Goal: Information Seeking & Learning: Learn about a topic

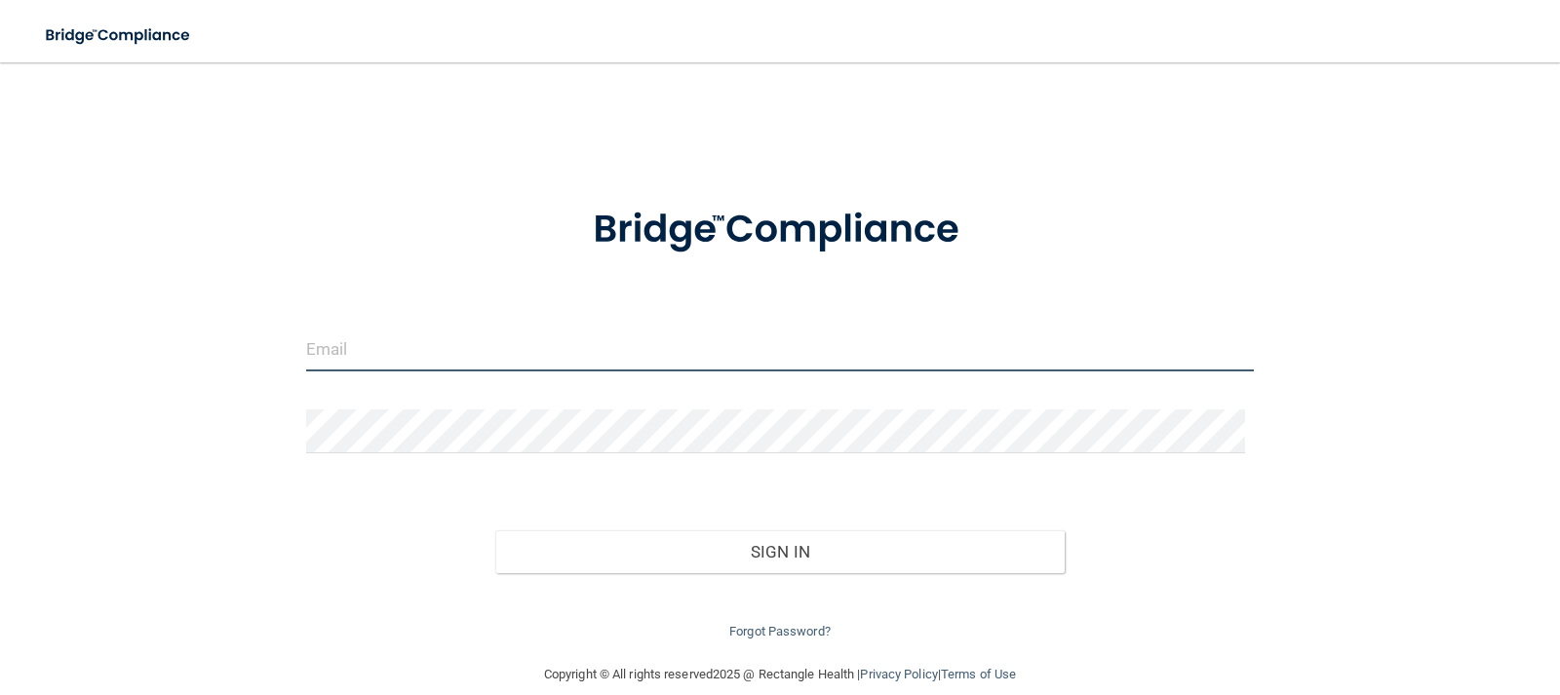
click at [413, 346] on input "email" at bounding box center [780, 350] width 949 height 44
type input "[EMAIL_ADDRESS][DOMAIN_NAME]"
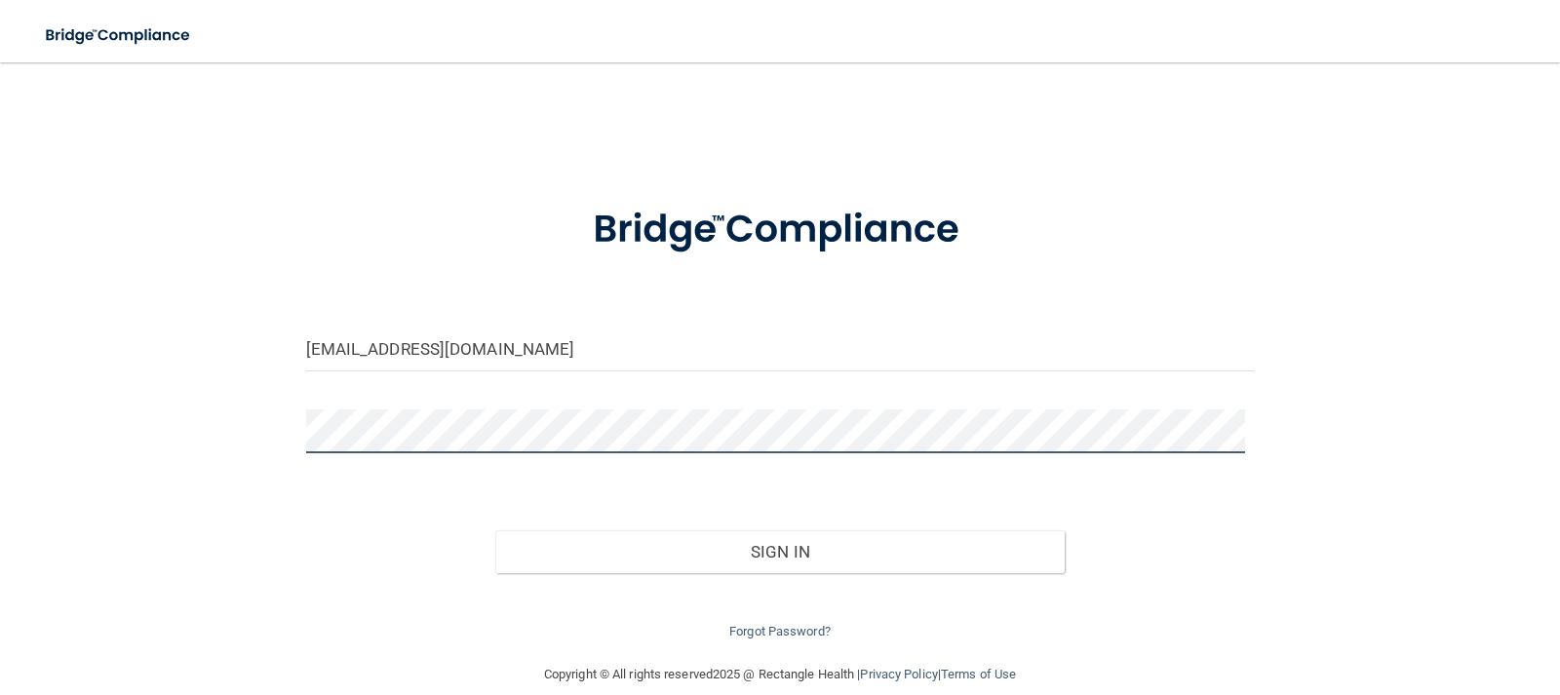
click at [495, 530] on button "Sign In" at bounding box center [779, 551] width 569 height 43
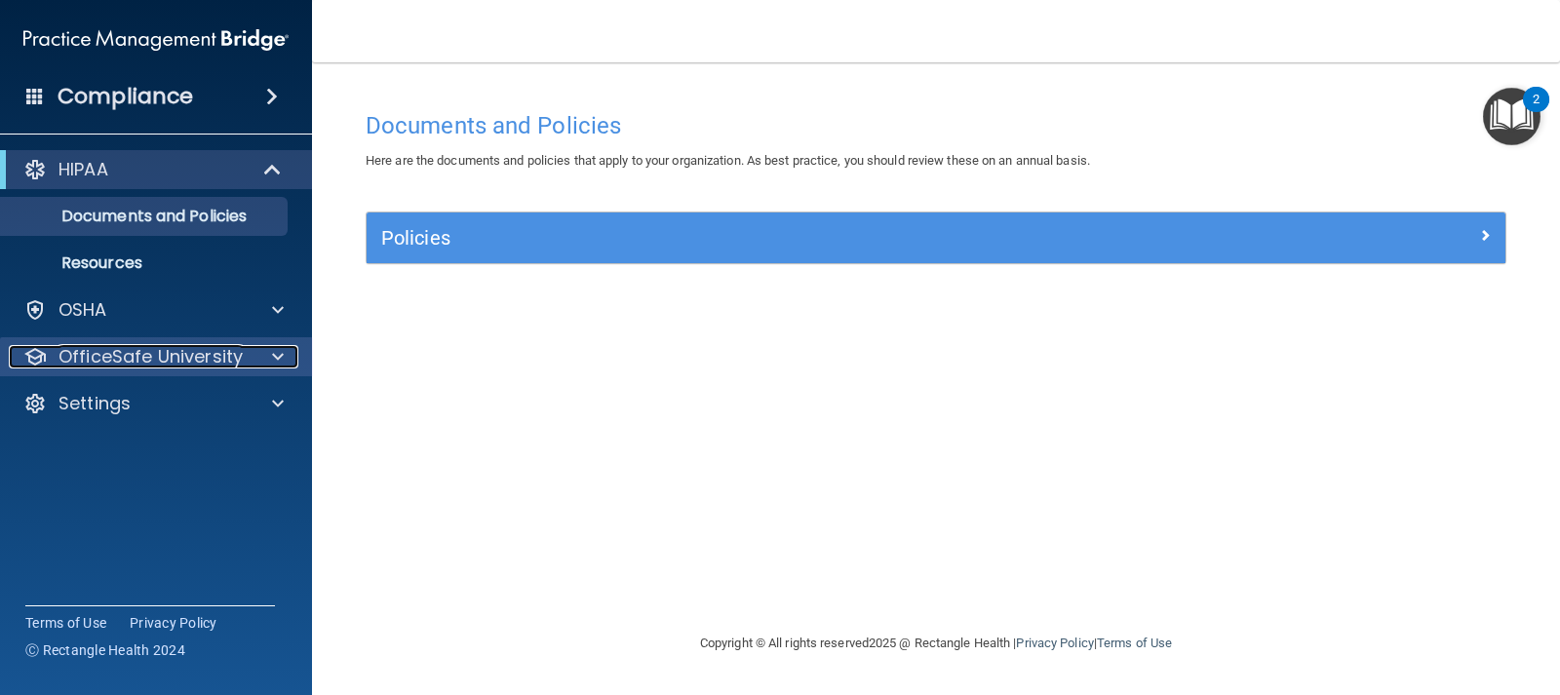
click at [278, 355] on span at bounding box center [278, 356] width 12 height 23
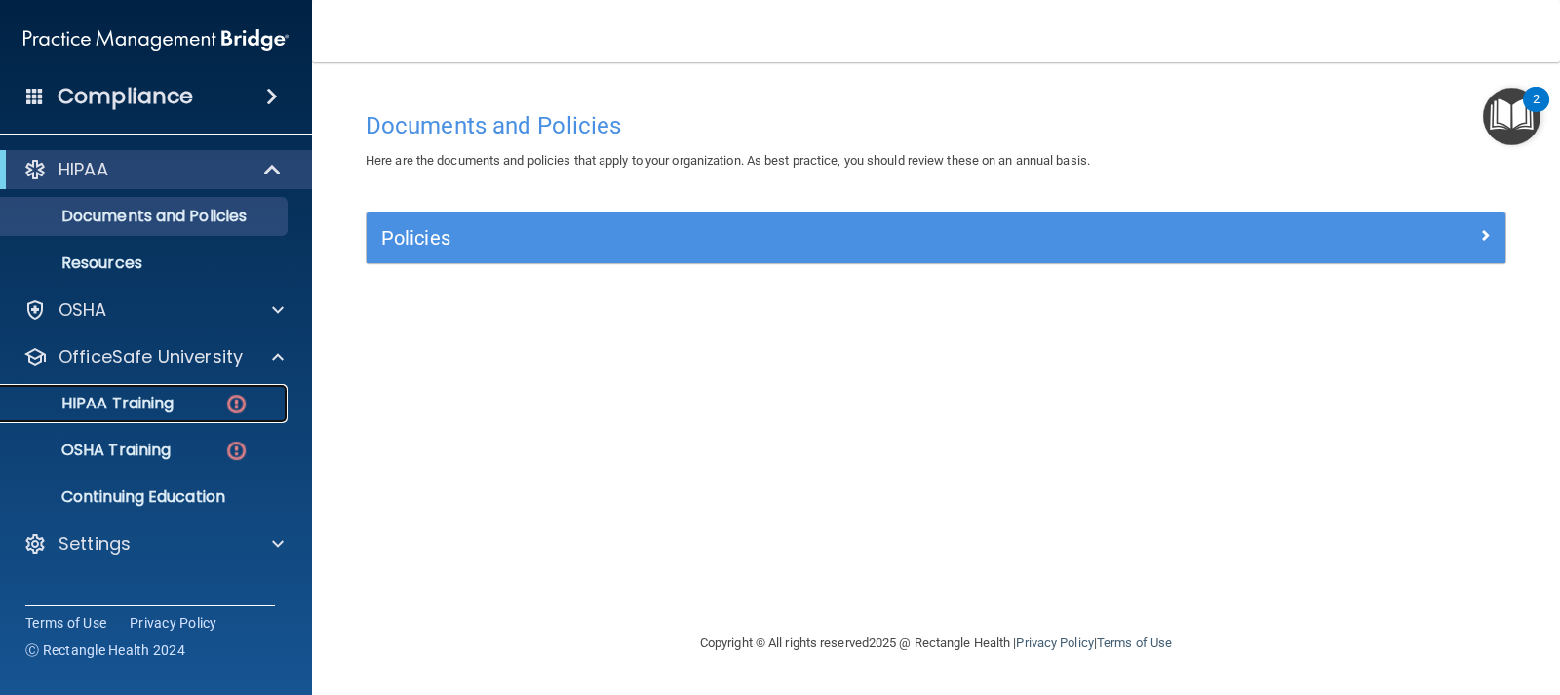
click at [152, 407] on p "HIPAA Training" at bounding box center [93, 404] width 161 height 20
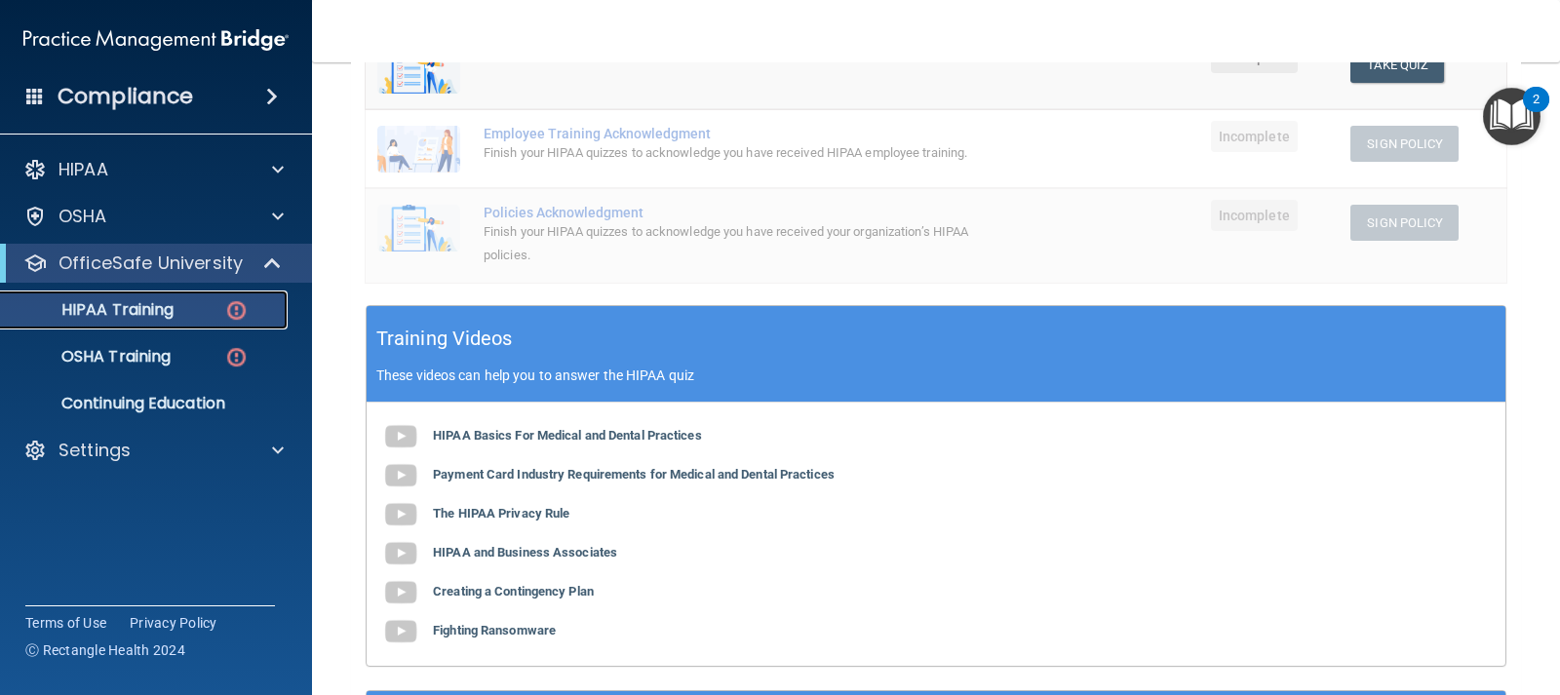
scroll to position [488, 0]
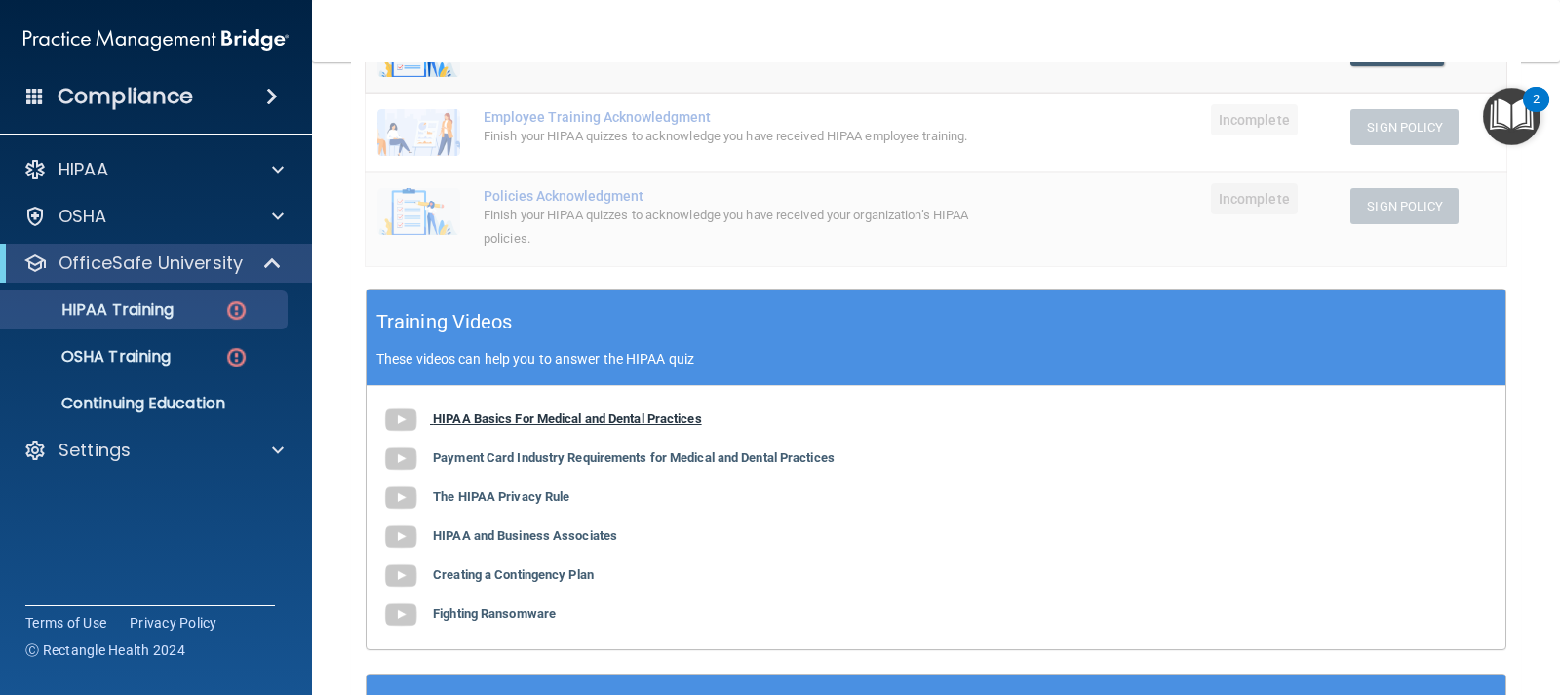
click at [580, 422] on b "HIPAA Basics For Medical and Dental Practices" at bounding box center [567, 419] width 269 height 15
click at [526, 464] on b "Payment Card Industry Requirements for Medical and Dental Practices" at bounding box center [634, 458] width 402 height 15
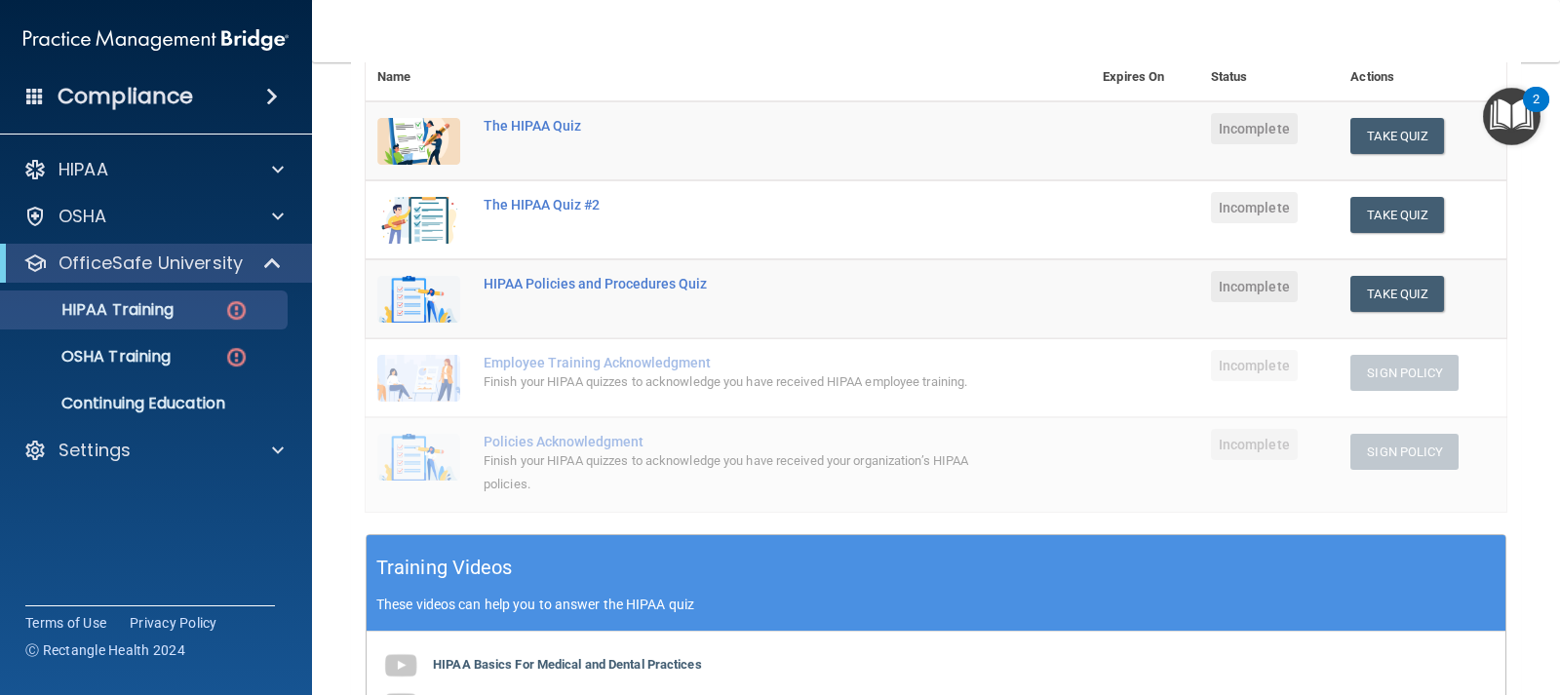
scroll to position [195, 0]
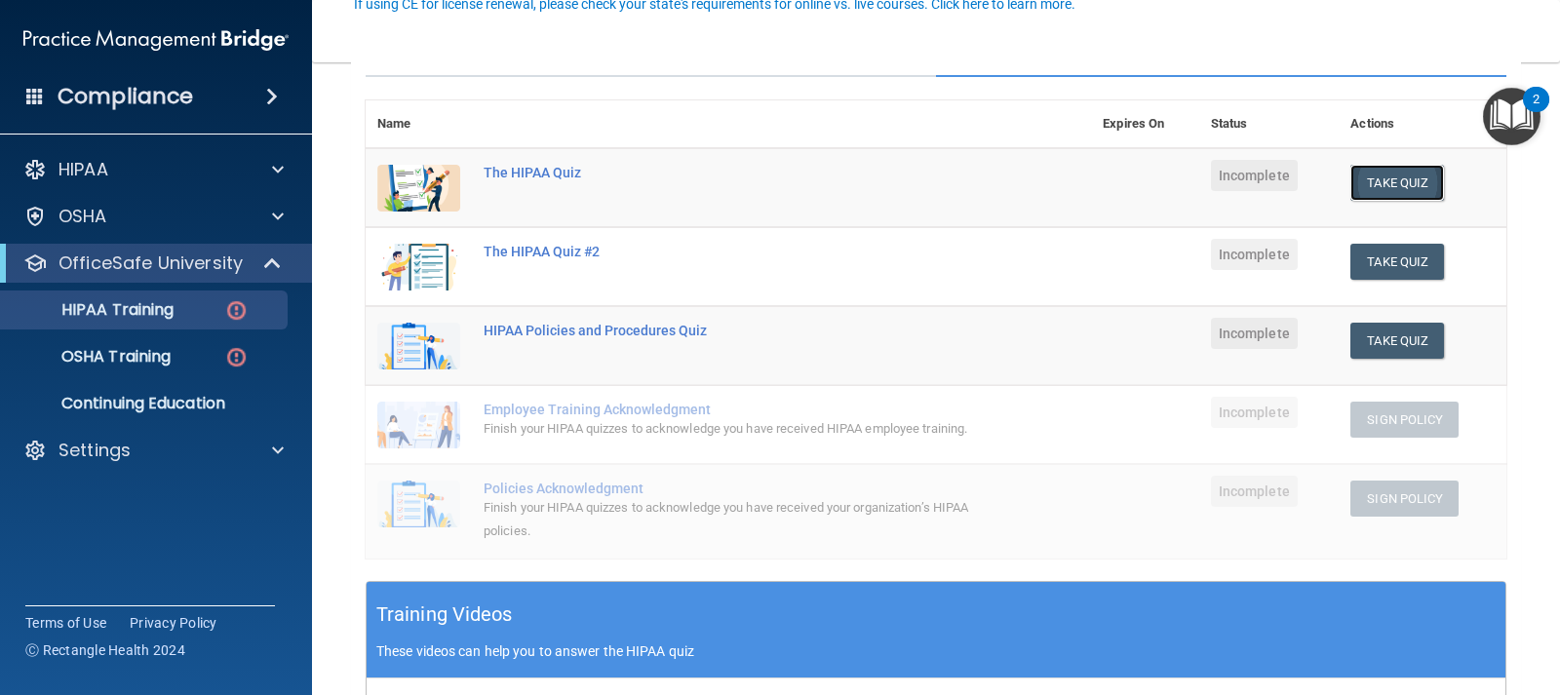
click at [1400, 187] on button "Take Quiz" at bounding box center [1398, 183] width 94 height 36
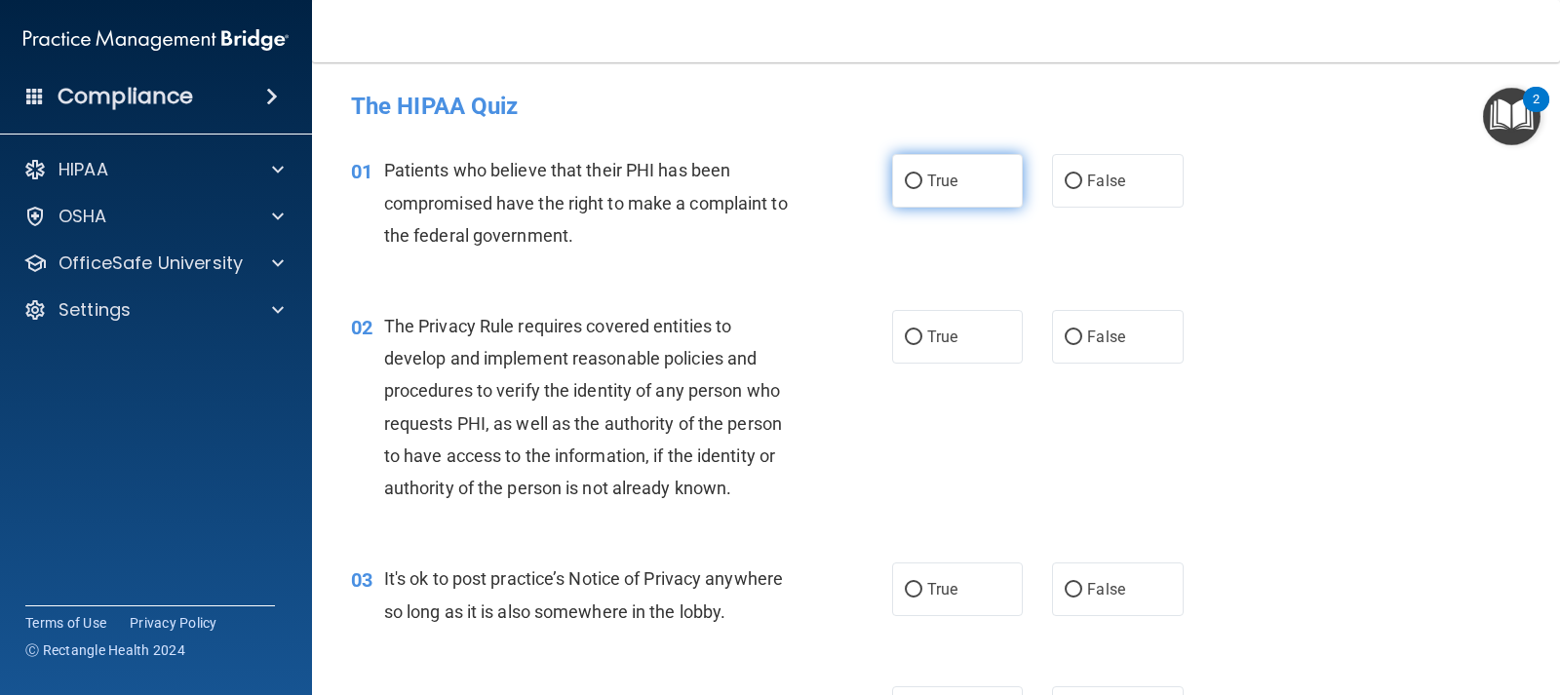
click at [934, 179] on span "True" at bounding box center [942, 181] width 30 height 19
click at [922, 179] on input "True" at bounding box center [914, 182] width 18 height 15
radio input "true"
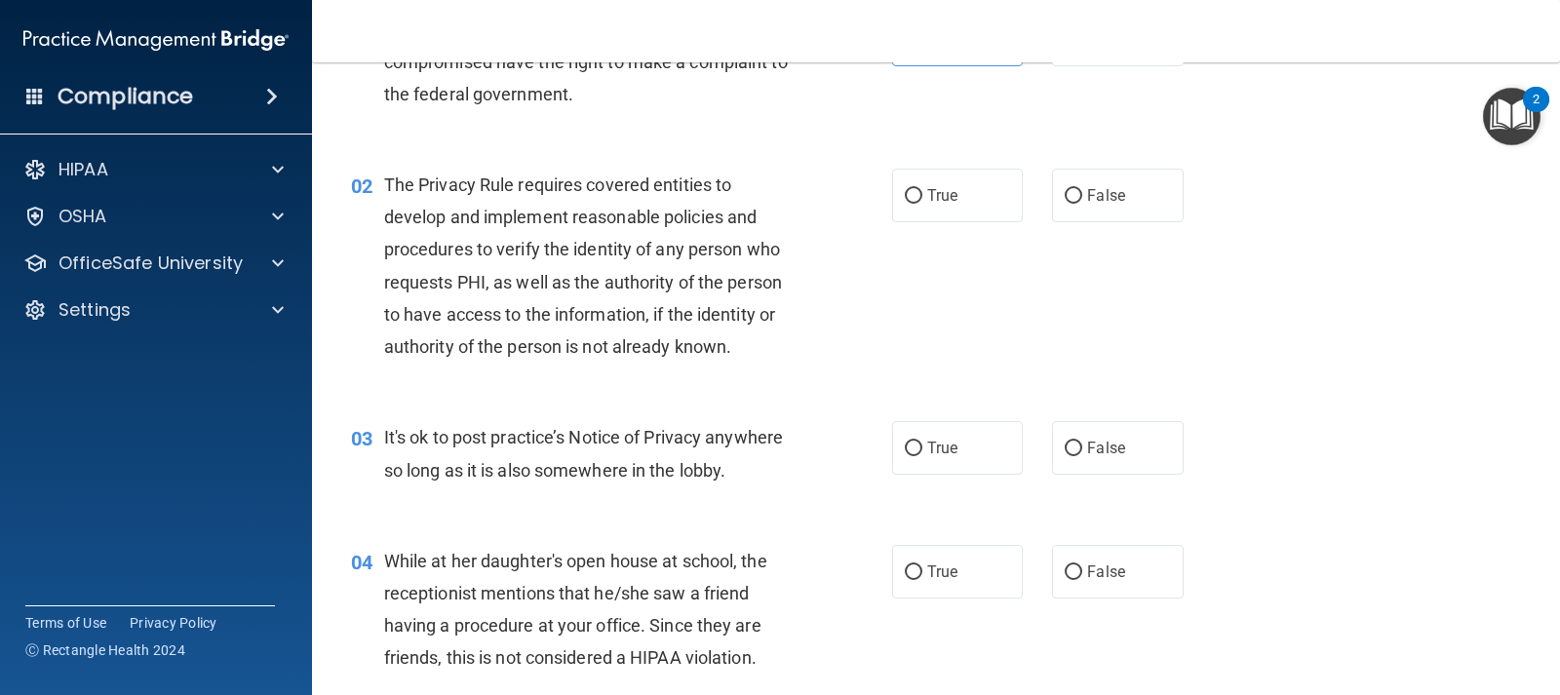
scroll to position [98, 0]
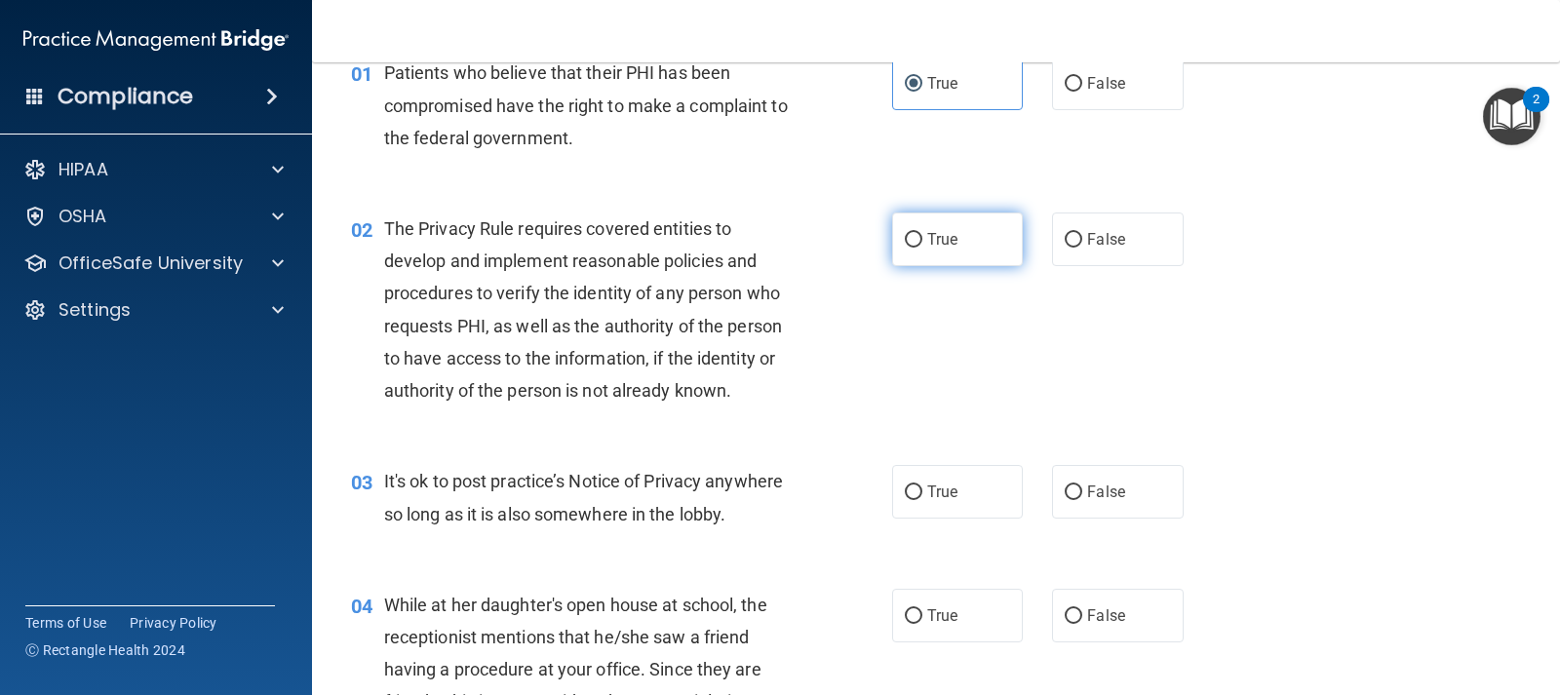
click at [944, 250] on label "True" at bounding box center [957, 240] width 131 height 54
click at [922, 248] on input "True" at bounding box center [914, 240] width 18 height 15
radio input "true"
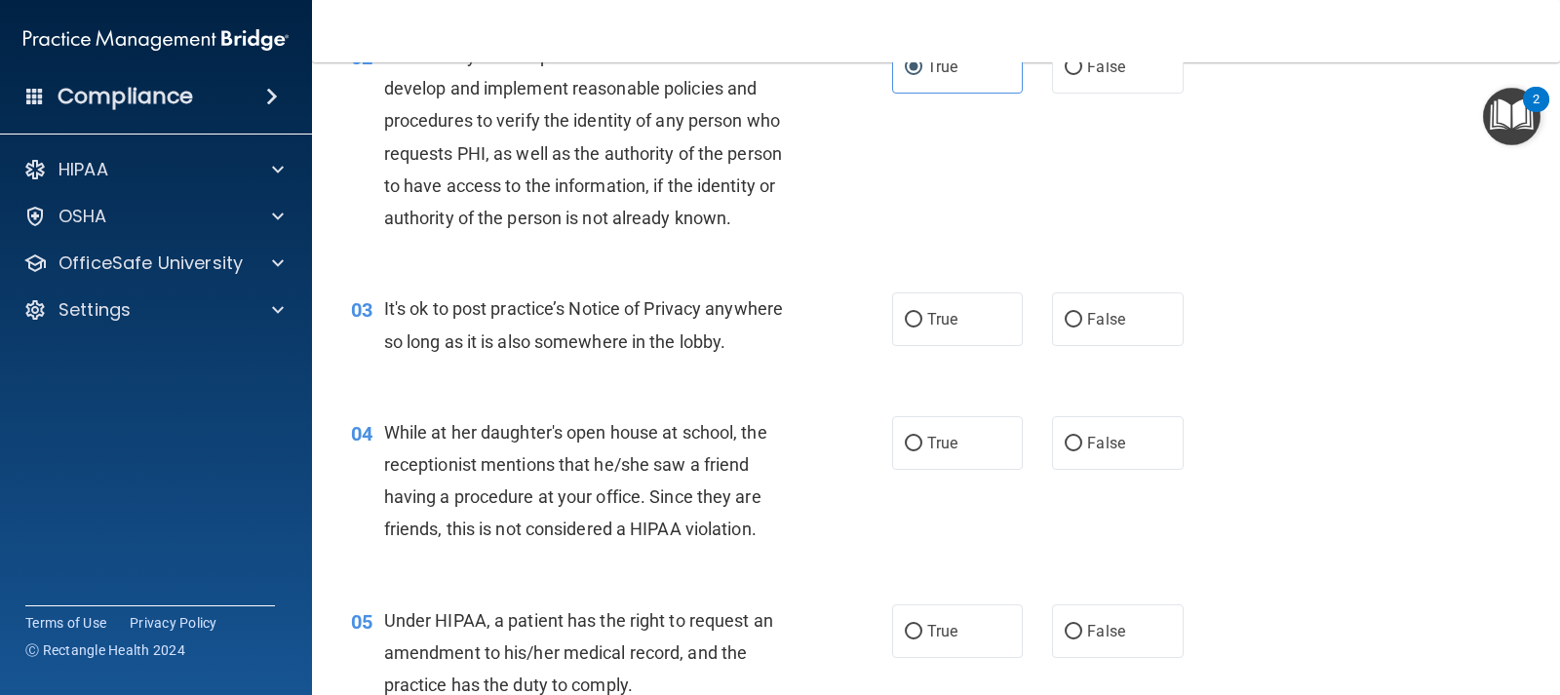
scroll to position [293, 0]
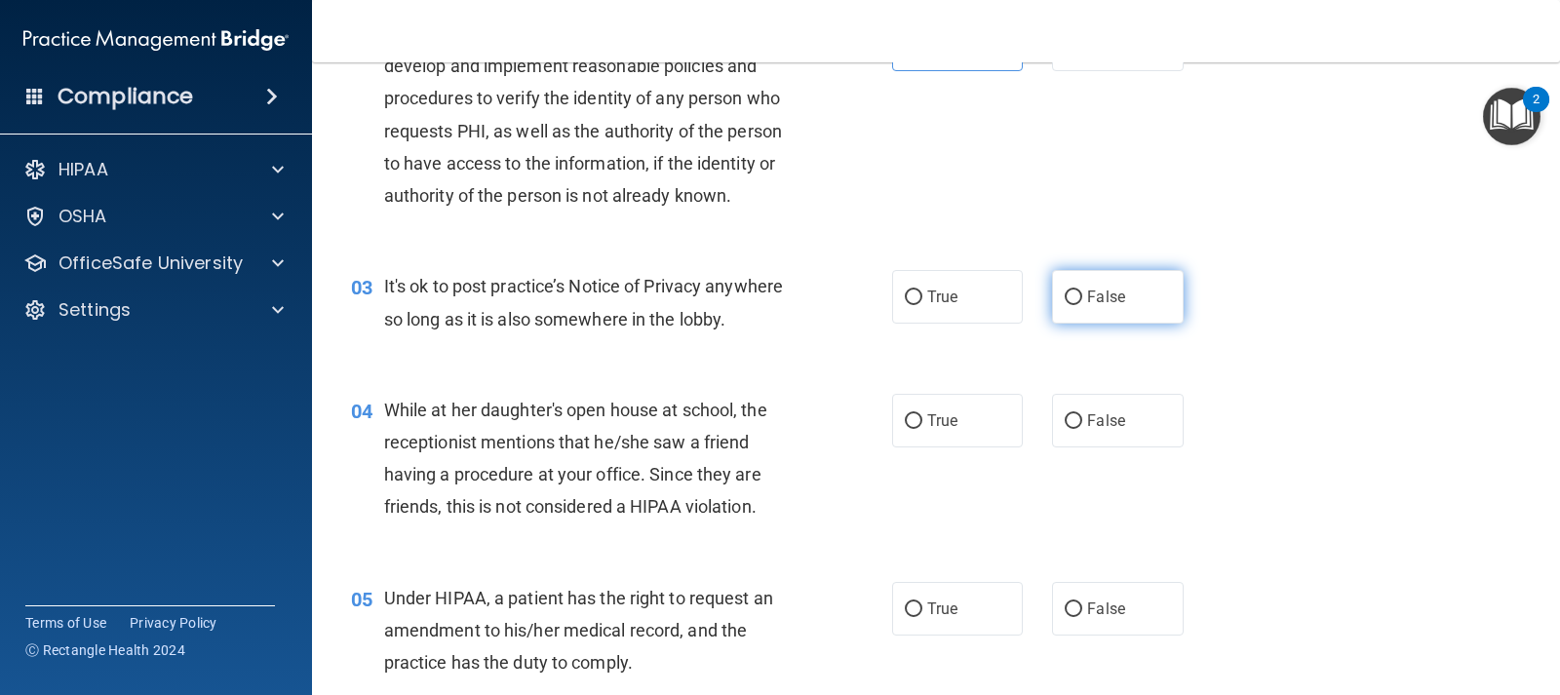
click at [1119, 312] on label "False" at bounding box center [1117, 297] width 131 height 54
click at [1082, 305] on input "False" at bounding box center [1074, 298] width 18 height 15
radio input "true"
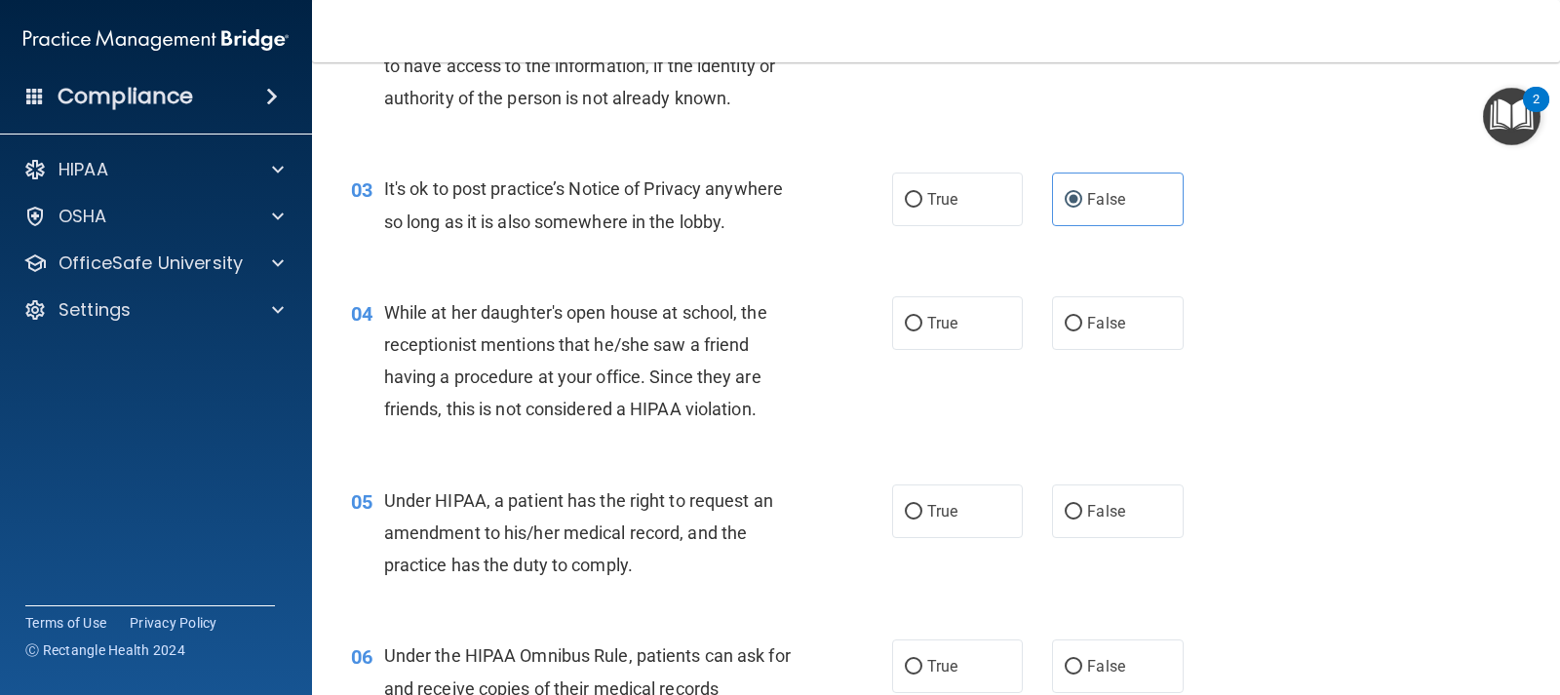
scroll to position [488, 0]
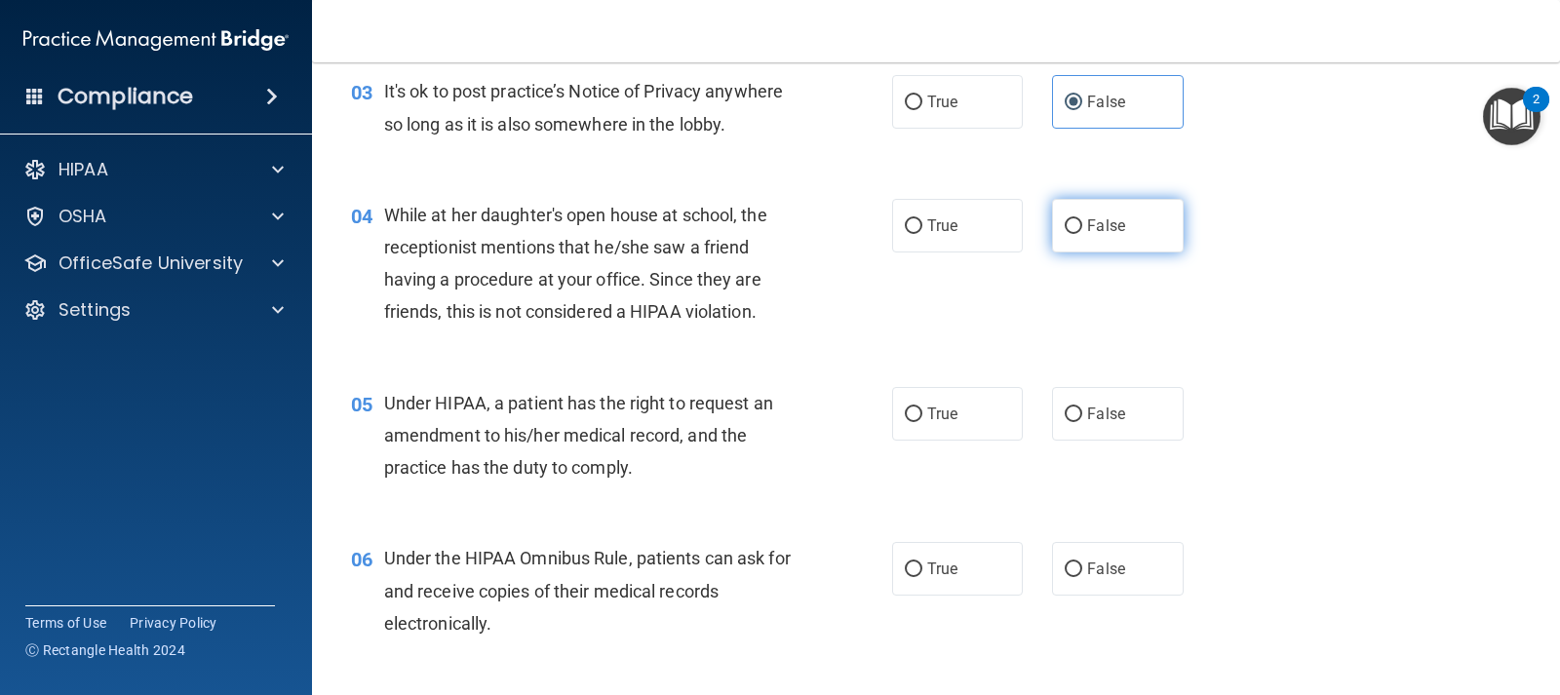
click at [1105, 236] on label "False" at bounding box center [1117, 226] width 131 height 54
click at [1082, 234] on input "False" at bounding box center [1074, 226] width 18 height 15
radio input "true"
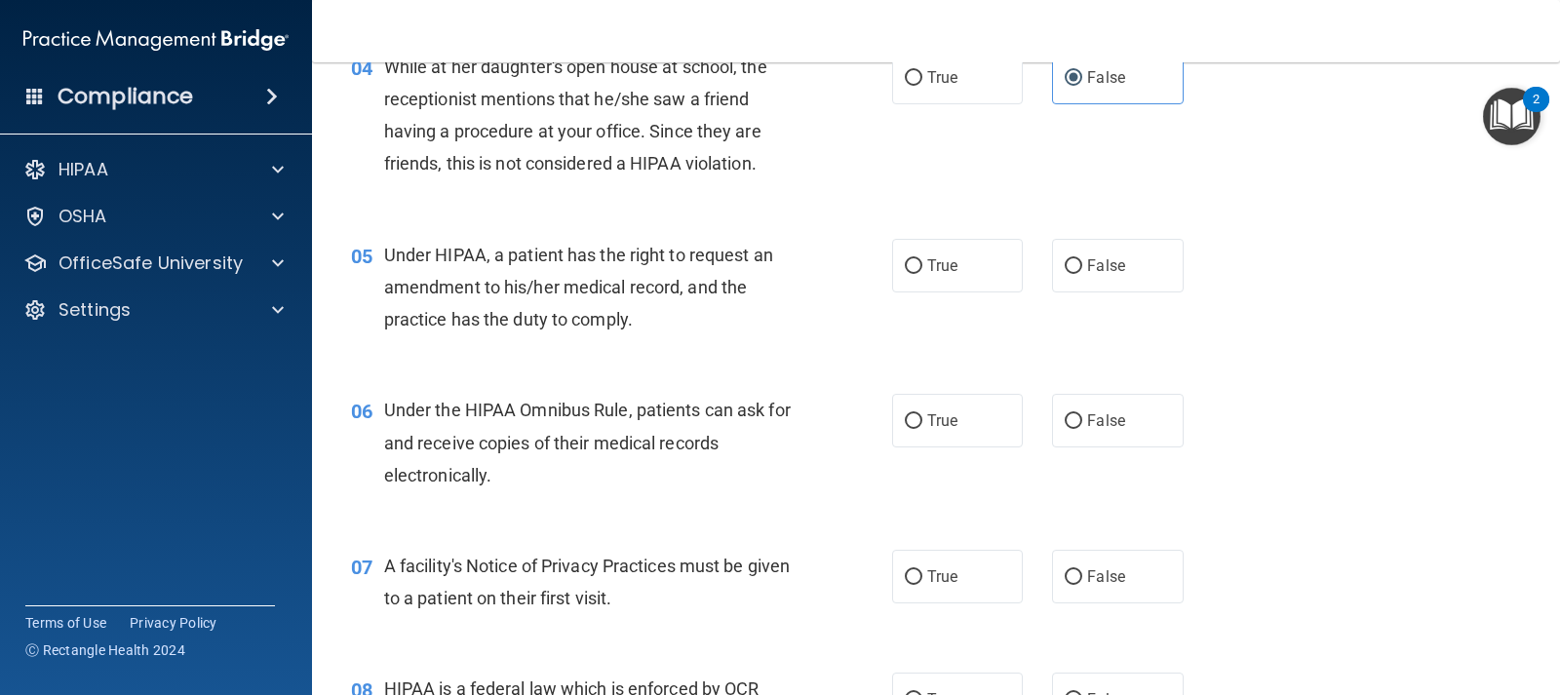
scroll to position [683, 0]
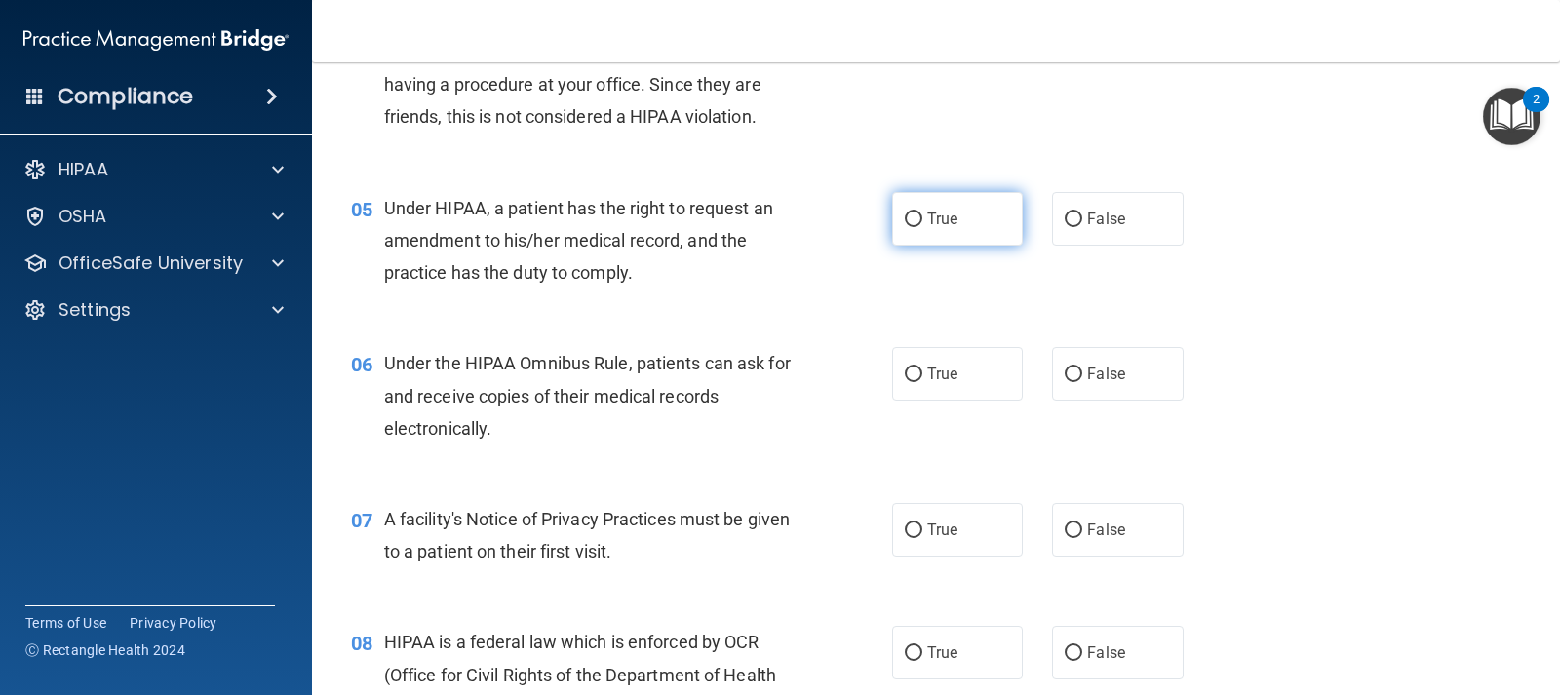
click at [941, 226] on span "True" at bounding box center [942, 219] width 30 height 19
click at [922, 226] on input "True" at bounding box center [914, 220] width 18 height 15
radio input "true"
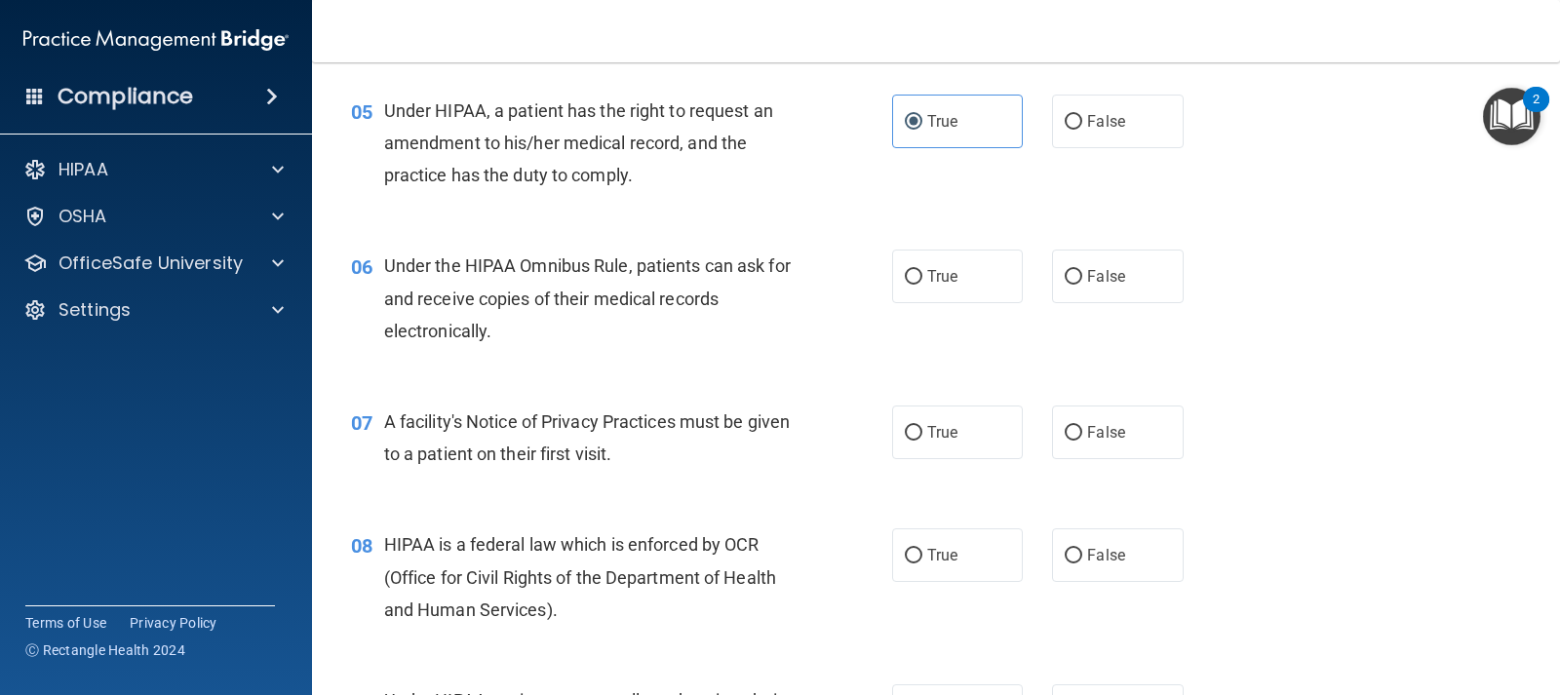
scroll to position [878, 0]
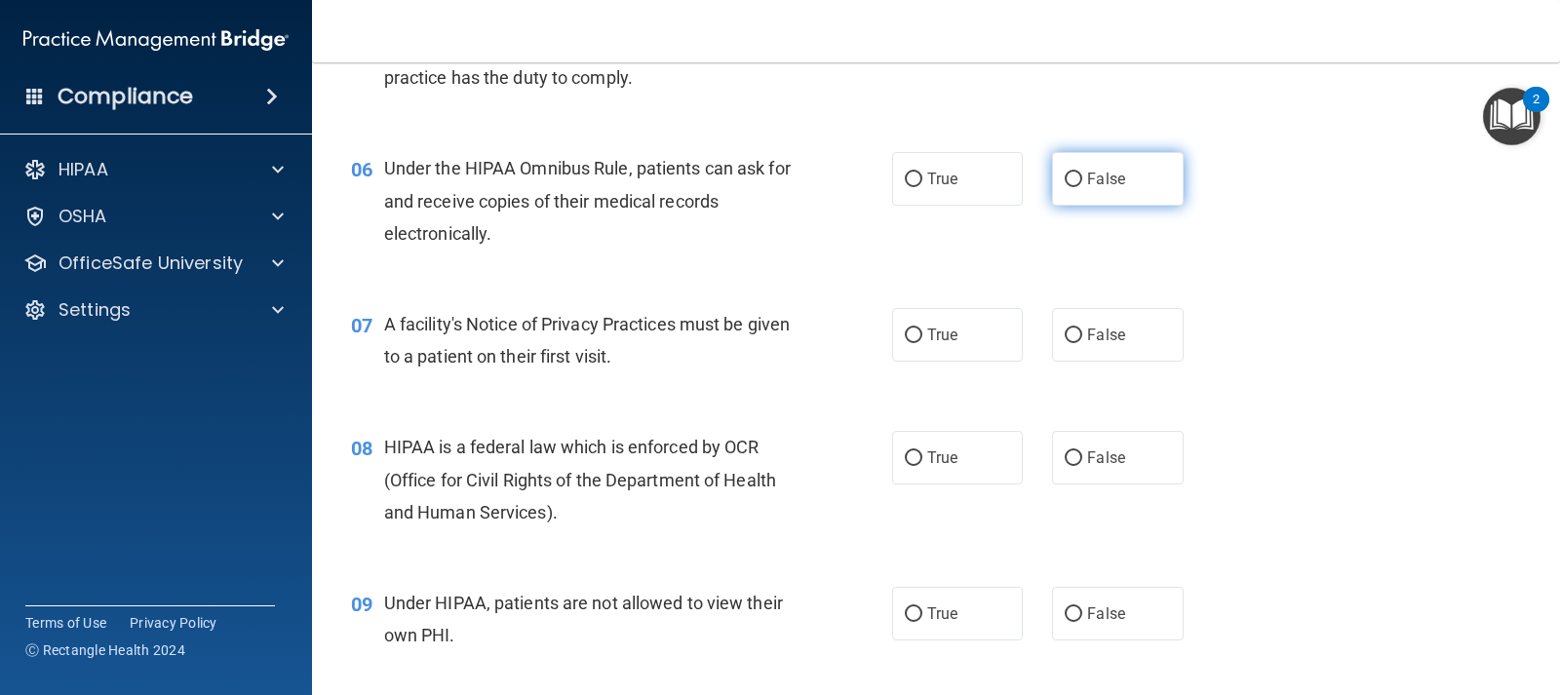
click at [1113, 188] on label "False" at bounding box center [1117, 179] width 131 height 54
click at [1082, 187] on input "False" at bounding box center [1074, 180] width 18 height 15
radio input "true"
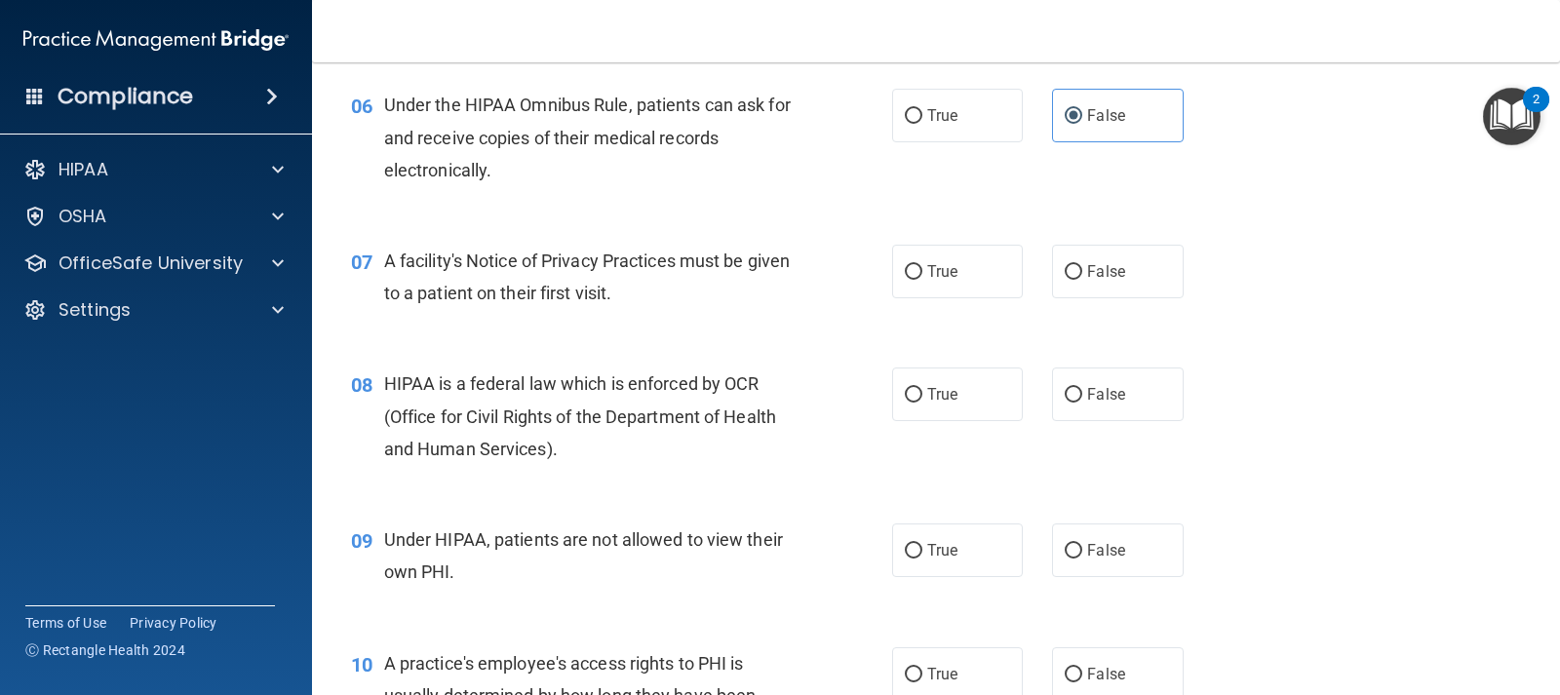
scroll to position [975, 0]
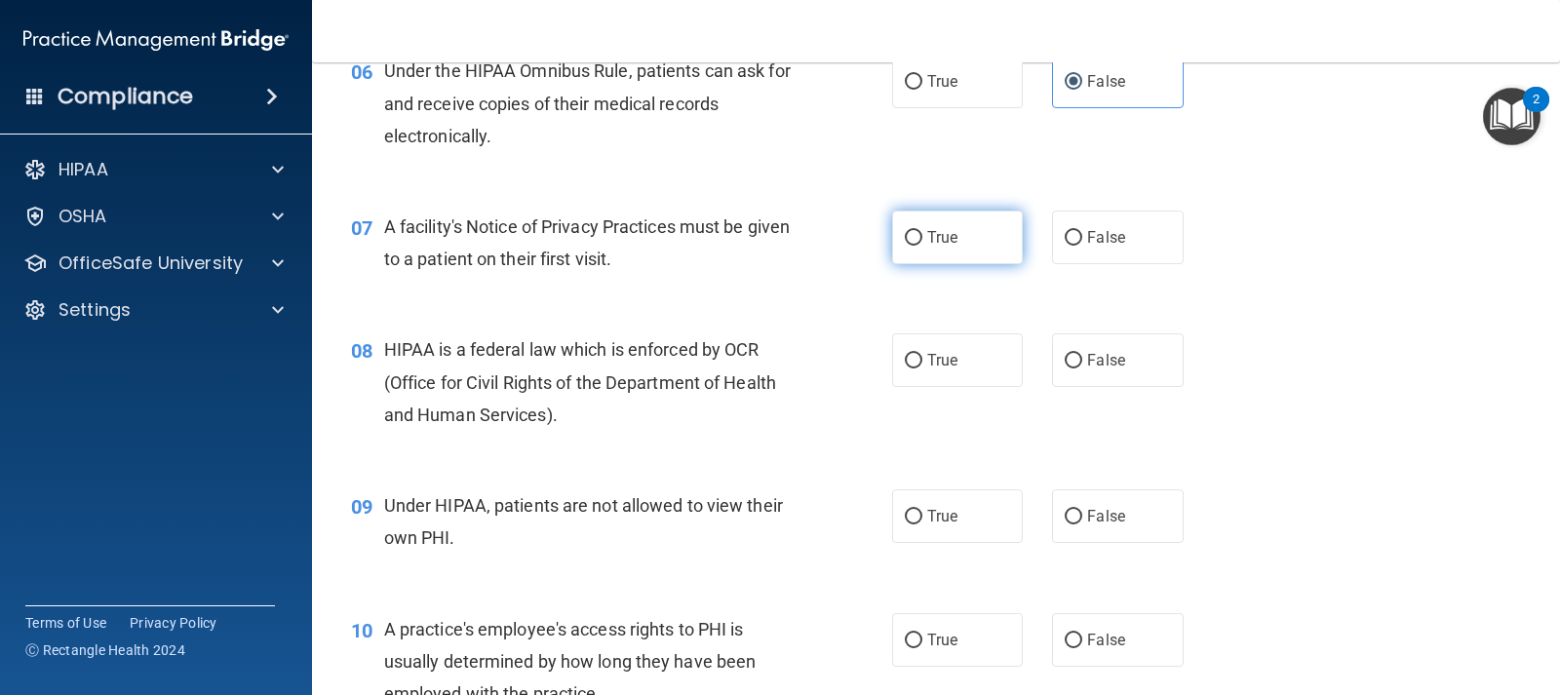
click at [932, 249] on label "True" at bounding box center [957, 238] width 131 height 54
click at [922, 246] on input "True" at bounding box center [914, 238] width 18 height 15
radio input "true"
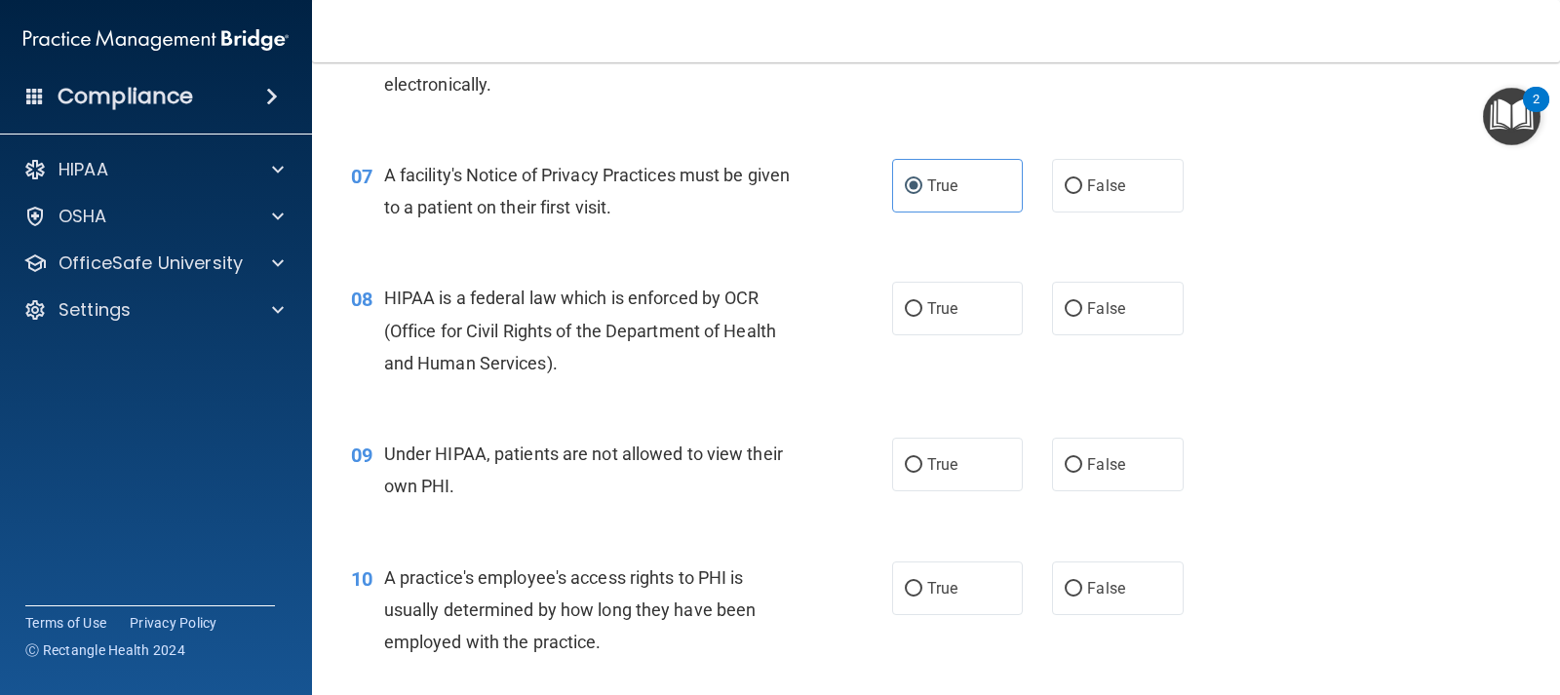
scroll to position [1073, 0]
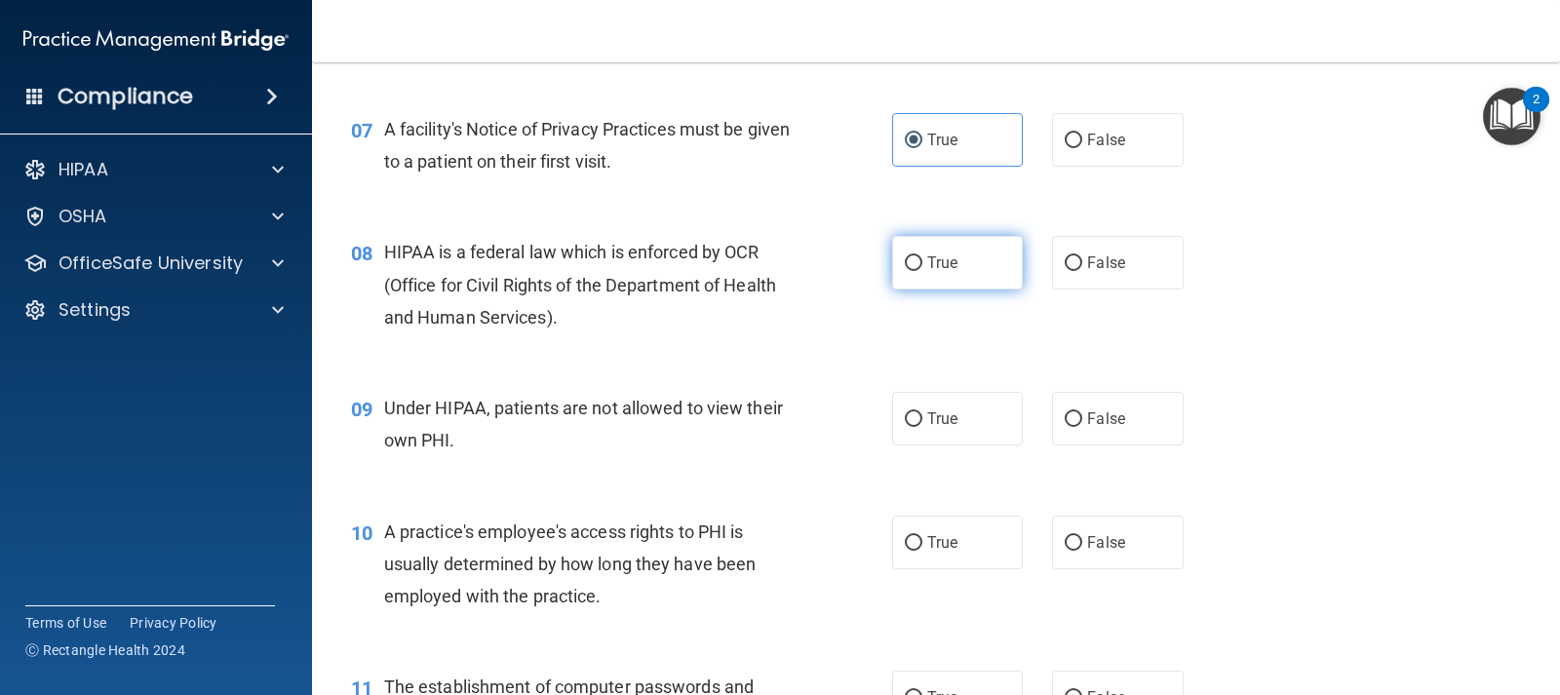
click at [942, 275] on label "True" at bounding box center [957, 263] width 131 height 54
click at [922, 271] on input "True" at bounding box center [914, 263] width 18 height 15
radio input "true"
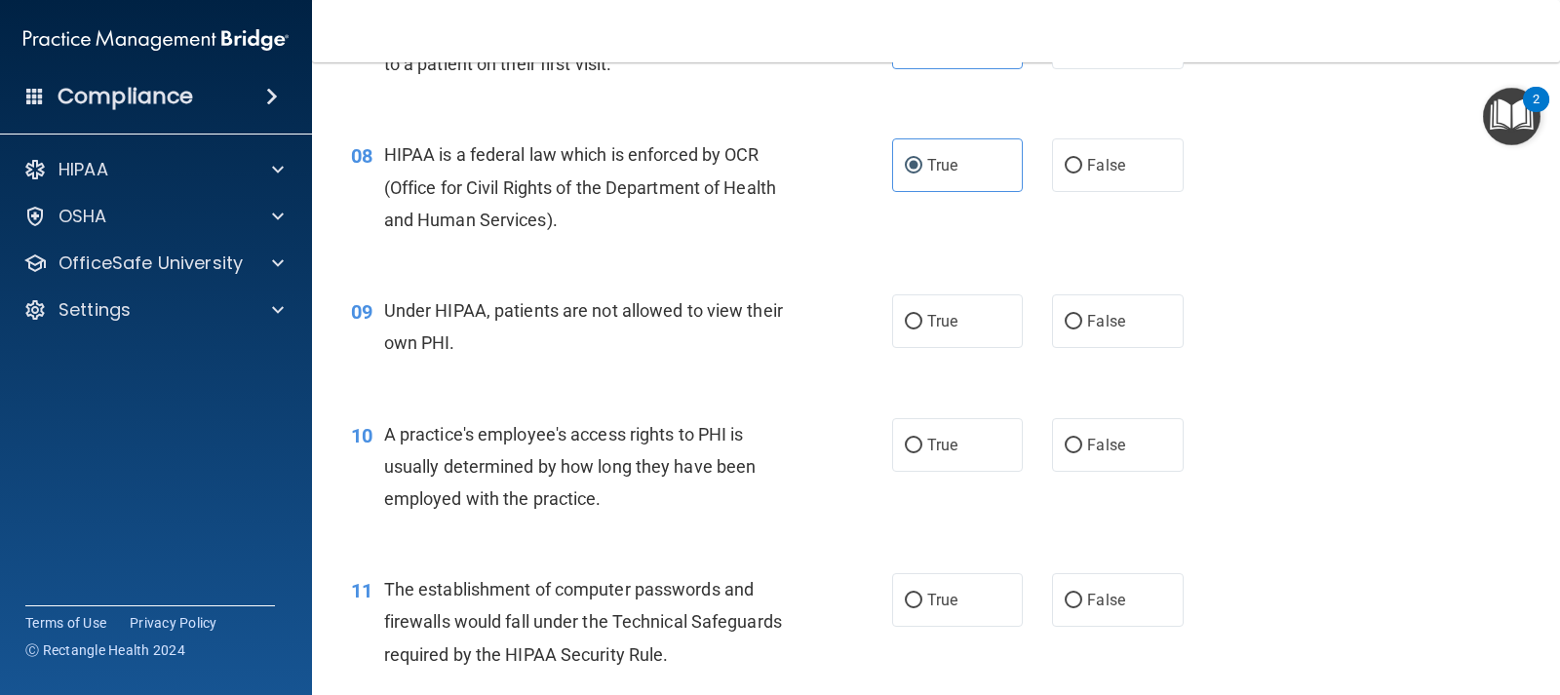
scroll to position [1268, 0]
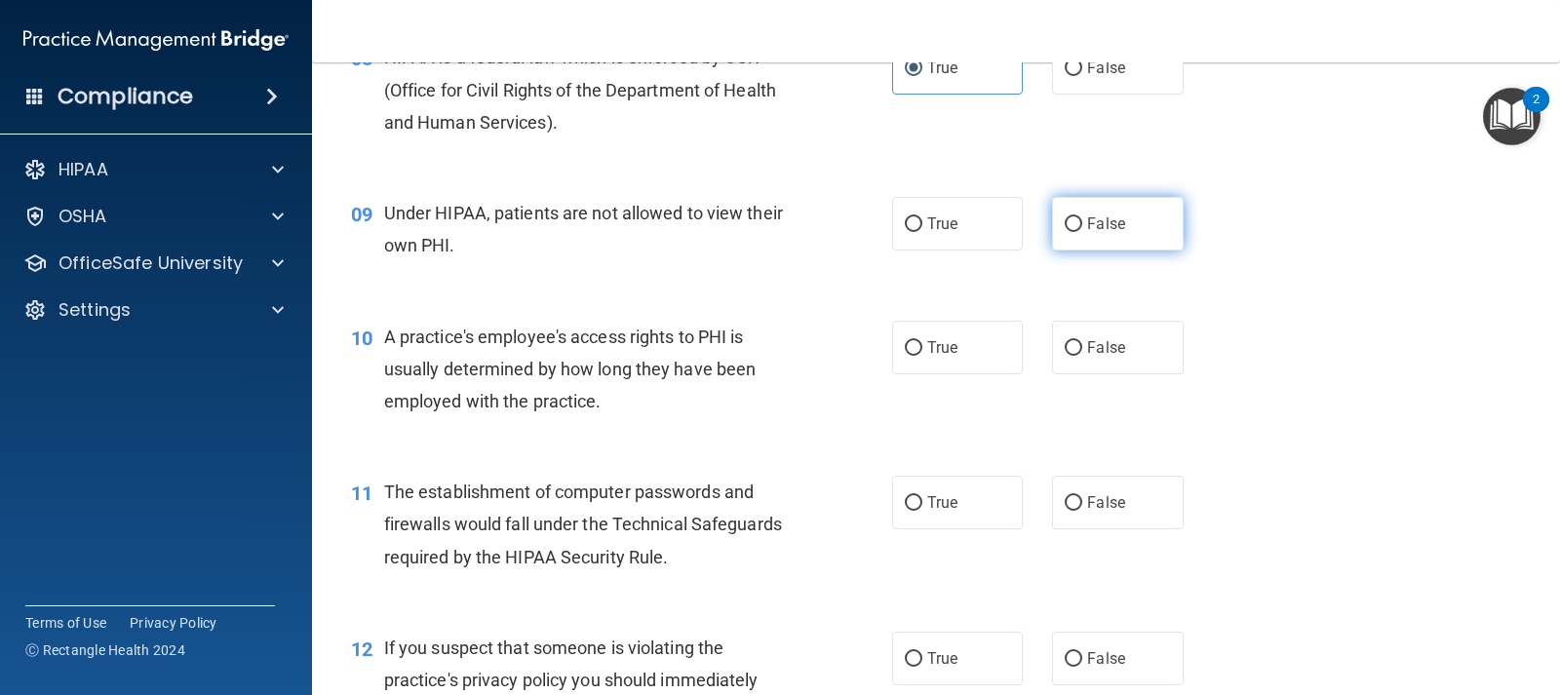
click at [1136, 227] on label "False" at bounding box center [1117, 224] width 131 height 54
click at [1082, 227] on input "False" at bounding box center [1074, 224] width 18 height 15
radio input "true"
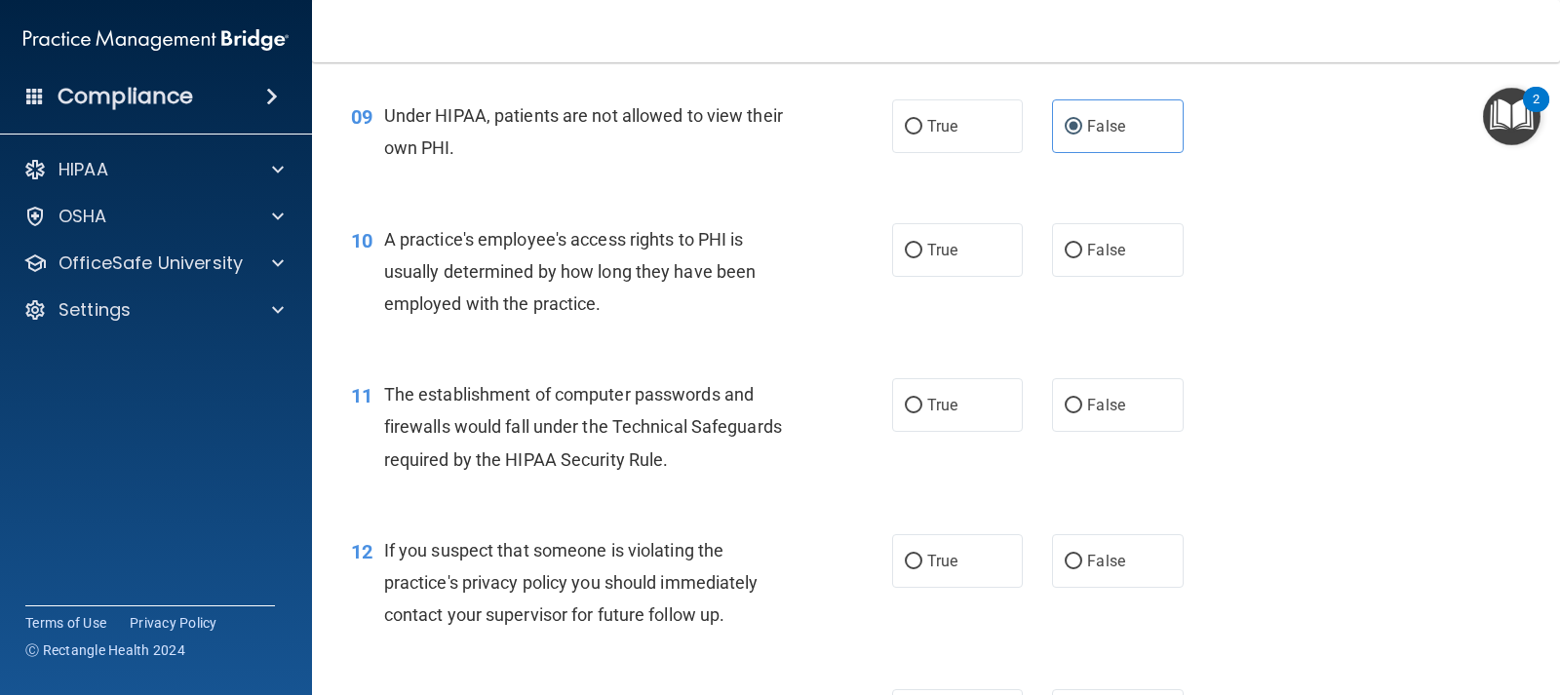
scroll to position [1463, 0]
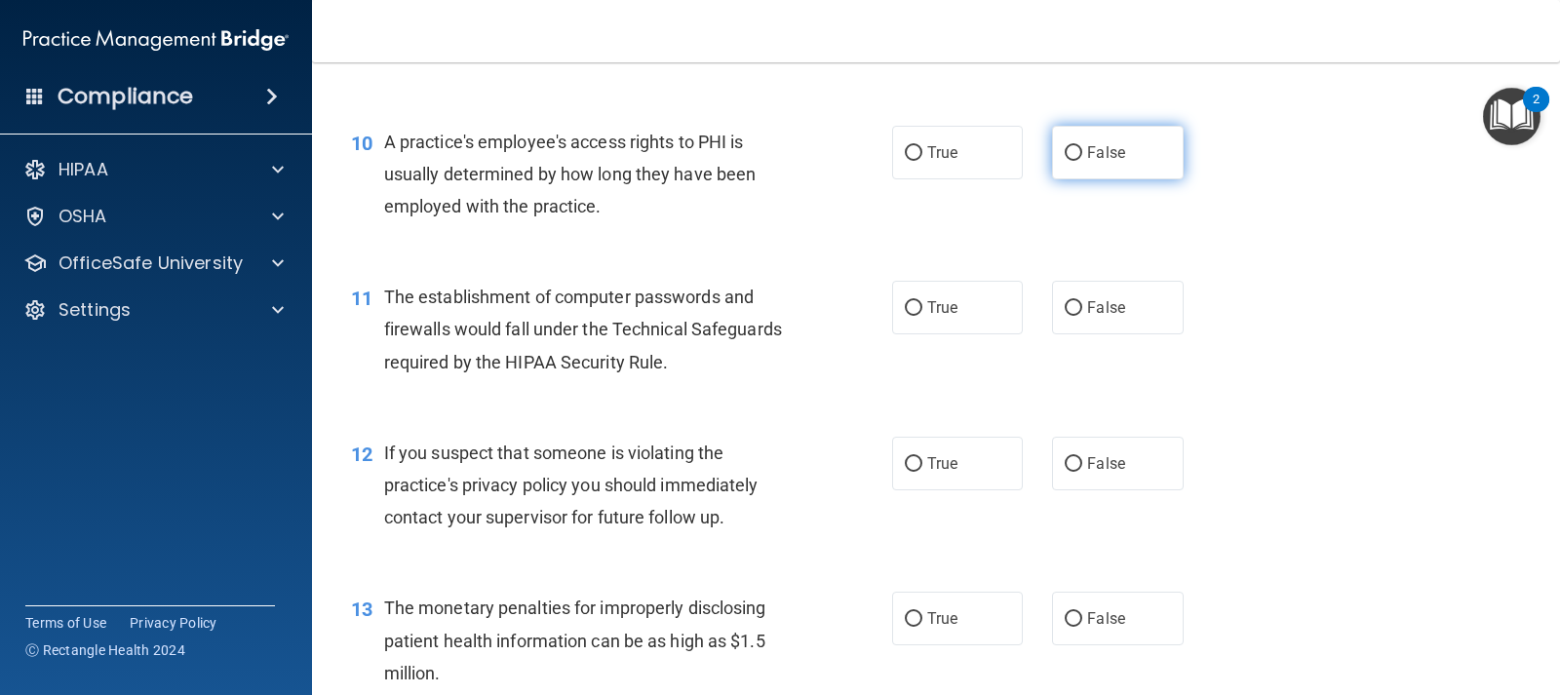
click at [1129, 170] on label "False" at bounding box center [1117, 153] width 131 height 54
click at [1082, 161] on input "False" at bounding box center [1074, 153] width 18 height 15
radio input "true"
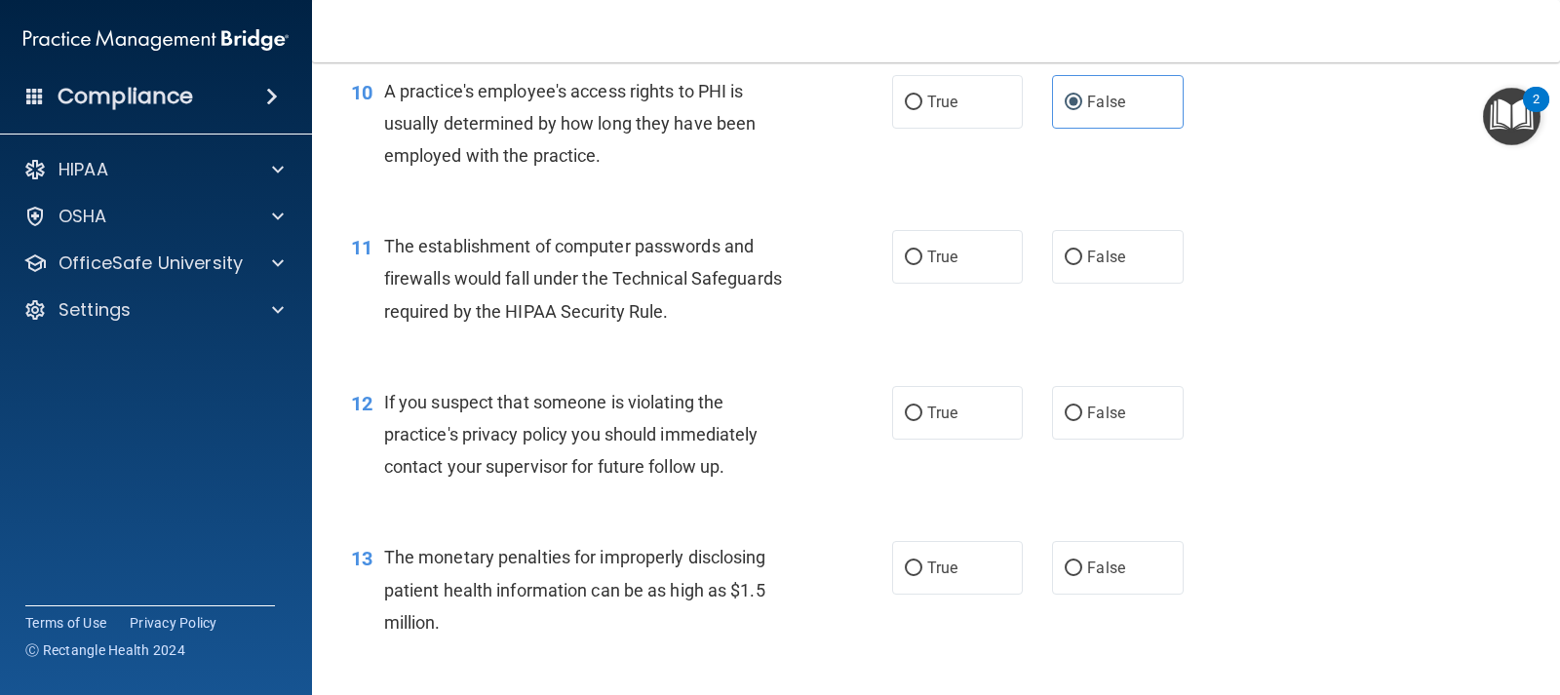
scroll to position [1560, 0]
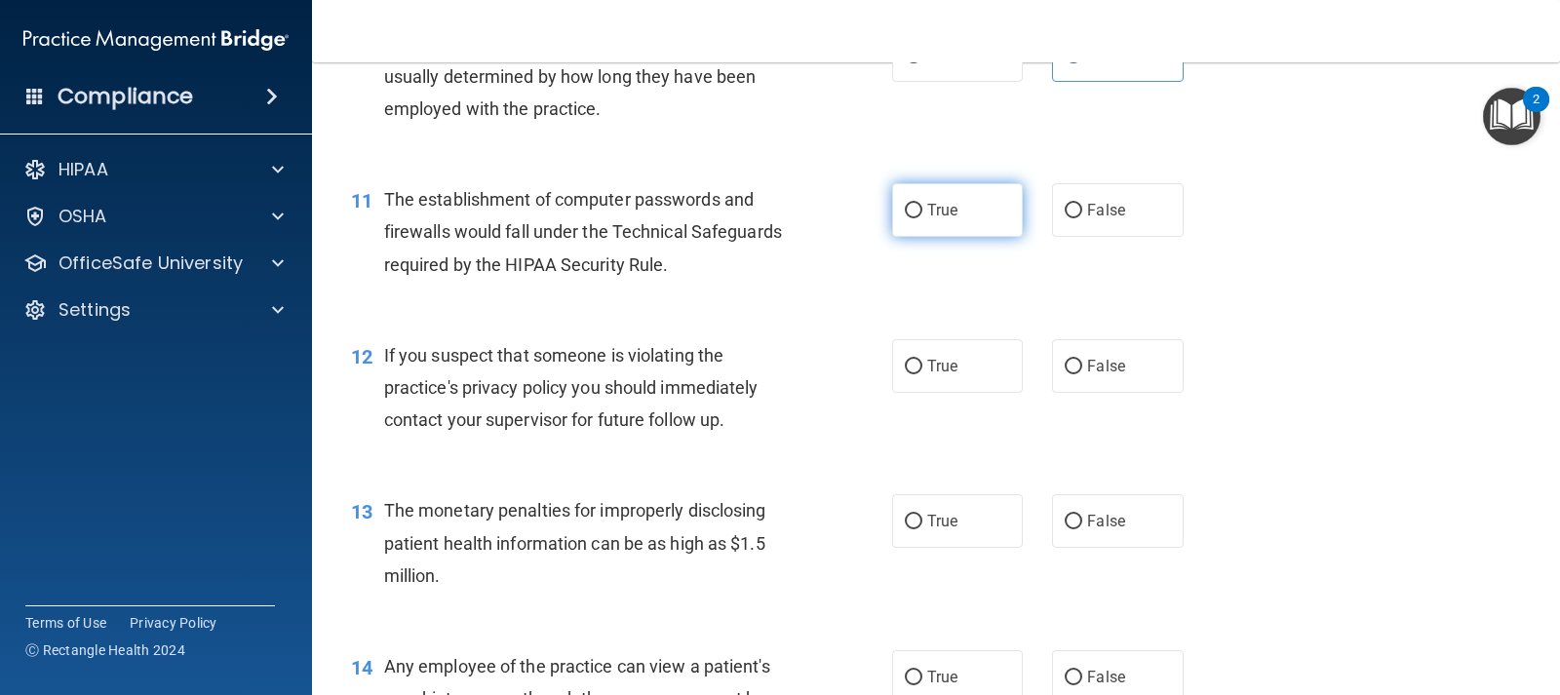
click at [947, 205] on span "True" at bounding box center [942, 210] width 30 height 19
click at [922, 205] on input "True" at bounding box center [914, 211] width 18 height 15
radio input "true"
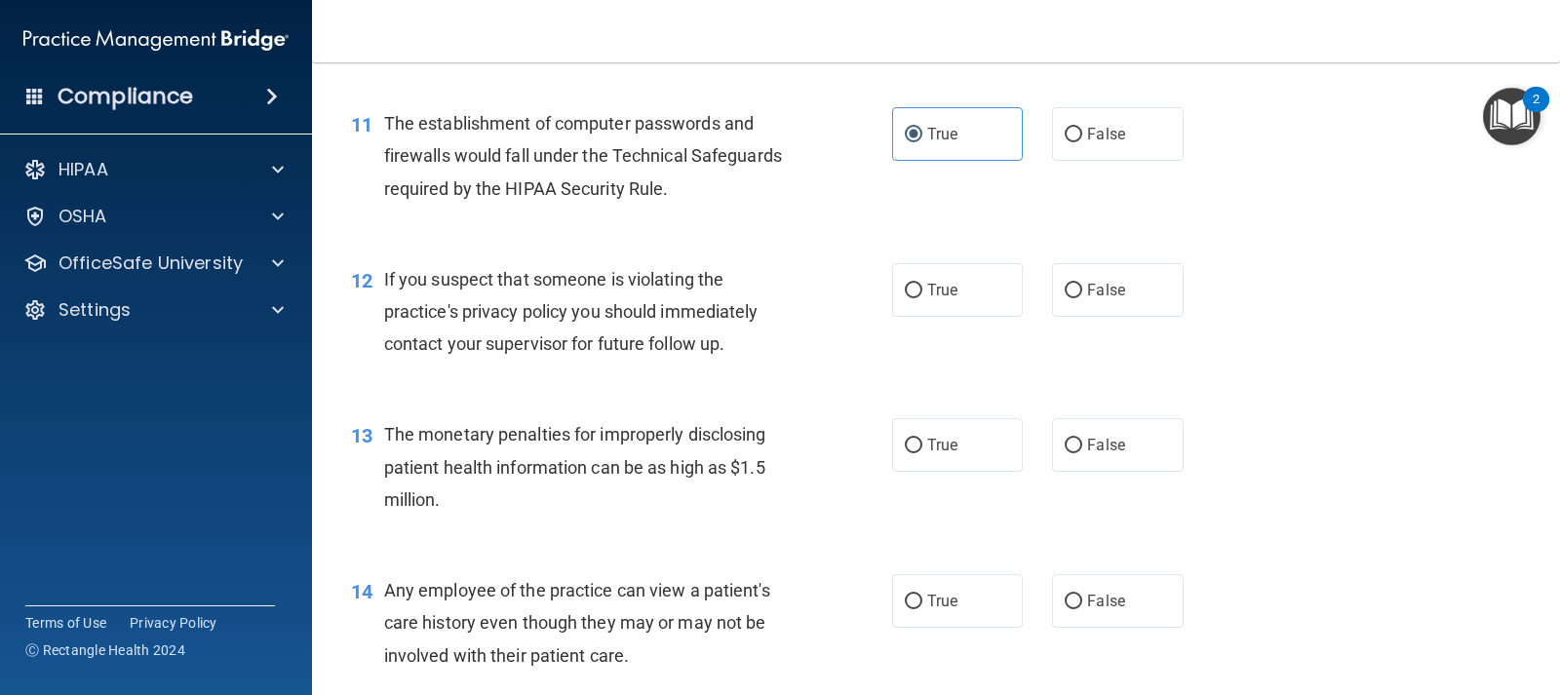
scroll to position [1755, 0]
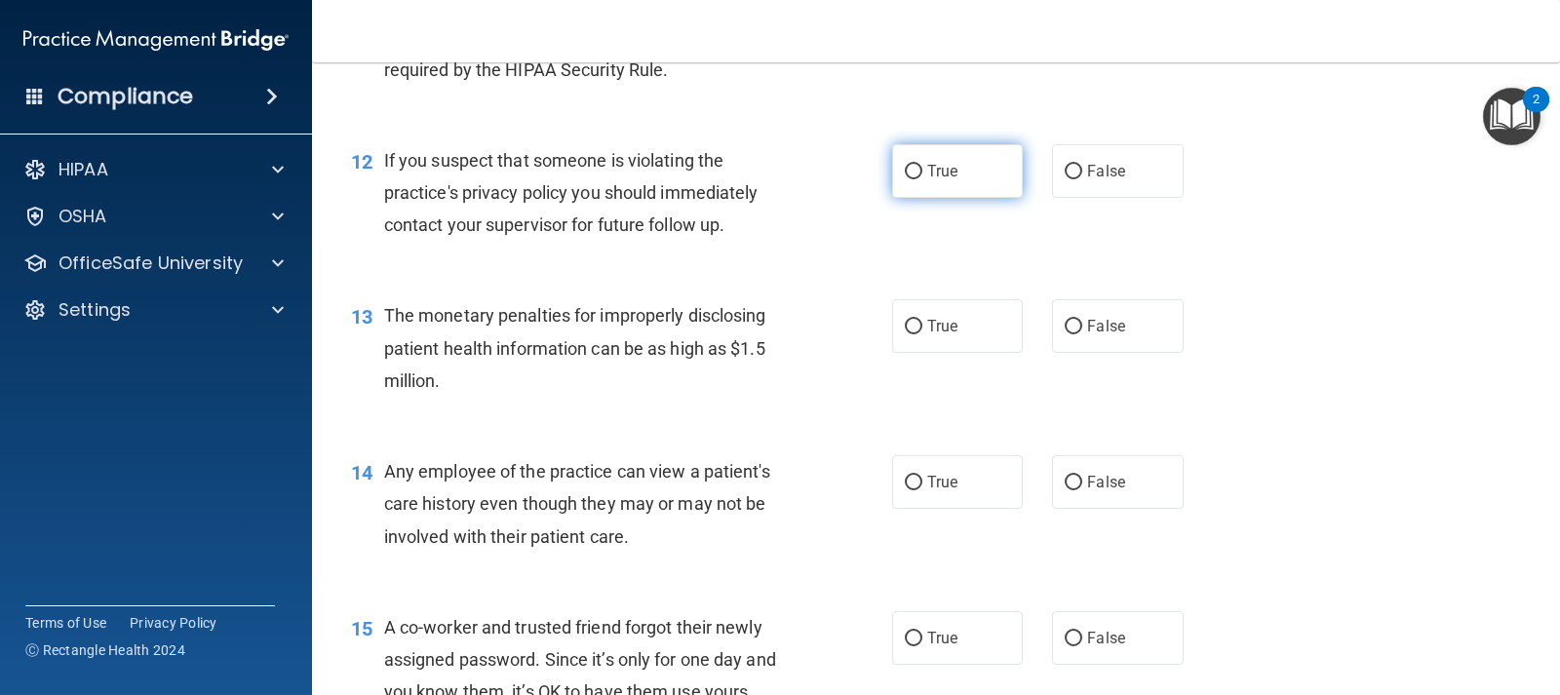
click at [908, 178] on input "True" at bounding box center [914, 172] width 18 height 15
radio input "true"
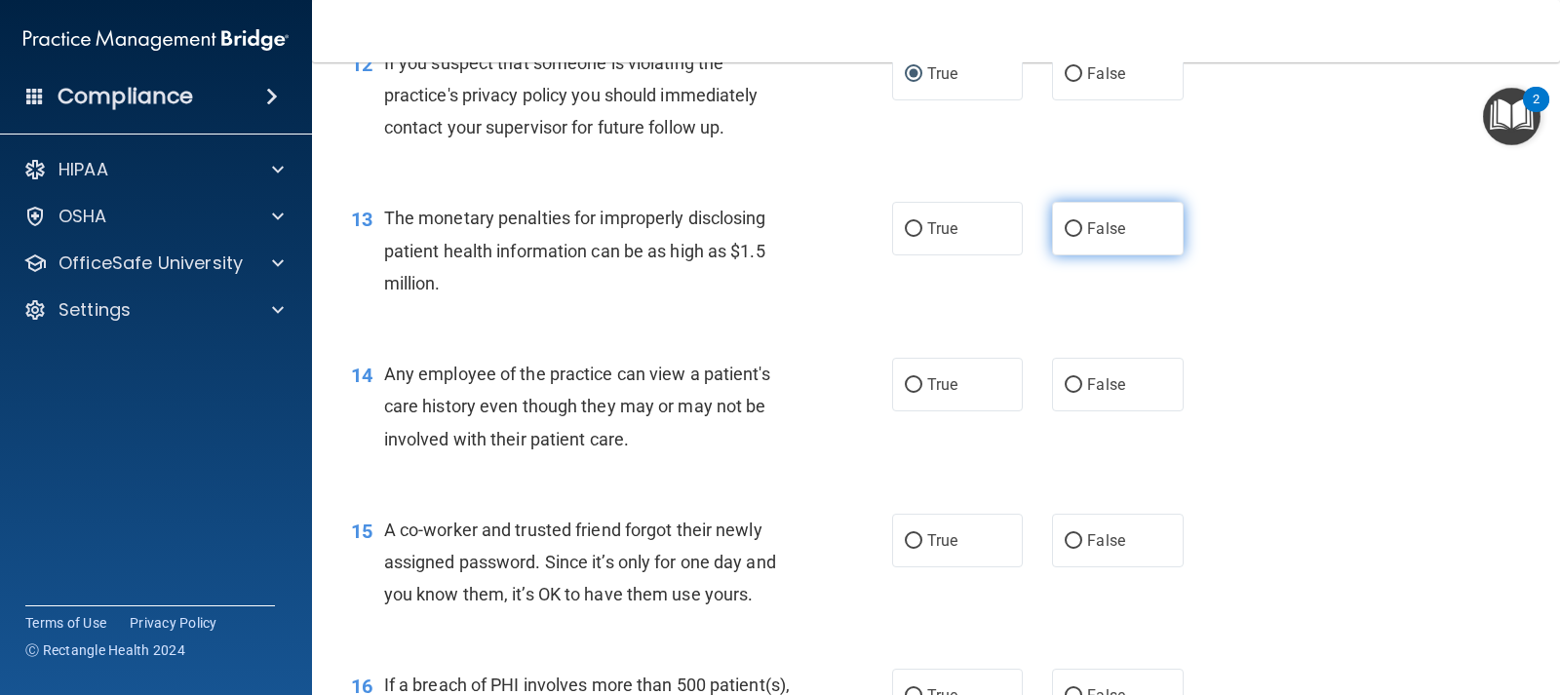
click at [1077, 235] on label "False" at bounding box center [1117, 229] width 131 height 54
click at [1077, 235] on input "False" at bounding box center [1074, 229] width 18 height 15
radio input "true"
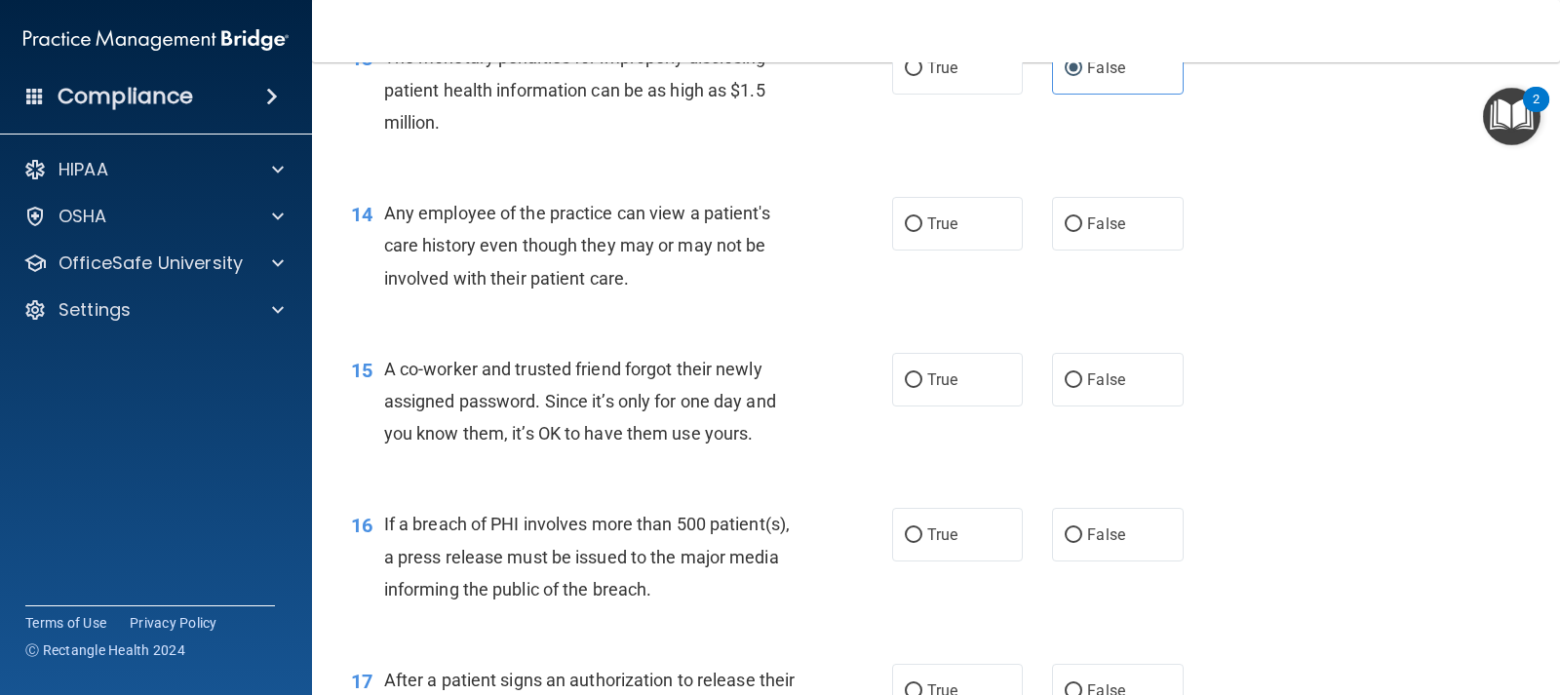
scroll to position [2048, 0]
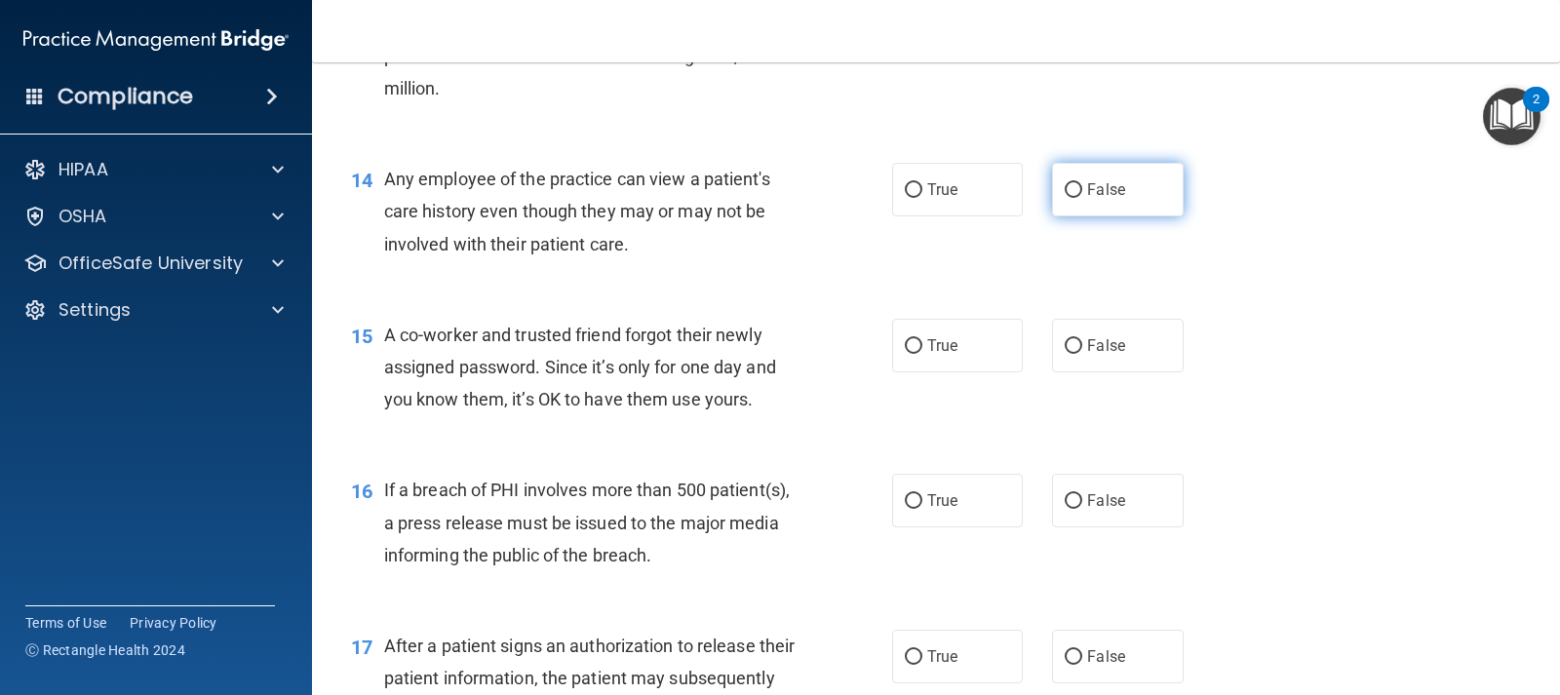
click at [1091, 213] on label "False" at bounding box center [1117, 190] width 131 height 54
click at [1082, 198] on input "False" at bounding box center [1074, 190] width 18 height 15
radio input "true"
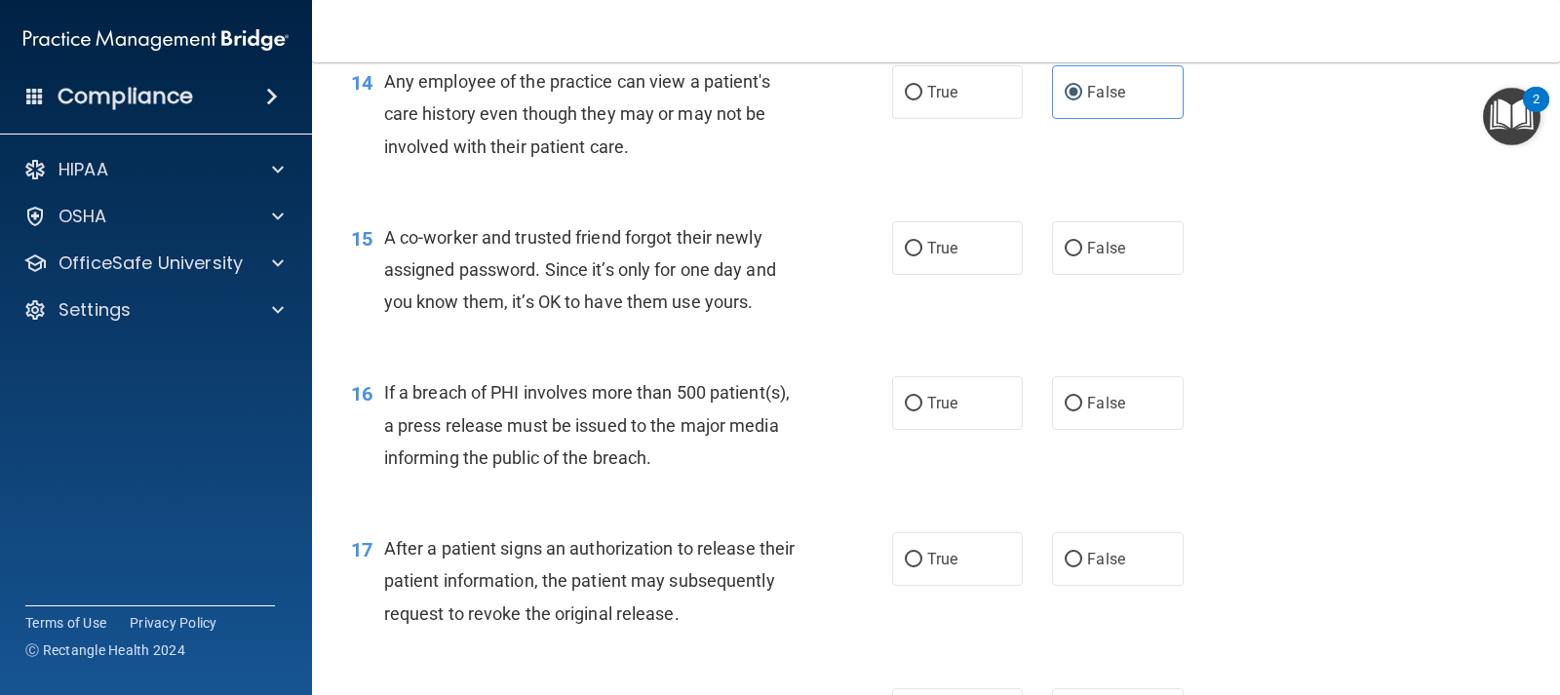
scroll to position [2243, 0]
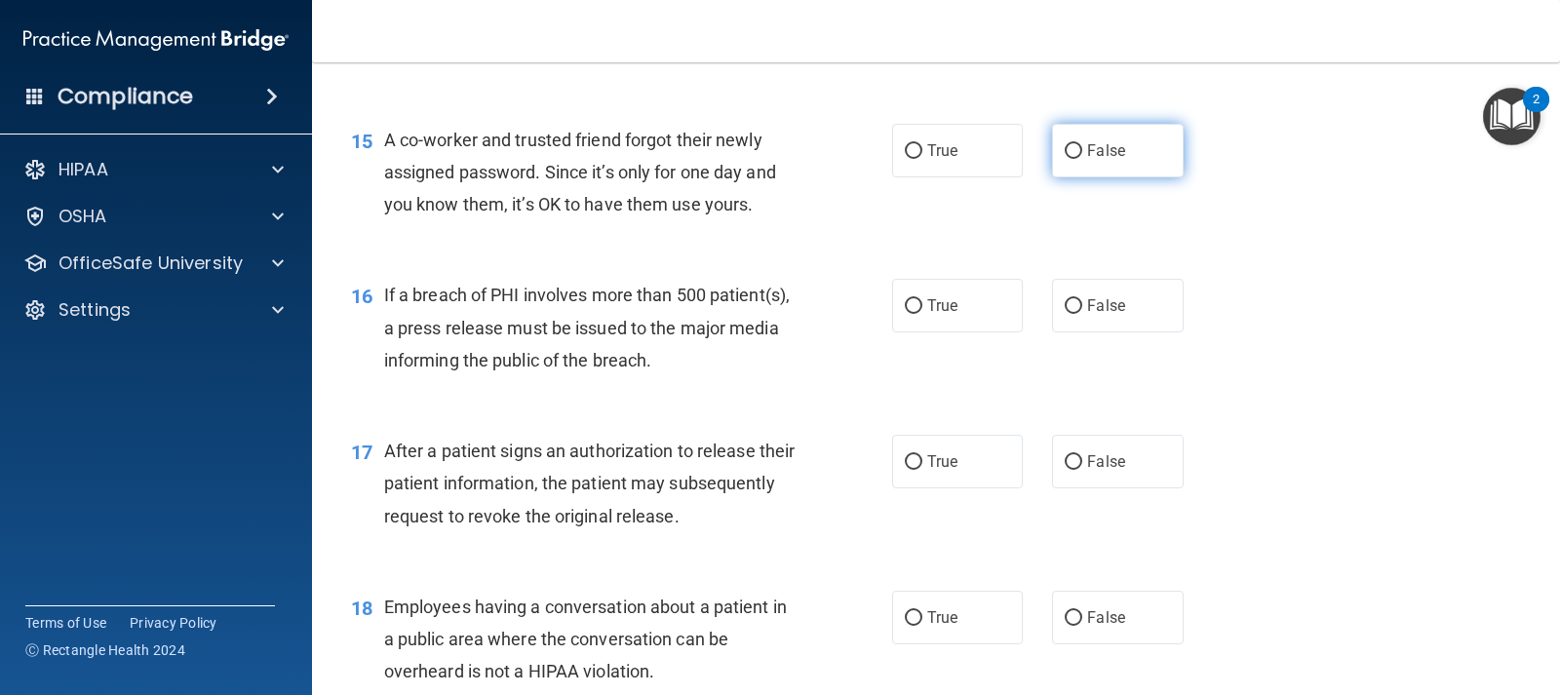
click at [1086, 160] on label "False" at bounding box center [1117, 151] width 131 height 54
click at [1082, 159] on input "False" at bounding box center [1074, 151] width 18 height 15
radio input "true"
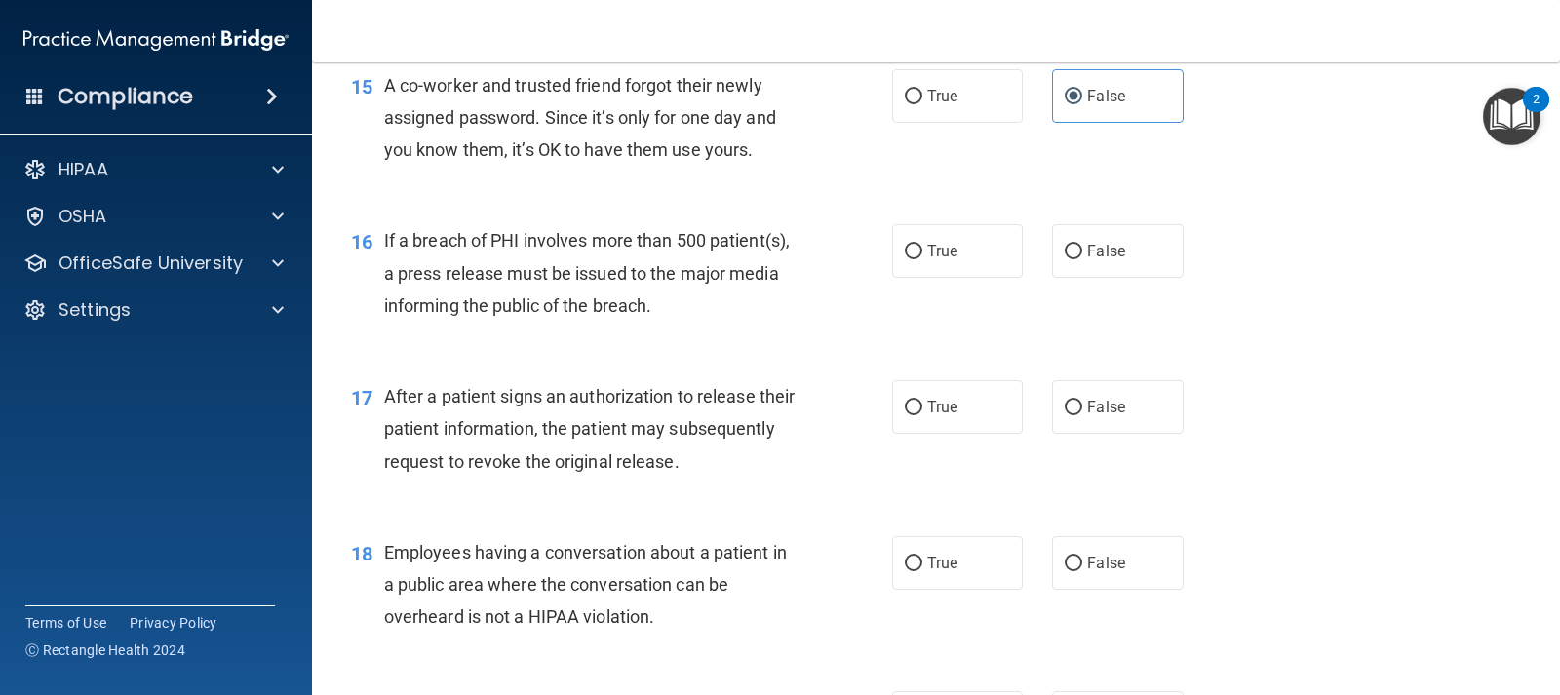
scroll to position [2340, 0]
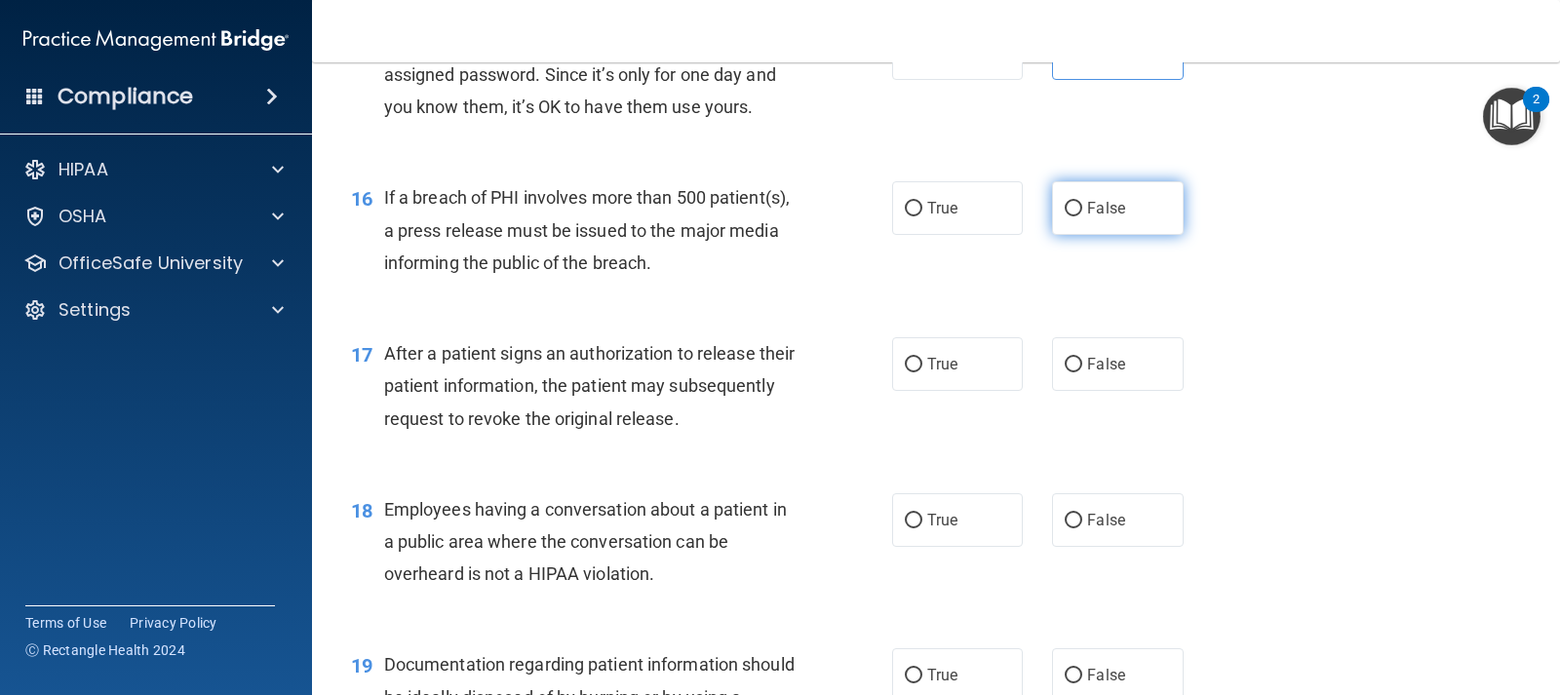
click at [1113, 221] on label "False" at bounding box center [1117, 208] width 131 height 54
click at [1082, 216] on input "False" at bounding box center [1074, 209] width 18 height 15
radio input "true"
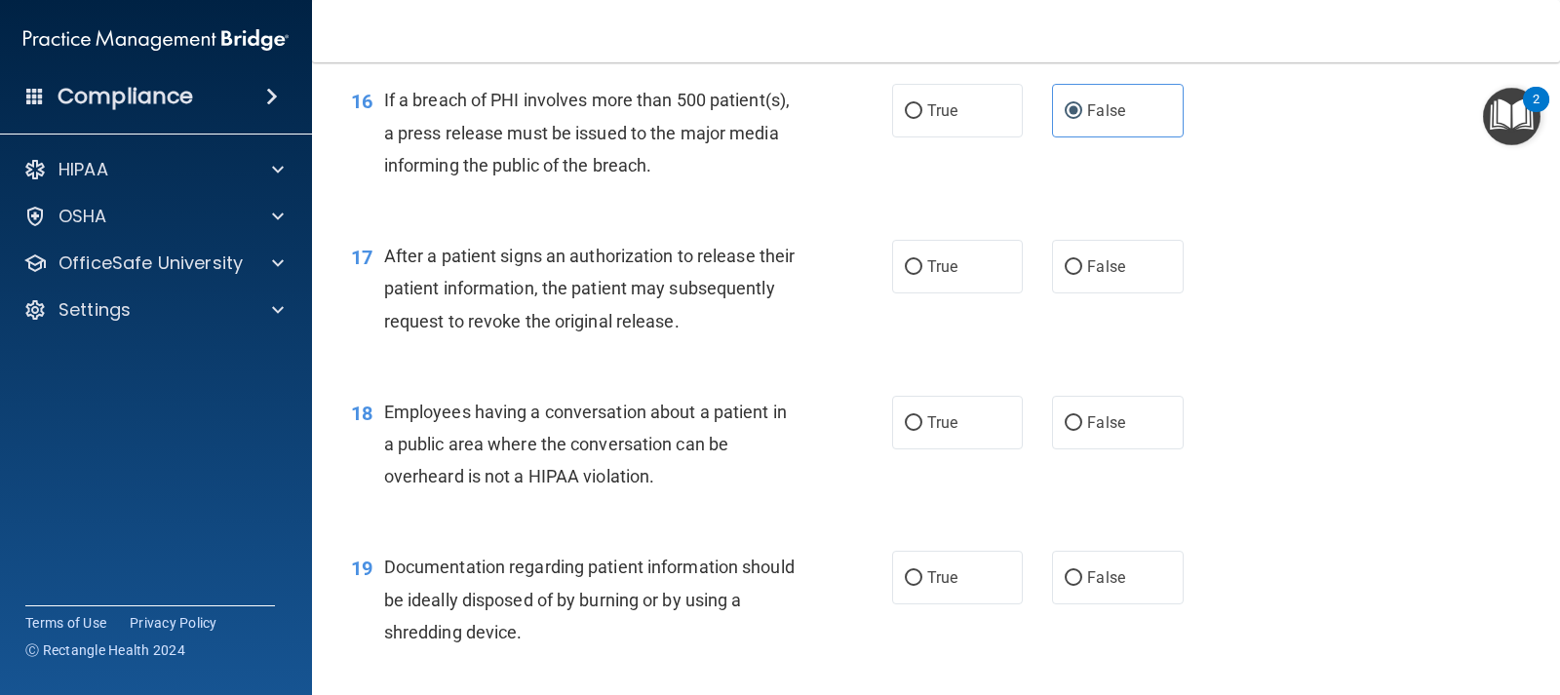
scroll to position [2535, 0]
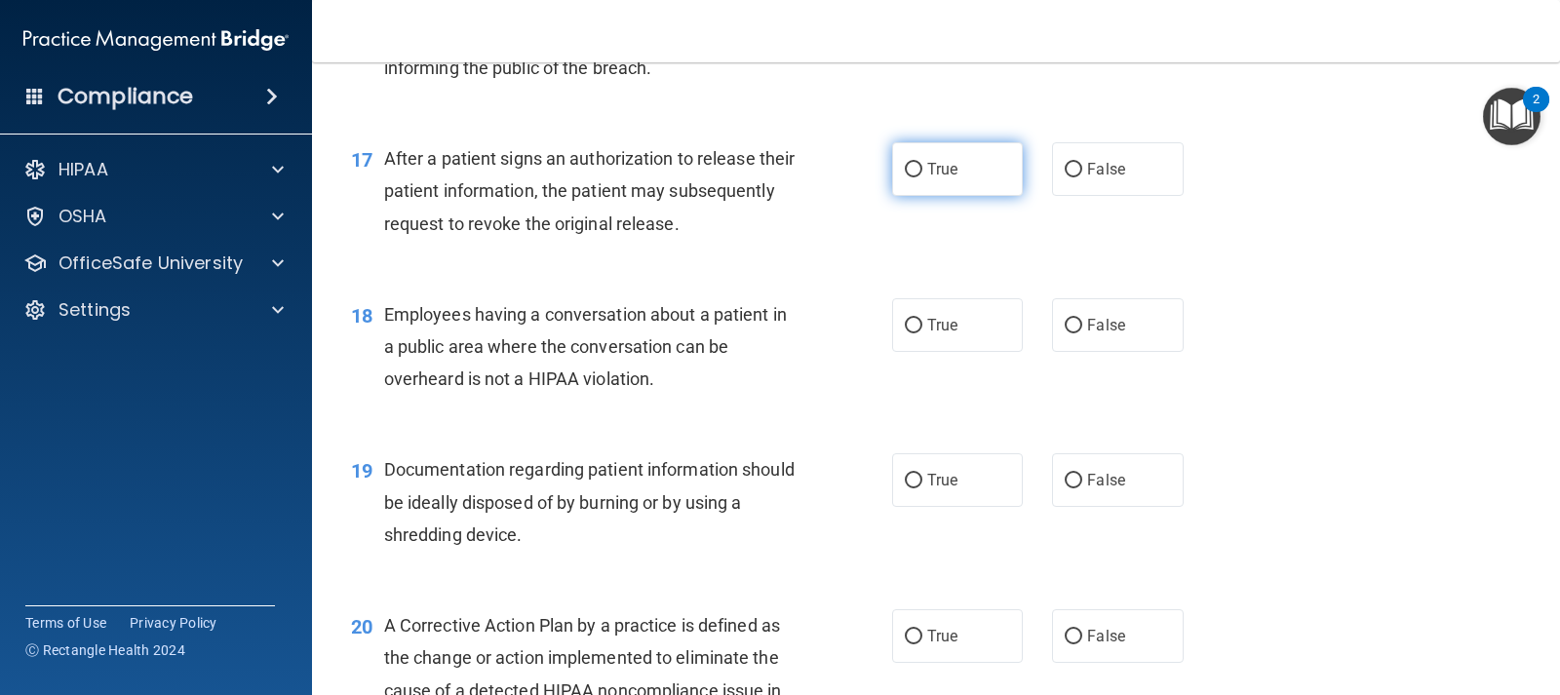
click at [934, 187] on label "True" at bounding box center [957, 169] width 131 height 54
click at [922, 177] on input "True" at bounding box center [914, 170] width 18 height 15
radio input "true"
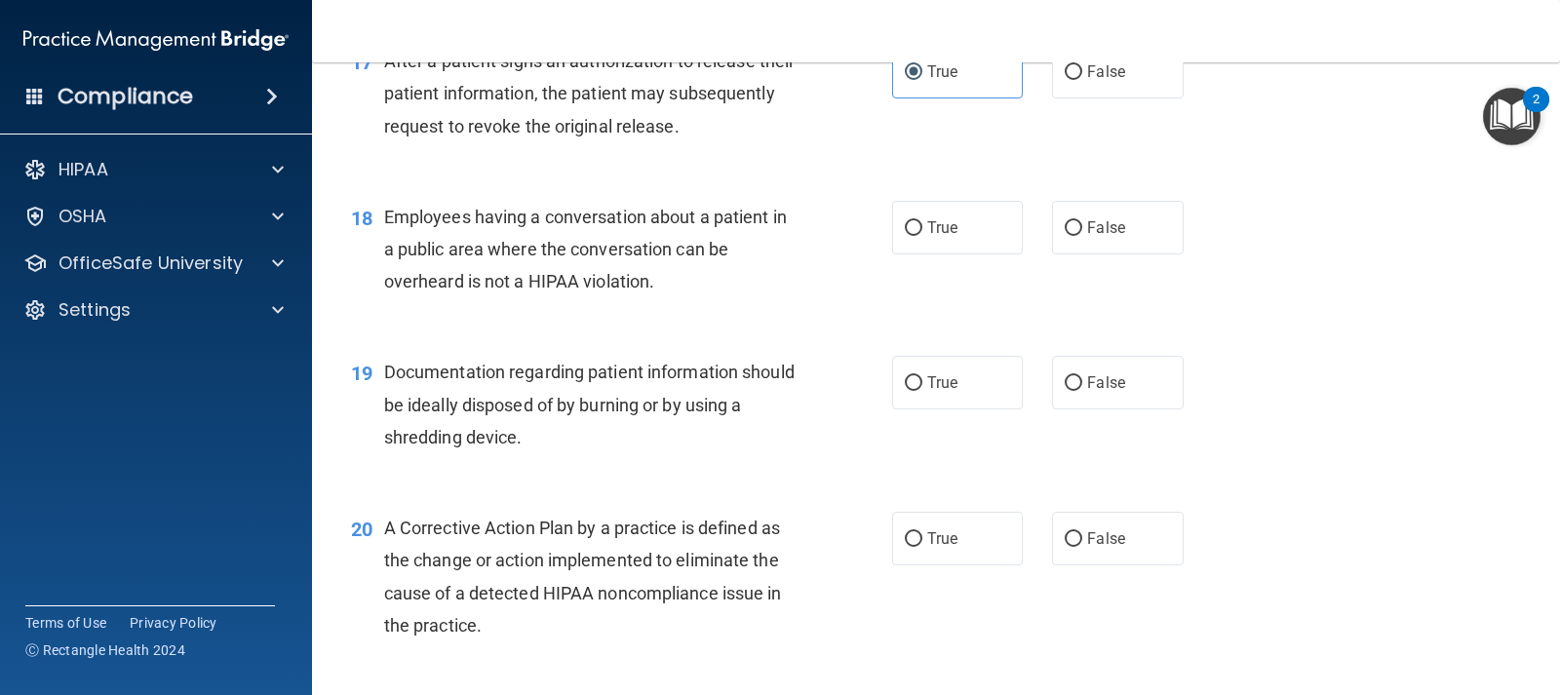
scroll to position [2730, 0]
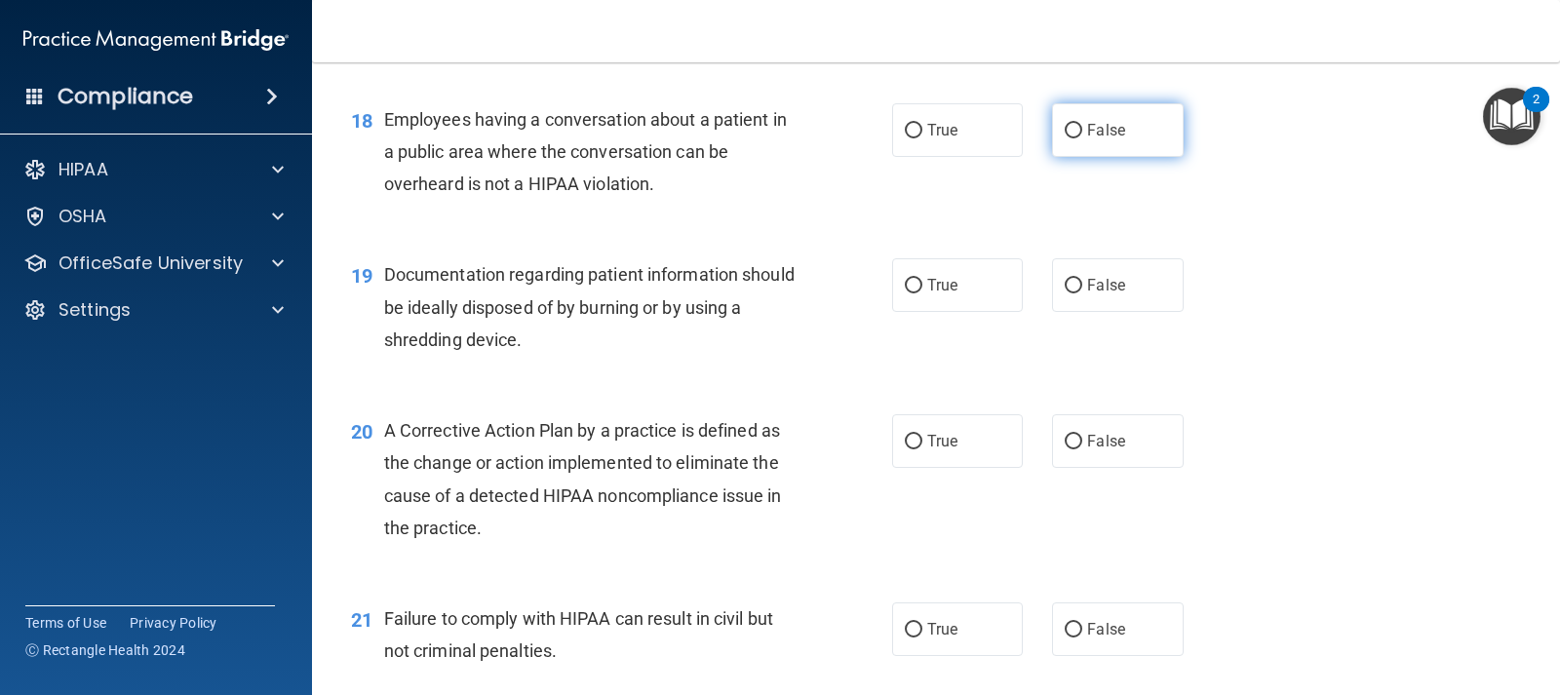
click at [1118, 132] on label "False" at bounding box center [1117, 130] width 131 height 54
click at [1082, 132] on input "False" at bounding box center [1074, 131] width 18 height 15
radio input "true"
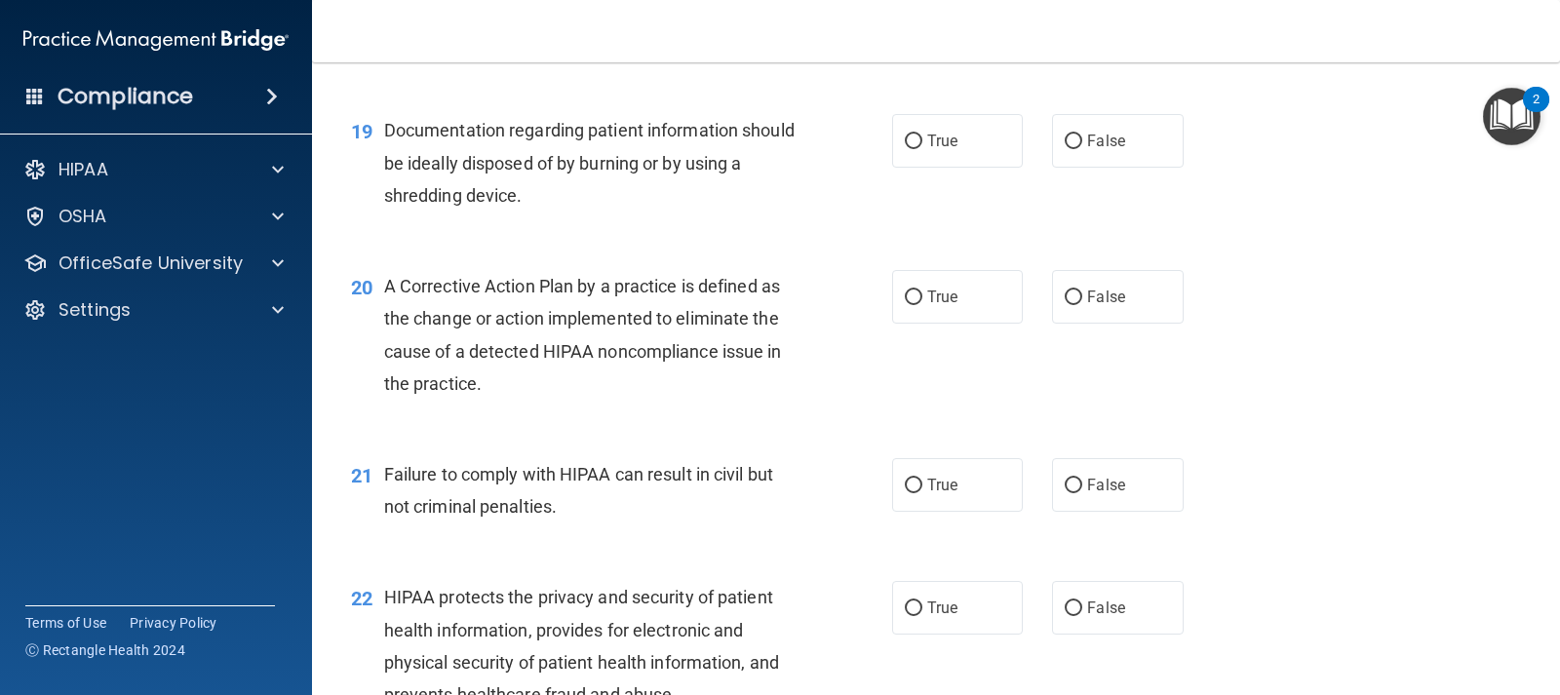
scroll to position [2828, 0]
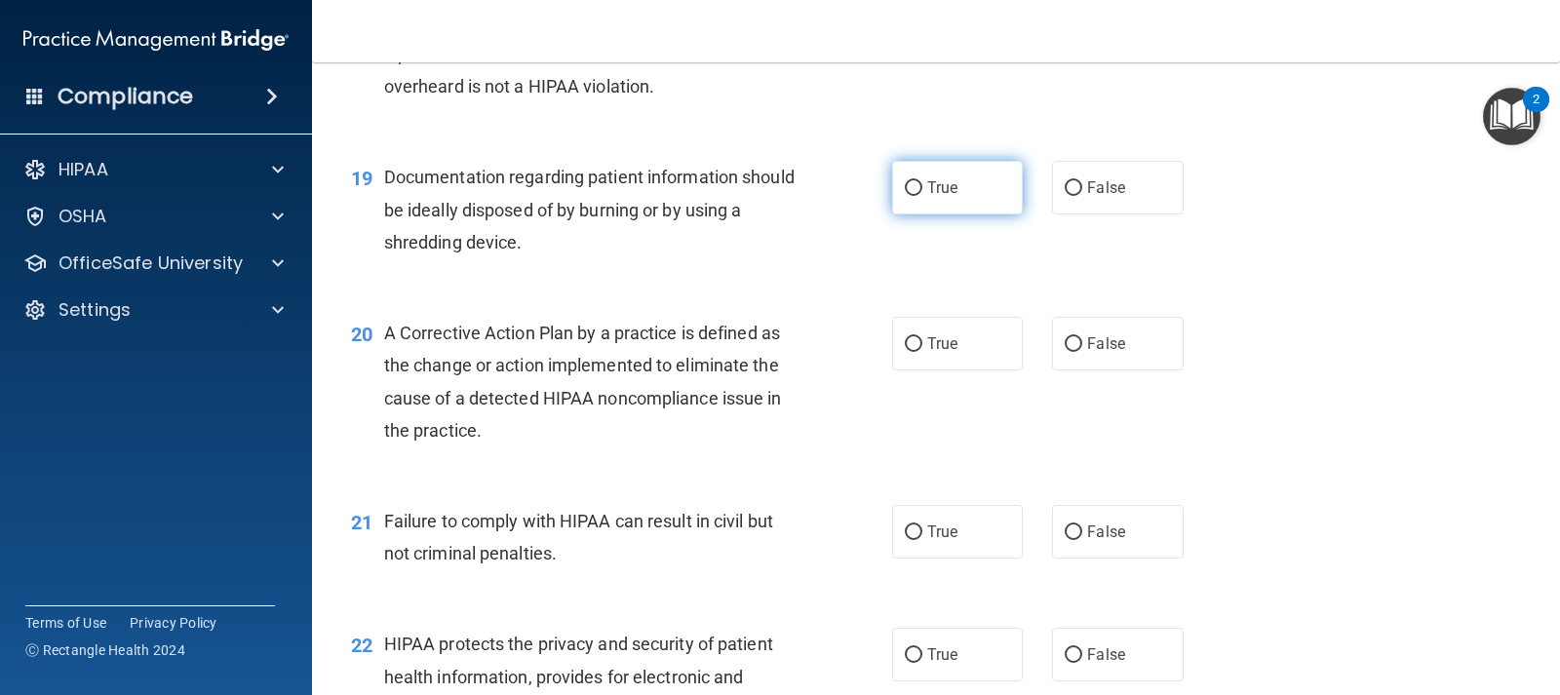
click at [964, 191] on label "True" at bounding box center [957, 188] width 131 height 54
click at [922, 191] on input "True" at bounding box center [914, 188] width 18 height 15
radio input "true"
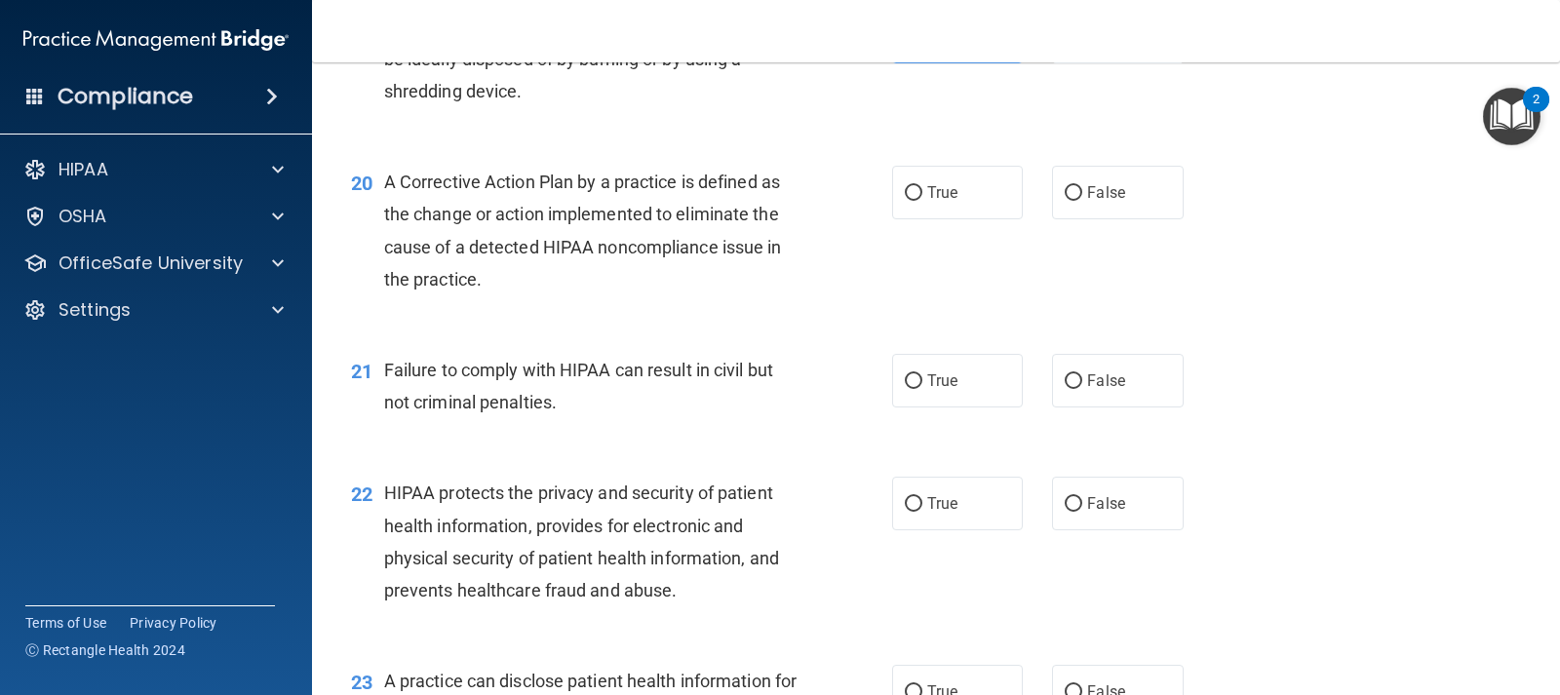
scroll to position [3023, 0]
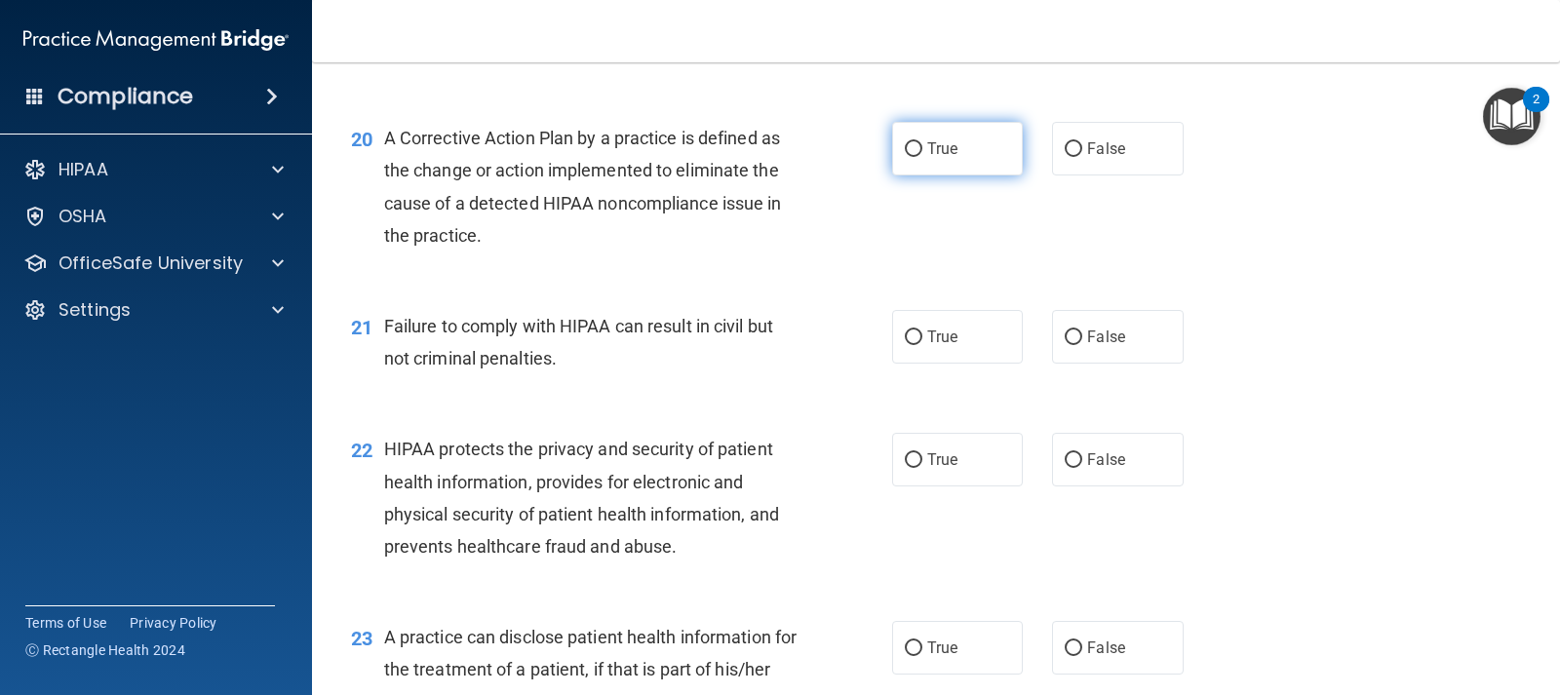
click at [905, 157] on input "True" at bounding box center [914, 149] width 18 height 15
radio input "true"
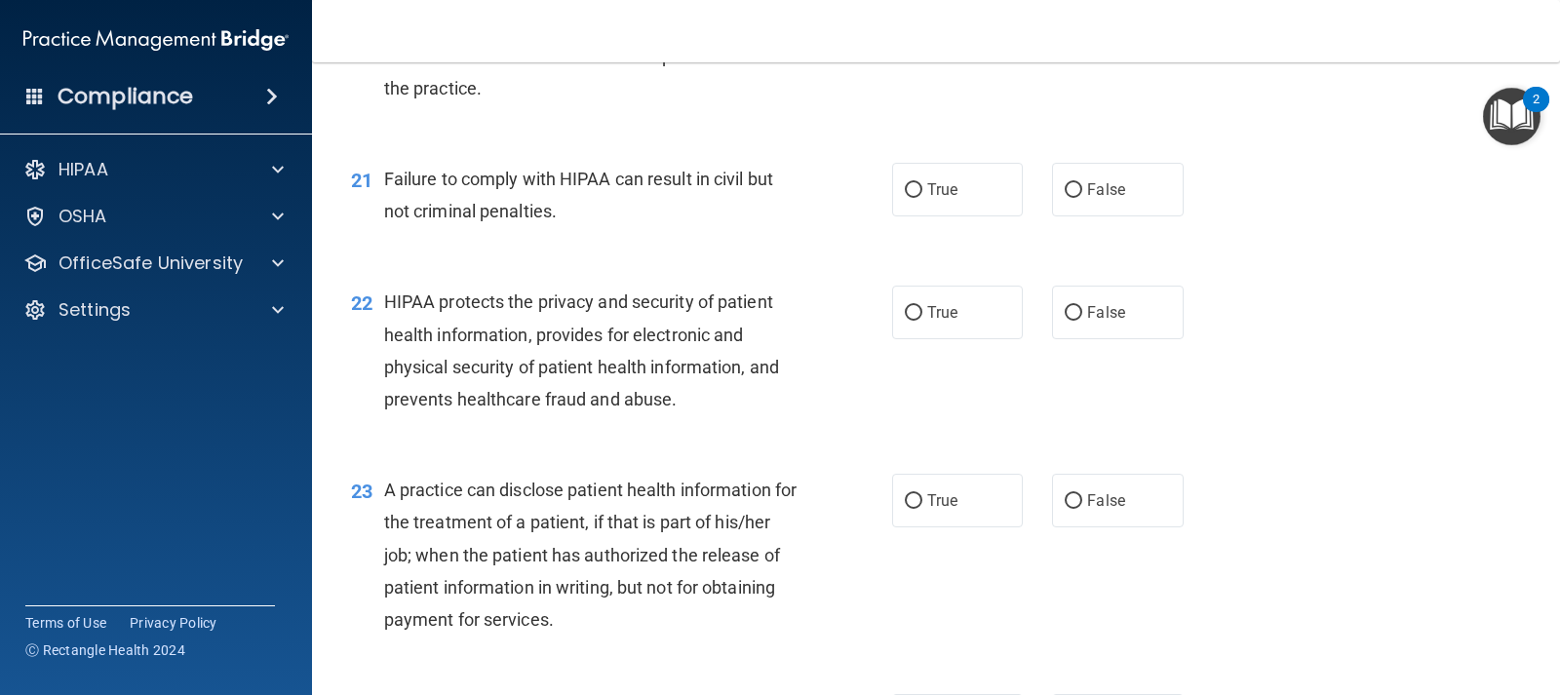
scroll to position [3218, 0]
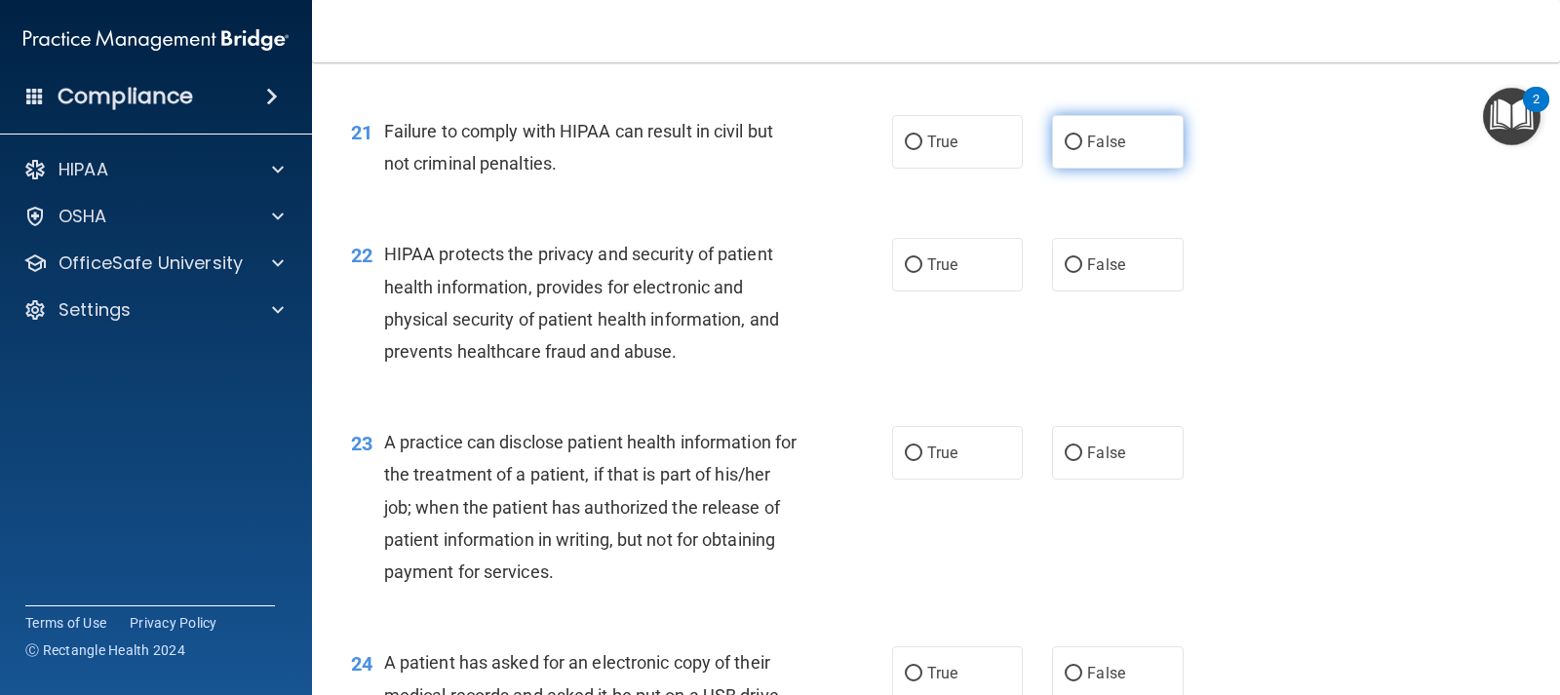
click at [1068, 153] on label "False" at bounding box center [1117, 142] width 131 height 54
click at [1068, 150] on input "False" at bounding box center [1074, 143] width 18 height 15
radio input "true"
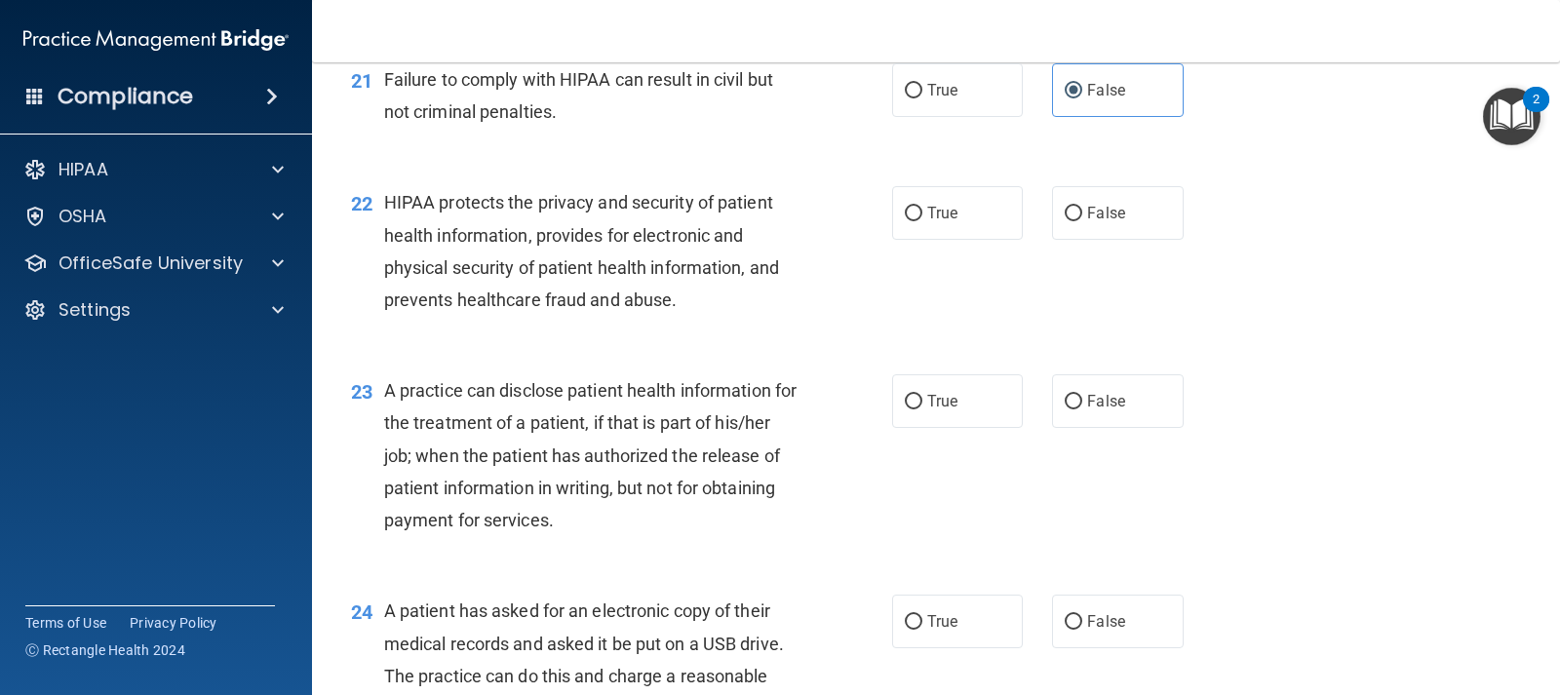
scroll to position [3316, 0]
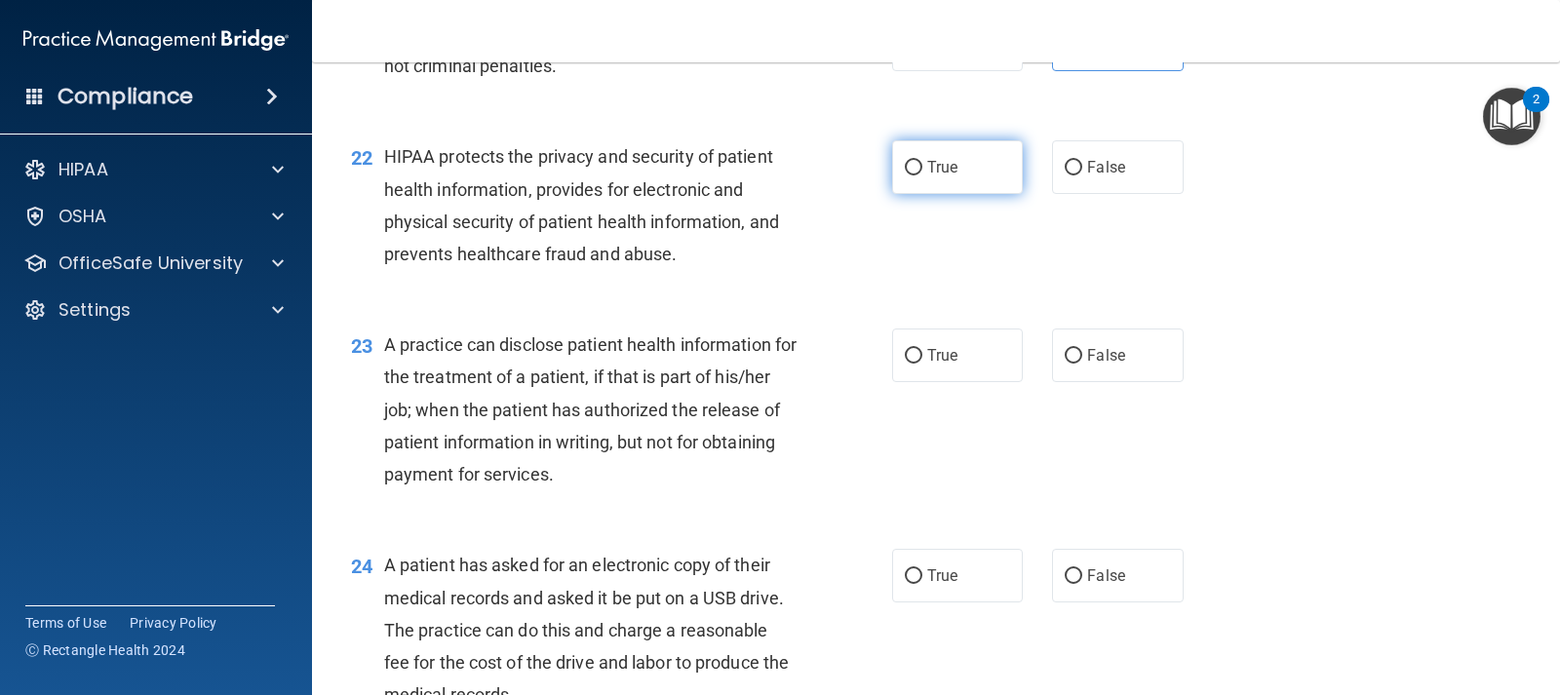
click at [923, 157] on label "True" at bounding box center [957, 167] width 131 height 54
click at [922, 161] on input "True" at bounding box center [914, 168] width 18 height 15
radio input "true"
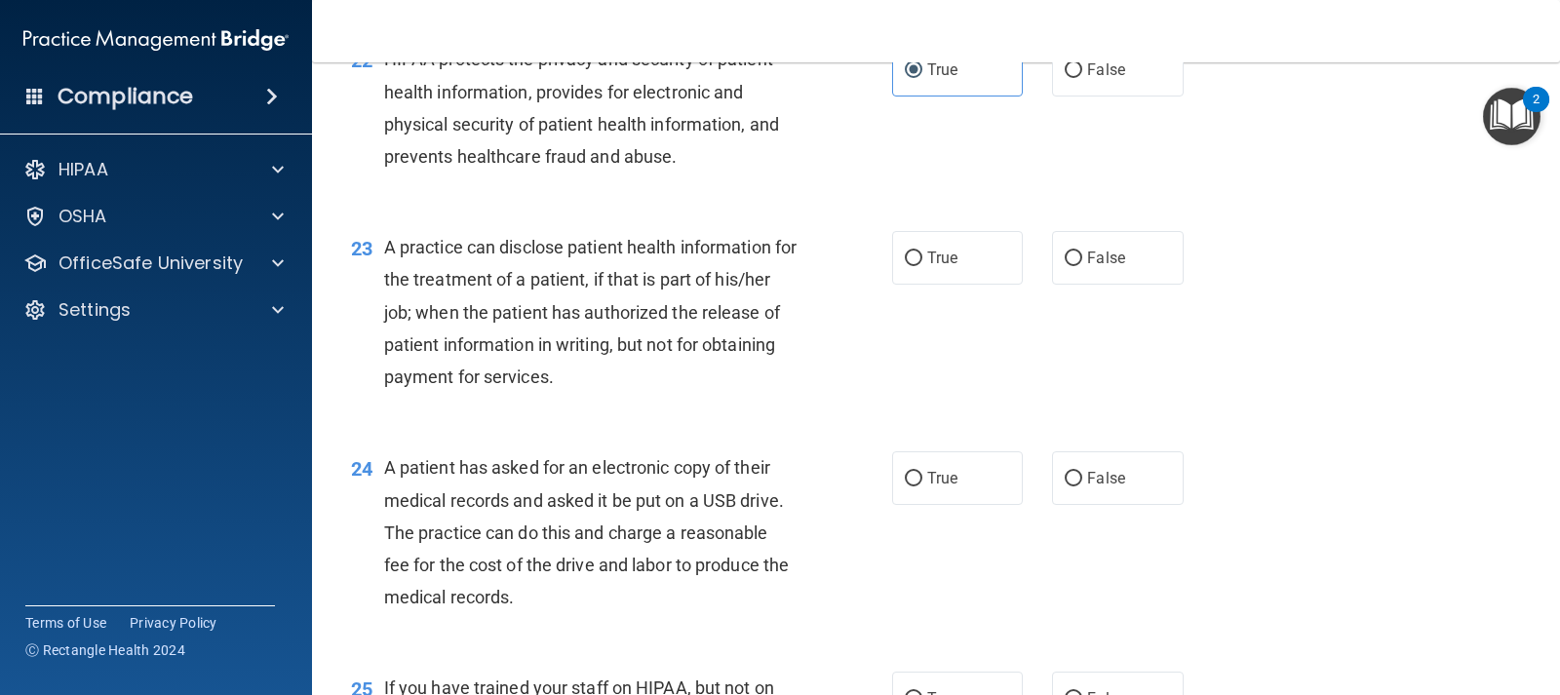
scroll to position [3511, 0]
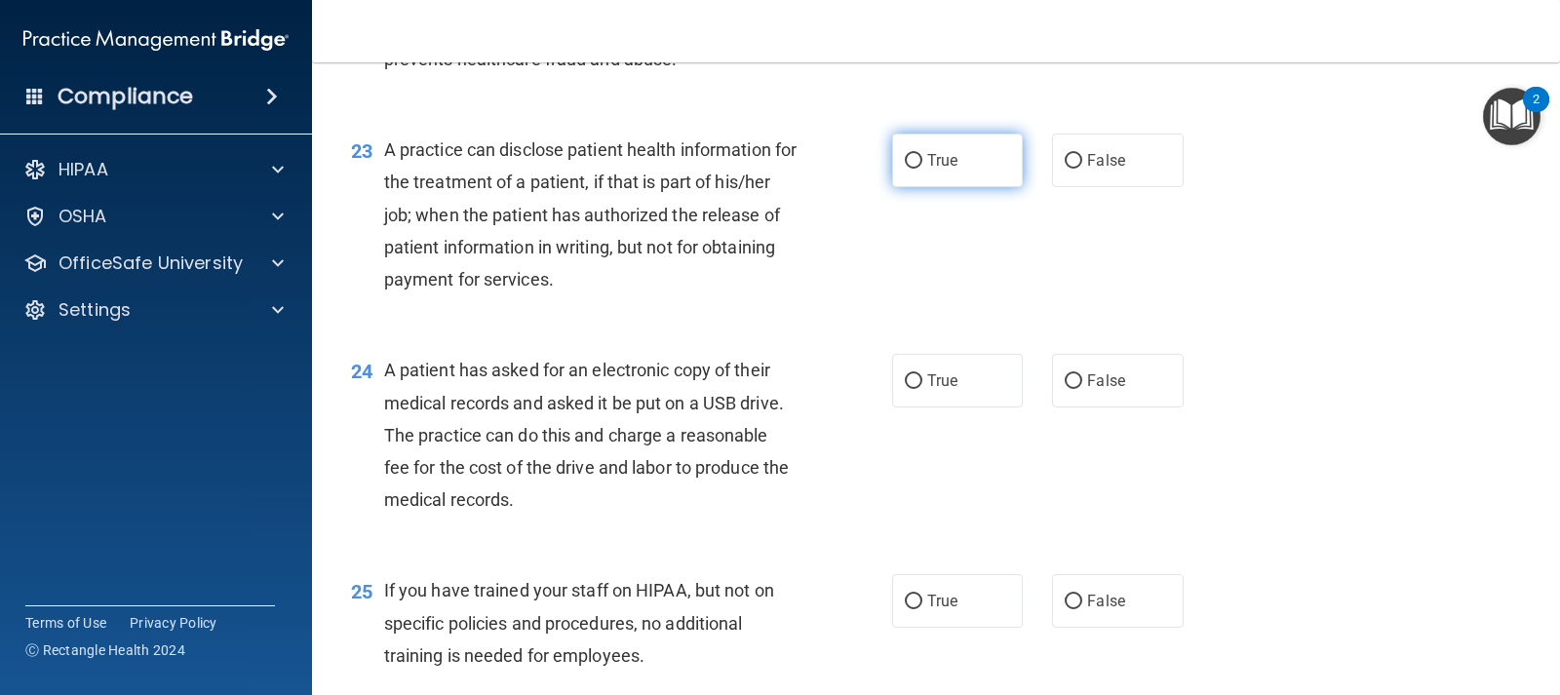
click at [986, 161] on label "True" at bounding box center [957, 161] width 131 height 54
click at [922, 161] on input "True" at bounding box center [914, 161] width 18 height 15
radio input "true"
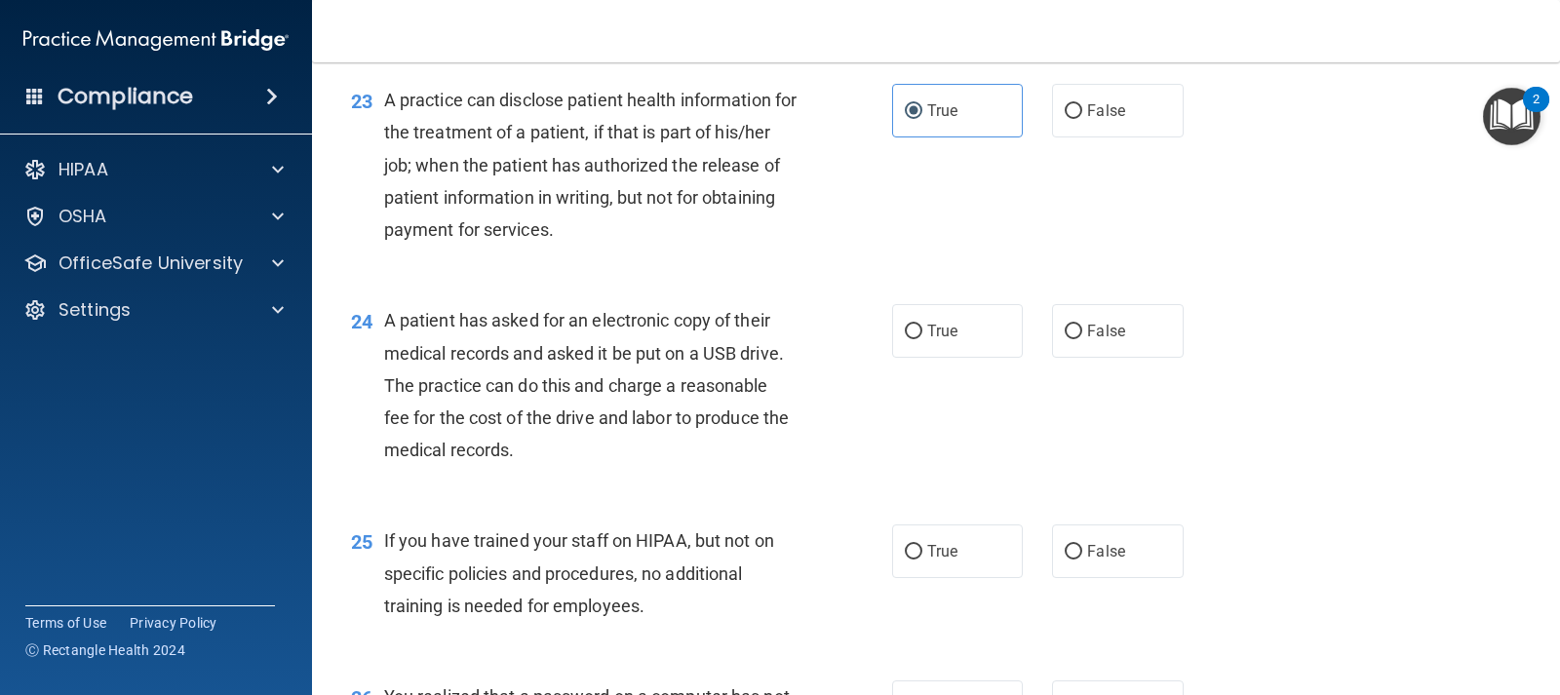
scroll to position [3706, 0]
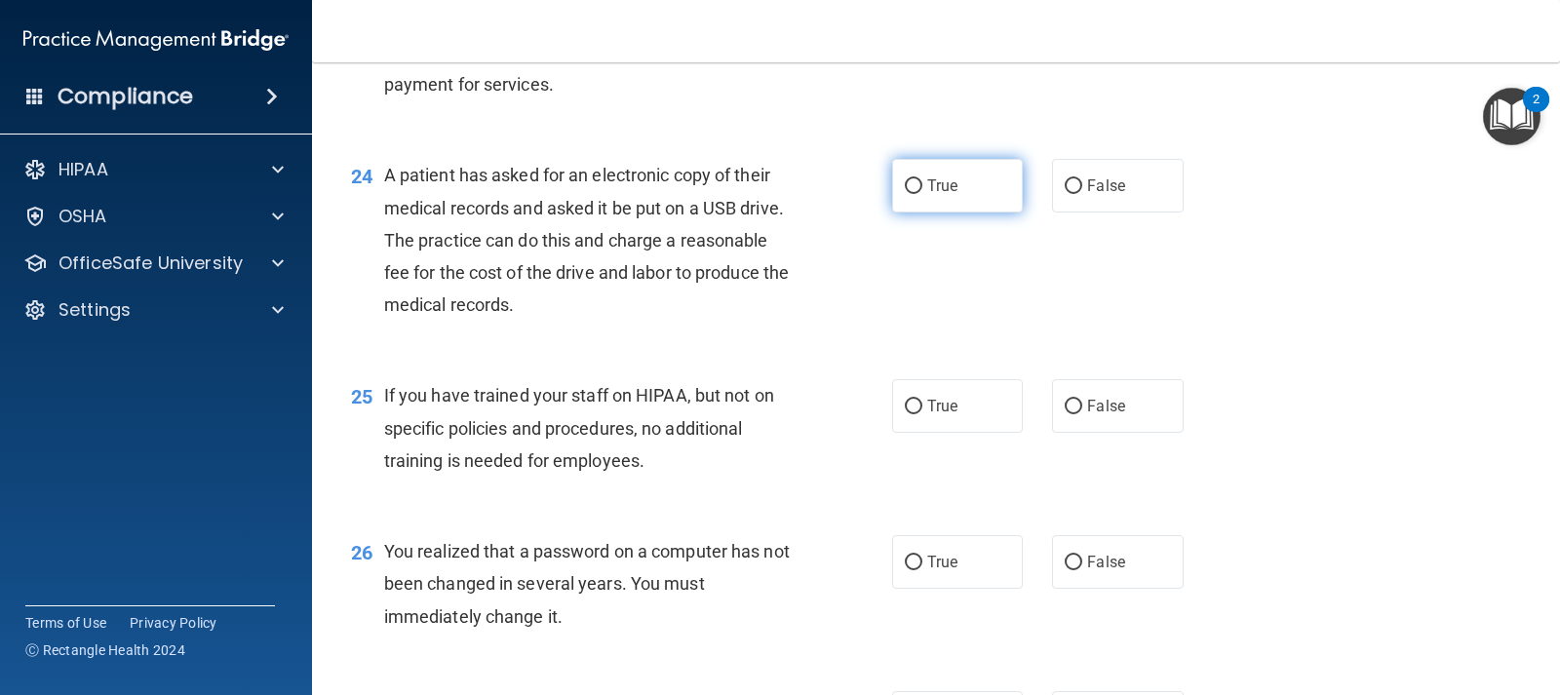
click at [928, 195] on label "True" at bounding box center [957, 186] width 131 height 54
click at [922, 194] on input "True" at bounding box center [914, 186] width 18 height 15
radio input "true"
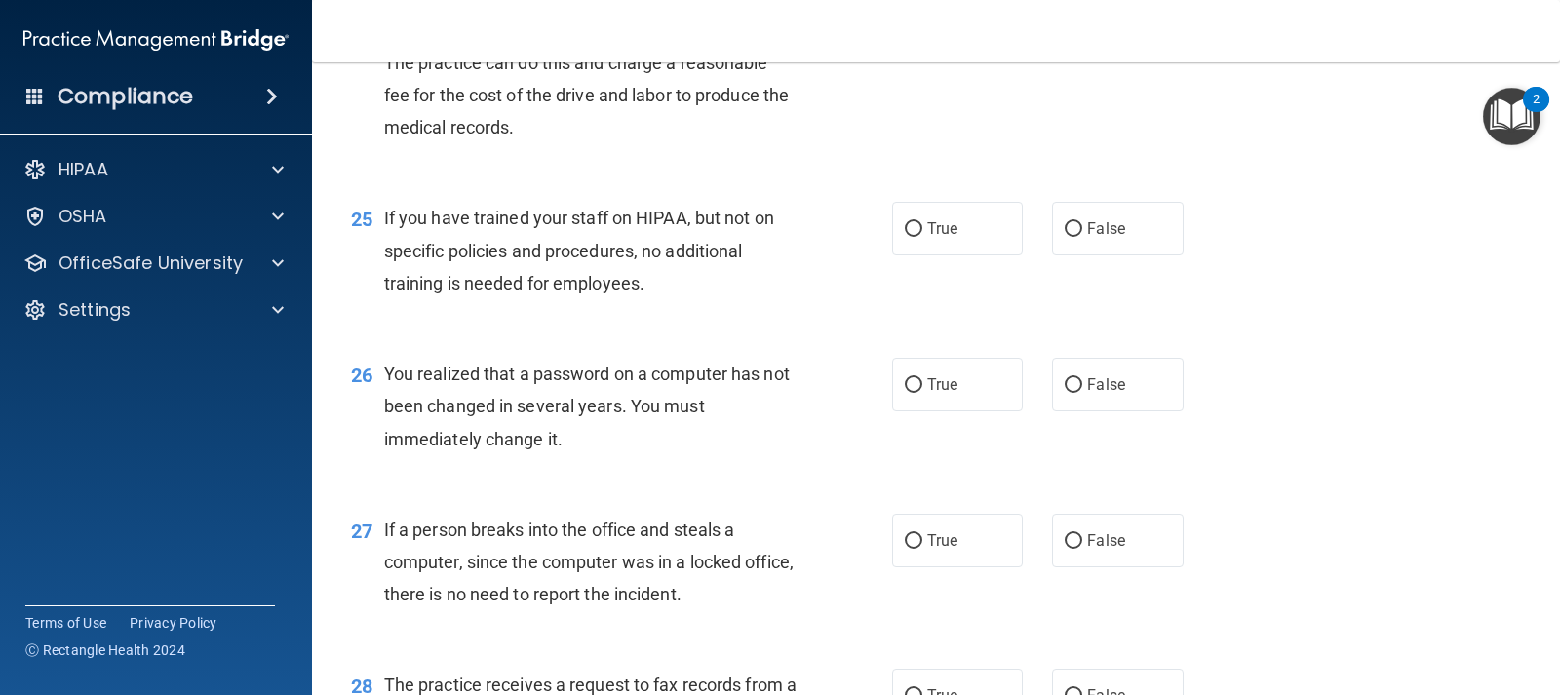
scroll to position [3901, 0]
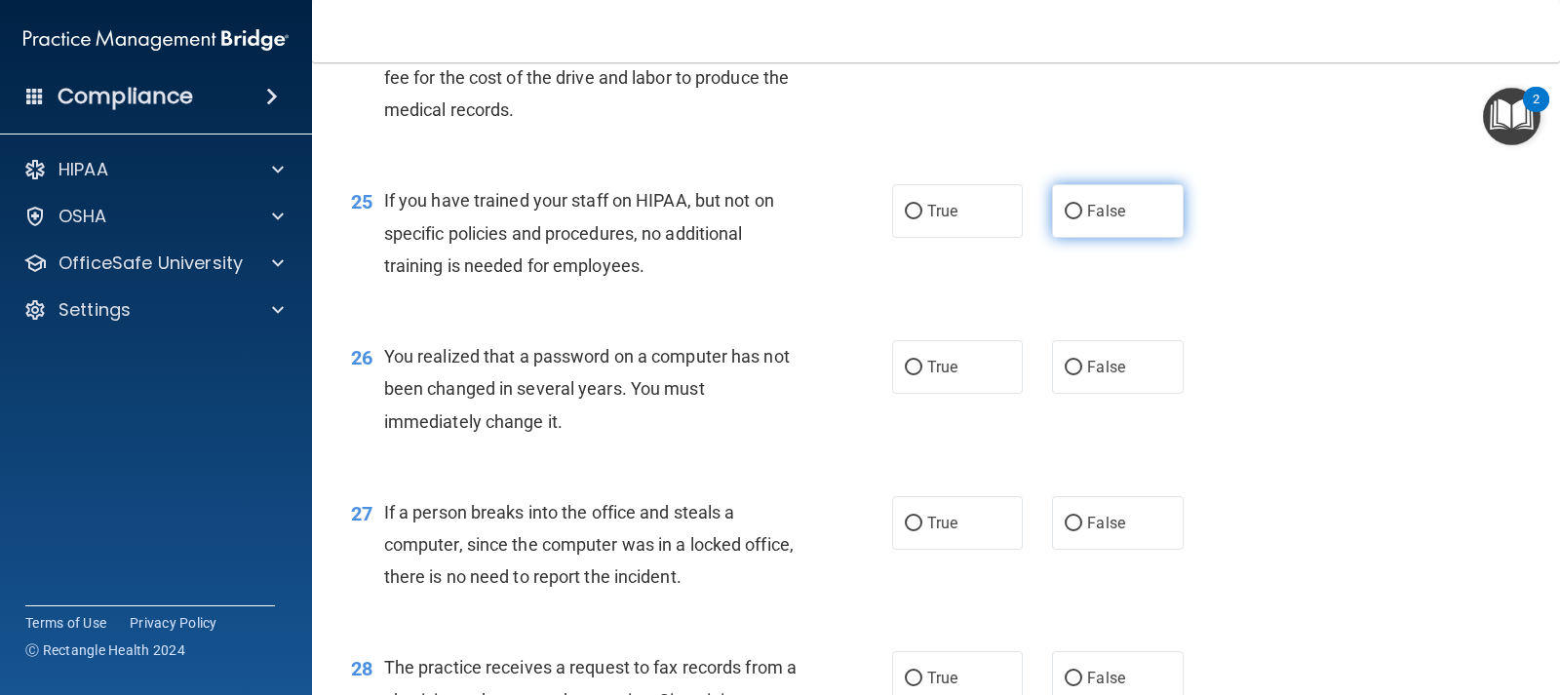
click at [1066, 221] on label "False" at bounding box center [1117, 211] width 131 height 54
click at [1066, 219] on input "False" at bounding box center [1074, 212] width 18 height 15
radio input "true"
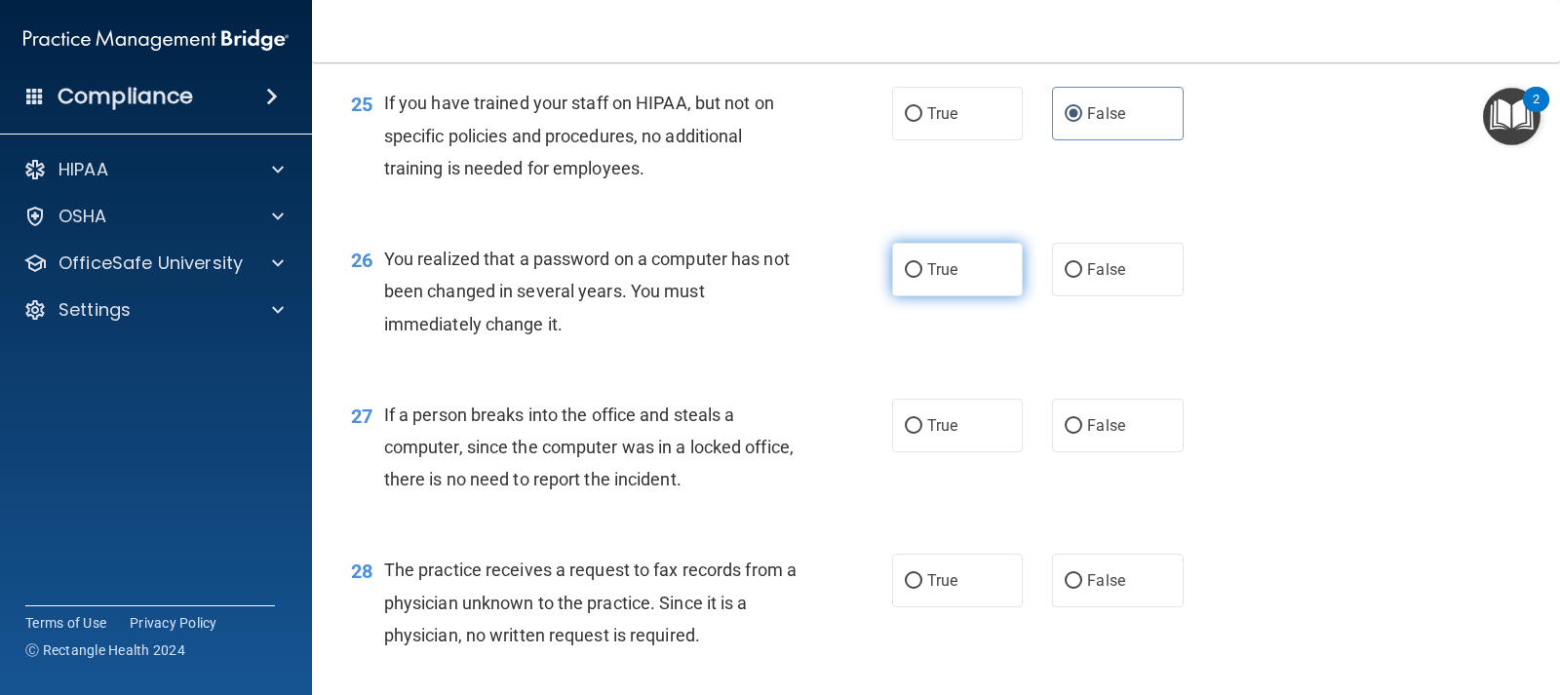
click at [911, 270] on input "True" at bounding box center [914, 270] width 18 height 15
radio input "true"
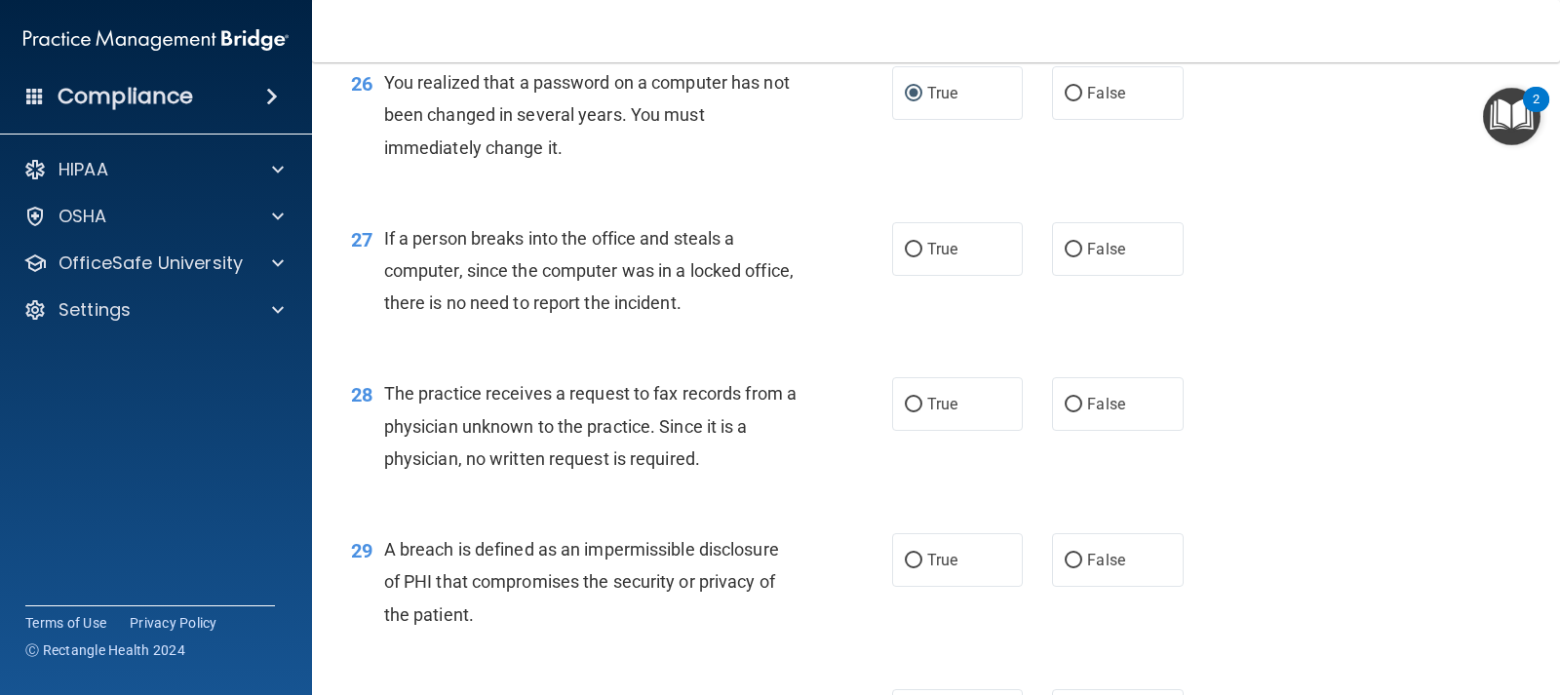
scroll to position [4193, 0]
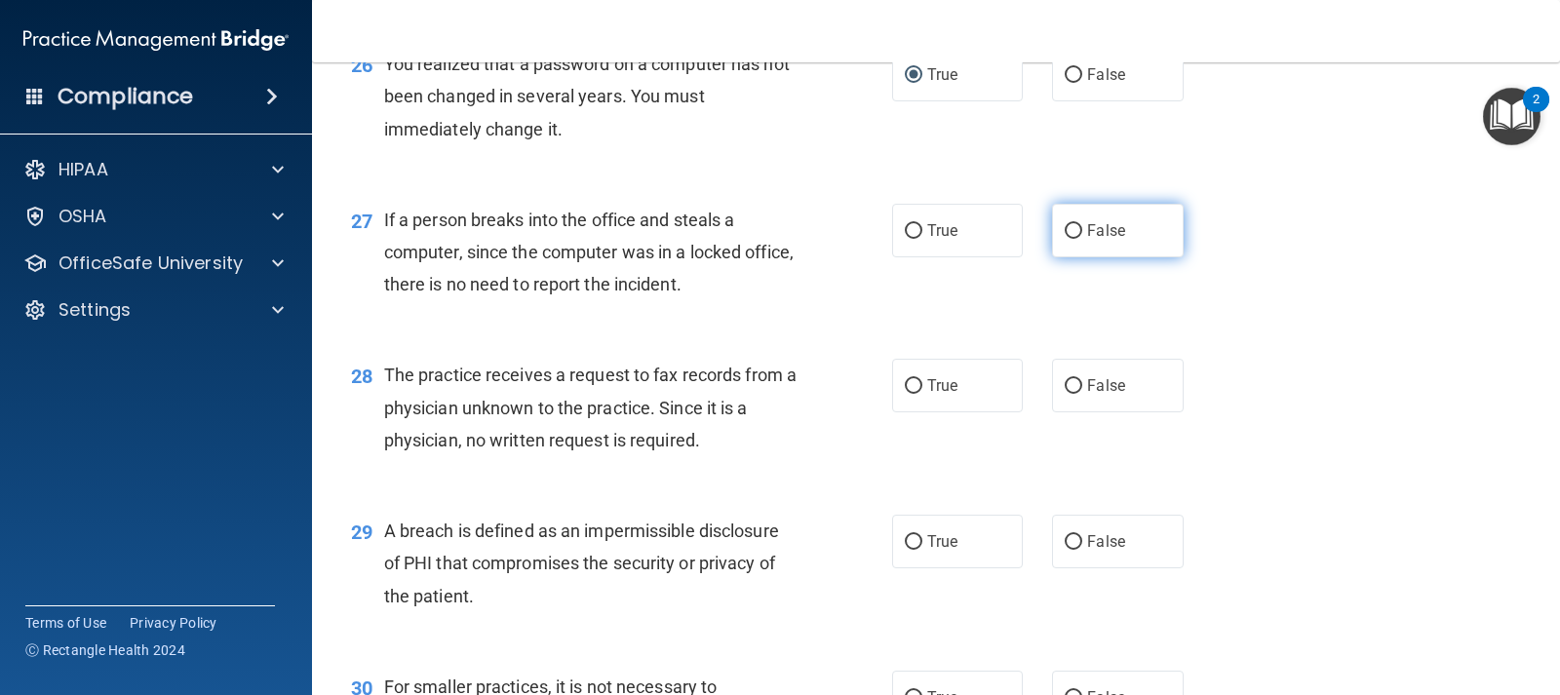
click at [1065, 225] on input "False" at bounding box center [1074, 231] width 18 height 15
radio input "true"
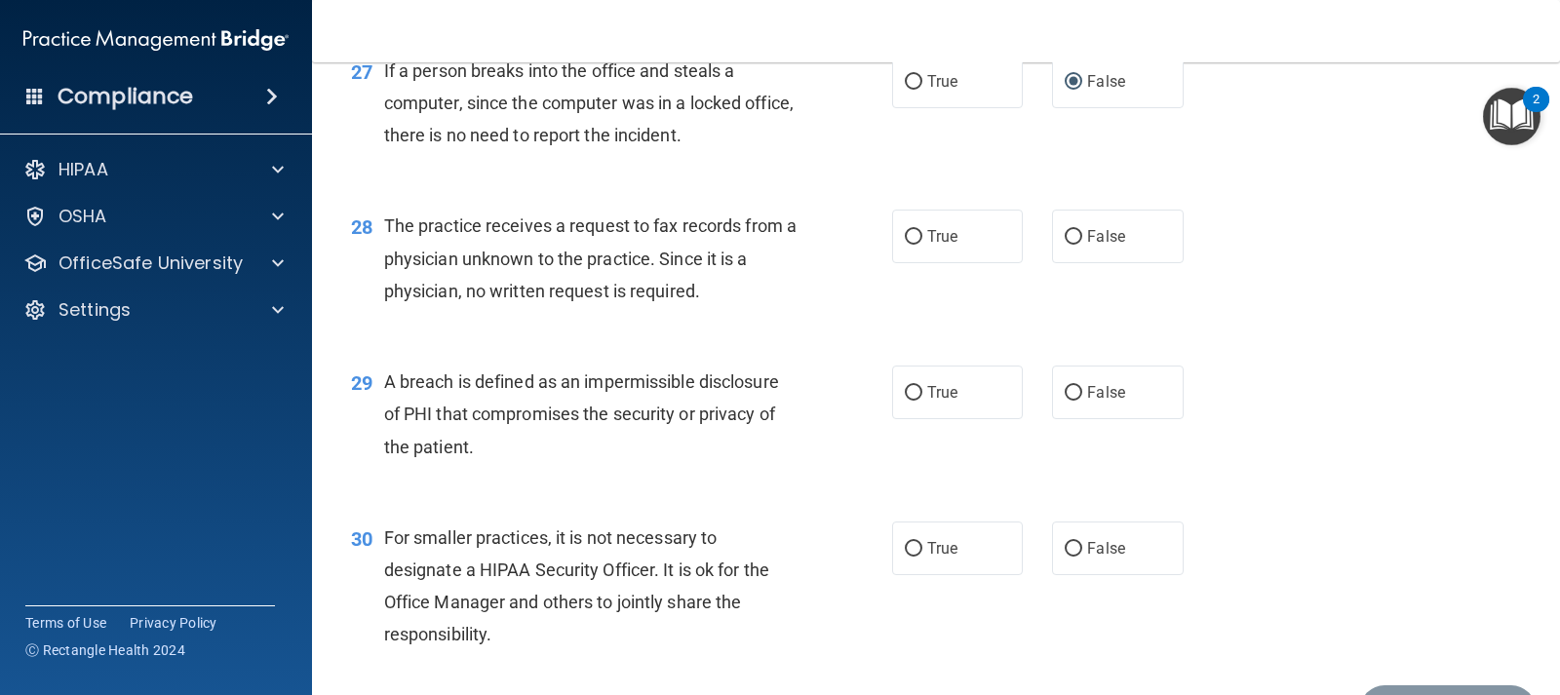
scroll to position [4388, 0]
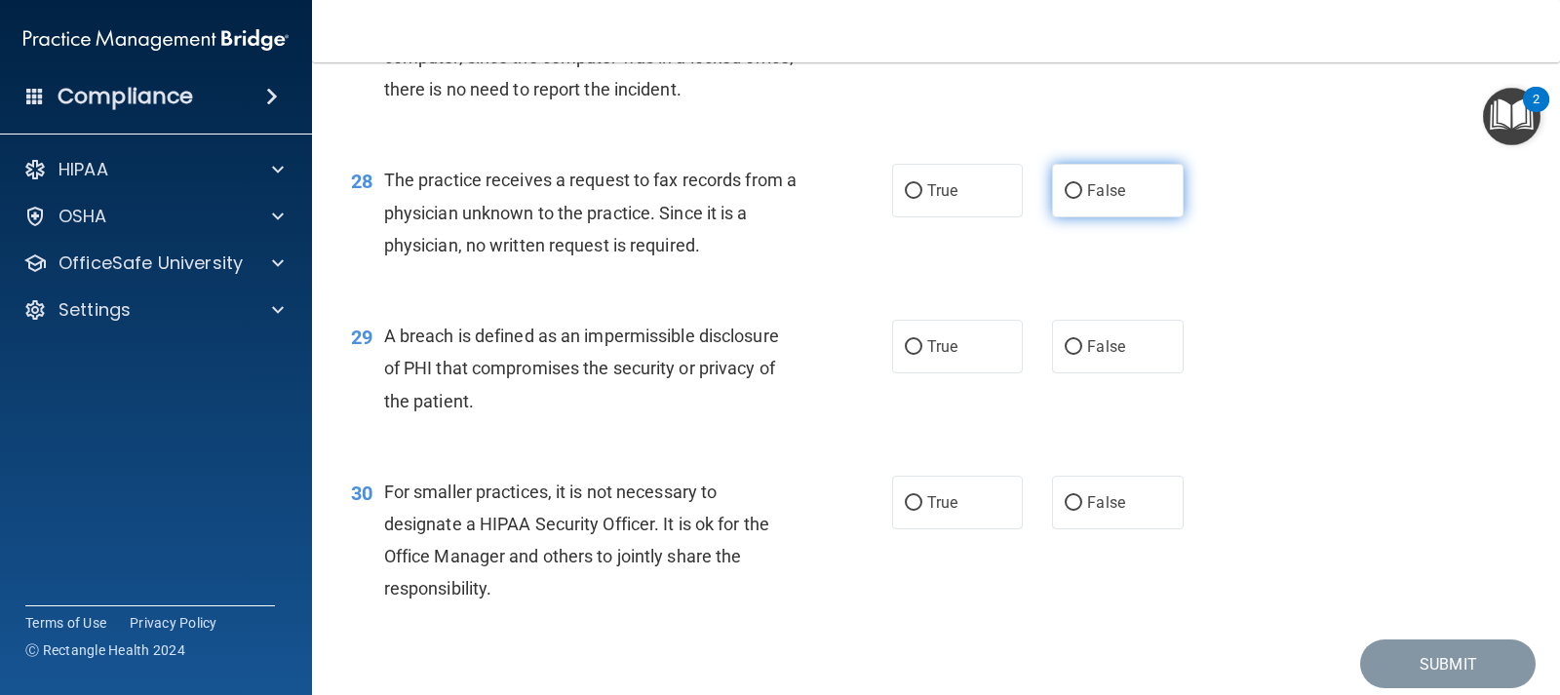
click at [1087, 190] on span "False" at bounding box center [1106, 190] width 38 height 19
click at [1080, 190] on input "False" at bounding box center [1074, 191] width 18 height 15
radio input "true"
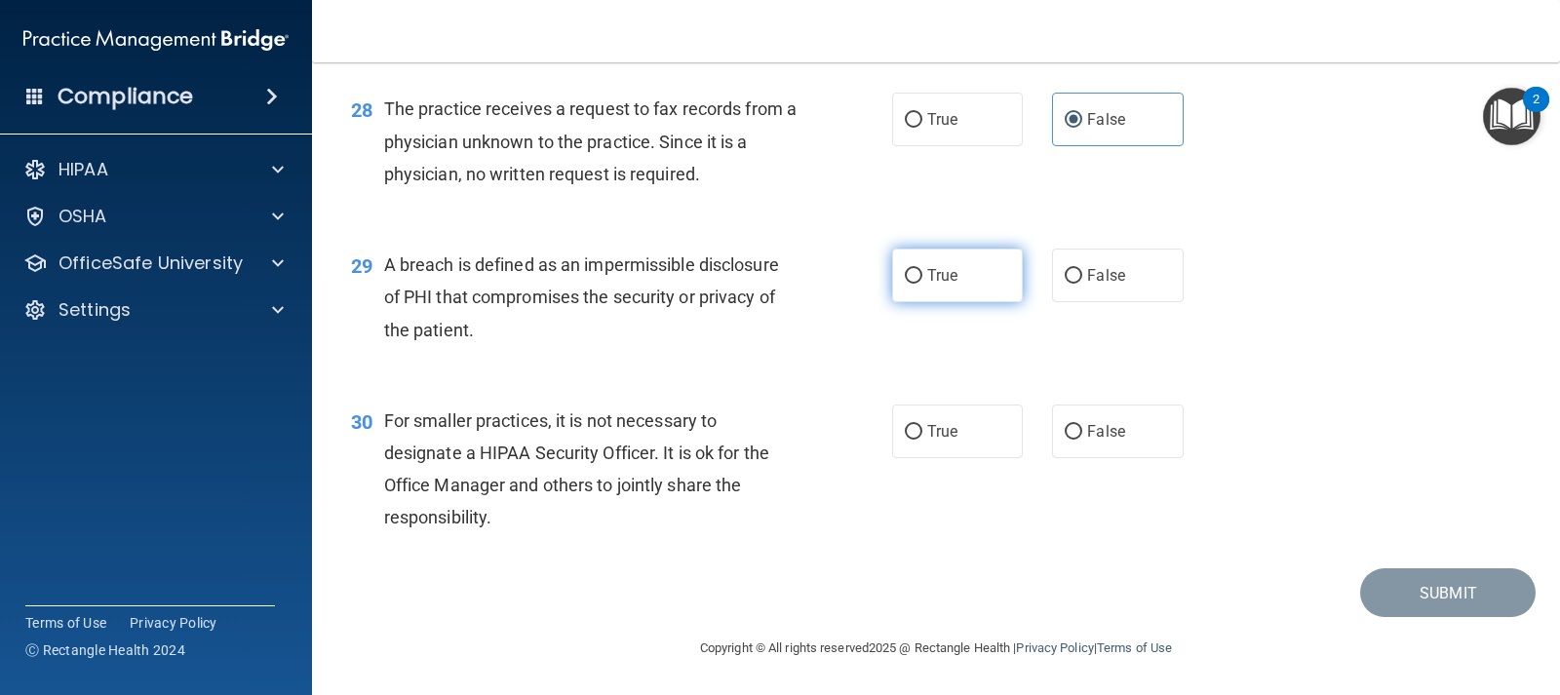
click at [914, 282] on input "True" at bounding box center [914, 276] width 18 height 15
radio input "true"
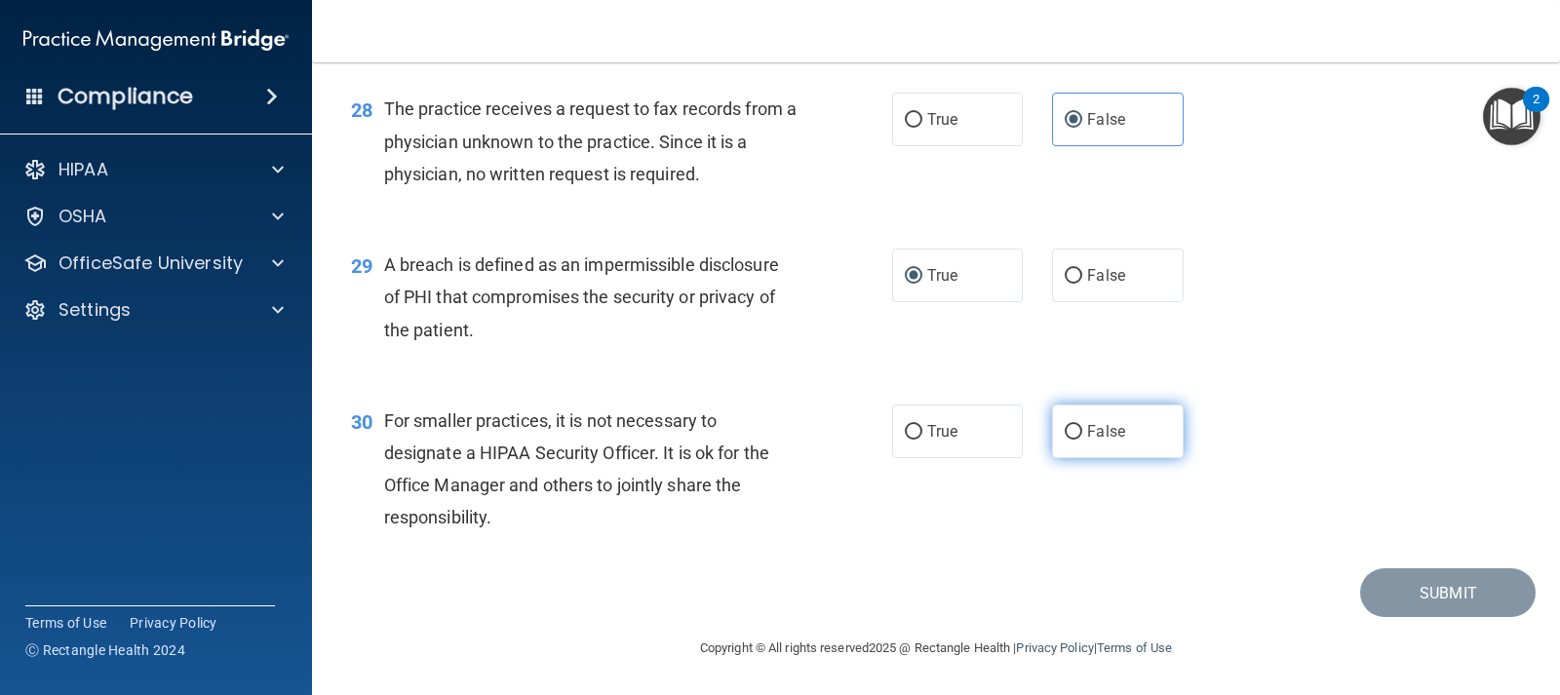
click at [1130, 424] on label "False" at bounding box center [1117, 432] width 131 height 54
click at [1082, 425] on input "False" at bounding box center [1074, 432] width 18 height 15
radio input "true"
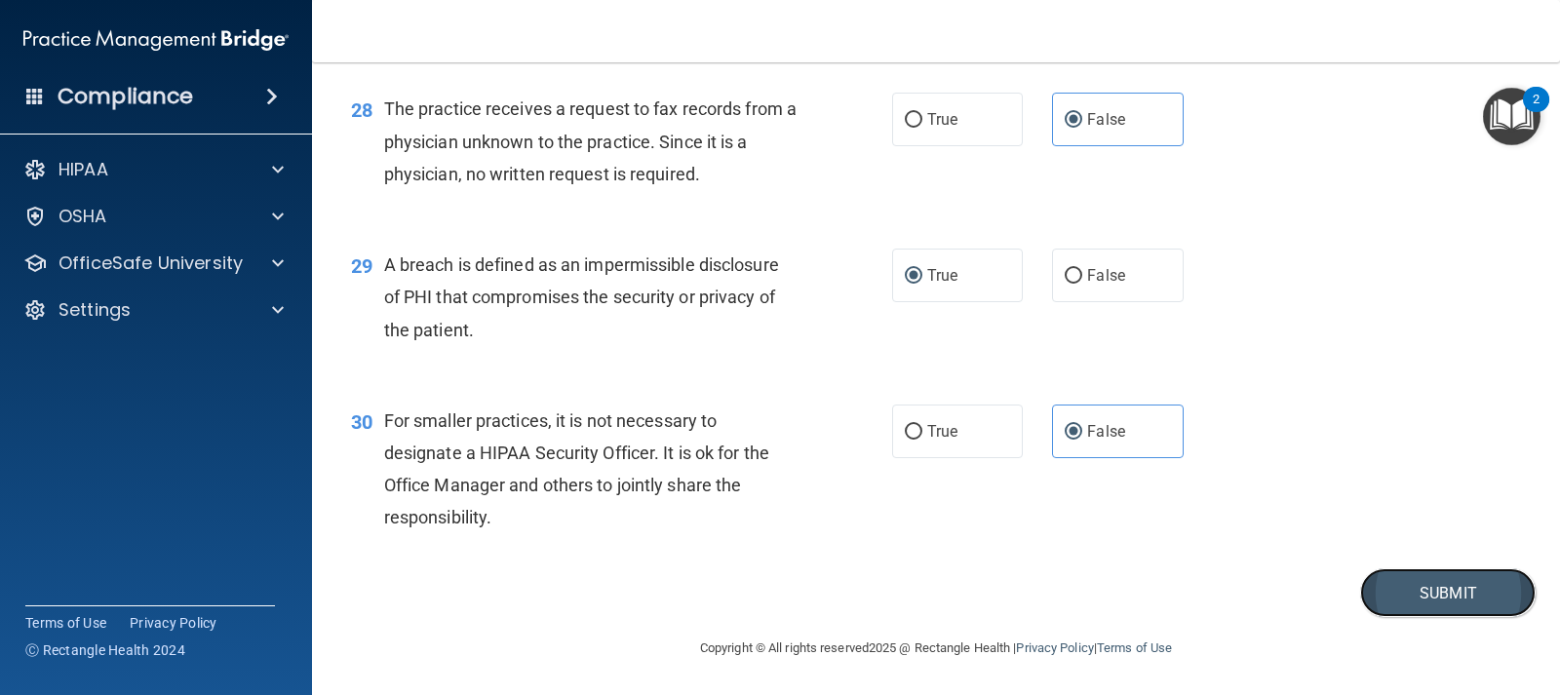
click at [1424, 603] on button "Submit" at bounding box center [1448, 594] width 176 height 50
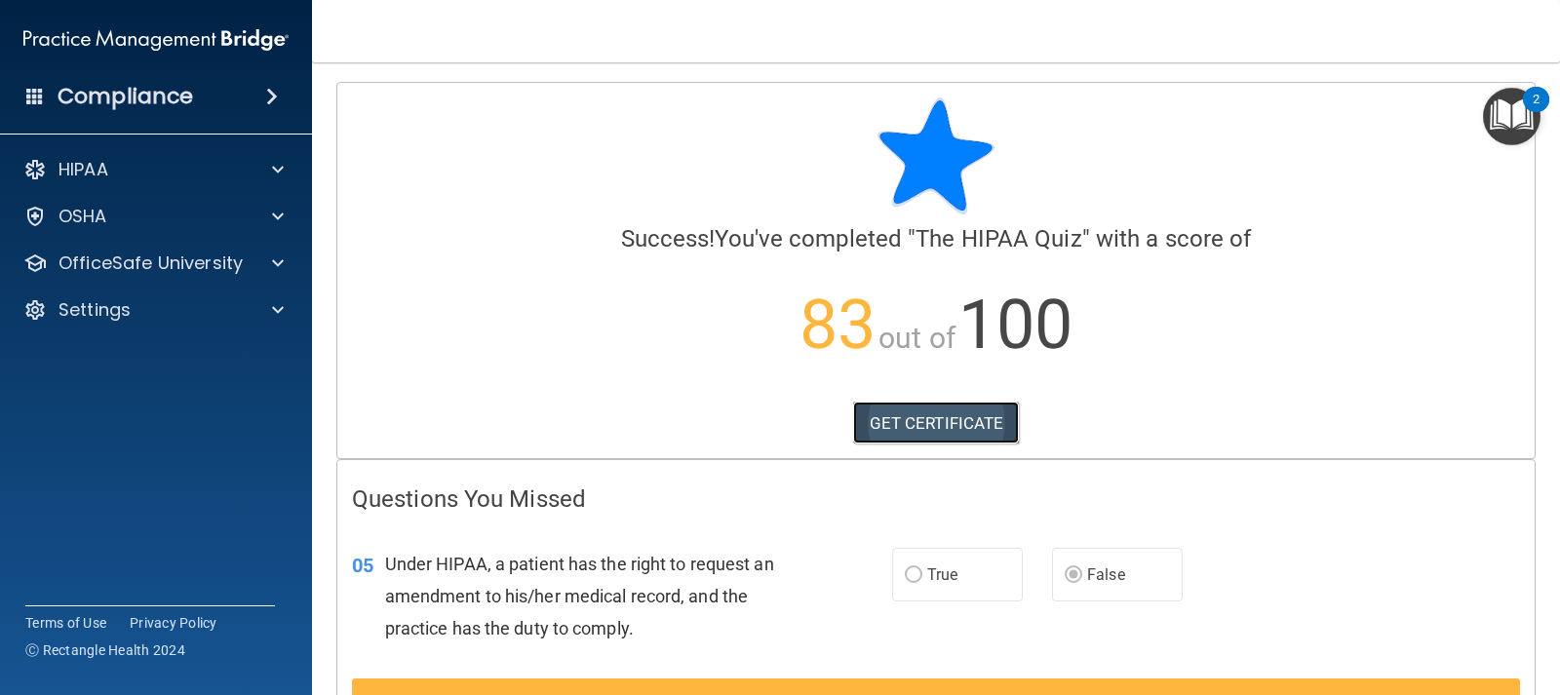
click at [937, 422] on link "GET CERTIFICATE" at bounding box center [936, 423] width 167 height 43
click at [266, 102] on span at bounding box center [272, 96] width 12 height 23
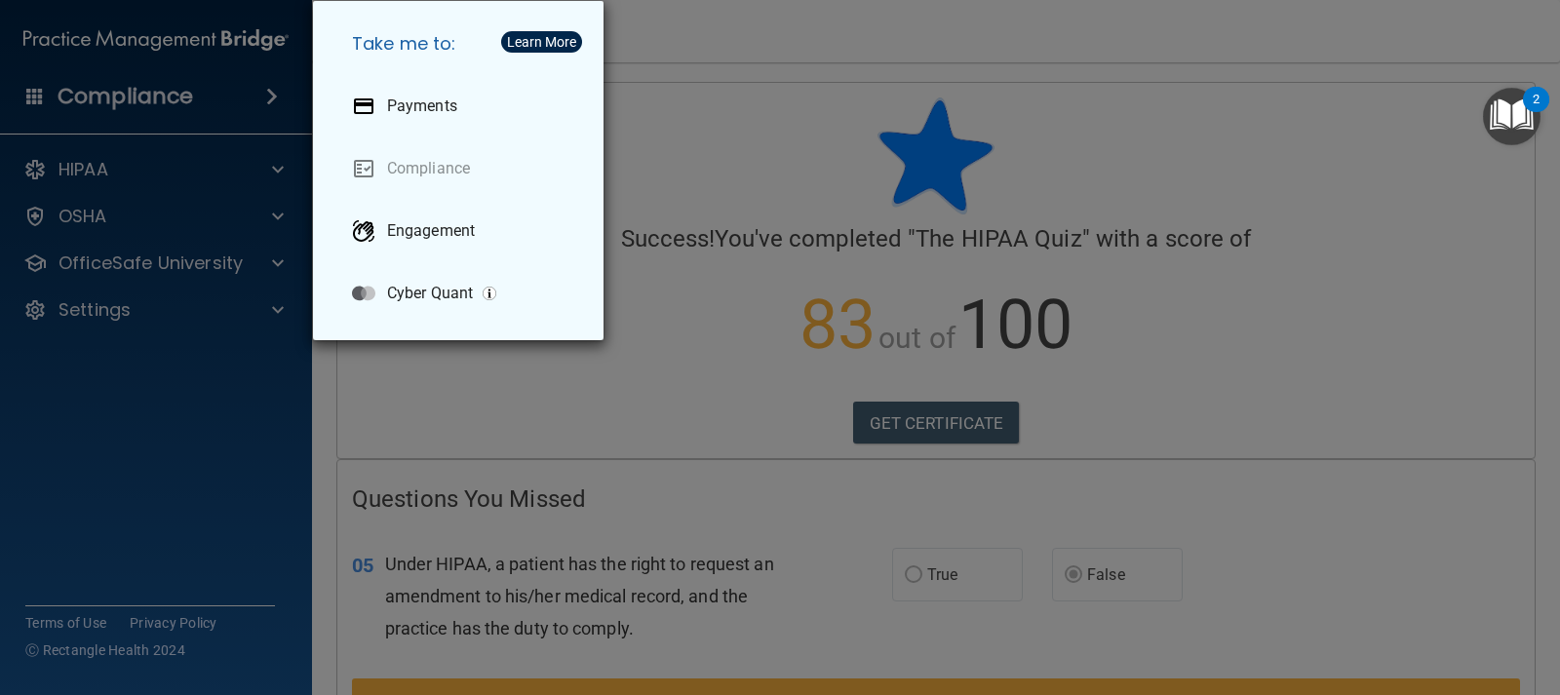
click at [267, 100] on div "Take me to: Payments Compliance Engagement Cyber Quant" at bounding box center [780, 347] width 1560 height 695
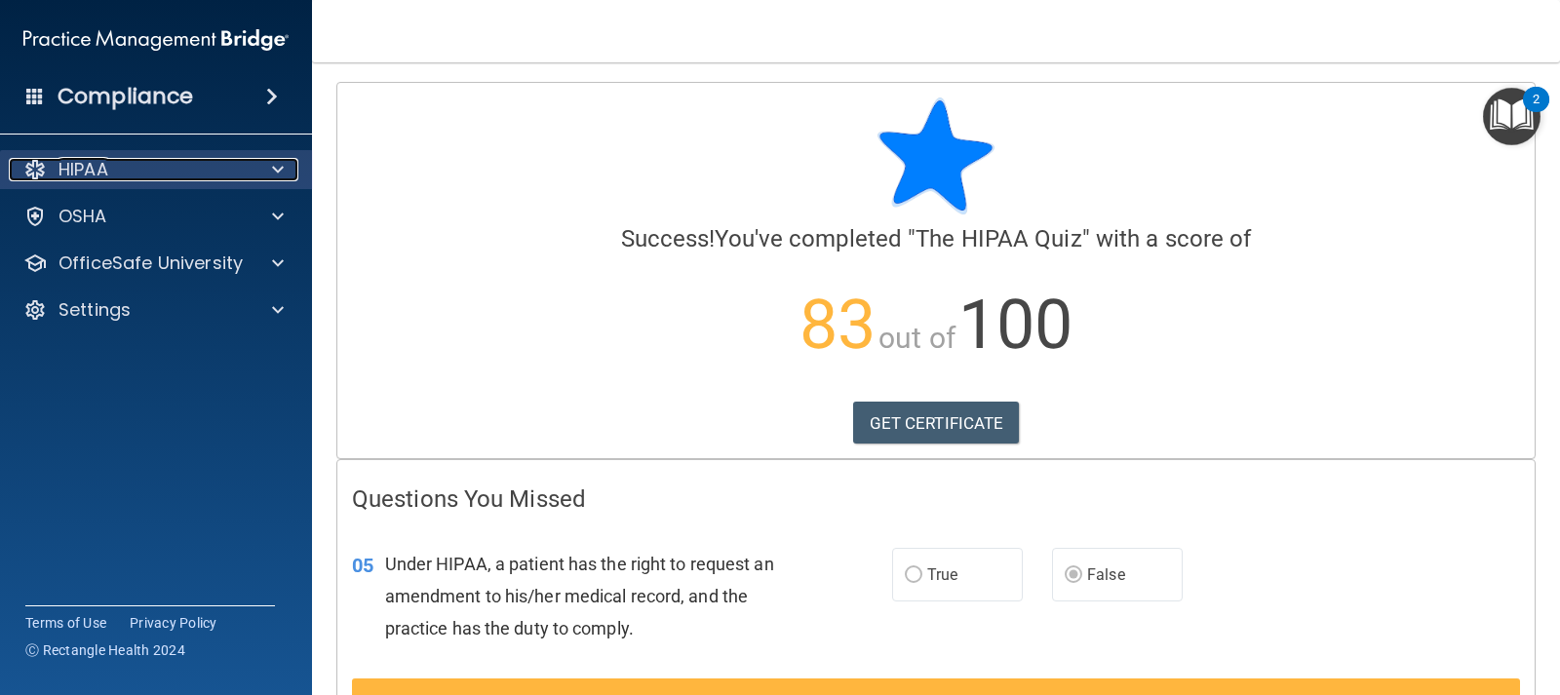
click at [270, 158] on div at bounding box center [275, 169] width 49 height 23
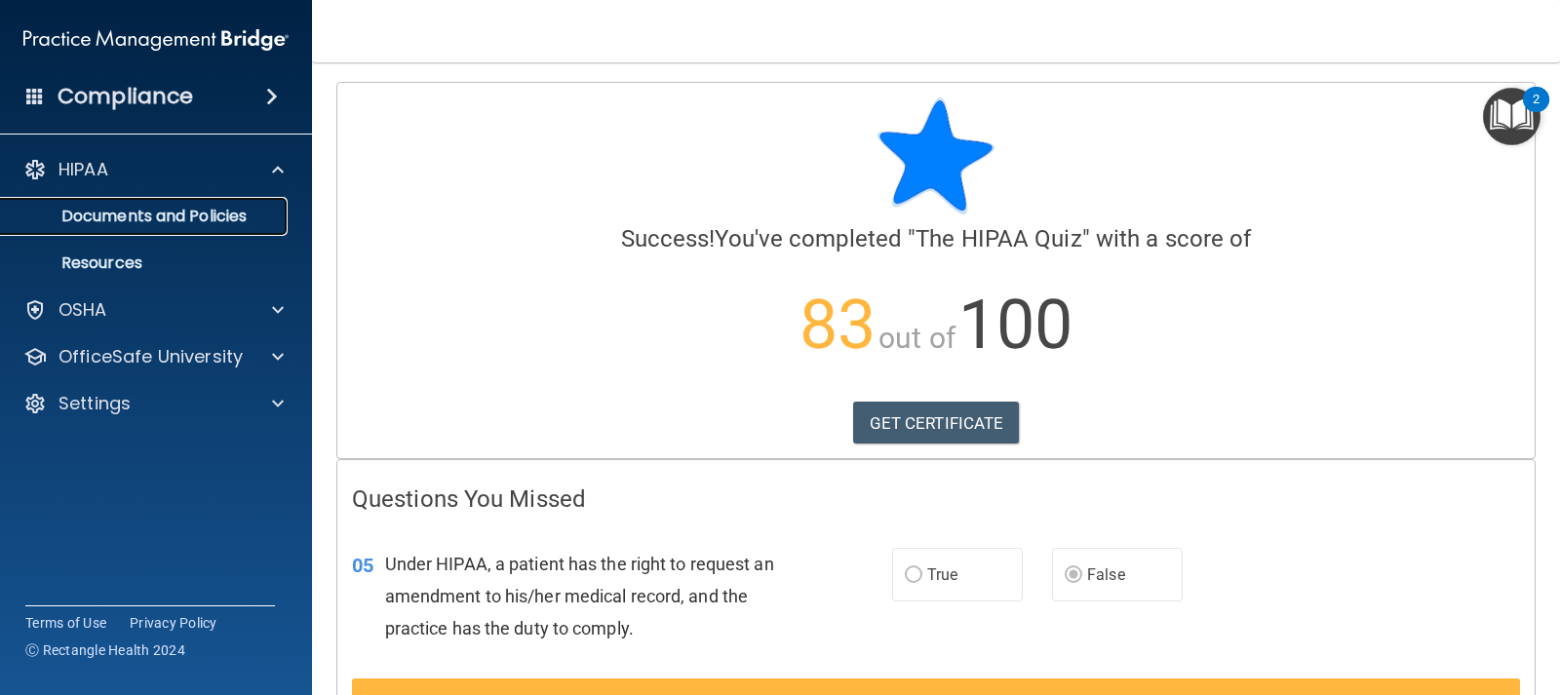
click at [181, 212] on p "Documents and Policies" at bounding box center [146, 217] width 266 height 20
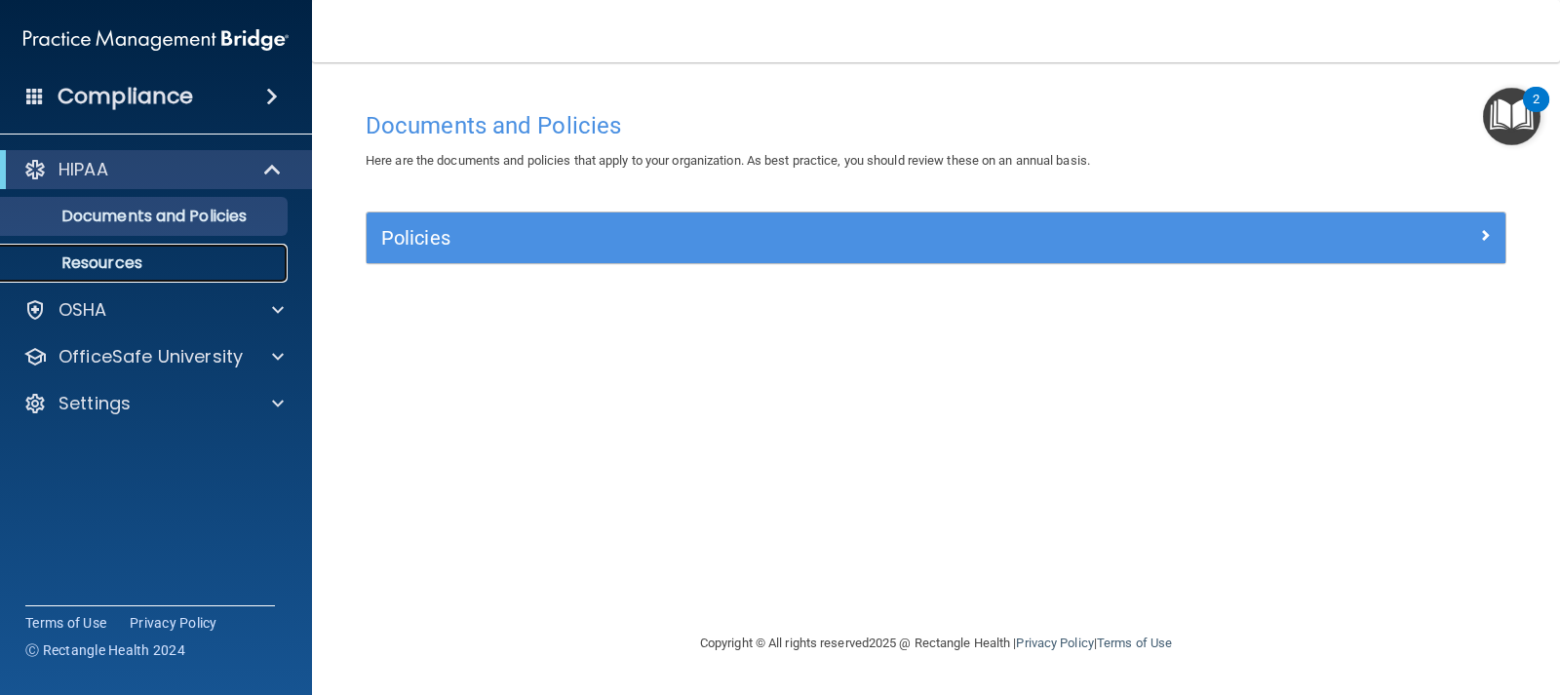
click at [149, 259] on p "Resources" at bounding box center [146, 264] width 266 height 20
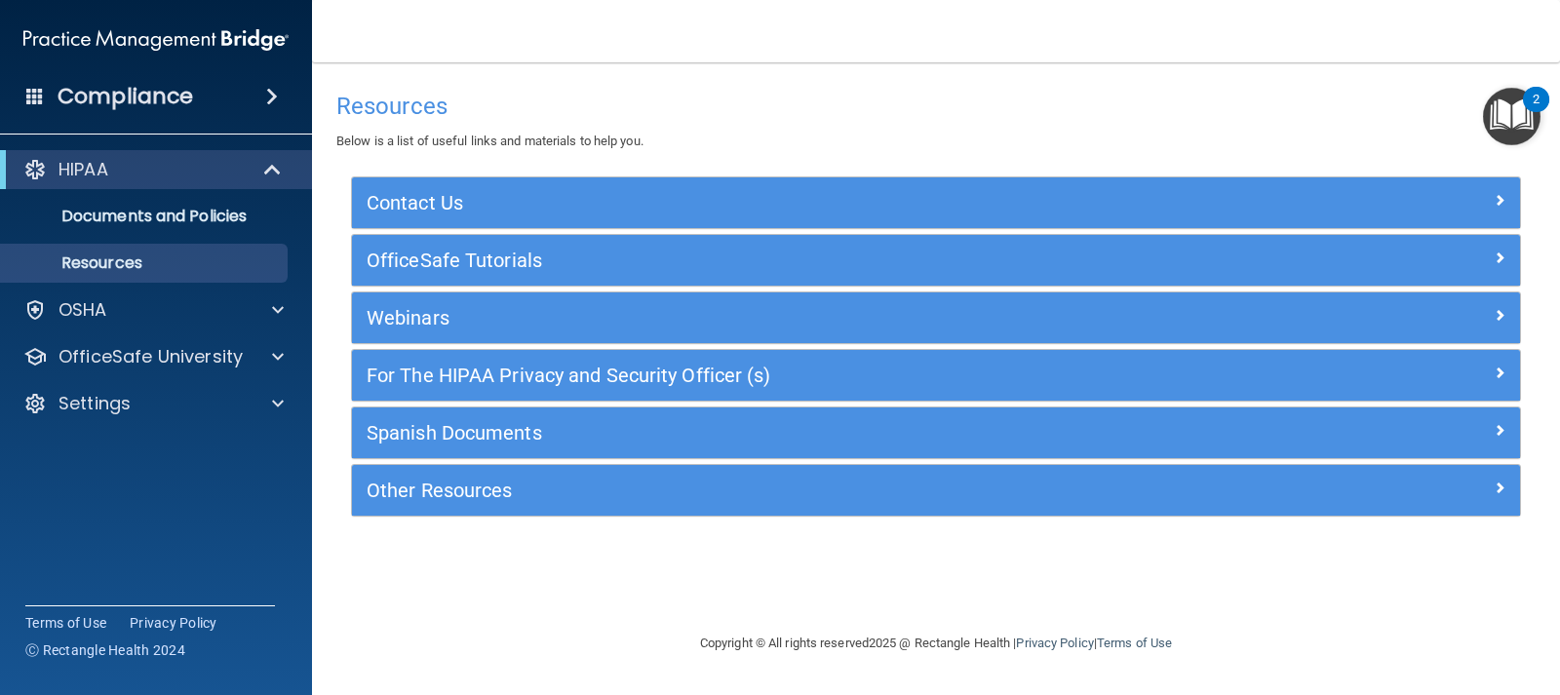
click at [124, 91] on h4 "Compliance" at bounding box center [126, 96] width 136 height 27
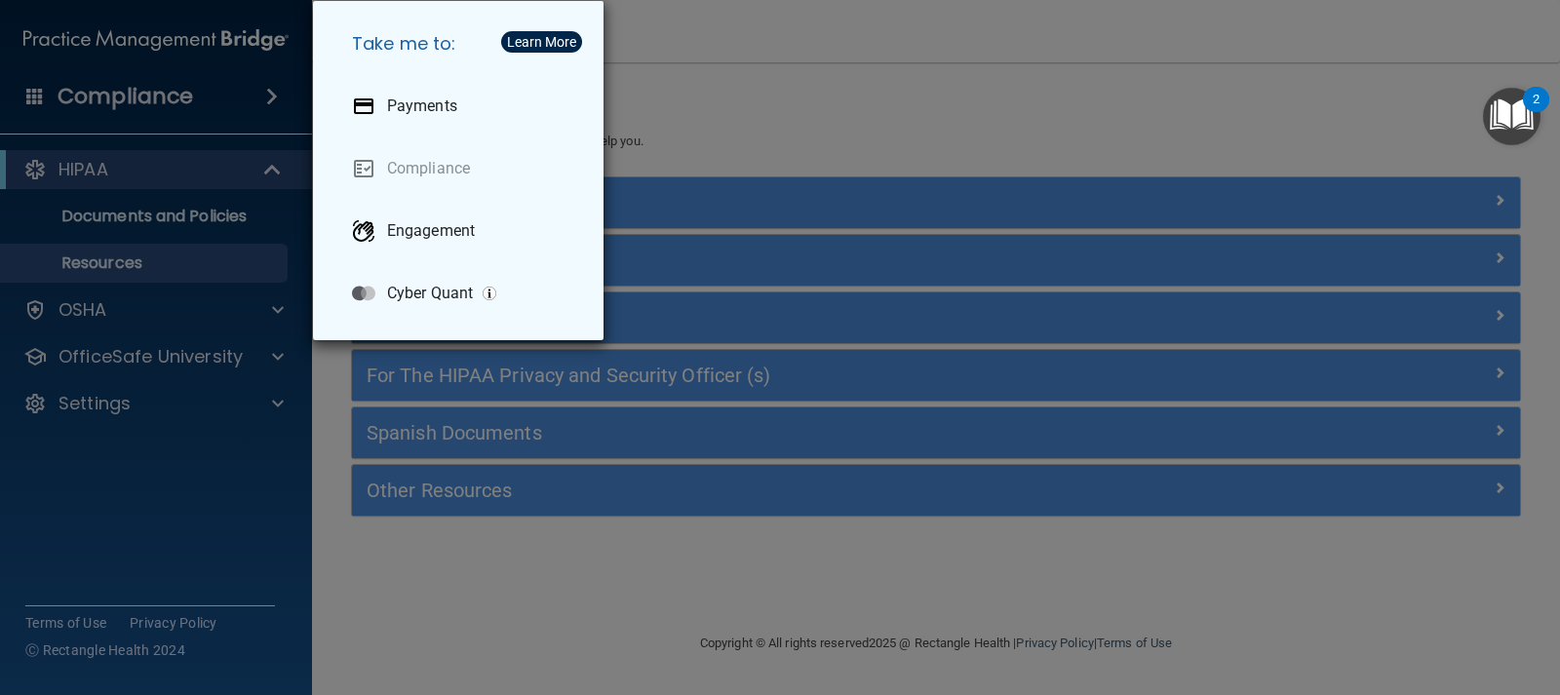
click at [78, 119] on div "Take me to: Payments Compliance Engagement Cyber Quant" at bounding box center [780, 347] width 1560 height 695
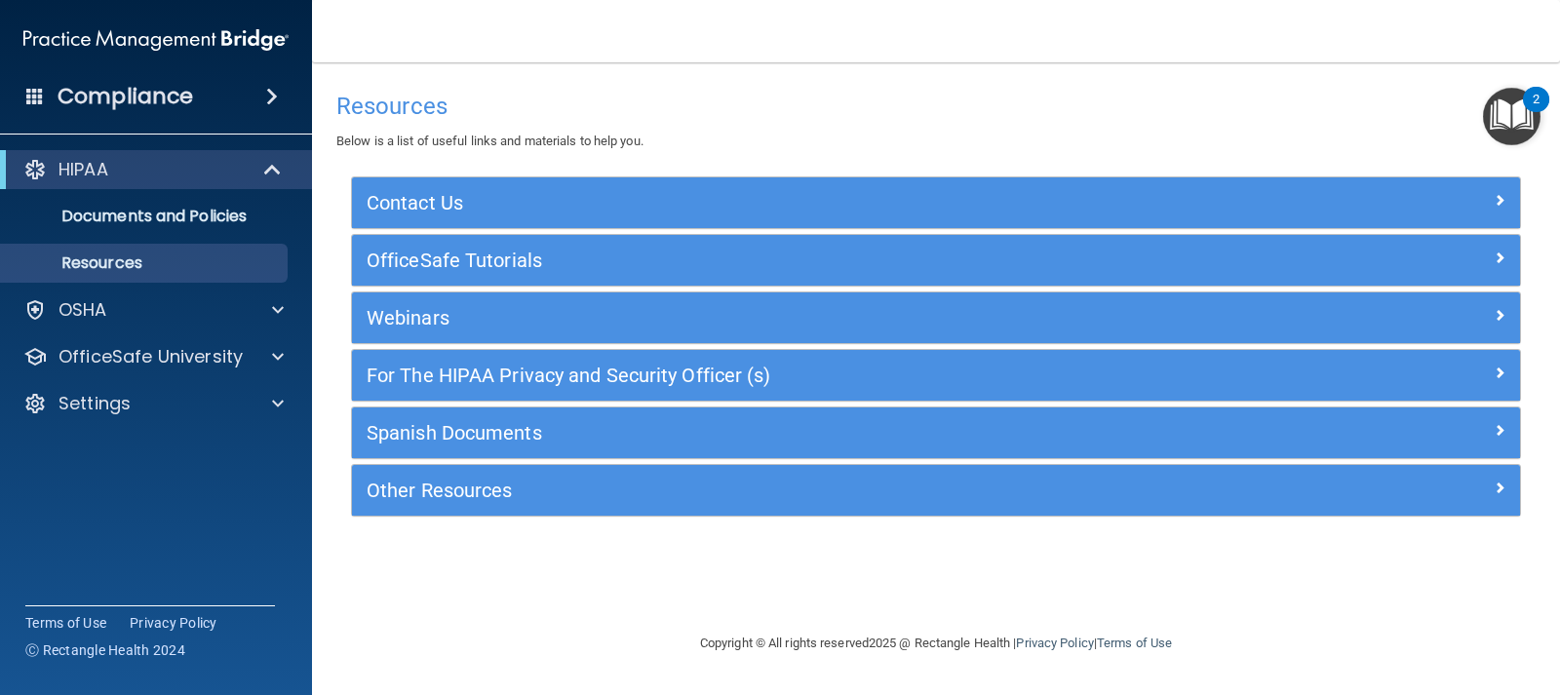
click at [36, 97] on span at bounding box center [35, 96] width 18 height 18
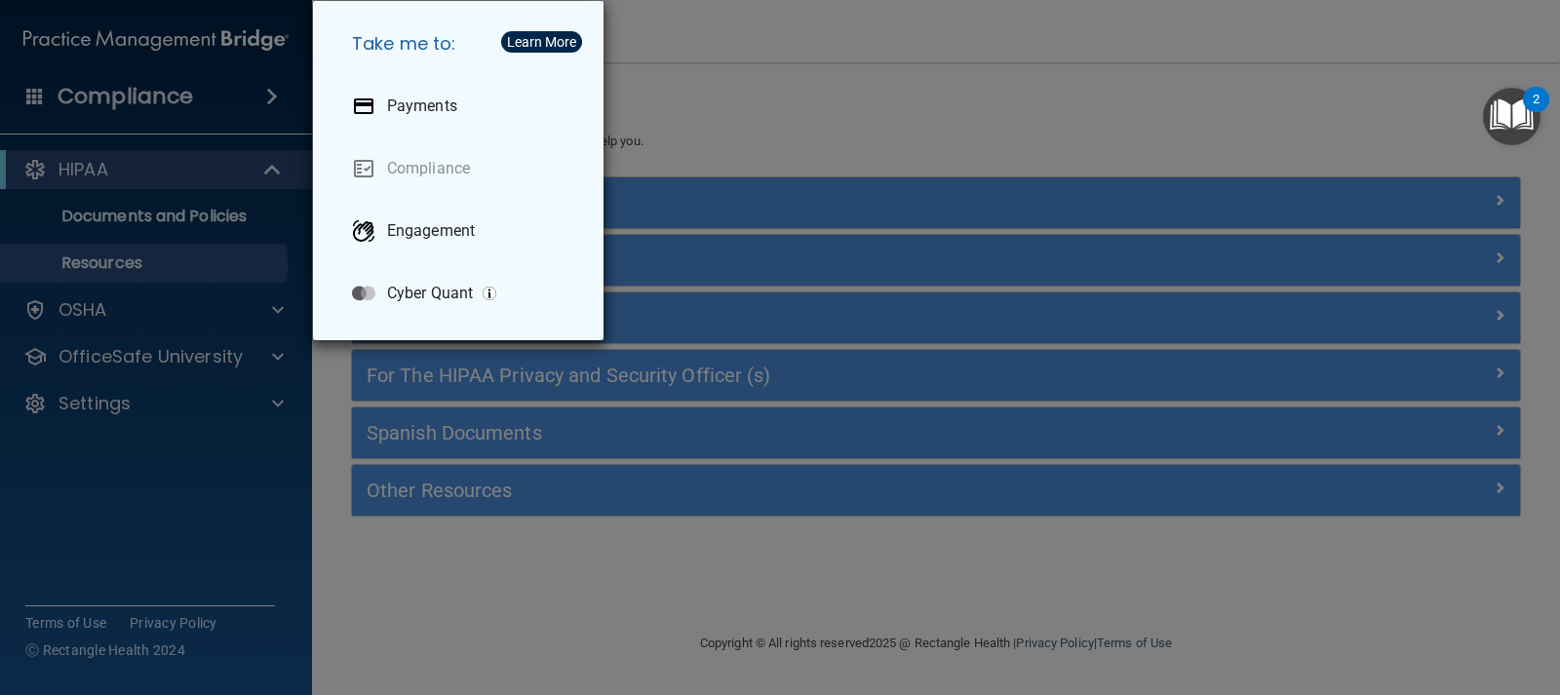
click at [121, 184] on div "Take me to: Payments Compliance Engagement Cyber Quant" at bounding box center [780, 347] width 1560 height 695
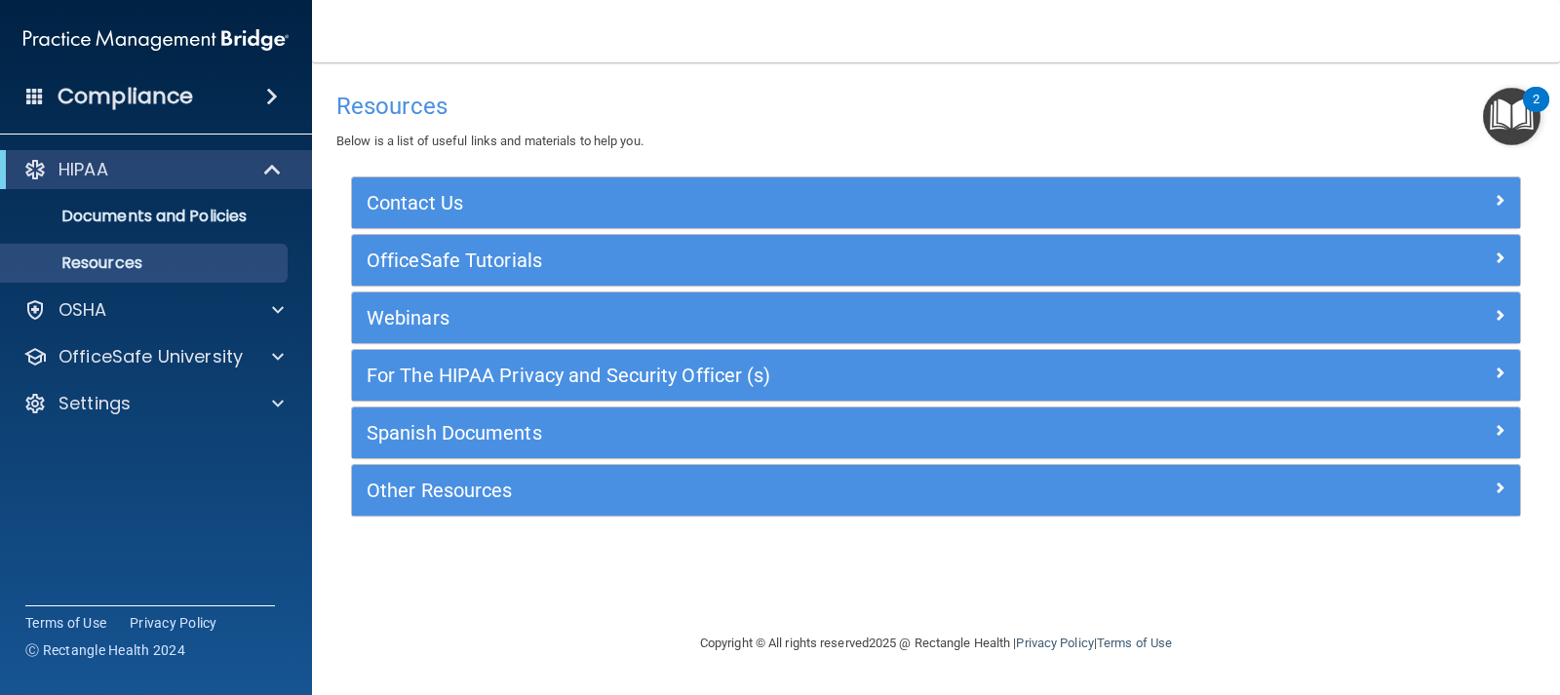
click at [266, 94] on span at bounding box center [272, 96] width 12 height 23
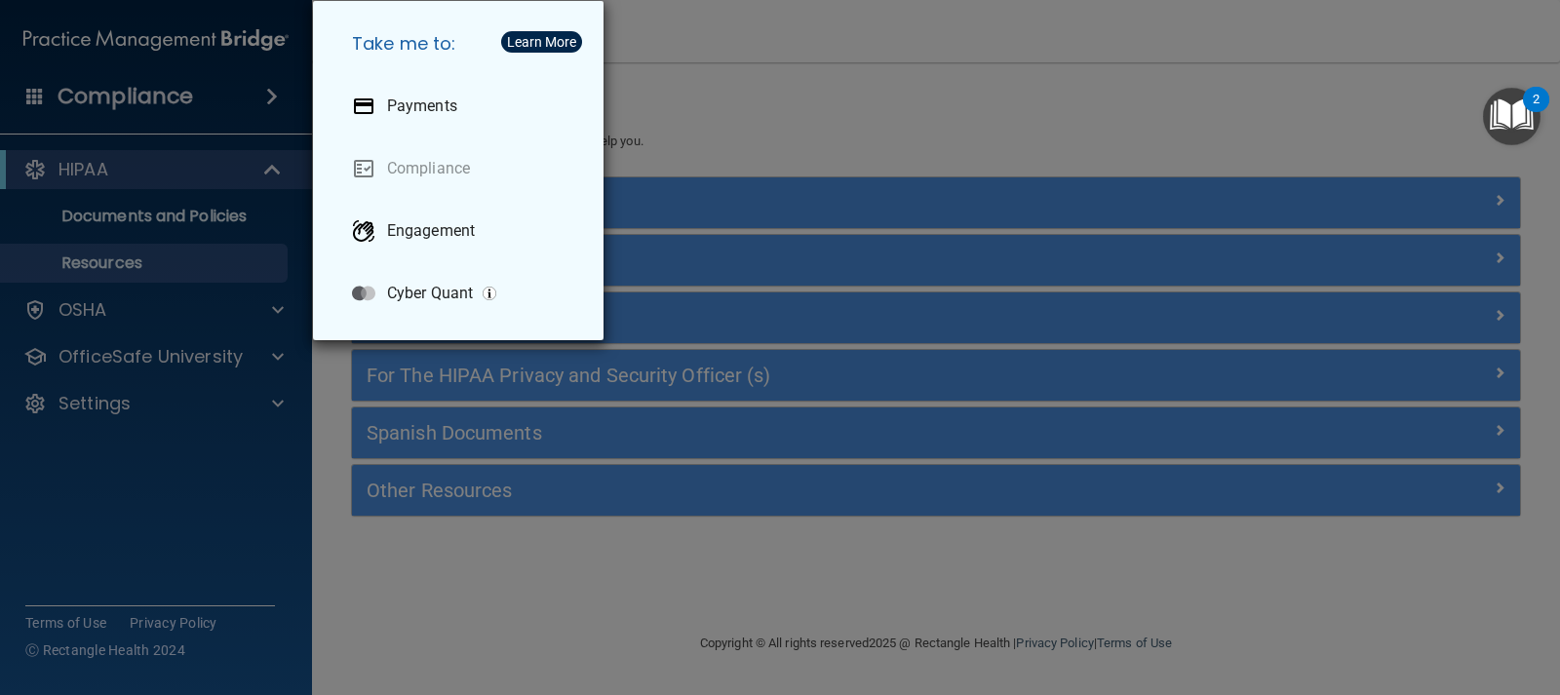
click at [203, 103] on div "Take me to: Payments Compliance Engagement Cyber Quant" at bounding box center [780, 347] width 1560 height 695
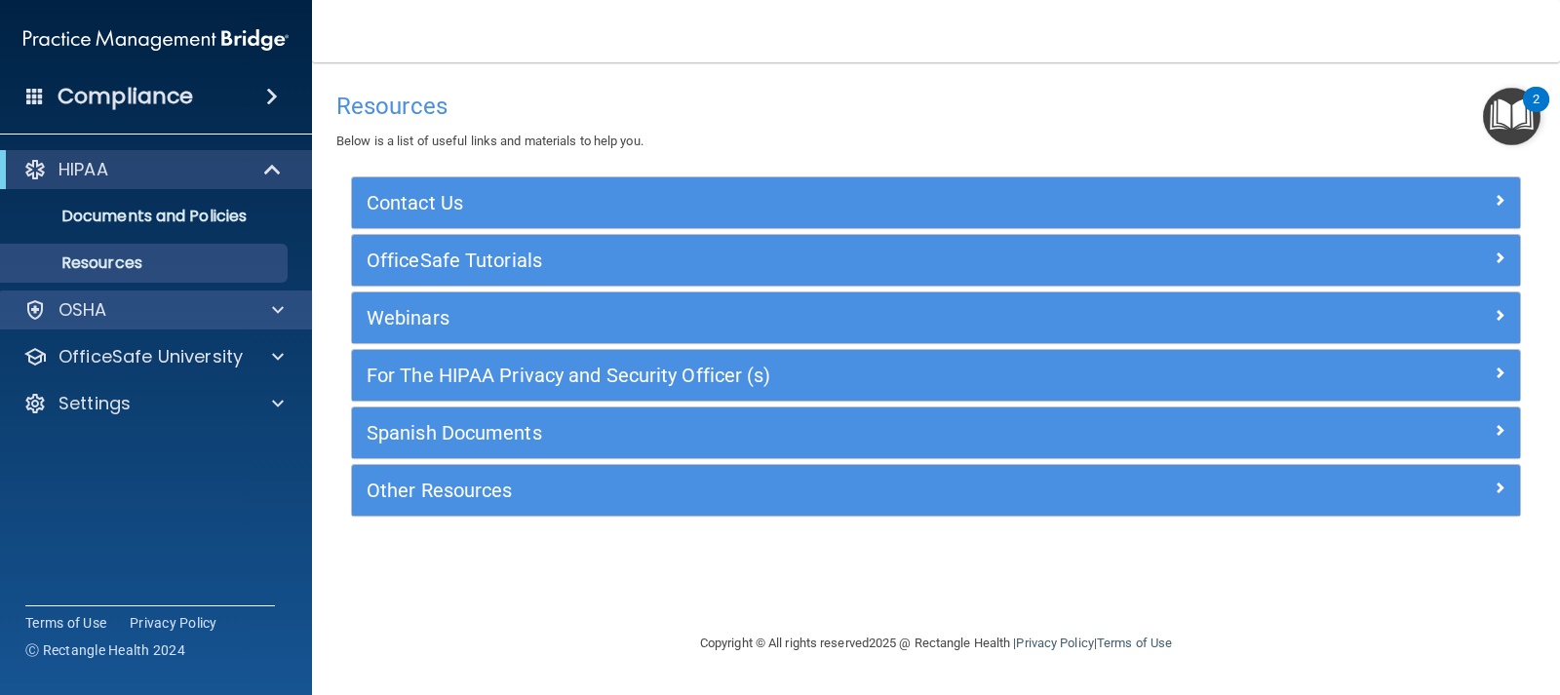
click at [111, 323] on div "OSHA" at bounding box center [156, 310] width 313 height 39
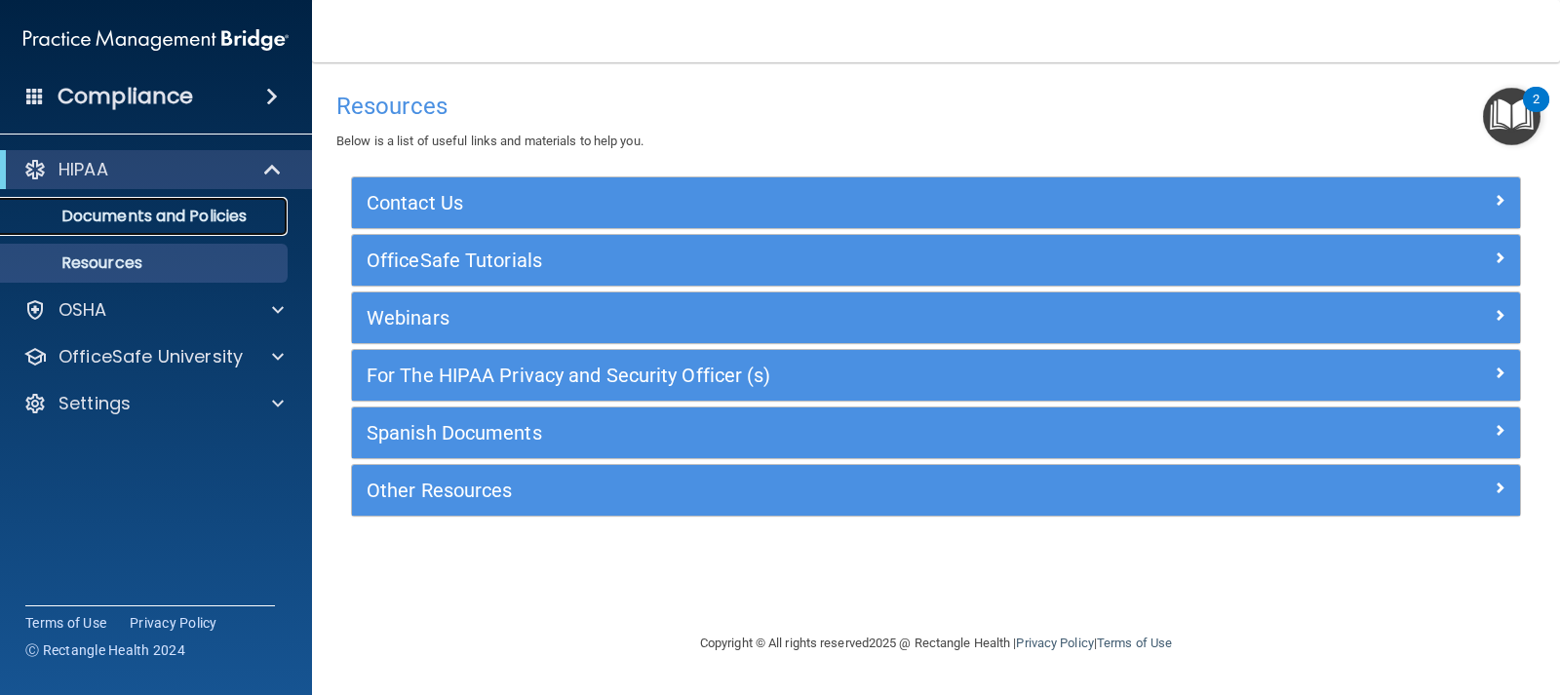
click at [129, 212] on p "Documents and Policies" at bounding box center [146, 217] width 266 height 20
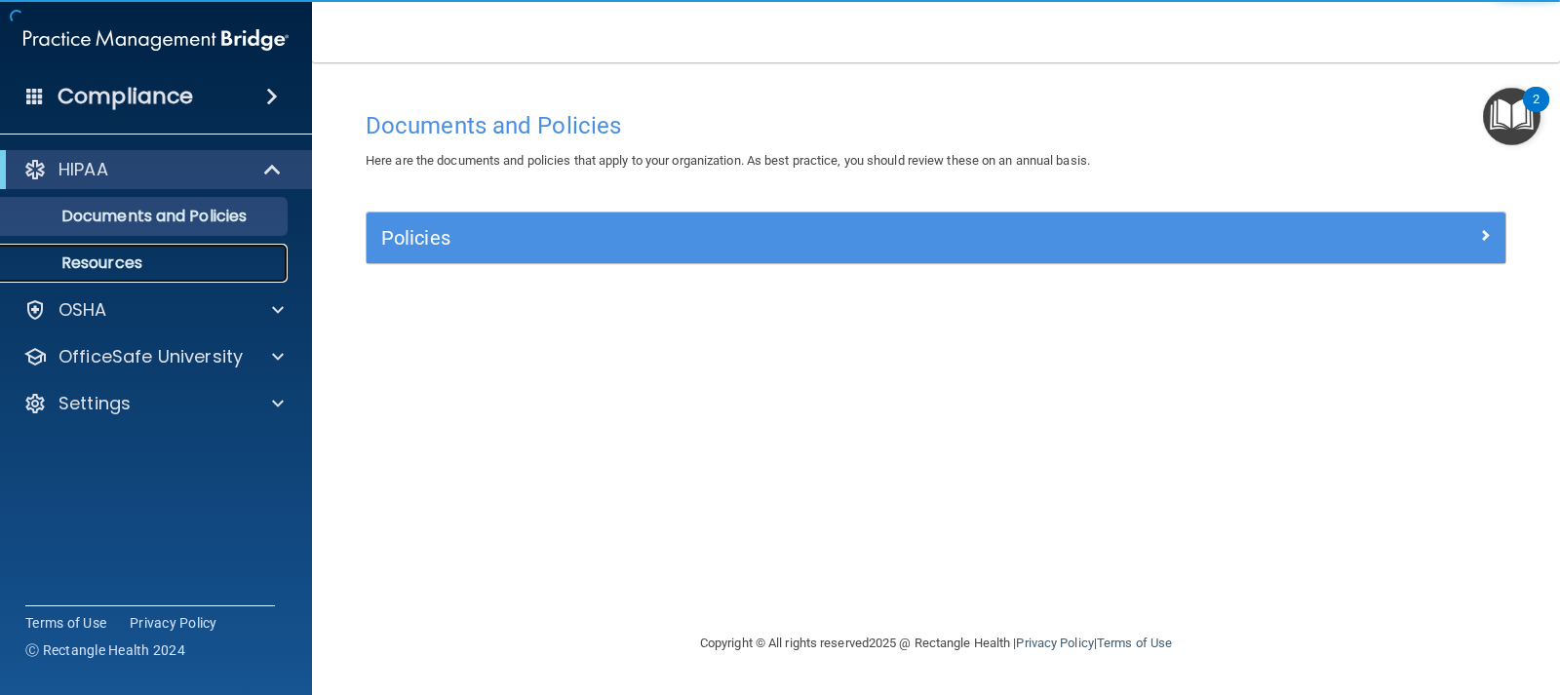
click at [128, 261] on p "Resources" at bounding box center [146, 264] width 266 height 20
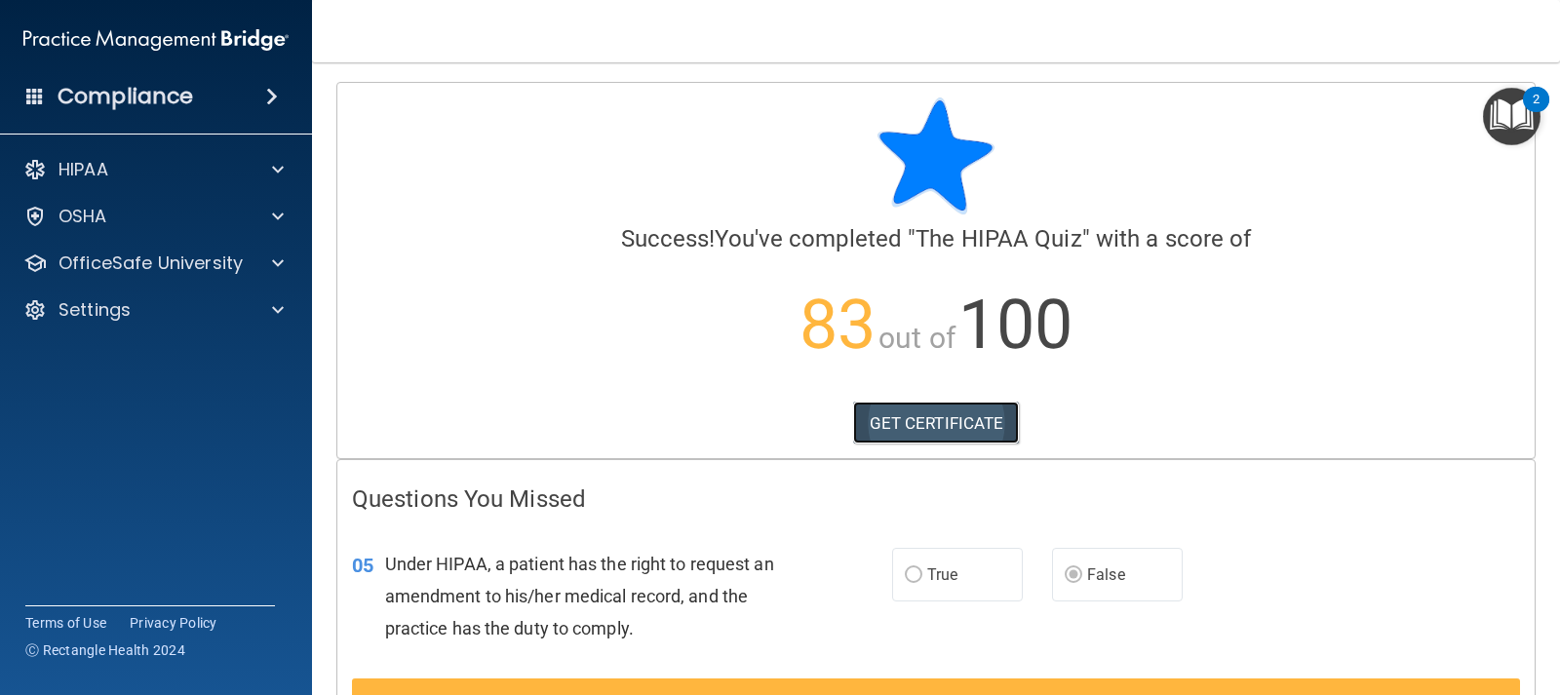
click at [914, 418] on link "GET CERTIFICATE" at bounding box center [936, 423] width 167 height 43
click at [275, 175] on span at bounding box center [278, 169] width 12 height 23
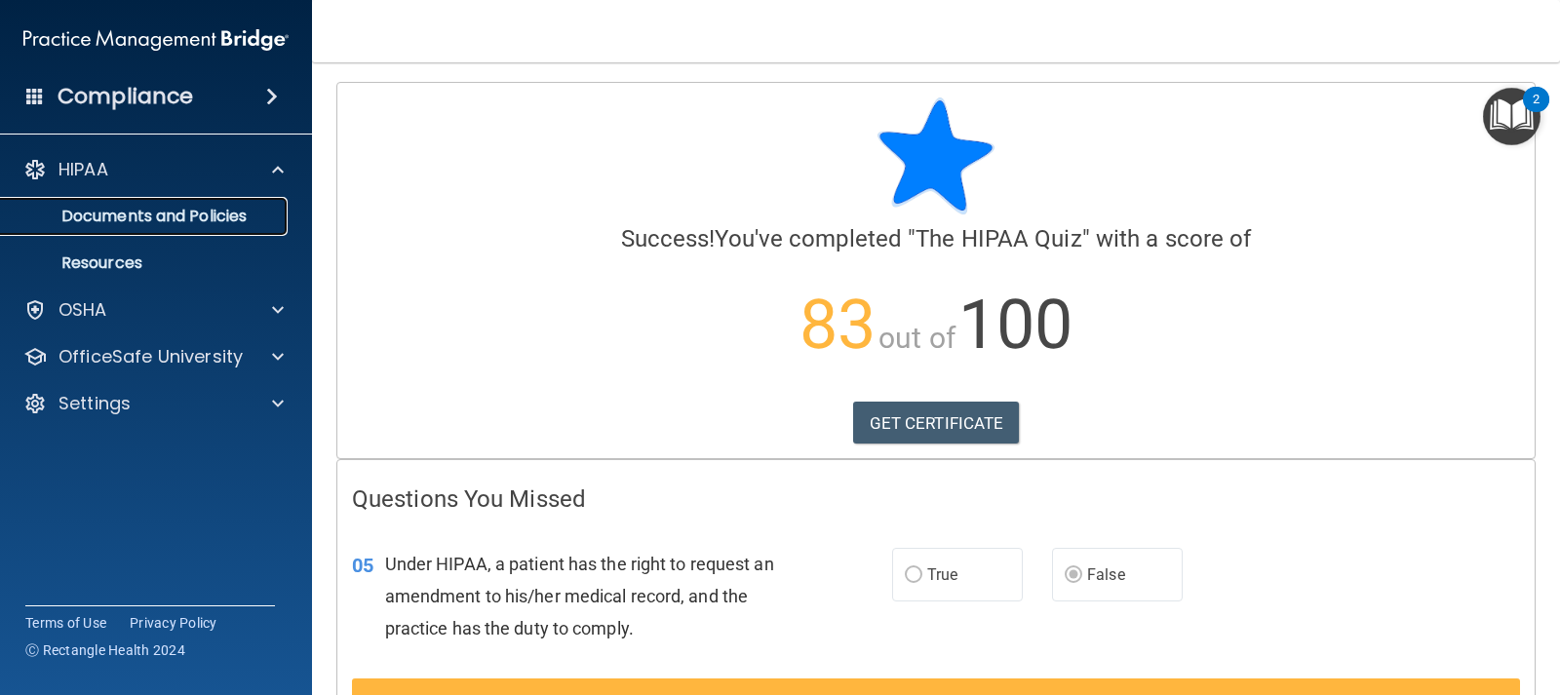
click at [171, 218] on p "Documents and Policies" at bounding box center [146, 217] width 266 height 20
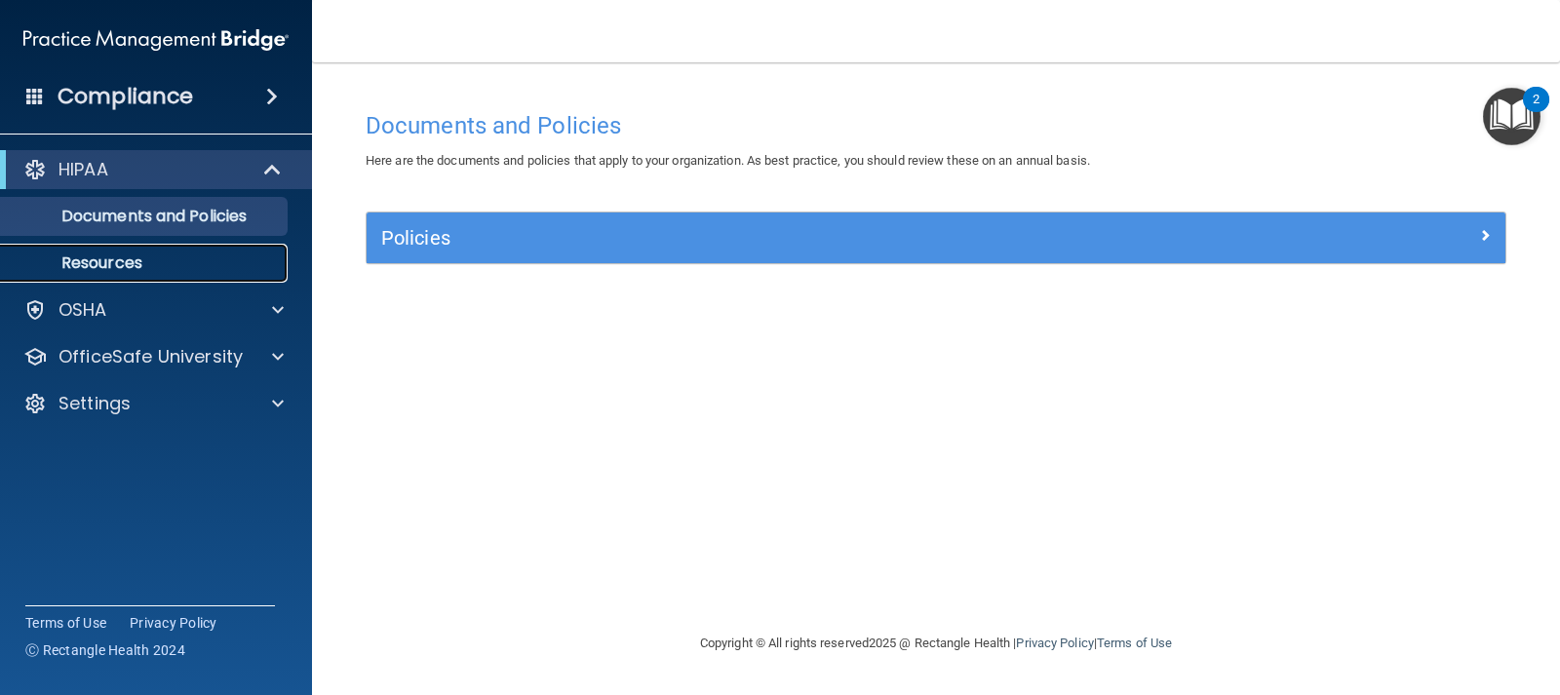
click at [71, 255] on p "Resources" at bounding box center [146, 264] width 266 height 20
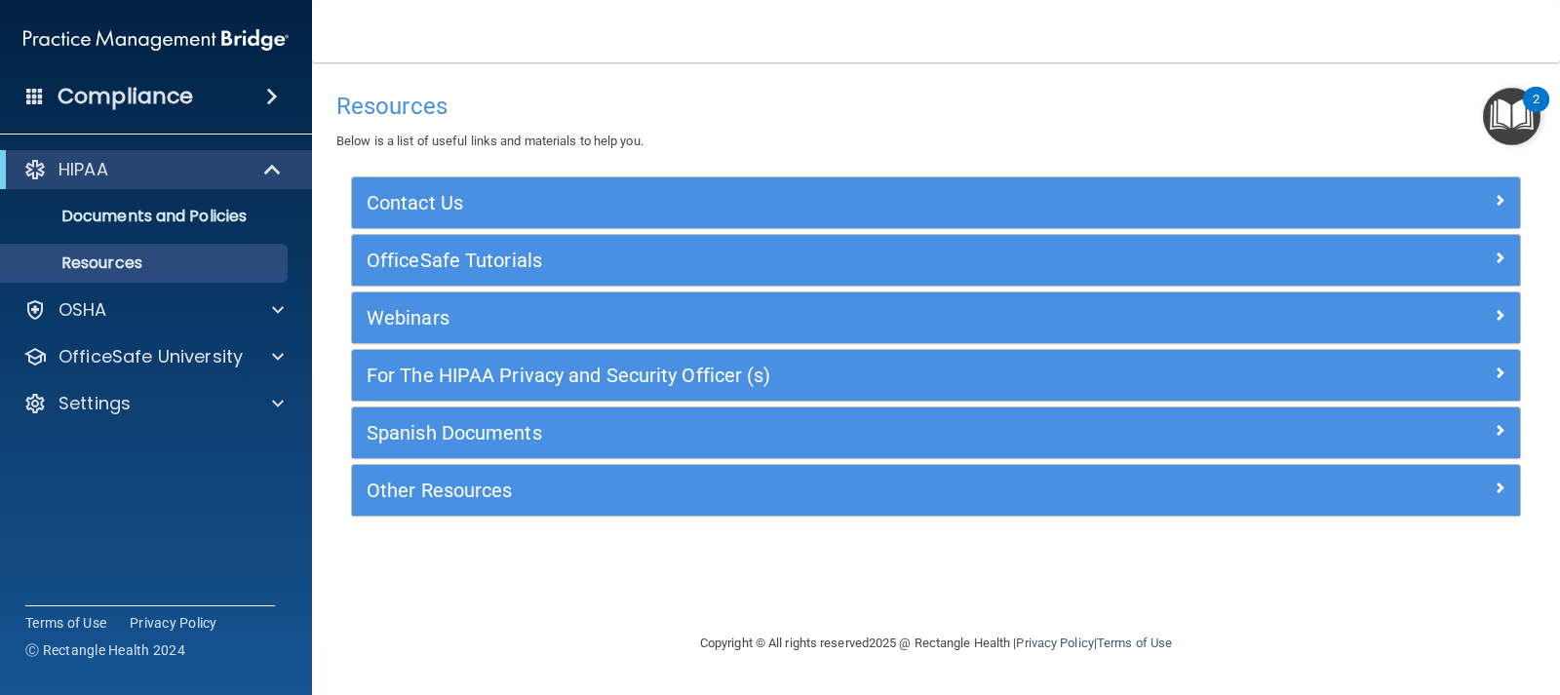
click at [168, 100] on h4 "Compliance" at bounding box center [126, 96] width 136 height 27
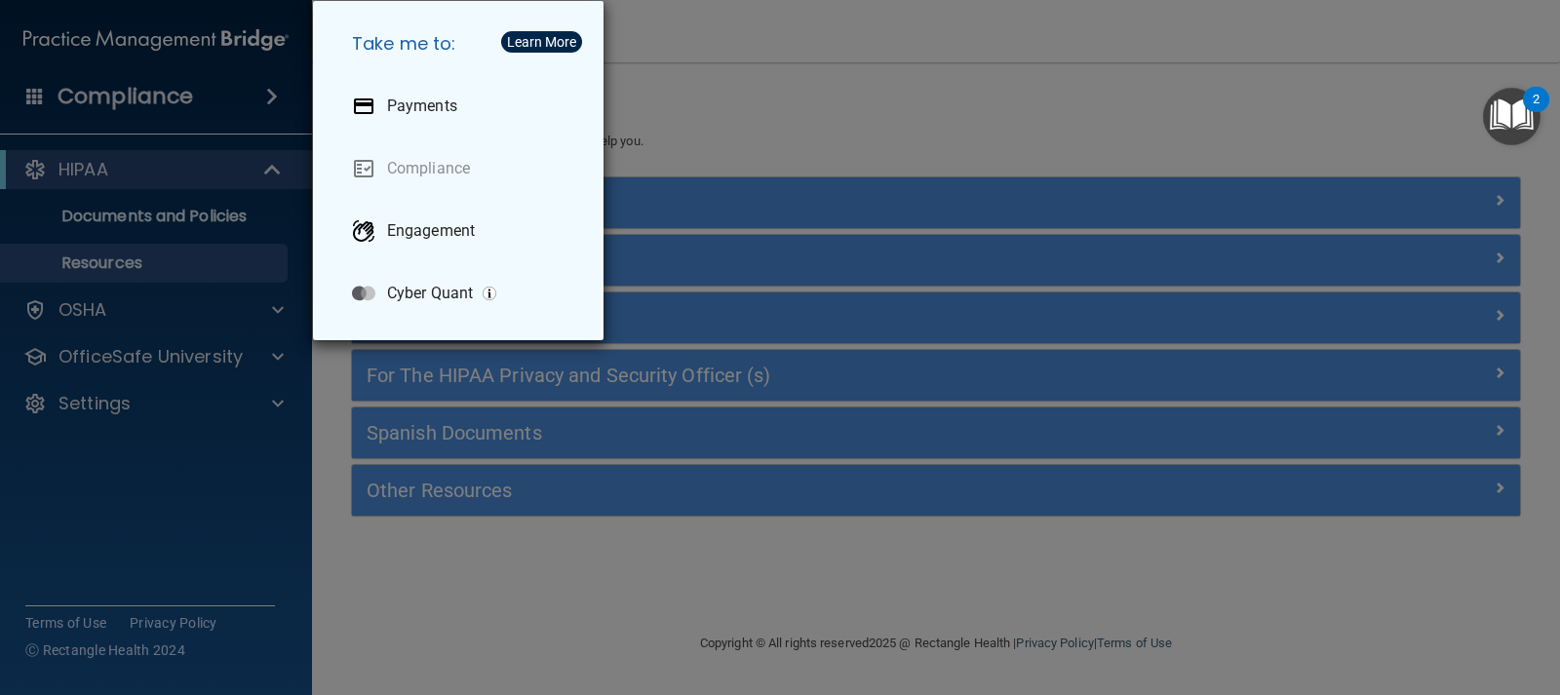
click at [779, 114] on div "Take me to: Payments Compliance Engagement Cyber Quant" at bounding box center [780, 347] width 1560 height 695
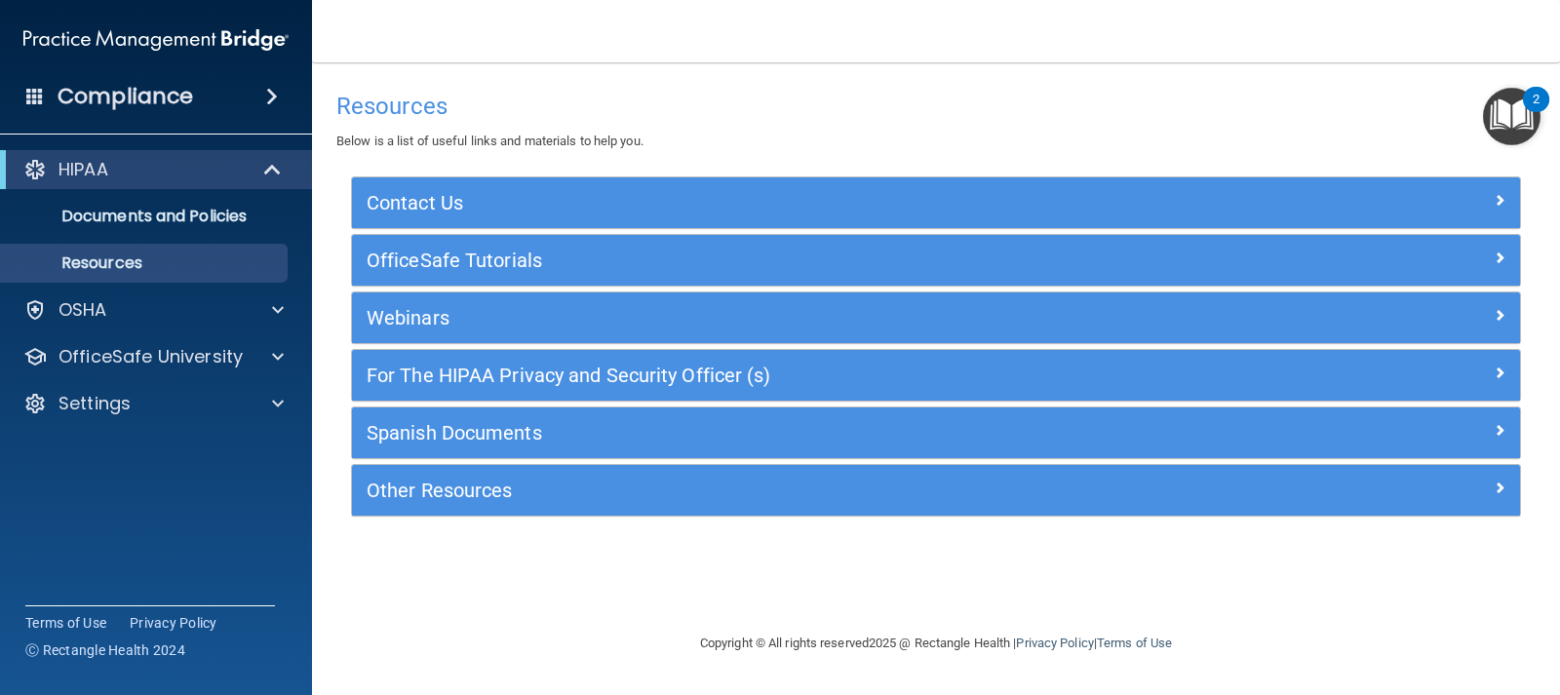
click at [203, 98] on div "Compliance" at bounding box center [156, 96] width 312 height 43
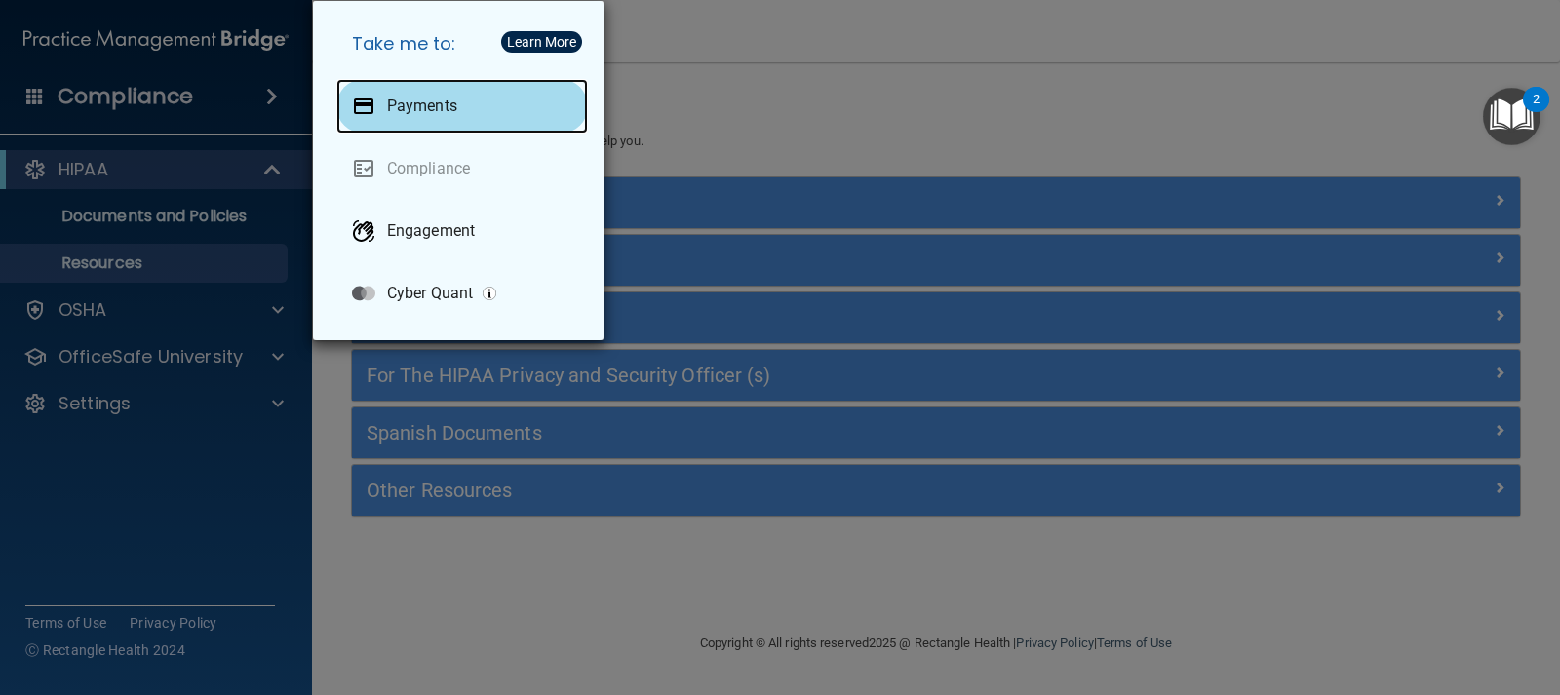
click at [405, 105] on p "Payments" at bounding box center [422, 107] width 70 height 20
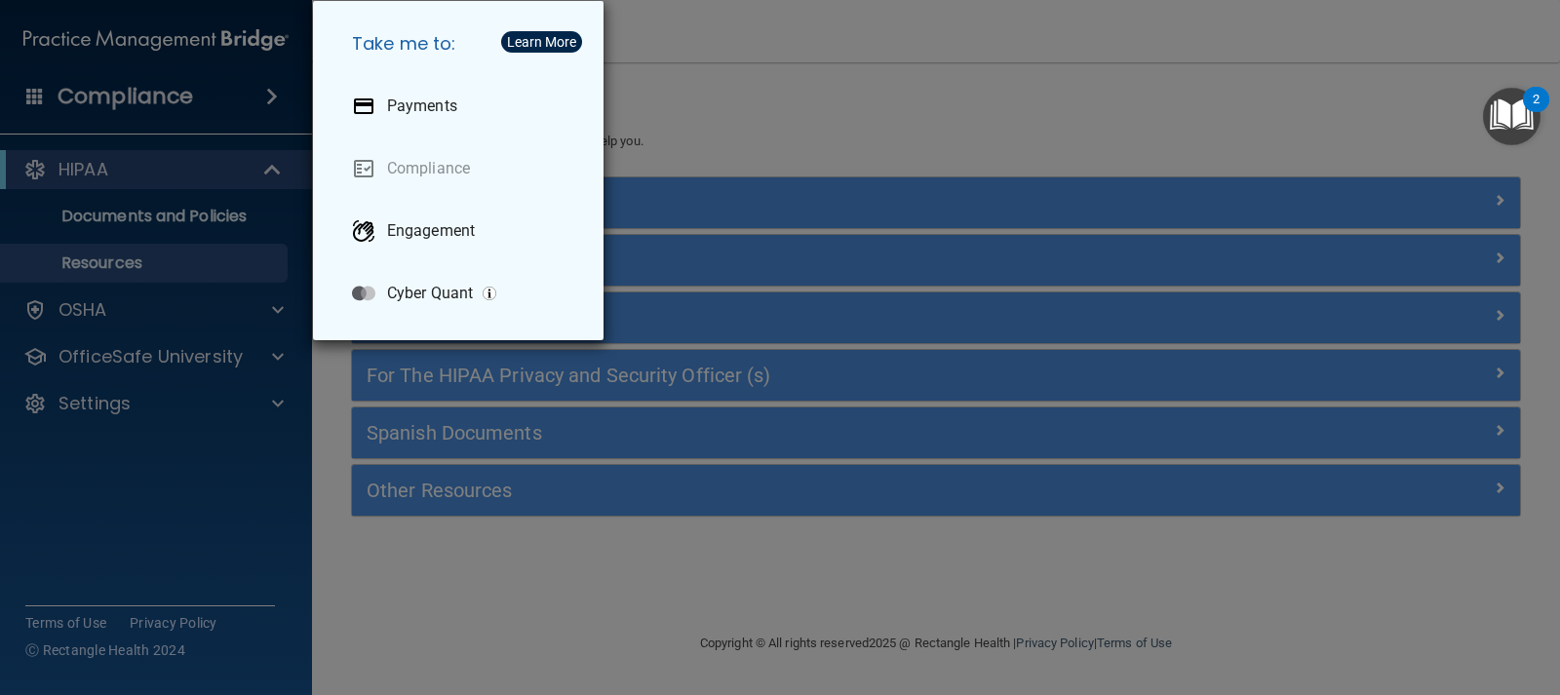
click at [813, 148] on div "Take me to: Payments Compliance Engagement Cyber Quant" at bounding box center [780, 347] width 1560 height 695
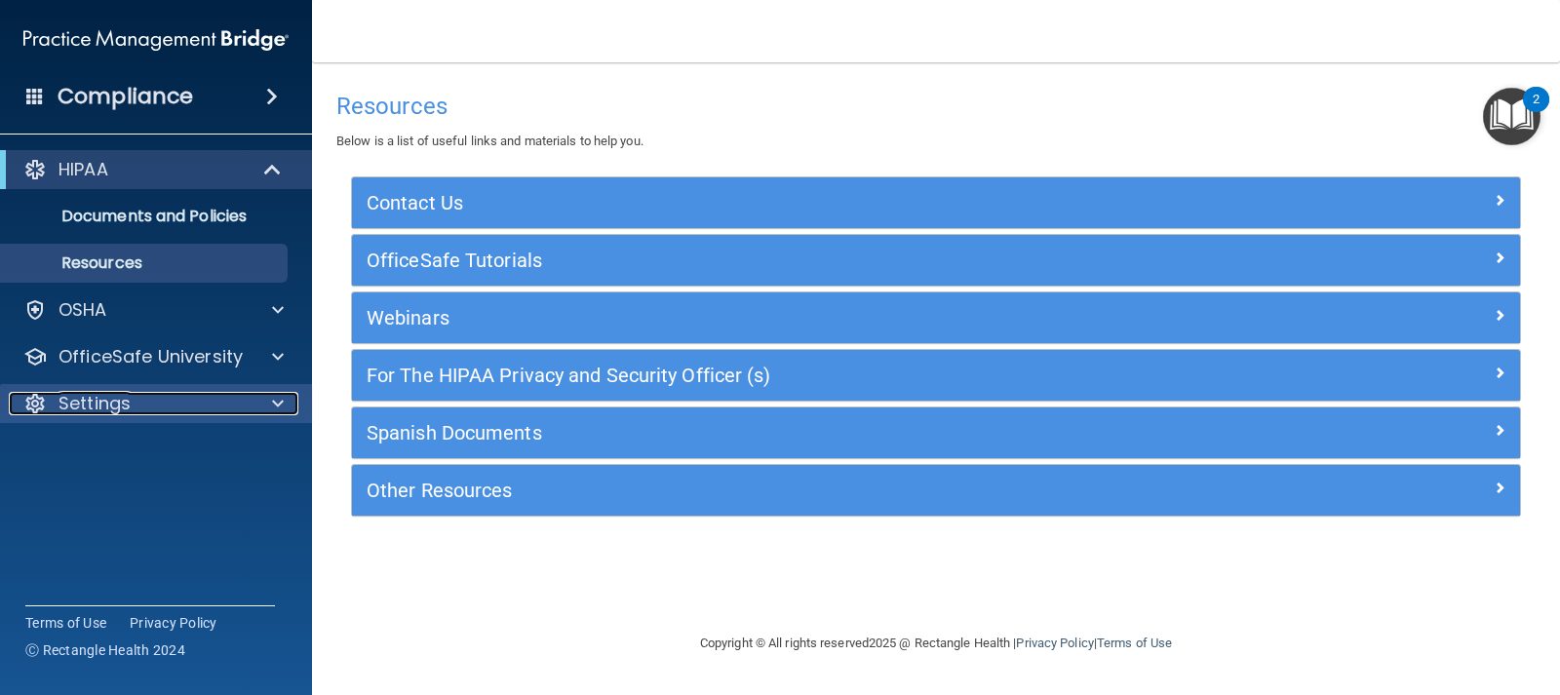
click at [170, 406] on div "Settings" at bounding box center [130, 403] width 242 height 23
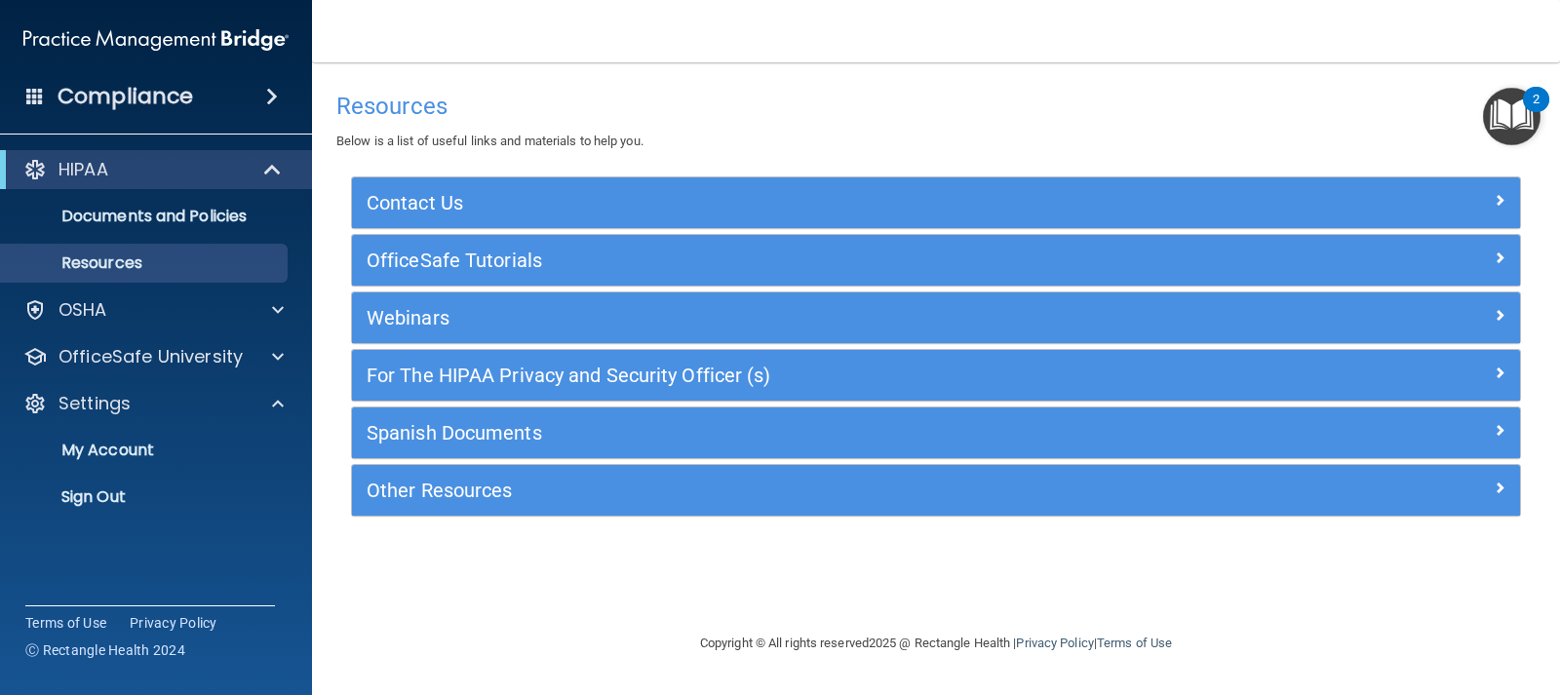
click at [682, 40] on nav "Toggle navigation Jessica Fogleman jessicafogleman@hotmail.com Manage My Enterp…" at bounding box center [936, 31] width 1248 height 62
click at [316, 160] on main "Resources Below is a list of useful links and materials to help you. Contact Us…" at bounding box center [936, 378] width 1248 height 633
click at [278, 160] on span at bounding box center [274, 169] width 17 height 23
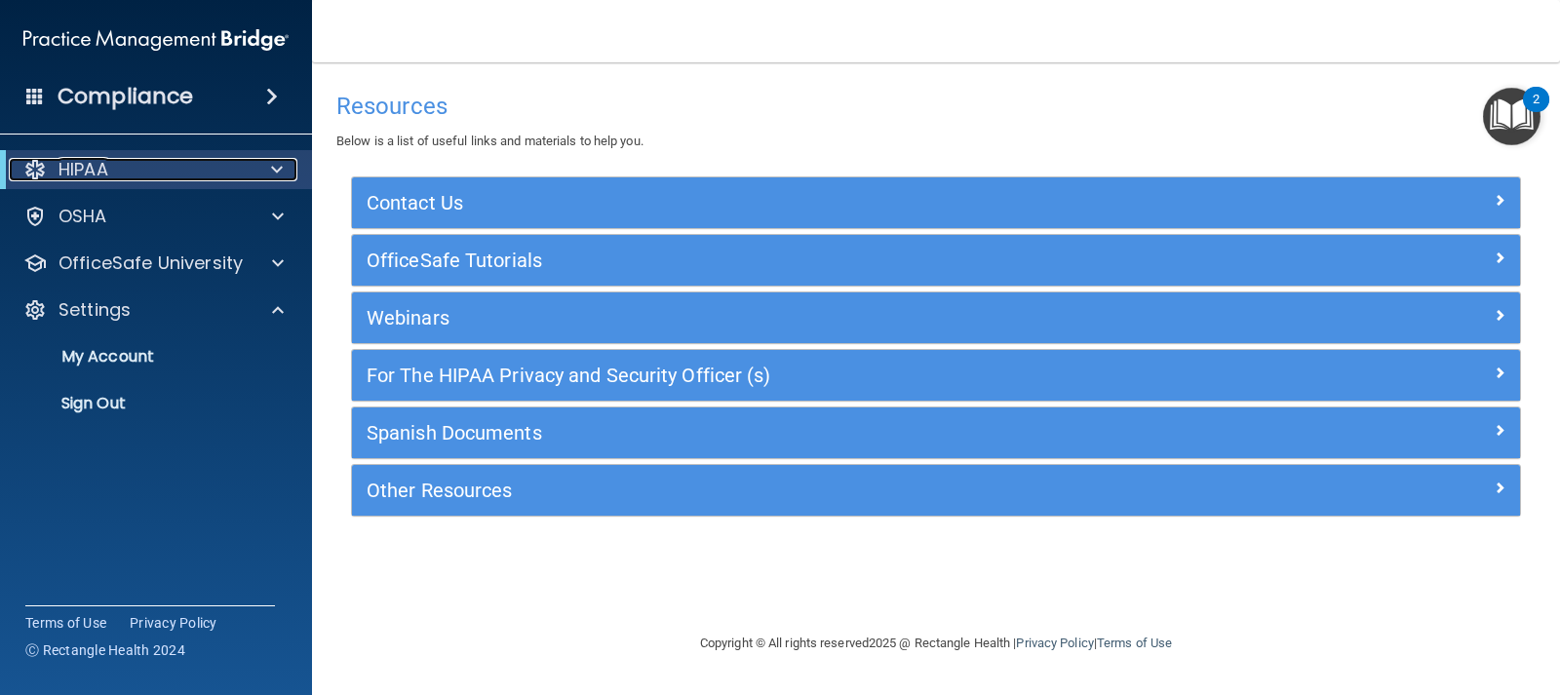
click at [278, 160] on span at bounding box center [277, 169] width 12 height 23
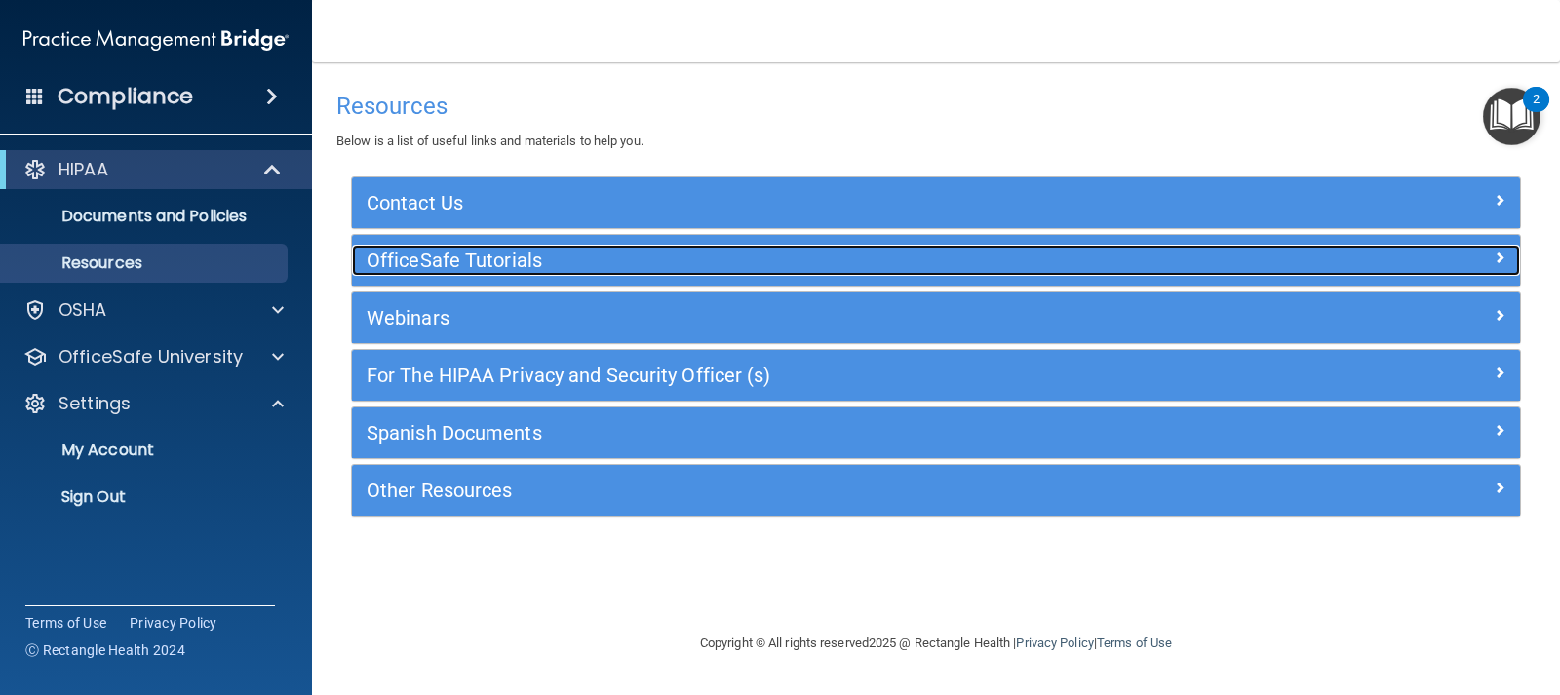
click at [441, 265] on h5 "OfficeSafe Tutorials" at bounding box center [790, 260] width 847 height 21
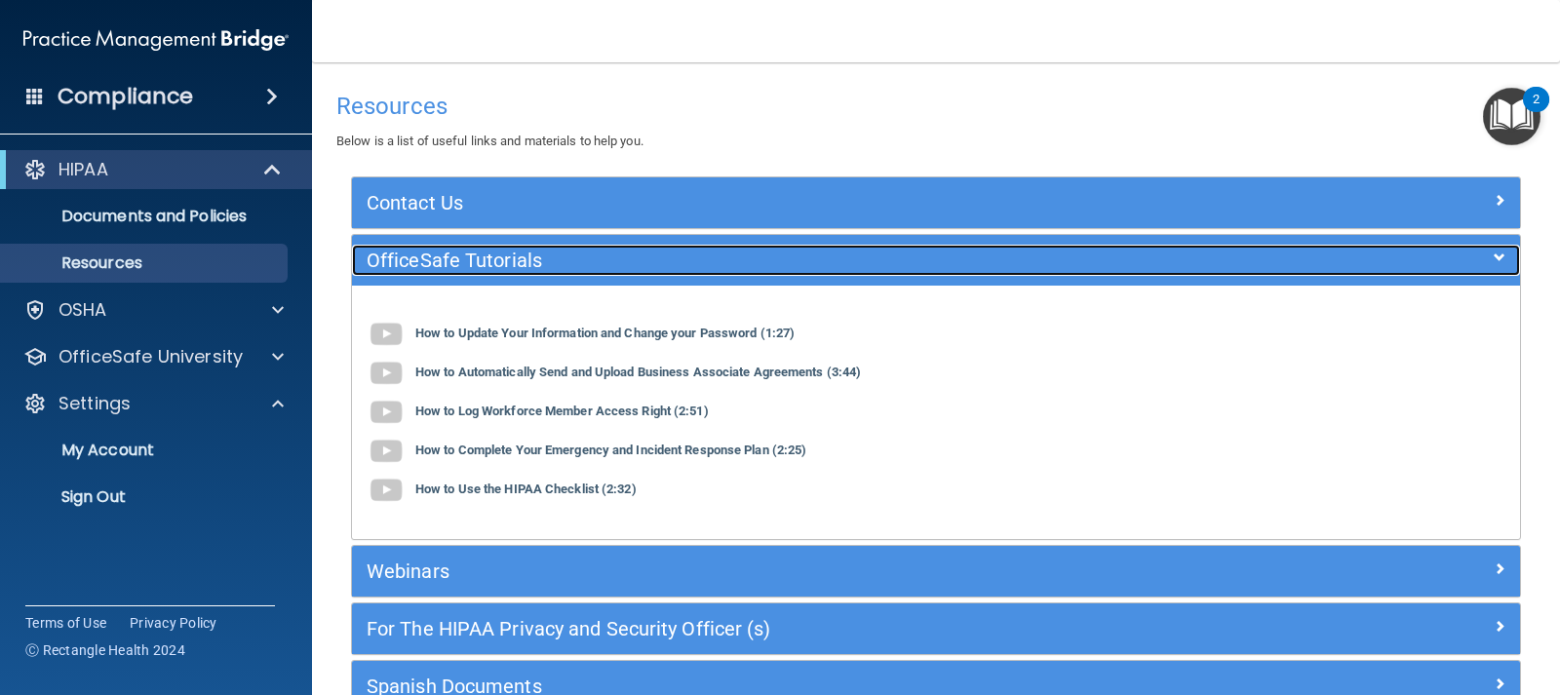
click at [441, 265] on h5 "OfficeSafe Tutorials" at bounding box center [790, 260] width 847 height 21
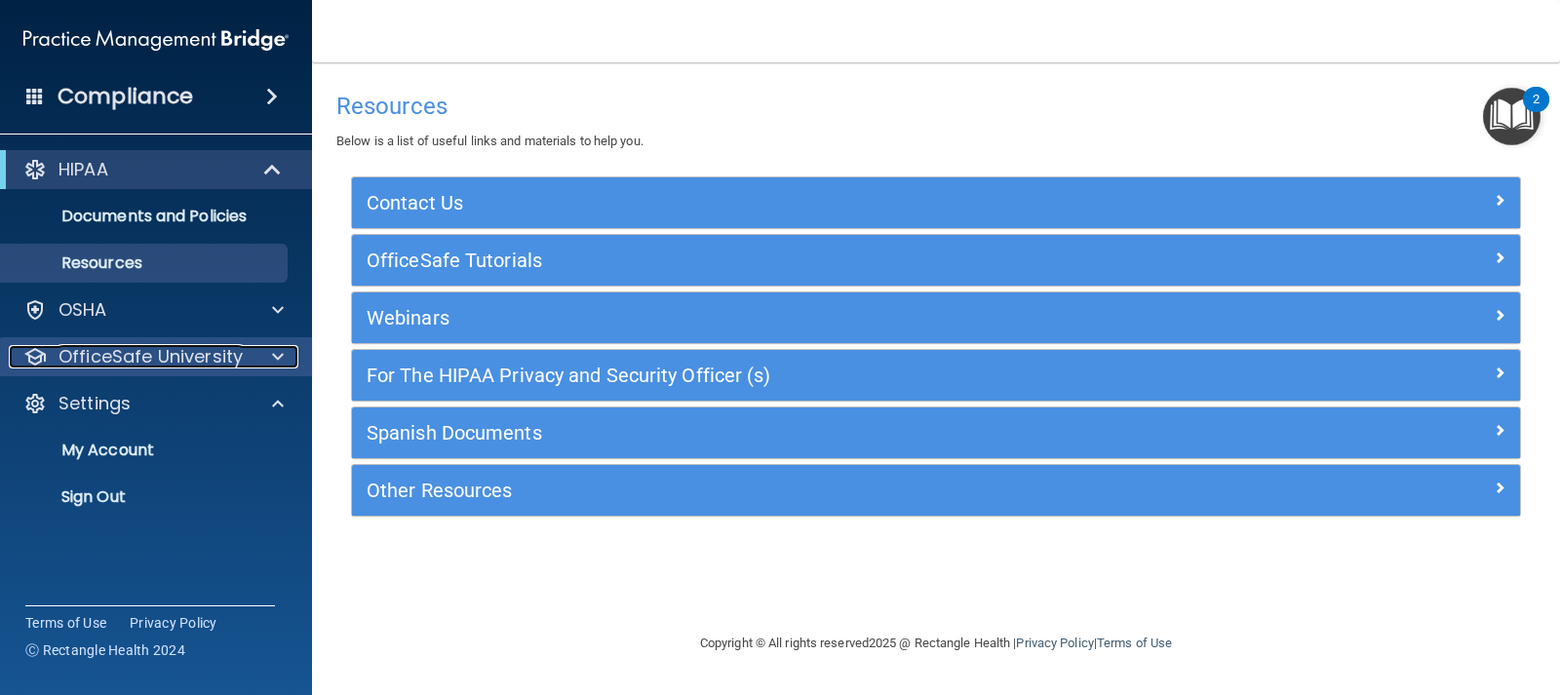
click at [280, 362] on span at bounding box center [278, 356] width 12 height 23
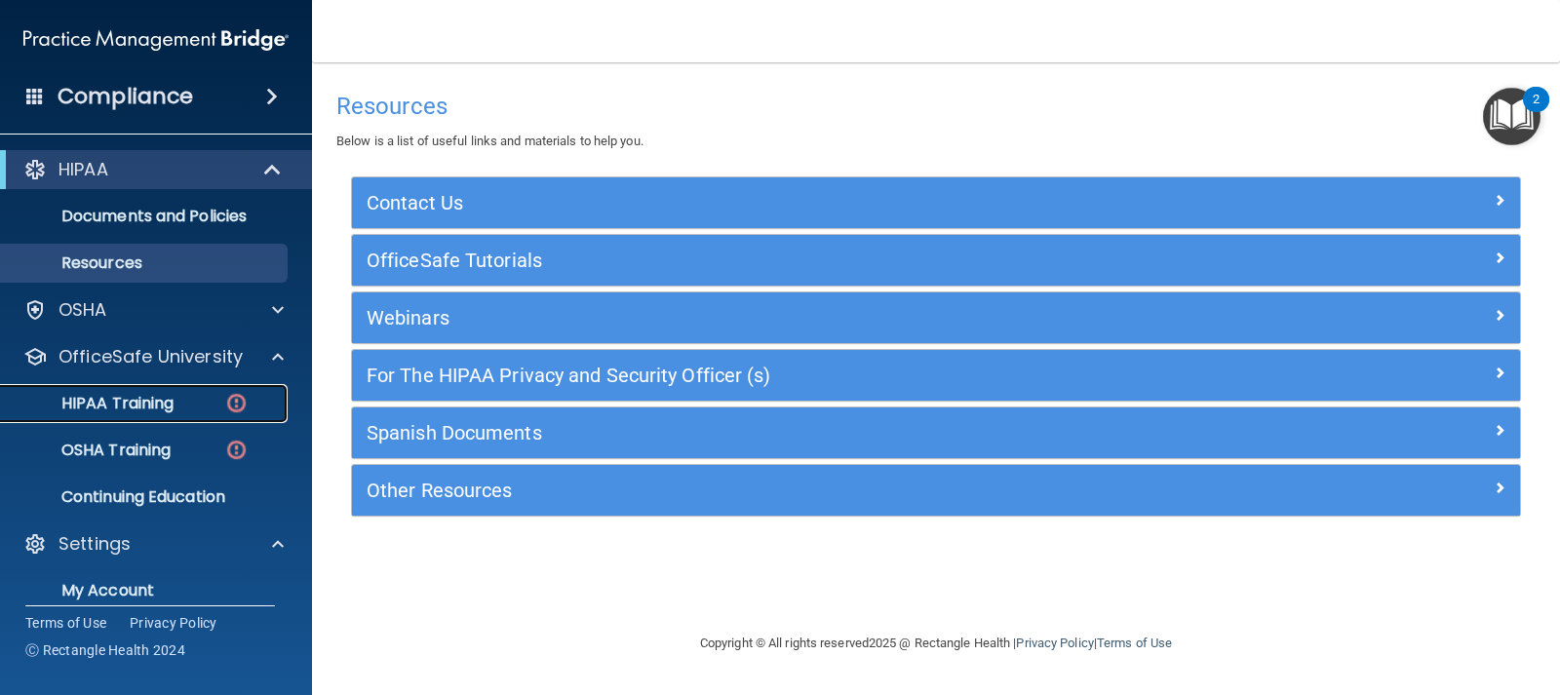
click at [190, 407] on div "HIPAA Training" at bounding box center [146, 404] width 266 height 20
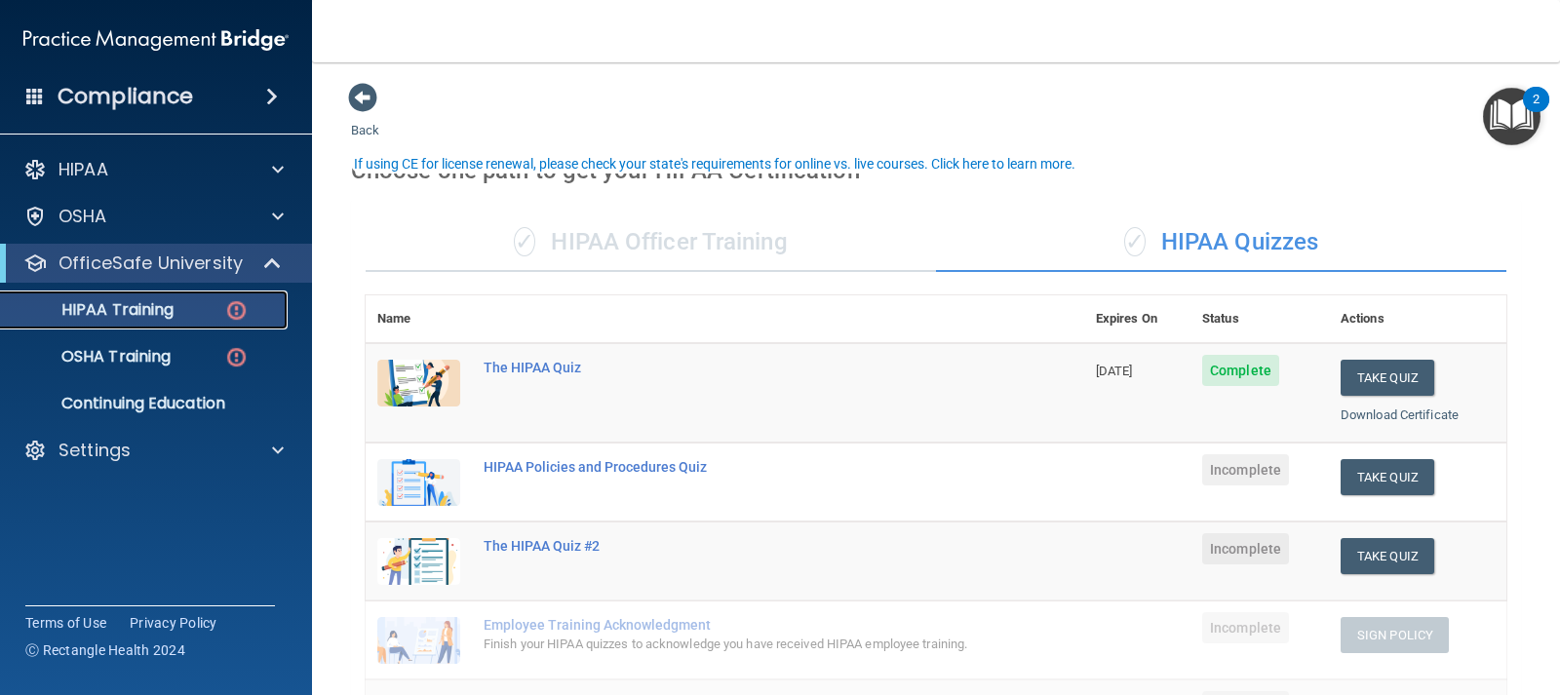
scroll to position [98, 0]
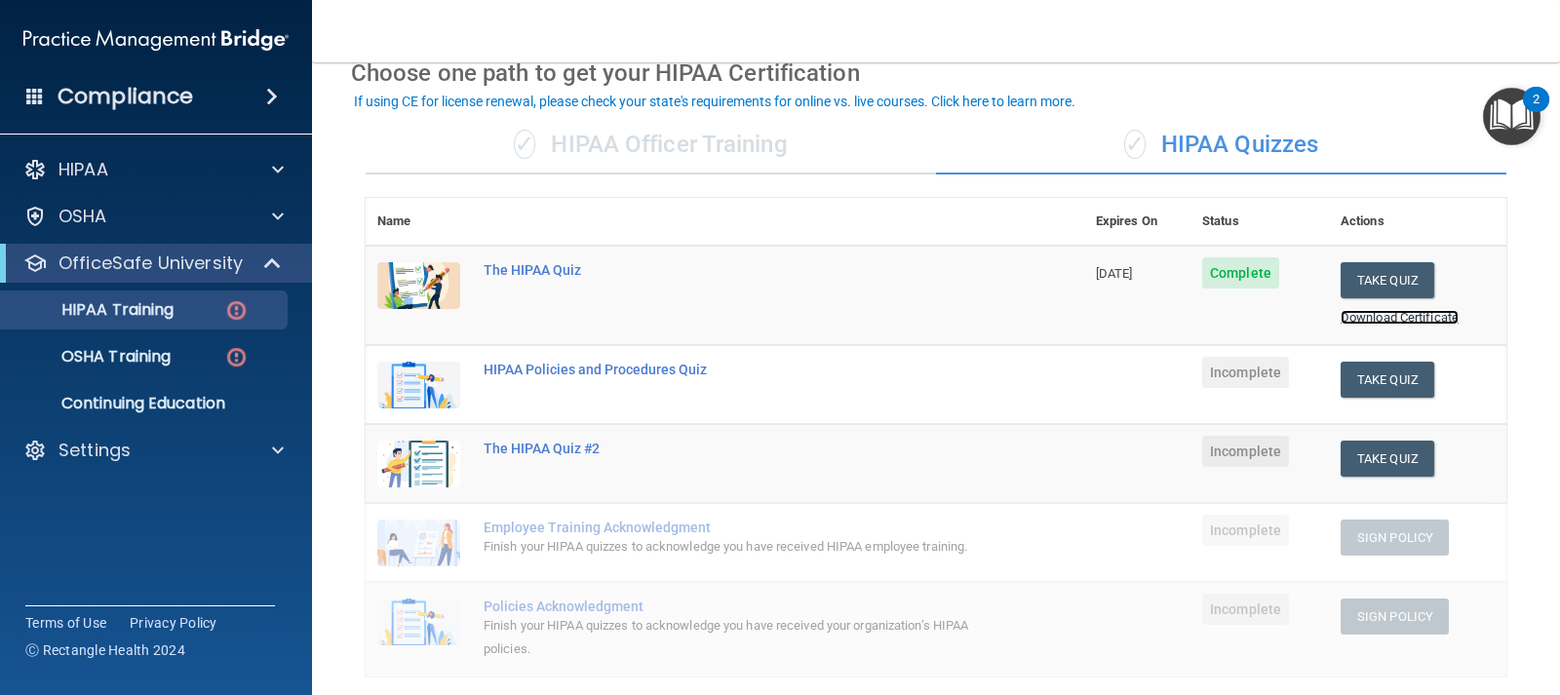
click at [1374, 314] on link "Download Certificate" at bounding box center [1400, 317] width 118 height 15
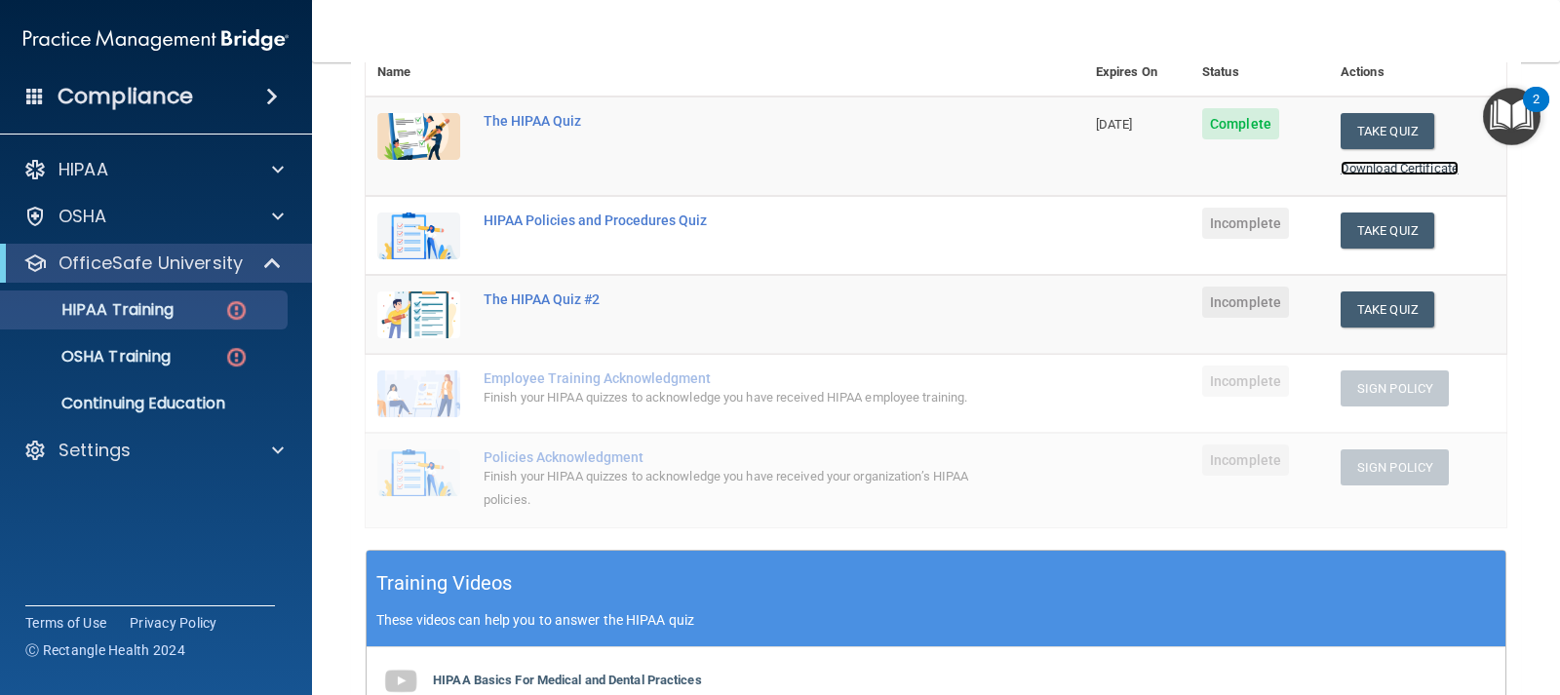
scroll to position [195, 0]
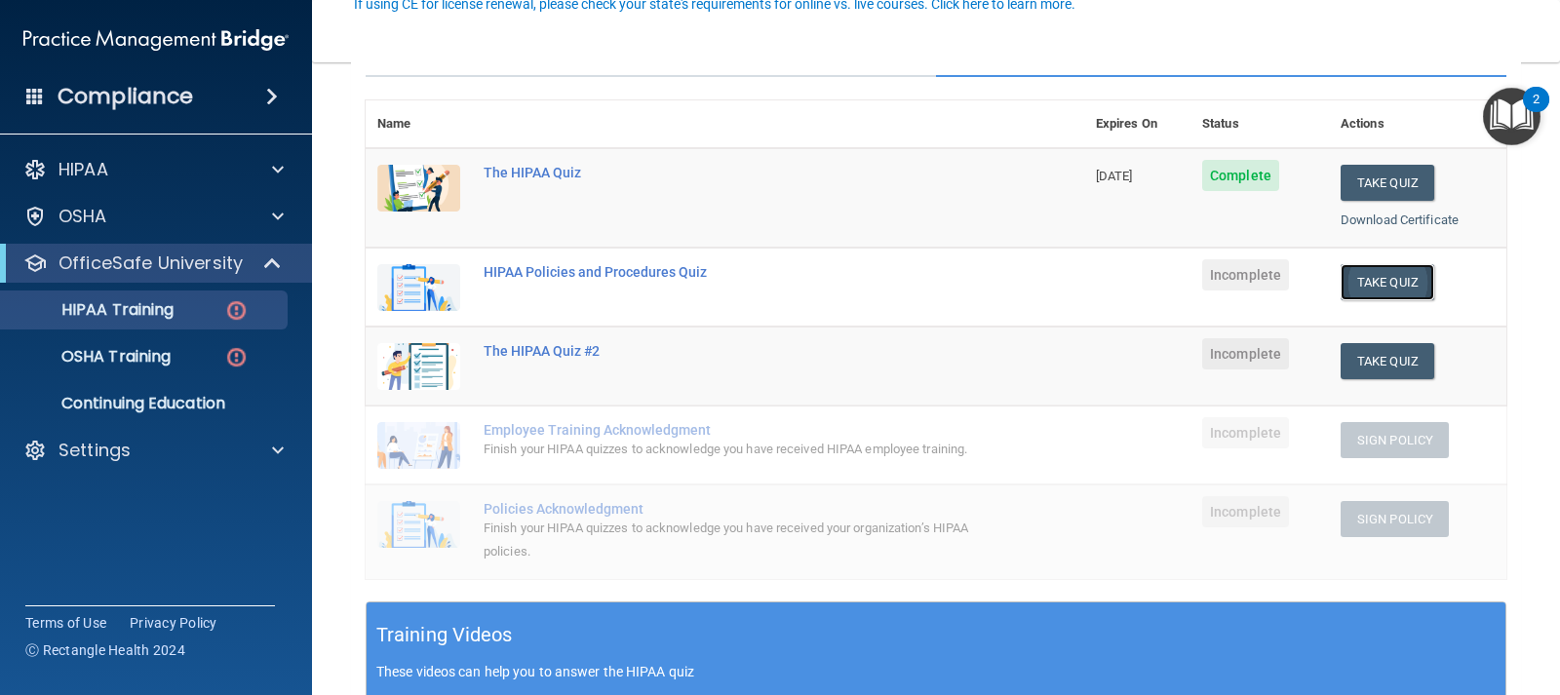
click at [1379, 290] on button "Take Quiz" at bounding box center [1388, 282] width 94 height 36
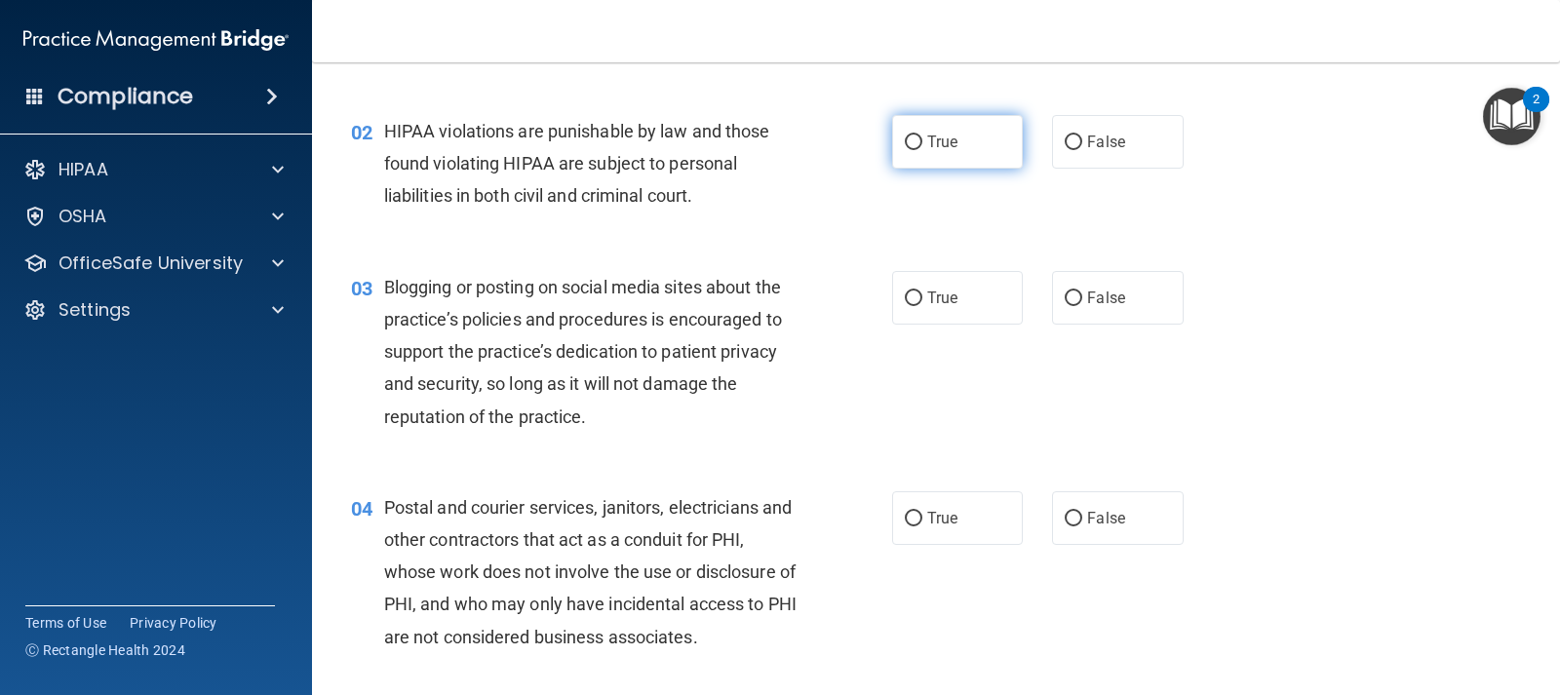
click at [928, 150] on span "True" at bounding box center [942, 142] width 30 height 19
click at [922, 150] on input "True" at bounding box center [914, 143] width 18 height 15
radio input "true"
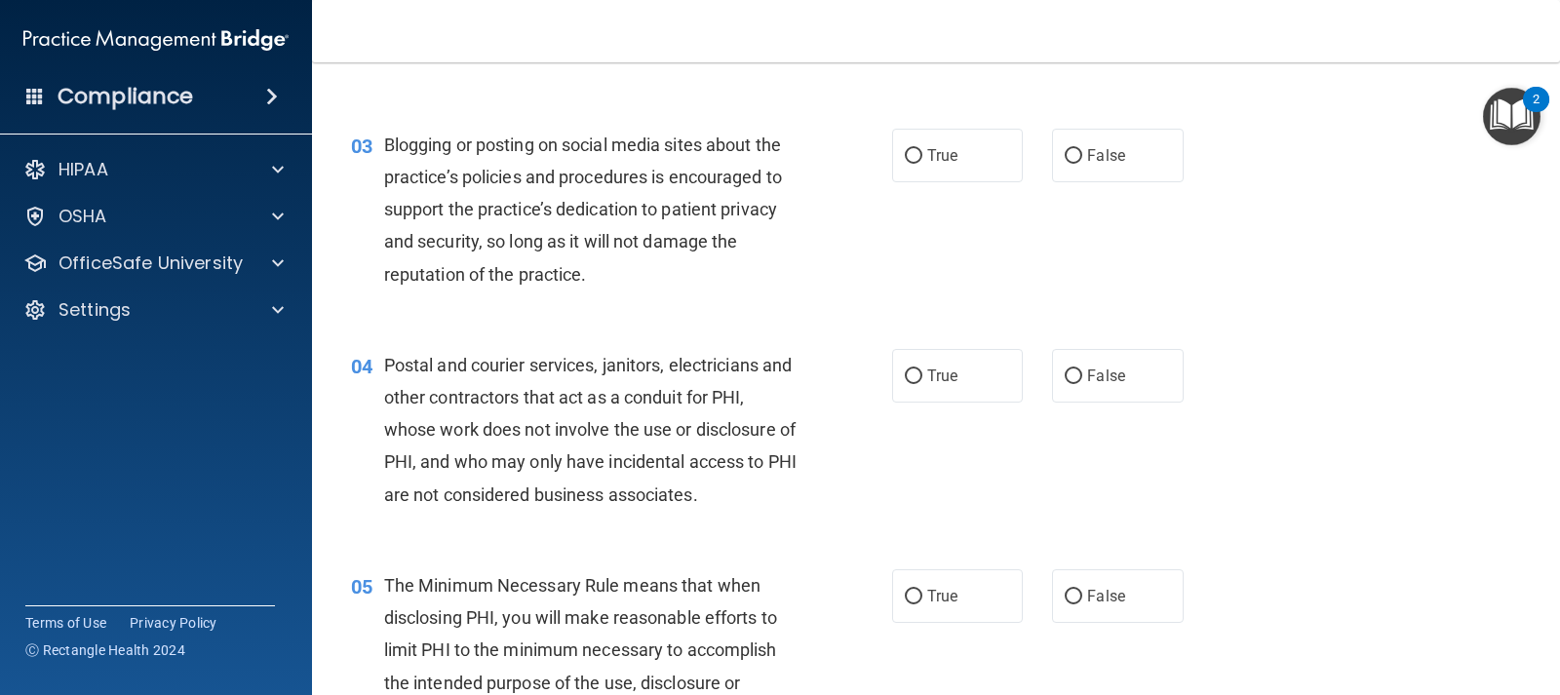
scroll to position [293, 0]
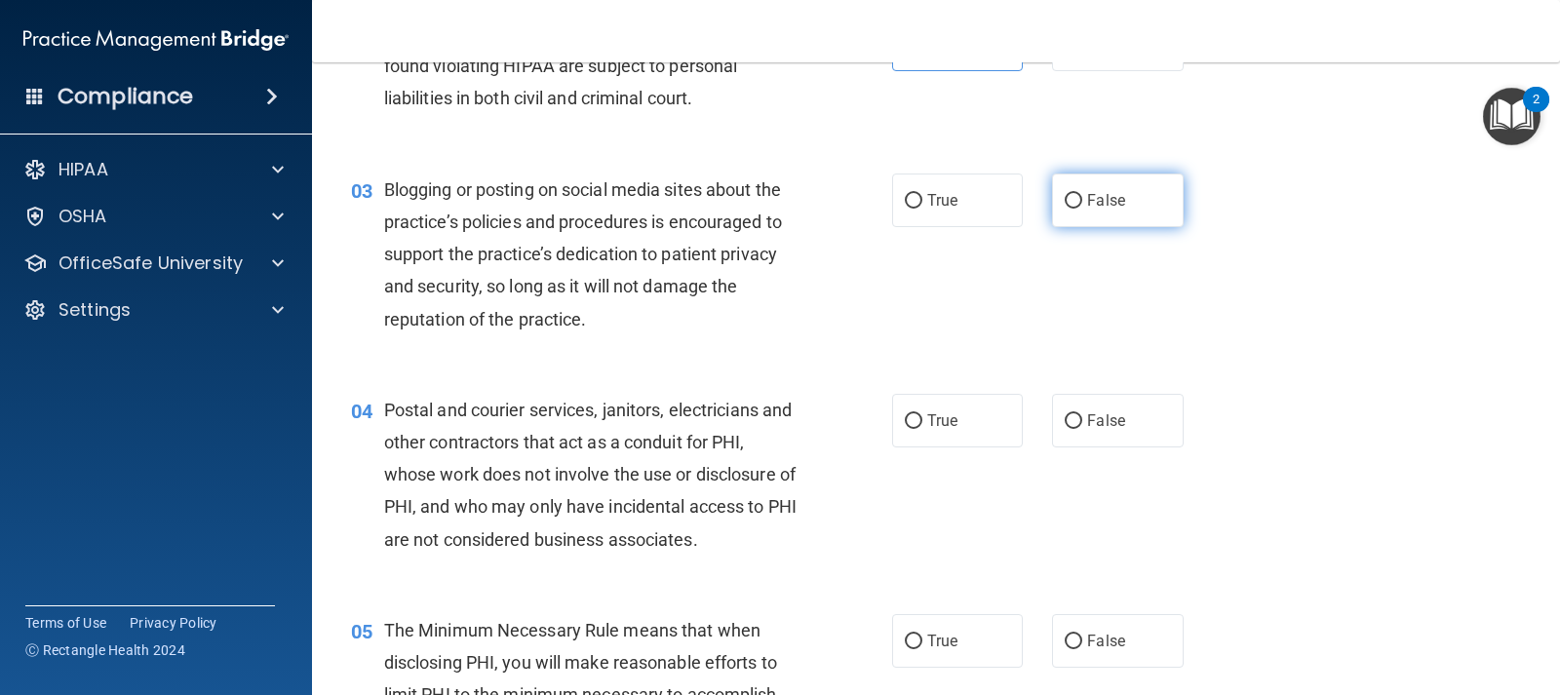
click at [1065, 203] on input "False" at bounding box center [1074, 201] width 18 height 15
radio input "true"
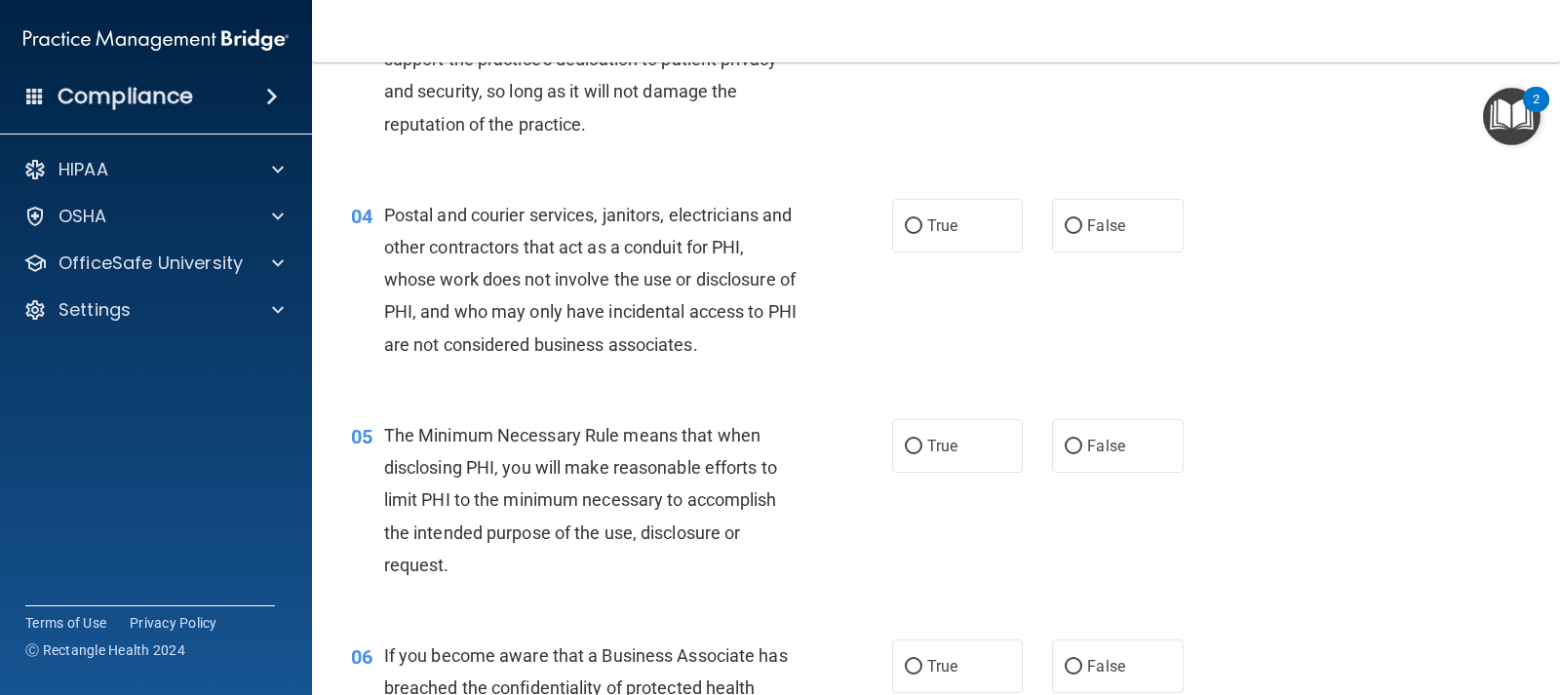
scroll to position [585, 0]
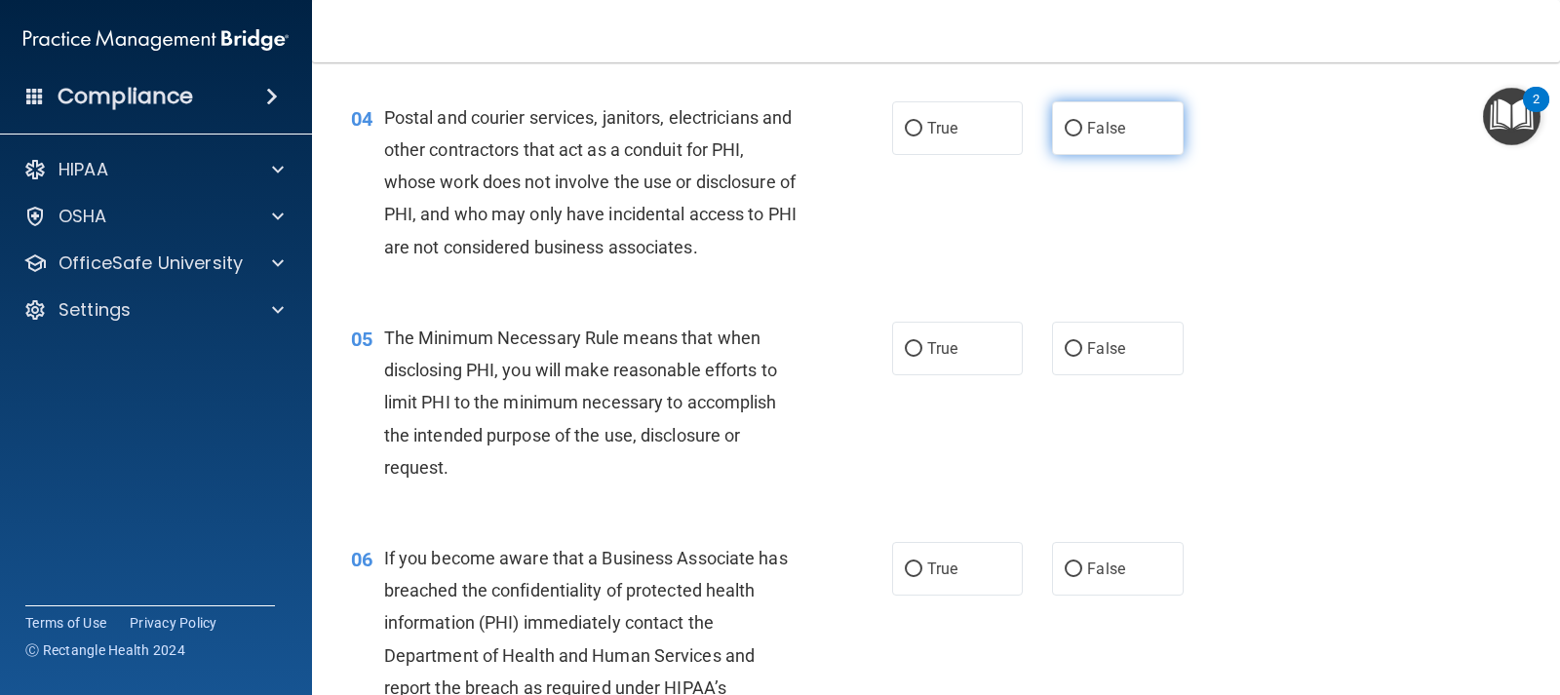
click at [1087, 136] on span "False" at bounding box center [1106, 128] width 38 height 19
click at [1082, 136] on input "False" at bounding box center [1074, 129] width 18 height 15
radio input "true"
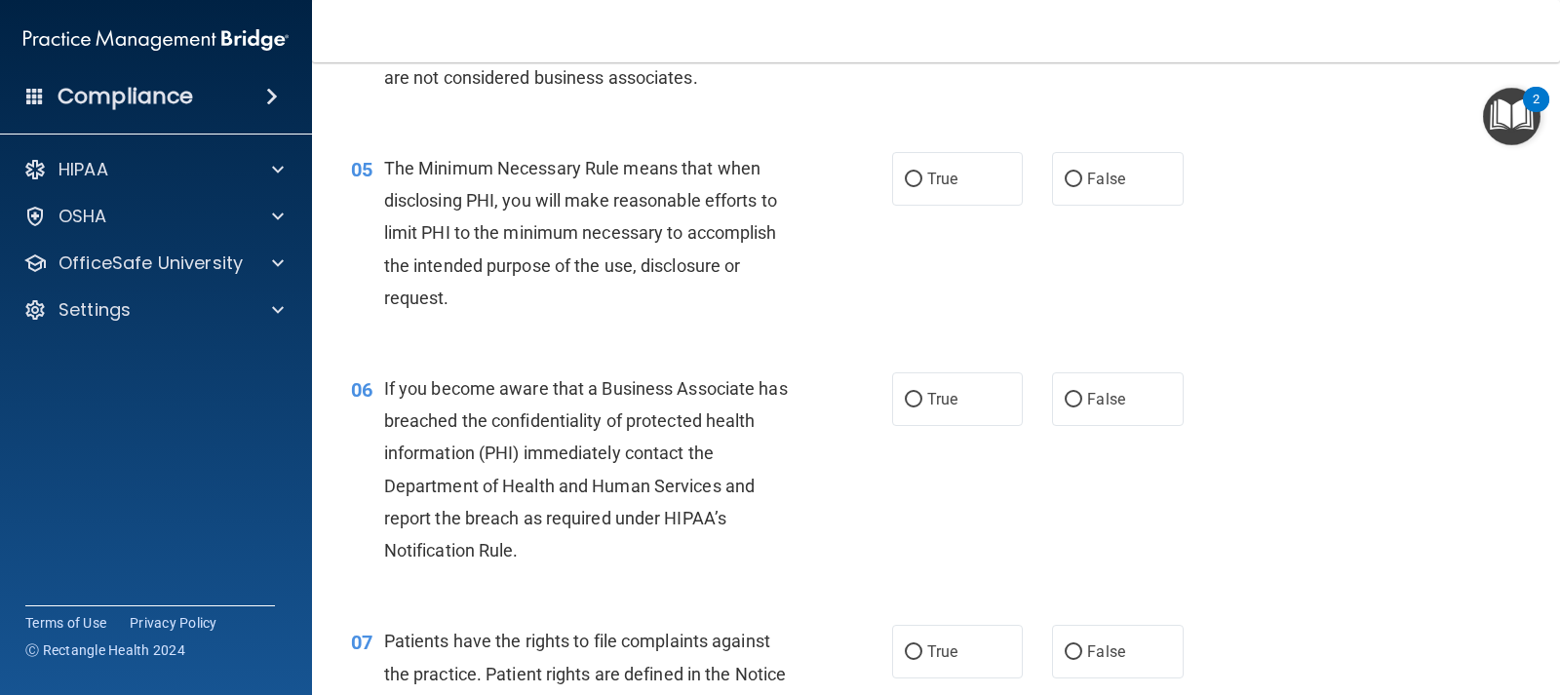
scroll to position [780, 0]
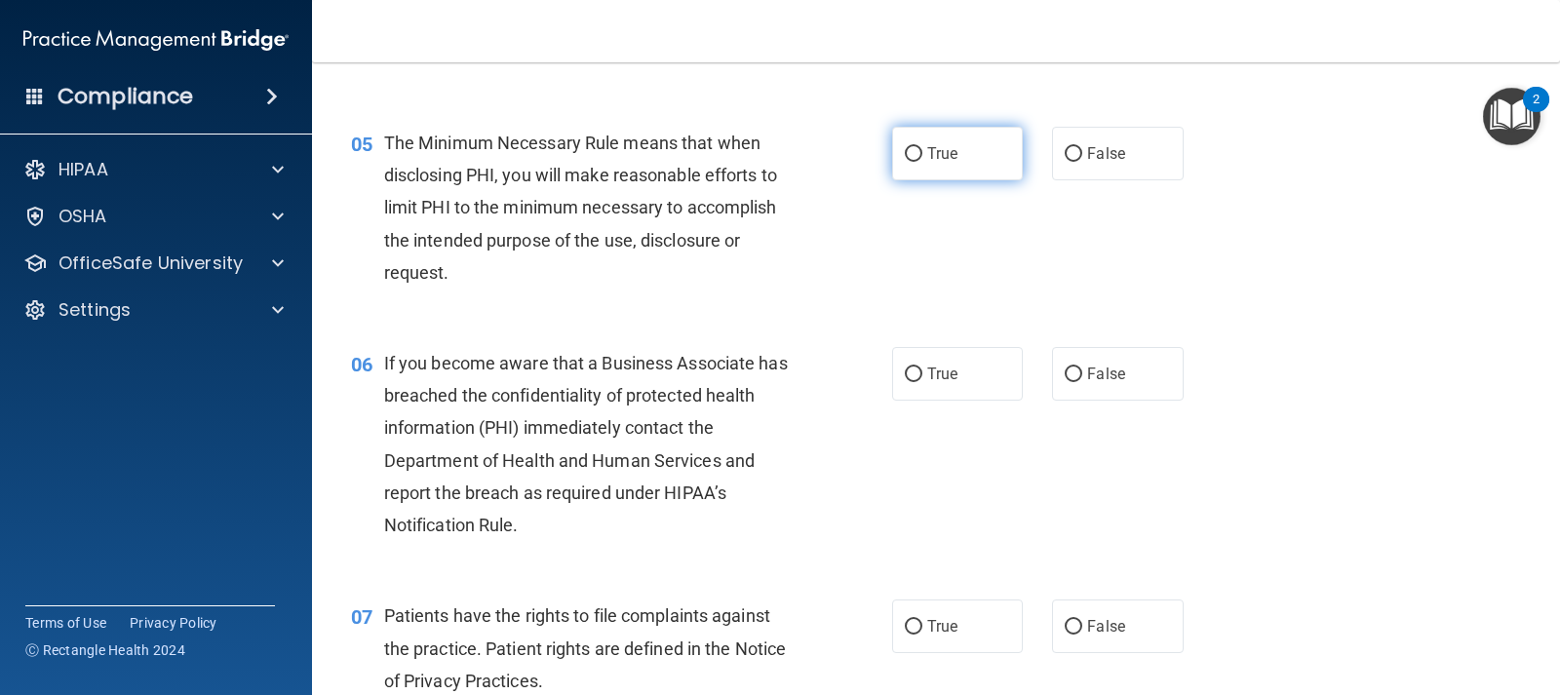
click at [910, 148] on input "True" at bounding box center [914, 154] width 18 height 15
radio input "true"
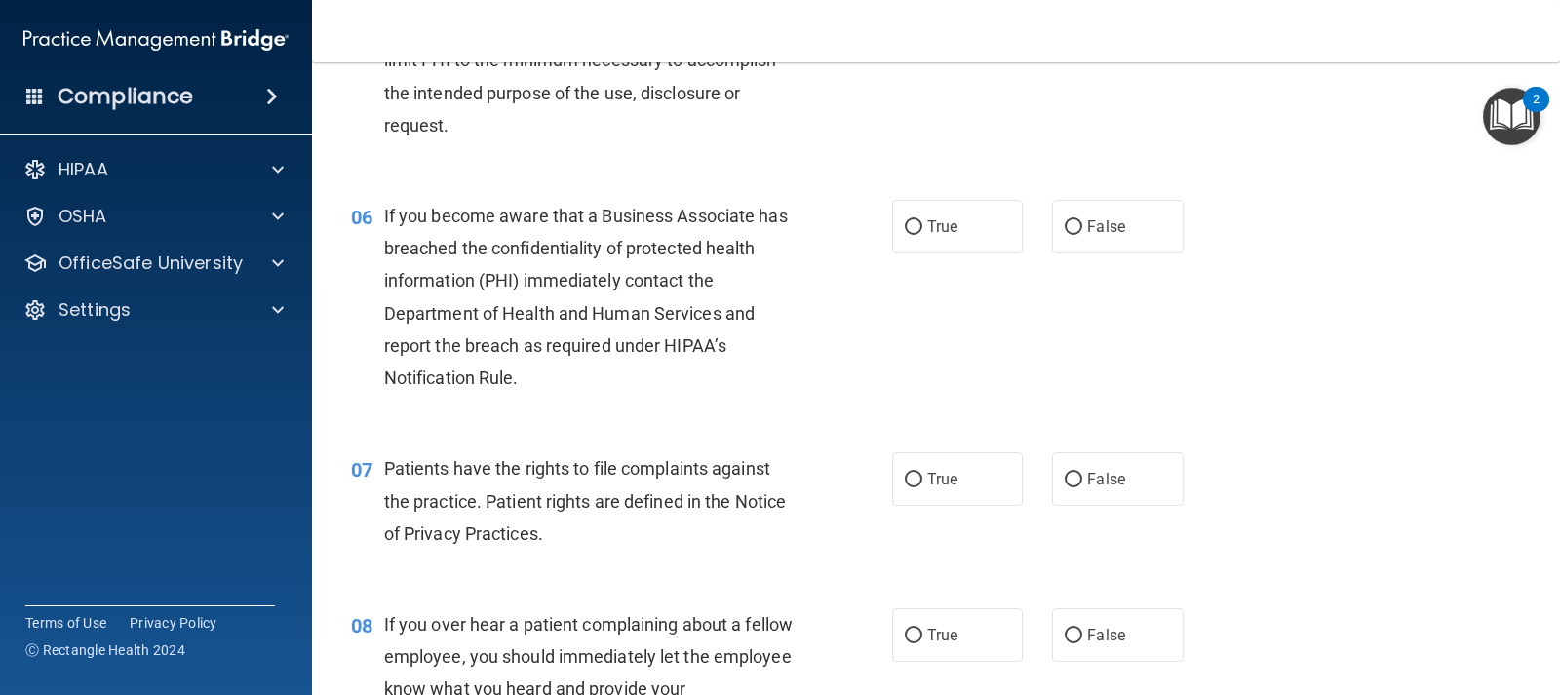
scroll to position [975, 0]
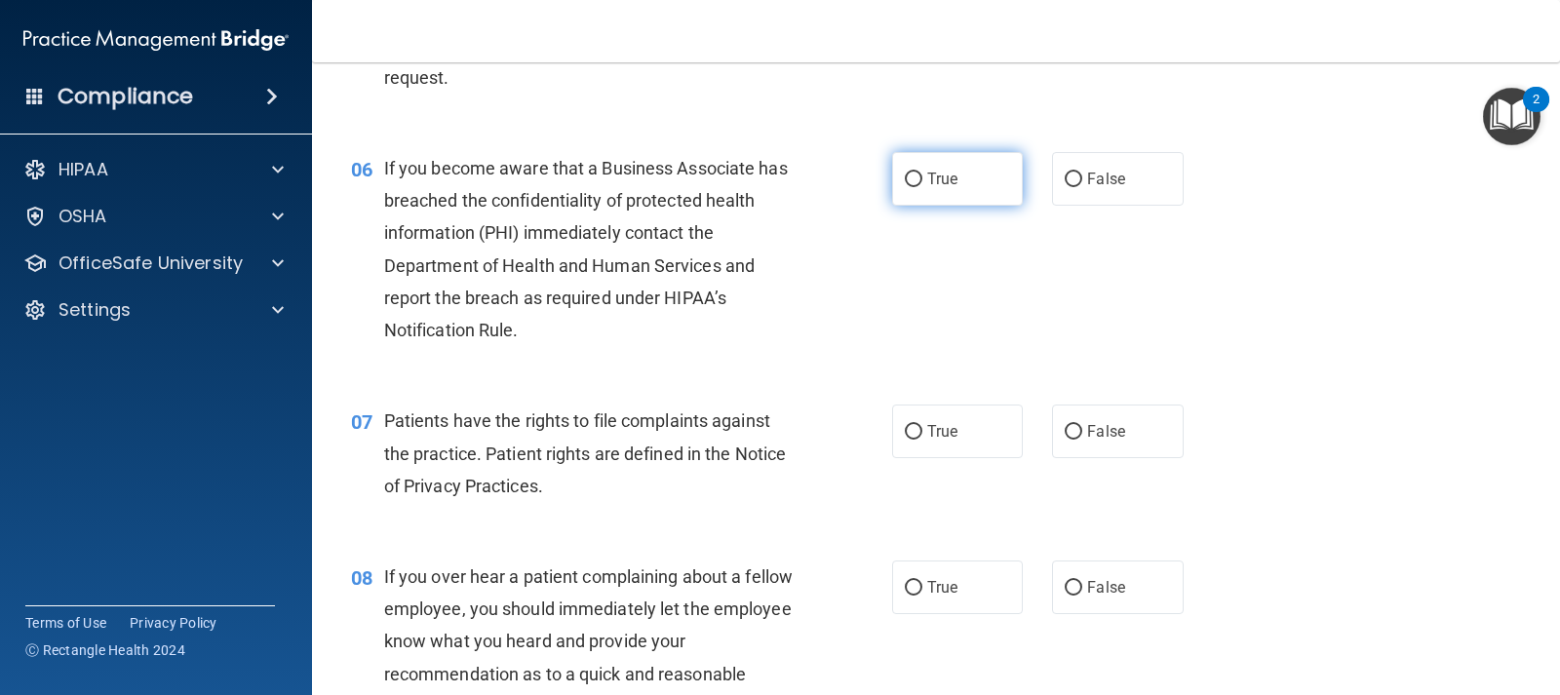
click at [923, 191] on label "True" at bounding box center [957, 179] width 131 height 54
click at [922, 187] on input "True" at bounding box center [914, 180] width 18 height 15
radio input "true"
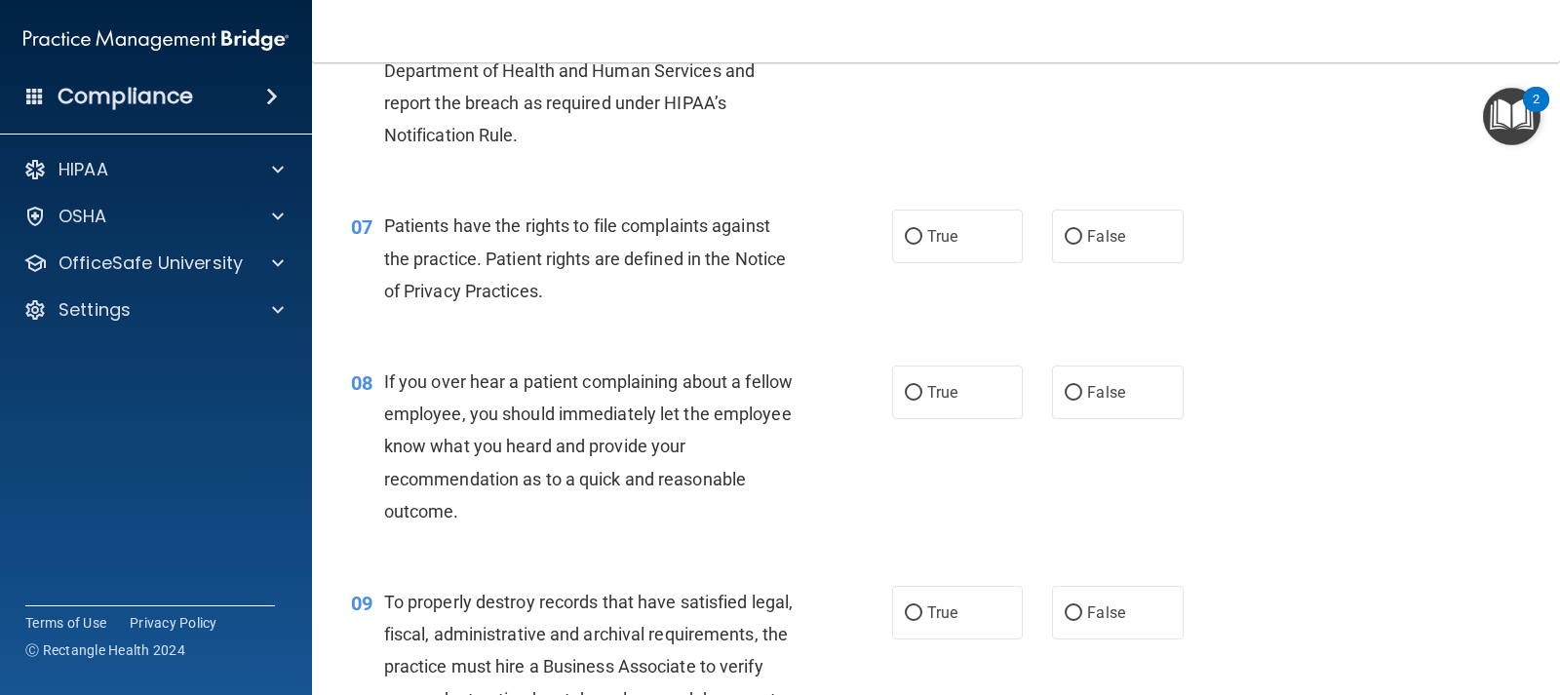
scroll to position [1268, 0]
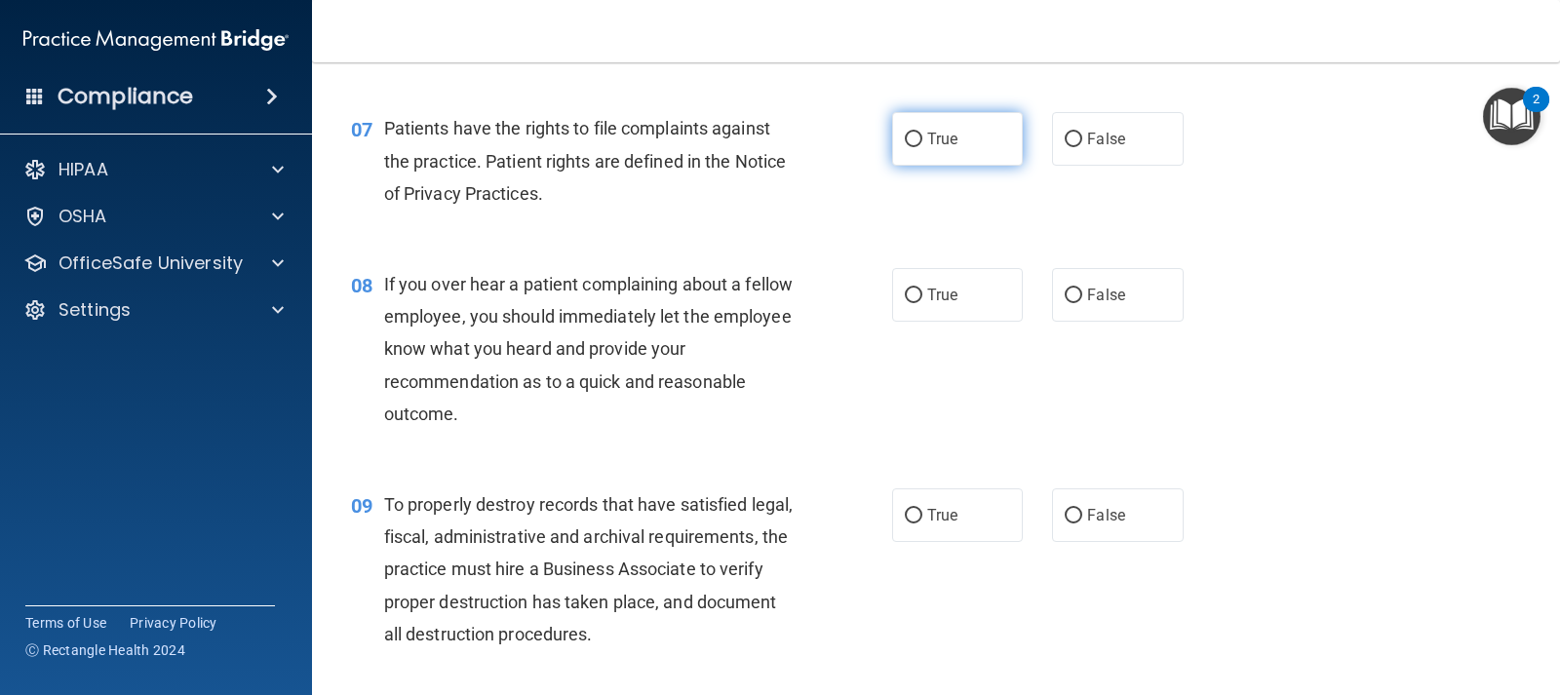
click at [938, 151] on label "True" at bounding box center [957, 139] width 131 height 54
click at [922, 147] on input "True" at bounding box center [914, 140] width 18 height 15
radio input "true"
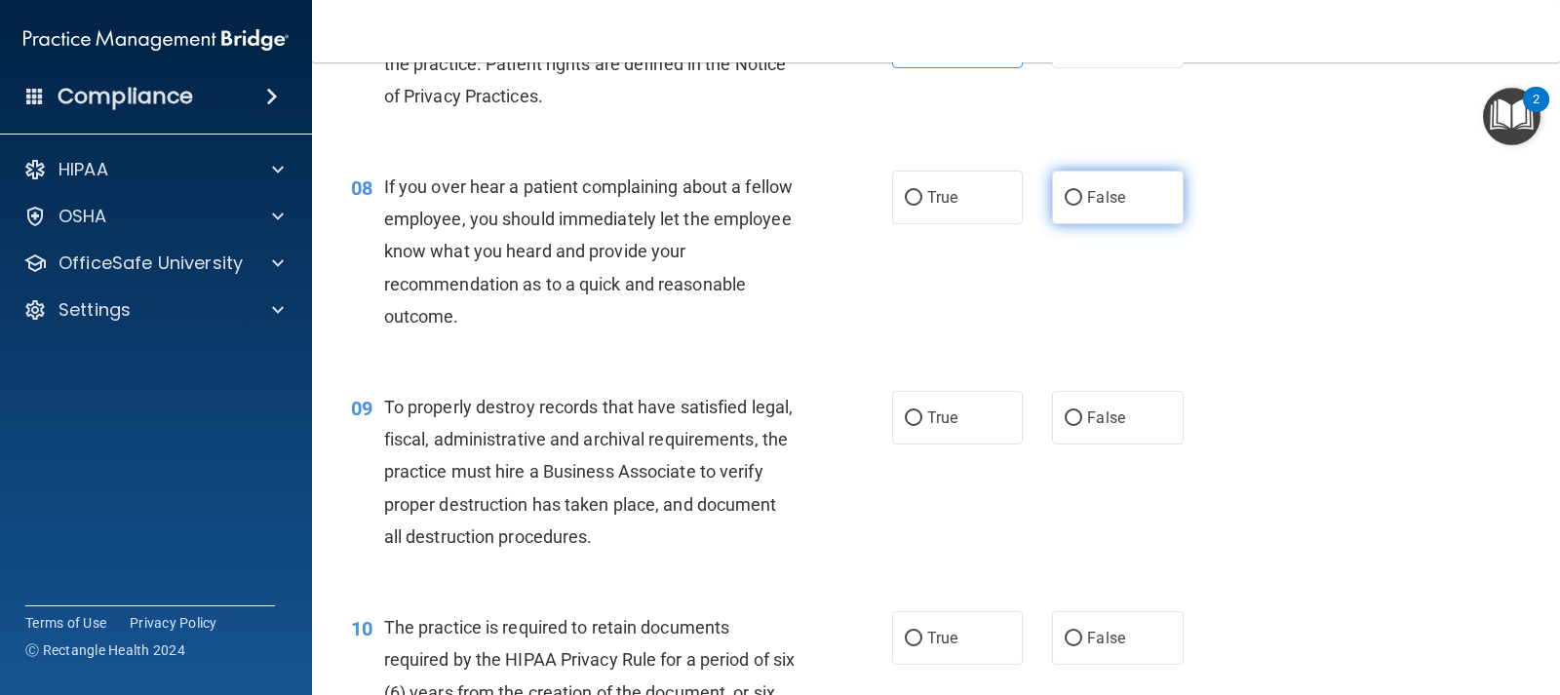
click at [1104, 202] on span "False" at bounding box center [1106, 197] width 38 height 19
click at [1082, 202] on input "False" at bounding box center [1074, 198] width 18 height 15
radio input "true"
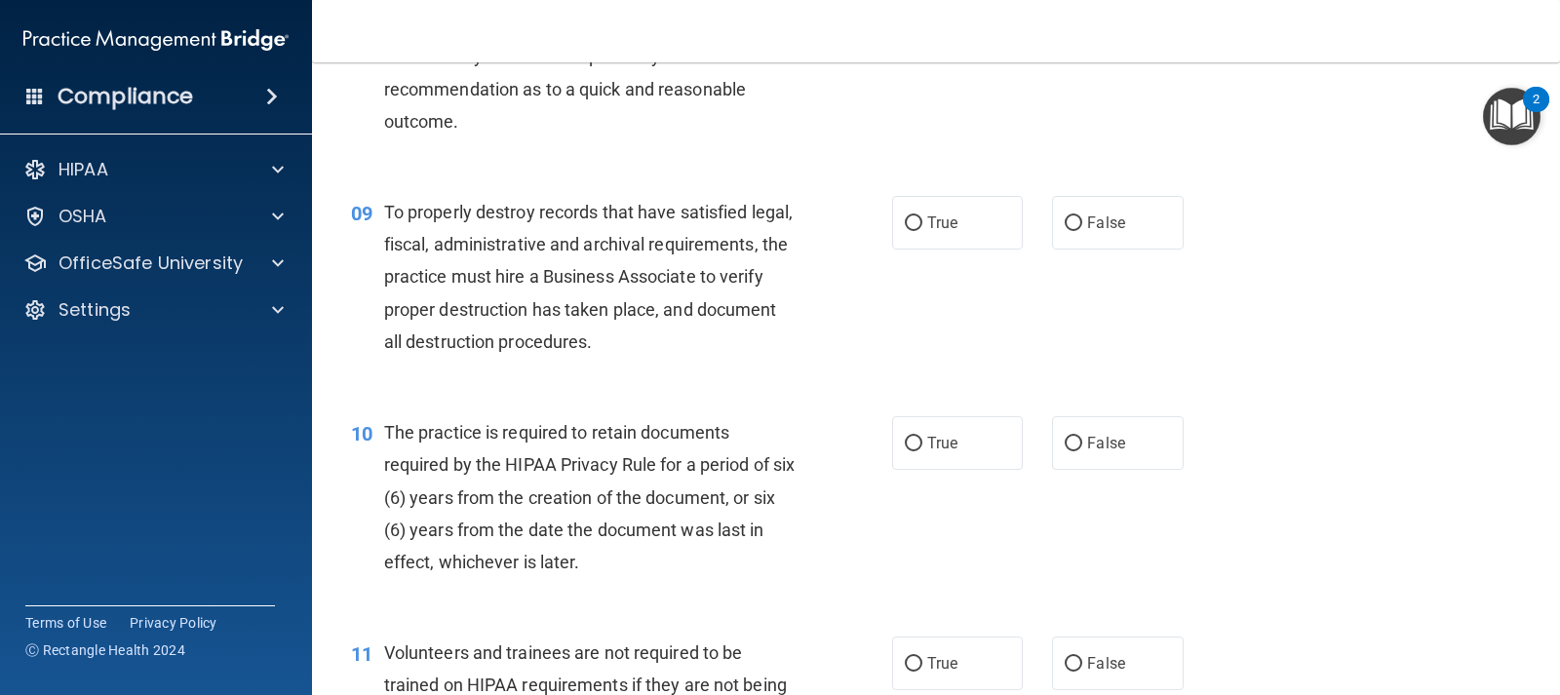
scroll to position [1658, 0]
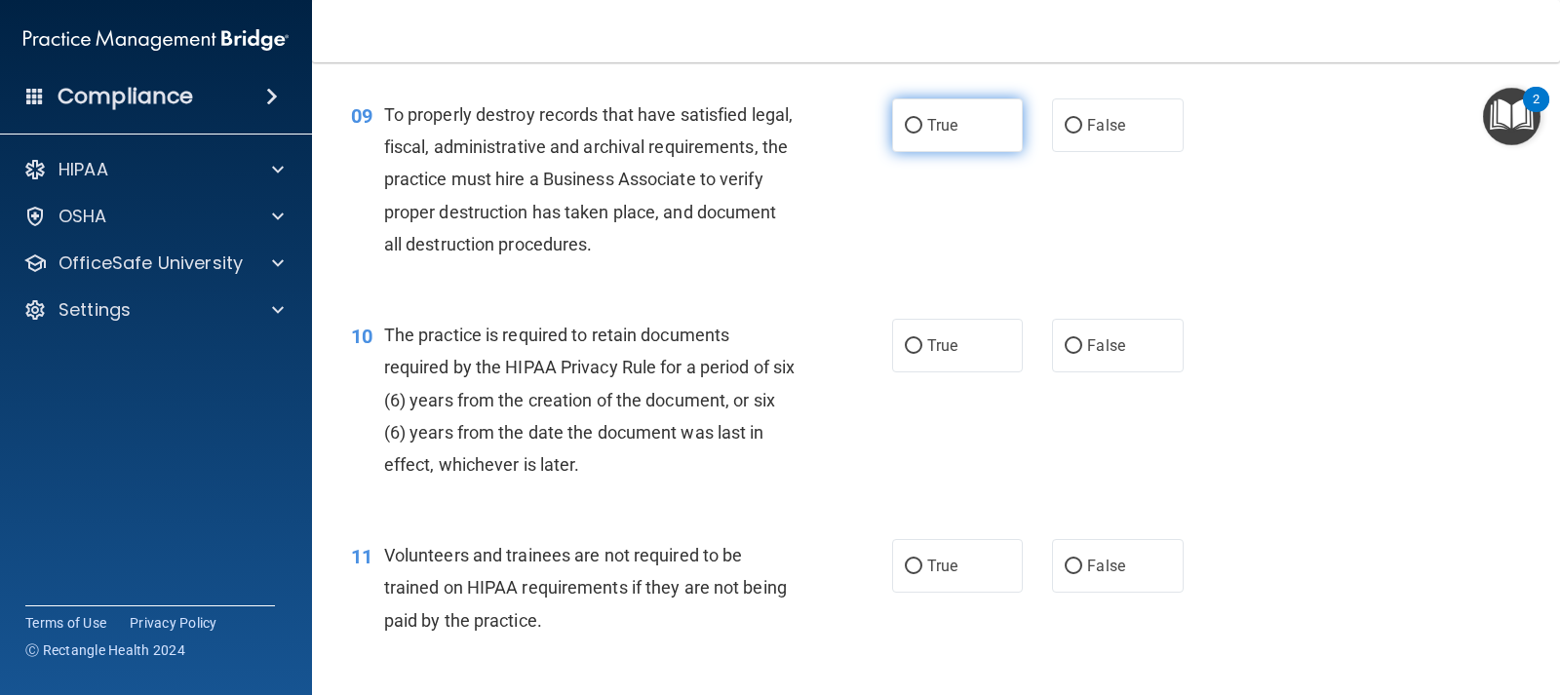
click at [964, 122] on label "True" at bounding box center [957, 125] width 131 height 54
click at [922, 122] on input "True" at bounding box center [914, 126] width 18 height 15
radio input "true"
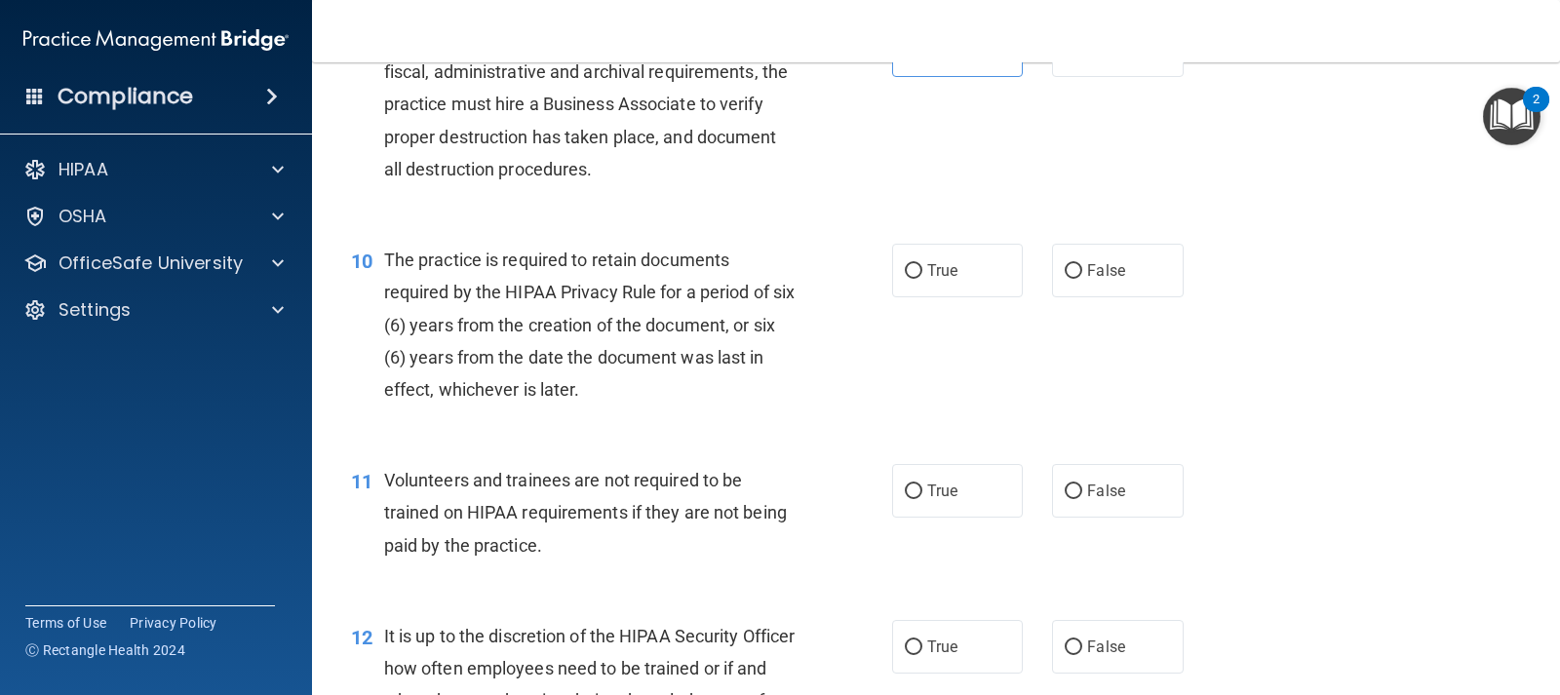
scroll to position [1853, 0]
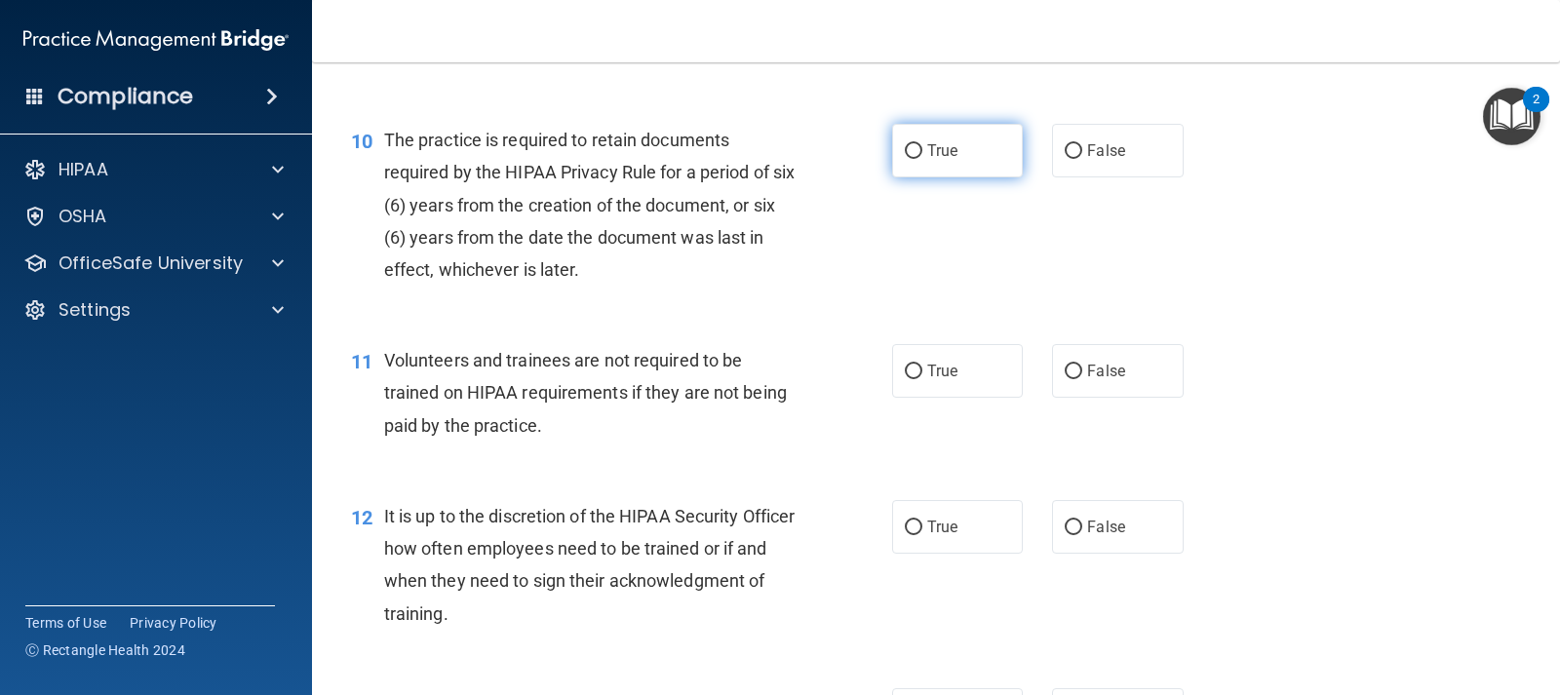
click at [917, 137] on label "True" at bounding box center [957, 151] width 131 height 54
click at [917, 144] on input "True" at bounding box center [914, 151] width 18 height 15
radio input "true"
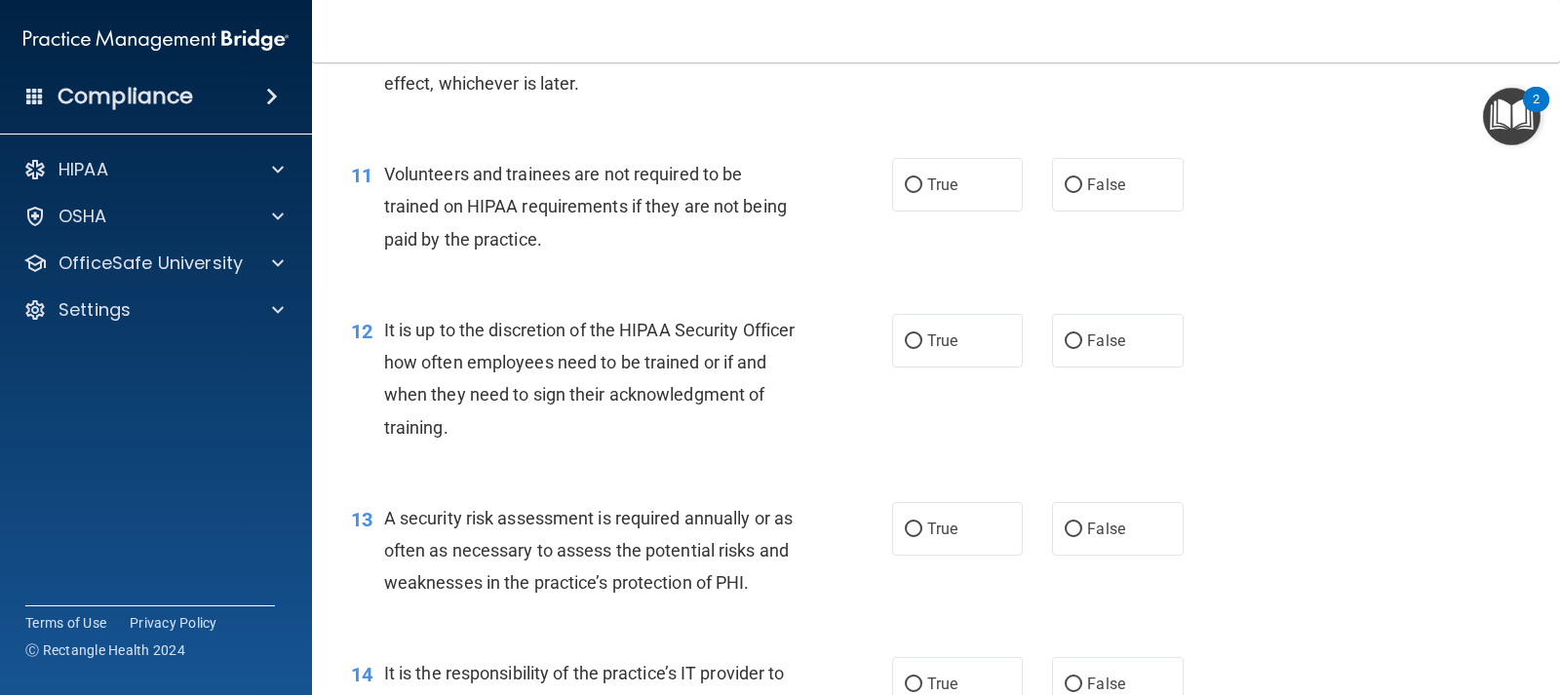
scroll to position [2048, 0]
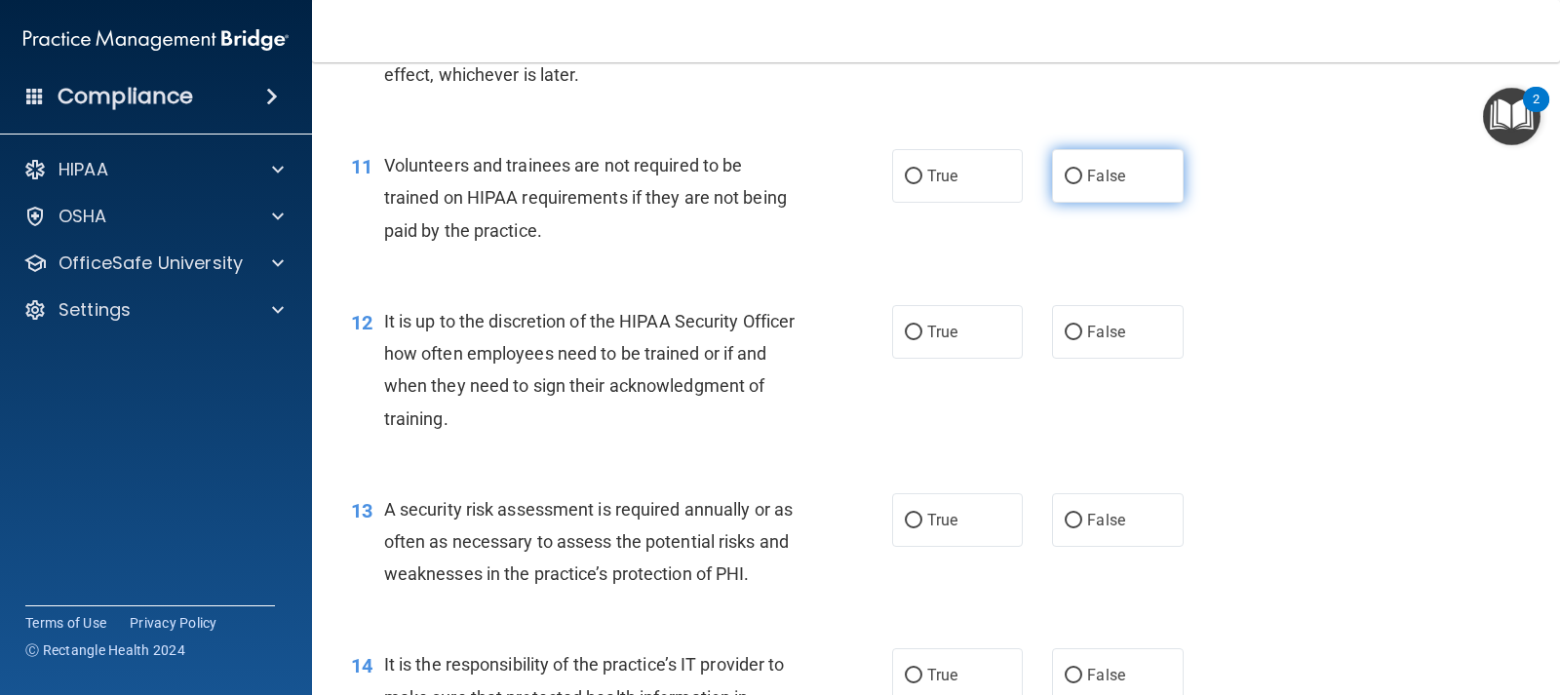
click at [1064, 190] on label "False" at bounding box center [1117, 176] width 131 height 54
click at [1065, 184] on input "False" at bounding box center [1074, 177] width 18 height 15
radio input "true"
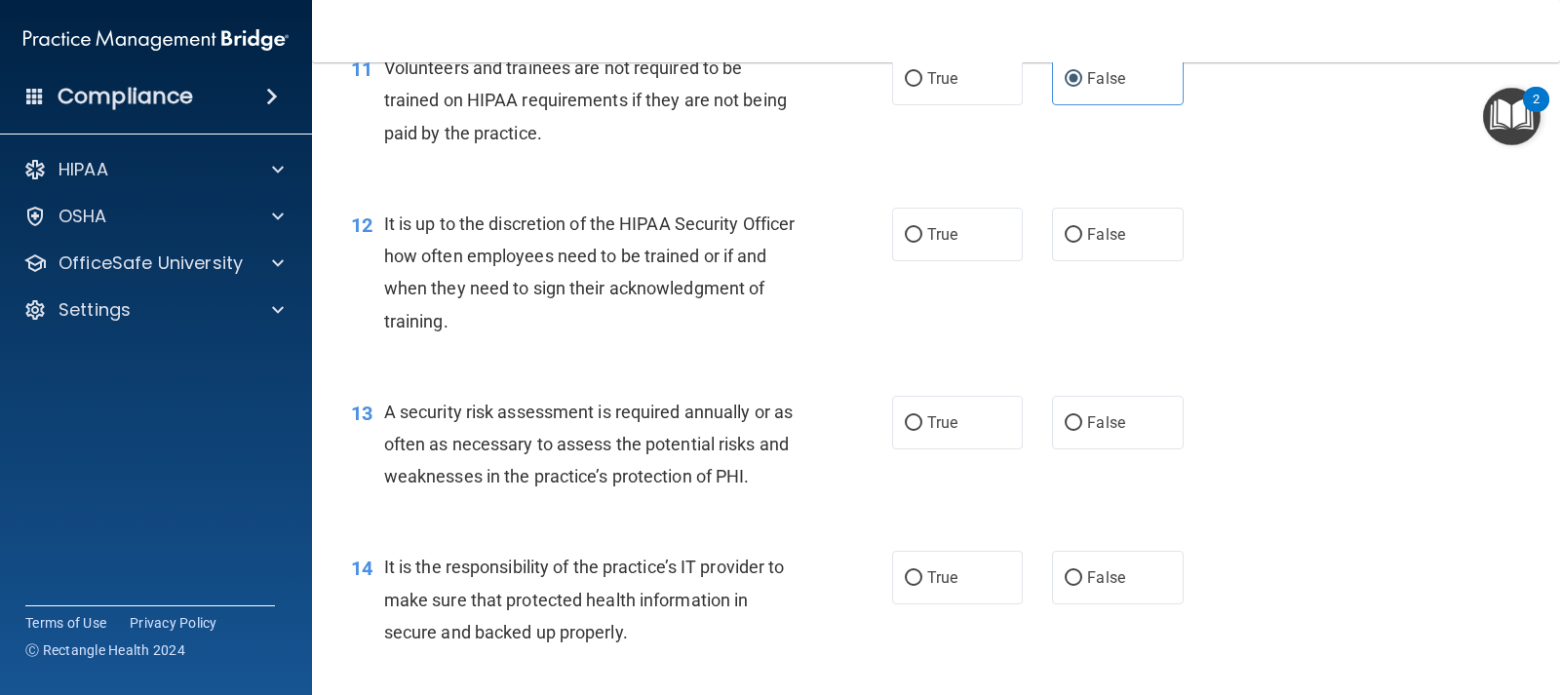
scroll to position [2243, 0]
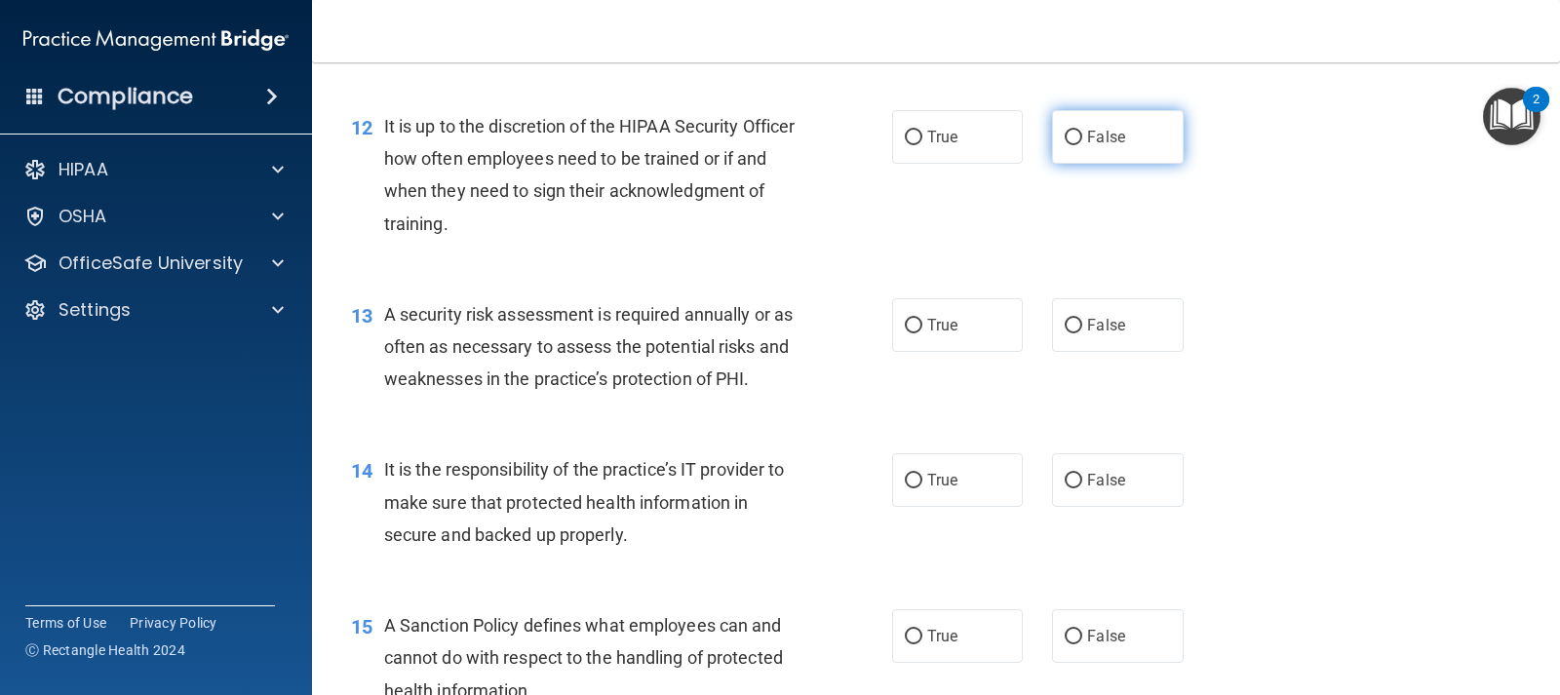
click at [1104, 128] on span "False" at bounding box center [1106, 137] width 38 height 19
click at [1082, 131] on input "False" at bounding box center [1074, 138] width 18 height 15
radio input "true"
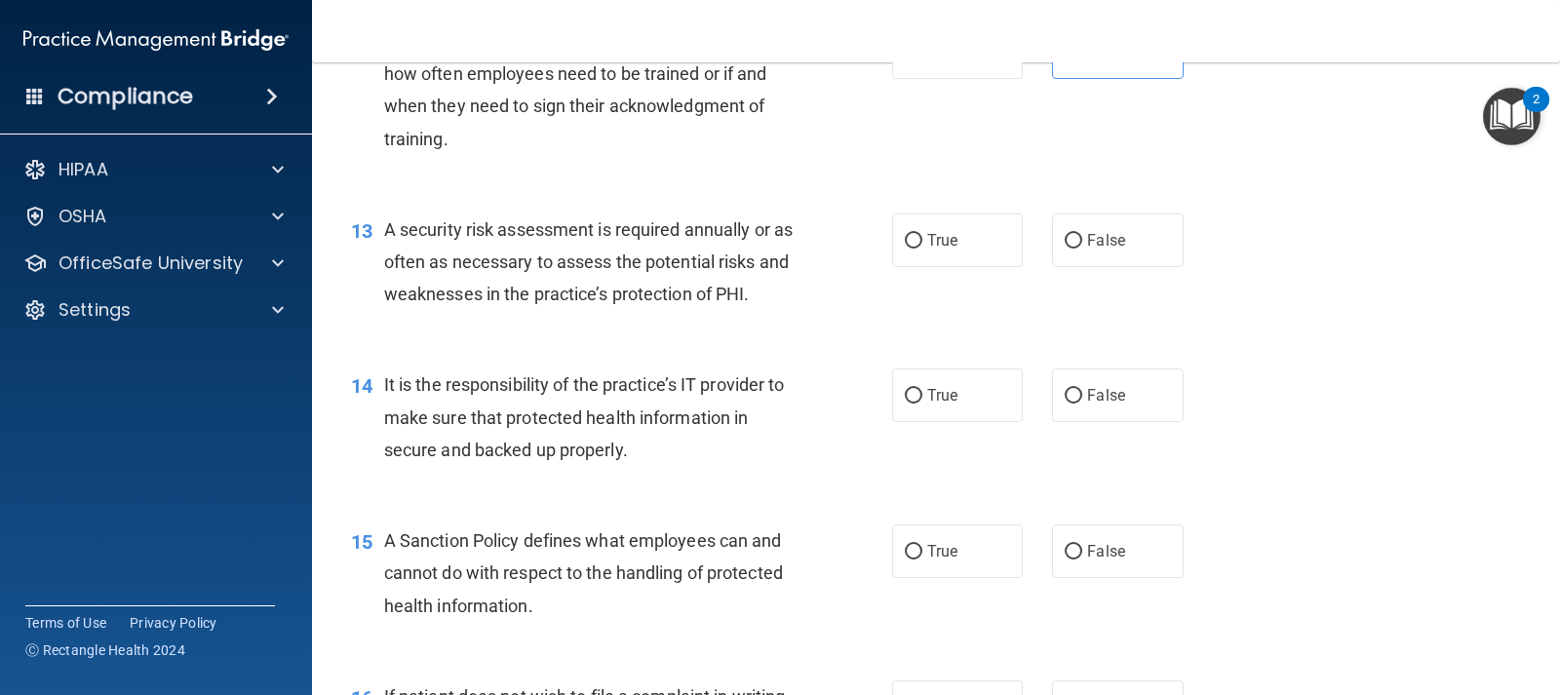
scroll to position [2340, 0]
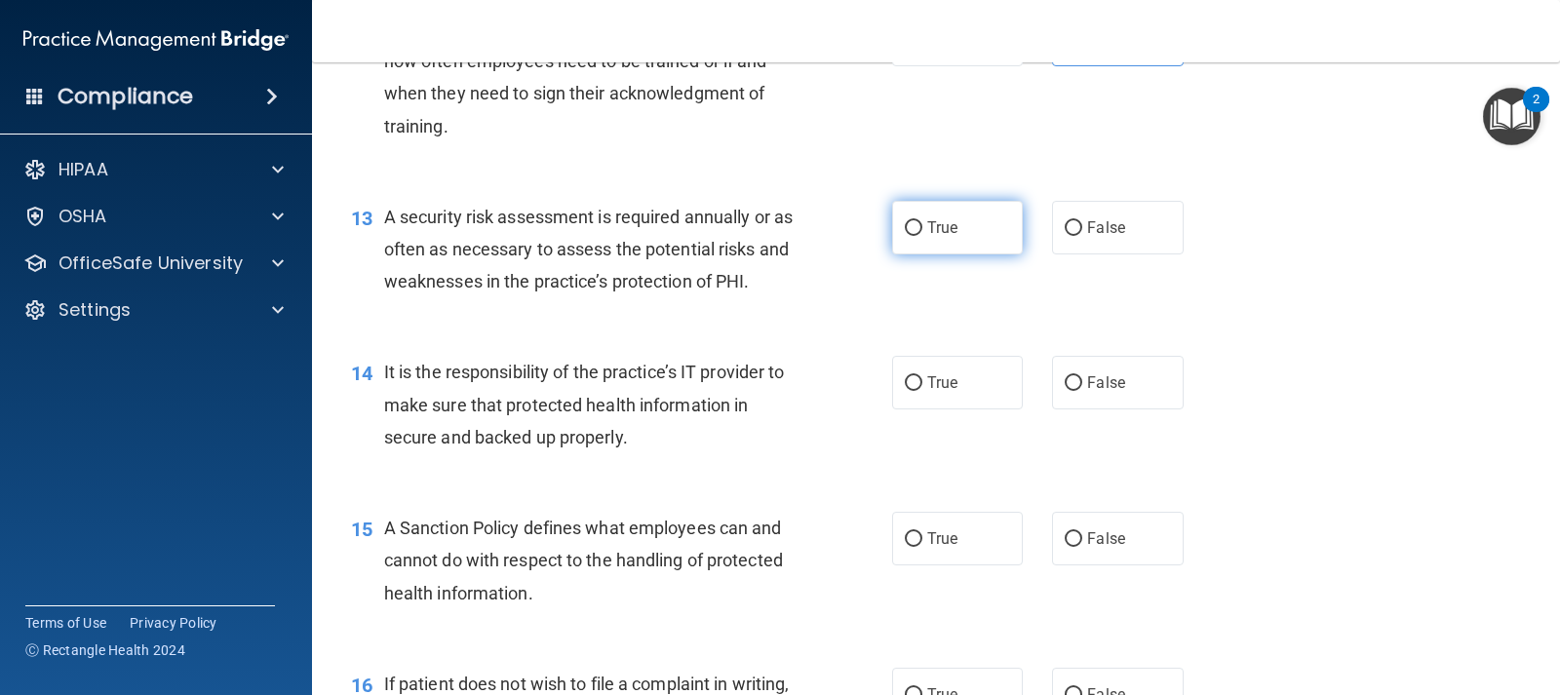
click at [940, 245] on label "True" at bounding box center [957, 228] width 131 height 54
click at [922, 236] on input "True" at bounding box center [914, 228] width 18 height 15
radio input "true"
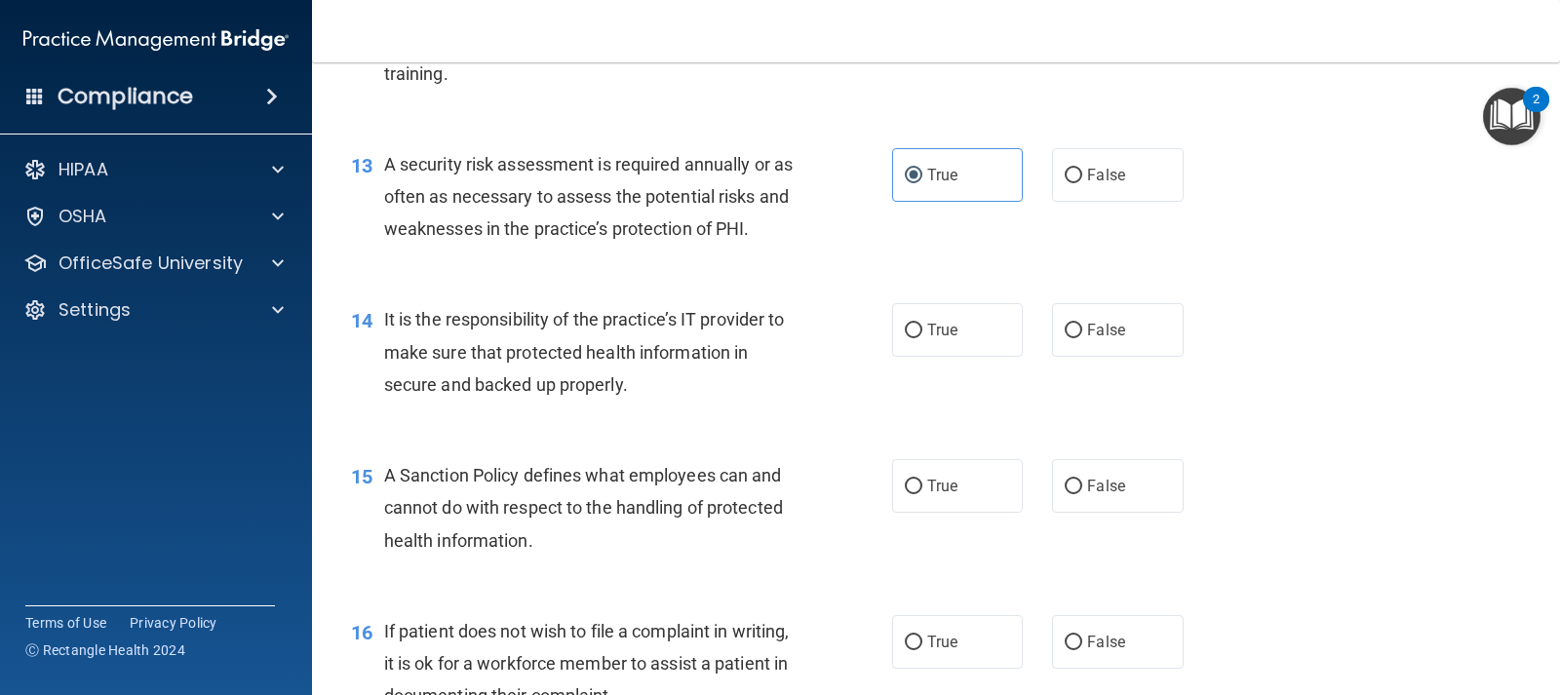
scroll to position [2535, 0]
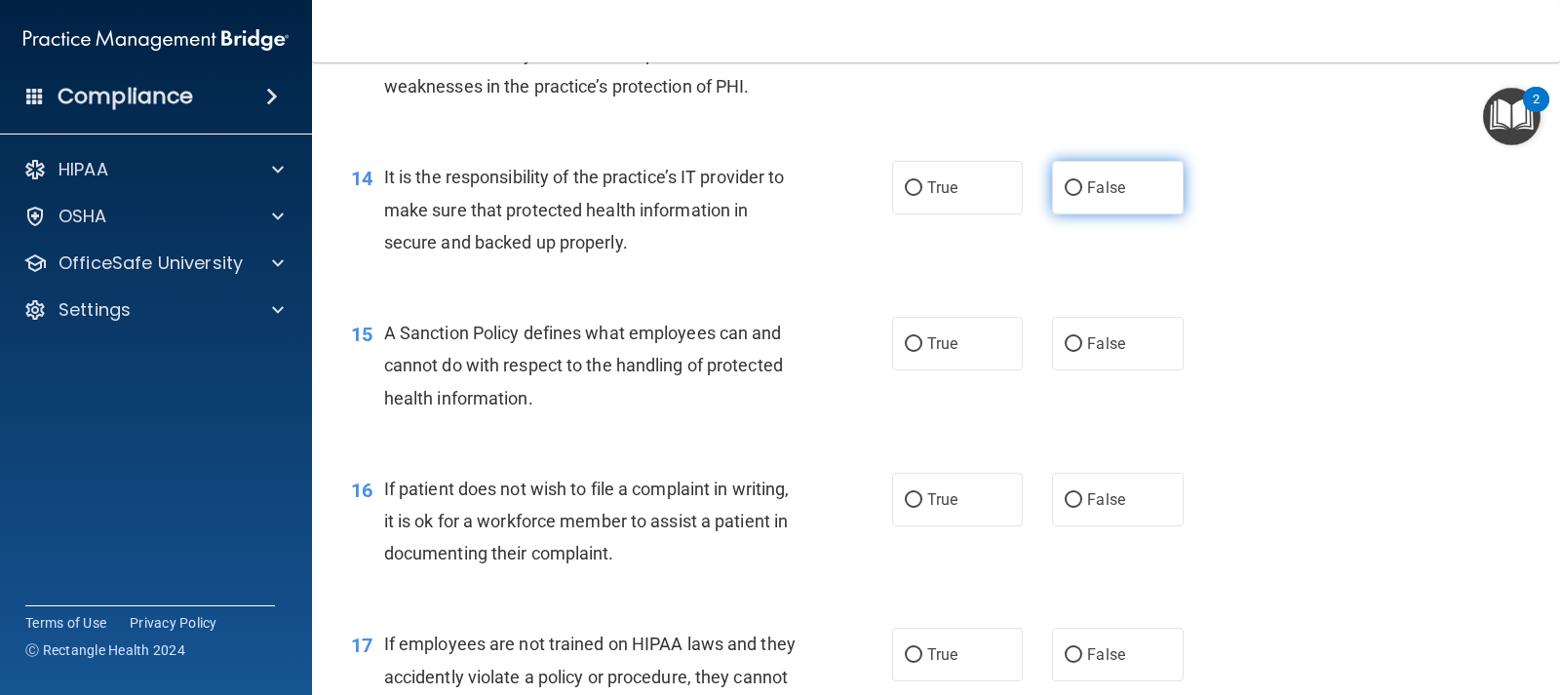
click at [1060, 198] on label "False" at bounding box center [1117, 188] width 131 height 54
click at [1065, 196] on input "False" at bounding box center [1074, 188] width 18 height 15
radio input "true"
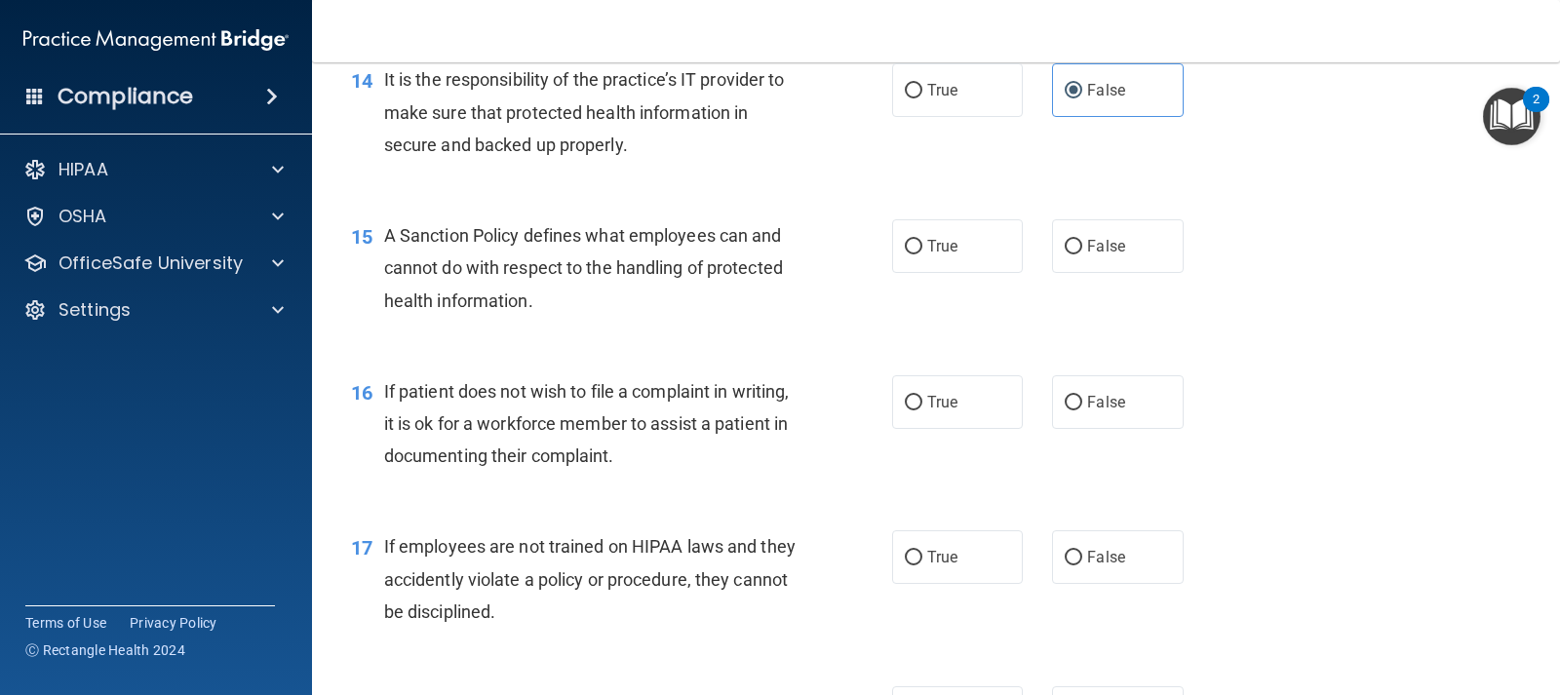
scroll to position [2730, 0]
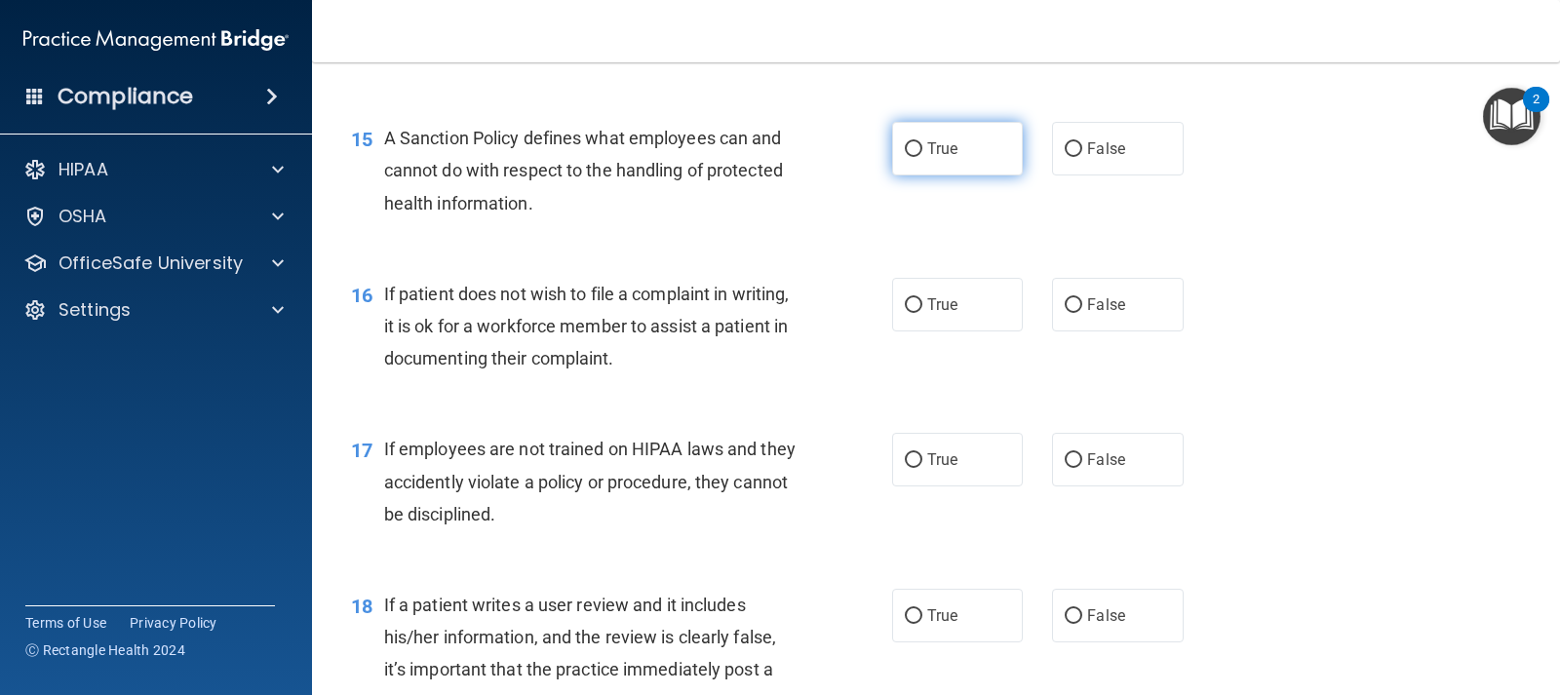
click at [917, 158] on label "True" at bounding box center [957, 149] width 131 height 54
click at [917, 157] on input "True" at bounding box center [914, 149] width 18 height 15
radio input "true"
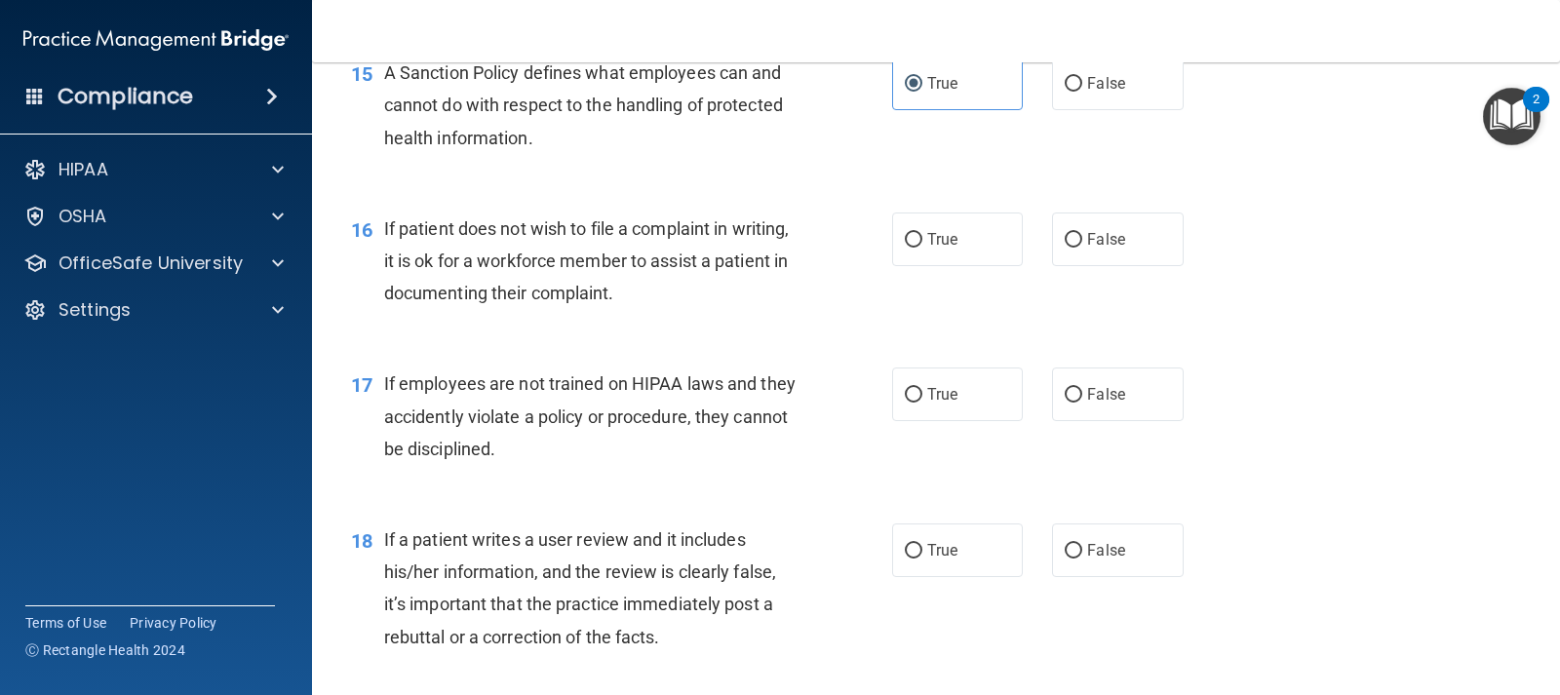
scroll to position [2828, 0]
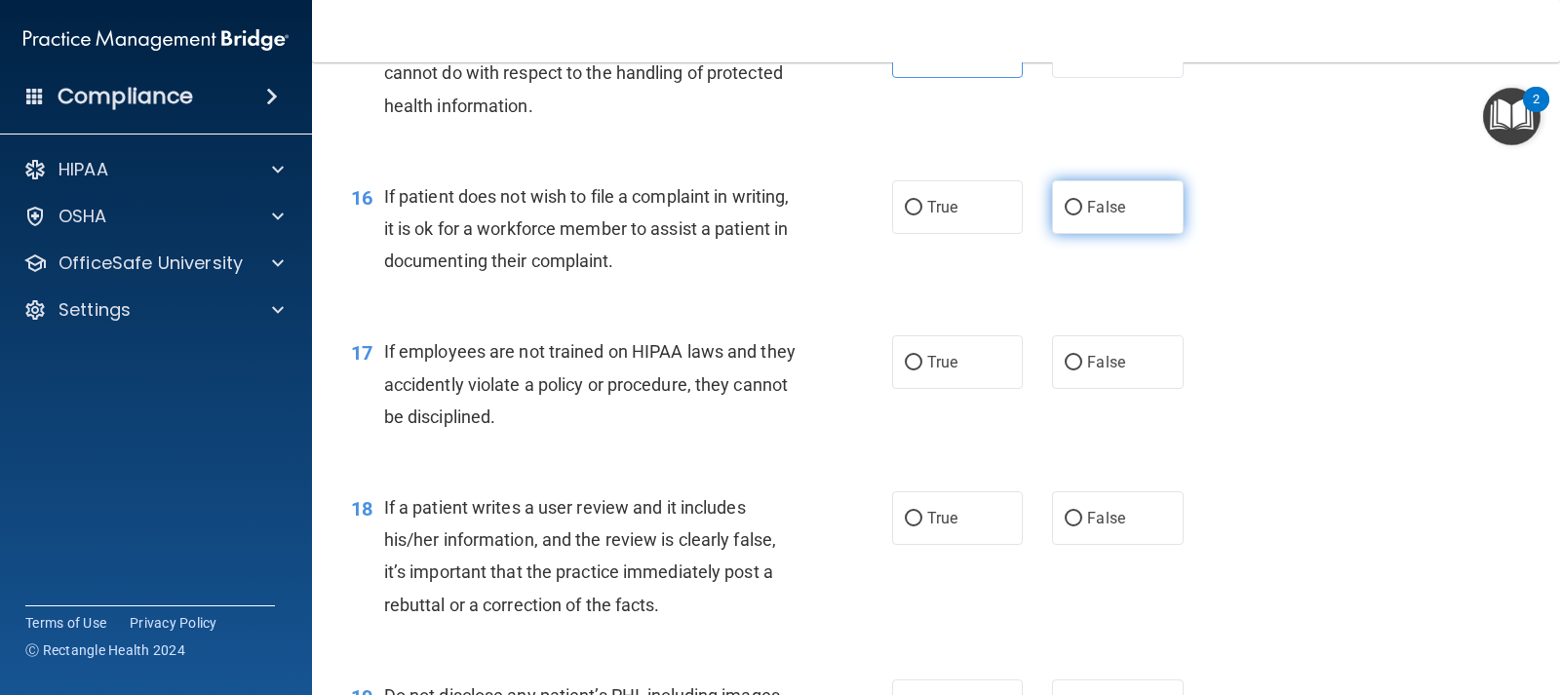
click at [1060, 218] on label "False" at bounding box center [1117, 207] width 131 height 54
click at [1065, 216] on input "False" at bounding box center [1074, 208] width 18 height 15
radio input "true"
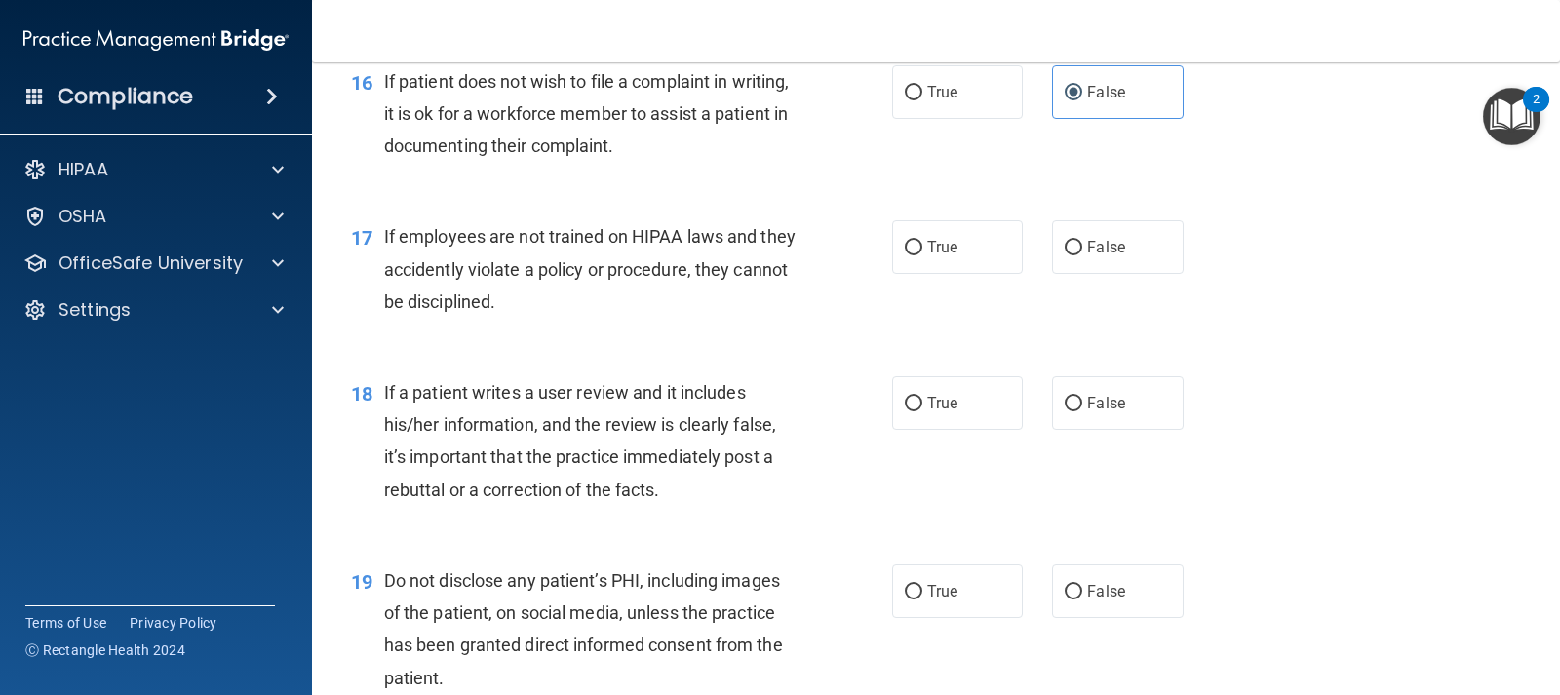
scroll to position [3023, 0]
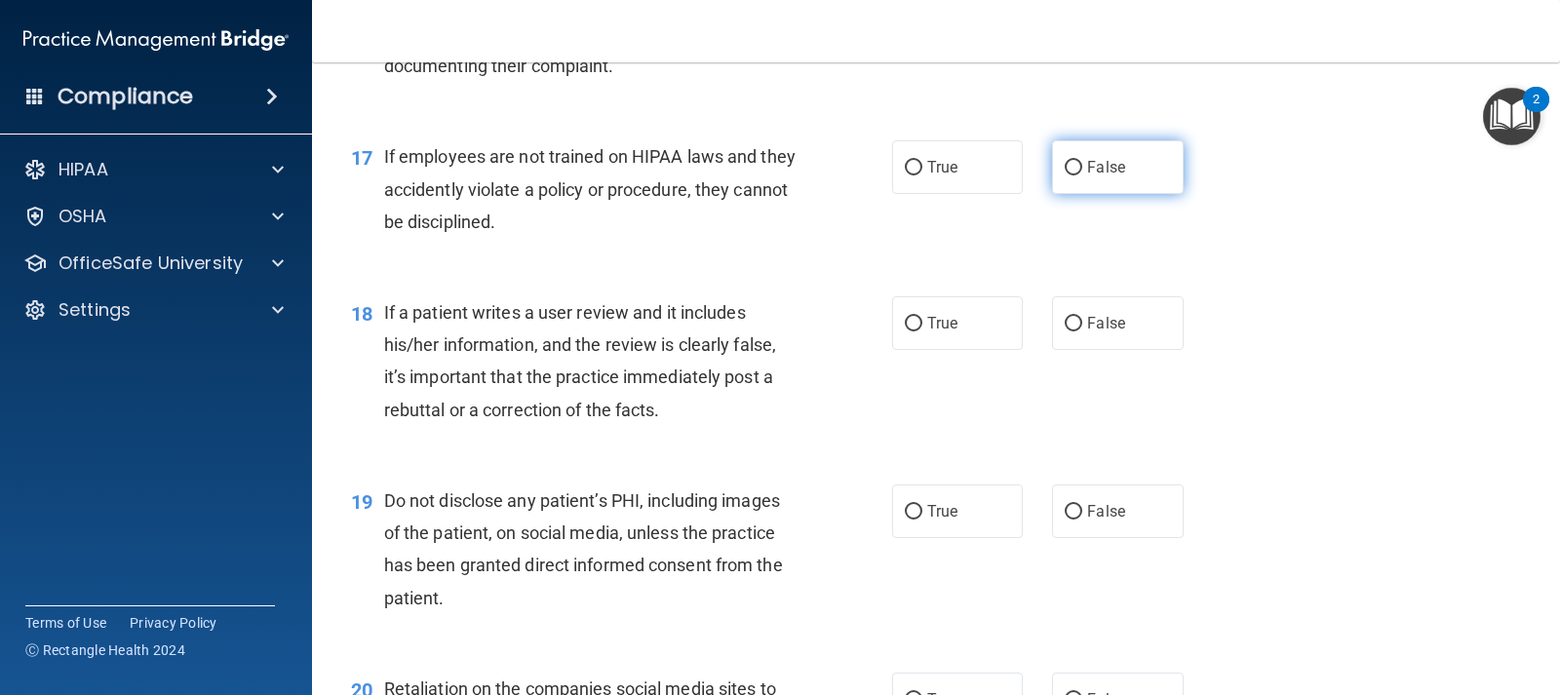
click at [1072, 181] on label "False" at bounding box center [1117, 167] width 131 height 54
click at [1072, 176] on input "False" at bounding box center [1074, 168] width 18 height 15
radio input "true"
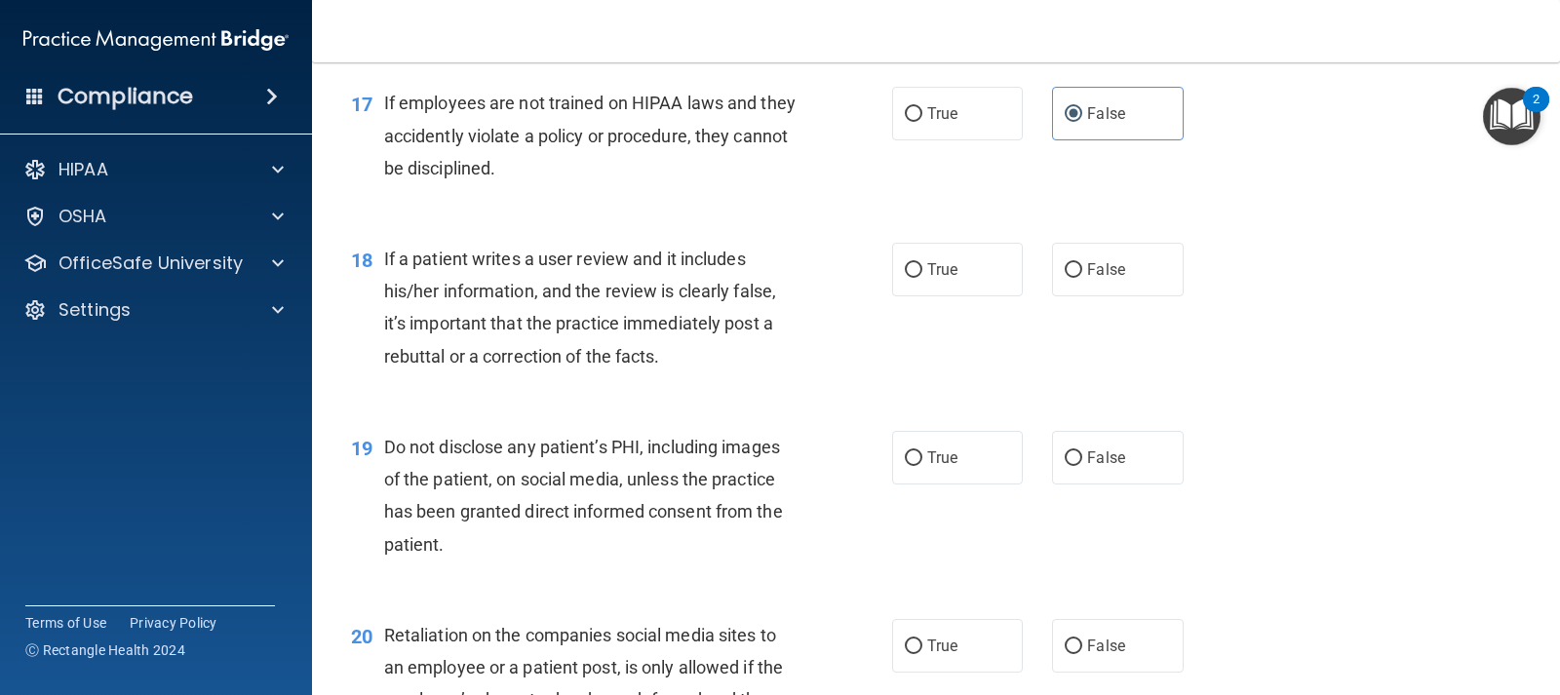
scroll to position [3120, 0]
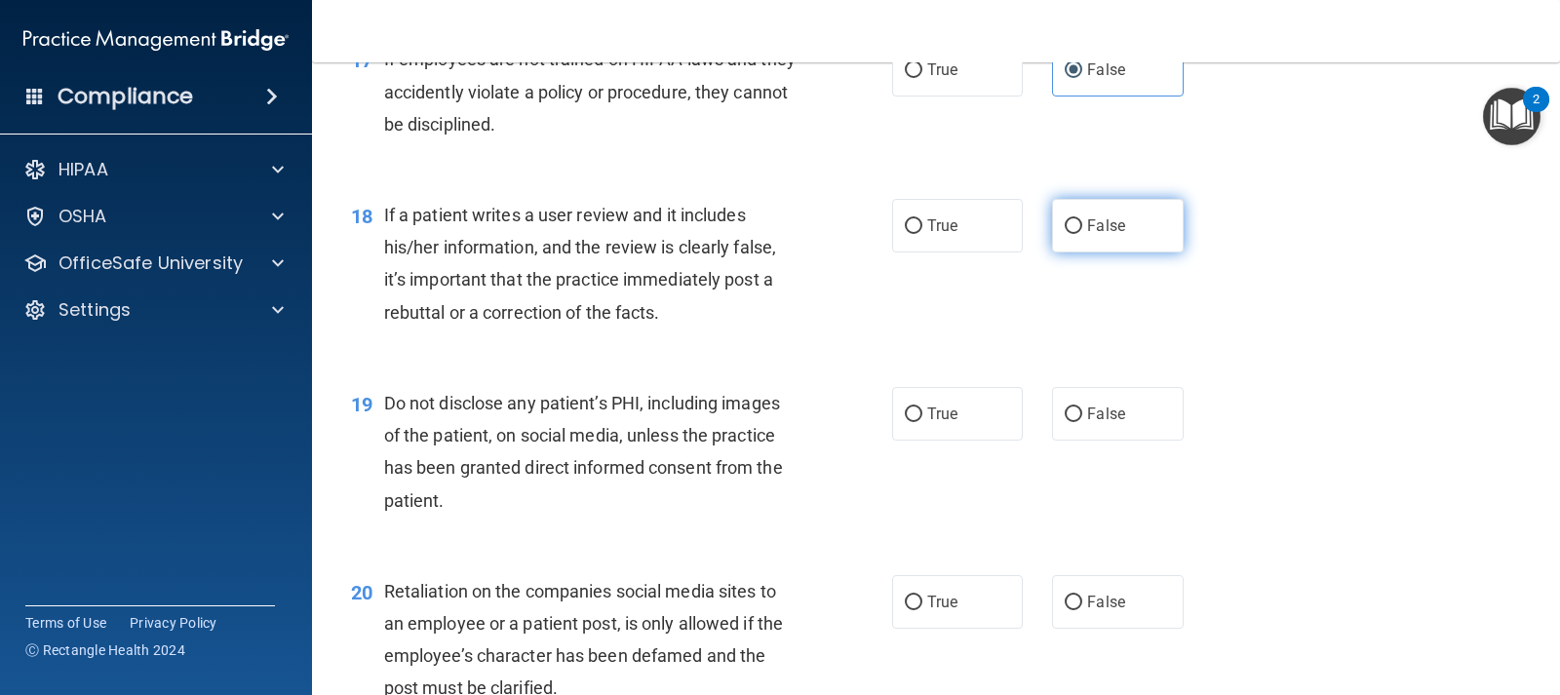
click at [1066, 215] on label "False" at bounding box center [1117, 226] width 131 height 54
click at [1066, 219] on input "False" at bounding box center [1074, 226] width 18 height 15
radio input "true"
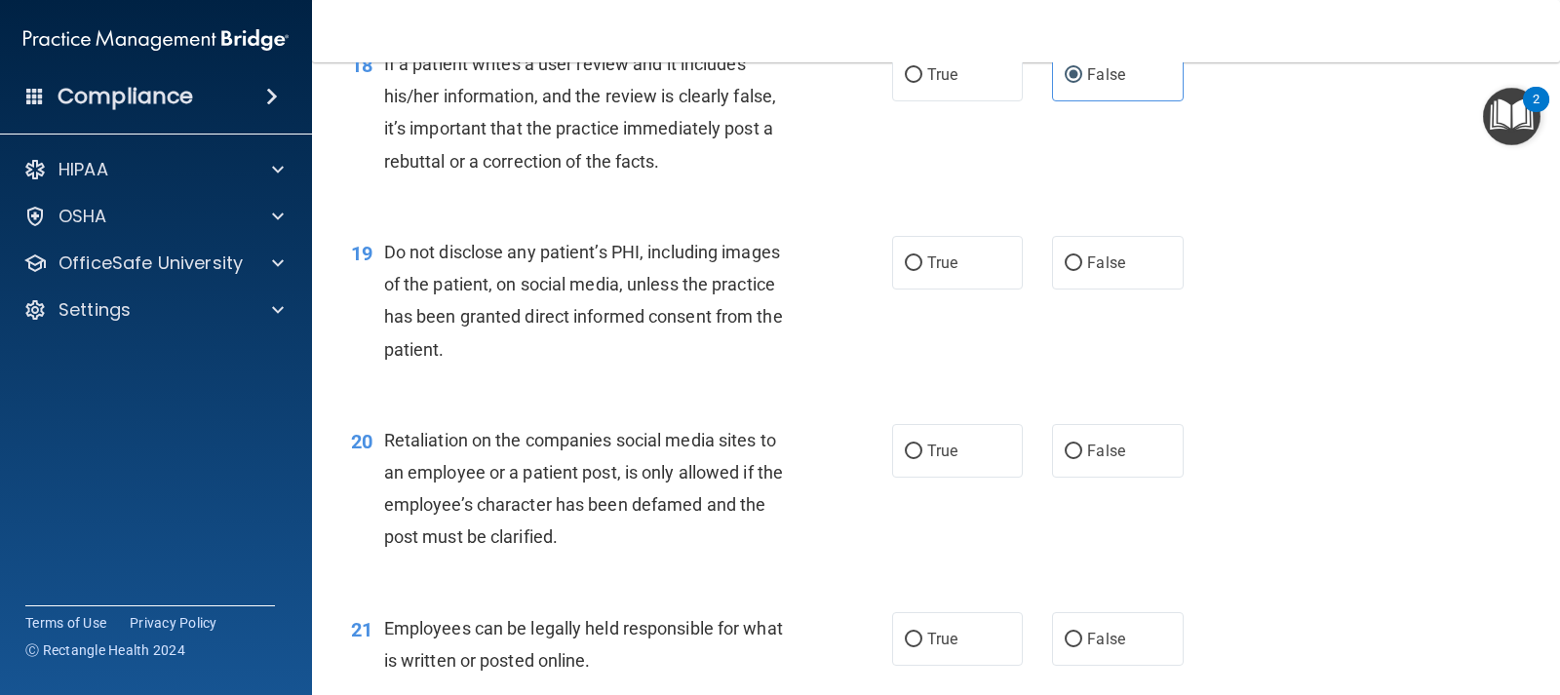
scroll to position [3316, 0]
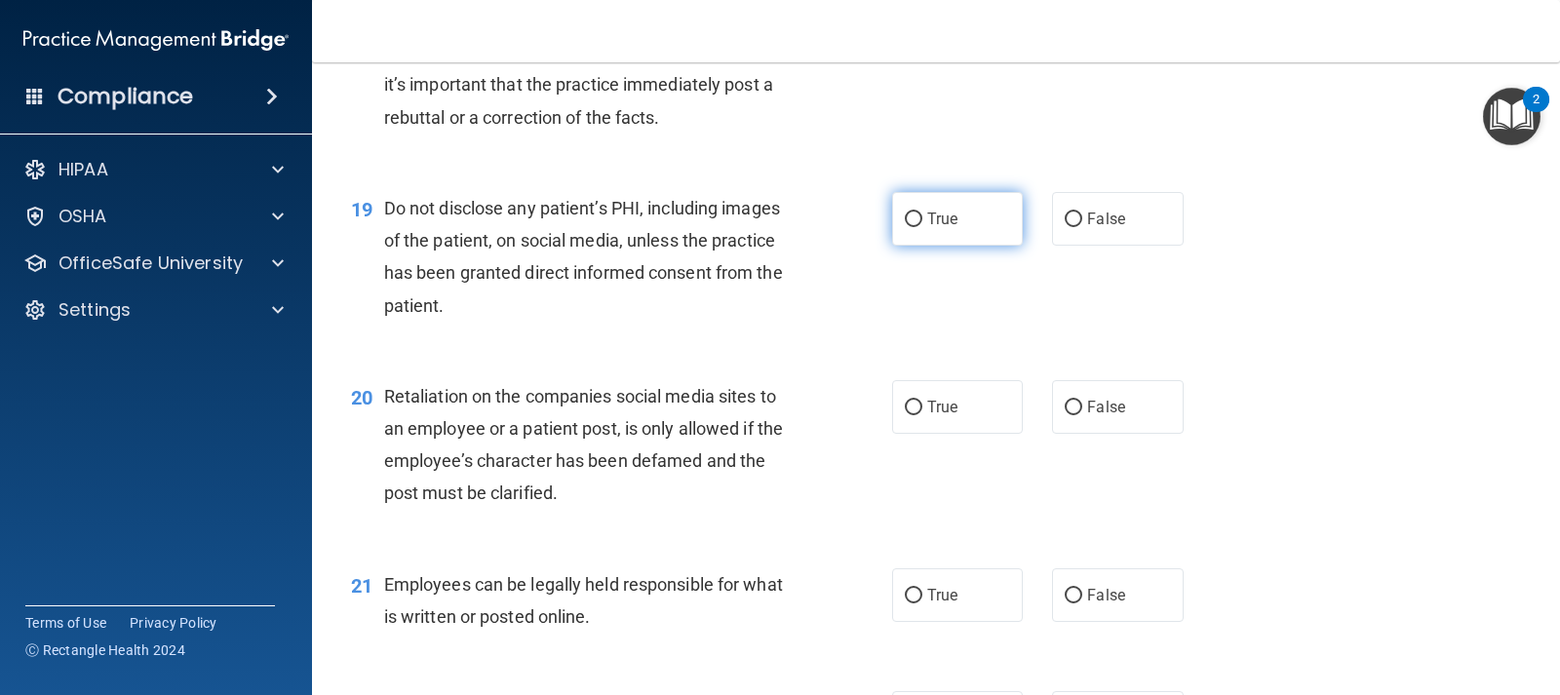
click at [922, 229] on label "True" at bounding box center [957, 219] width 131 height 54
click at [922, 227] on input "True" at bounding box center [914, 220] width 18 height 15
radio input "true"
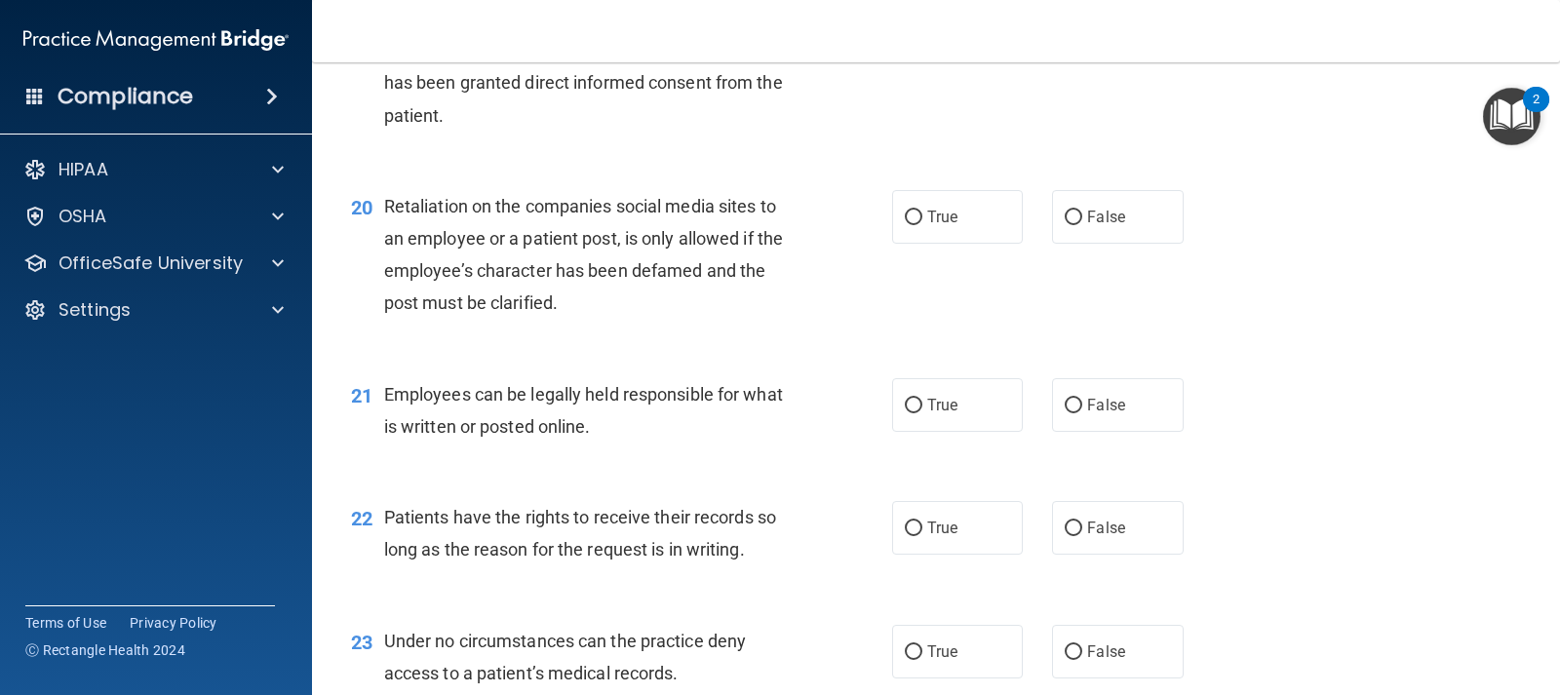
scroll to position [3511, 0]
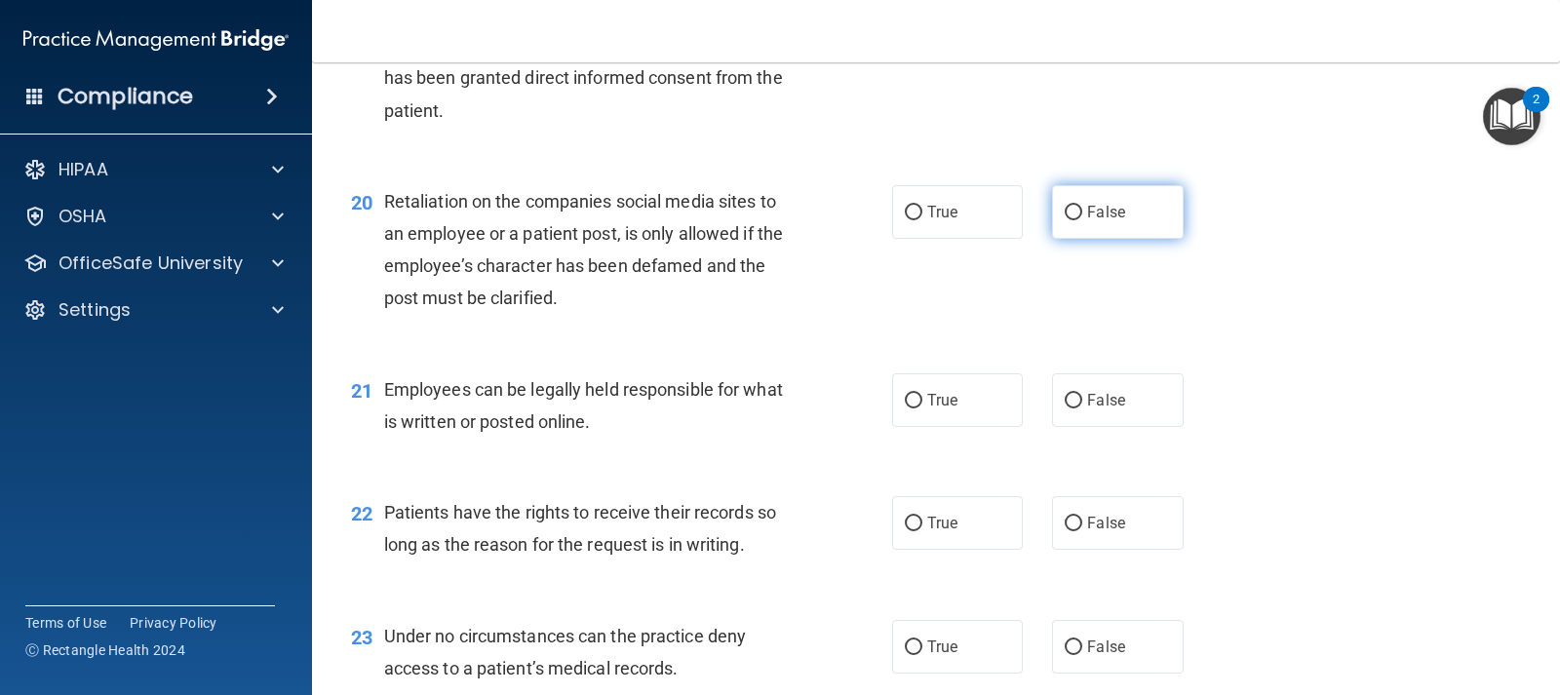
click at [1087, 224] on label "False" at bounding box center [1117, 212] width 131 height 54
click at [1082, 220] on input "False" at bounding box center [1074, 213] width 18 height 15
radio input "true"
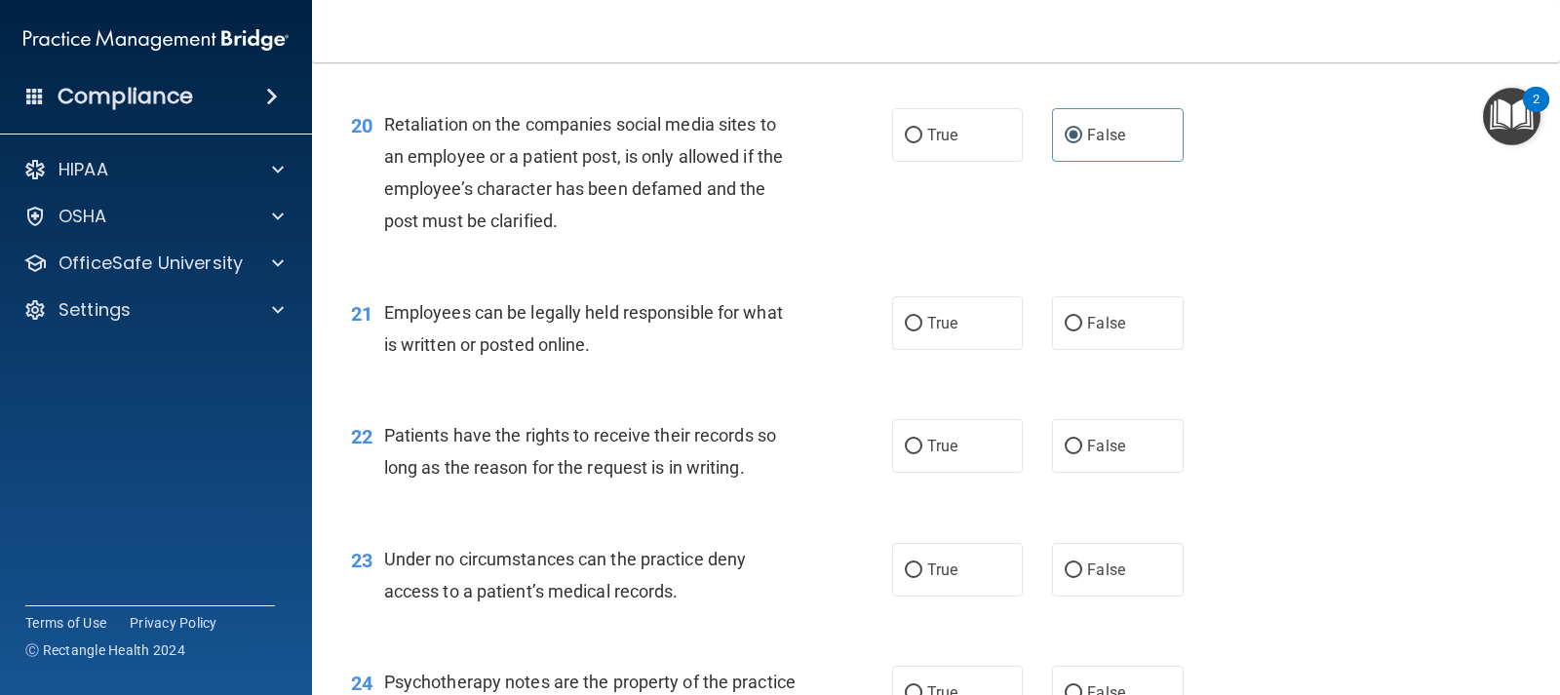
scroll to position [3706, 0]
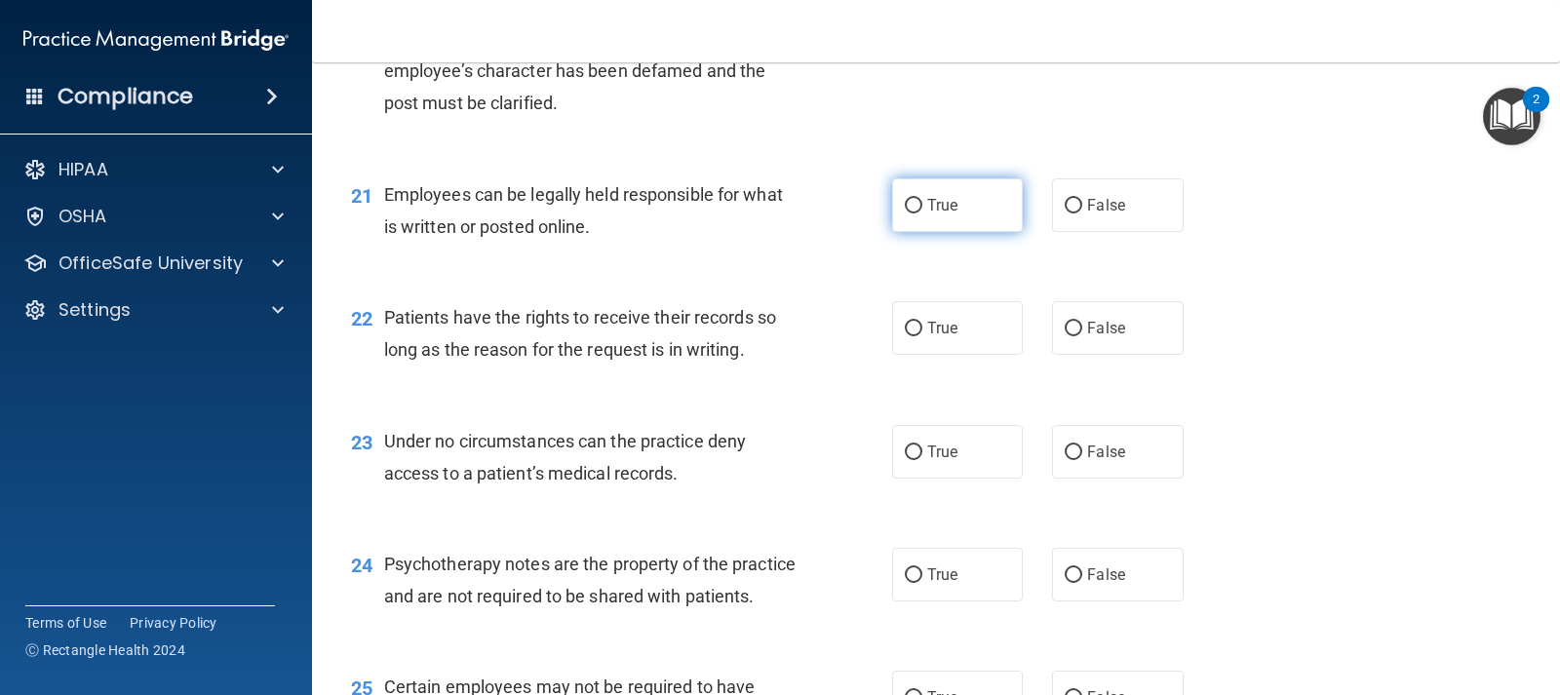
click at [933, 214] on span "True" at bounding box center [942, 205] width 30 height 19
click at [922, 214] on input "True" at bounding box center [914, 206] width 18 height 15
radio input "true"
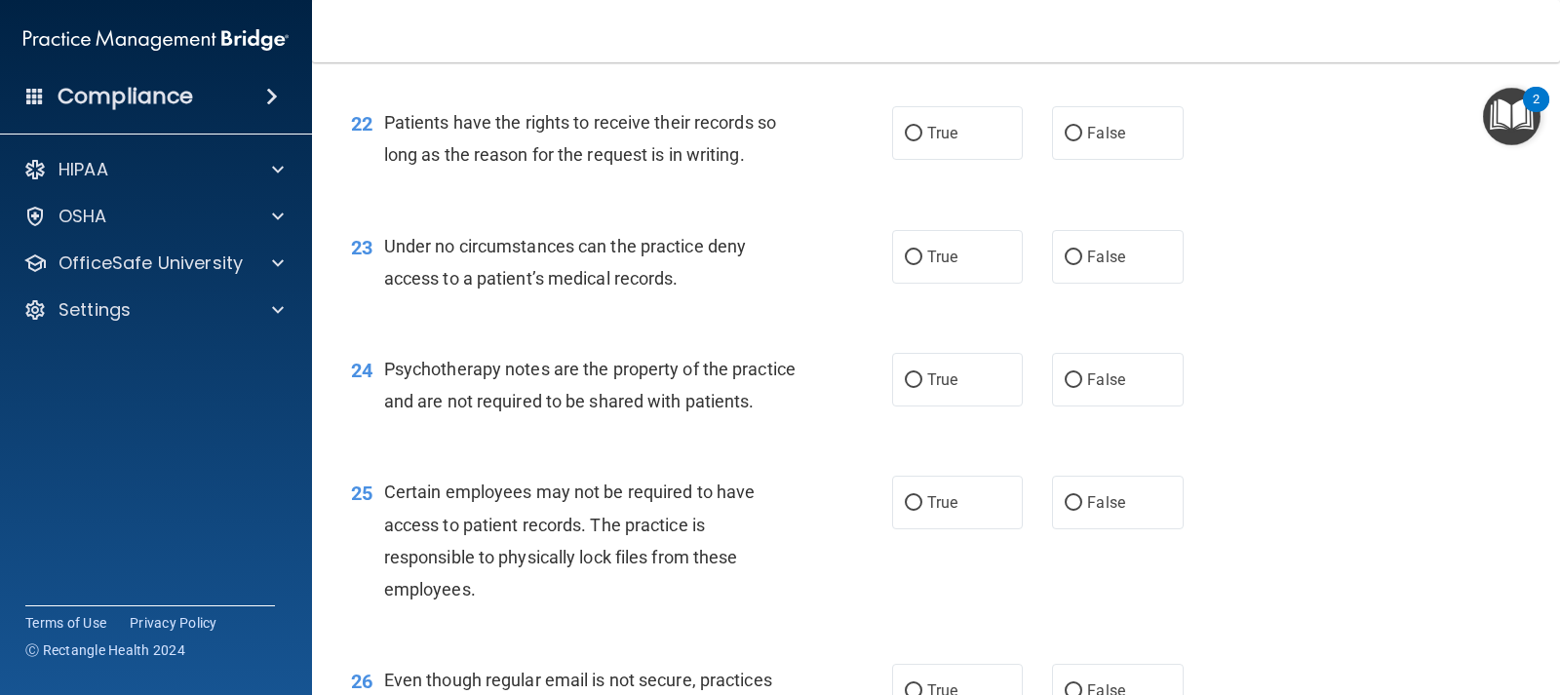
scroll to position [3803, 0]
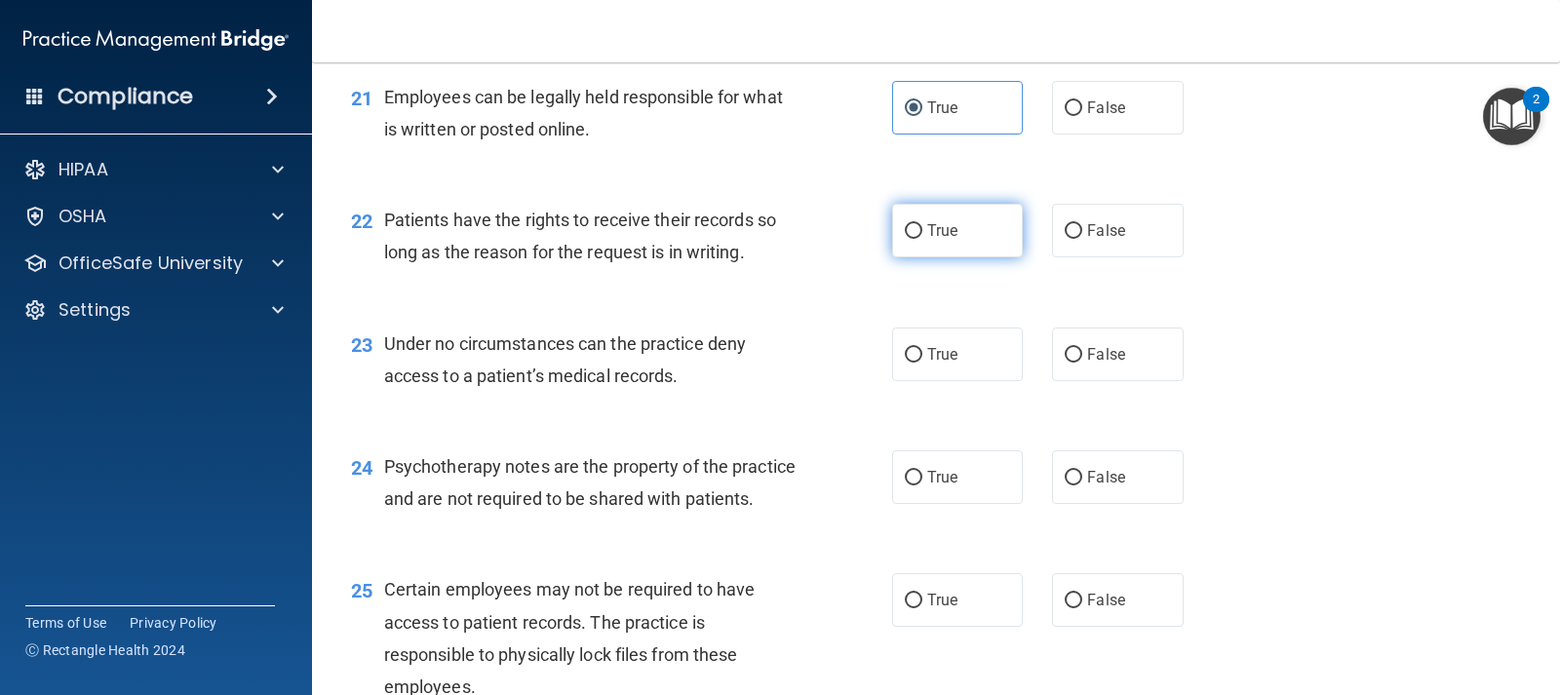
click at [914, 239] on input "True" at bounding box center [914, 231] width 18 height 15
radio input "true"
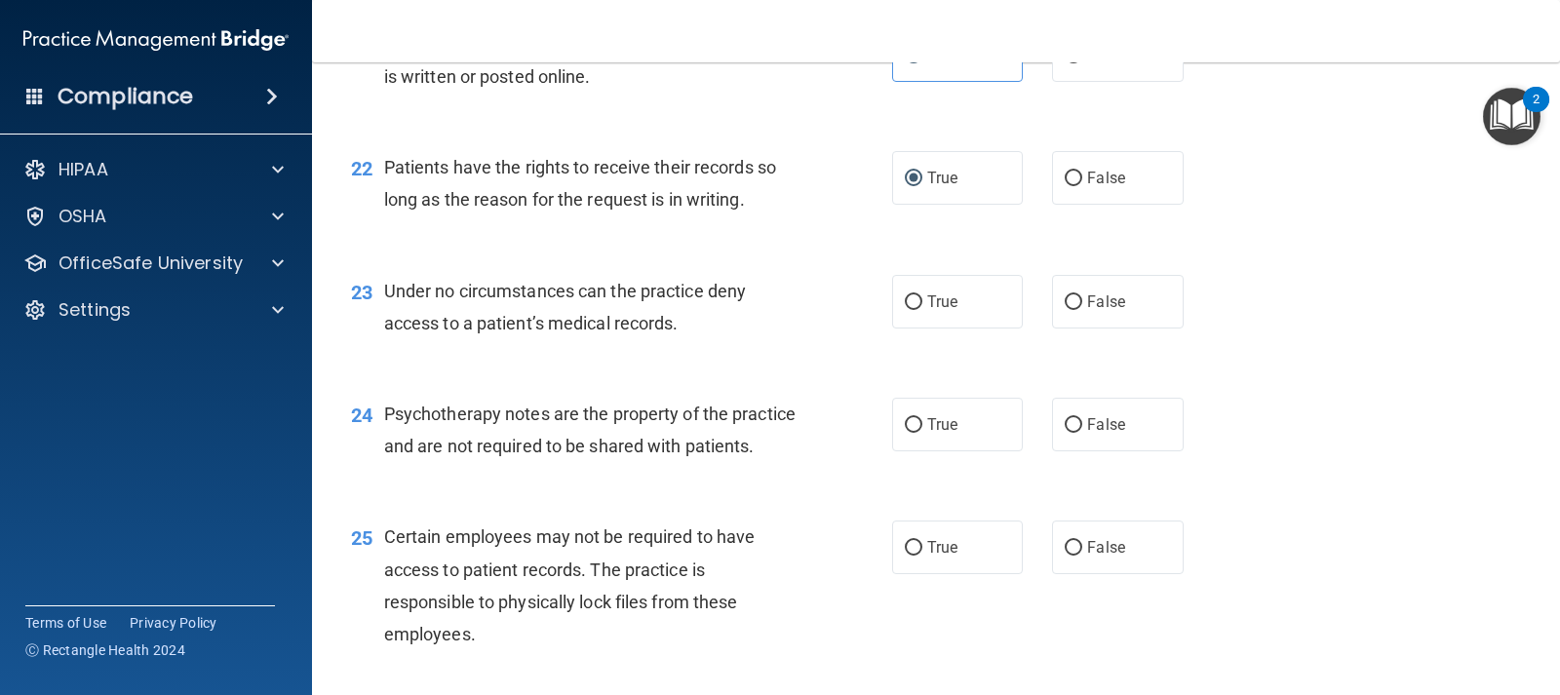
scroll to position [3901, 0]
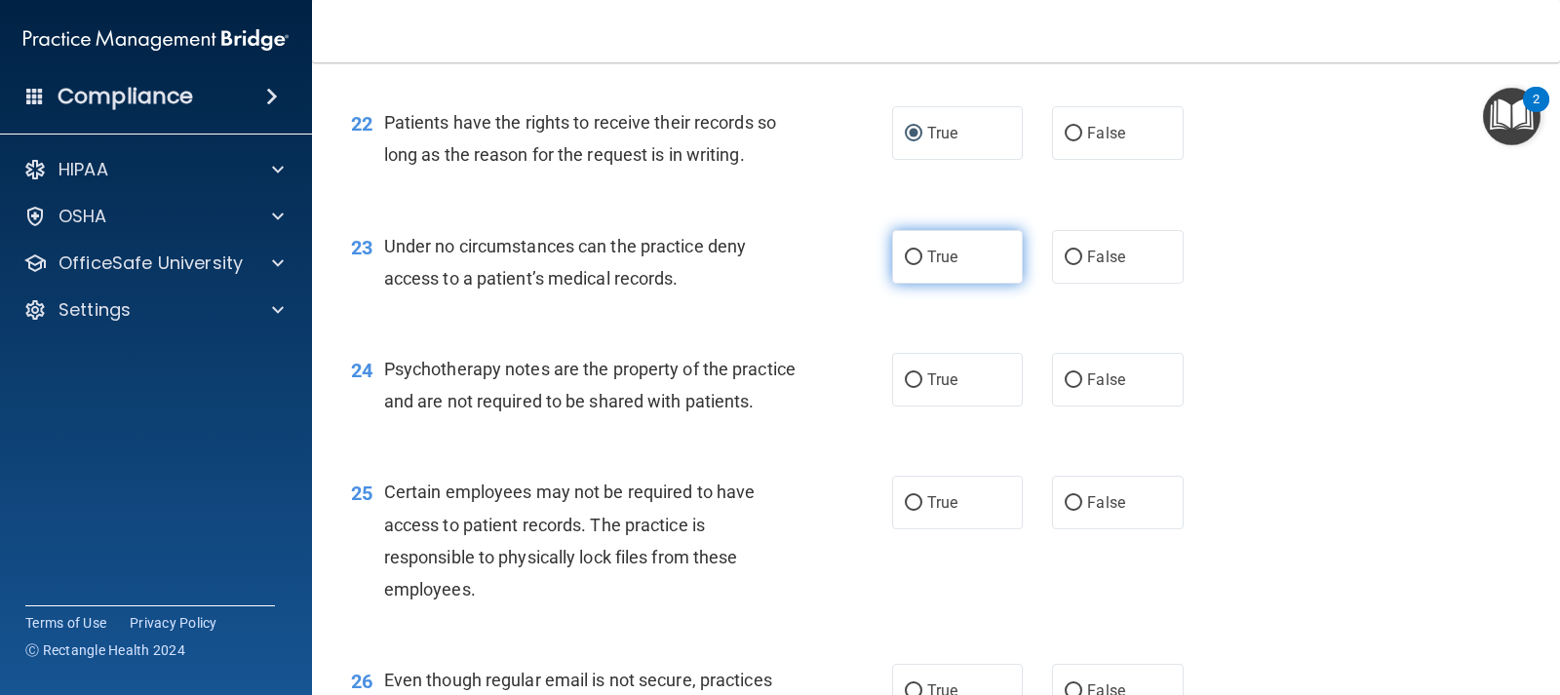
click at [927, 260] on span "True" at bounding box center [942, 257] width 30 height 19
click at [921, 260] on input "True" at bounding box center [914, 258] width 18 height 15
radio input "true"
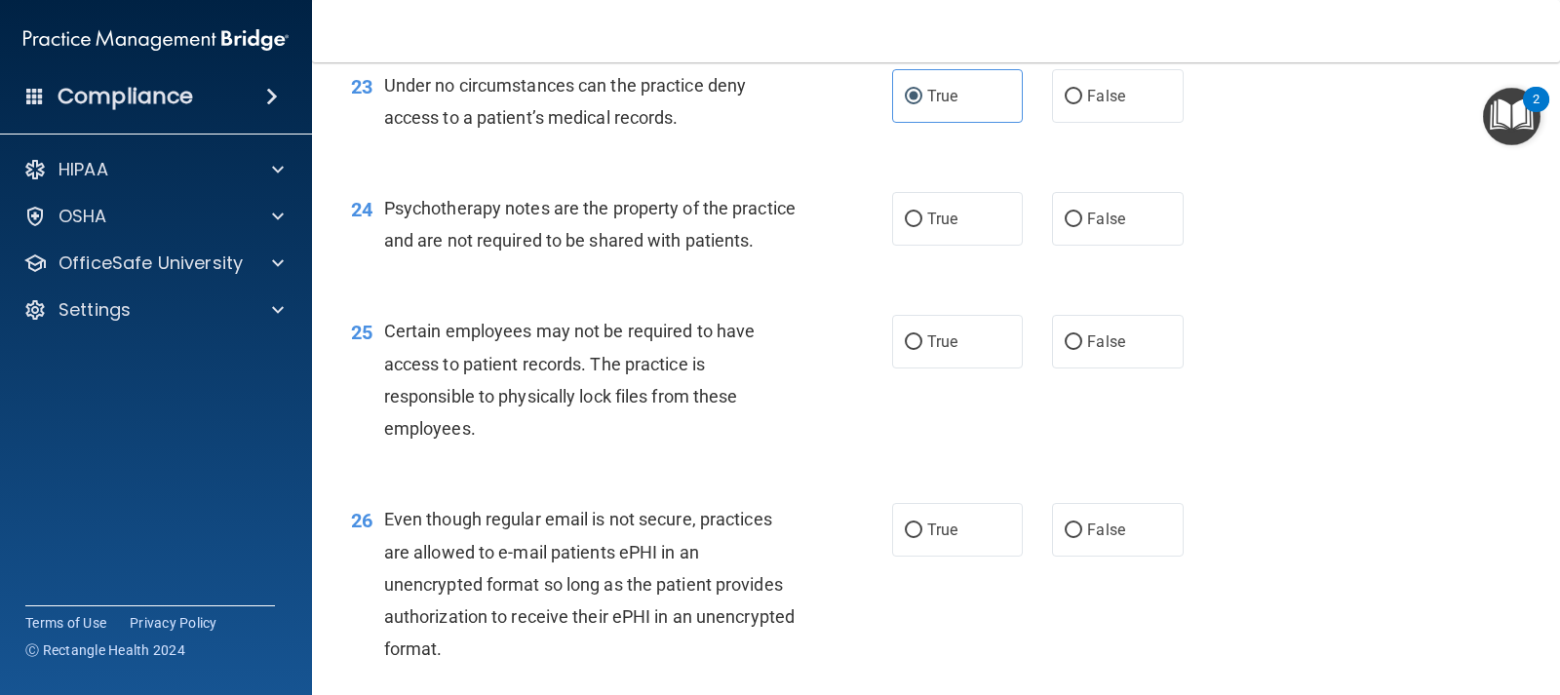
scroll to position [4096, 0]
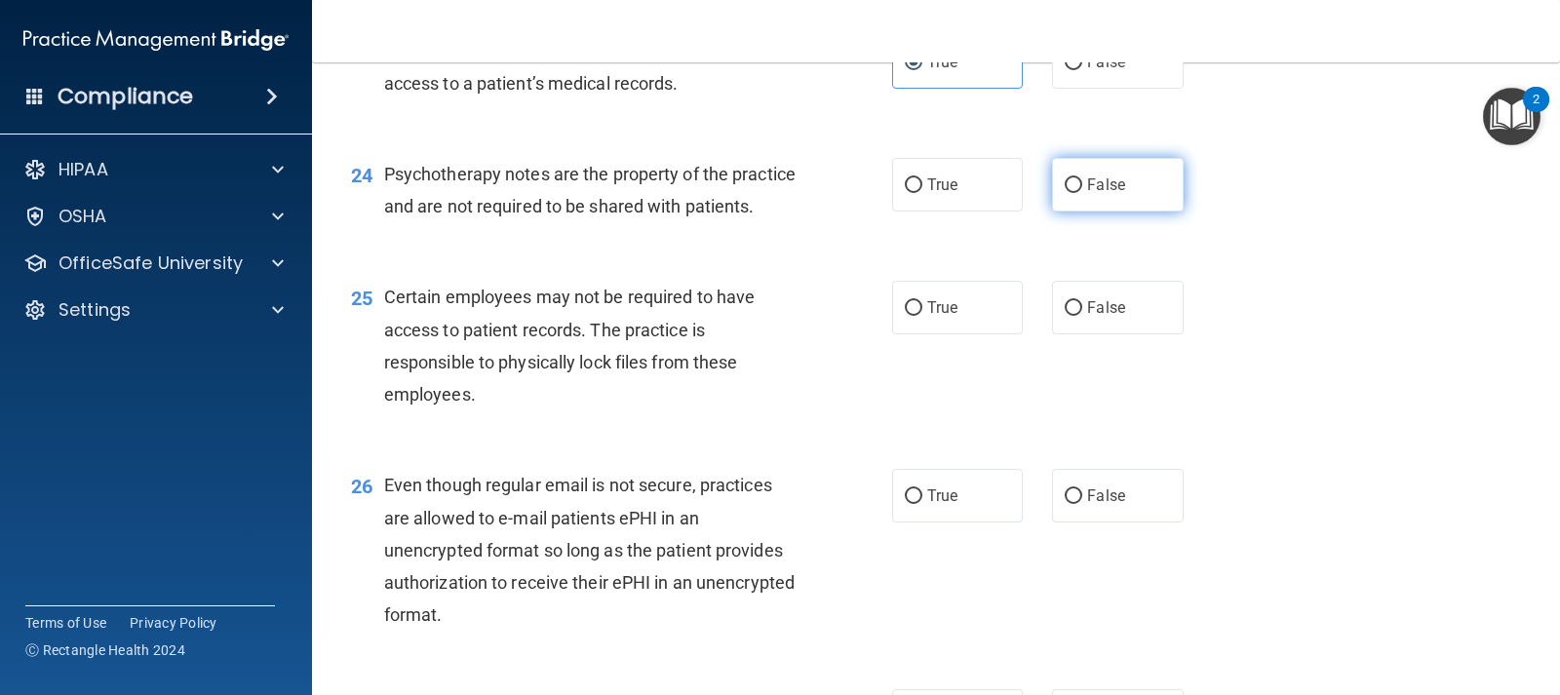
click at [1087, 192] on span "False" at bounding box center [1106, 185] width 38 height 19
click at [1082, 192] on input "False" at bounding box center [1074, 185] width 18 height 15
radio input "true"
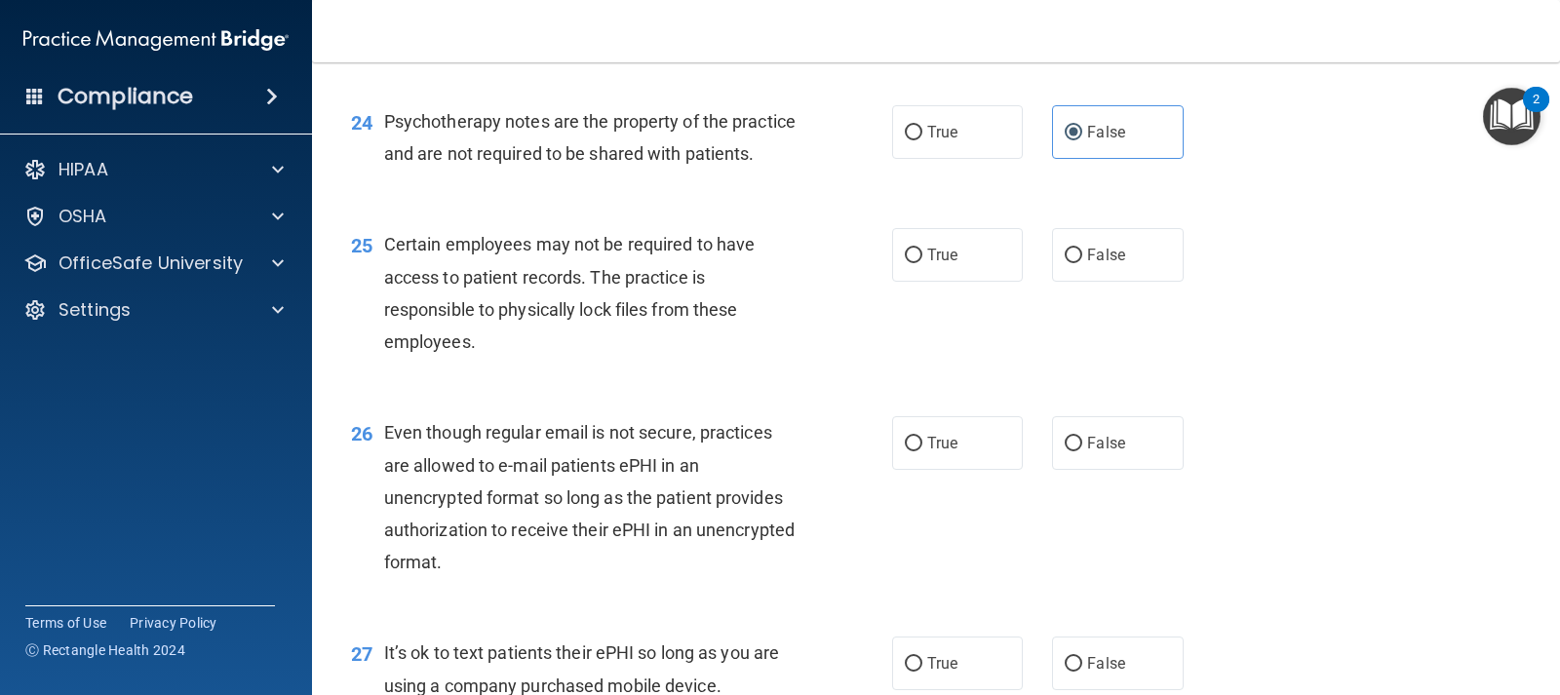
scroll to position [4193, 0]
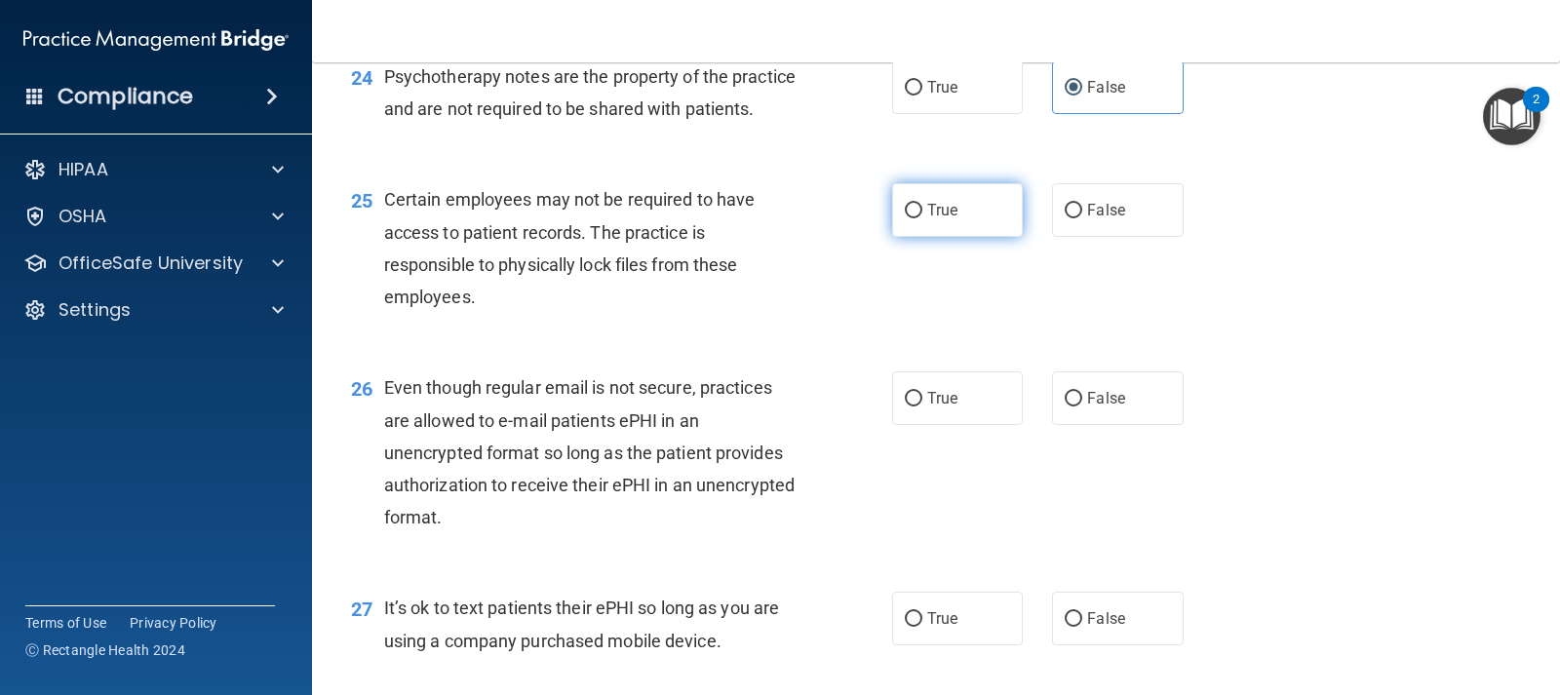
click at [905, 218] on input "True" at bounding box center [914, 211] width 18 height 15
radio input "true"
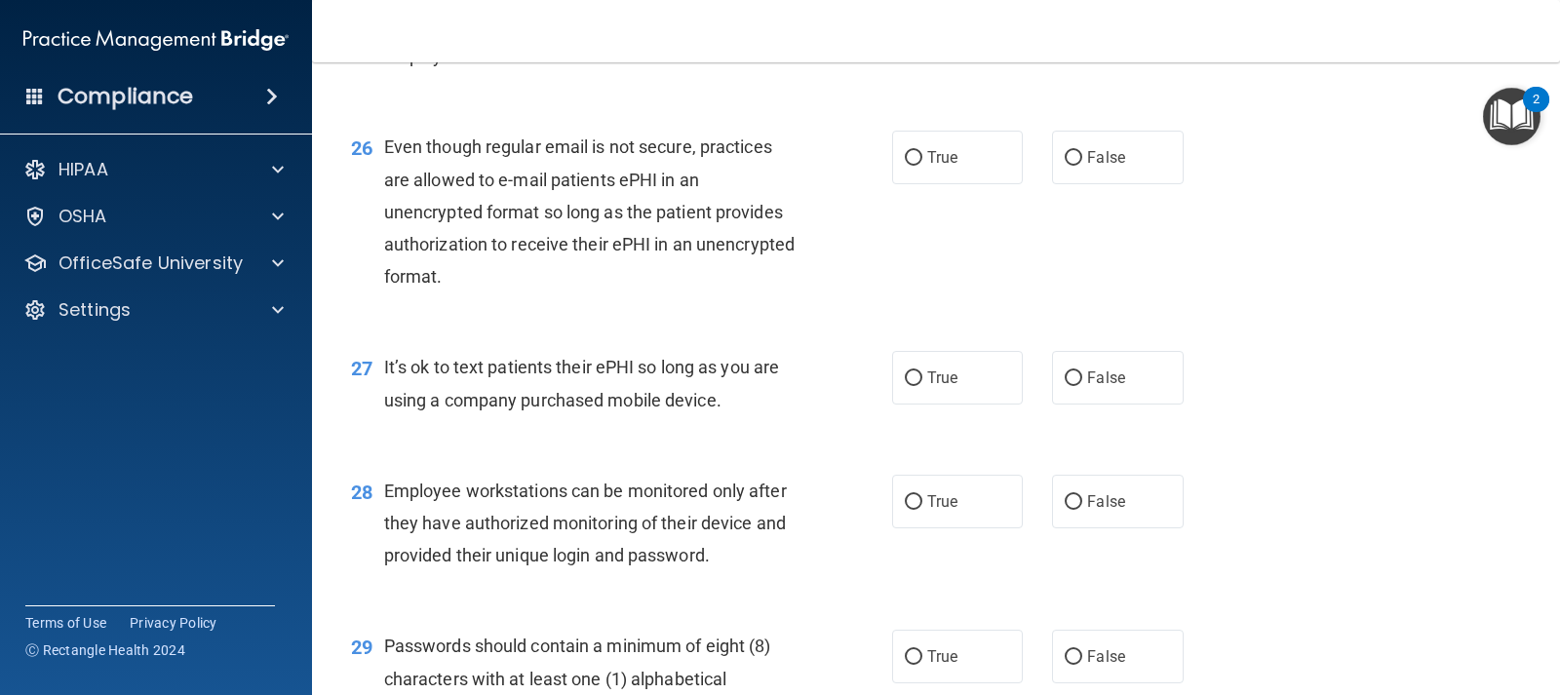
scroll to position [4388, 0]
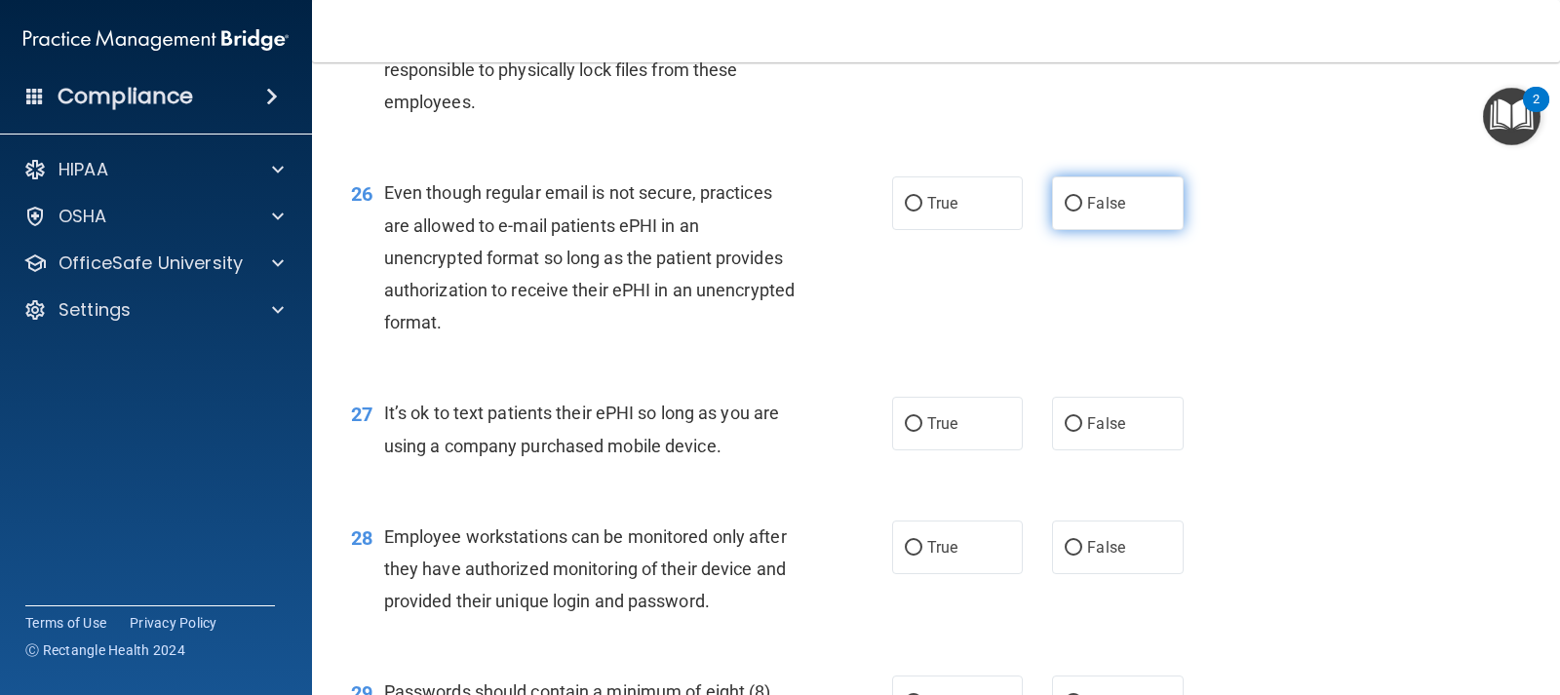
click at [1099, 230] on label "False" at bounding box center [1117, 204] width 131 height 54
click at [1082, 212] on input "False" at bounding box center [1074, 204] width 18 height 15
radio input "true"
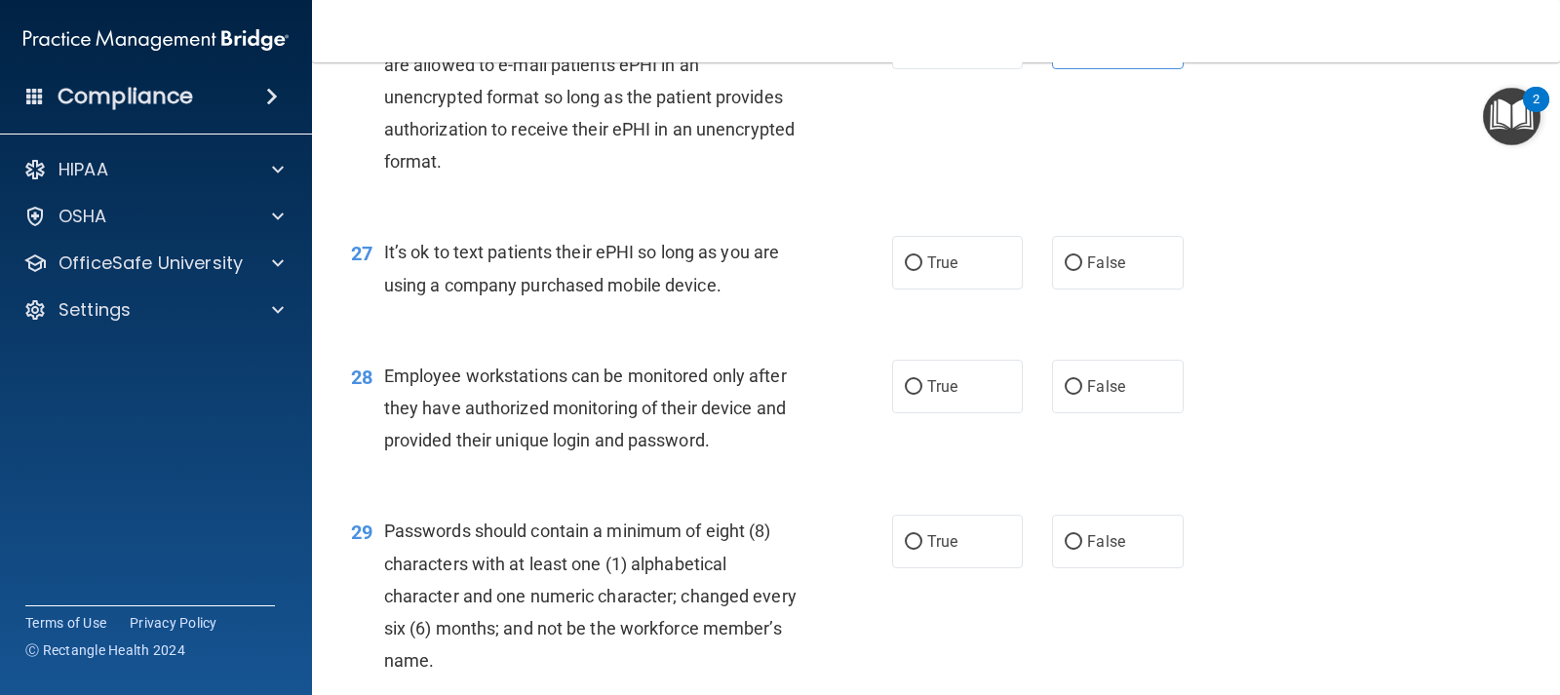
scroll to position [4583, 0]
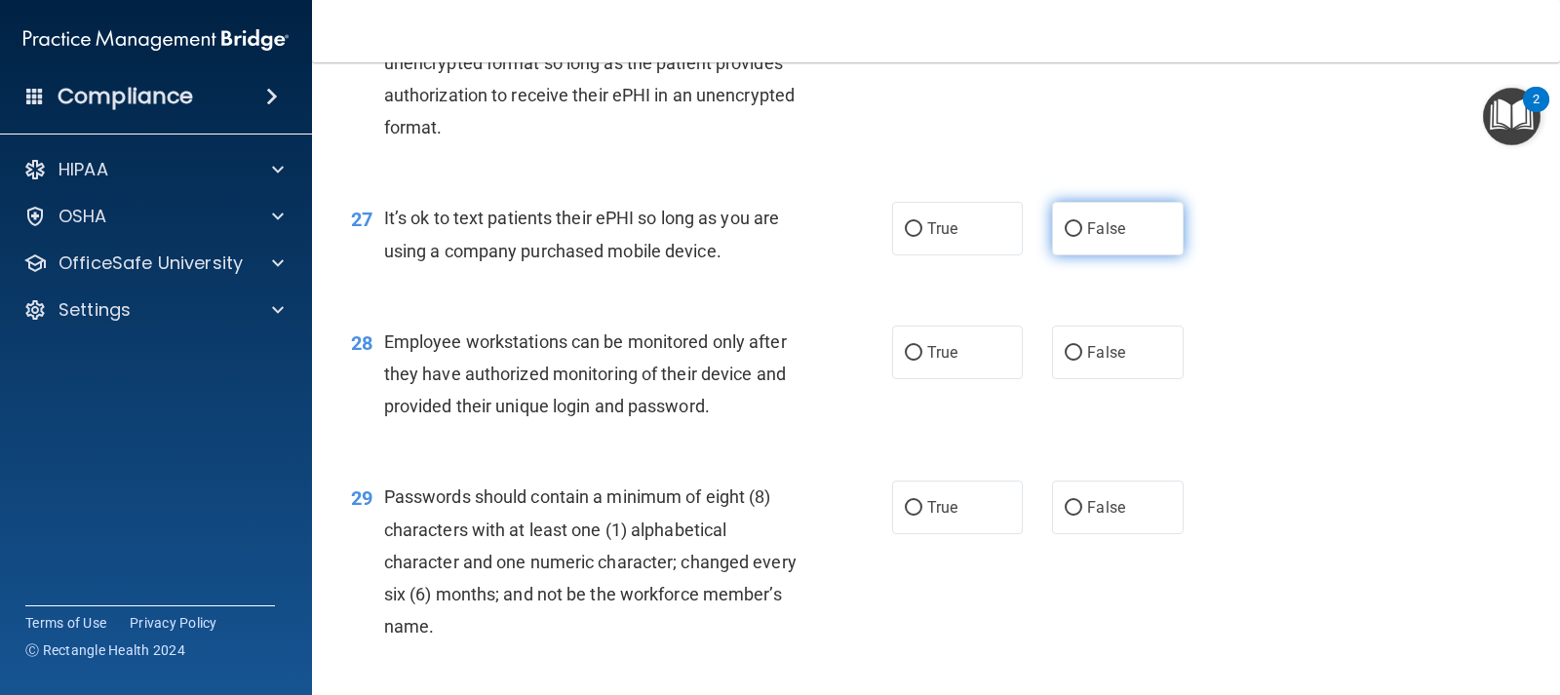
click at [1113, 255] on label "False" at bounding box center [1117, 229] width 131 height 54
click at [1082, 237] on input "False" at bounding box center [1074, 229] width 18 height 15
radio input "true"
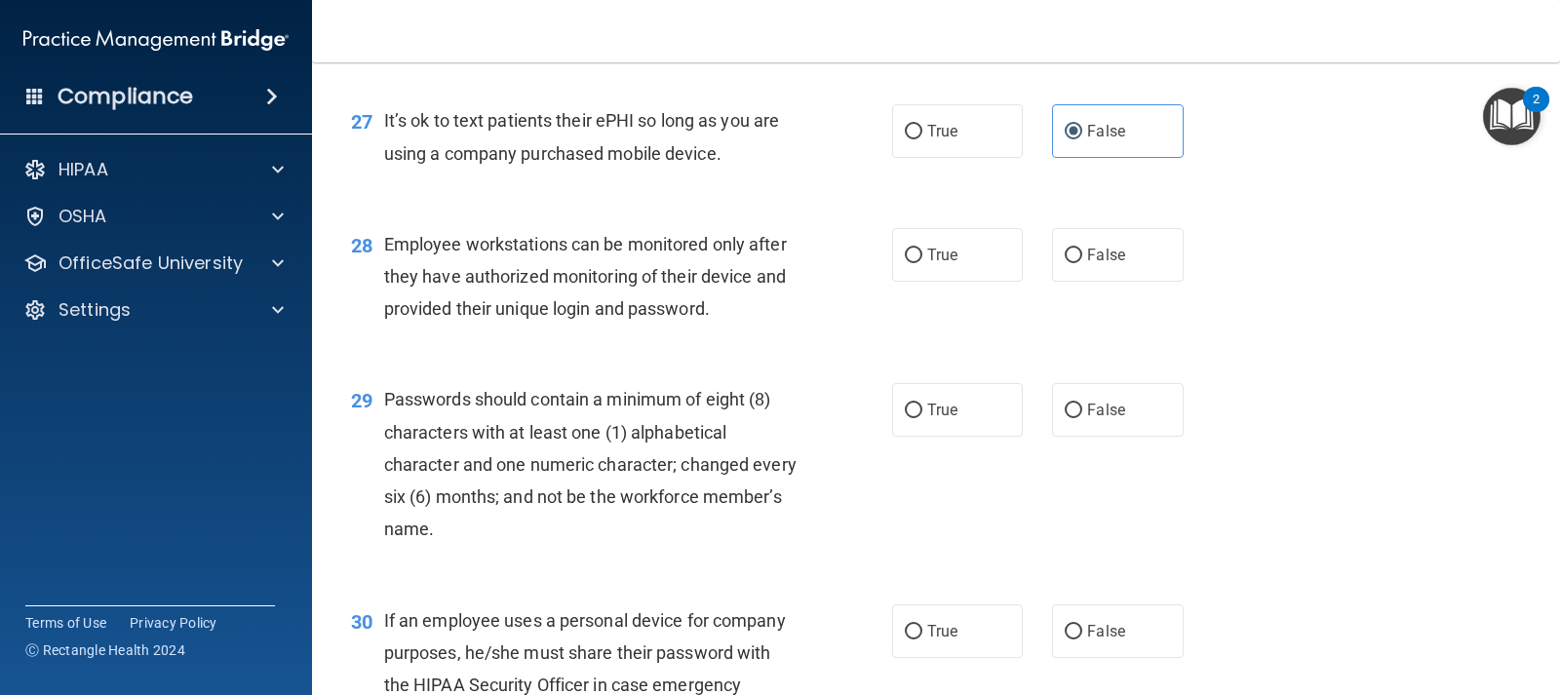
scroll to position [4778, 0]
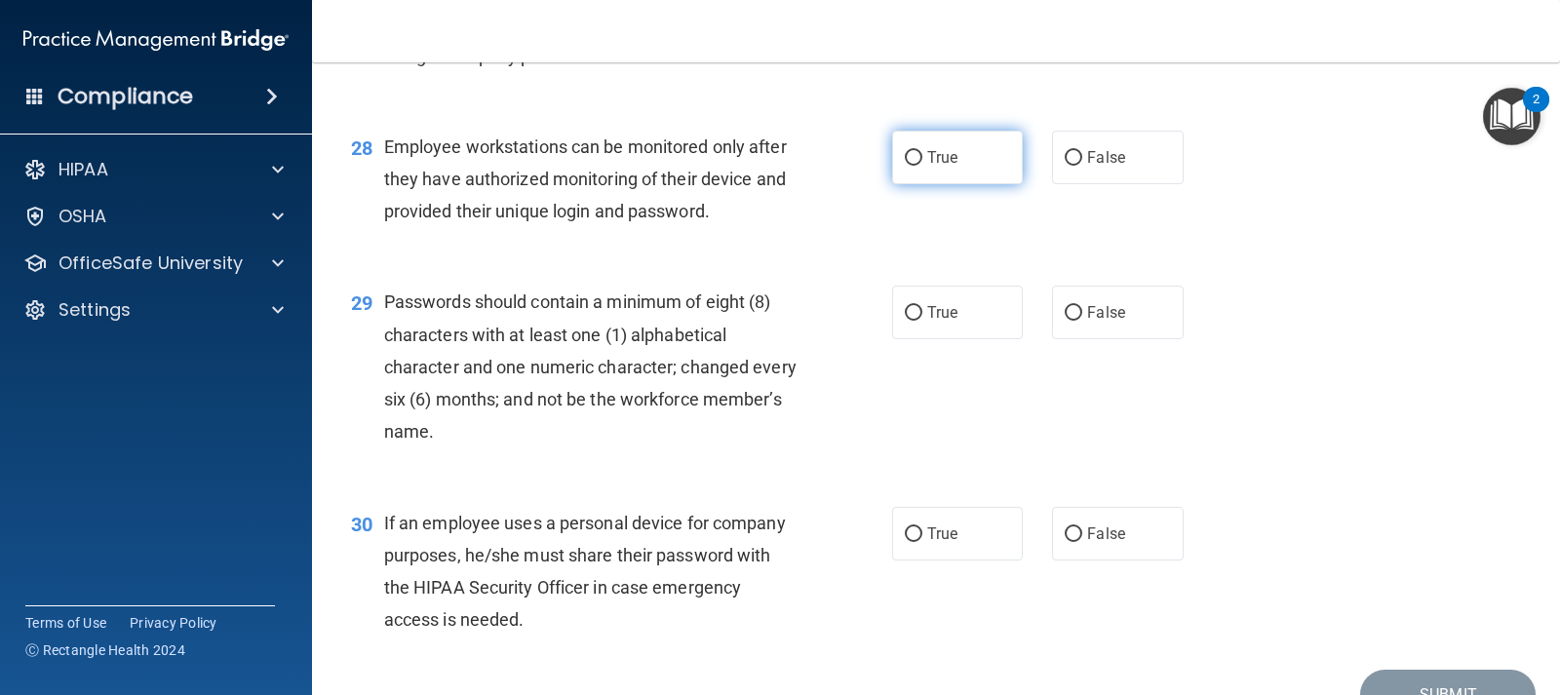
click at [927, 167] on span "True" at bounding box center [942, 157] width 30 height 19
click at [922, 166] on input "True" at bounding box center [914, 158] width 18 height 15
radio input "true"
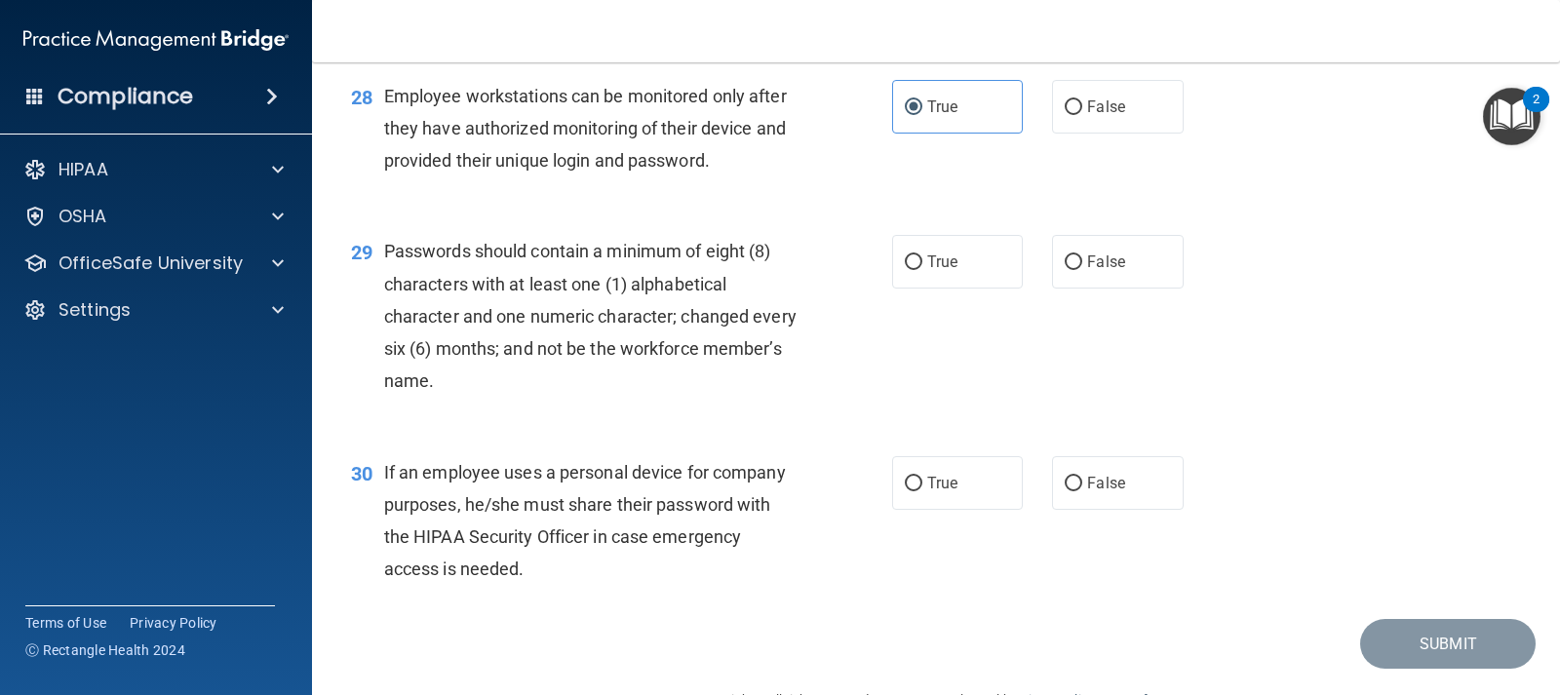
scroll to position [4876, 0]
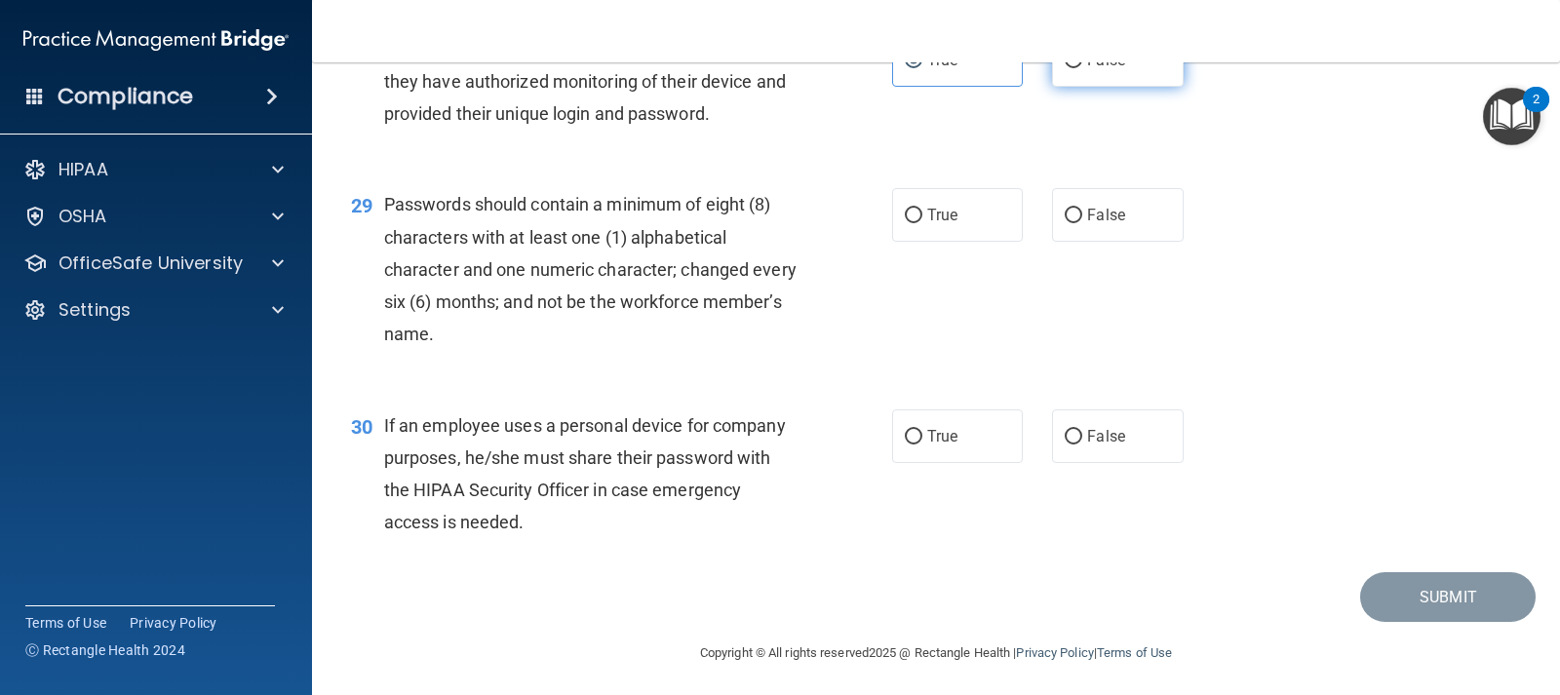
click at [1075, 87] on label "False" at bounding box center [1117, 60] width 131 height 54
click at [1075, 68] on input "False" at bounding box center [1074, 61] width 18 height 15
radio input "true"
radio input "false"
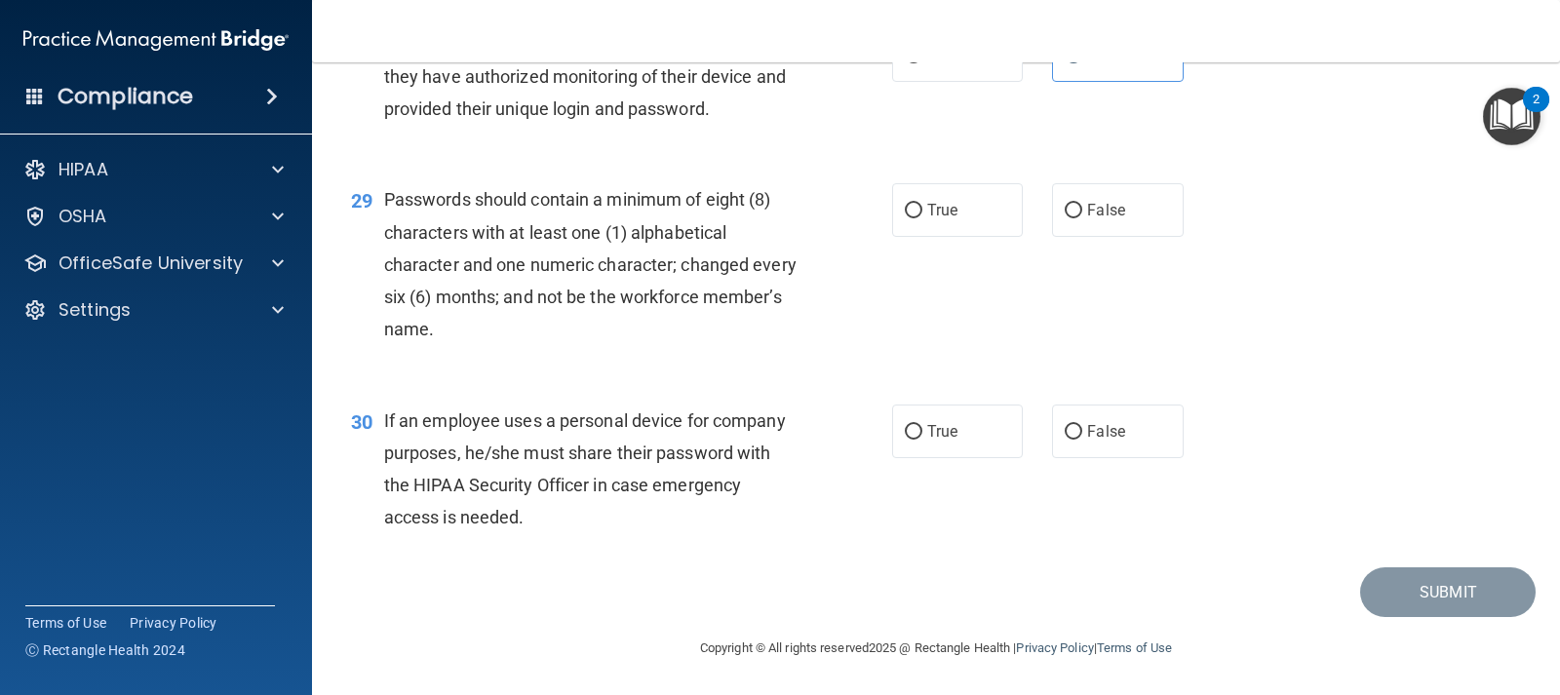
scroll to position [4913, 0]
click at [955, 213] on label "True" at bounding box center [957, 210] width 131 height 54
click at [922, 213] on input "True" at bounding box center [914, 211] width 18 height 15
radio input "true"
click at [938, 445] on label "True" at bounding box center [957, 432] width 131 height 54
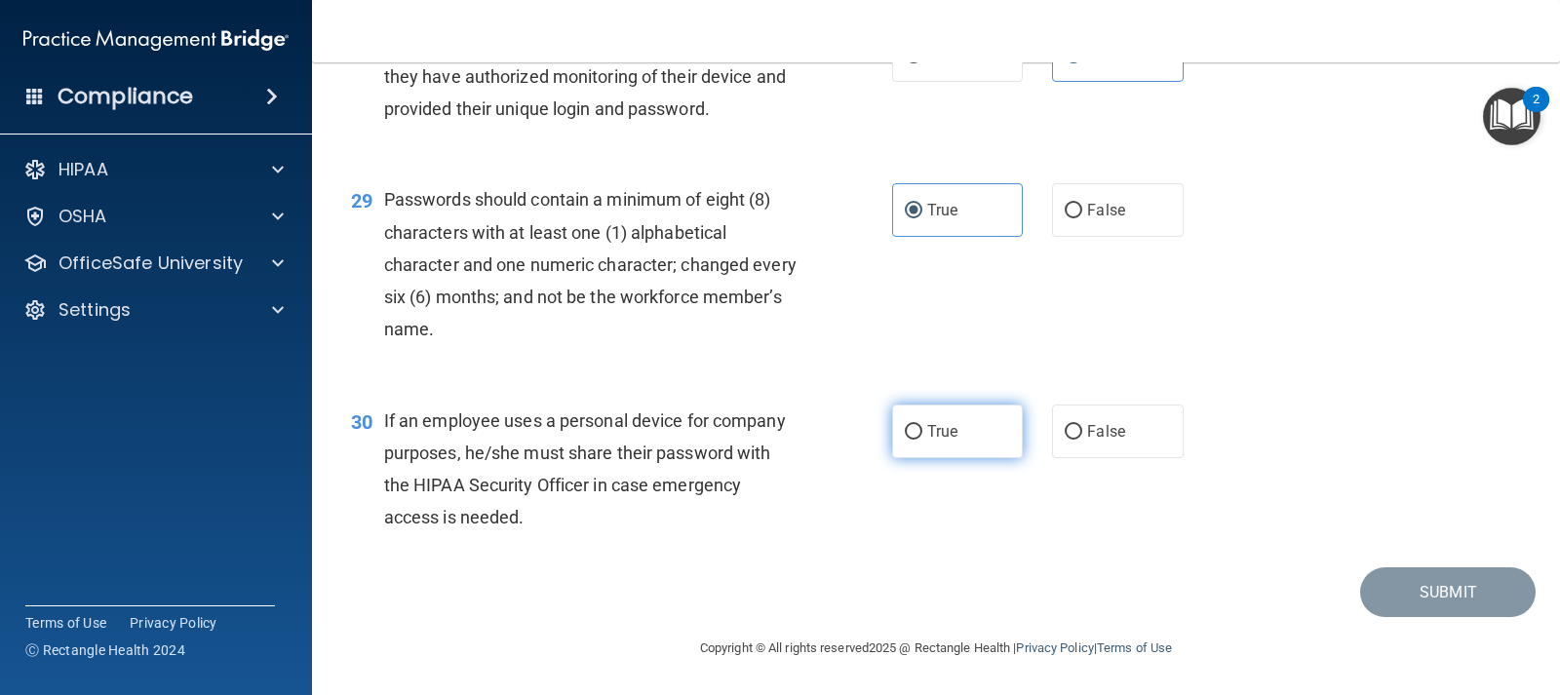
click at [922, 440] on input "True" at bounding box center [914, 432] width 18 height 15
radio input "true"
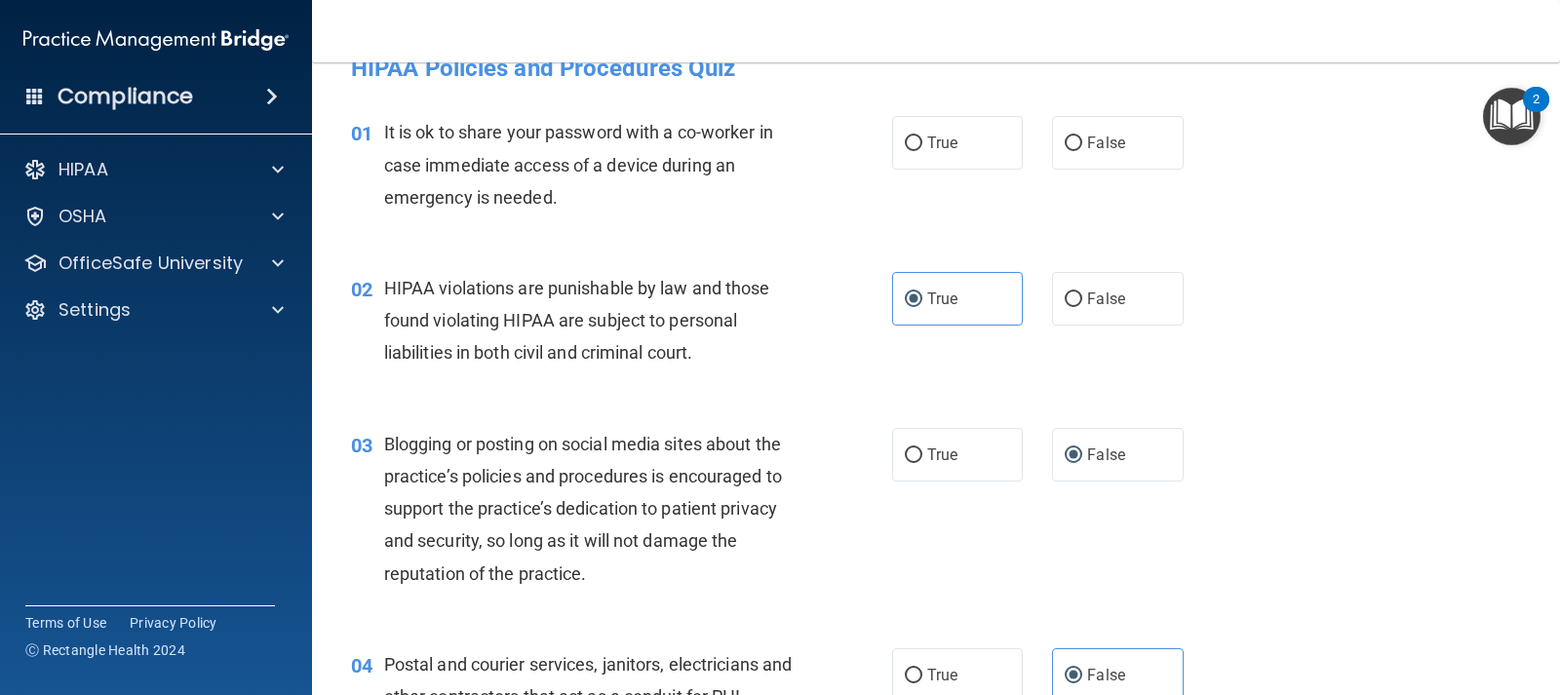
scroll to position [0, 0]
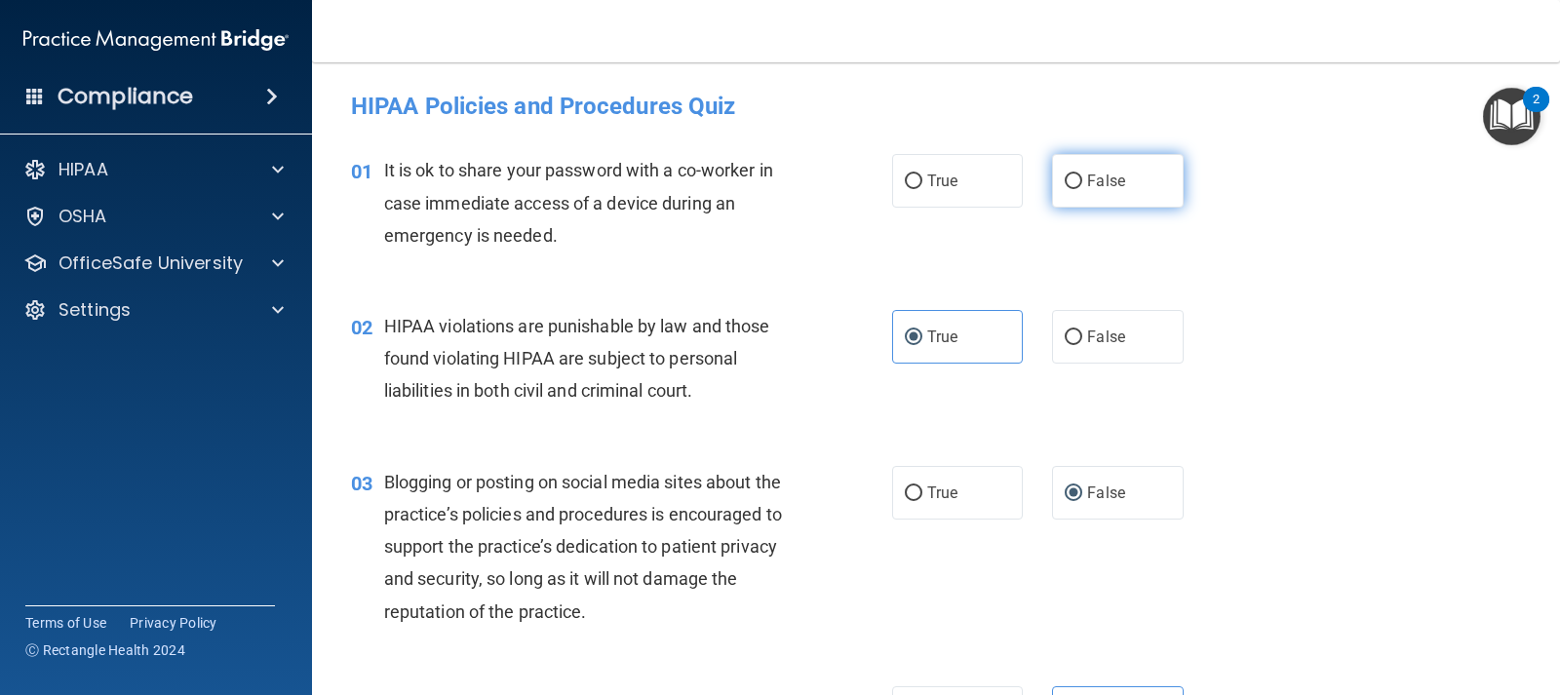
click at [1117, 186] on label "False" at bounding box center [1117, 181] width 131 height 54
click at [1082, 186] on input "False" at bounding box center [1074, 182] width 18 height 15
radio input "true"
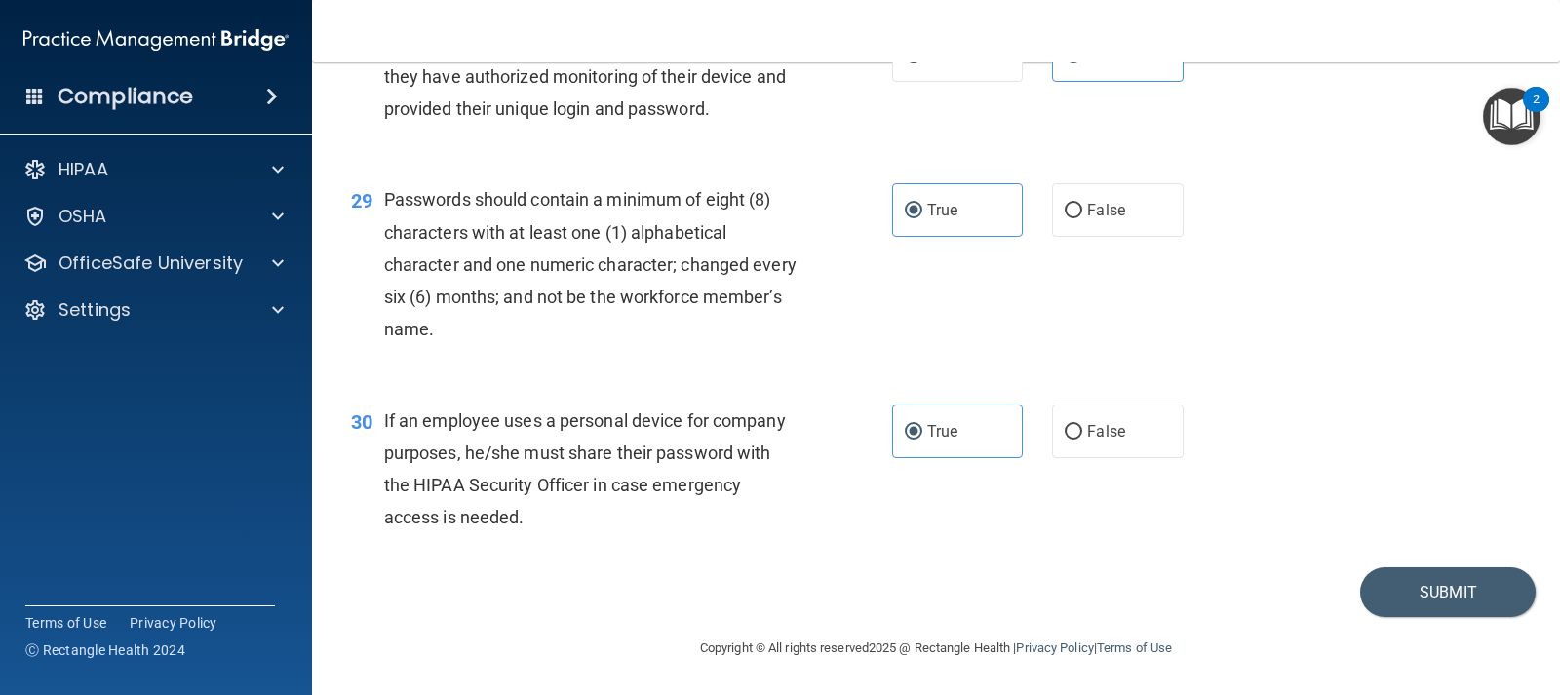
scroll to position [4913, 0]
click at [1401, 588] on button "Submit" at bounding box center [1448, 593] width 176 height 50
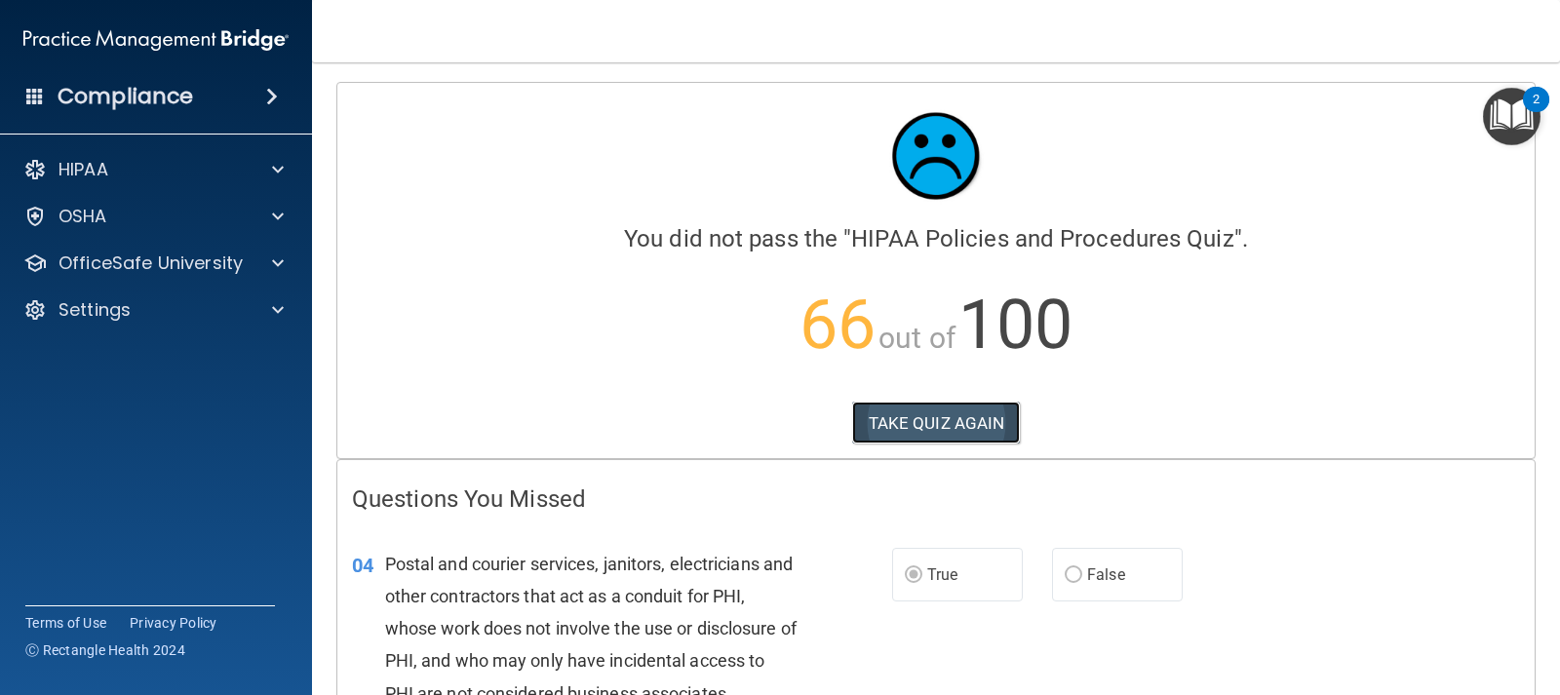
click at [957, 422] on button "TAKE QUIZ AGAIN" at bounding box center [936, 423] width 169 height 43
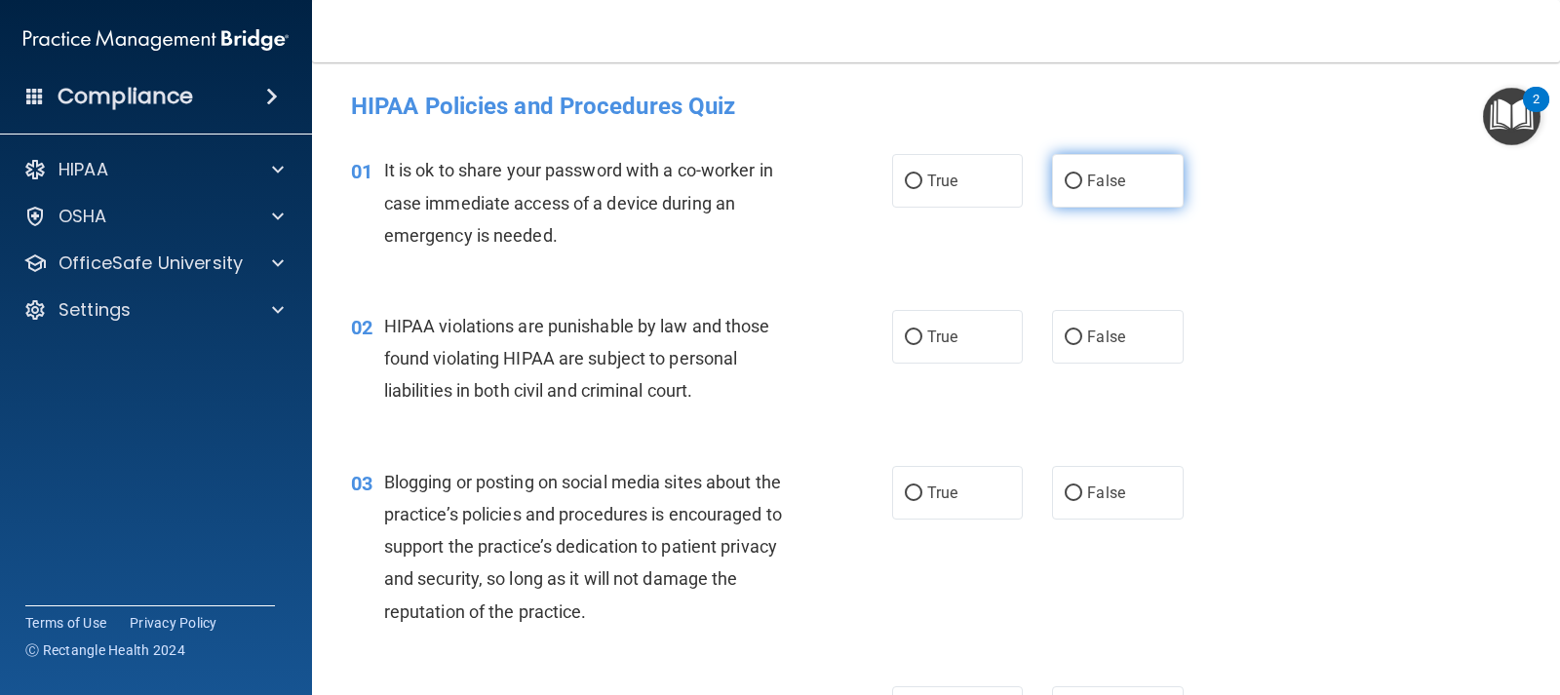
click at [1065, 185] on input "False" at bounding box center [1074, 182] width 18 height 15
radio input "true"
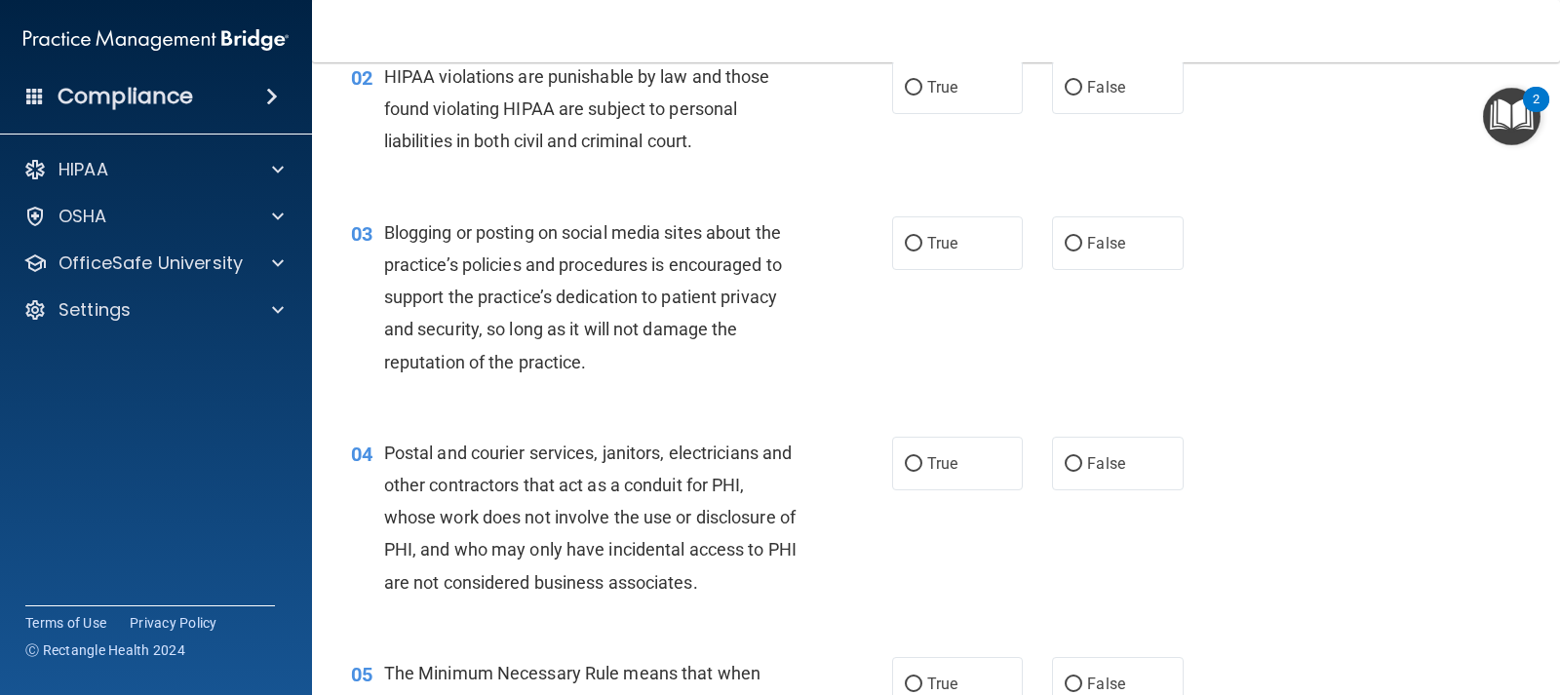
scroll to position [390, 0]
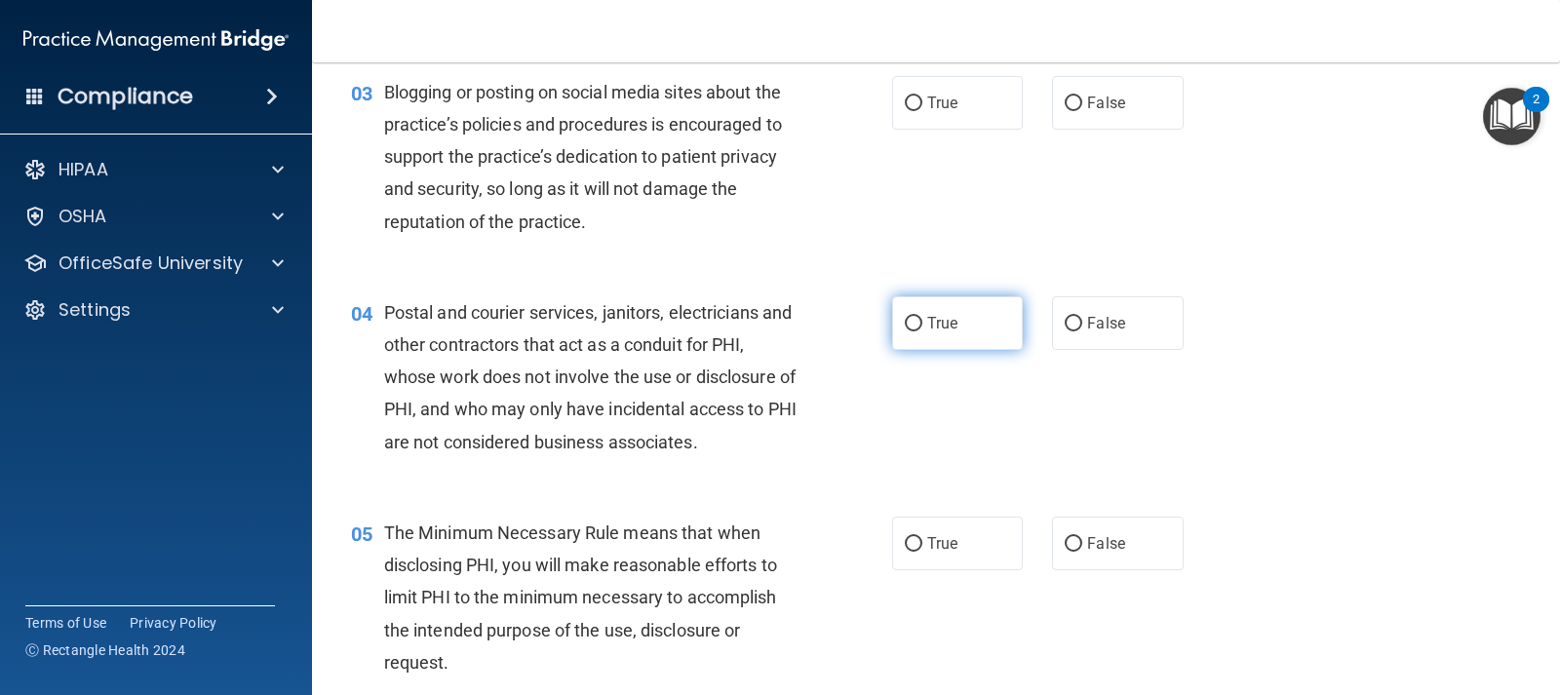
click at [917, 315] on label "True" at bounding box center [957, 323] width 131 height 54
click at [917, 317] on input "True" at bounding box center [914, 324] width 18 height 15
radio input "true"
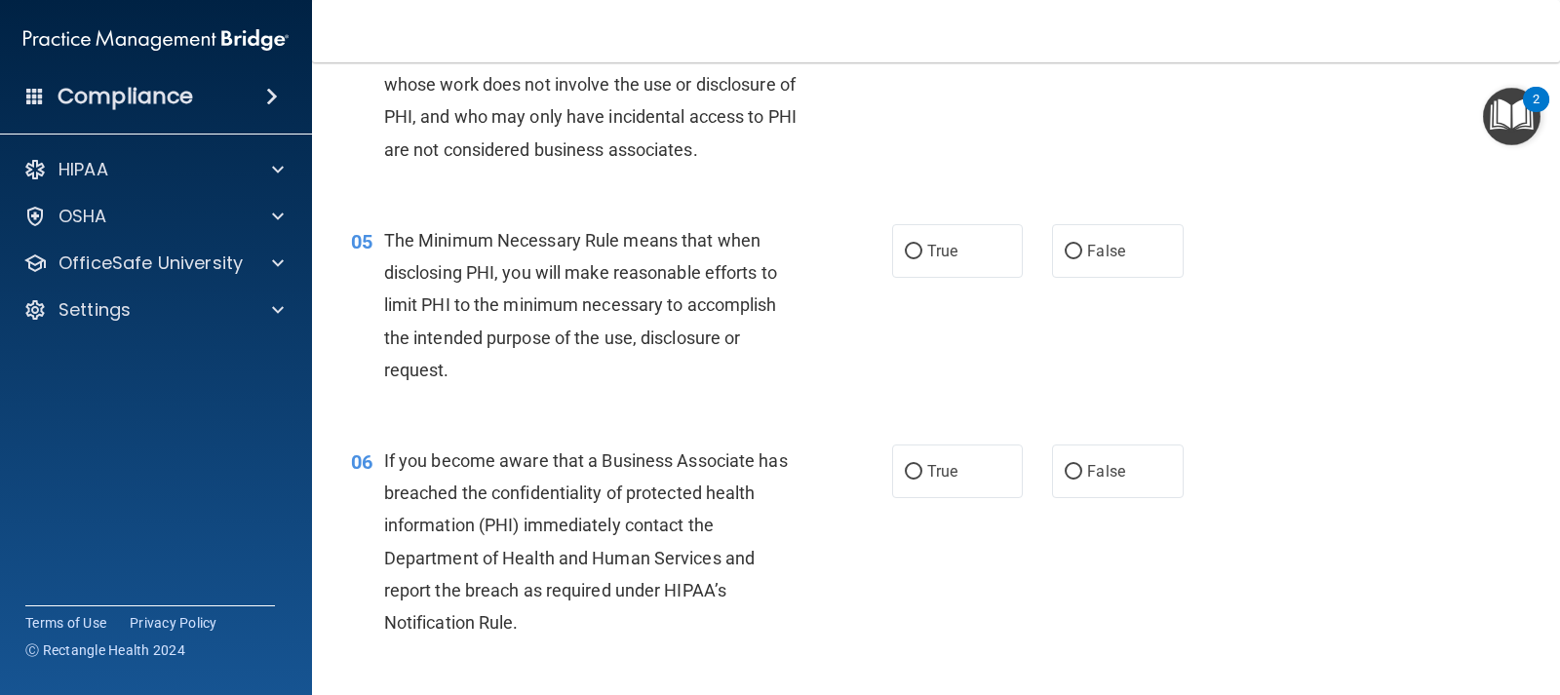
scroll to position [780, 0]
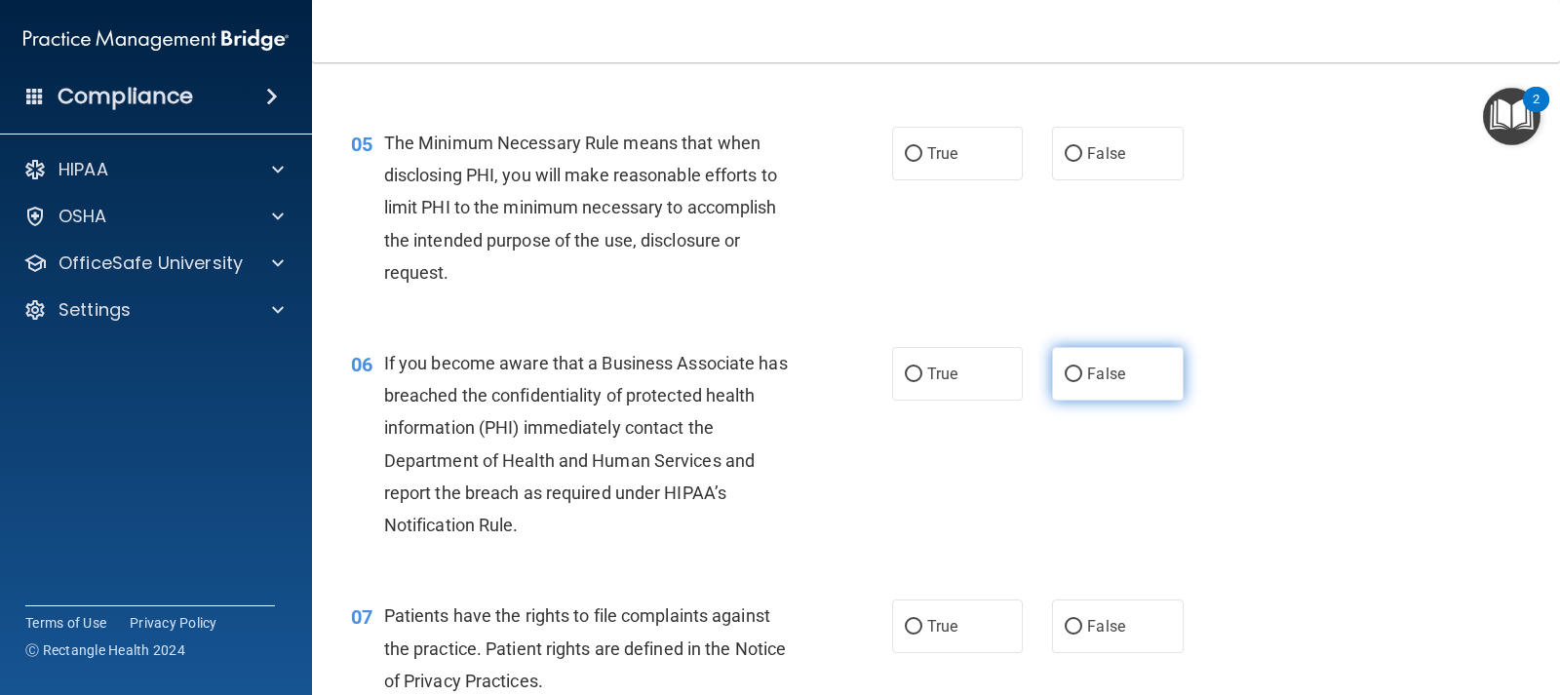
click at [1071, 386] on label "False" at bounding box center [1117, 374] width 131 height 54
click at [1071, 382] on input "False" at bounding box center [1074, 375] width 18 height 15
radio input "true"
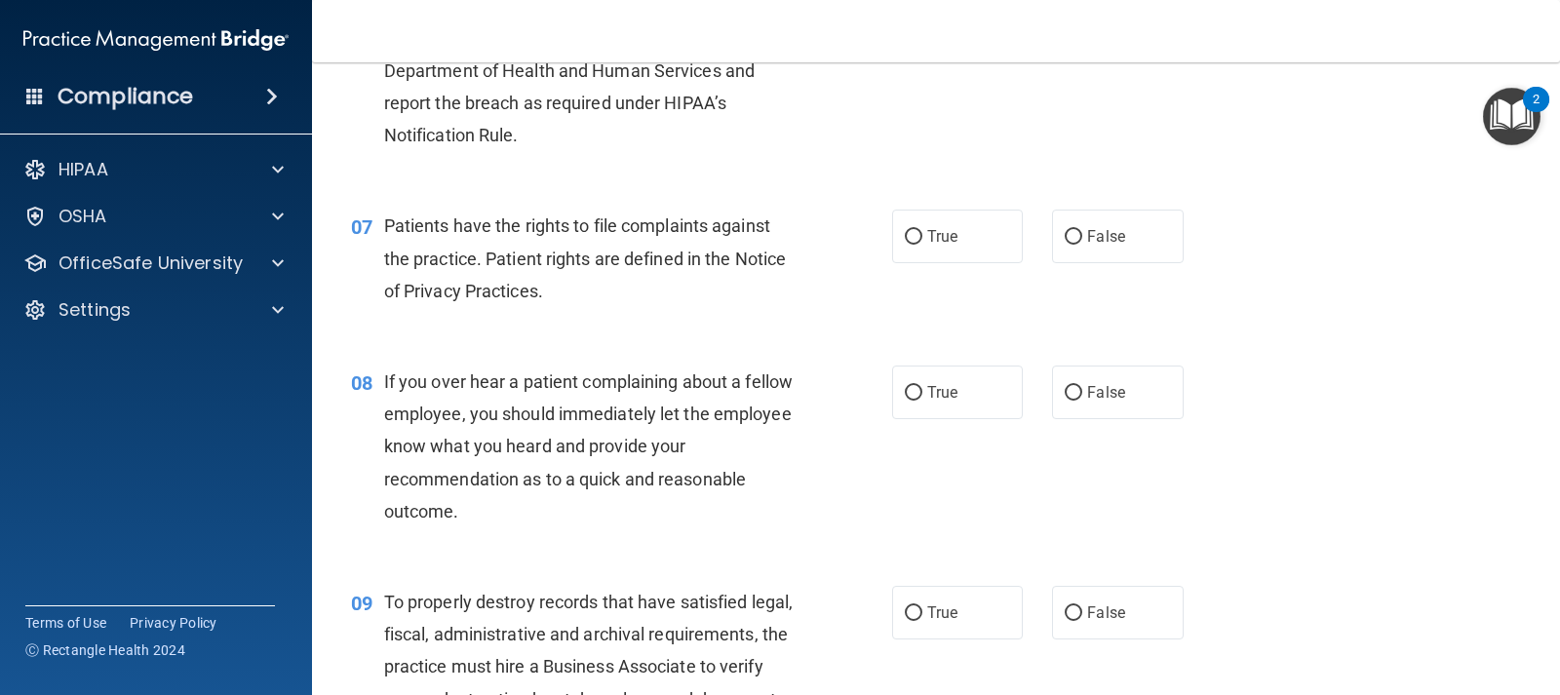
scroll to position [1268, 0]
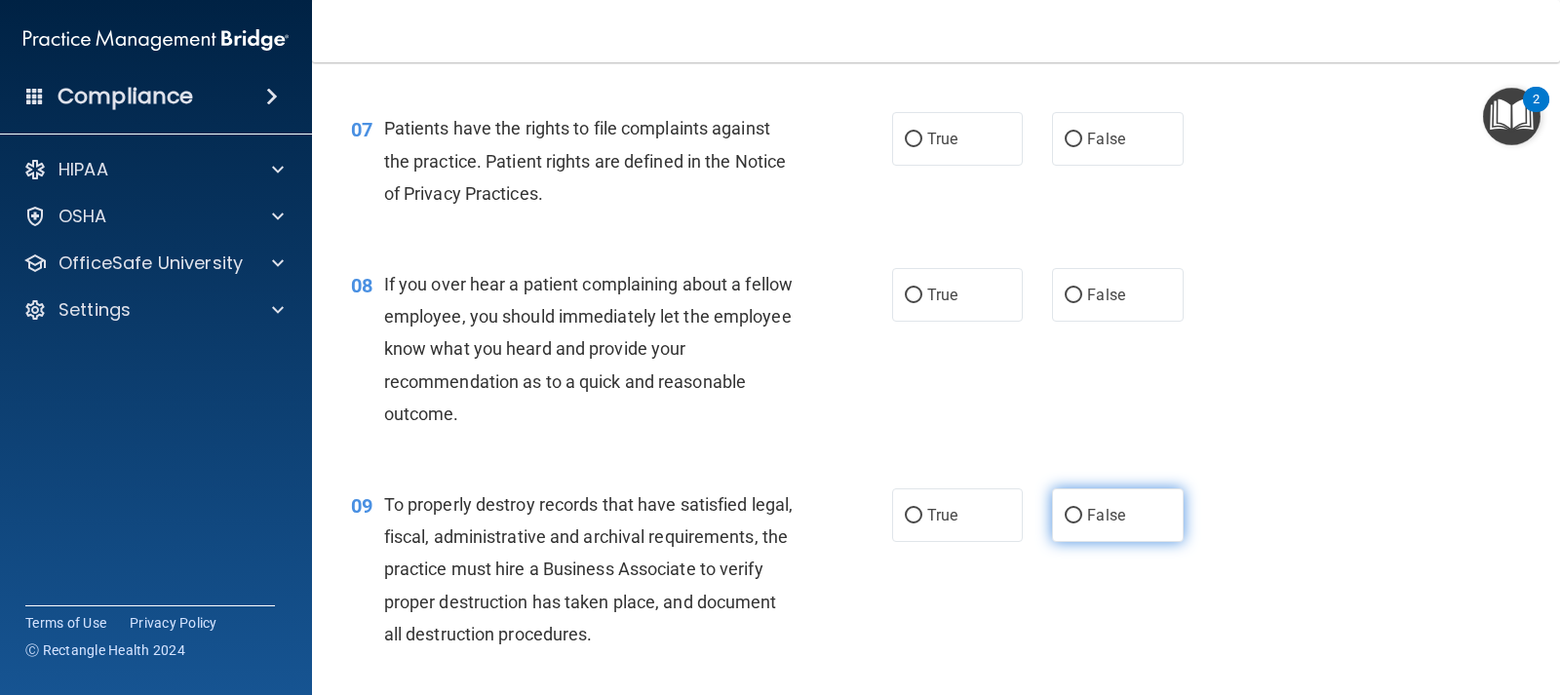
click at [1068, 509] on input "False" at bounding box center [1074, 516] width 18 height 15
radio input "true"
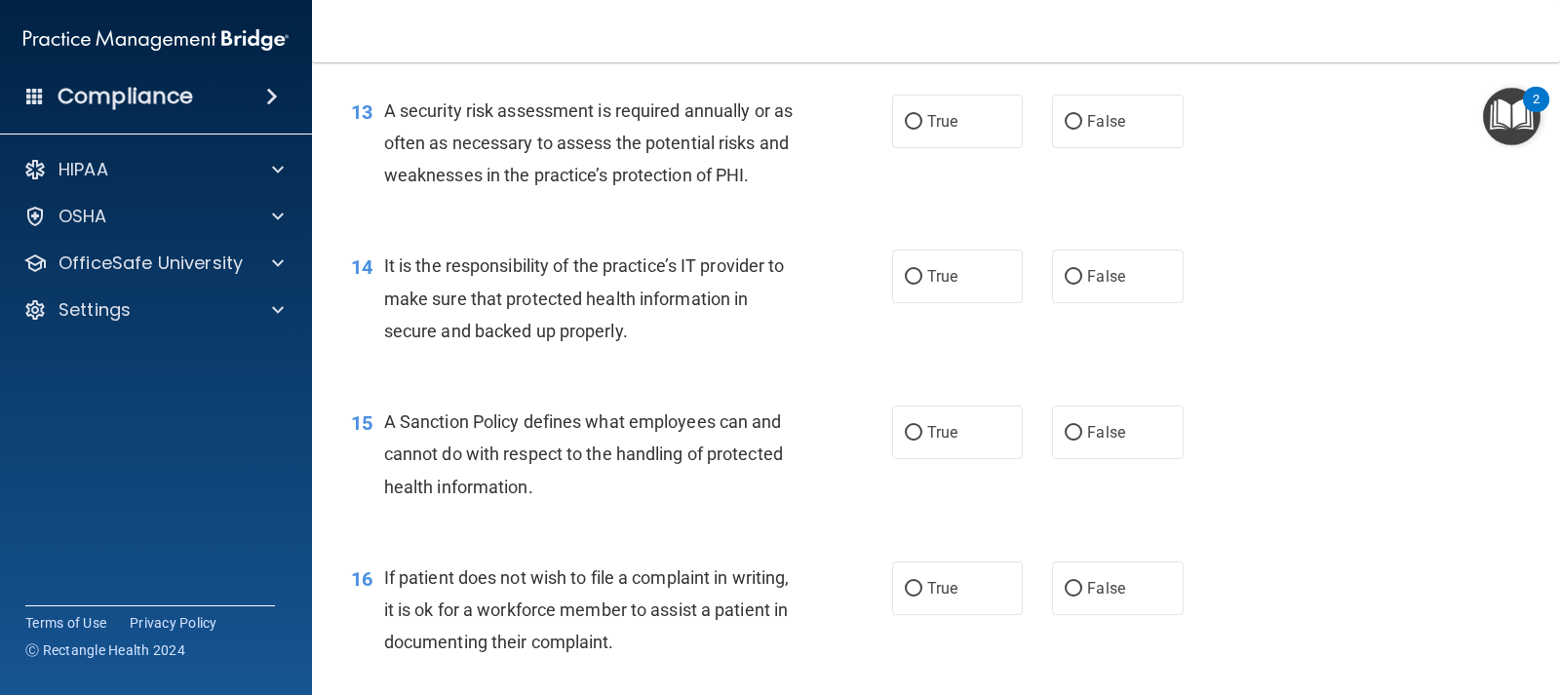
scroll to position [2535, 0]
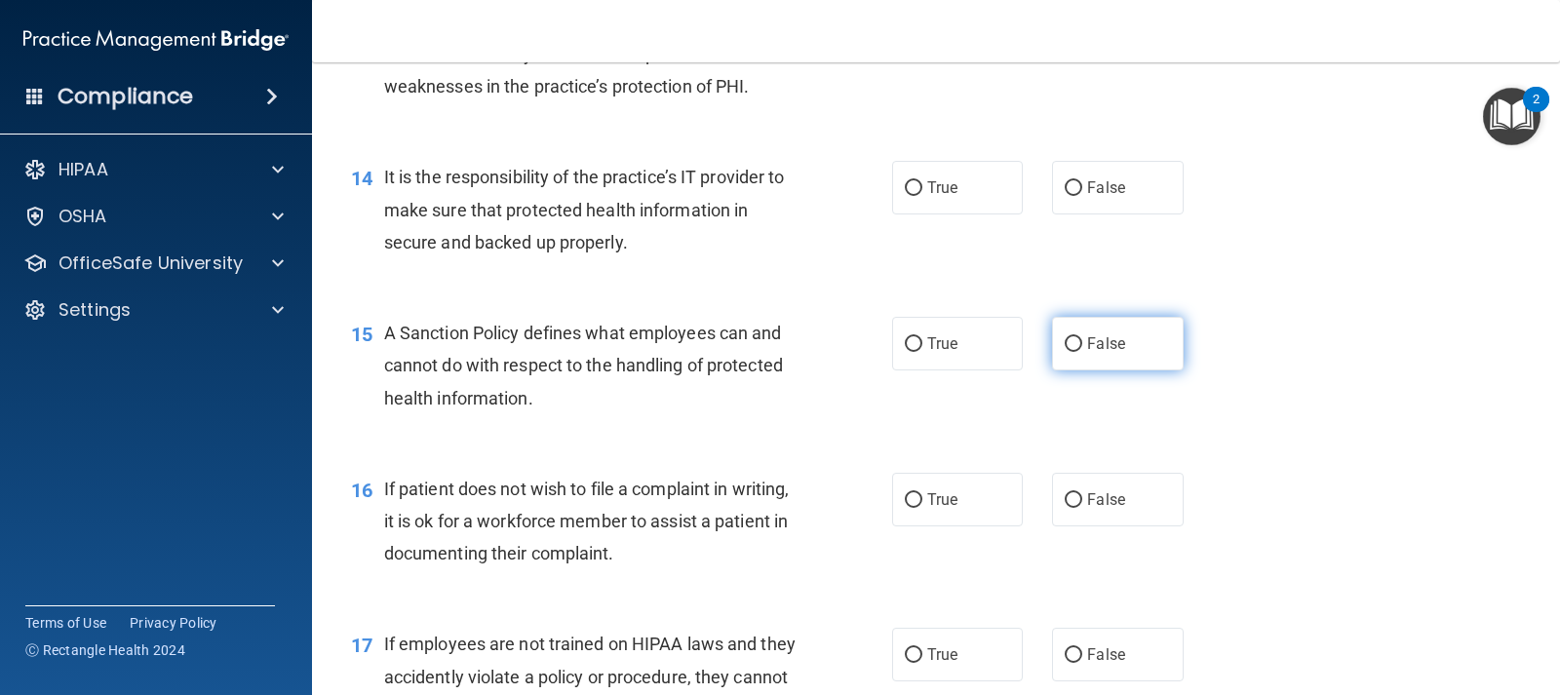
click at [1109, 343] on span "False" at bounding box center [1106, 343] width 38 height 19
click at [1082, 343] on input "False" at bounding box center [1074, 344] width 18 height 15
radio input "true"
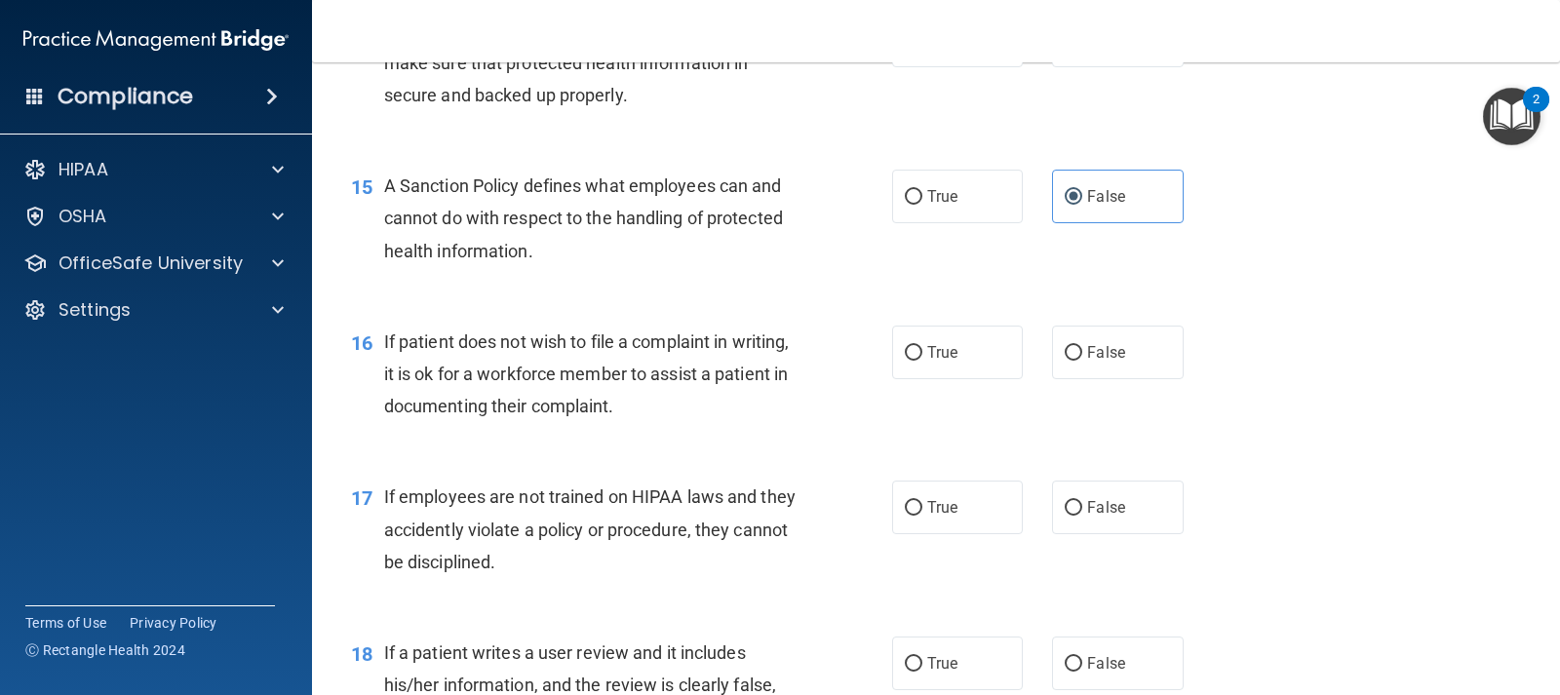
scroll to position [2730, 0]
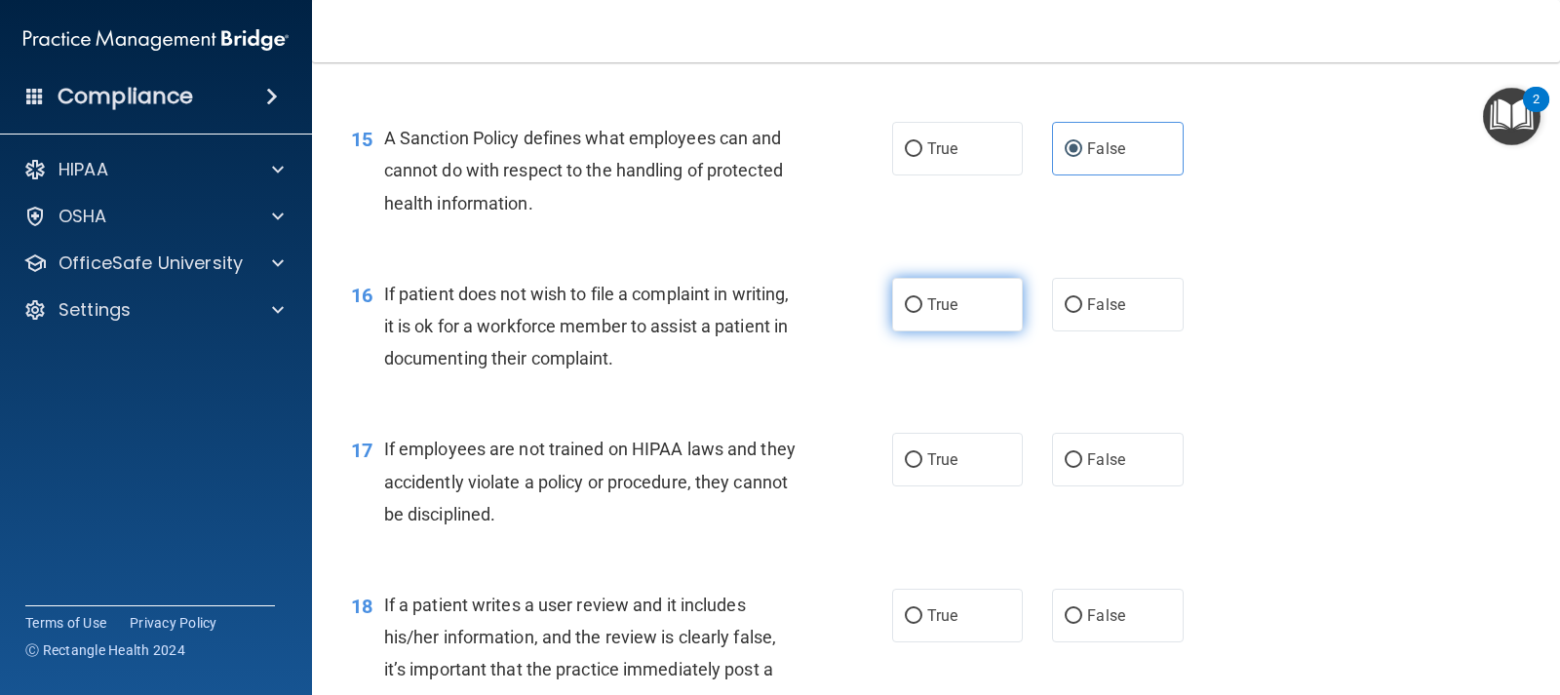
click at [914, 301] on input "True" at bounding box center [914, 305] width 18 height 15
radio input "true"
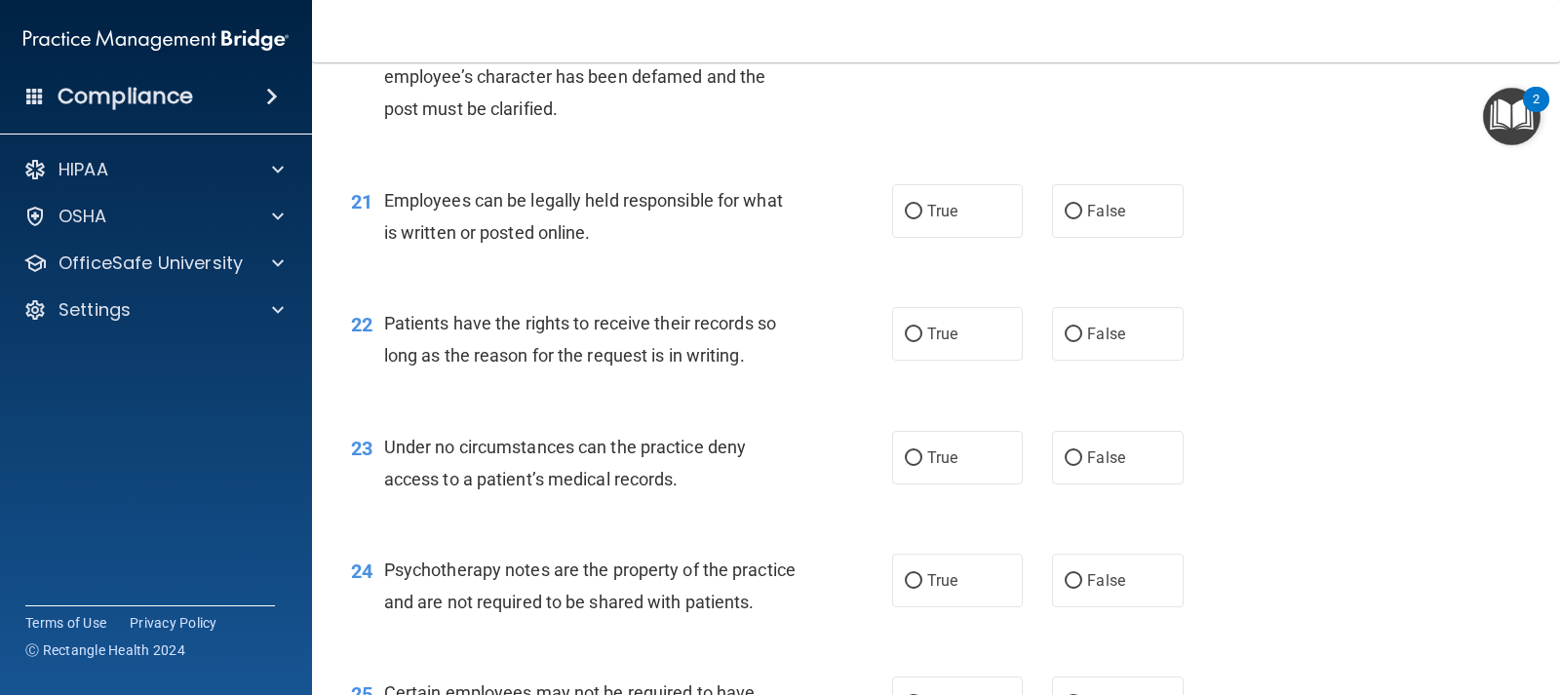
scroll to position [3803, 0]
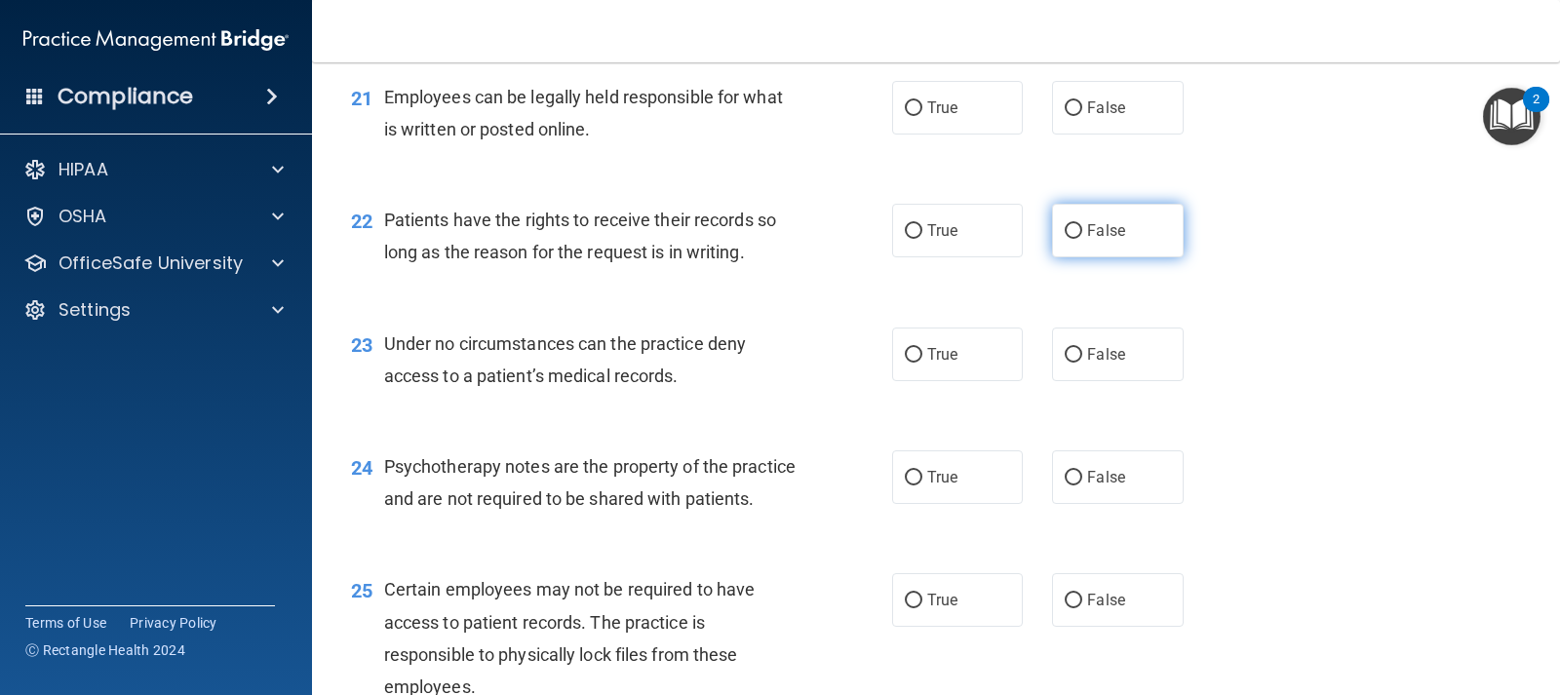
click at [1116, 231] on span "False" at bounding box center [1106, 230] width 38 height 19
click at [1082, 231] on input "False" at bounding box center [1074, 231] width 18 height 15
radio input "true"
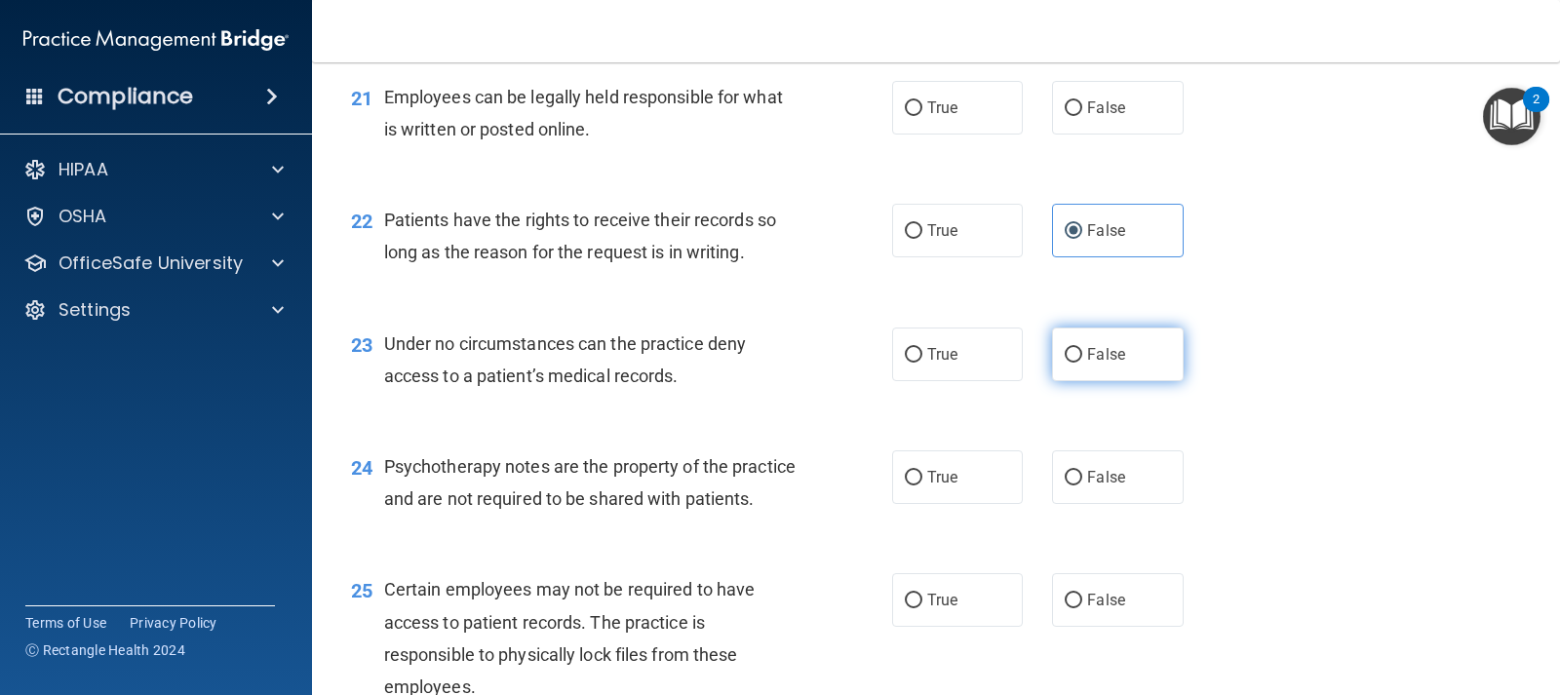
click at [1061, 369] on label "False" at bounding box center [1117, 355] width 131 height 54
click at [1065, 363] on input "False" at bounding box center [1074, 355] width 18 height 15
radio input "true"
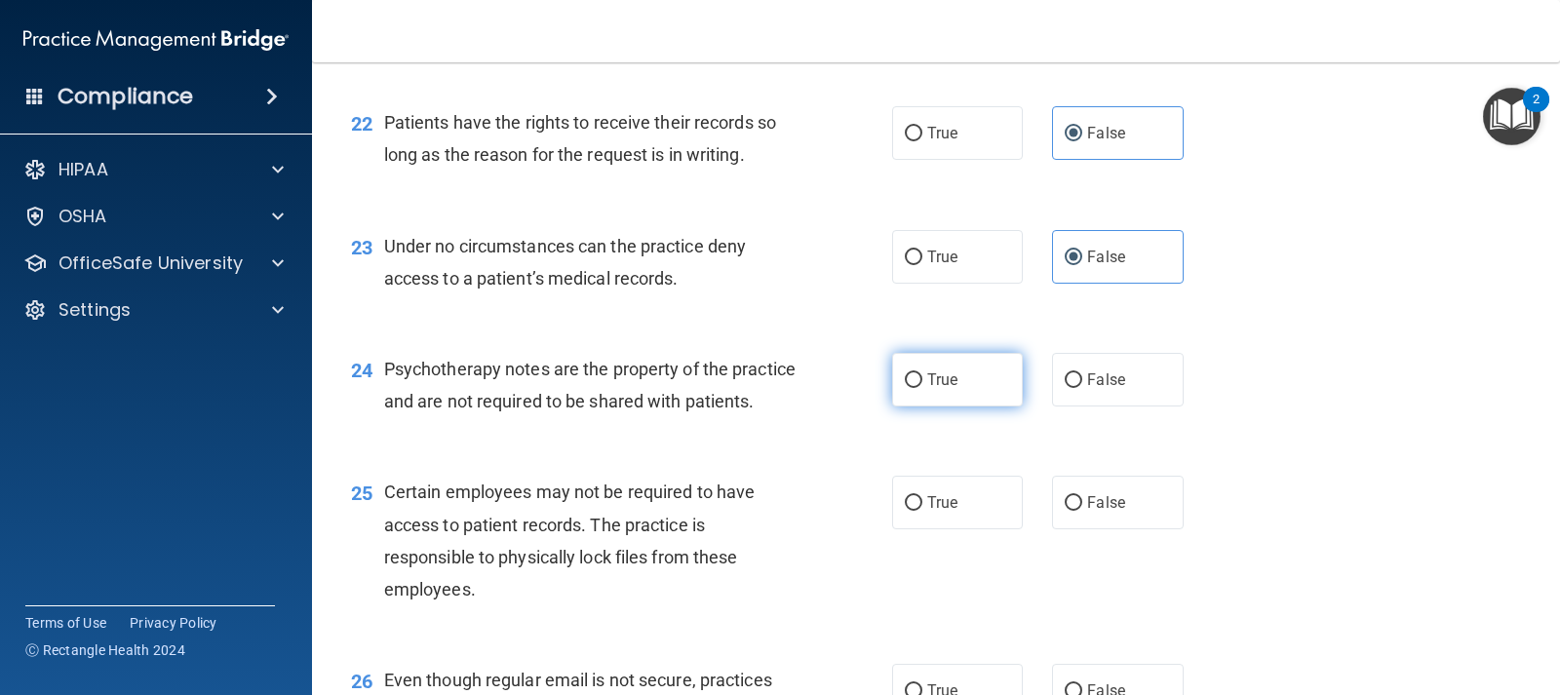
click at [927, 384] on span "True" at bounding box center [942, 380] width 30 height 19
click at [922, 384] on input "True" at bounding box center [914, 380] width 18 height 15
radio input "true"
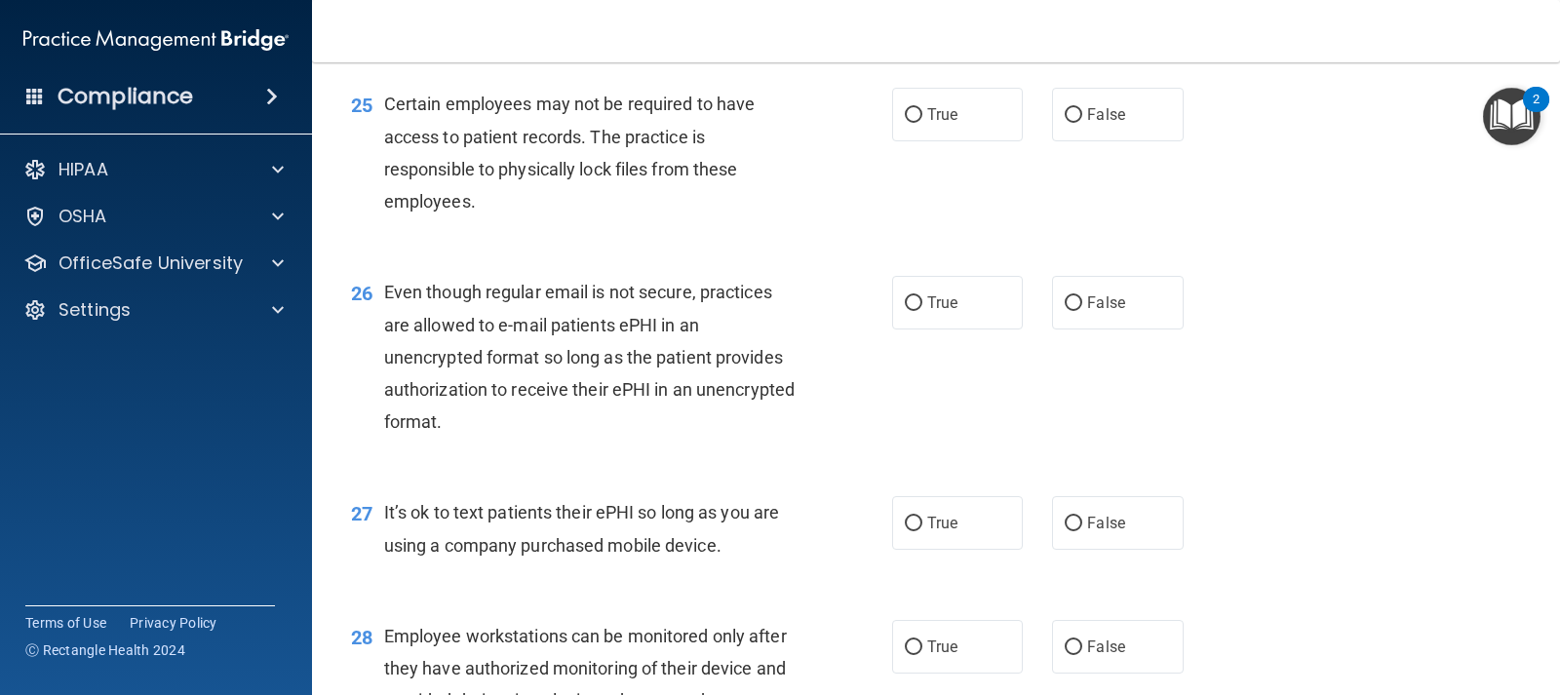
scroll to position [4291, 0]
click at [931, 310] on span "True" at bounding box center [942, 301] width 30 height 19
click at [922, 309] on input "True" at bounding box center [914, 301] width 18 height 15
radio input "true"
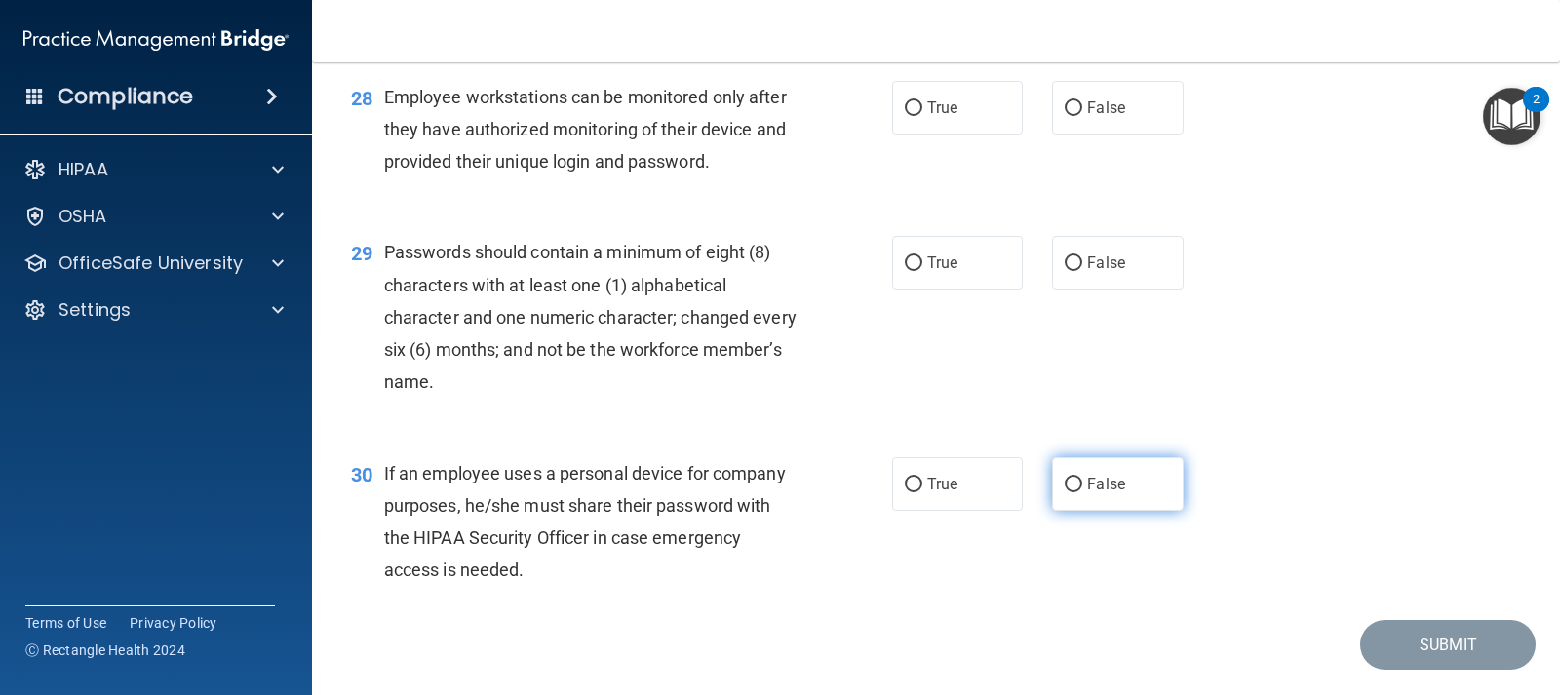
scroll to position [4876, 0]
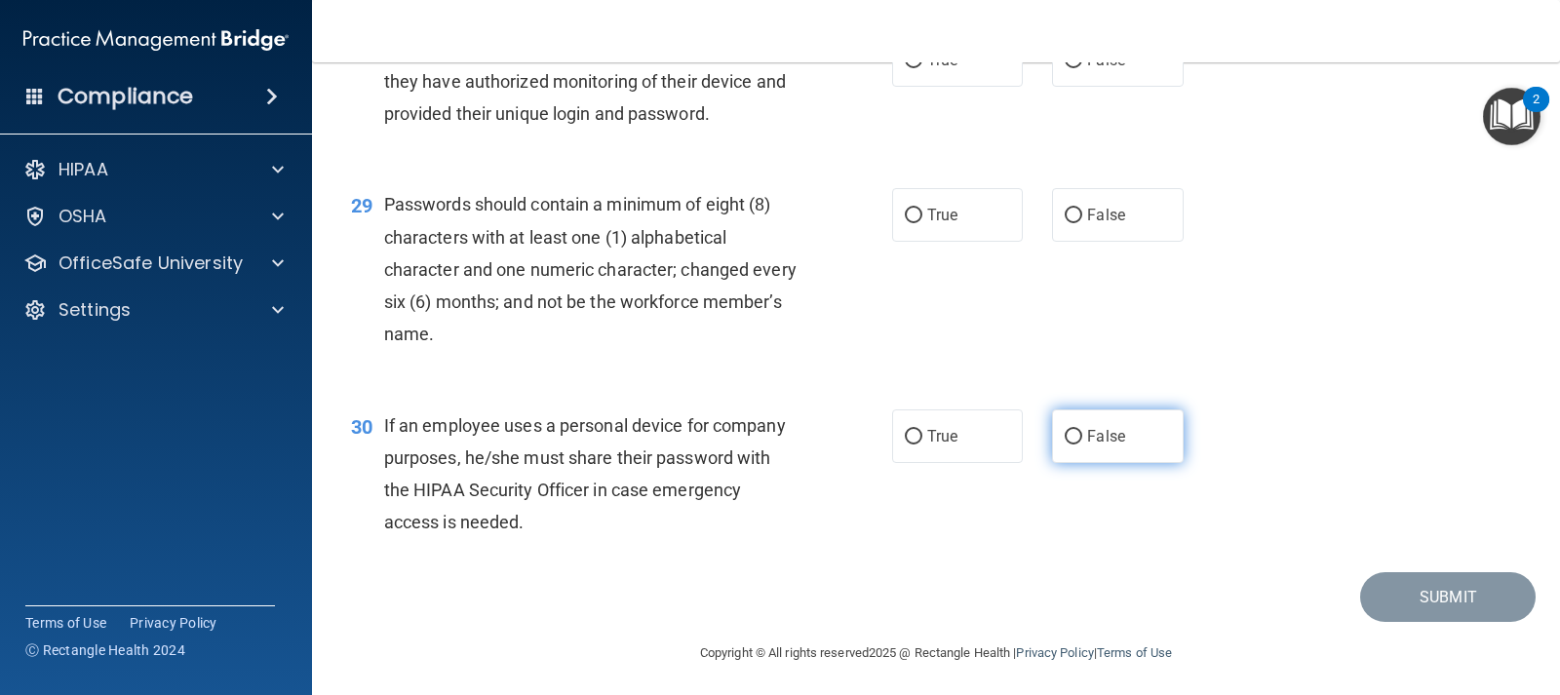
click at [1102, 446] on span "False" at bounding box center [1106, 436] width 38 height 19
click at [1082, 445] on input "False" at bounding box center [1074, 437] width 18 height 15
radio input "true"
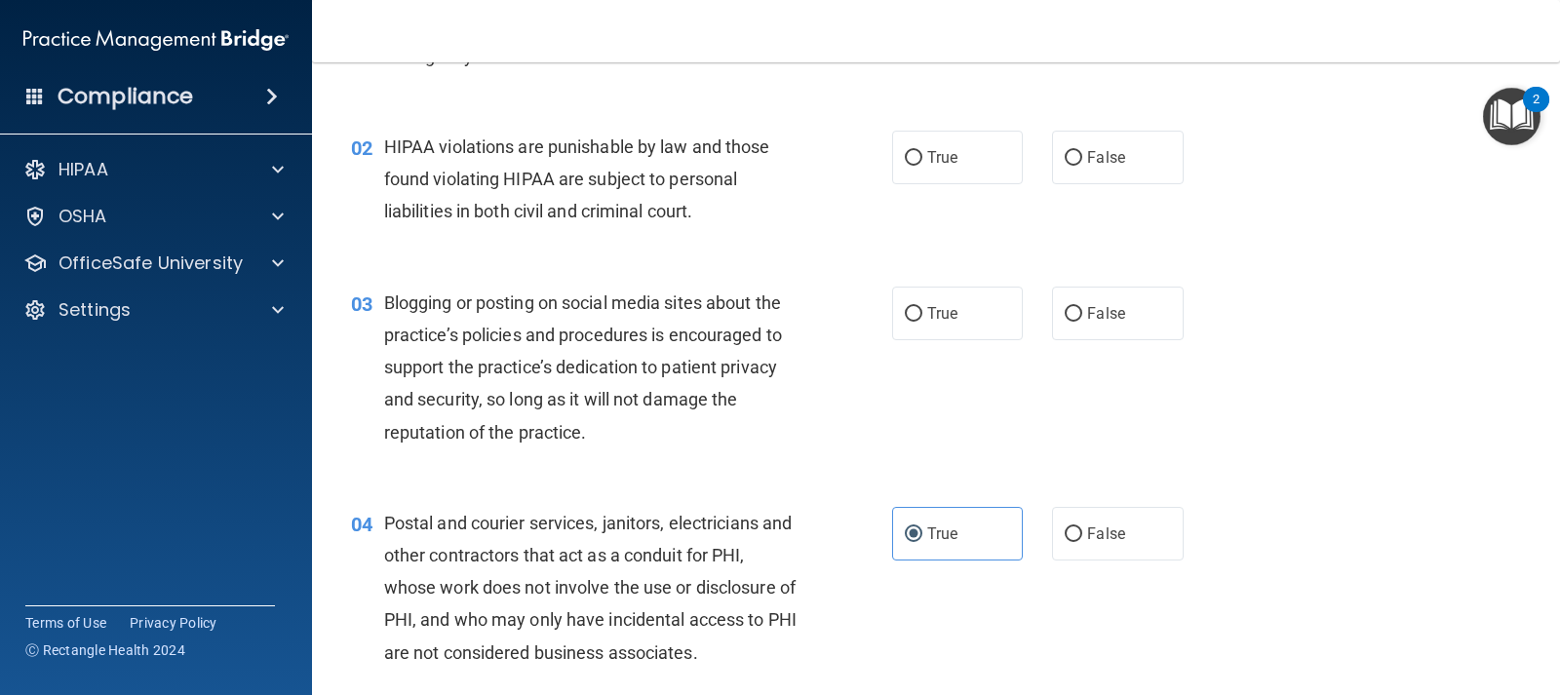
scroll to position [195, 0]
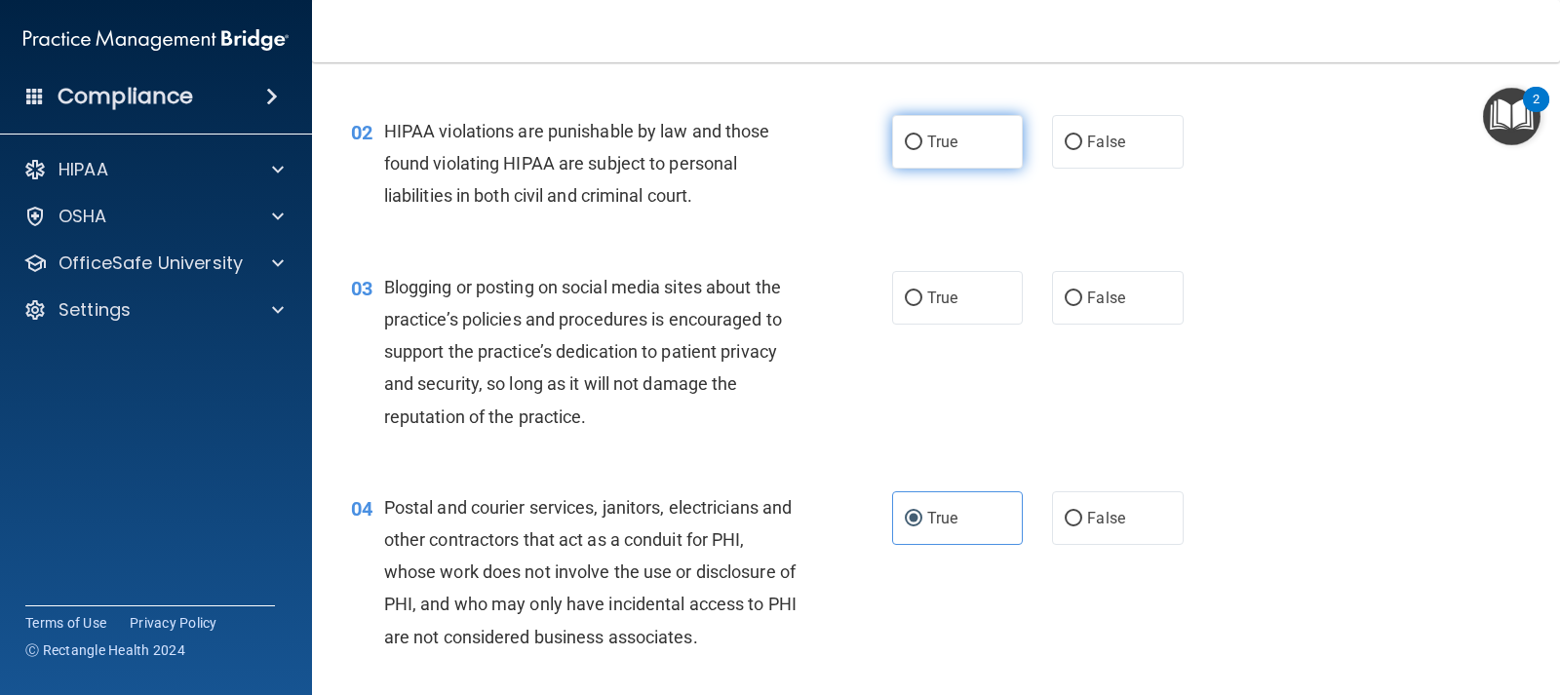
click at [927, 151] on label "True" at bounding box center [957, 142] width 131 height 54
click at [922, 150] on input "True" at bounding box center [914, 143] width 18 height 15
radio input "true"
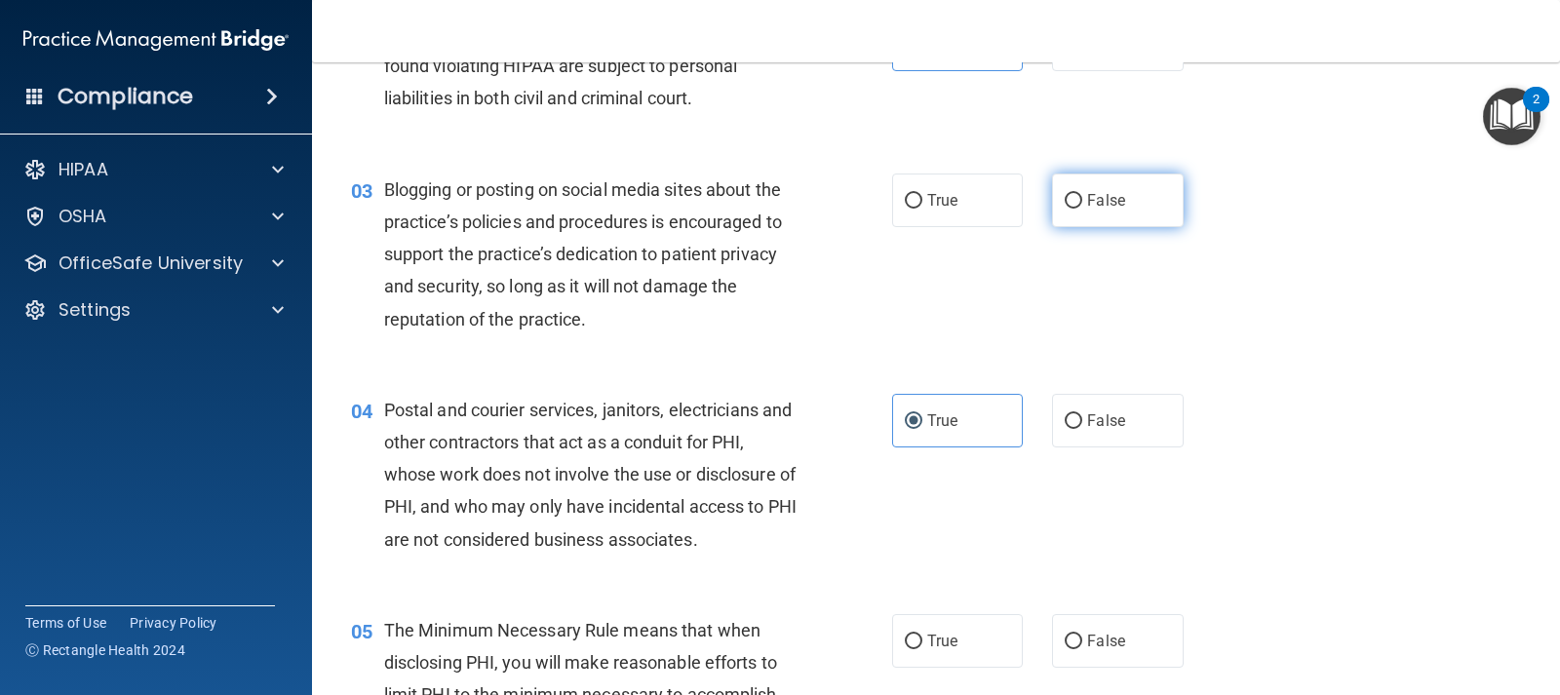
click at [1095, 208] on span "False" at bounding box center [1106, 200] width 38 height 19
click at [1082, 208] on input "False" at bounding box center [1074, 201] width 18 height 15
radio input "true"
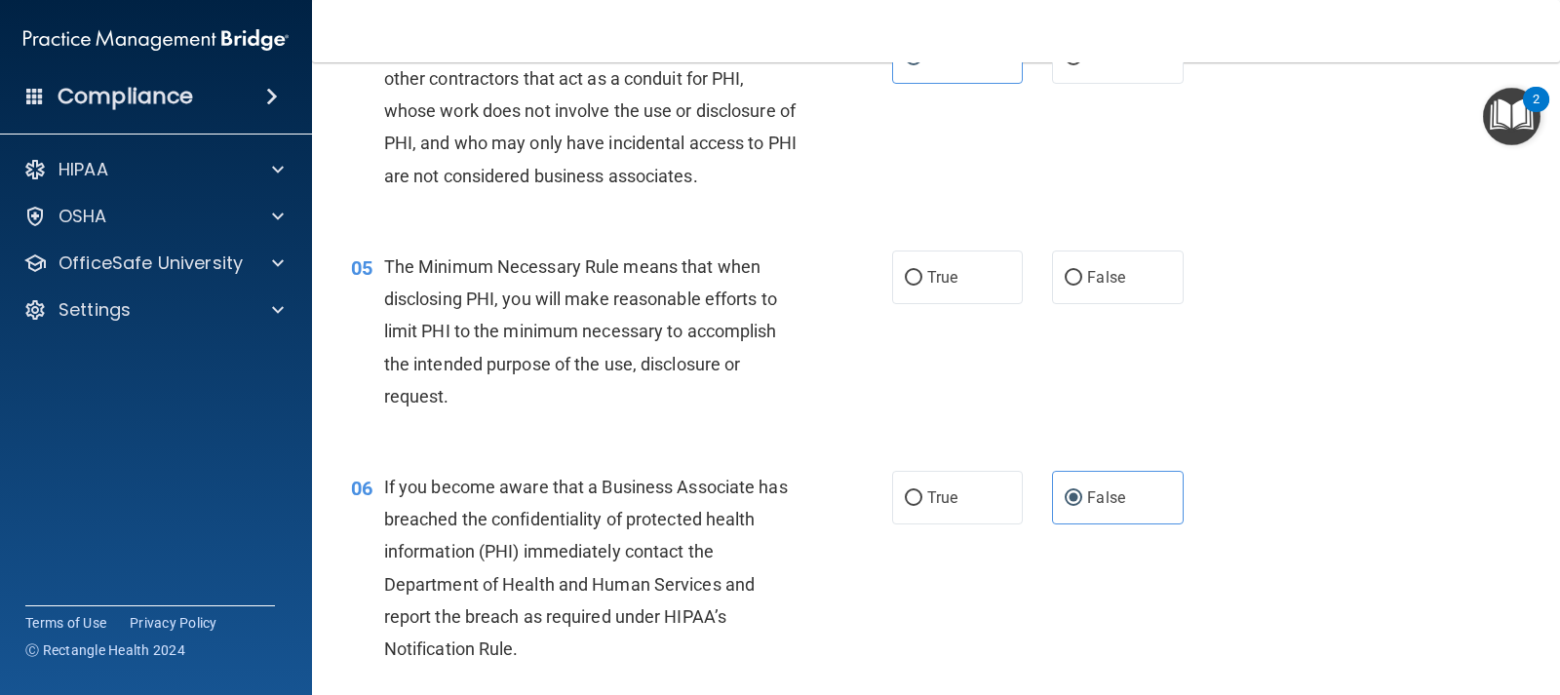
scroll to position [683, 0]
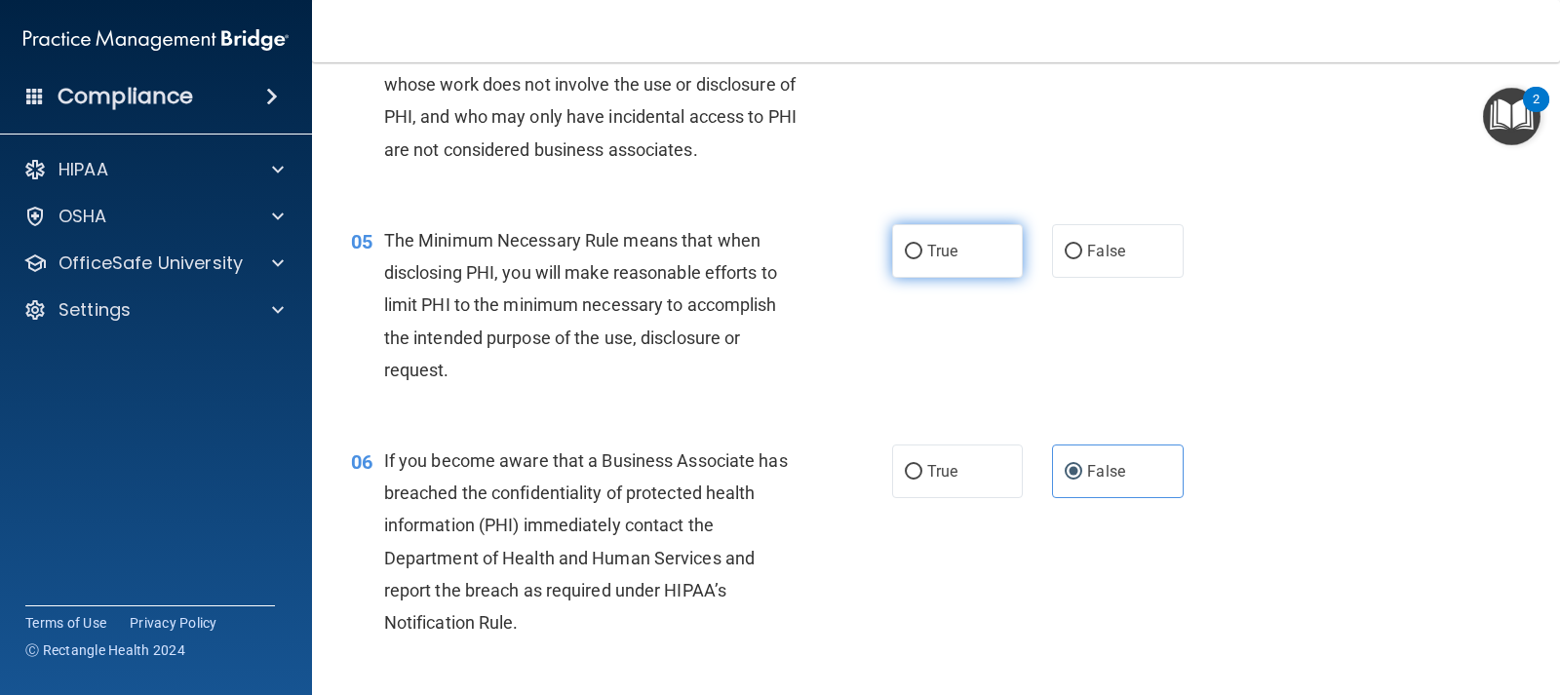
click at [927, 251] on span "True" at bounding box center [942, 251] width 30 height 19
click at [922, 251] on input "True" at bounding box center [914, 252] width 18 height 15
radio input "true"
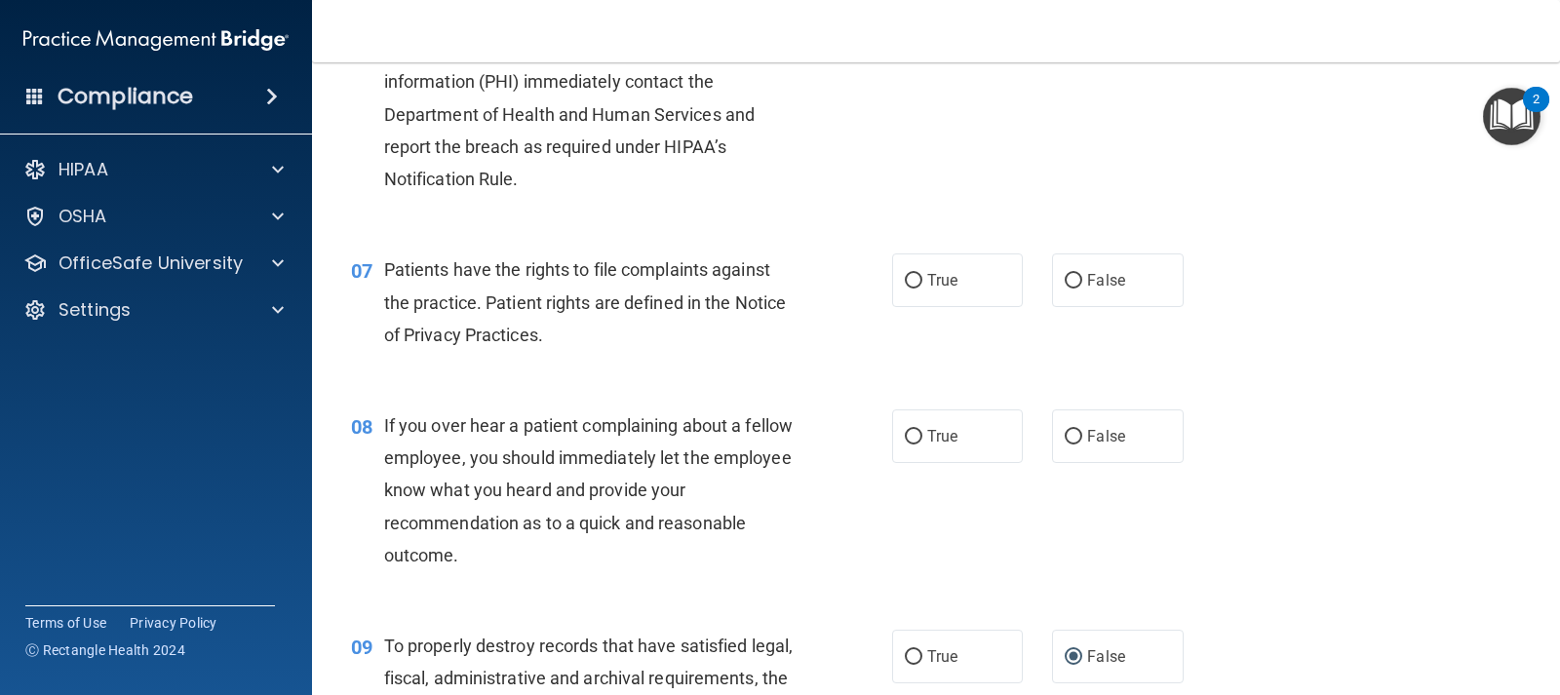
scroll to position [1170, 0]
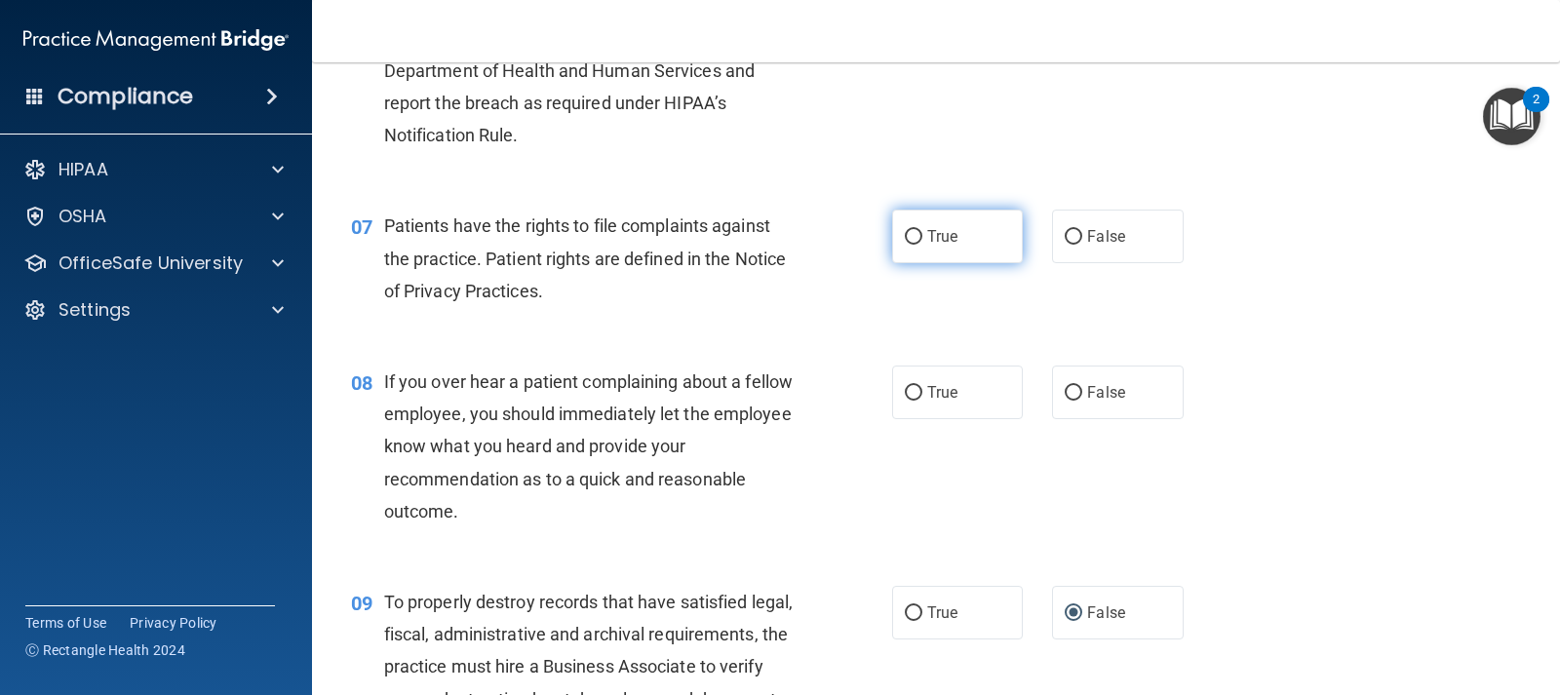
click at [918, 251] on label "True" at bounding box center [957, 237] width 131 height 54
click at [918, 245] on input "True" at bounding box center [914, 237] width 18 height 15
radio input "true"
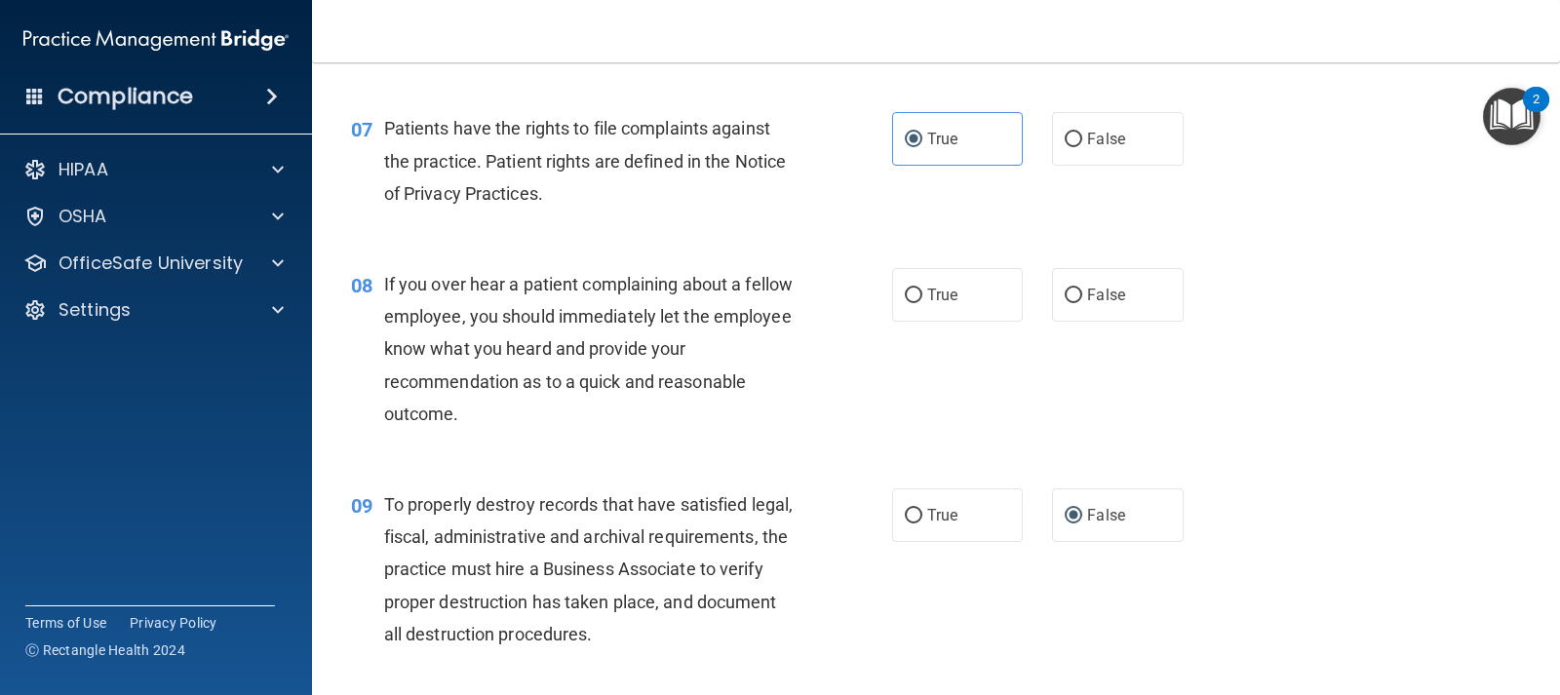
scroll to position [1365, 0]
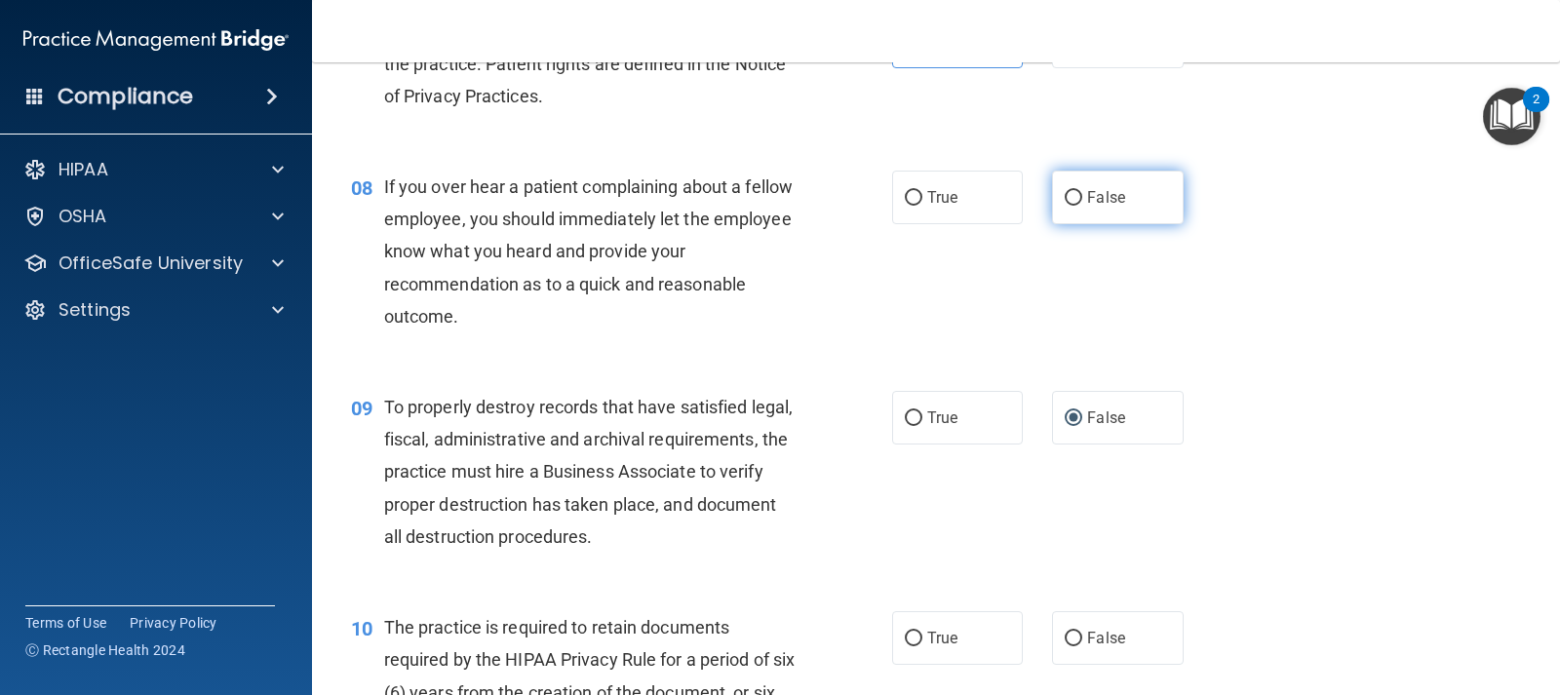
click at [1153, 192] on label "False" at bounding box center [1117, 198] width 131 height 54
click at [1082, 192] on input "False" at bounding box center [1074, 198] width 18 height 15
radio input "true"
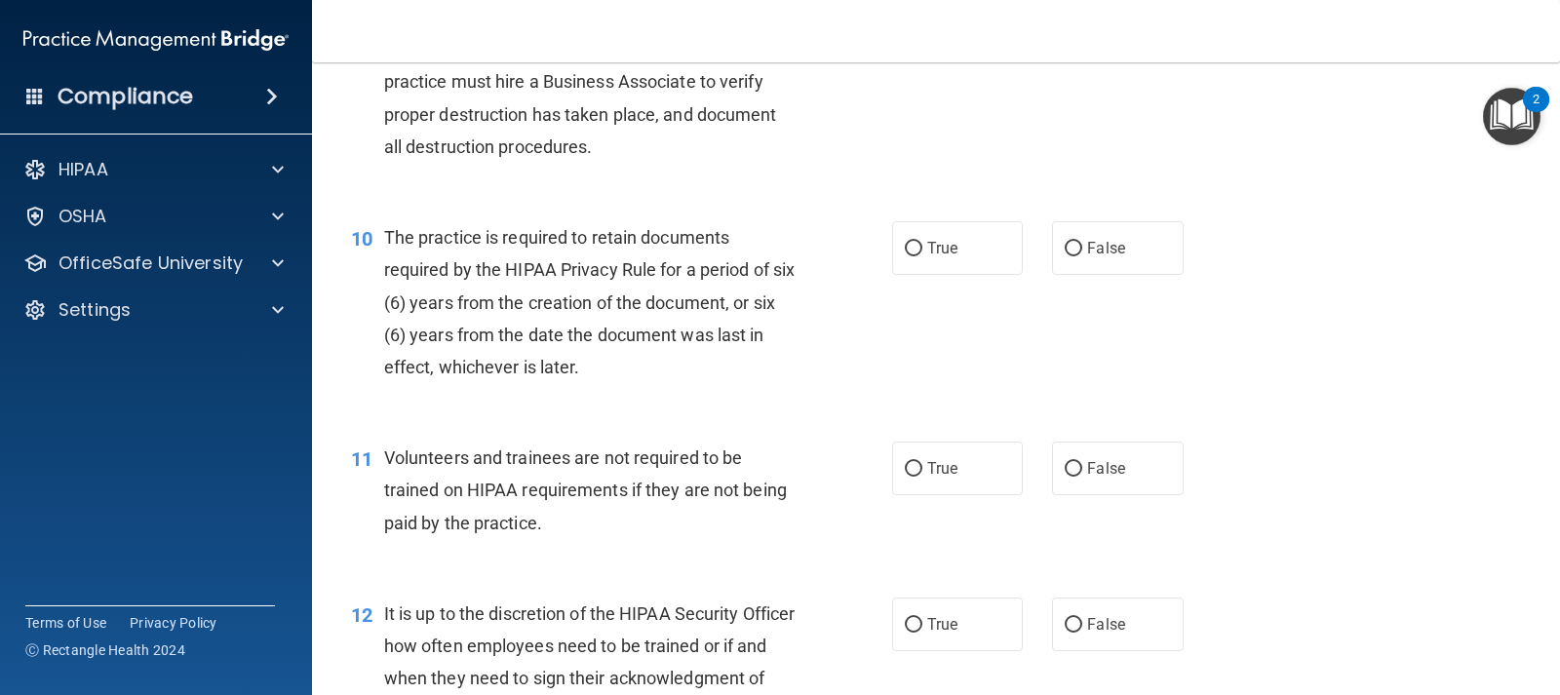
scroll to position [1853, 0]
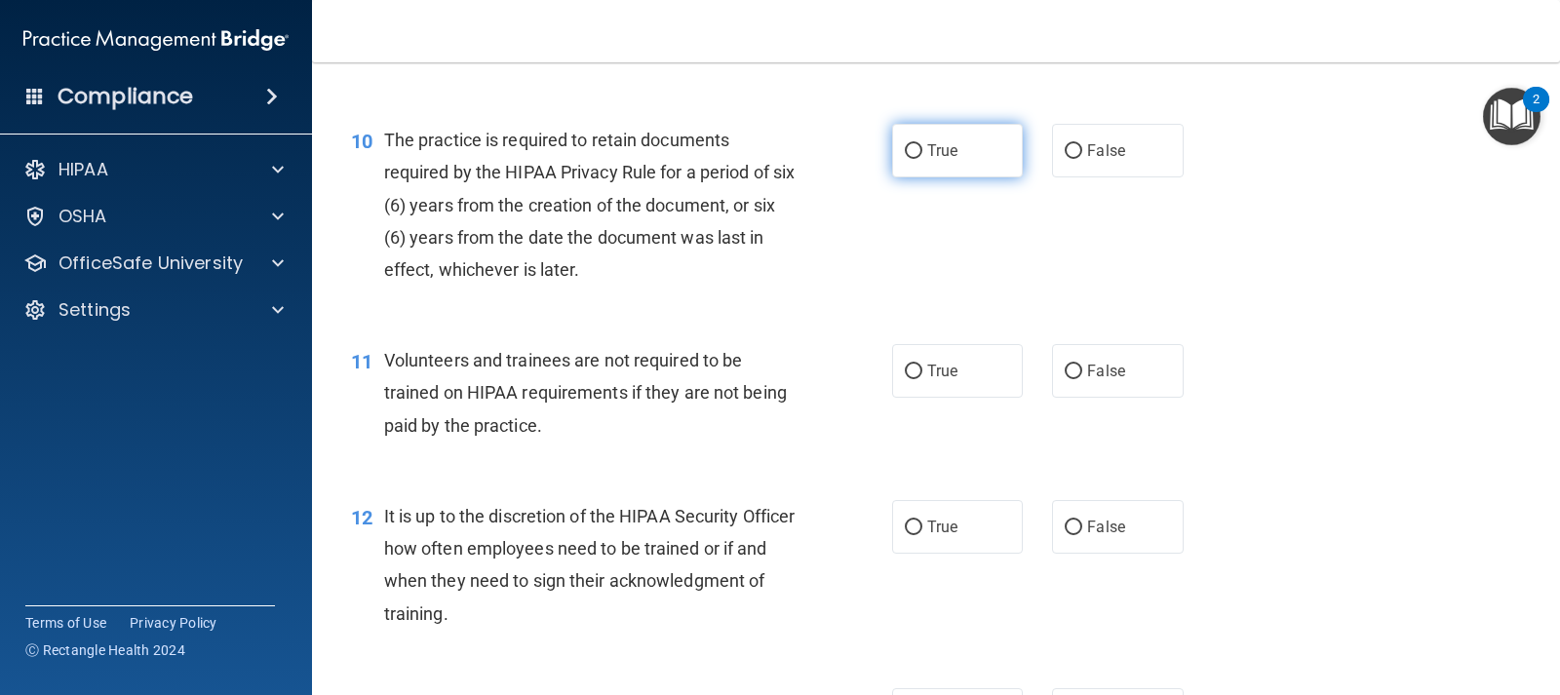
click at [930, 163] on label "True" at bounding box center [957, 151] width 131 height 54
click at [922, 159] on input "True" at bounding box center [914, 151] width 18 height 15
radio input "true"
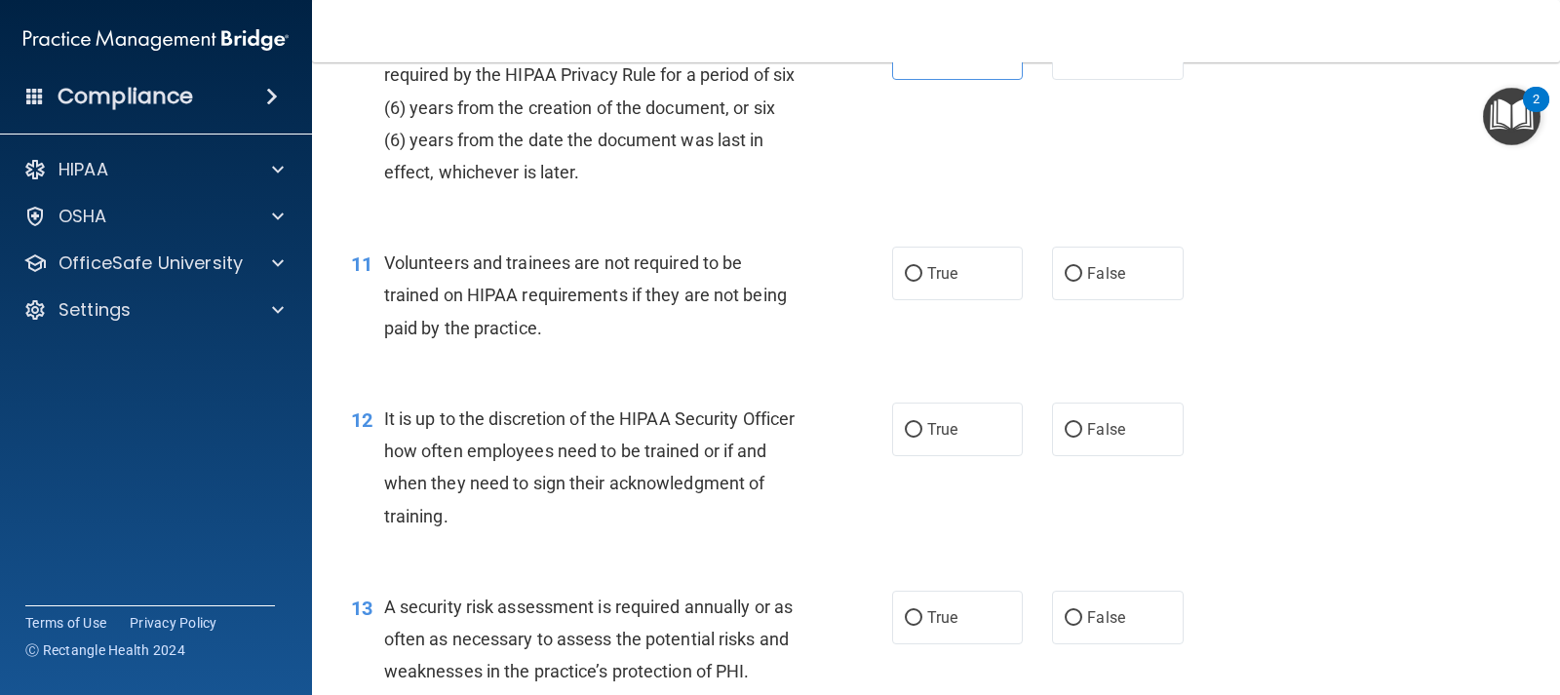
scroll to position [2048, 0]
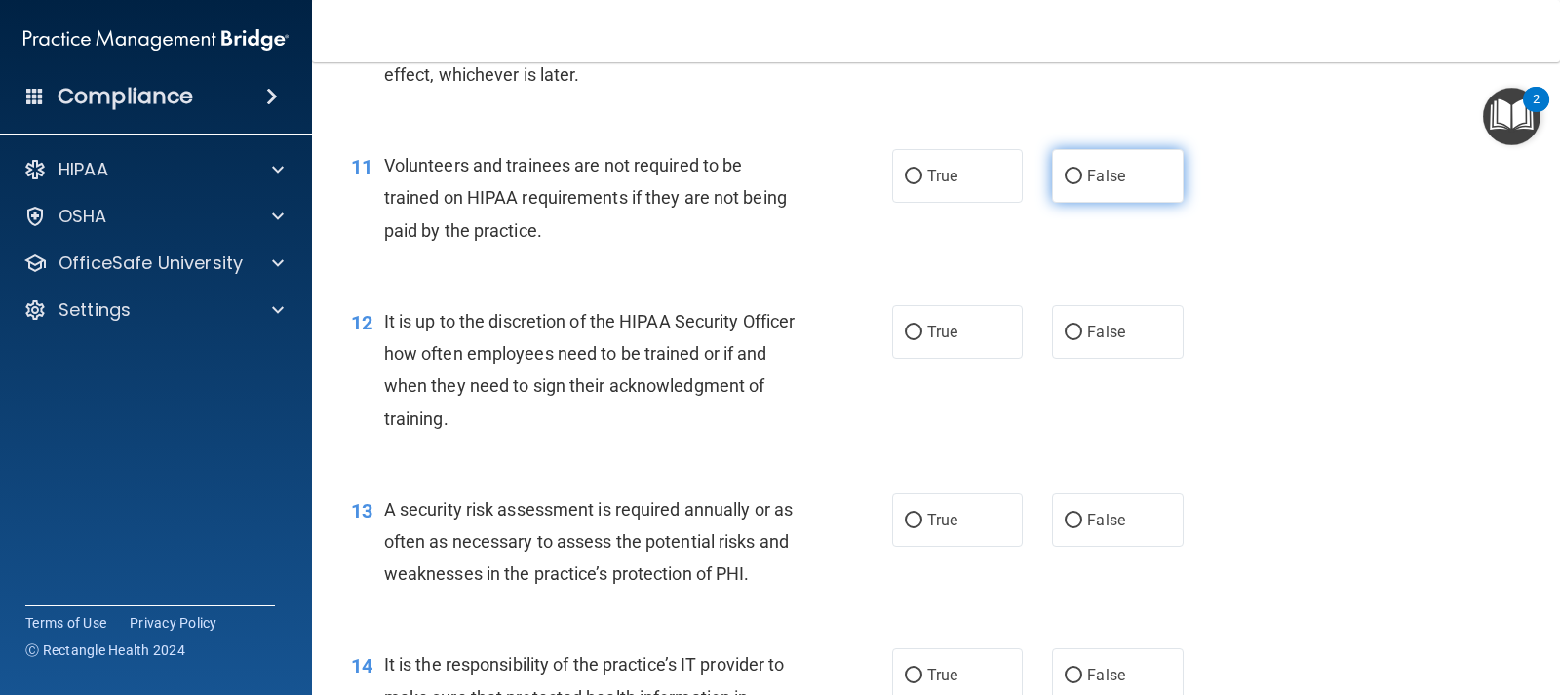
click at [1069, 183] on input "False" at bounding box center [1074, 177] width 18 height 15
radio input "true"
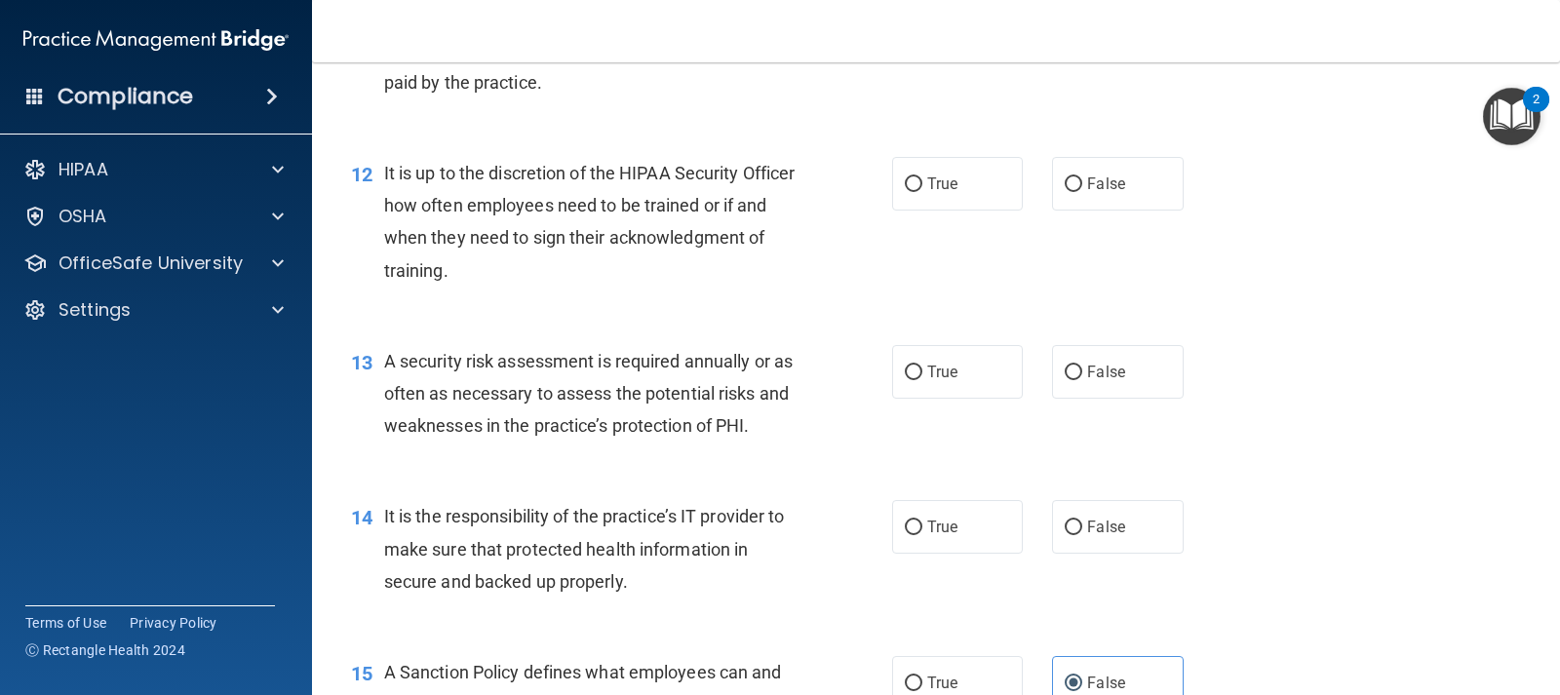
scroll to position [2243, 0]
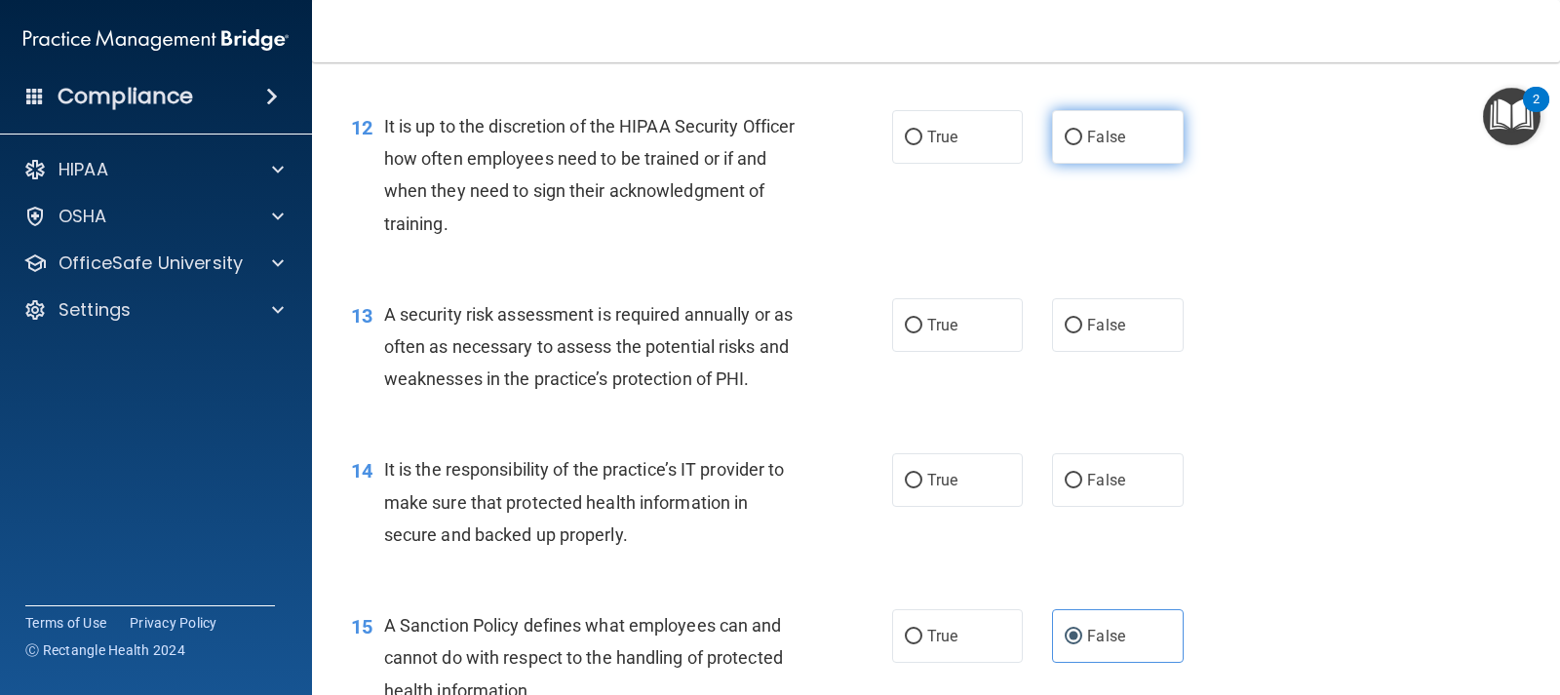
click at [1063, 154] on label "False" at bounding box center [1117, 137] width 131 height 54
click at [1065, 145] on input "False" at bounding box center [1074, 138] width 18 height 15
radio input "true"
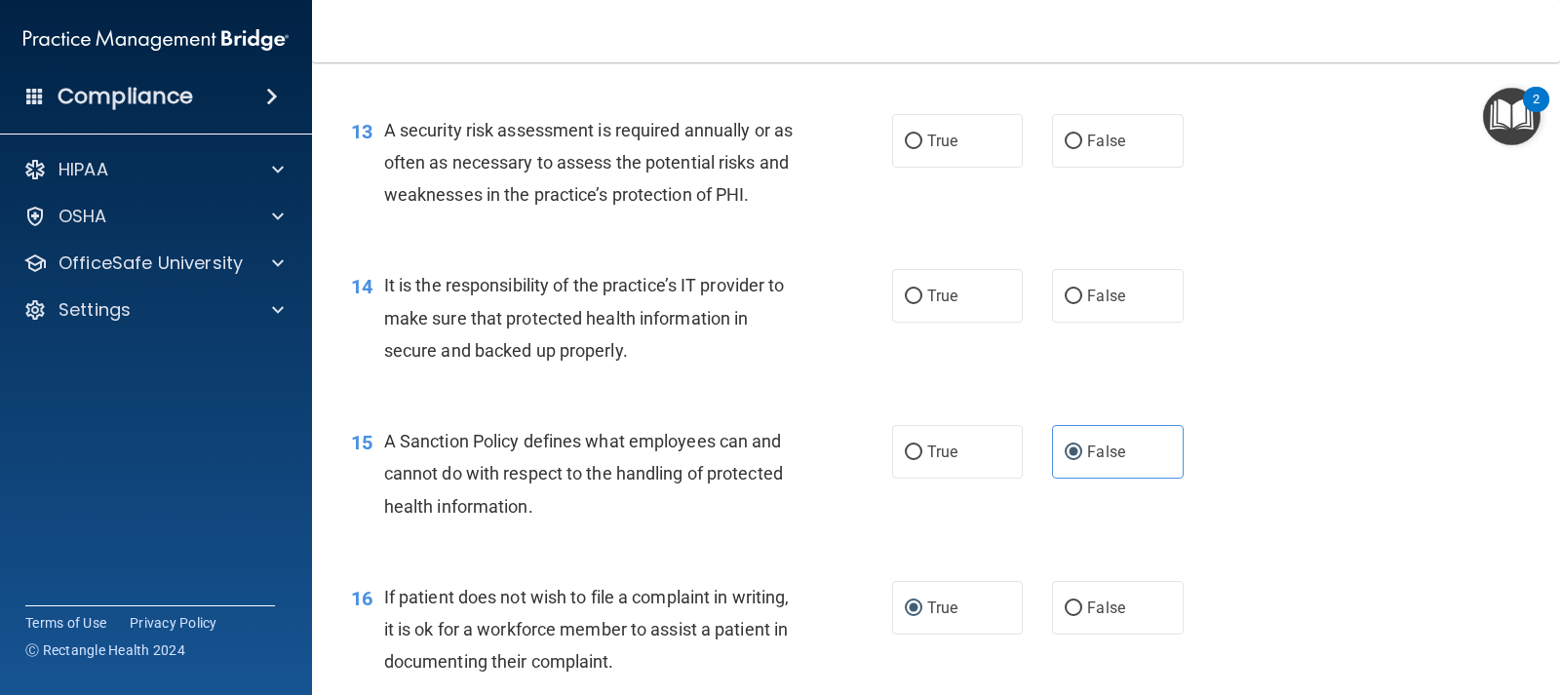
scroll to position [2438, 0]
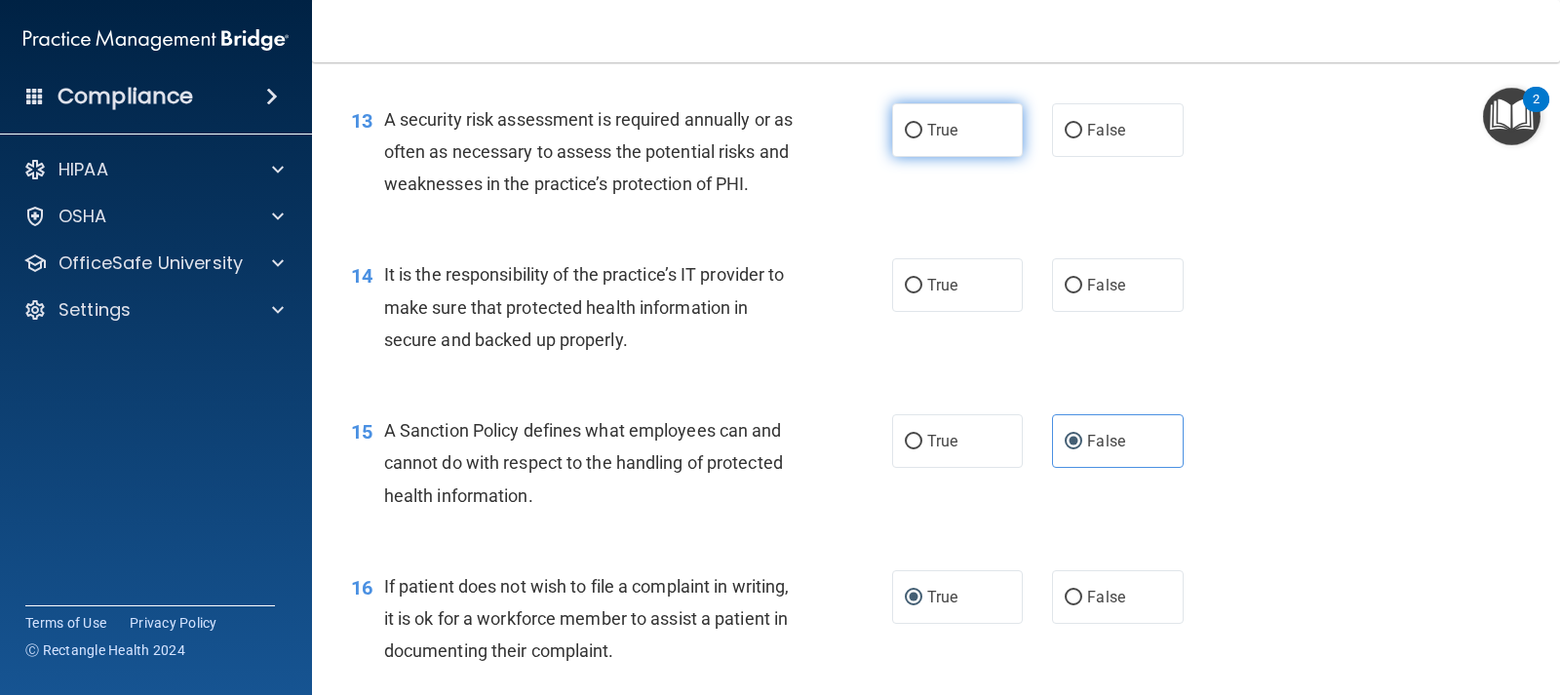
click at [920, 147] on label "True" at bounding box center [957, 130] width 131 height 54
click at [920, 138] on input "True" at bounding box center [914, 131] width 18 height 15
radio input "true"
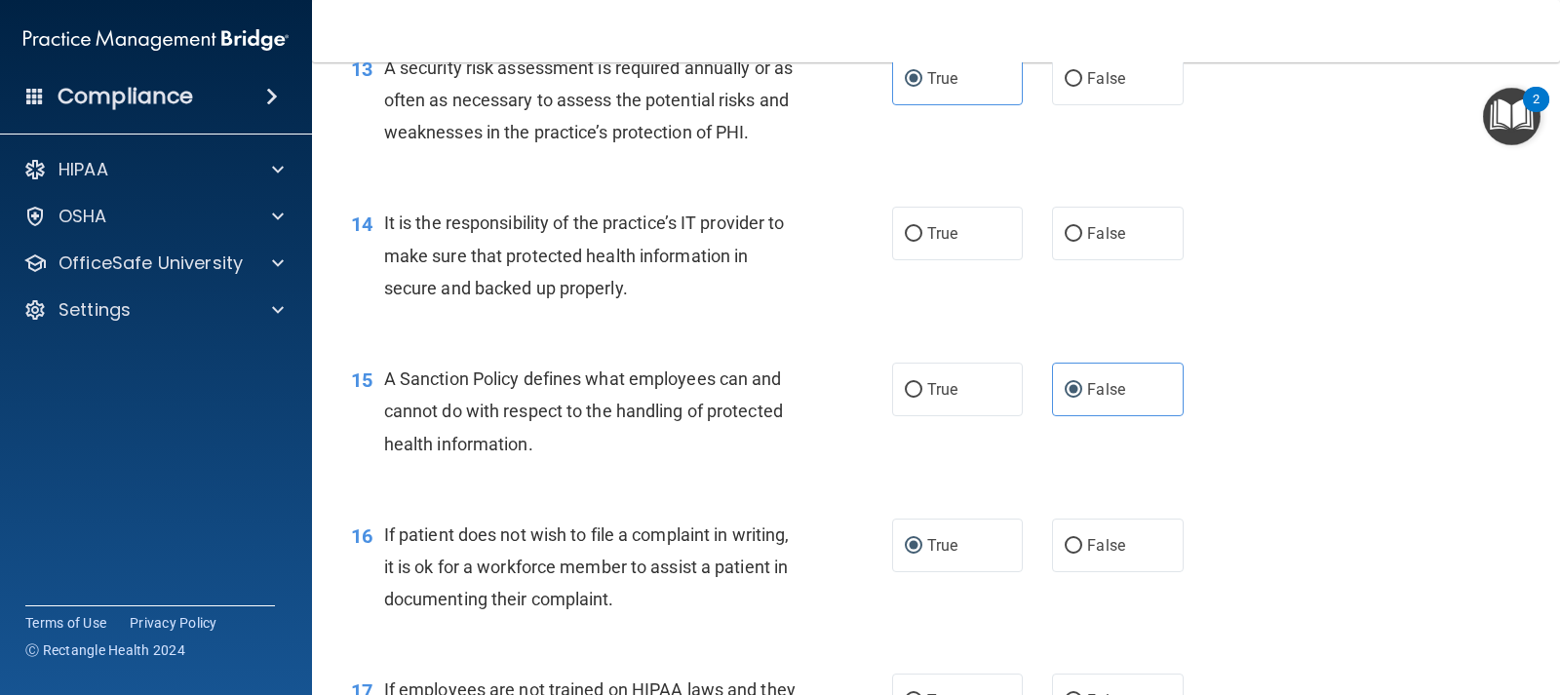
scroll to position [2535, 0]
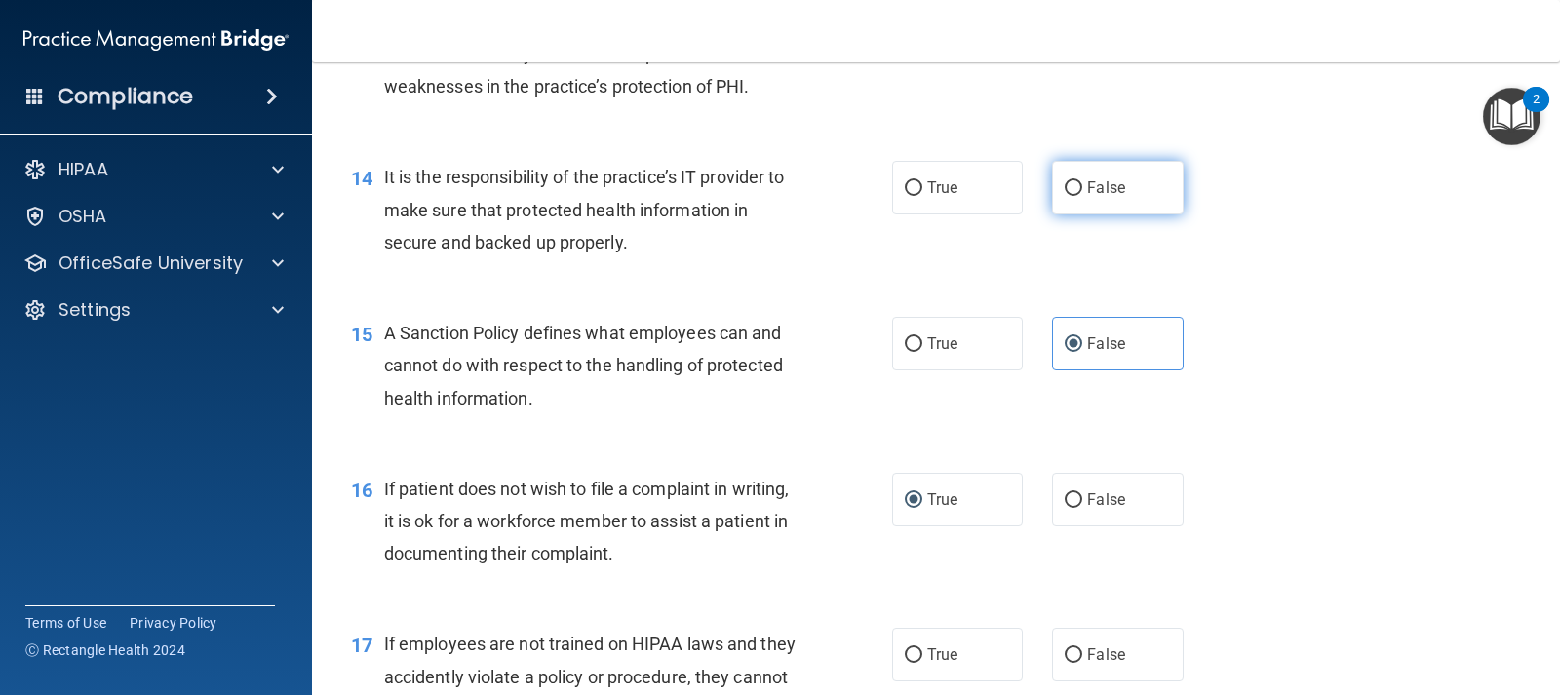
click at [1087, 186] on span "False" at bounding box center [1106, 187] width 38 height 19
click at [1081, 186] on input "False" at bounding box center [1074, 188] width 18 height 15
radio input "true"
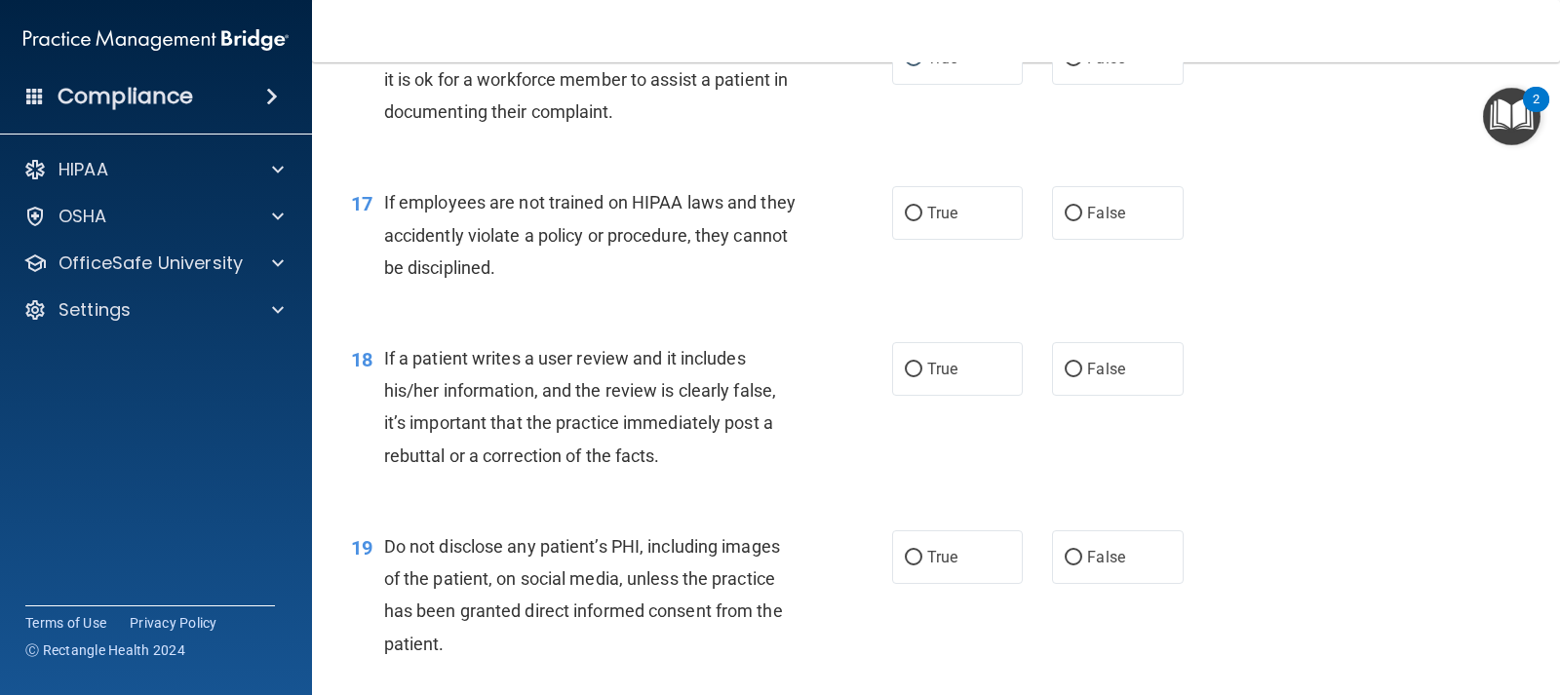
scroll to position [3023, 0]
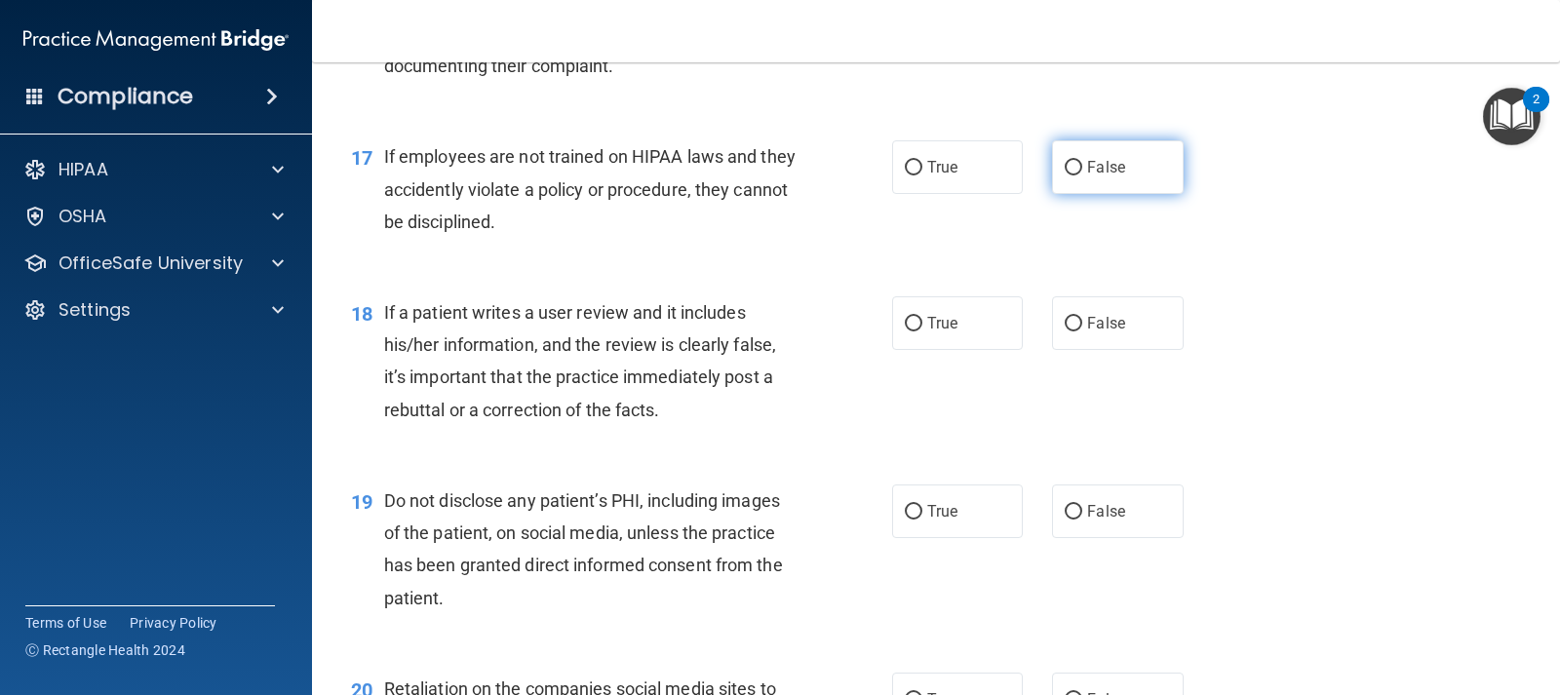
click at [1090, 170] on span "False" at bounding box center [1106, 167] width 38 height 19
click at [1082, 170] on input "False" at bounding box center [1074, 168] width 18 height 15
radio input "true"
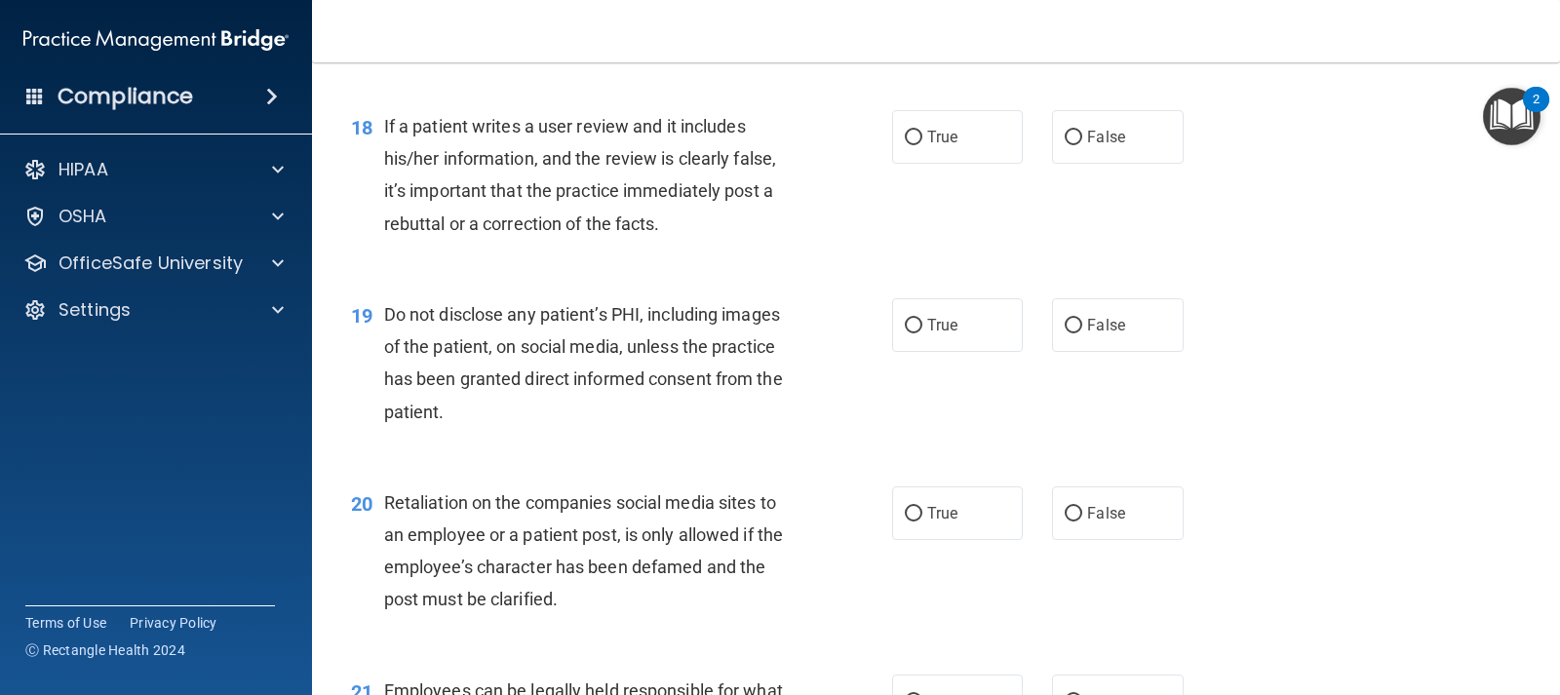
scroll to position [3218, 0]
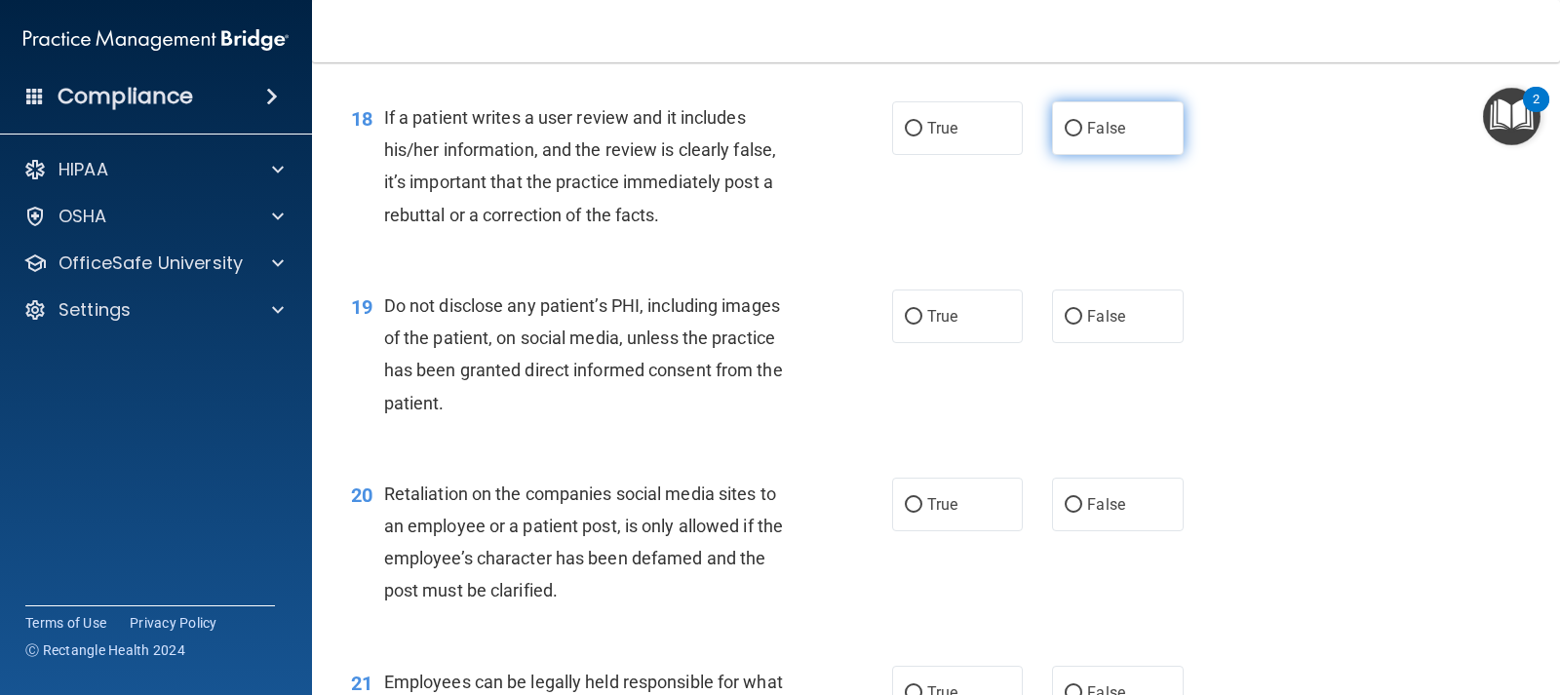
click at [1069, 141] on label "False" at bounding box center [1117, 128] width 131 height 54
click at [1069, 137] on input "False" at bounding box center [1074, 129] width 18 height 15
radio input "true"
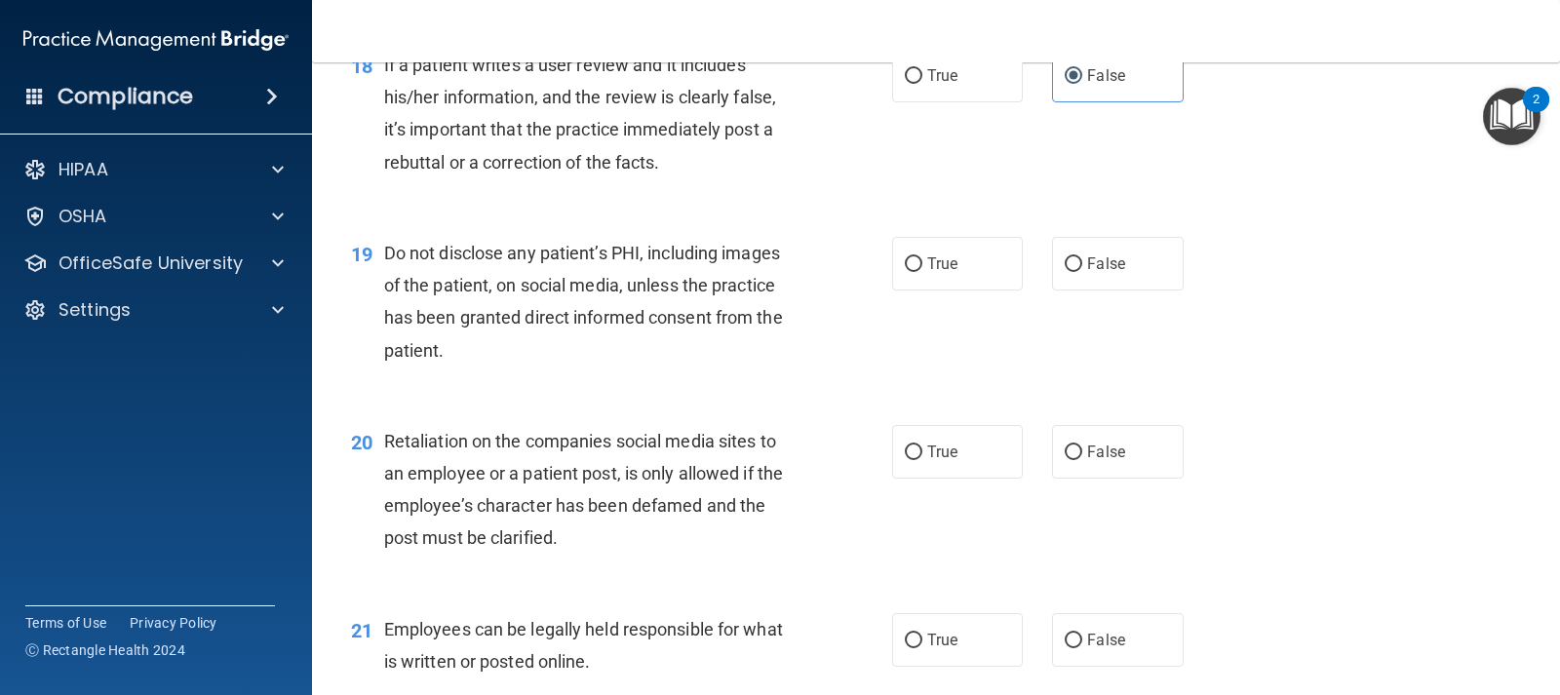
scroll to position [3316, 0]
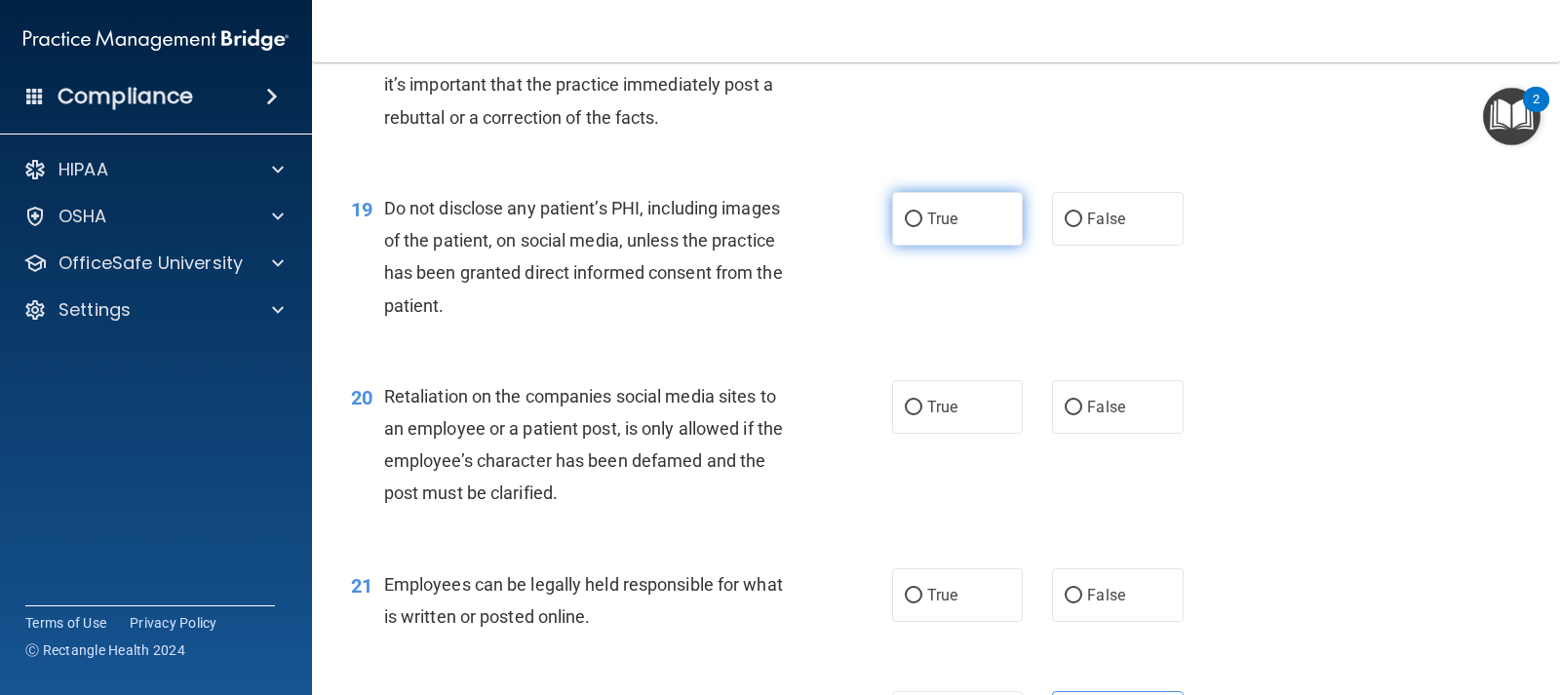
click at [912, 235] on label "True" at bounding box center [957, 219] width 131 height 54
click at [912, 227] on input "True" at bounding box center [914, 220] width 18 height 15
radio input "true"
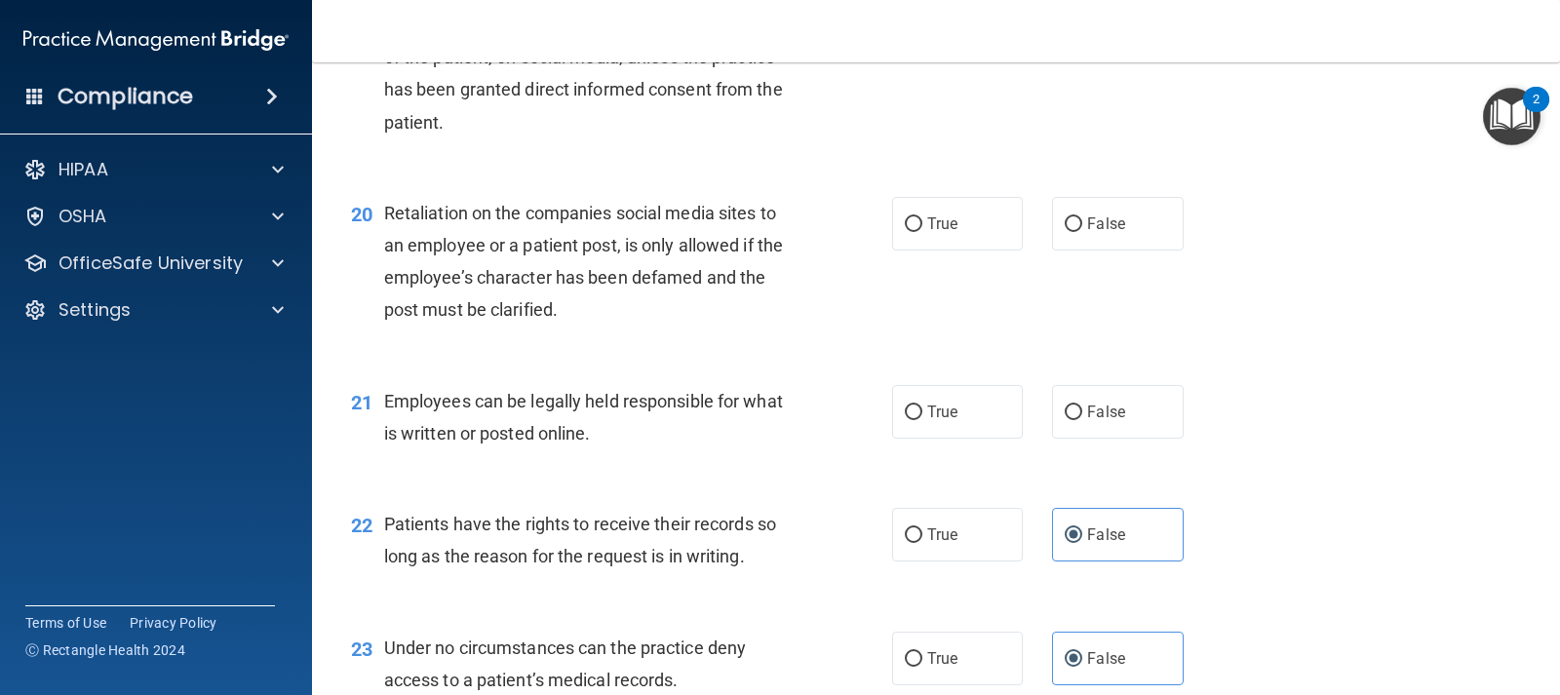
scroll to position [3511, 0]
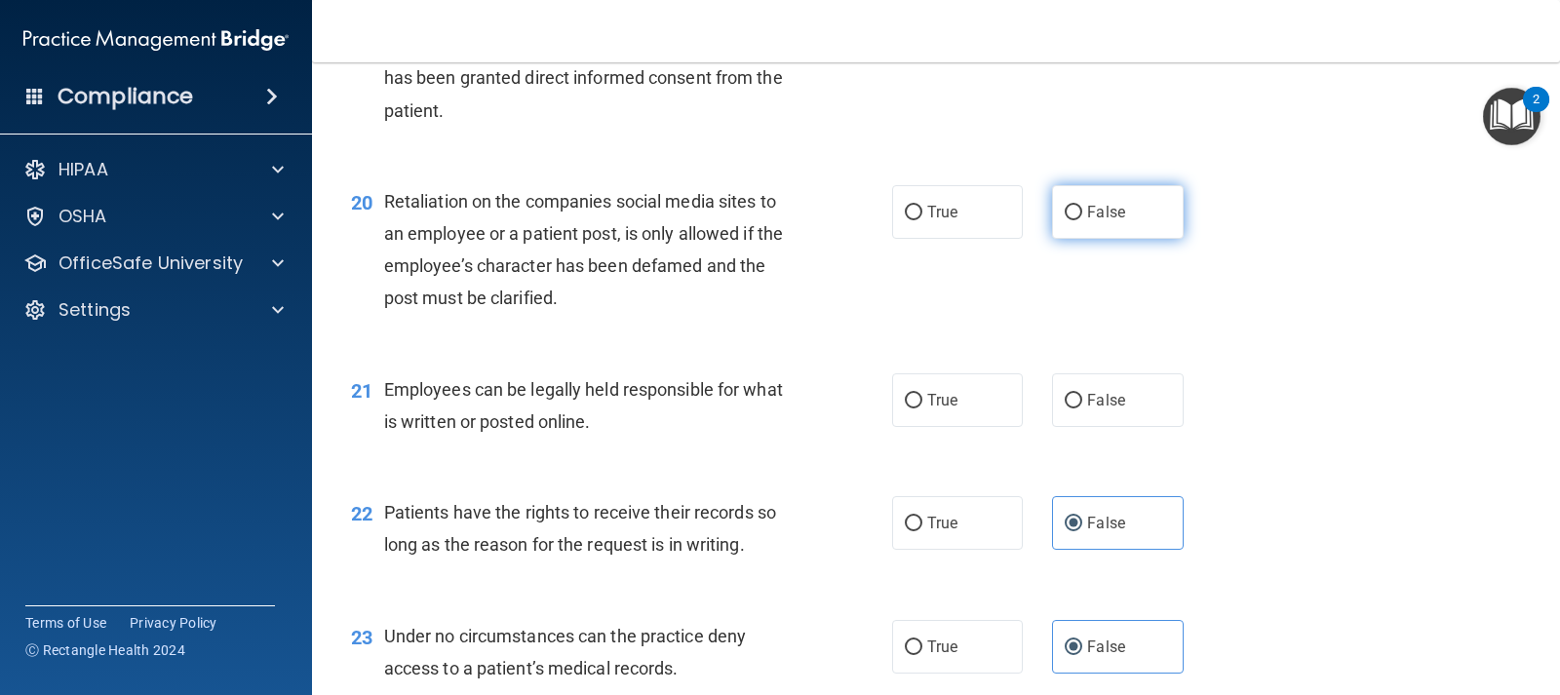
click at [1109, 212] on span "False" at bounding box center [1106, 212] width 38 height 19
click at [1082, 212] on input "False" at bounding box center [1074, 213] width 18 height 15
radio input "true"
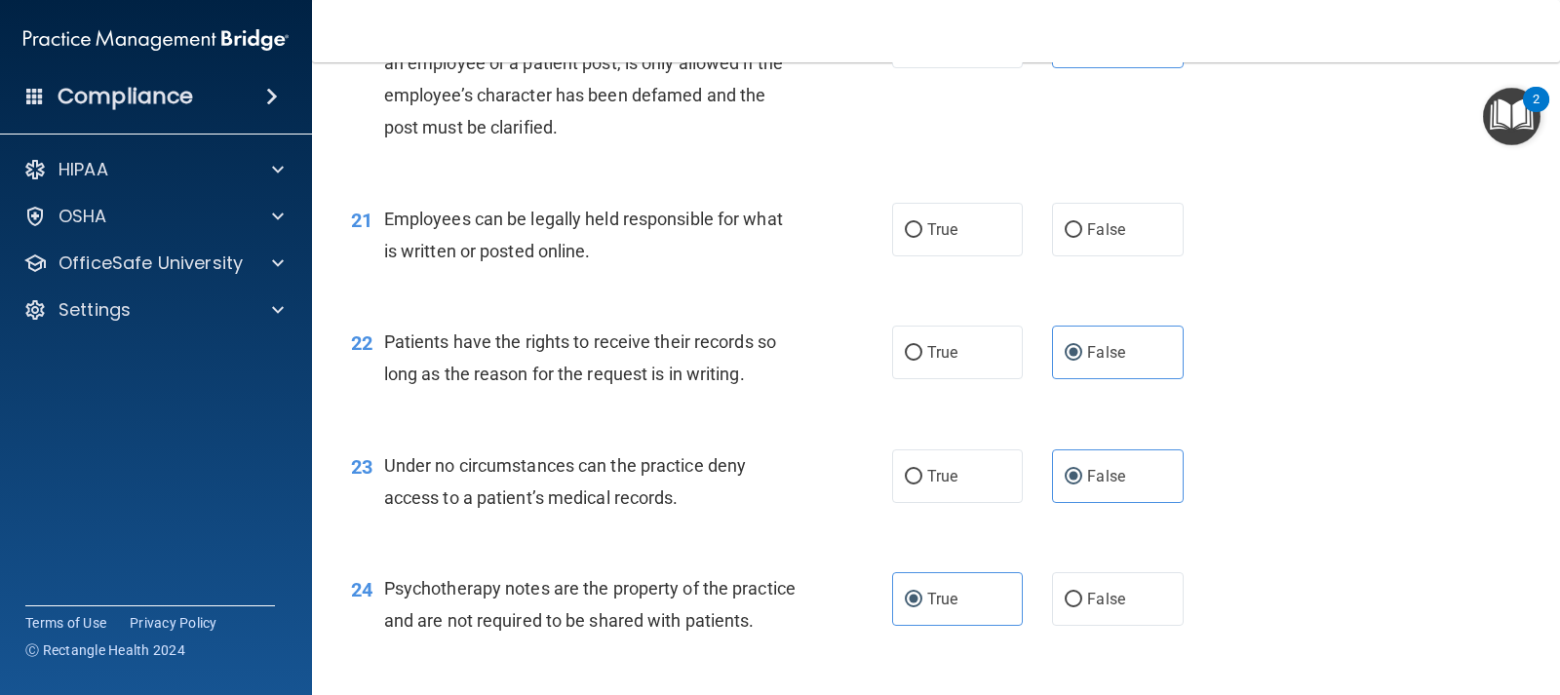
scroll to position [3706, 0]
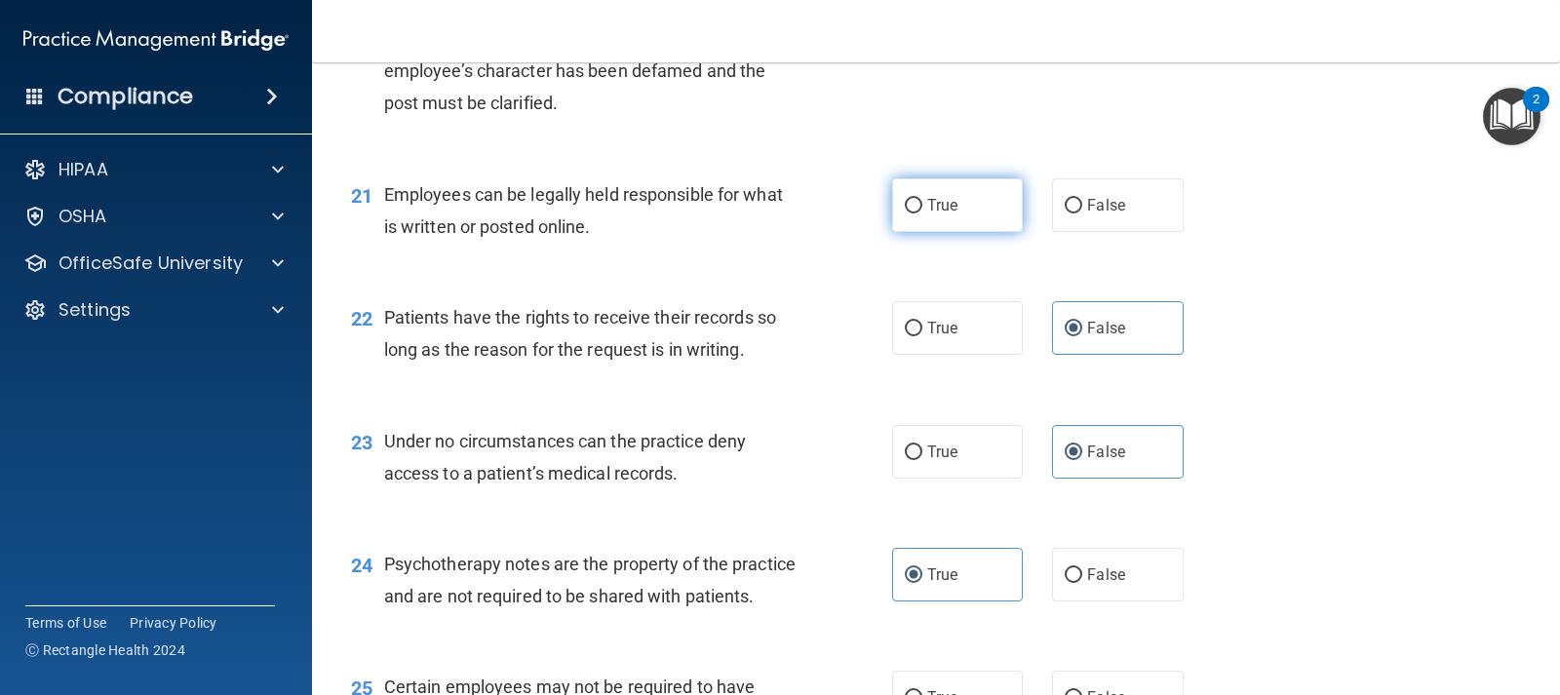
click at [922, 215] on label "True" at bounding box center [957, 205] width 131 height 54
click at [922, 214] on input "True" at bounding box center [914, 206] width 18 height 15
radio input "true"
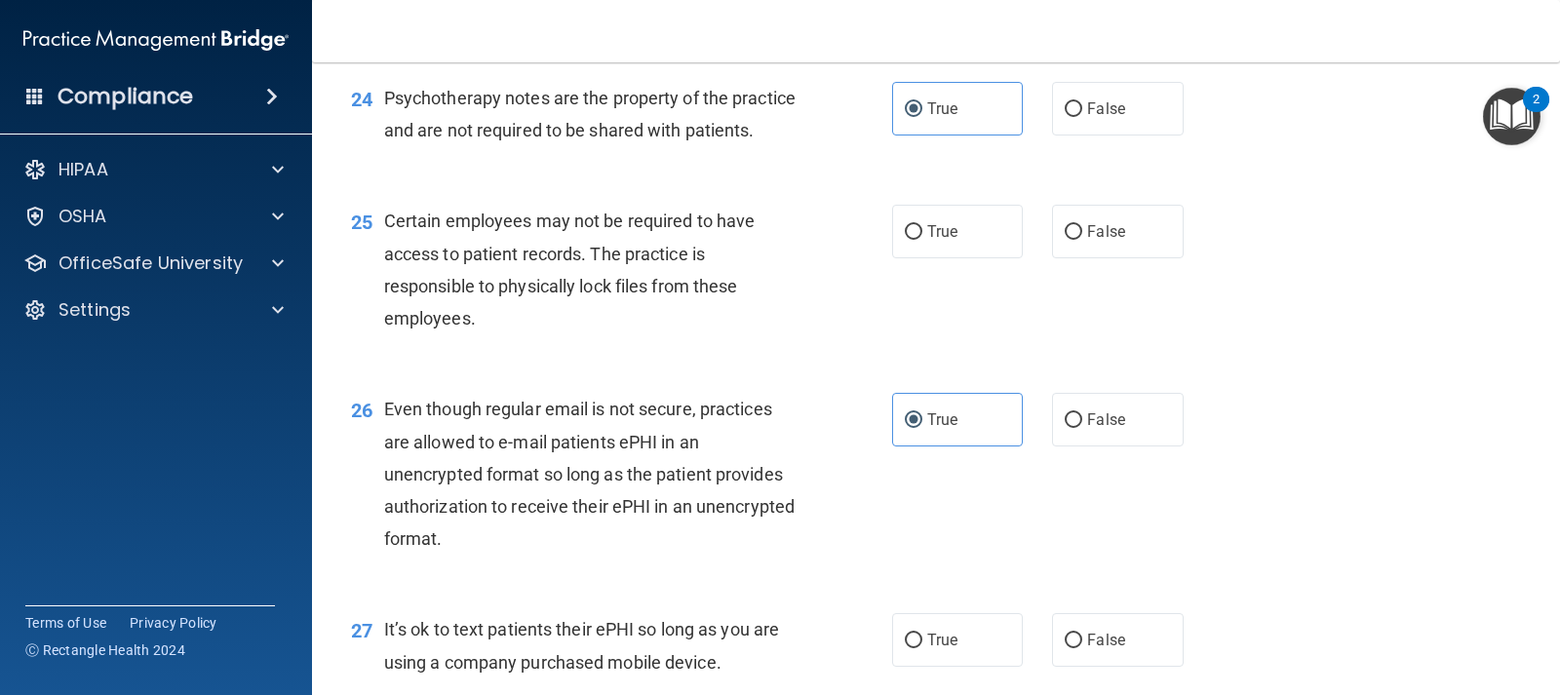
scroll to position [4193, 0]
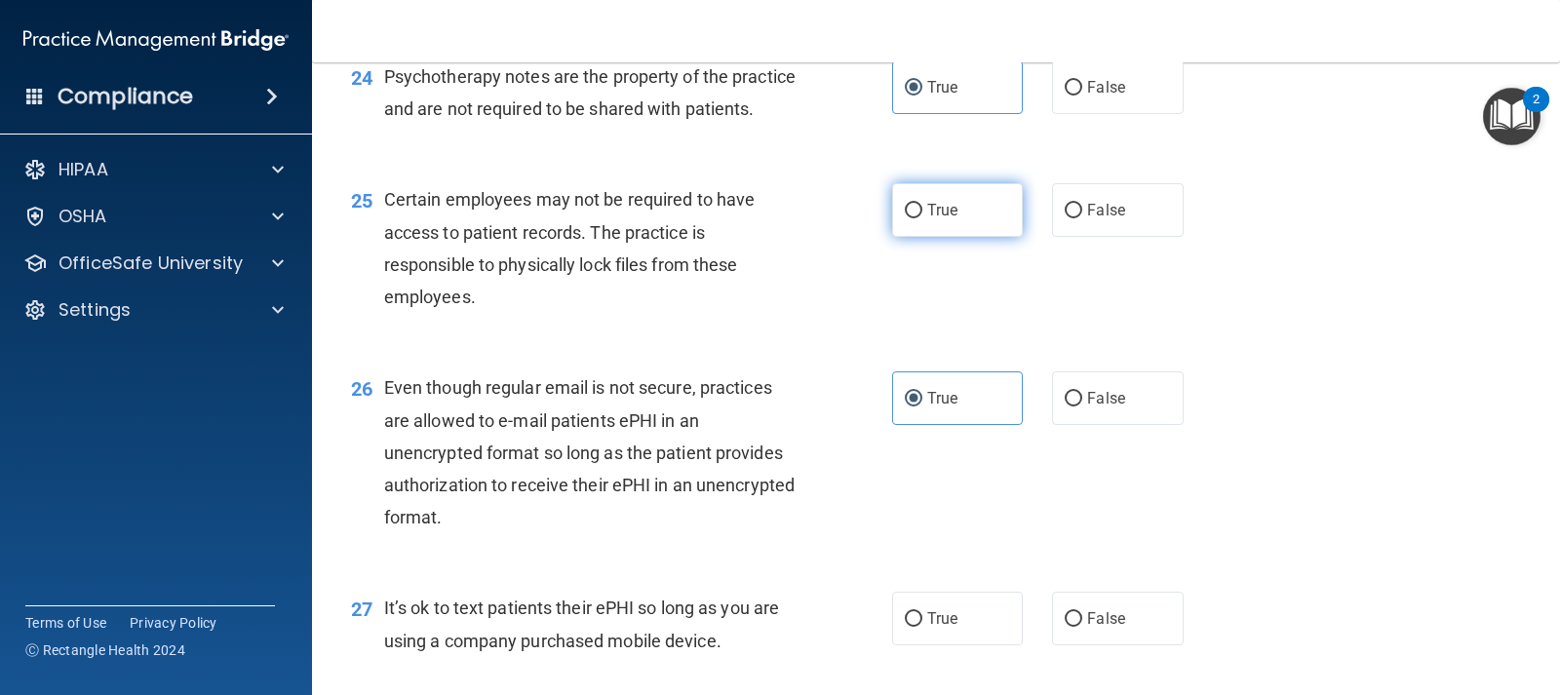
click at [911, 237] on label "True" at bounding box center [957, 210] width 131 height 54
click at [911, 218] on input "True" at bounding box center [914, 211] width 18 height 15
radio input "true"
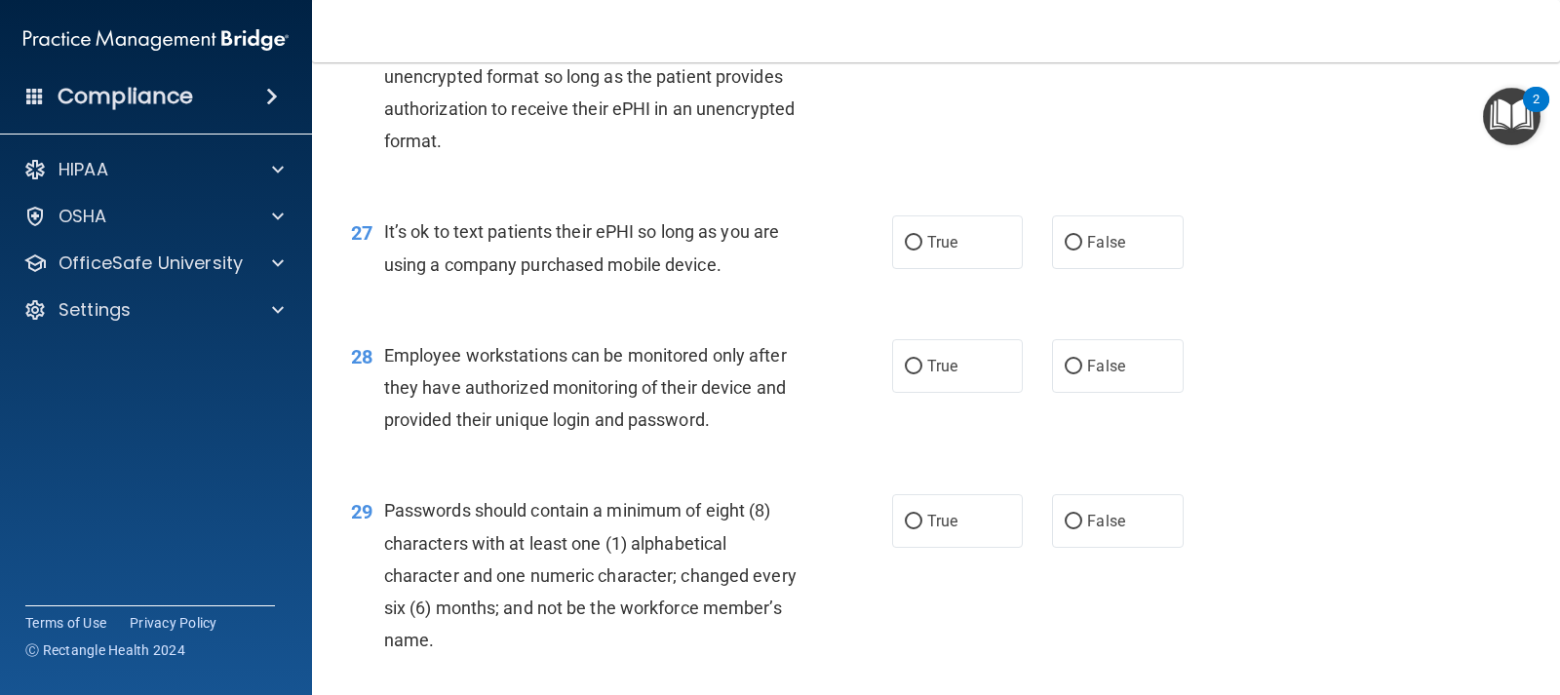
scroll to position [4583, 0]
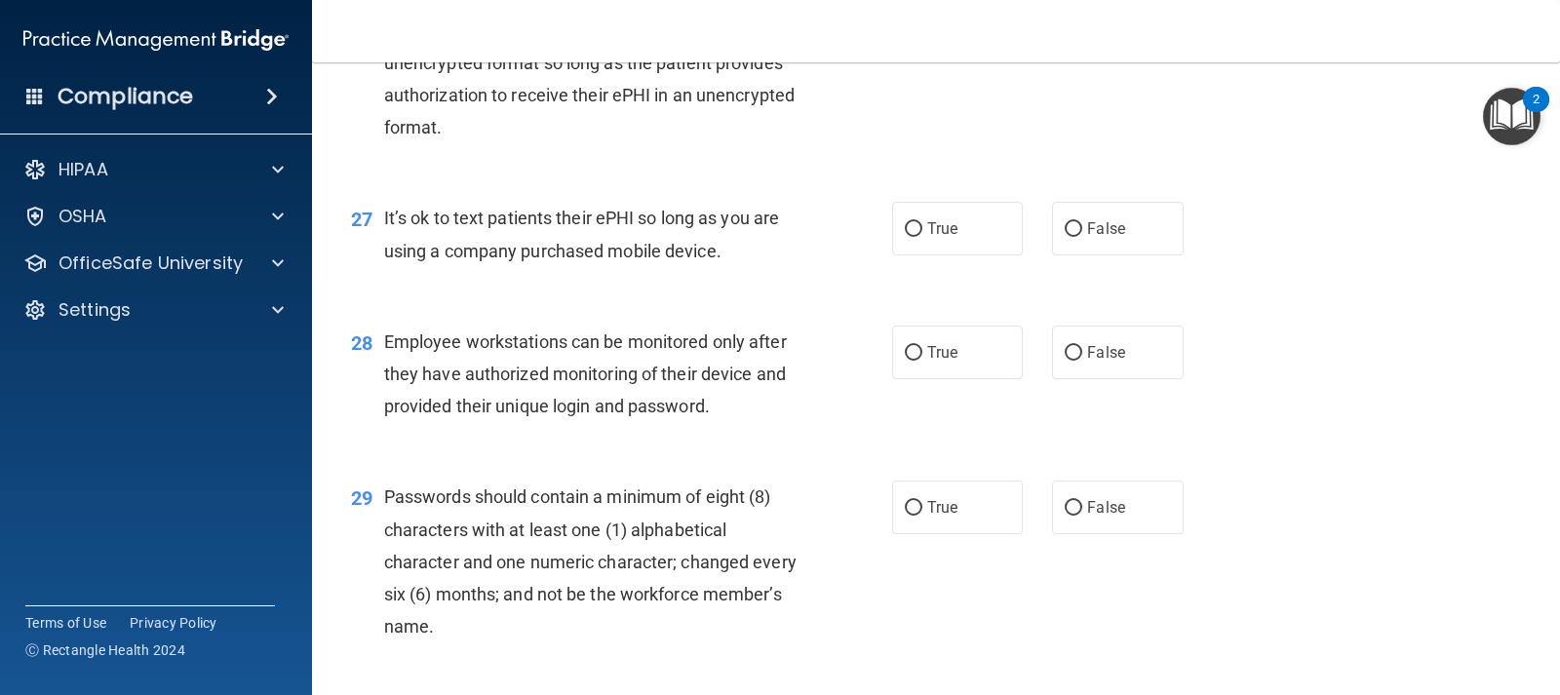
drag, startPoint x: 1084, startPoint y: 254, endPoint x: 890, endPoint y: 349, distance: 216.3
click at [1087, 238] on span "False" at bounding box center [1106, 228] width 38 height 19
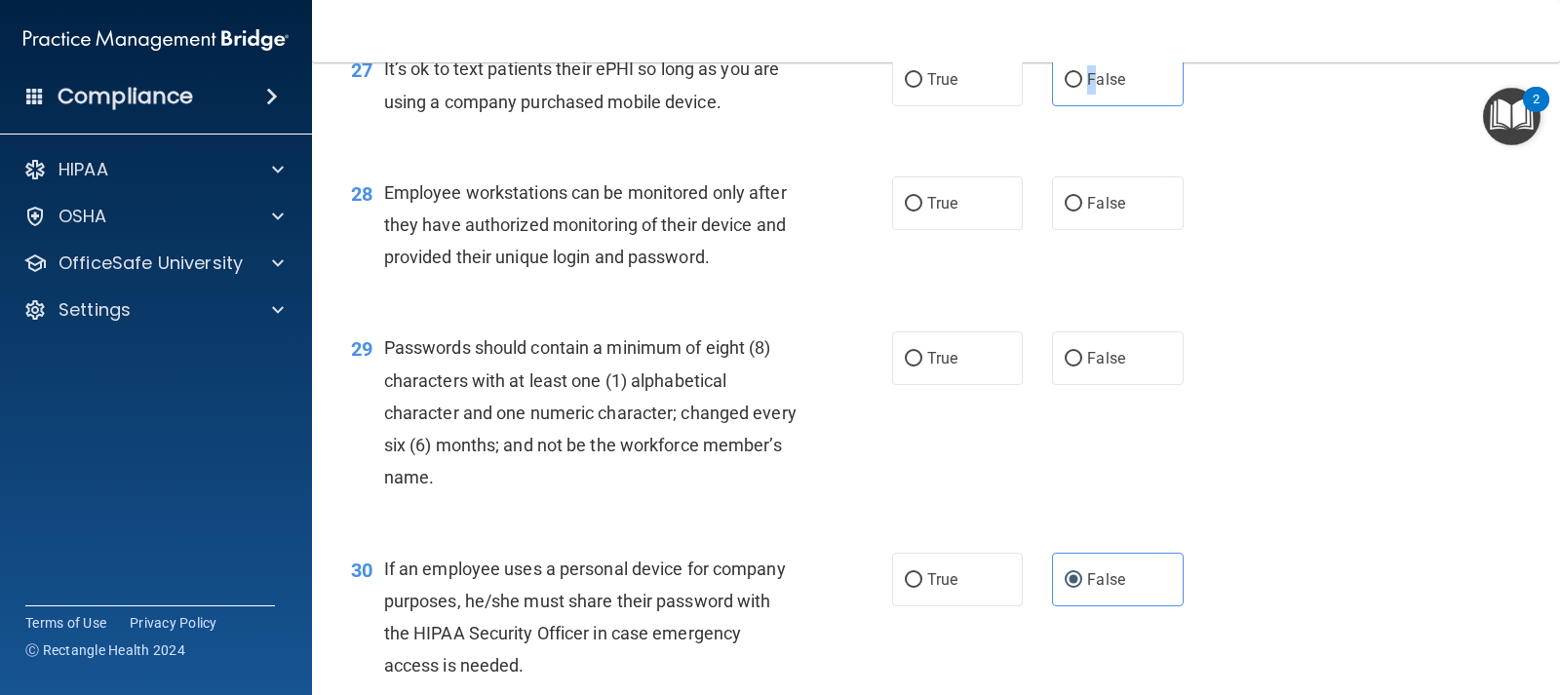
scroll to position [4778, 0]
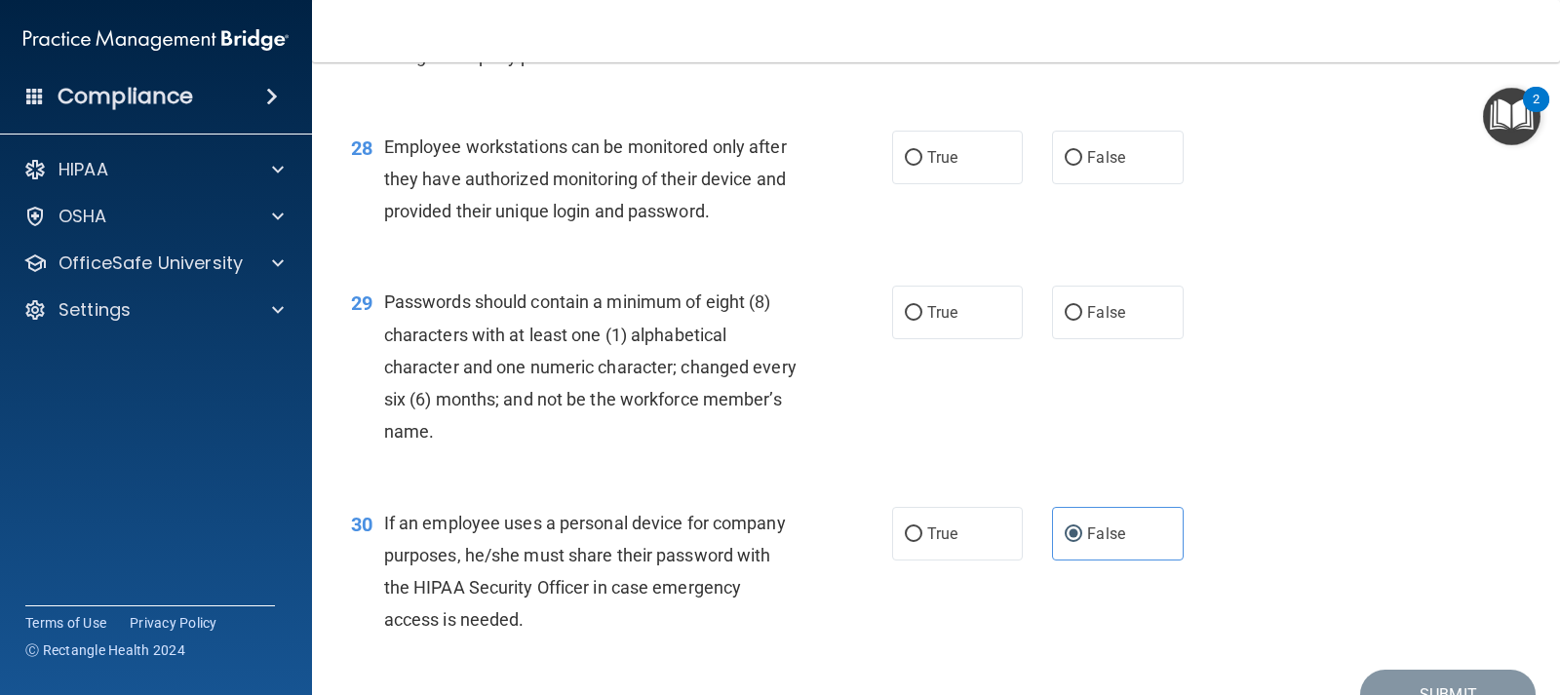
click at [1059, 94] on div "27 It’s ok to text patients their ePHI so long as you are using a company purch…" at bounding box center [935, 43] width 1199 height 123
click at [1065, 60] on label "False" at bounding box center [1117, 34] width 131 height 54
click at [1065, 42] on input "False" at bounding box center [1074, 34] width 18 height 15
radio input "true"
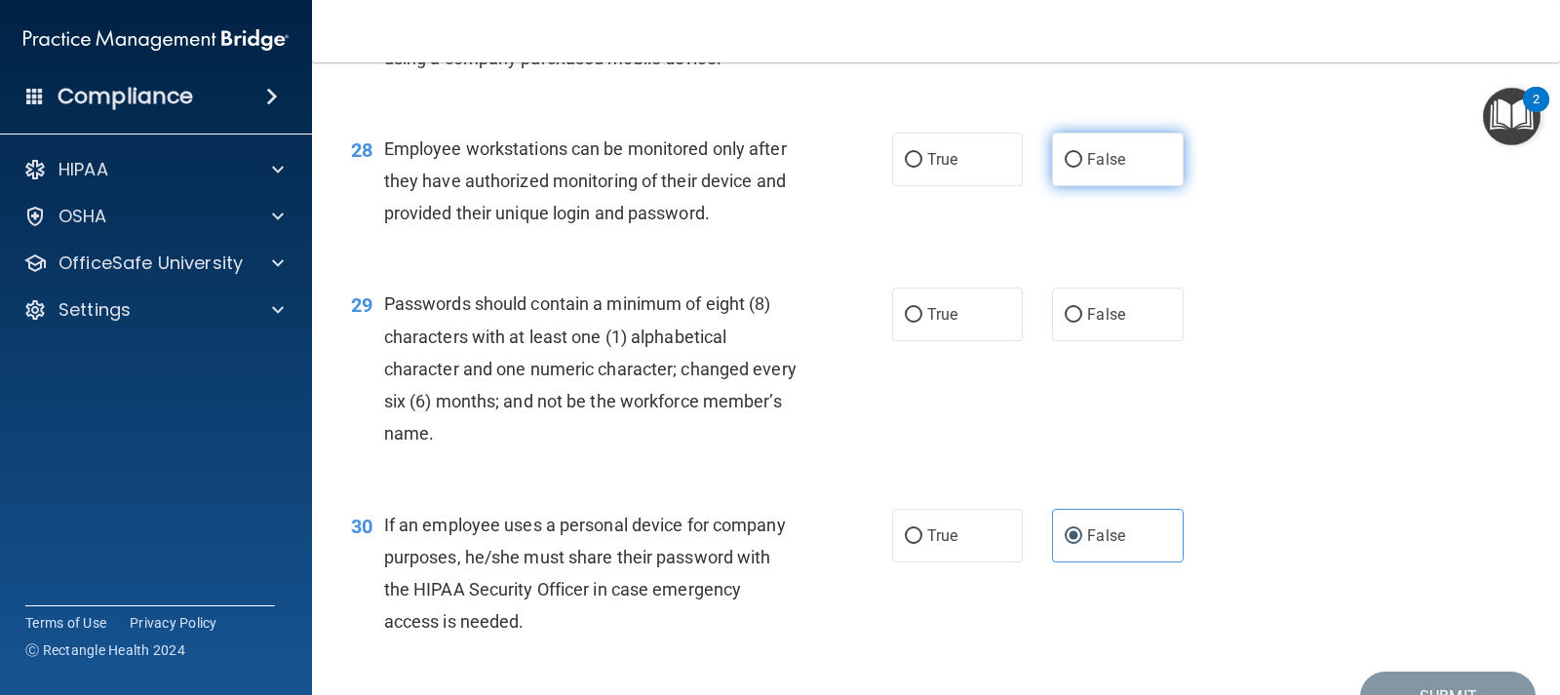
click at [1087, 169] on span "False" at bounding box center [1106, 159] width 38 height 19
click at [1080, 168] on input "False" at bounding box center [1074, 160] width 18 height 15
radio input "true"
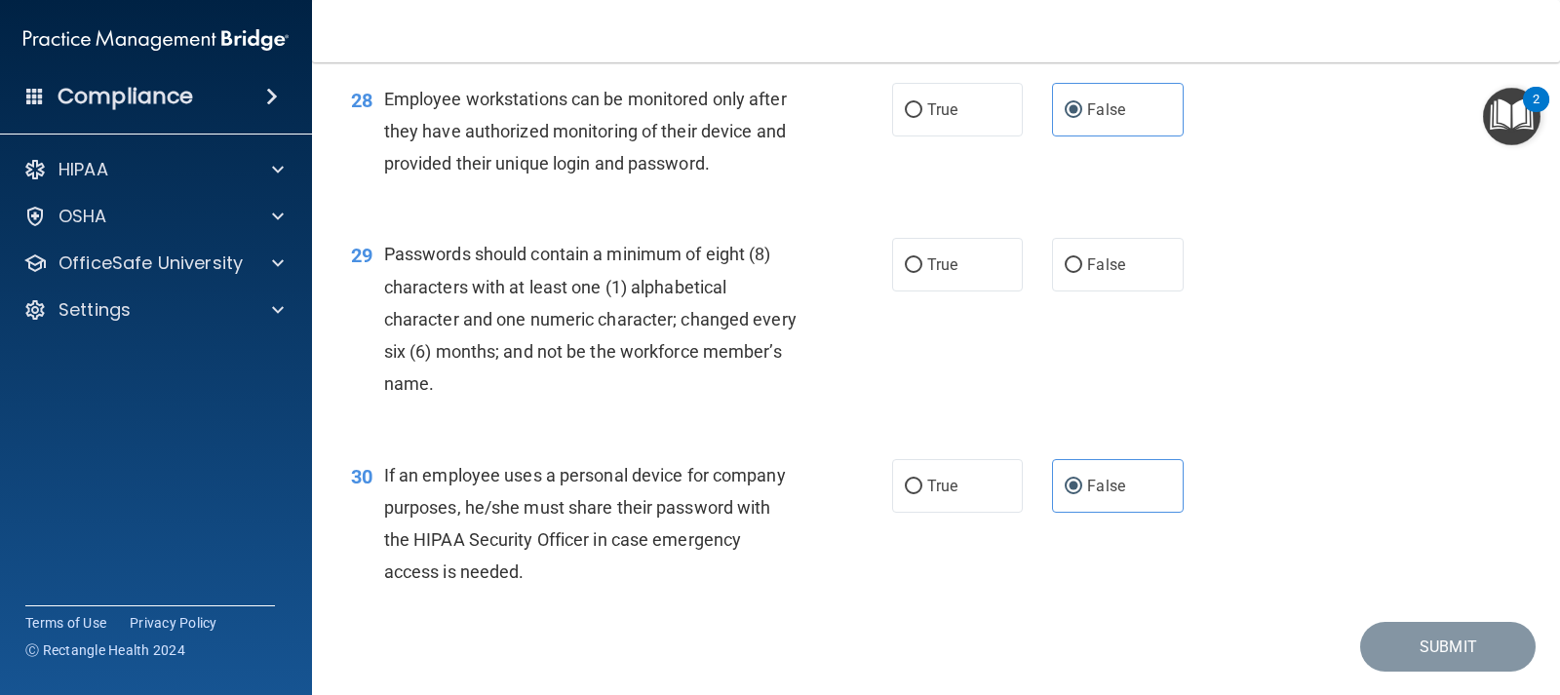
scroll to position [4874, 0]
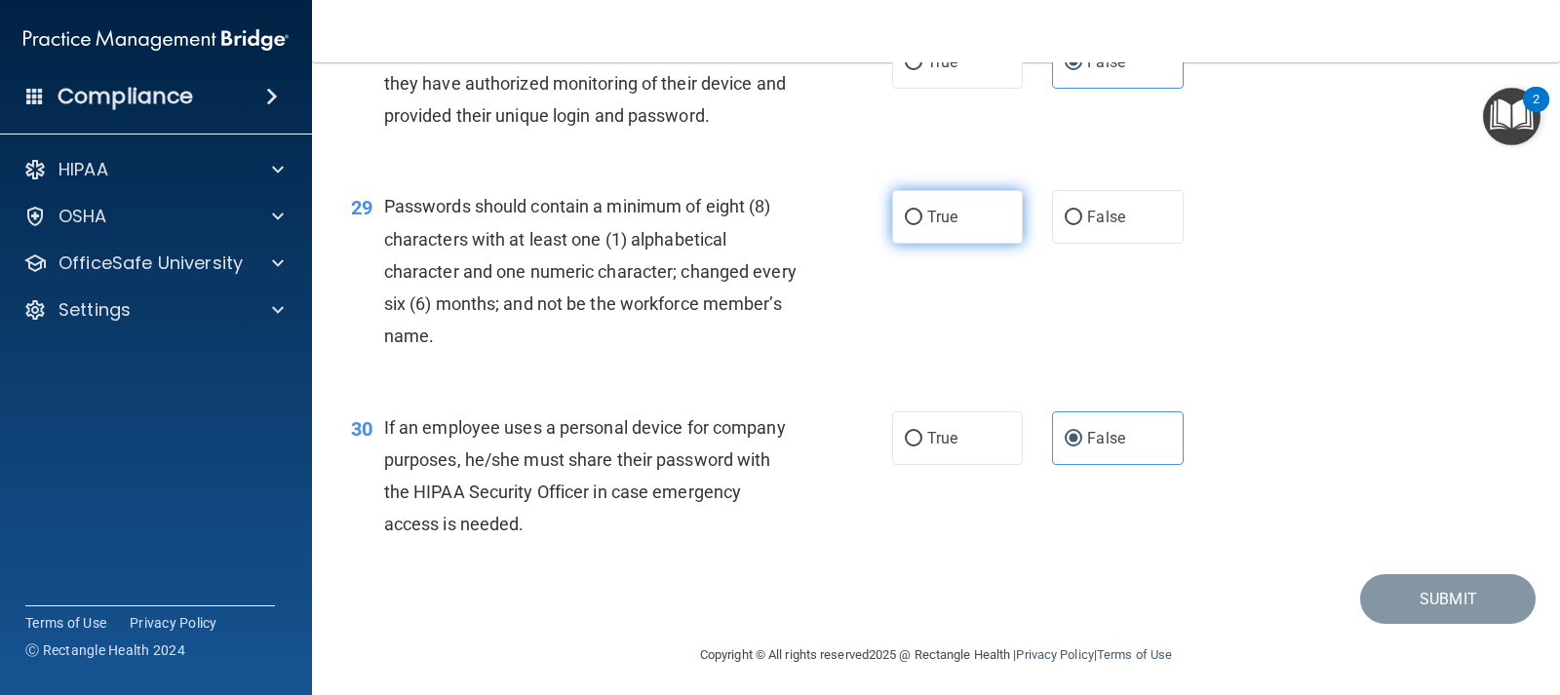
click at [906, 235] on label "True" at bounding box center [957, 217] width 131 height 54
click at [906, 225] on input "True" at bounding box center [914, 218] width 18 height 15
radio input "true"
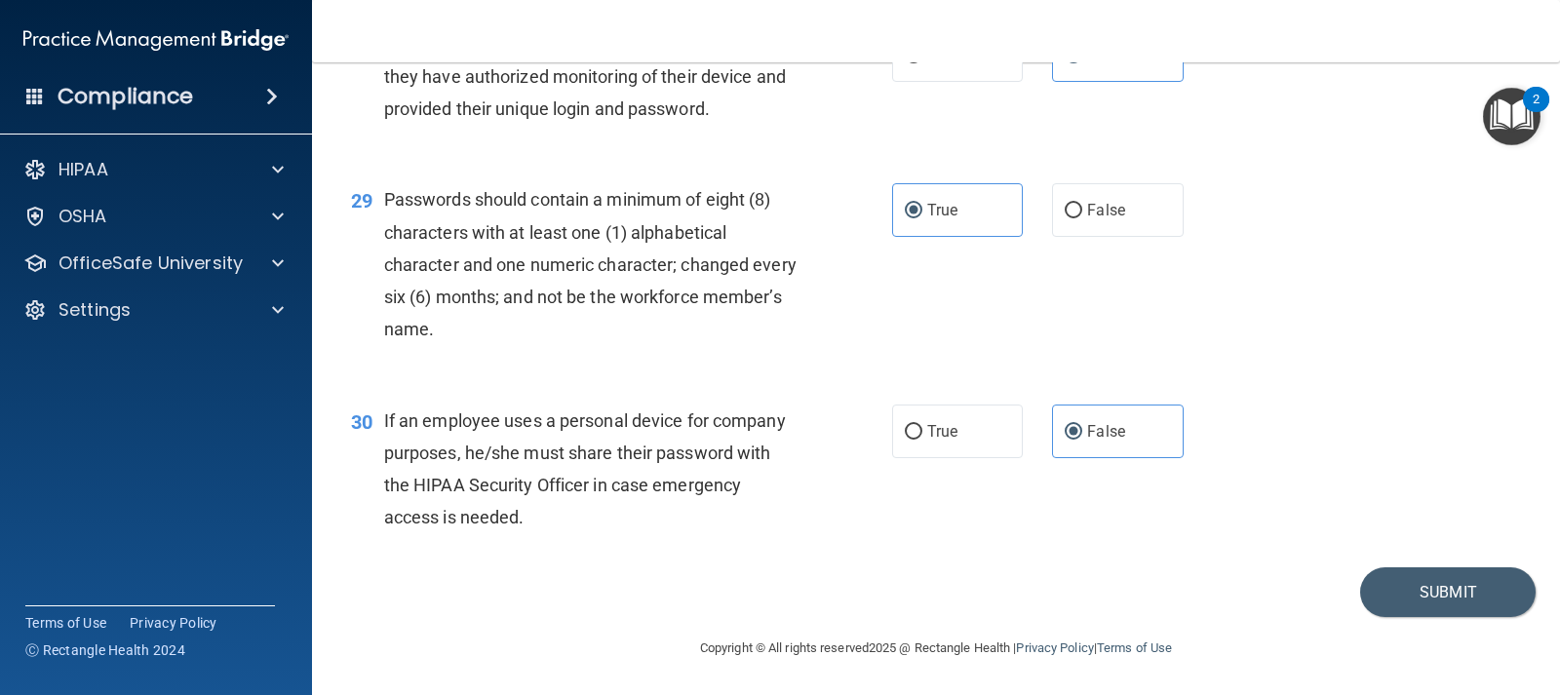
scroll to position [4913, 0]
click at [1406, 597] on button "Submit" at bounding box center [1448, 593] width 176 height 50
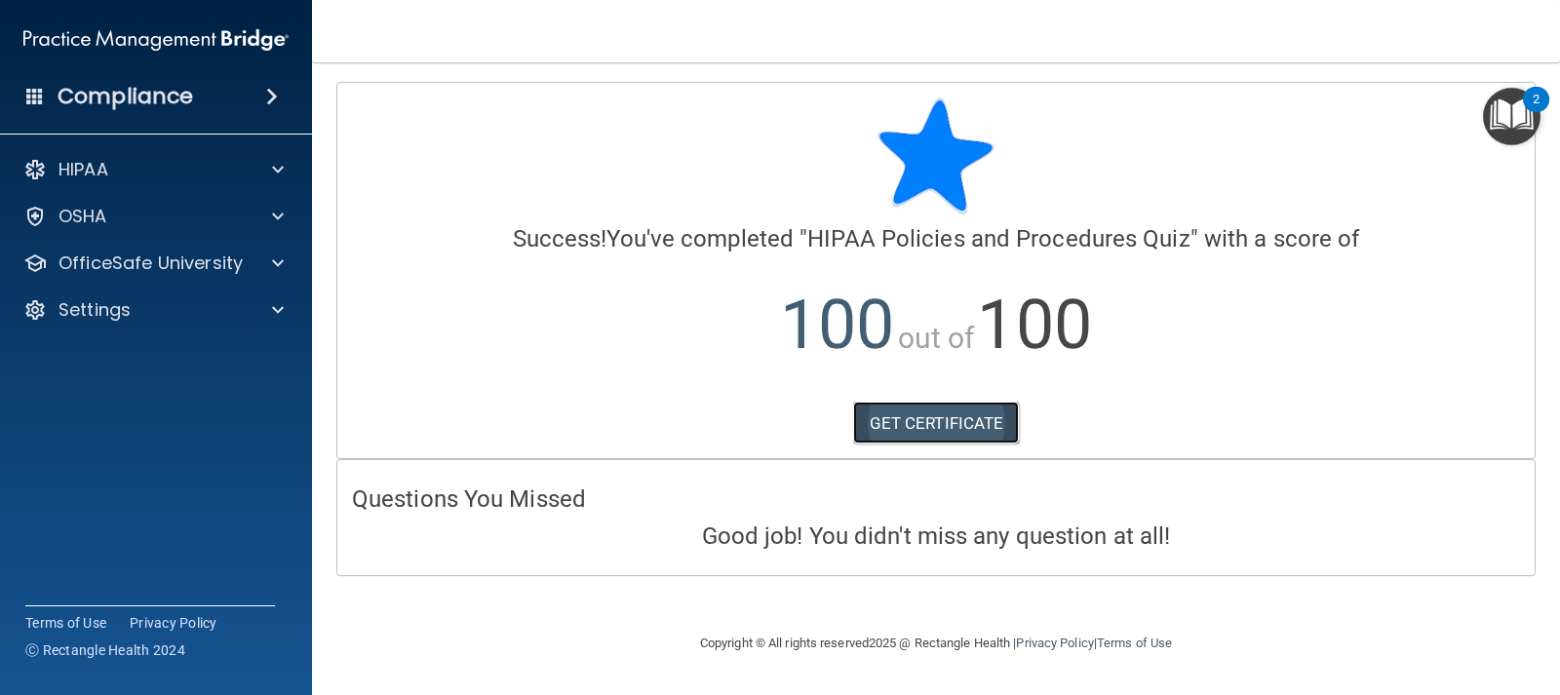
click at [943, 429] on link "GET CERTIFICATE" at bounding box center [936, 423] width 167 height 43
click at [257, 271] on div at bounding box center [275, 263] width 49 height 23
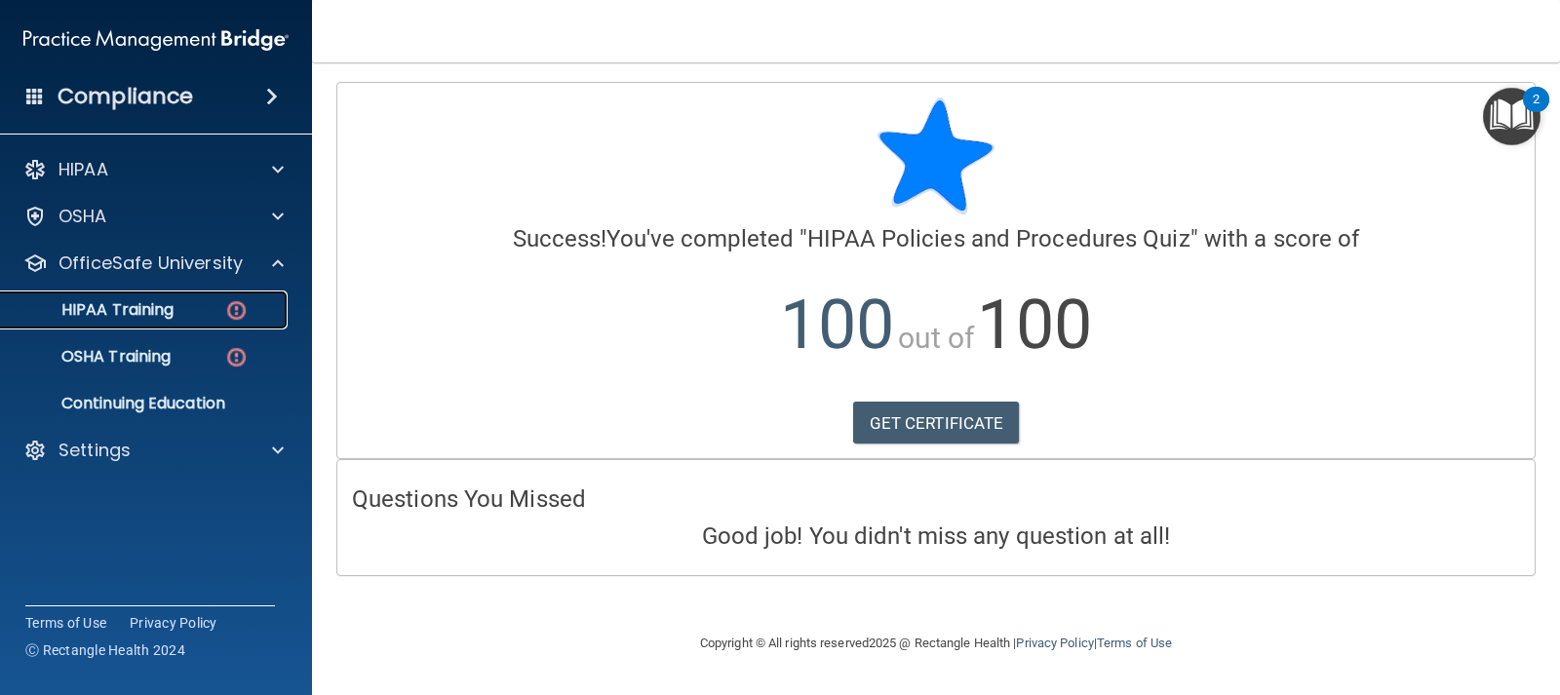
click at [177, 313] on div "HIPAA Training" at bounding box center [146, 310] width 266 height 20
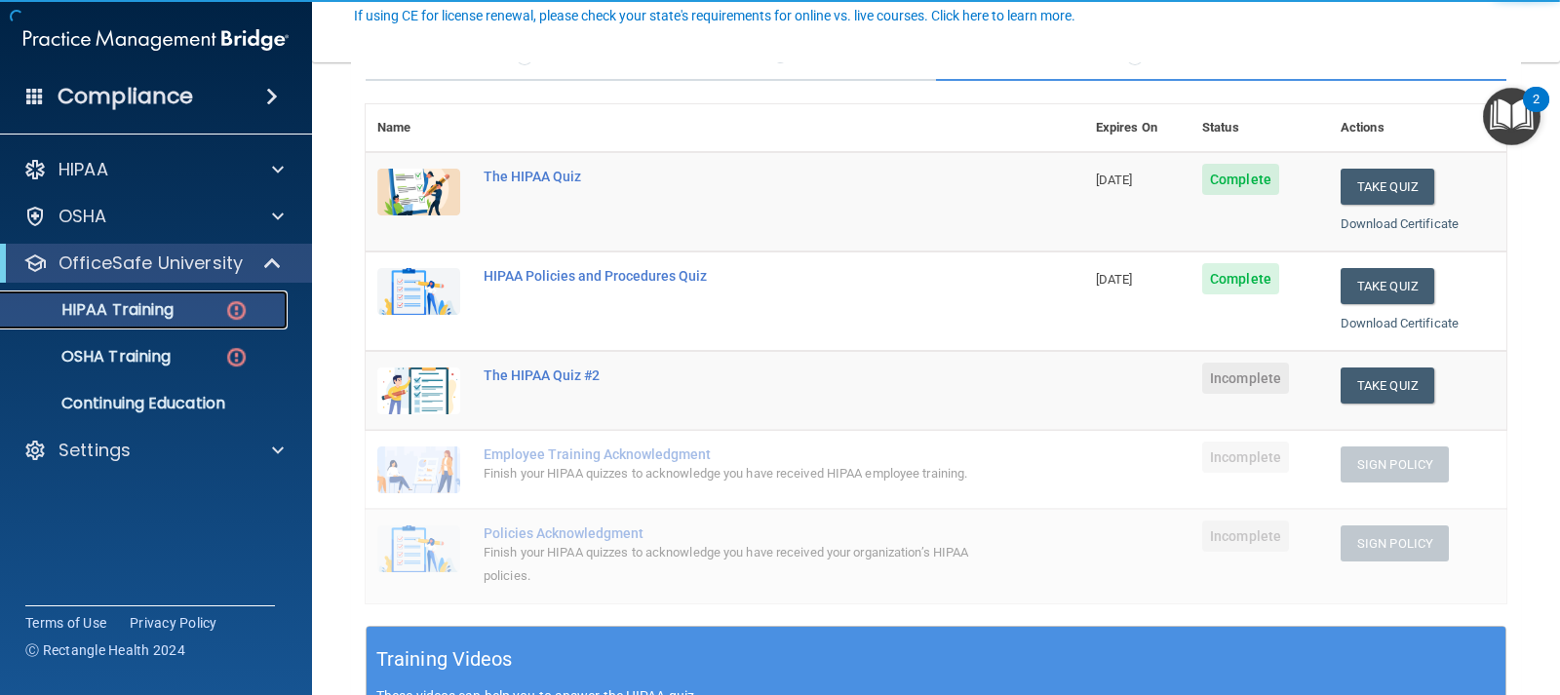
scroll to position [195, 0]
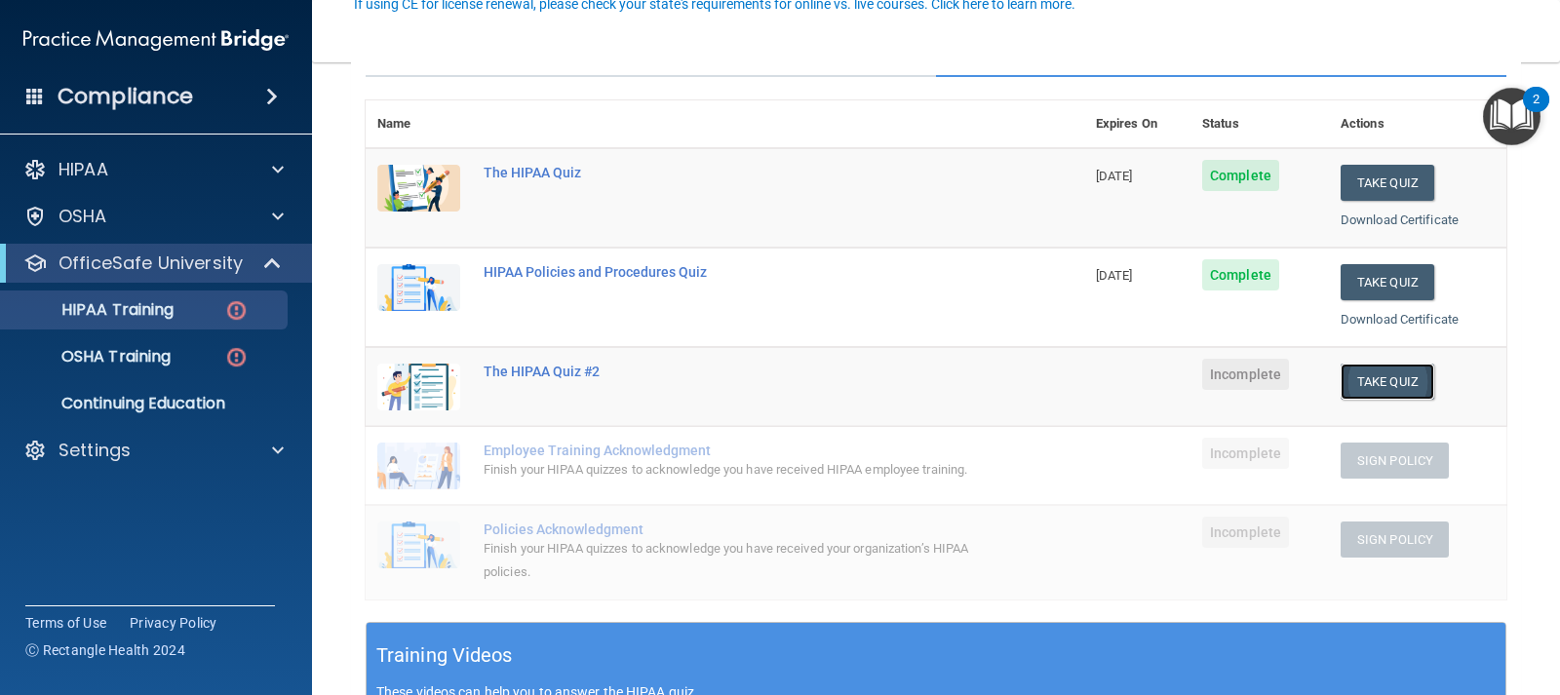
click at [1391, 387] on button "Take Quiz" at bounding box center [1388, 382] width 94 height 36
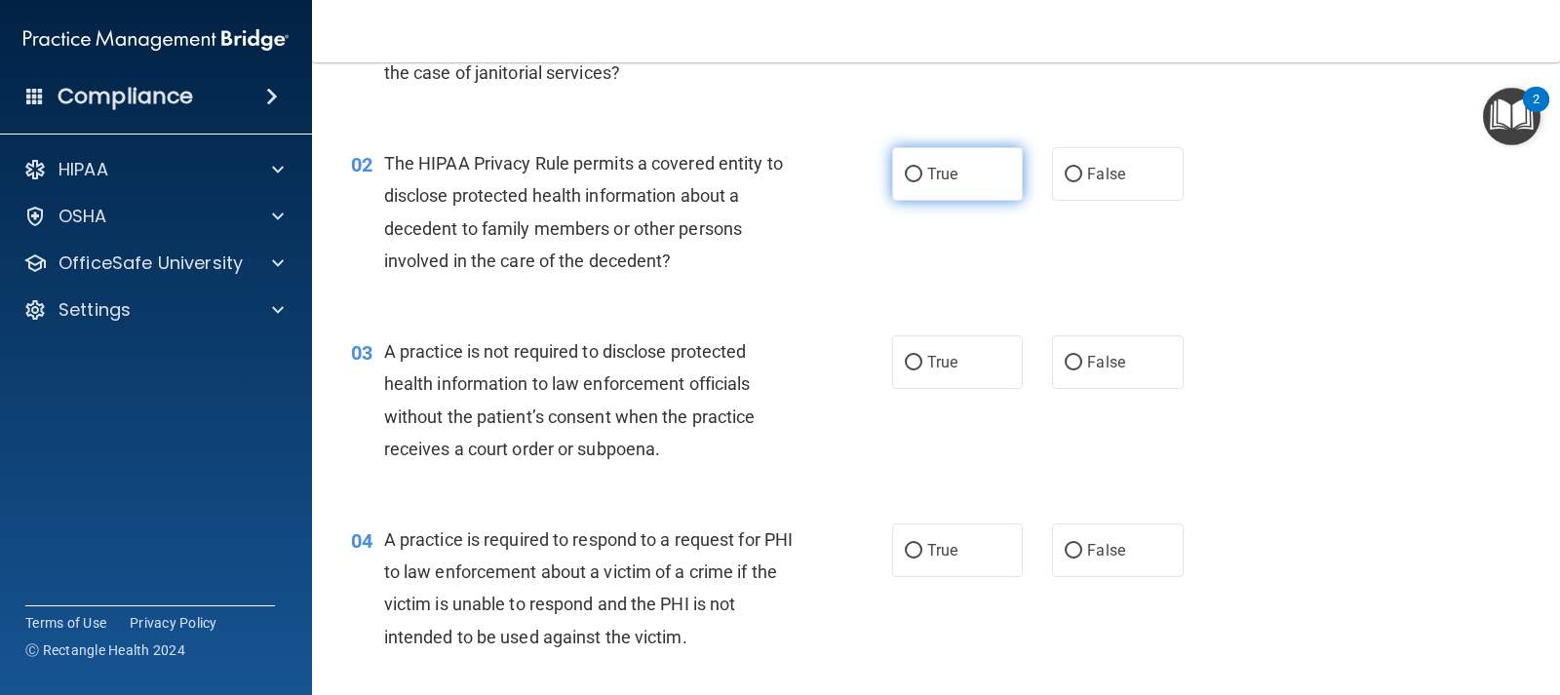
click at [914, 185] on label "True" at bounding box center [957, 174] width 131 height 54
click at [914, 182] on input "True" at bounding box center [914, 175] width 18 height 15
radio input "true"
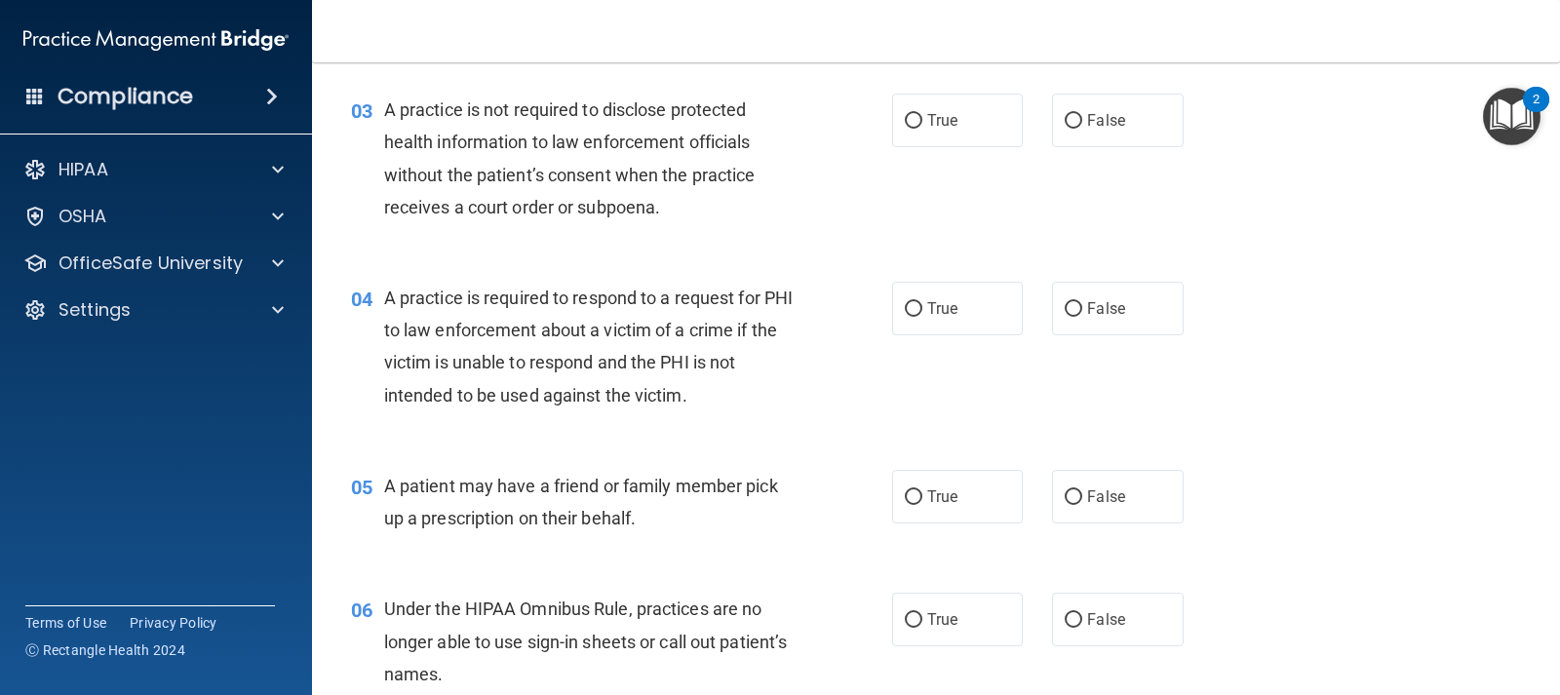
scroll to position [390, 0]
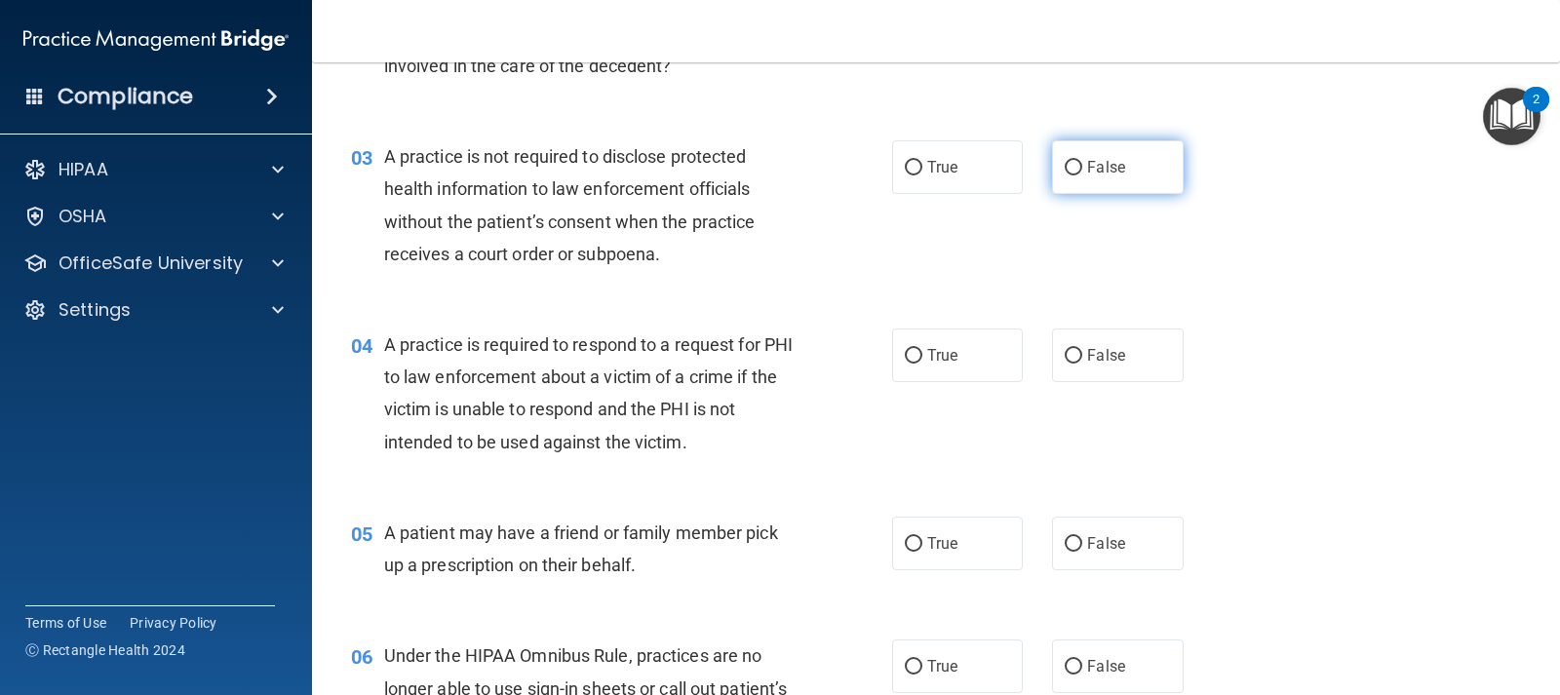
click at [1079, 178] on label "False" at bounding box center [1117, 167] width 131 height 54
click at [1079, 176] on input "False" at bounding box center [1074, 168] width 18 height 15
radio input "true"
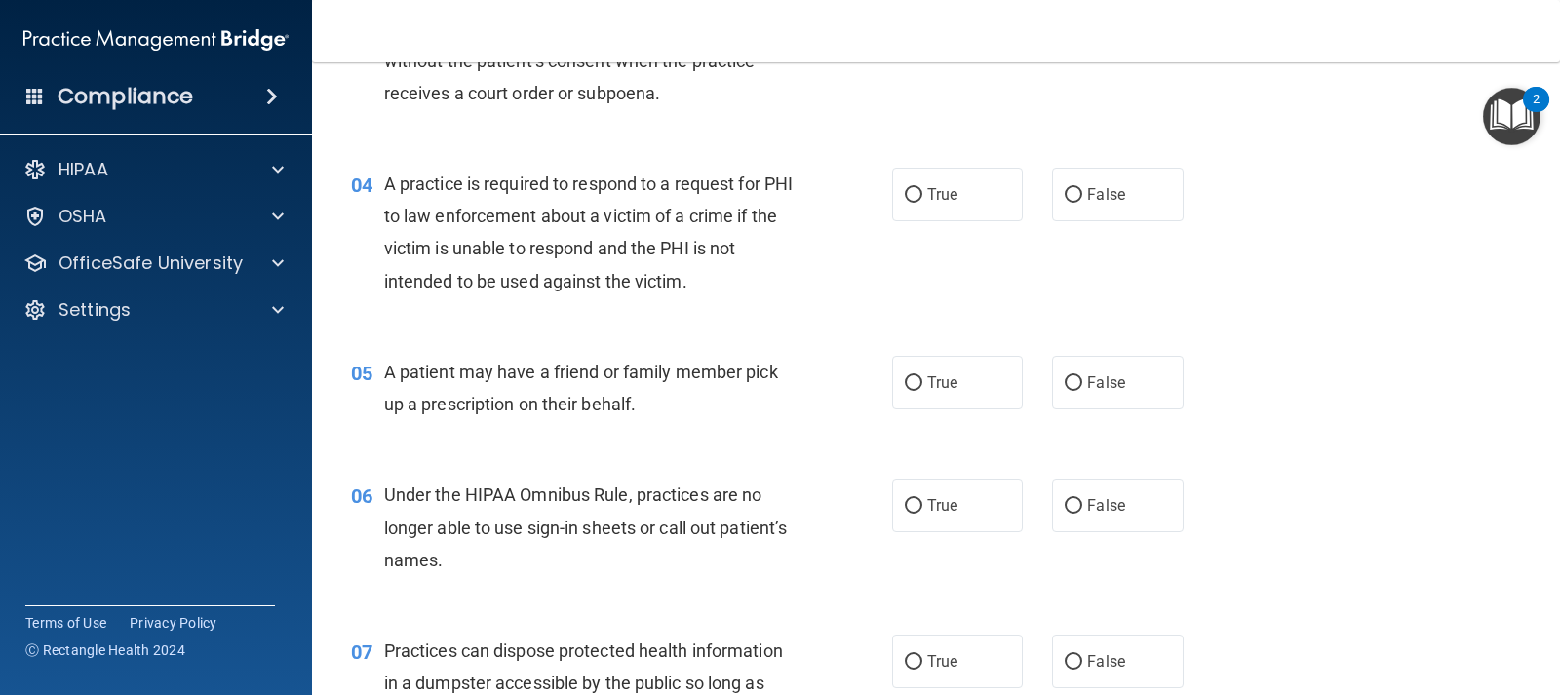
scroll to position [585, 0]
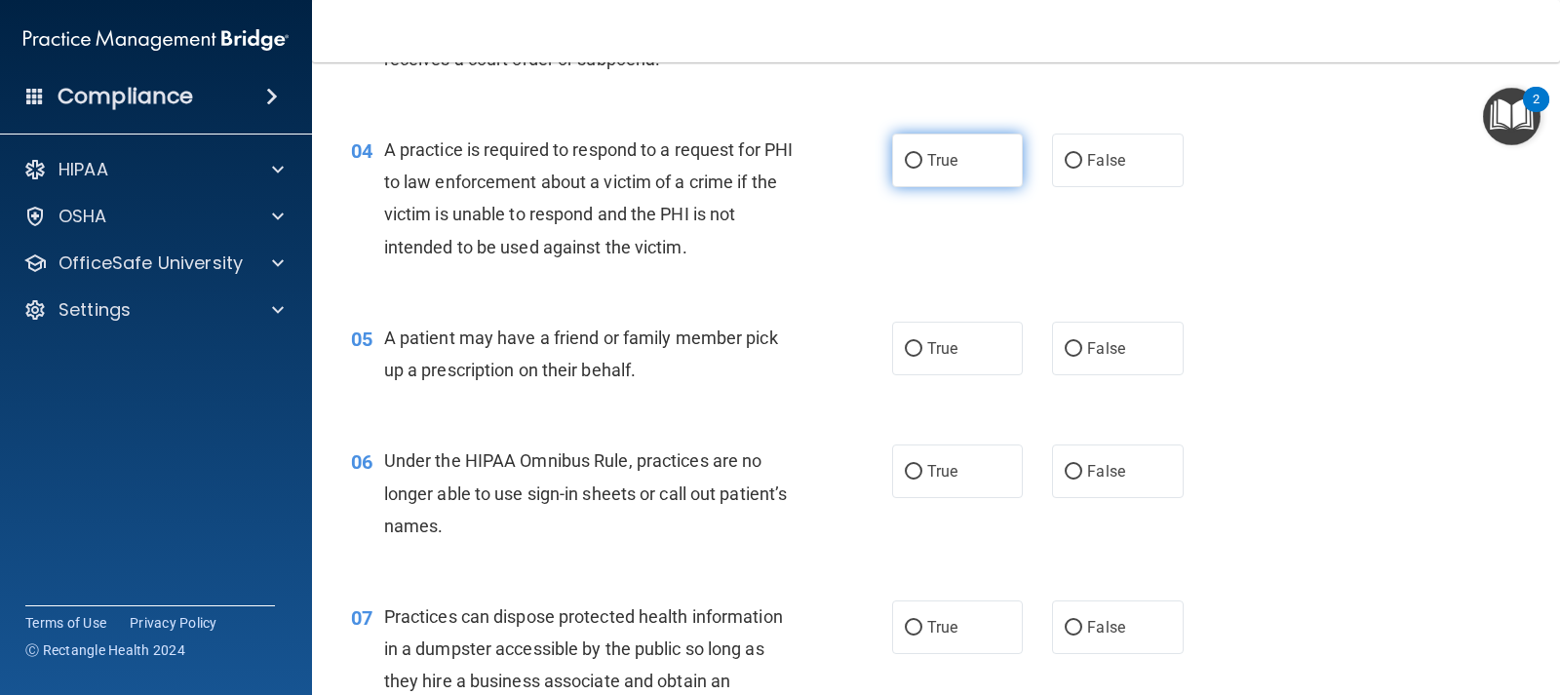
click at [894, 165] on label "True" at bounding box center [957, 161] width 131 height 54
click at [905, 165] on input "True" at bounding box center [914, 161] width 18 height 15
radio input "true"
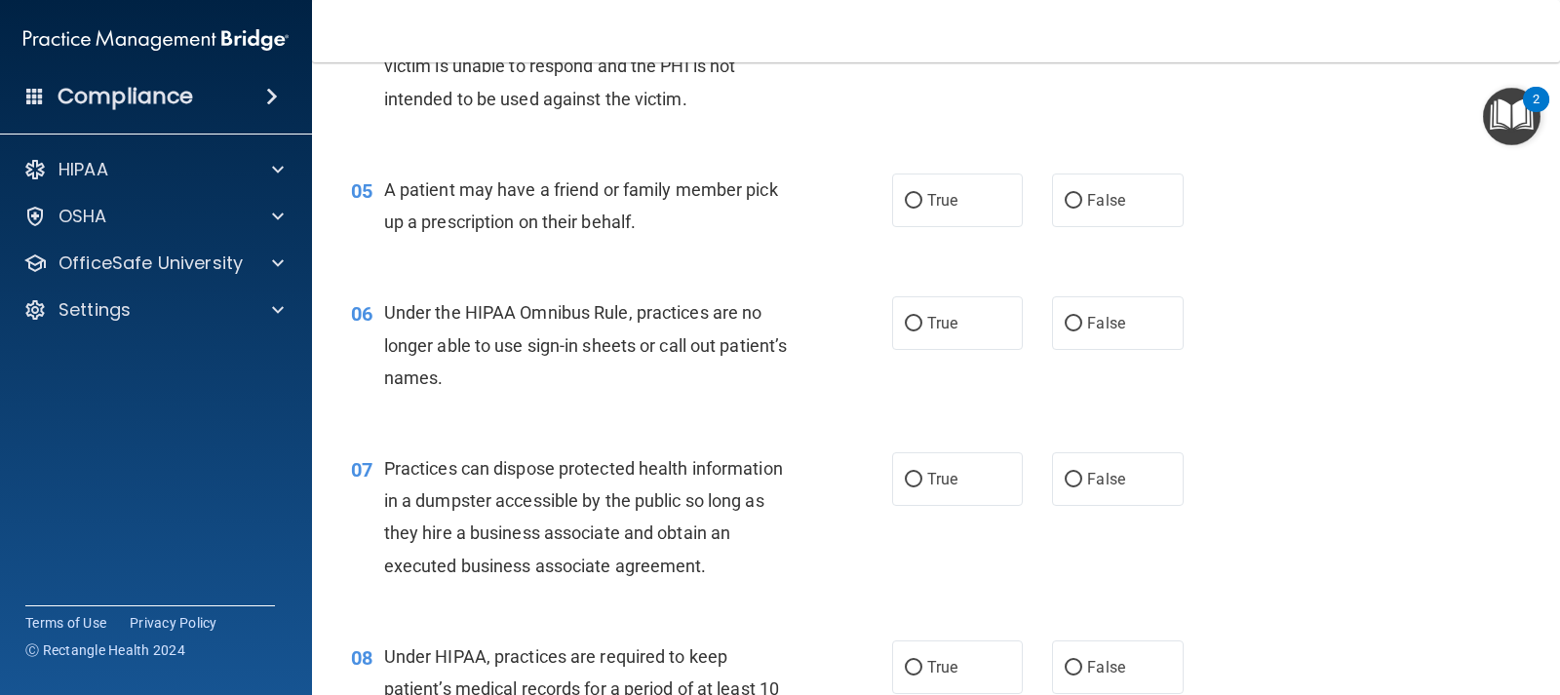
scroll to position [780, 0]
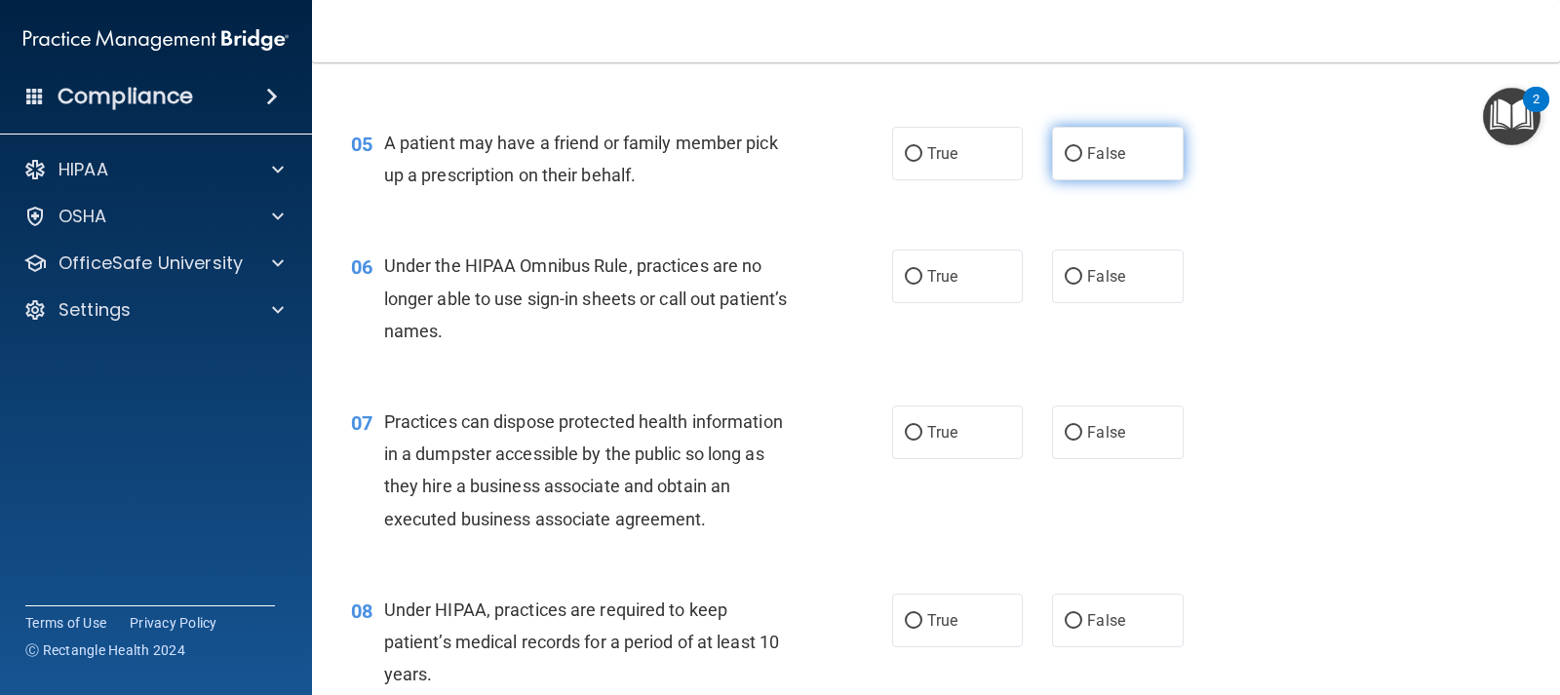
click at [1102, 160] on span "False" at bounding box center [1106, 153] width 38 height 19
click at [1082, 160] on input "False" at bounding box center [1074, 154] width 18 height 15
radio input "true"
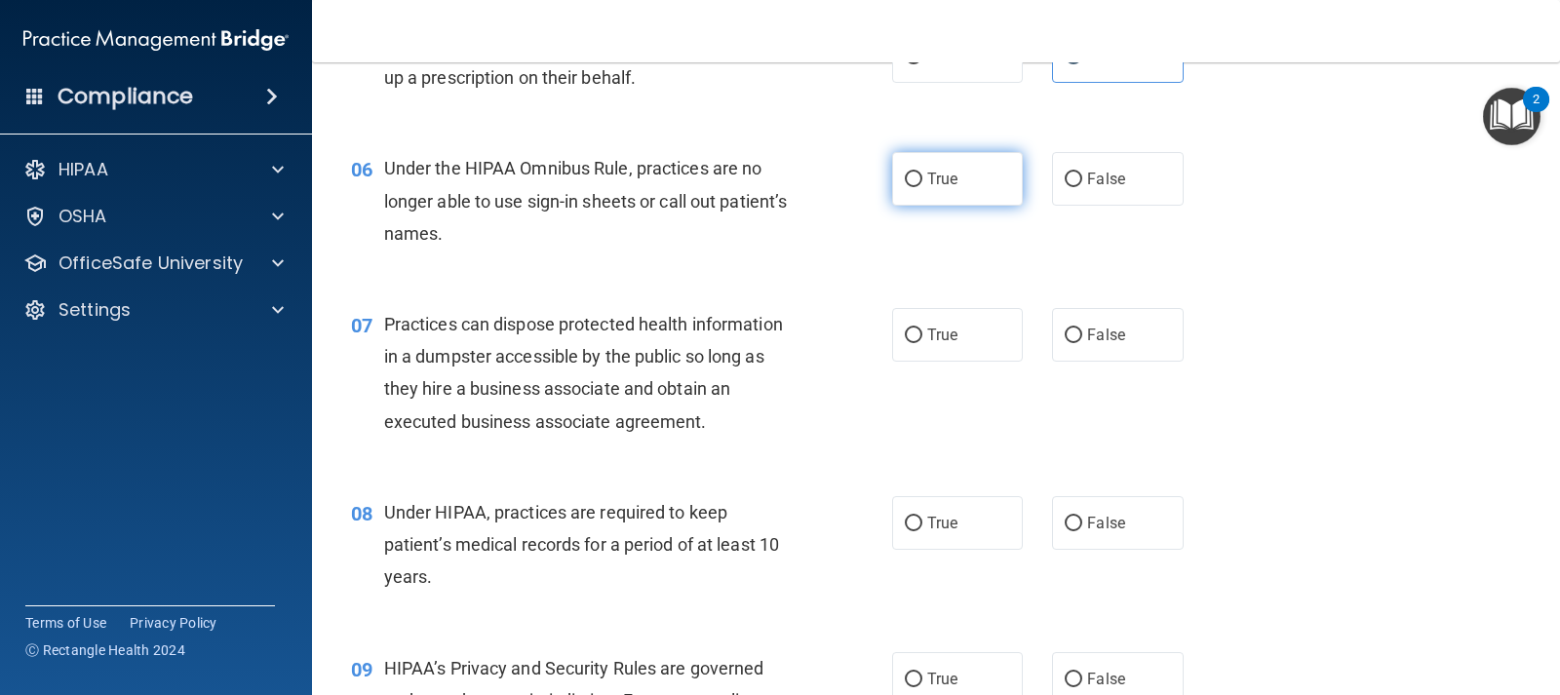
click at [892, 186] on label "True" at bounding box center [957, 179] width 131 height 54
click at [905, 186] on input "True" at bounding box center [914, 180] width 18 height 15
radio input "true"
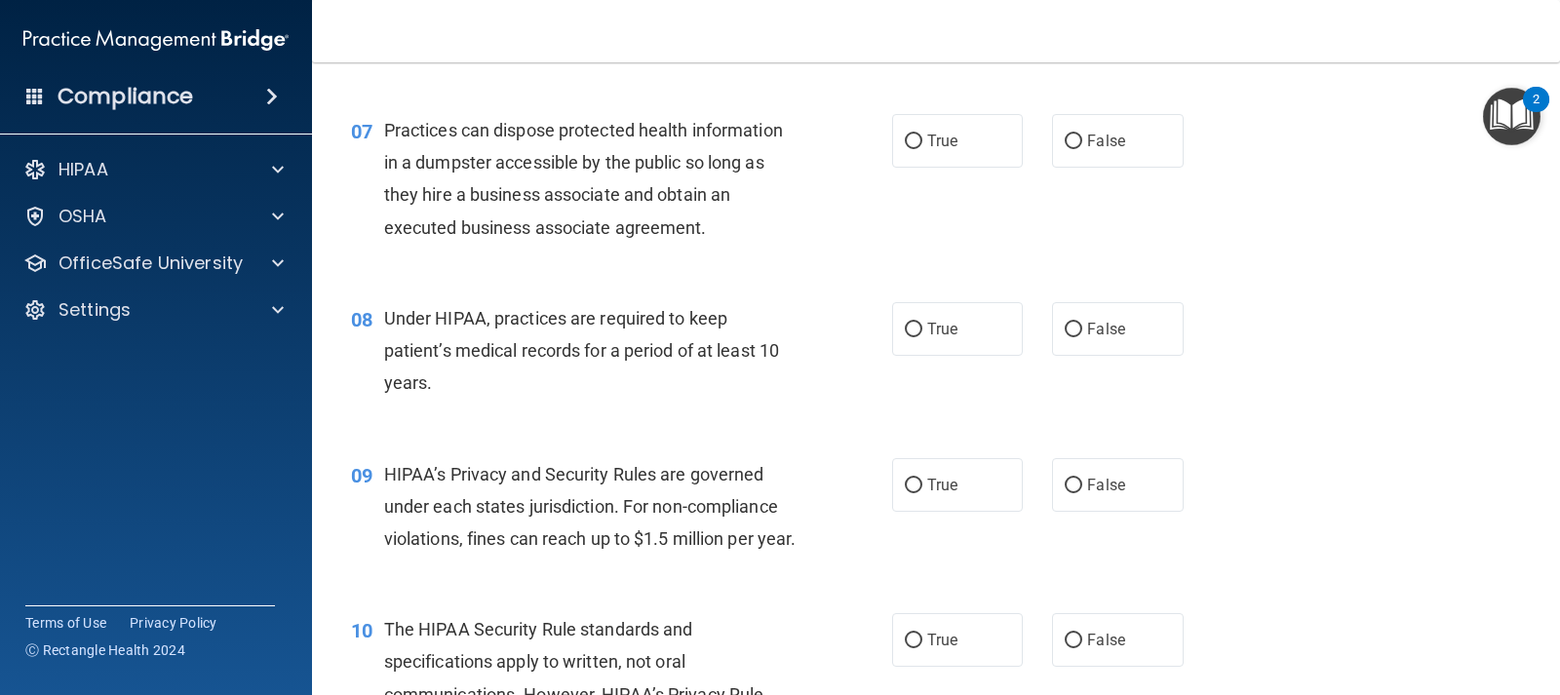
scroll to position [1073, 0]
click at [1094, 147] on span "False" at bounding box center [1106, 140] width 38 height 19
click at [1082, 147] on input "False" at bounding box center [1074, 141] width 18 height 15
radio input "true"
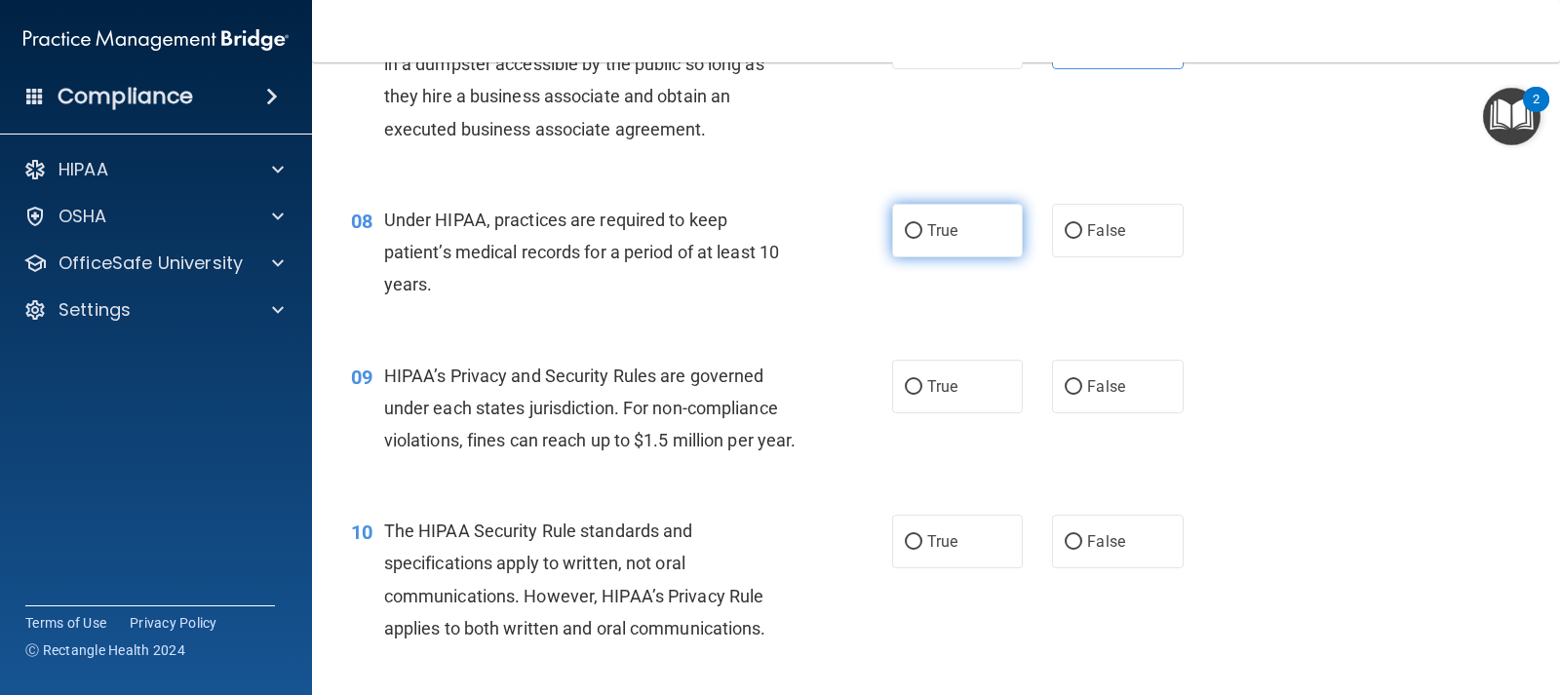
click at [911, 241] on label "True" at bounding box center [957, 231] width 131 height 54
click at [911, 239] on input "True" at bounding box center [914, 231] width 18 height 15
radio input "true"
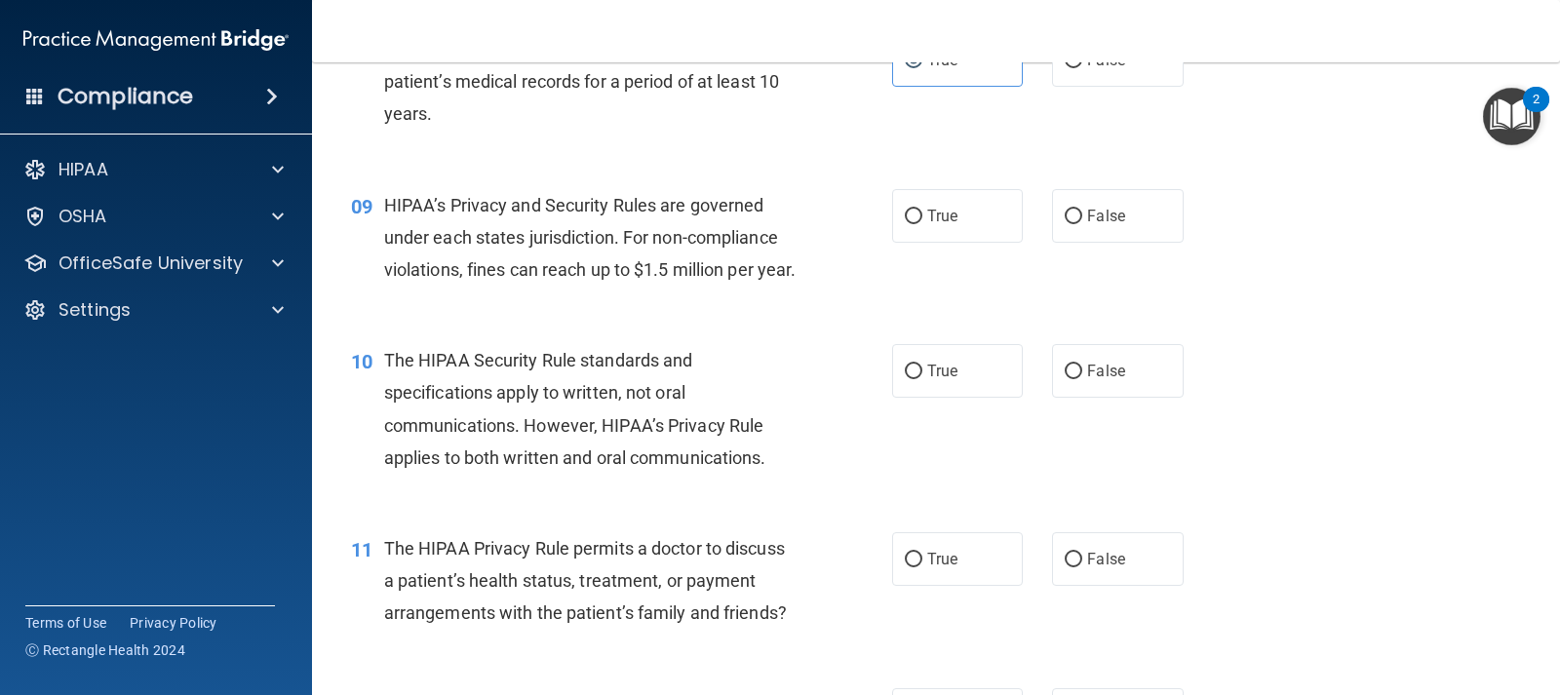
scroll to position [1365, 0]
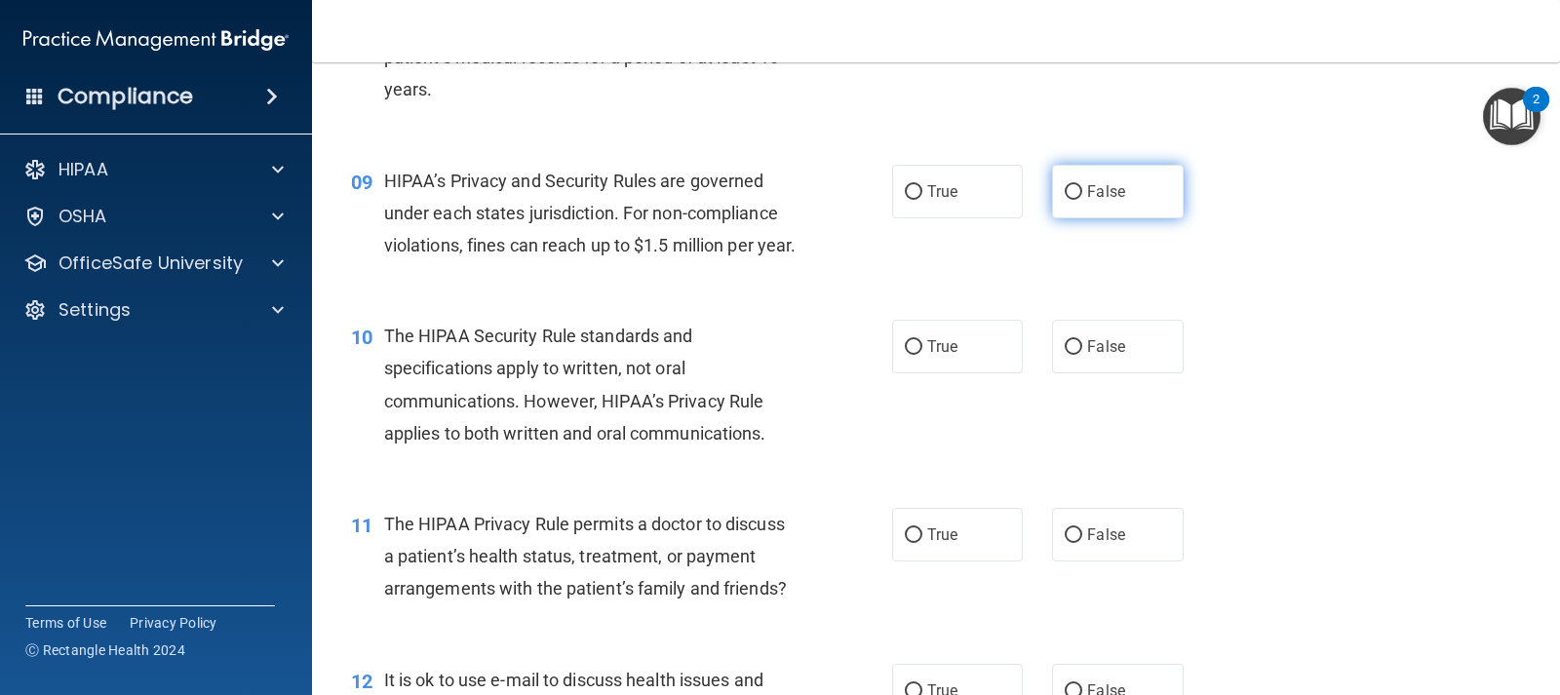
click at [1099, 202] on label "False" at bounding box center [1117, 192] width 131 height 54
click at [1082, 200] on input "False" at bounding box center [1074, 192] width 18 height 15
radio input "true"
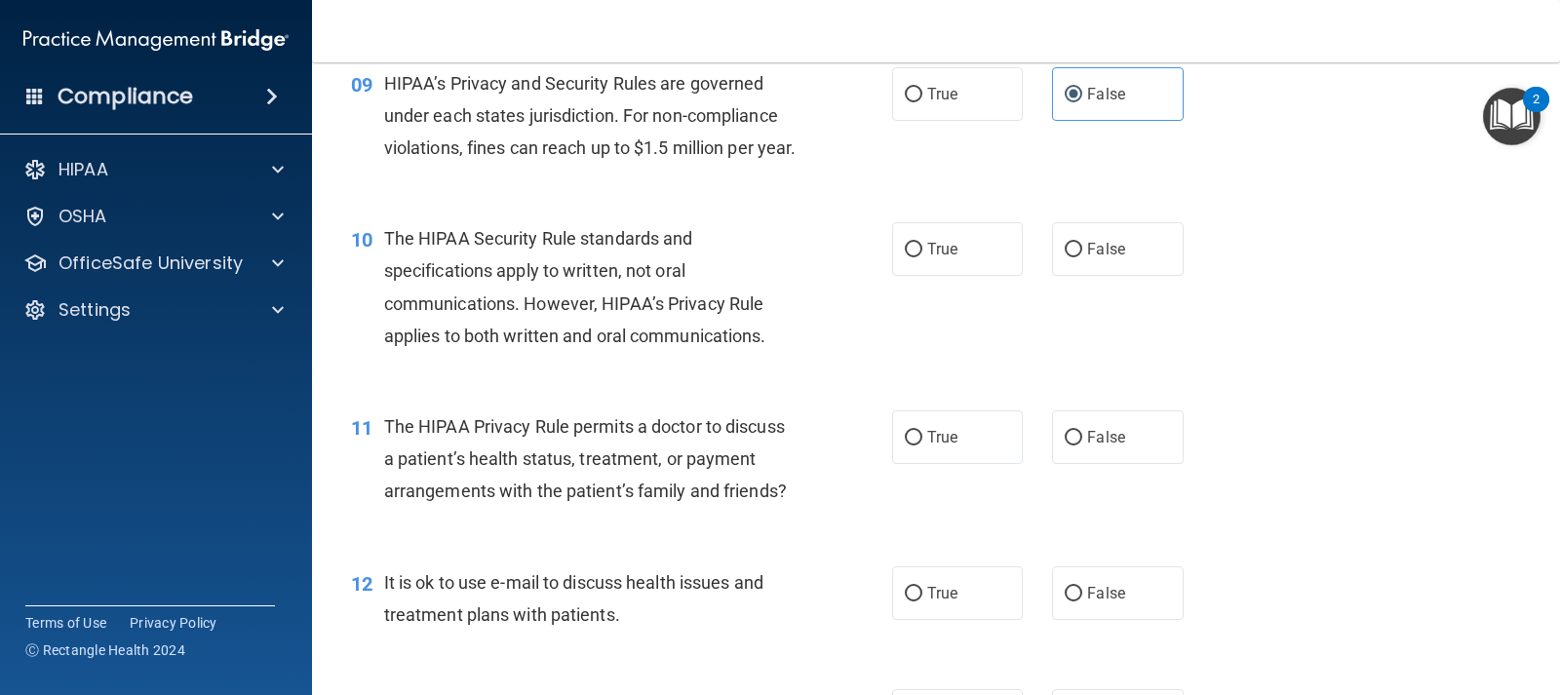
scroll to position [1560, 0]
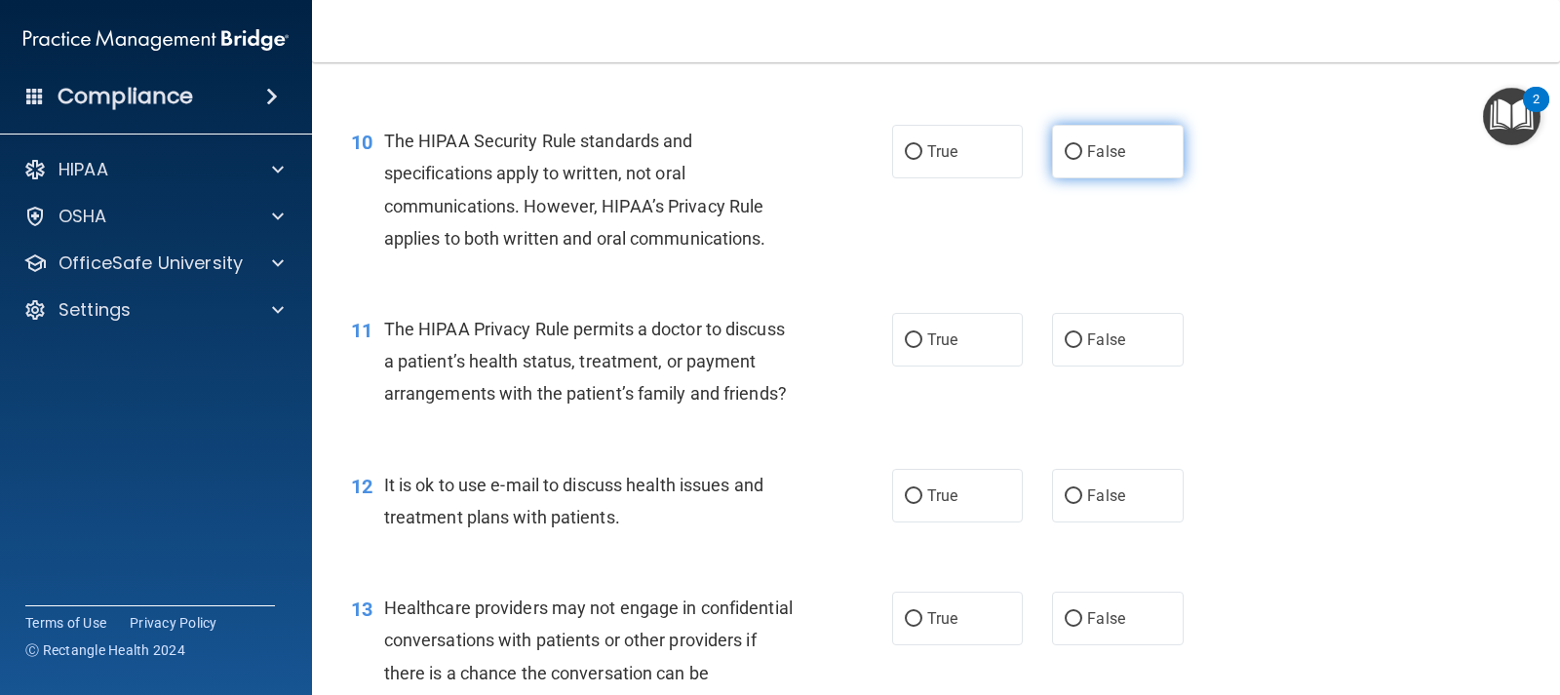
click at [1087, 161] on span "False" at bounding box center [1106, 151] width 38 height 19
click at [1080, 160] on input "False" at bounding box center [1074, 152] width 18 height 15
radio input "true"
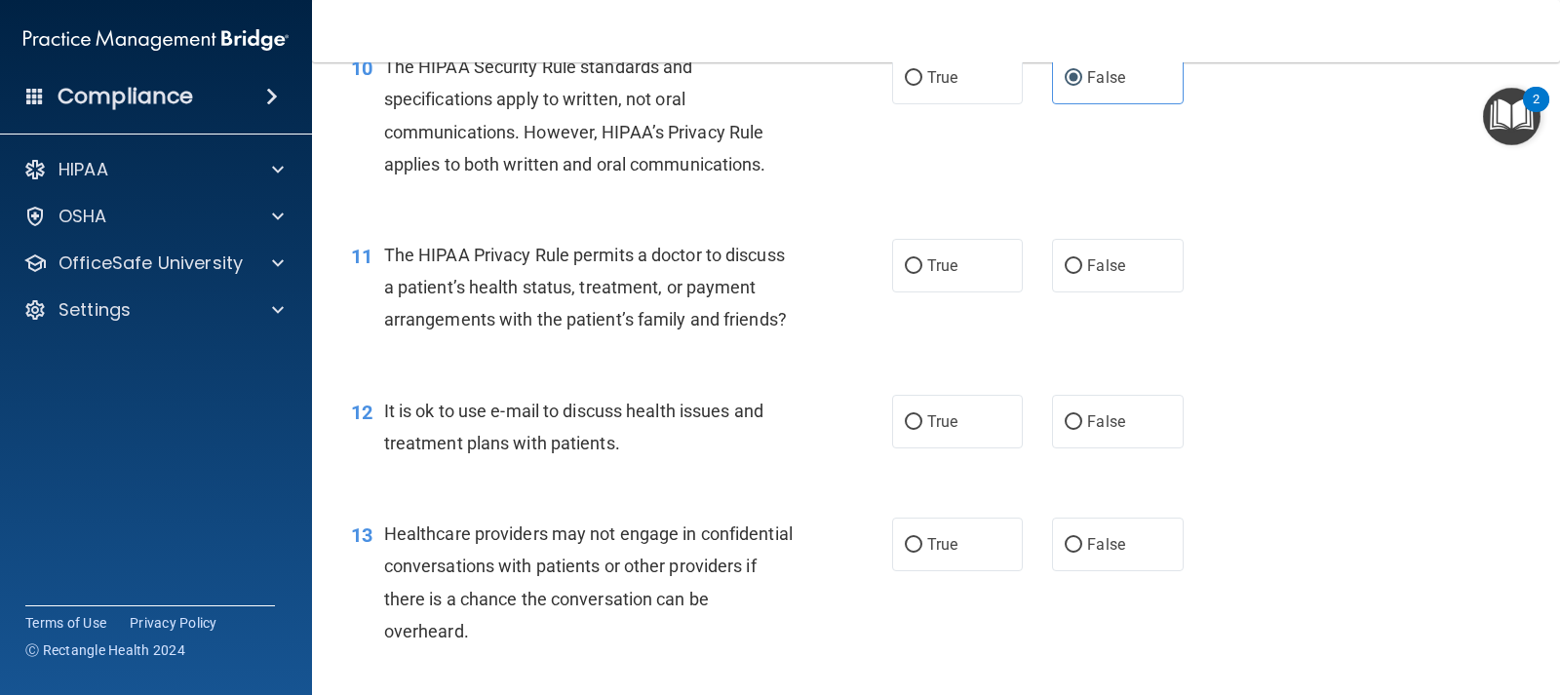
scroll to position [1755, 0]
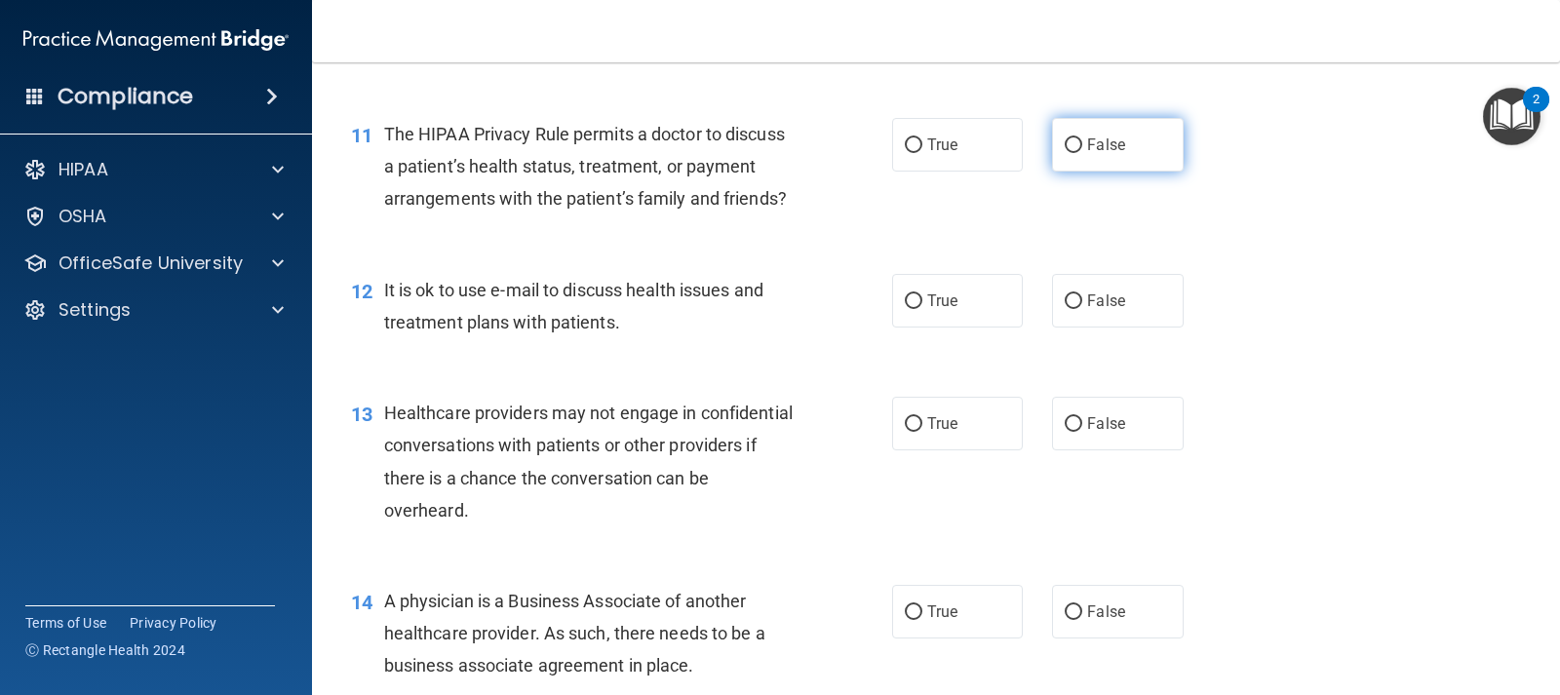
click at [1072, 153] on input "False" at bounding box center [1074, 145] width 18 height 15
radio input "true"
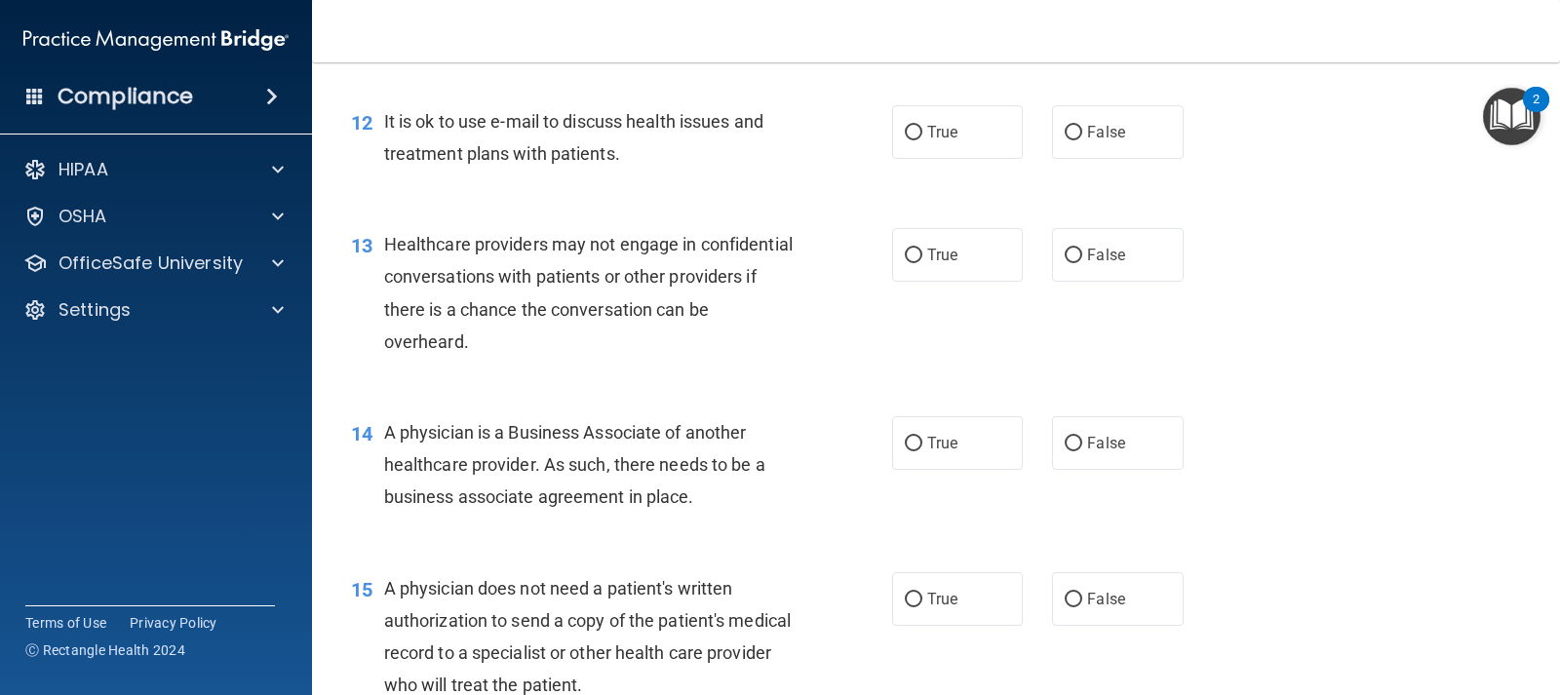
scroll to position [1950, 0]
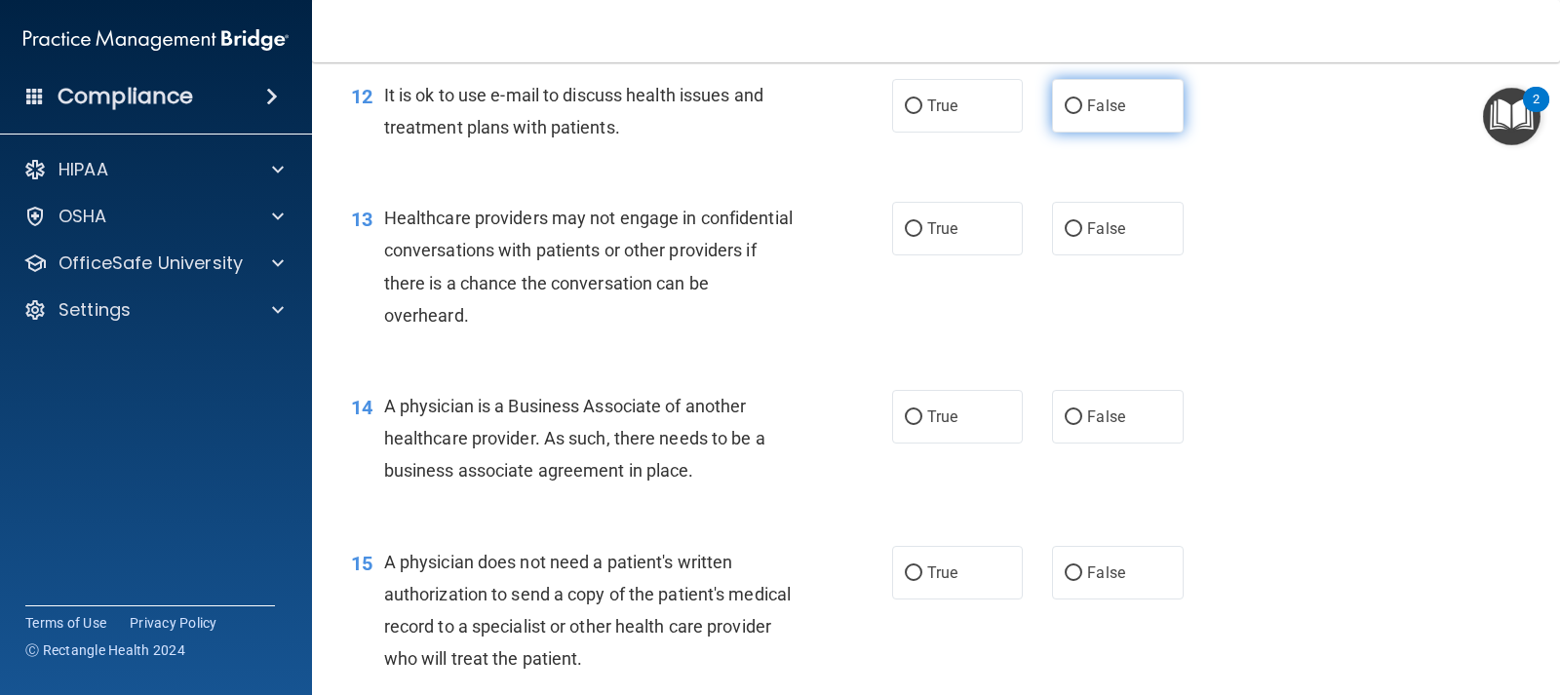
click at [1101, 133] on label "False" at bounding box center [1117, 106] width 131 height 54
click at [1082, 114] on input "False" at bounding box center [1074, 106] width 18 height 15
radio input "true"
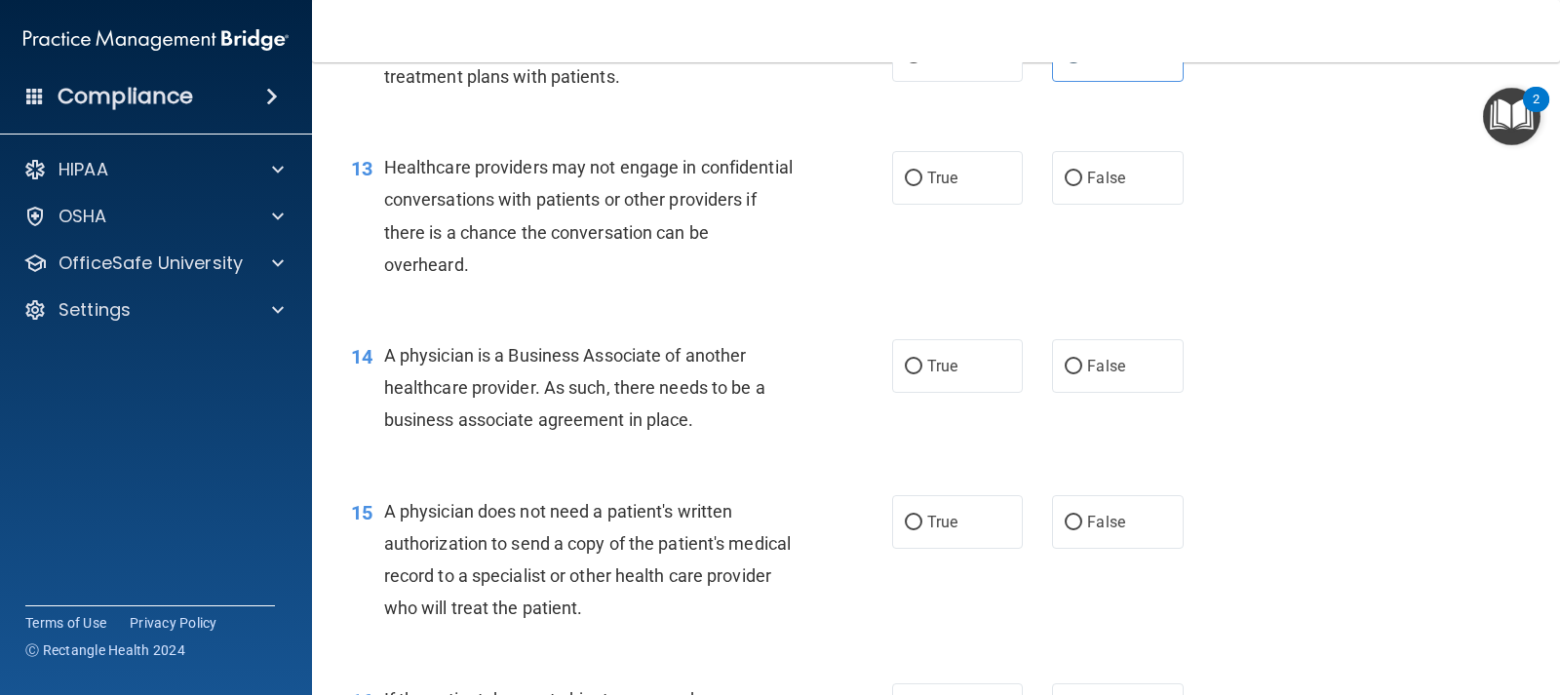
scroll to position [2048, 0]
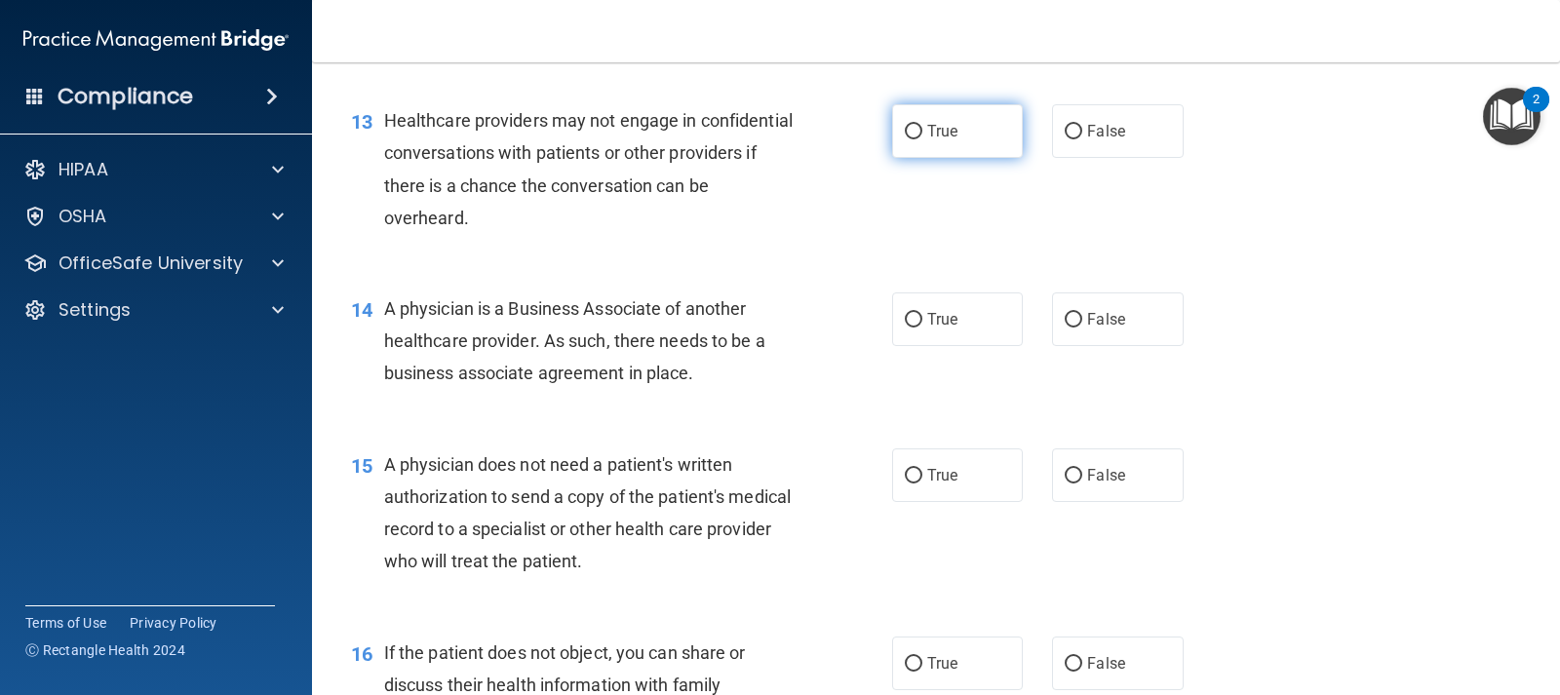
click at [901, 158] on label "True" at bounding box center [957, 131] width 131 height 54
click at [905, 139] on input "True" at bounding box center [914, 132] width 18 height 15
radio input "true"
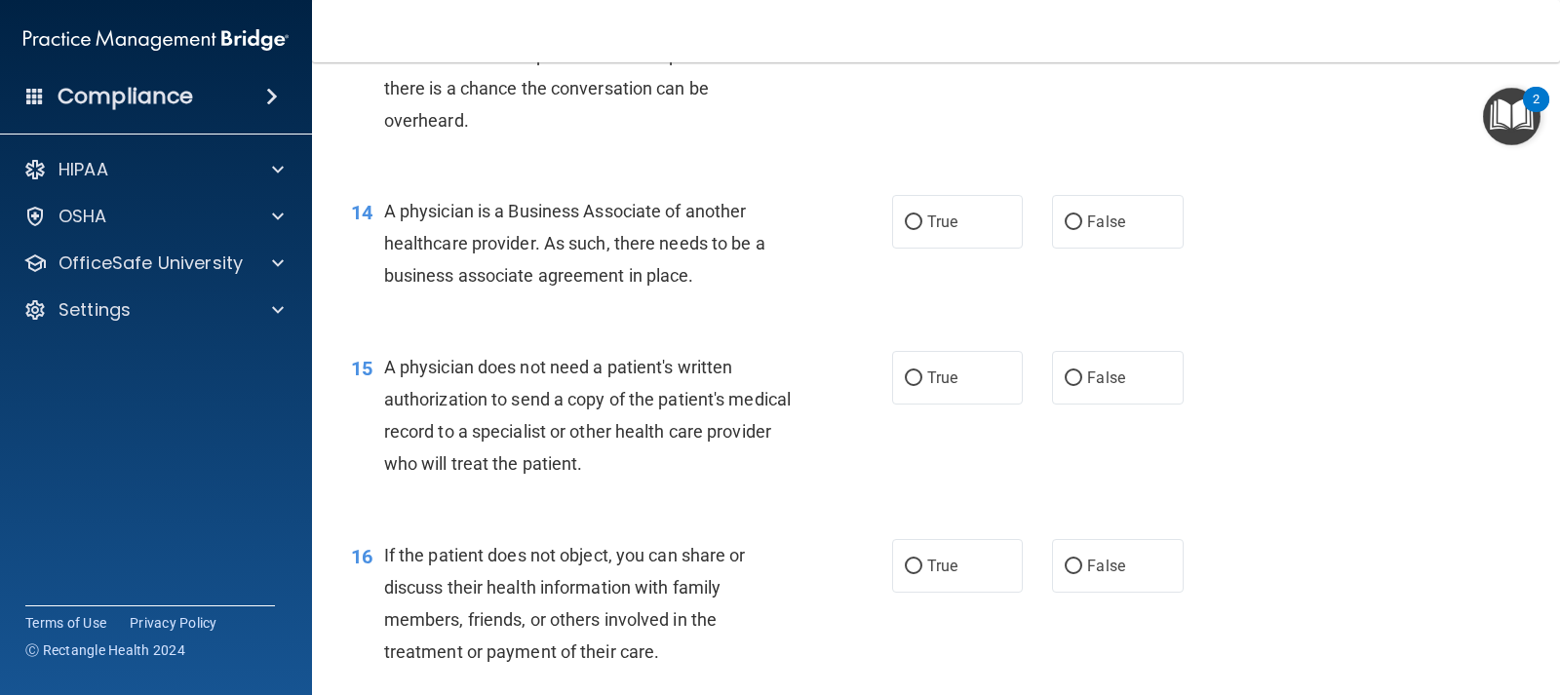
scroll to position [2243, 0]
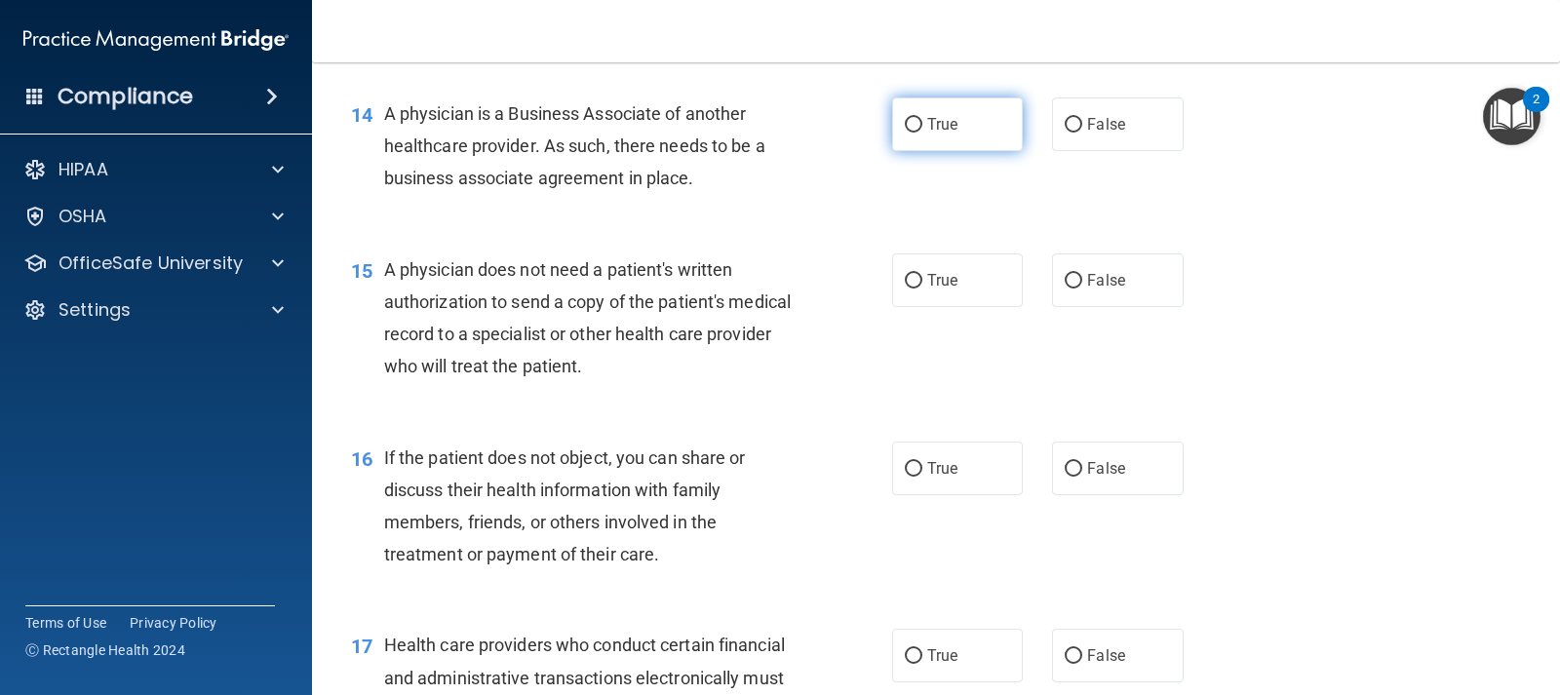
click at [915, 133] on input "True" at bounding box center [914, 125] width 18 height 15
radio input "true"
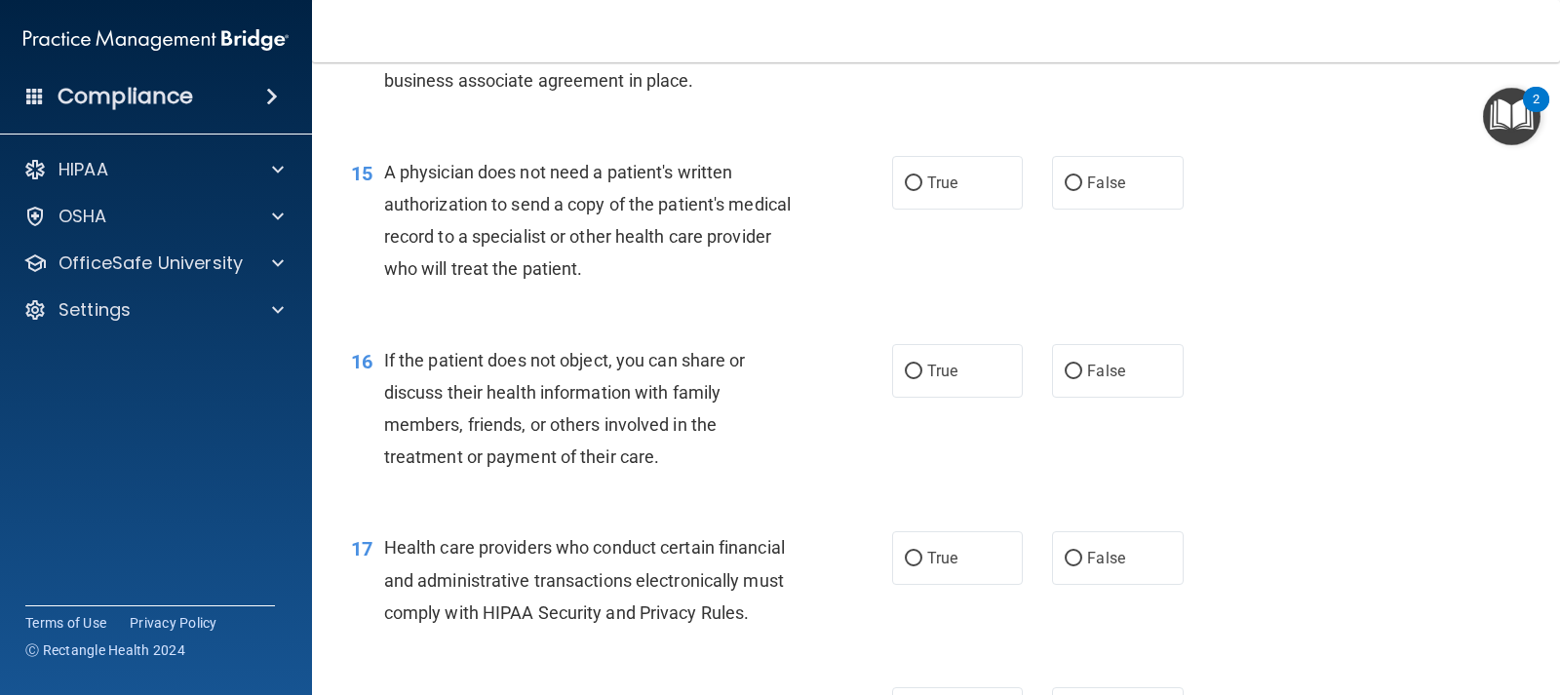
scroll to position [2438, 0]
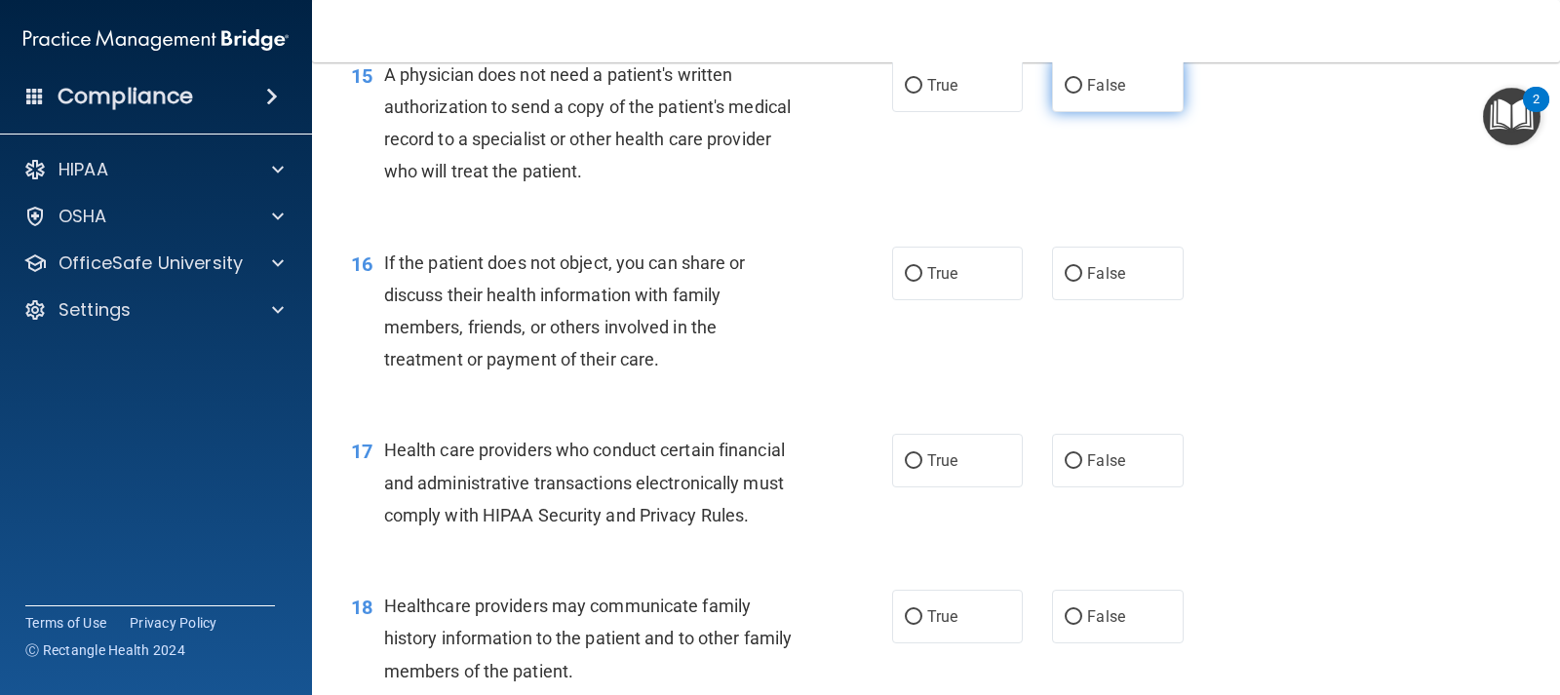
click at [1087, 95] on span "False" at bounding box center [1106, 85] width 38 height 19
click at [1080, 94] on input "False" at bounding box center [1074, 86] width 18 height 15
radio input "true"
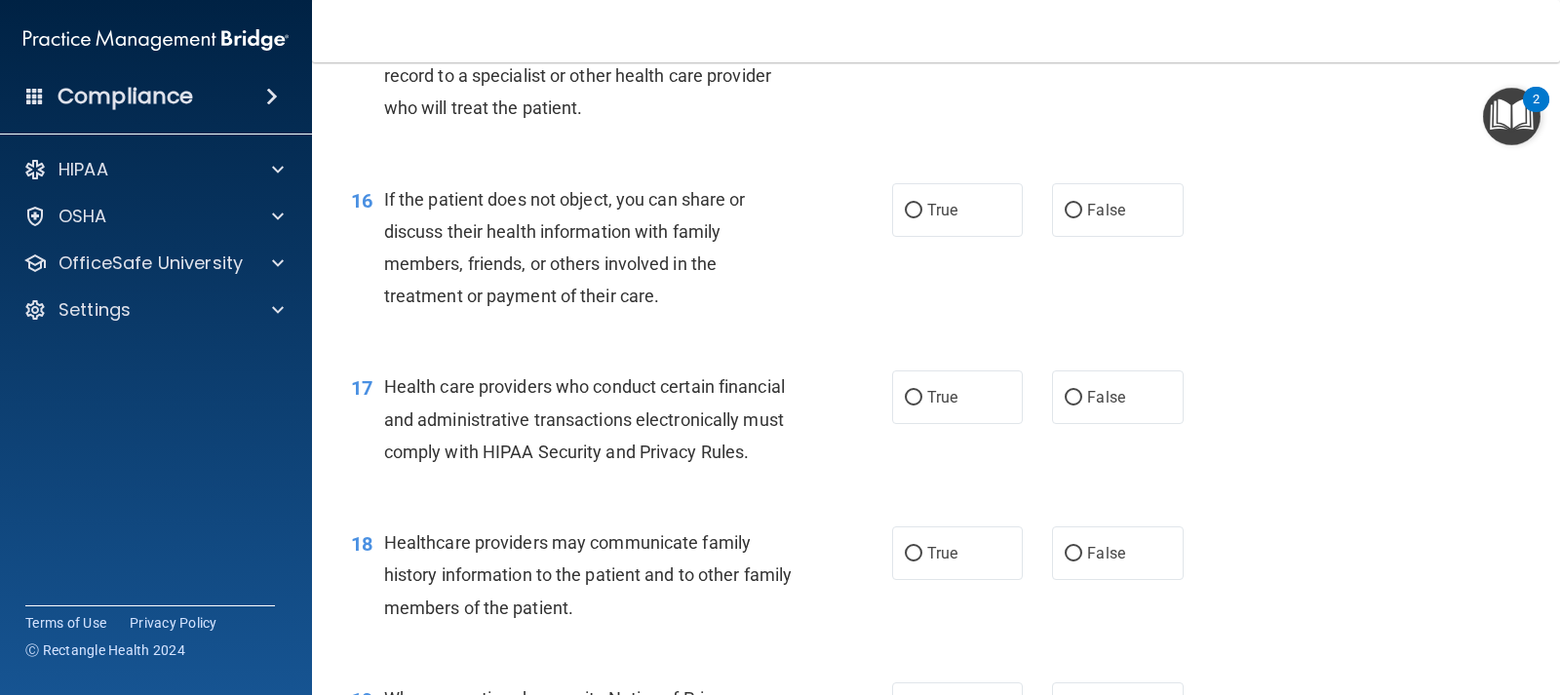
scroll to position [2535, 0]
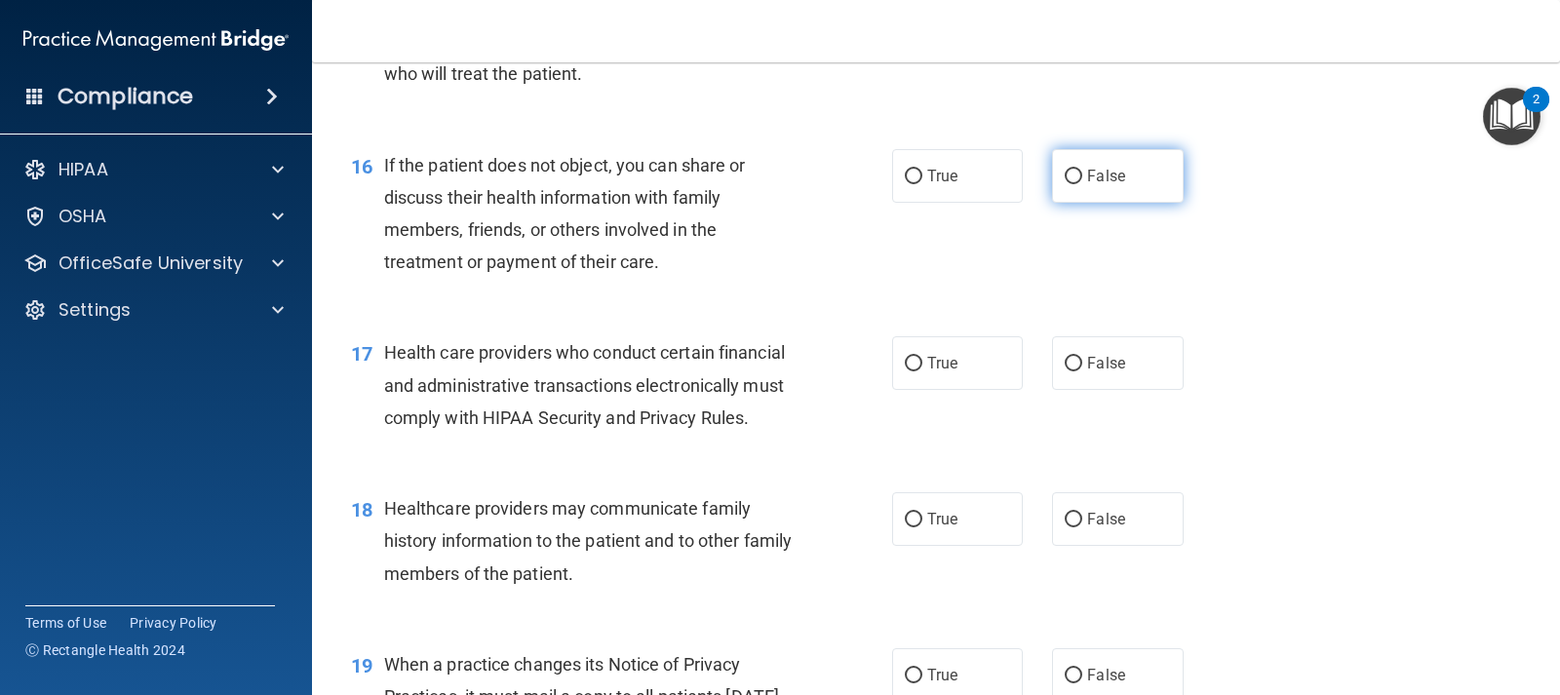
click at [1090, 185] on span "False" at bounding box center [1106, 176] width 38 height 19
click at [1082, 184] on input "False" at bounding box center [1074, 177] width 18 height 15
radio input "true"
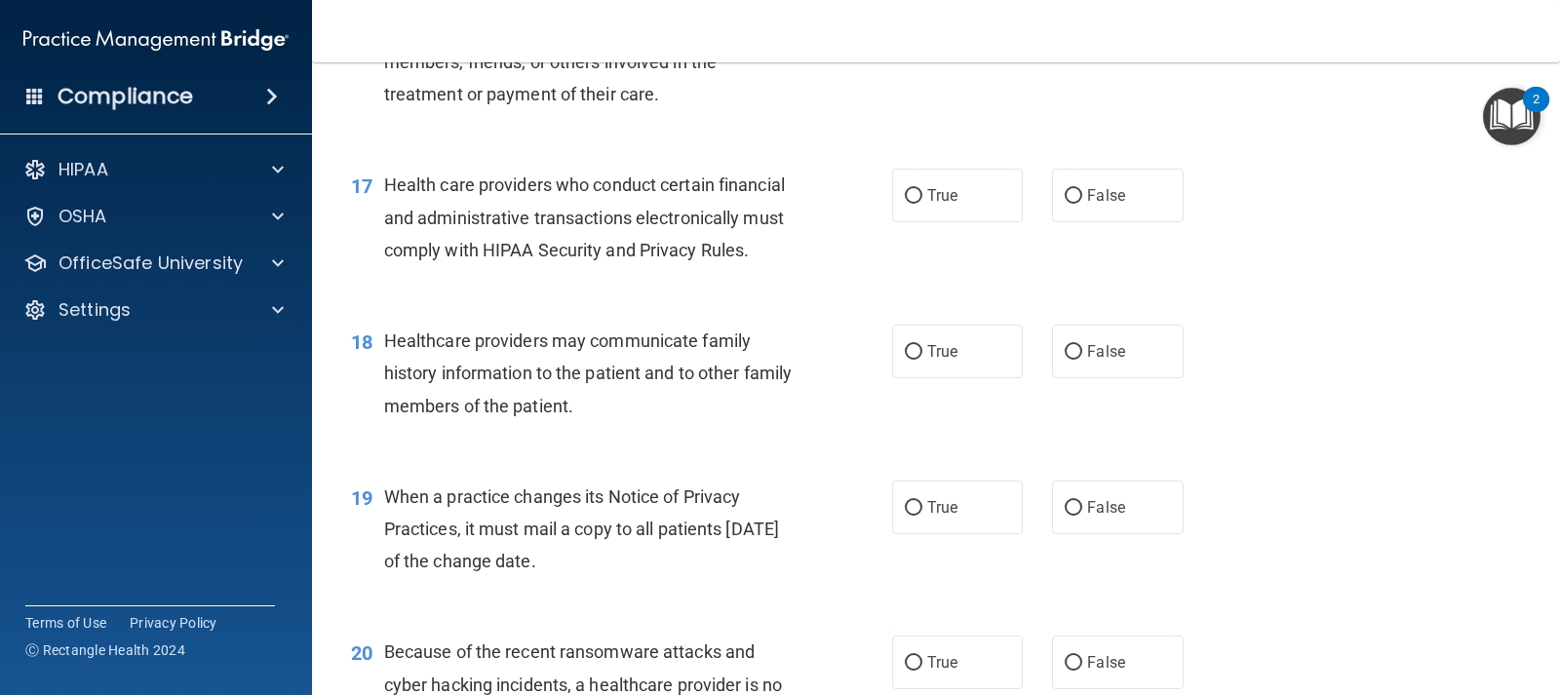
scroll to position [2730, 0]
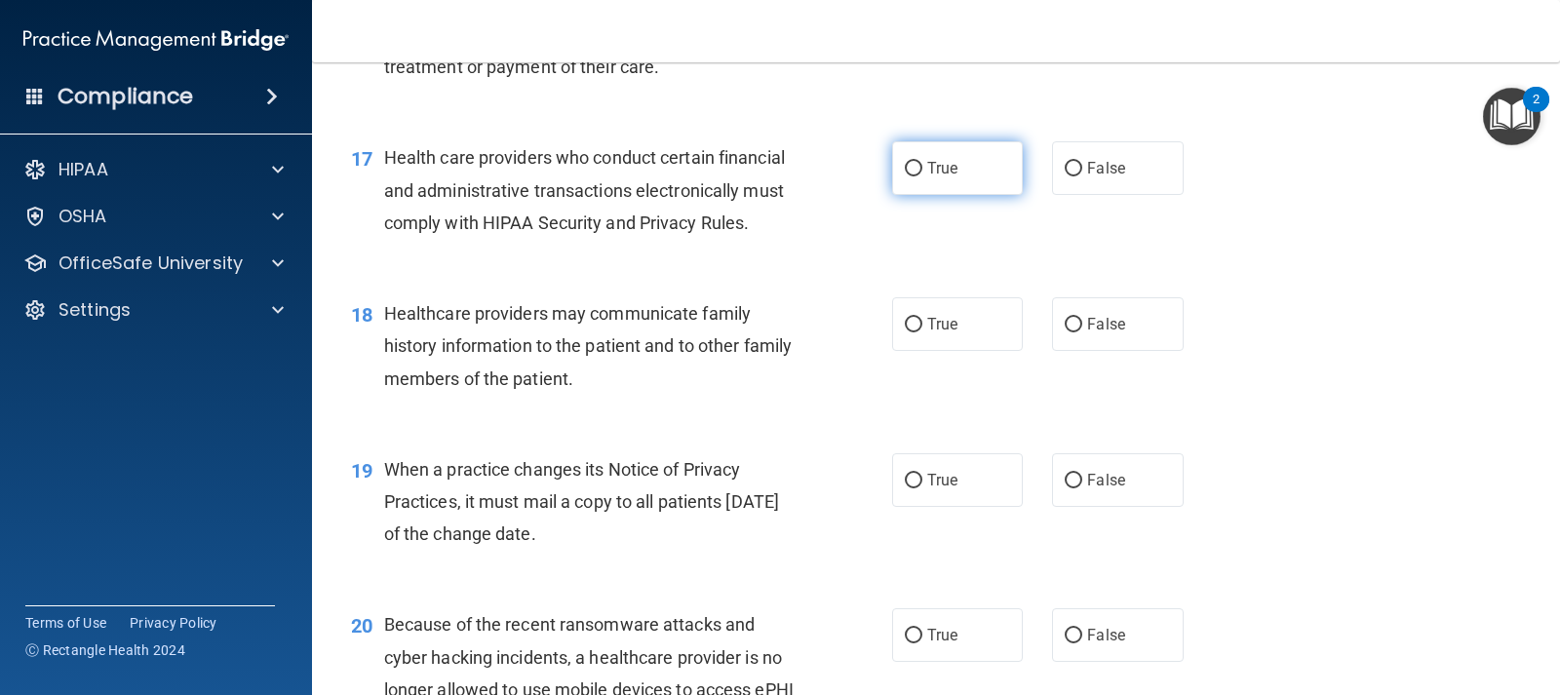
click at [903, 195] on label "True" at bounding box center [957, 168] width 131 height 54
click at [905, 177] on input "True" at bounding box center [914, 169] width 18 height 15
radio input "true"
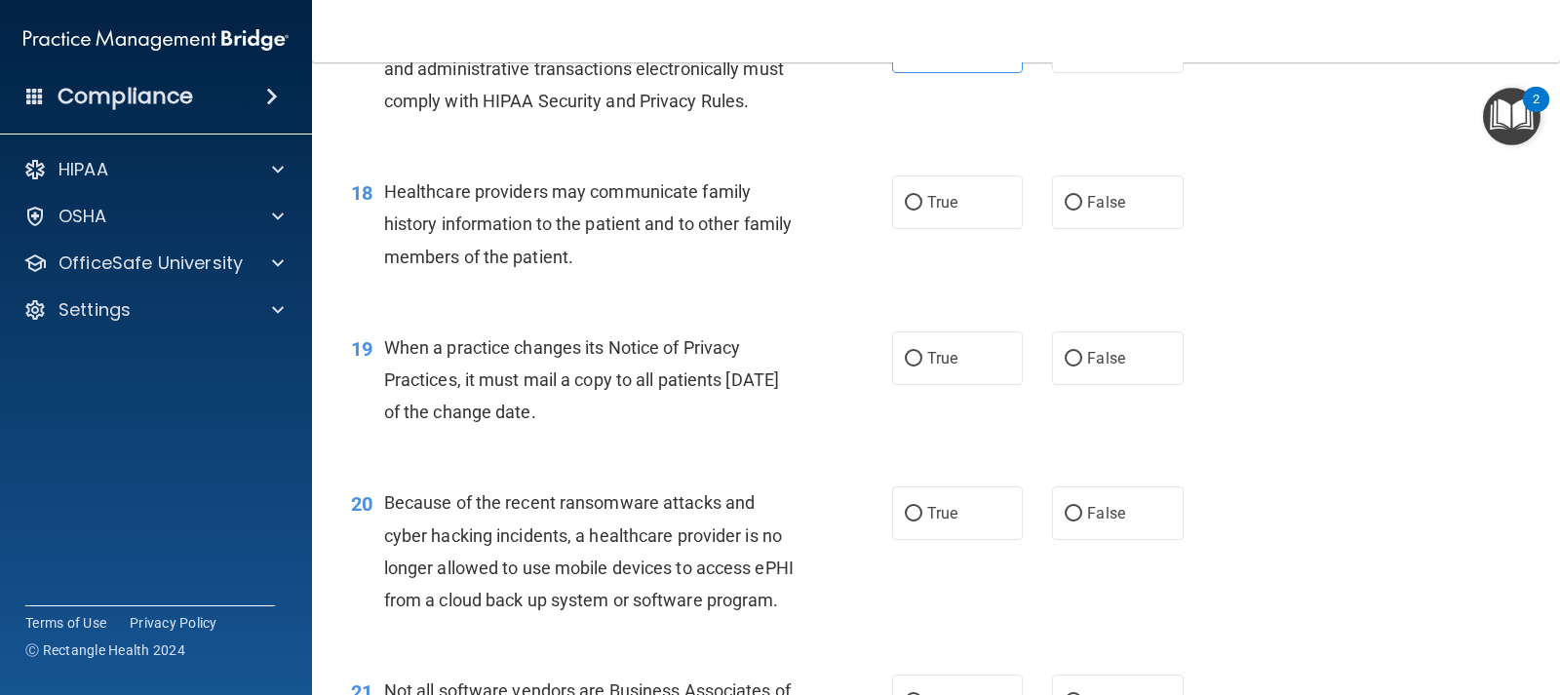
scroll to position [2925, 0]
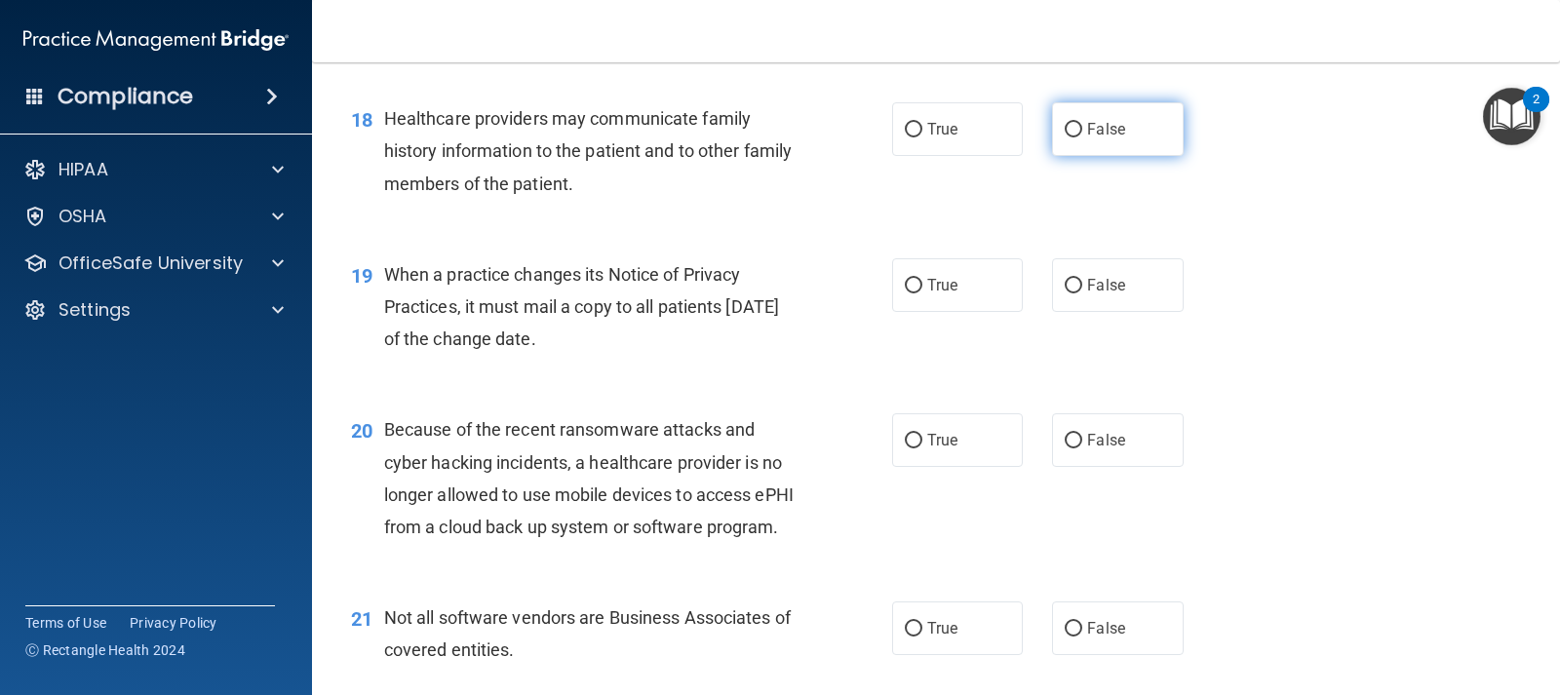
click at [1087, 138] on span "False" at bounding box center [1106, 129] width 38 height 19
click at [1081, 137] on input "False" at bounding box center [1074, 130] width 18 height 15
radio input "true"
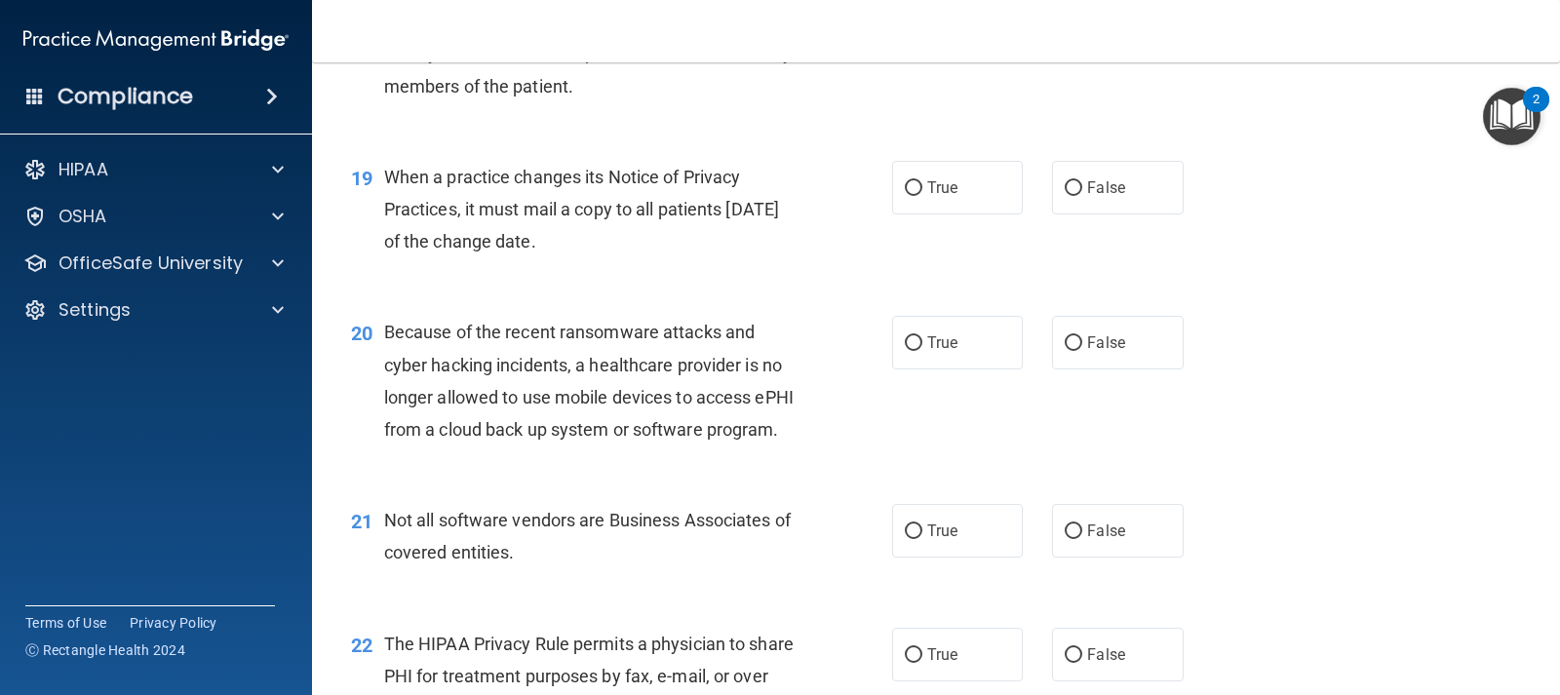
scroll to position [3120, 0]
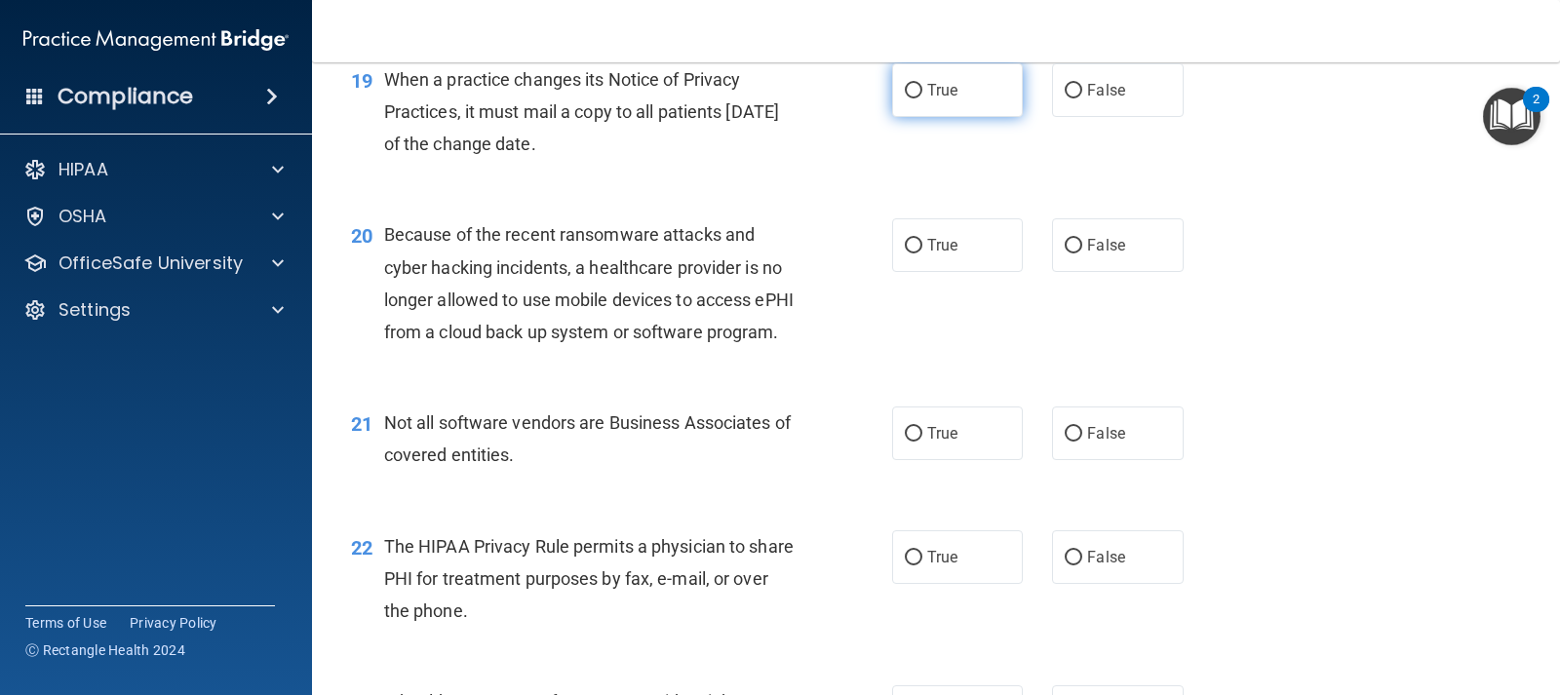
click at [951, 99] on span "True" at bounding box center [942, 90] width 30 height 19
click at [922, 98] on input "True" at bounding box center [914, 91] width 18 height 15
radio input "true"
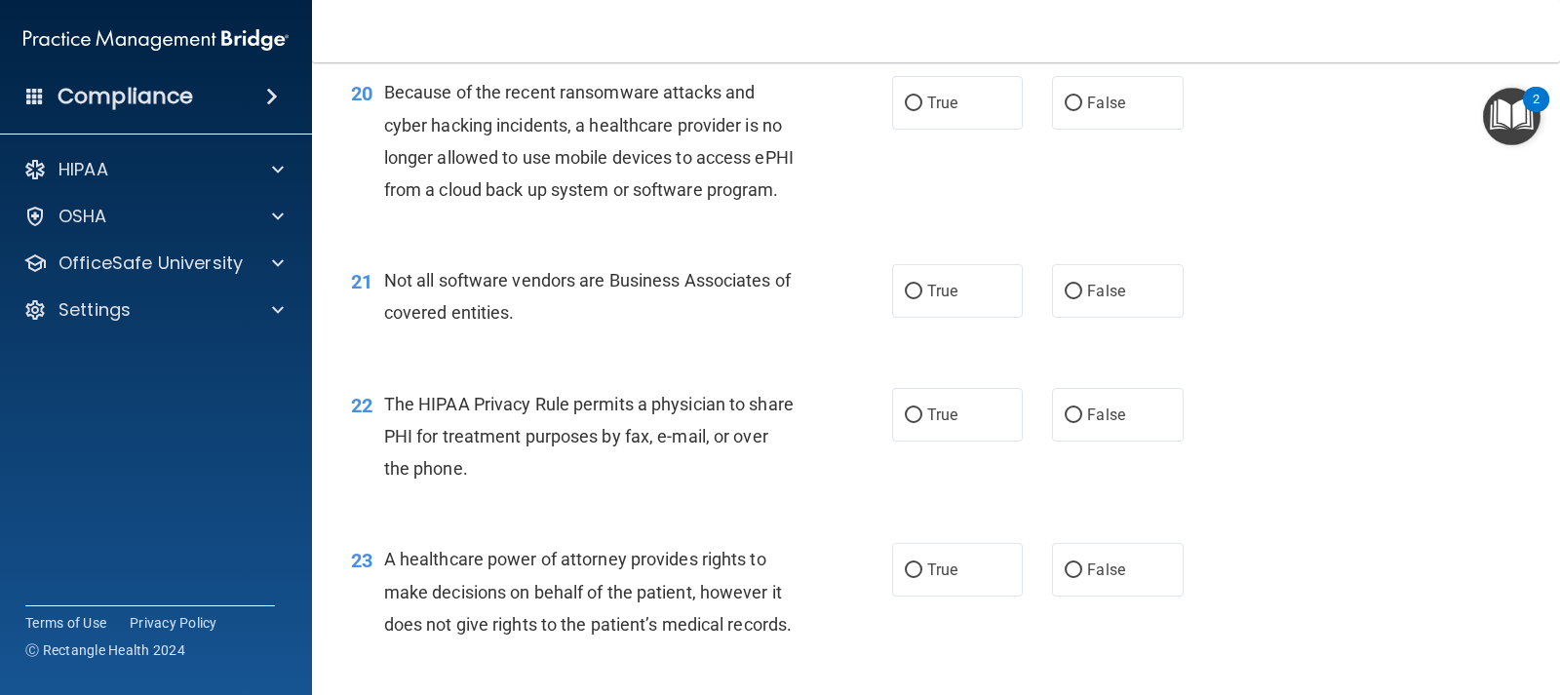
scroll to position [3218, 0]
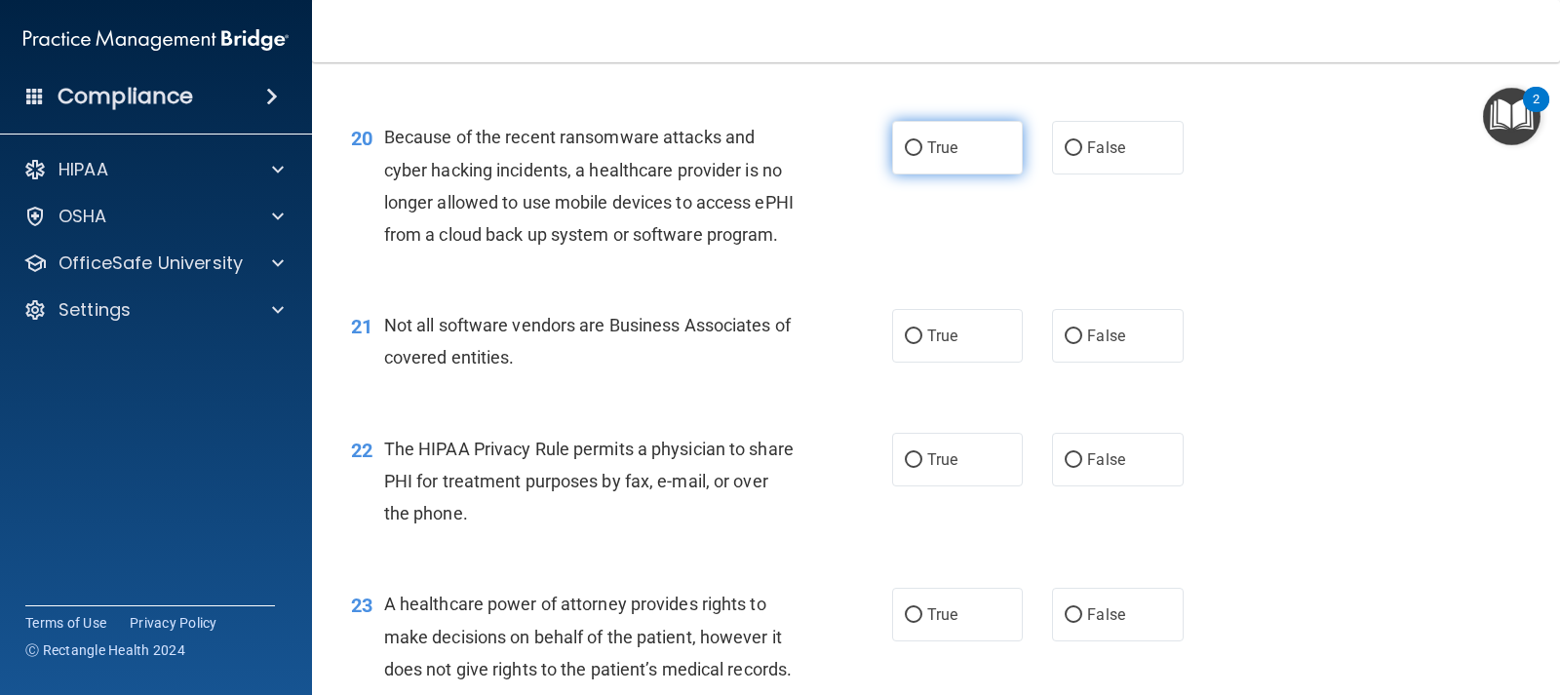
click at [933, 157] on span "True" at bounding box center [942, 147] width 30 height 19
click at [922, 156] on input "True" at bounding box center [914, 148] width 18 height 15
radio input "true"
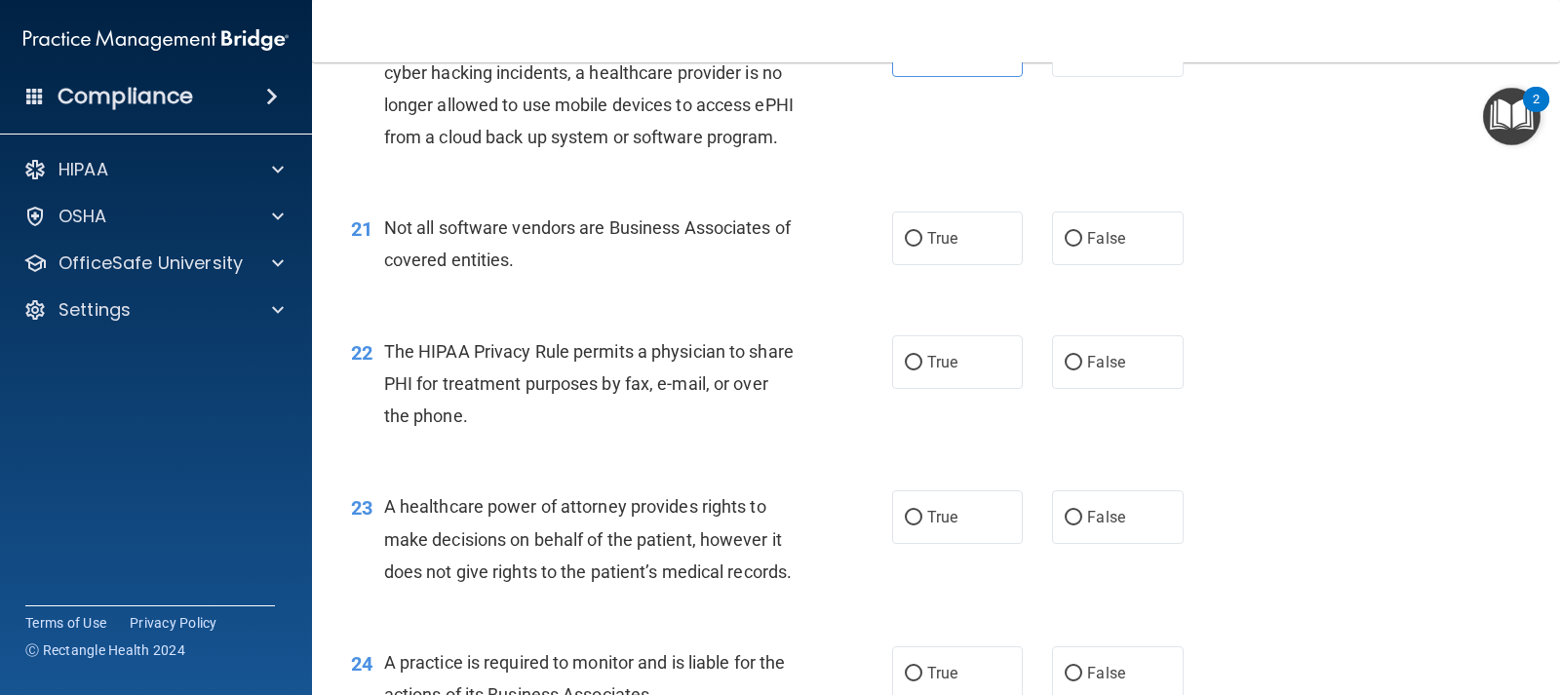
scroll to position [3413, 0]
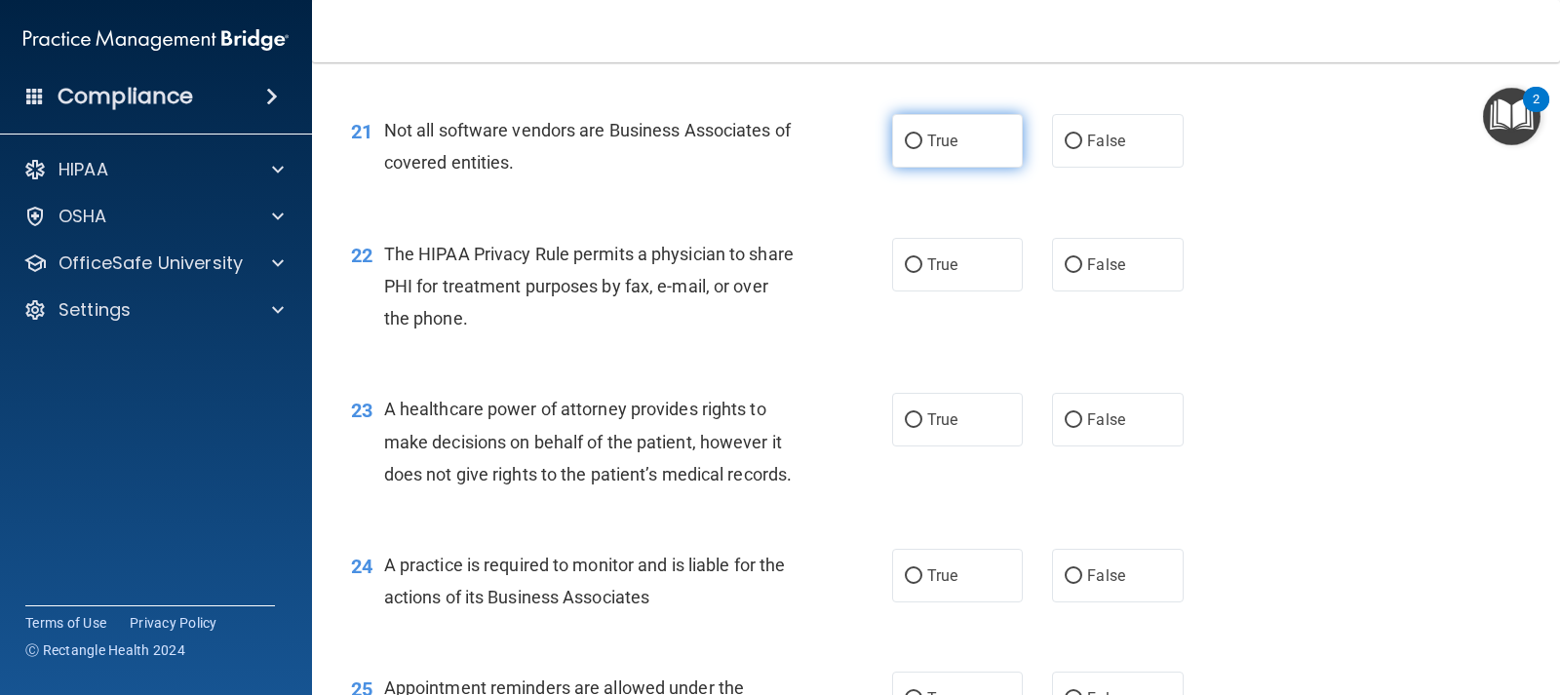
click at [931, 150] on span "True" at bounding box center [942, 141] width 30 height 19
click at [922, 149] on input "True" at bounding box center [914, 142] width 18 height 15
radio input "true"
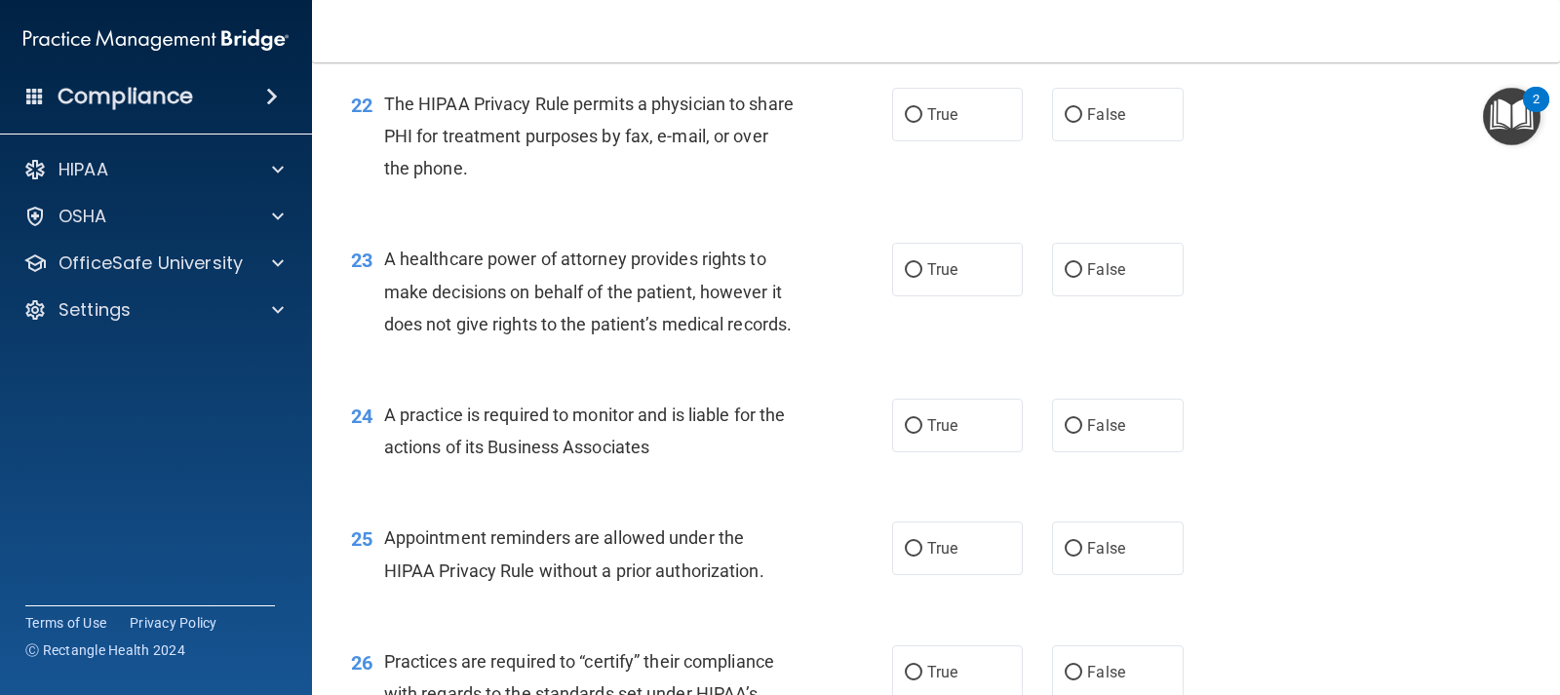
scroll to position [3608, 0]
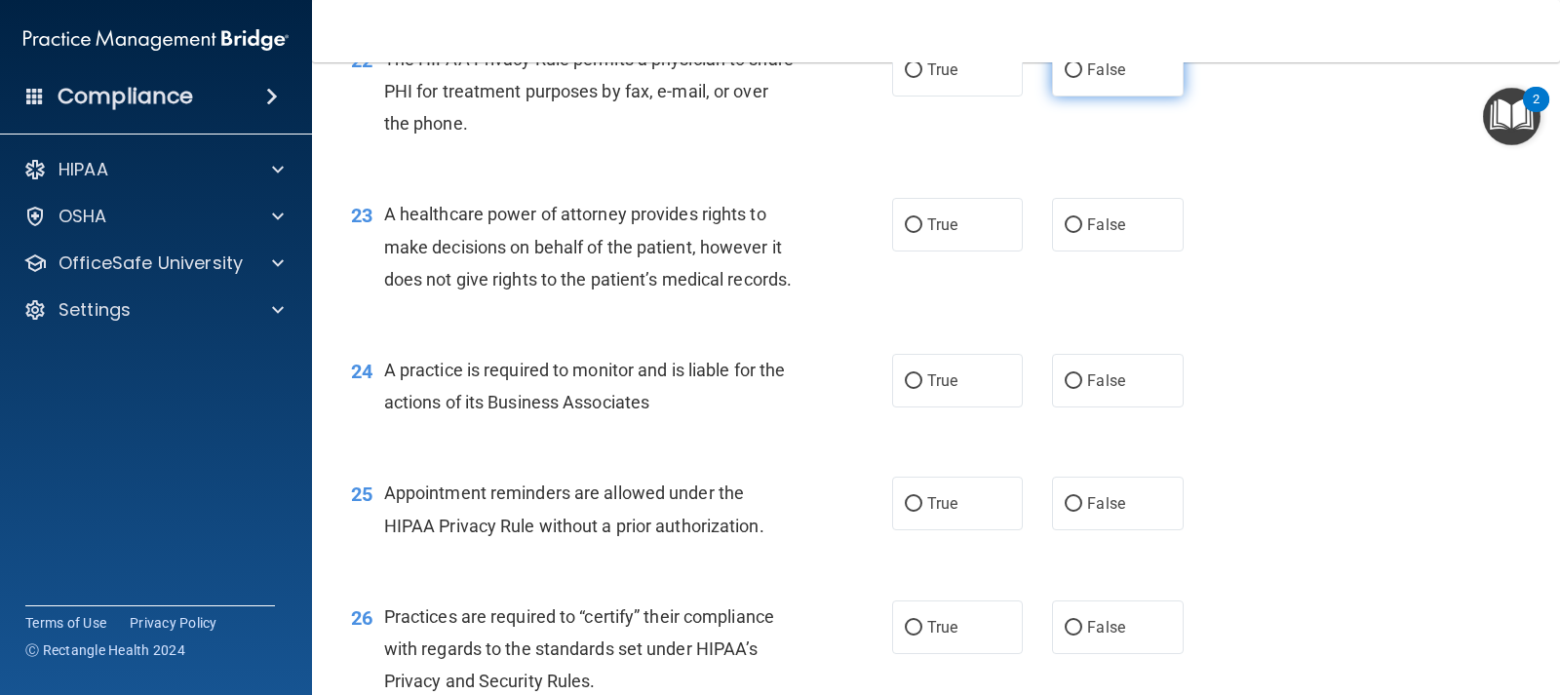
click at [1085, 97] on label "False" at bounding box center [1117, 70] width 131 height 54
click at [1082, 78] on input "False" at bounding box center [1074, 70] width 18 height 15
radio input "true"
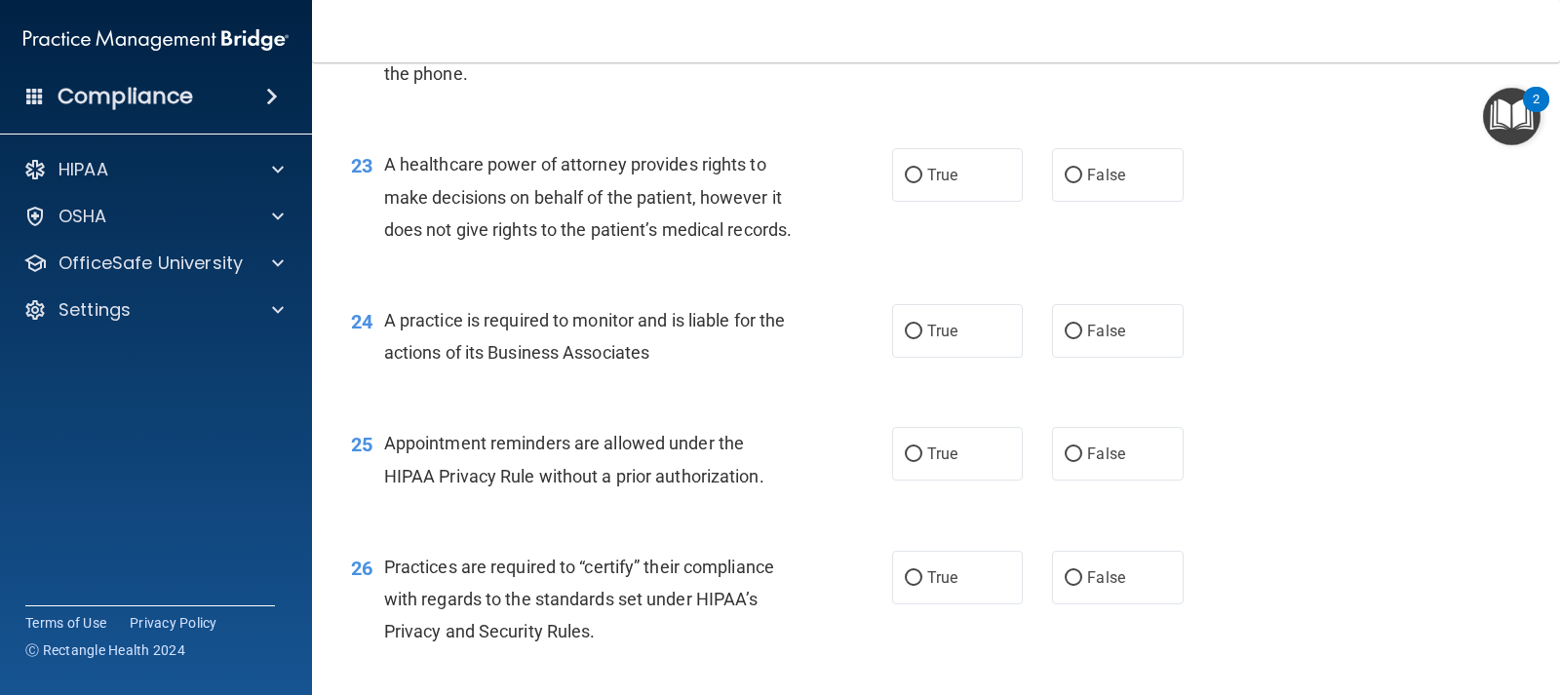
scroll to position [3706, 0]
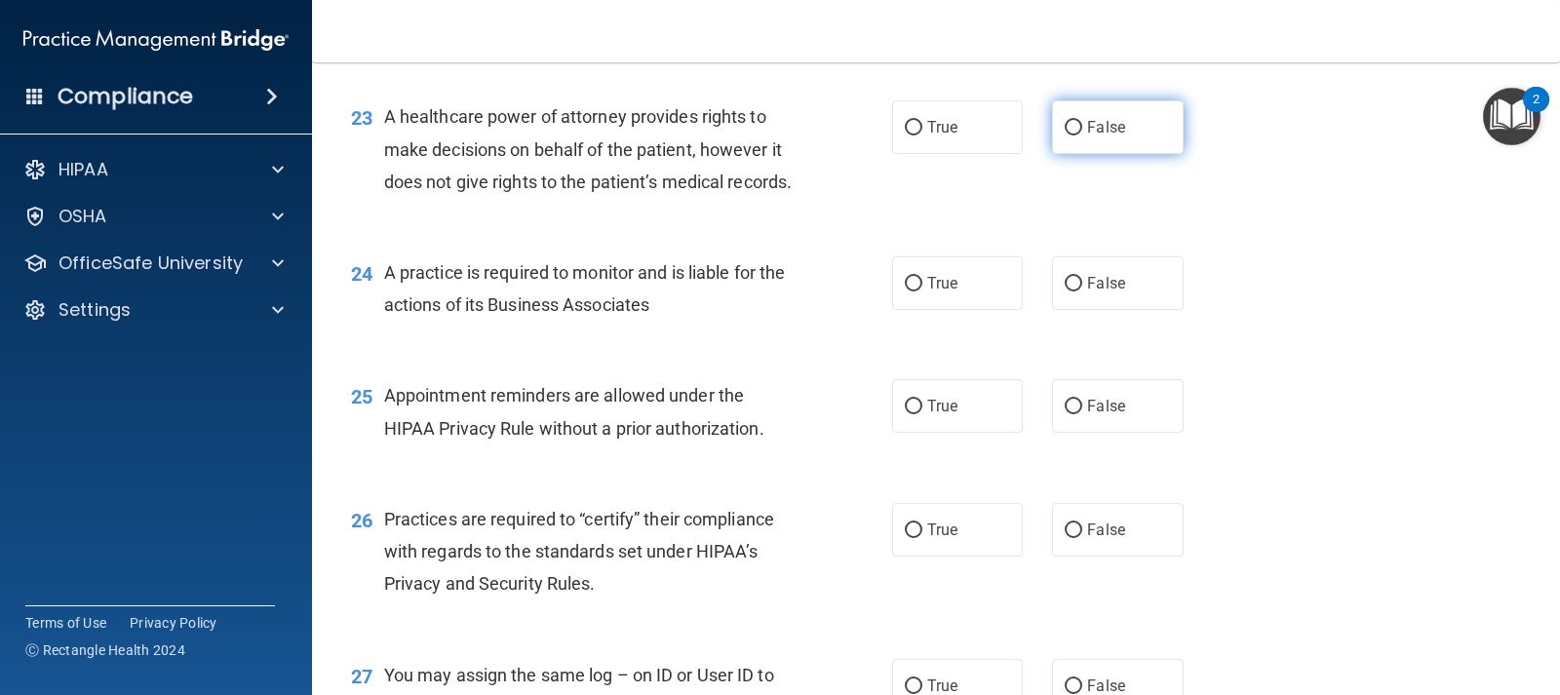
click at [1074, 154] on label "False" at bounding box center [1117, 127] width 131 height 54
click at [1074, 136] on input "False" at bounding box center [1074, 128] width 18 height 15
radio input "true"
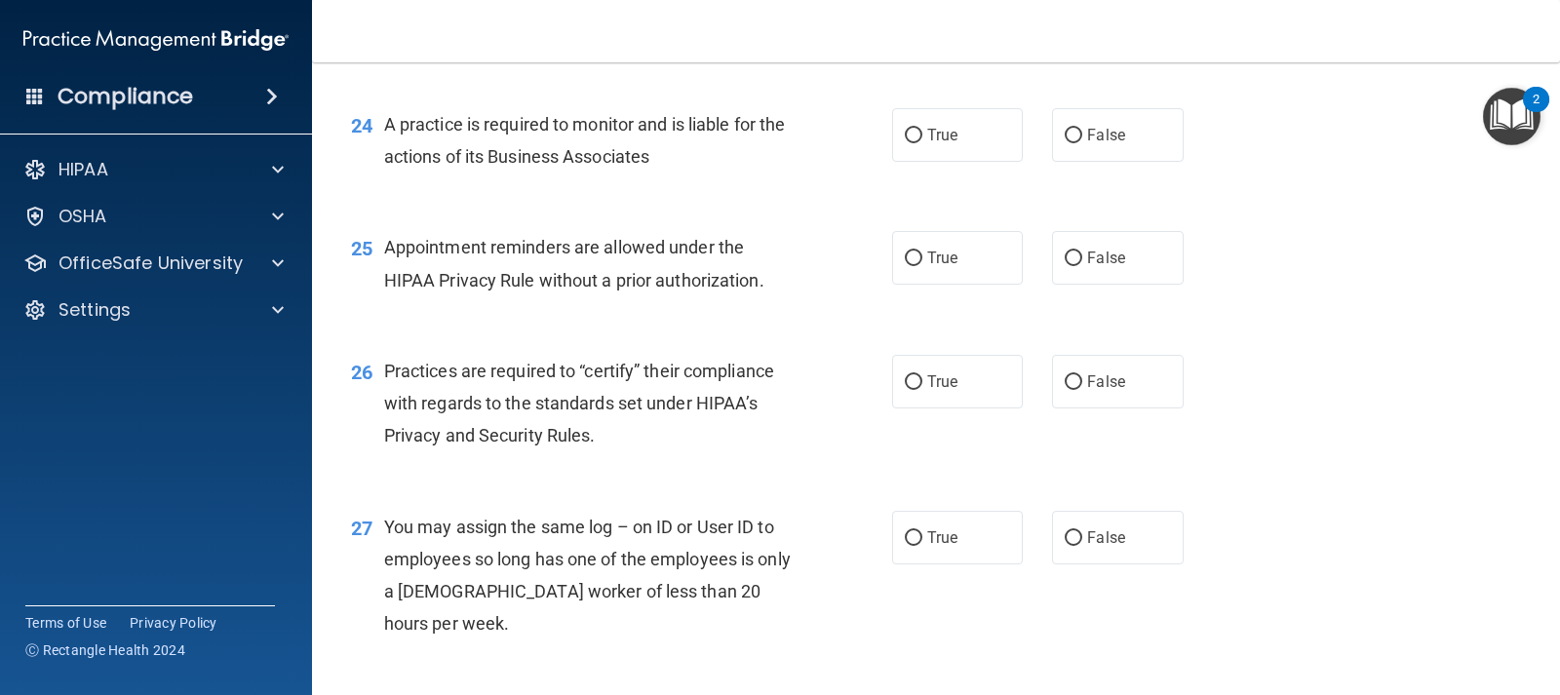
scroll to position [3901, 0]
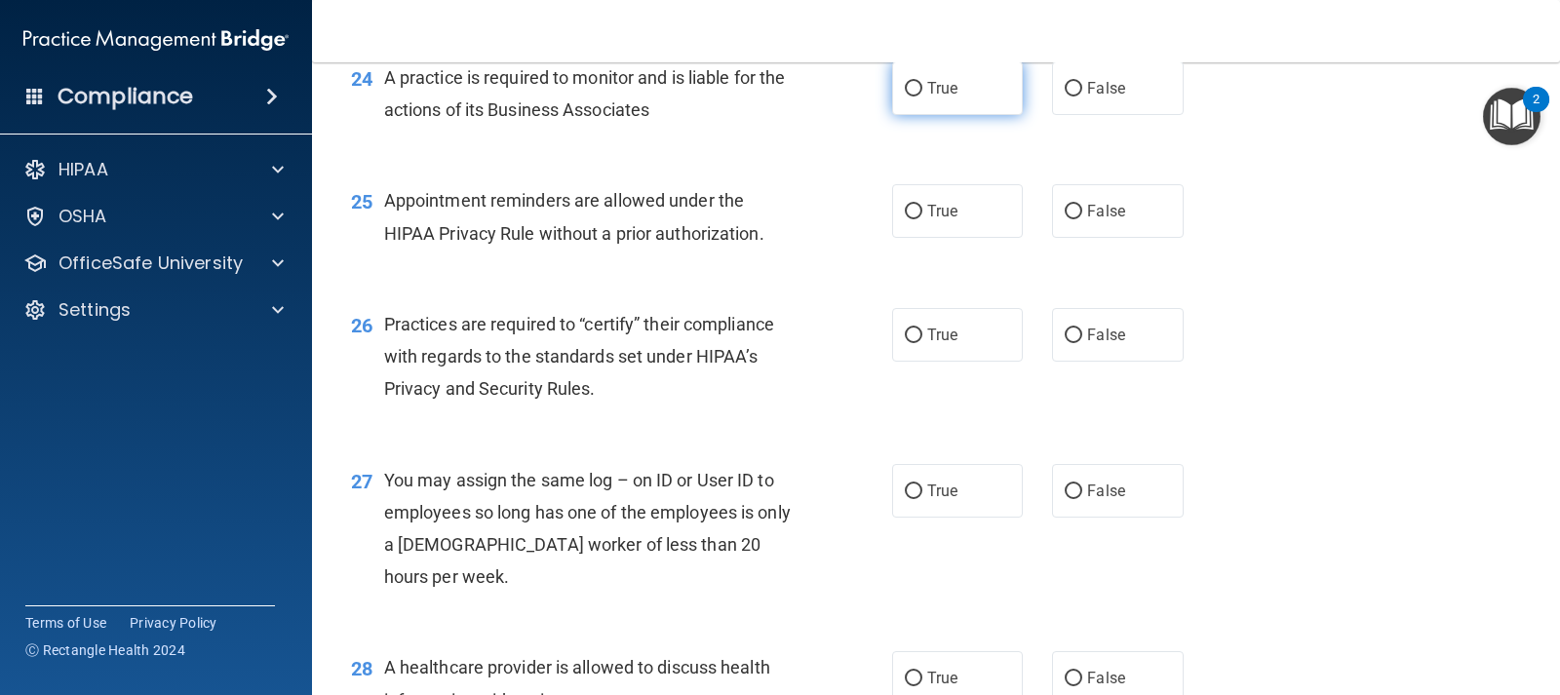
click at [907, 115] on label "True" at bounding box center [957, 88] width 131 height 54
click at [907, 97] on input "True" at bounding box center [914, 89] width 18 height 15
radio input "true"
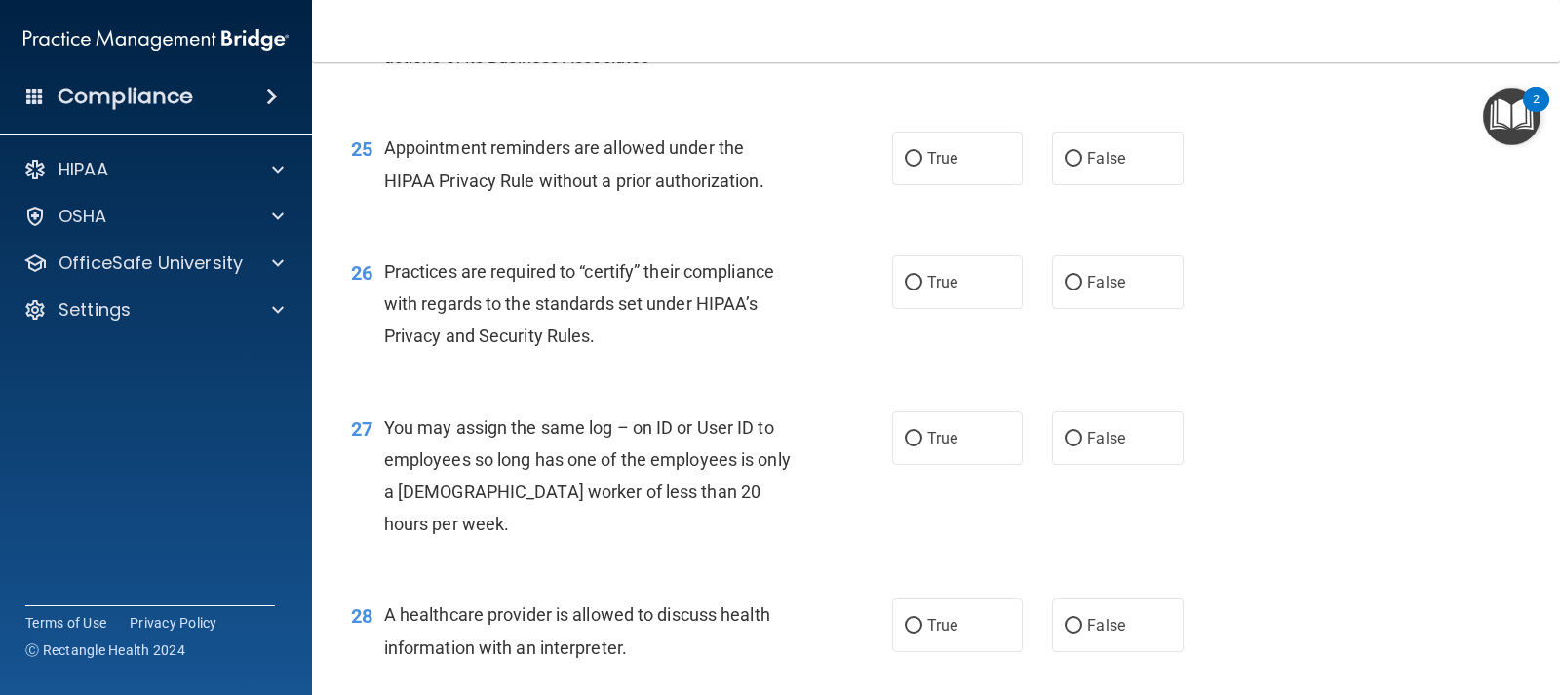
scroll to position [3998, 0]
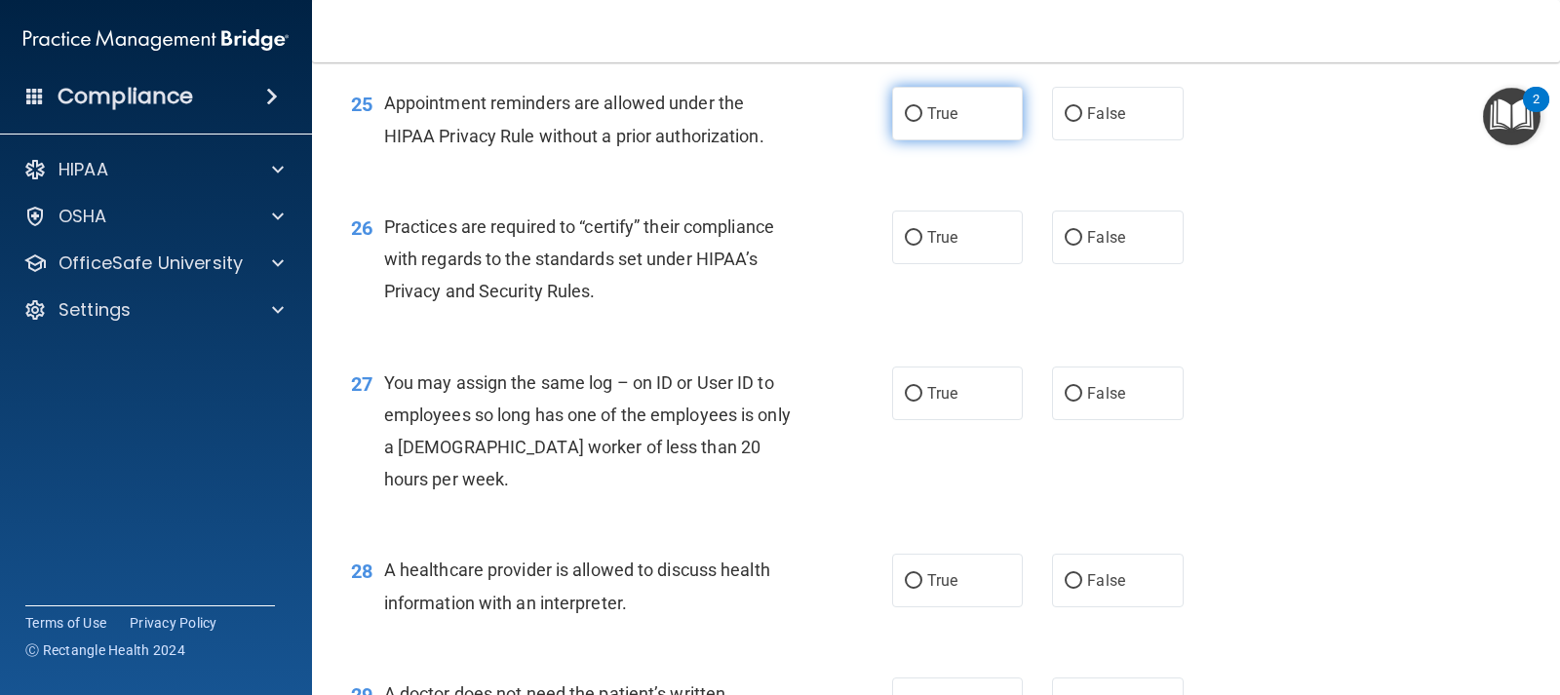
click at [918, 140] on label "True" at bounding box center [957, 114] width 131 height 54
click at [918, 122] on input "True" at bounding box center [914, 114] width 18 height 15
radio input "true"
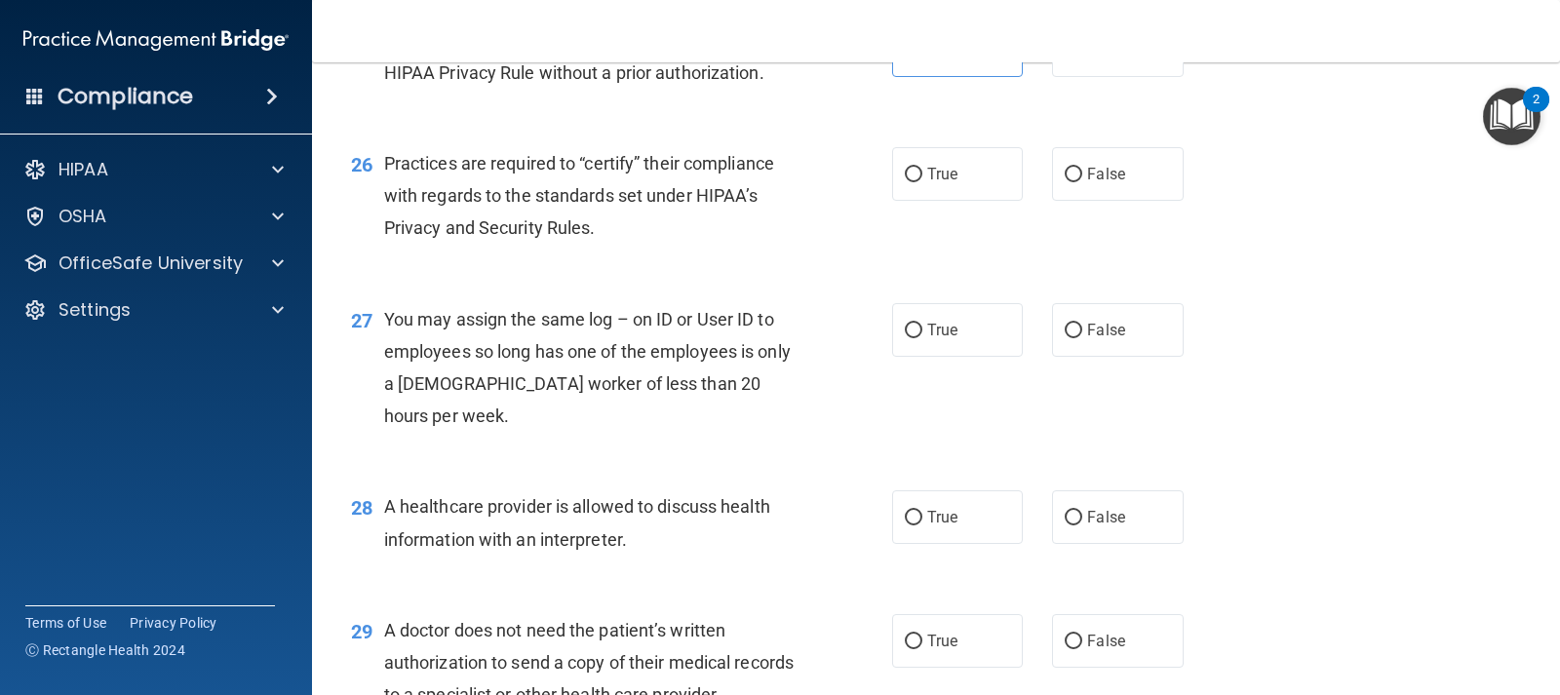
scroll to position [4096, 0]
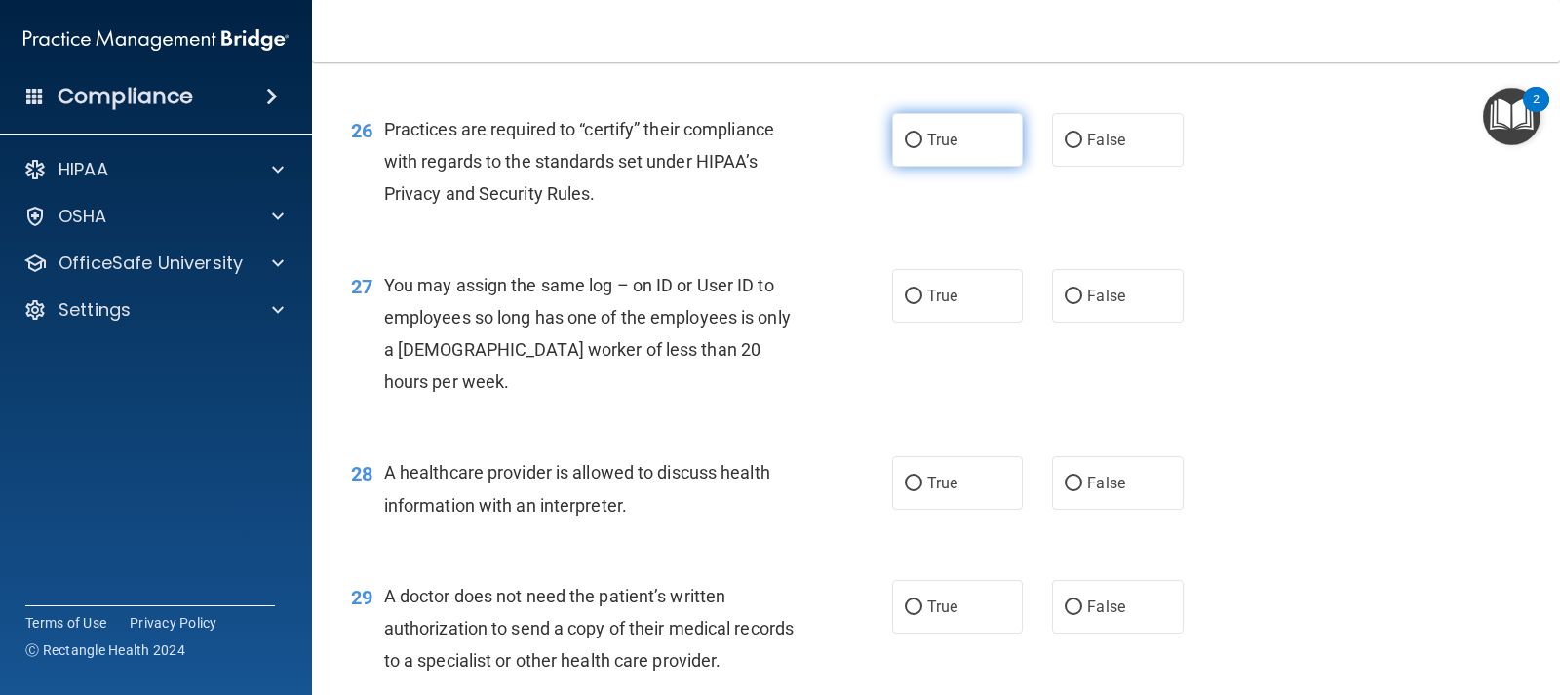
click at [894, 167] on label "True" at bounding box center [957, 140] width 131 height 54
click at [905, 148] on input "True" at bounding box center [914, 141] width 18 height 15
radio input "true"
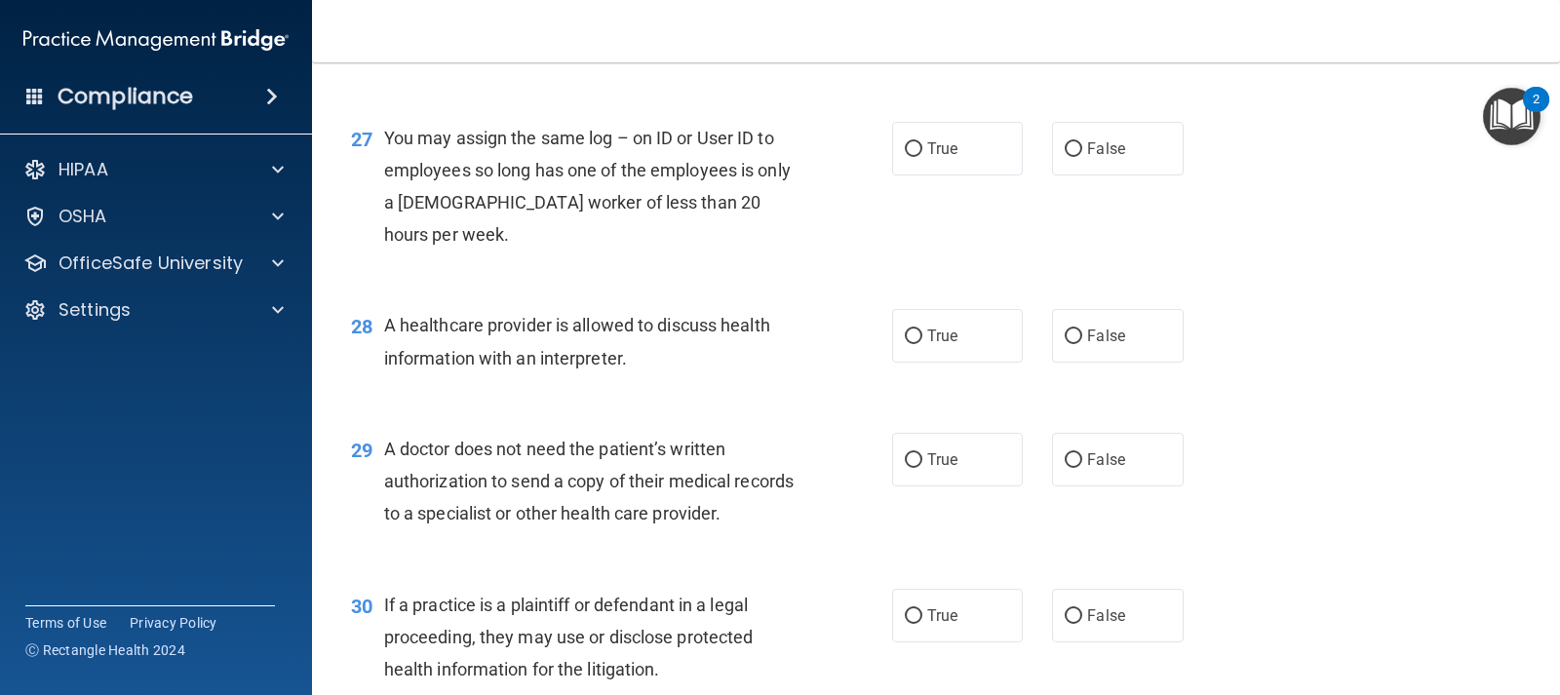
scroll to position [4291, 0]
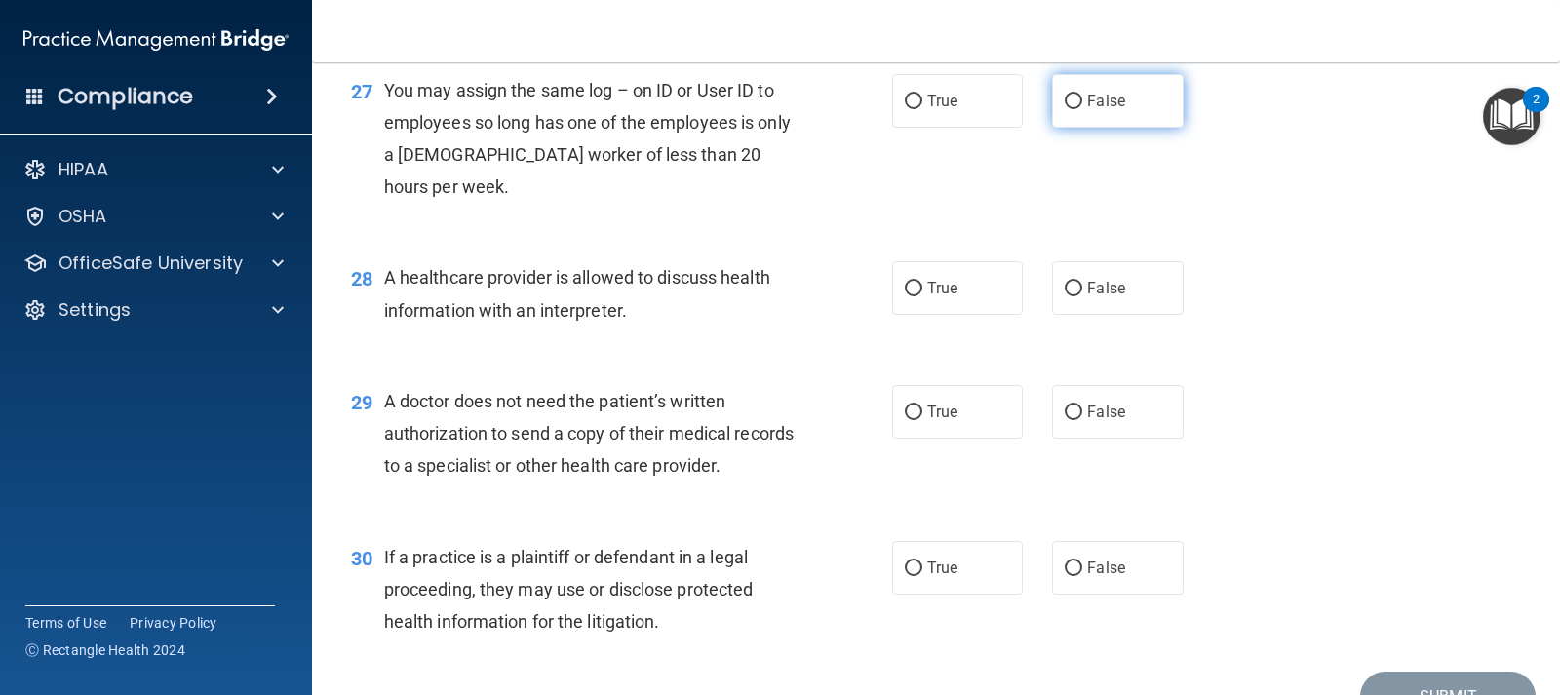
click at [1076, 128] on label "False" at bounding box center [1117, 101] width 131 height 54
click at [1076, 109] on input "False" at bounding box center [1074, 102] width 18 height 15
radio input "true"
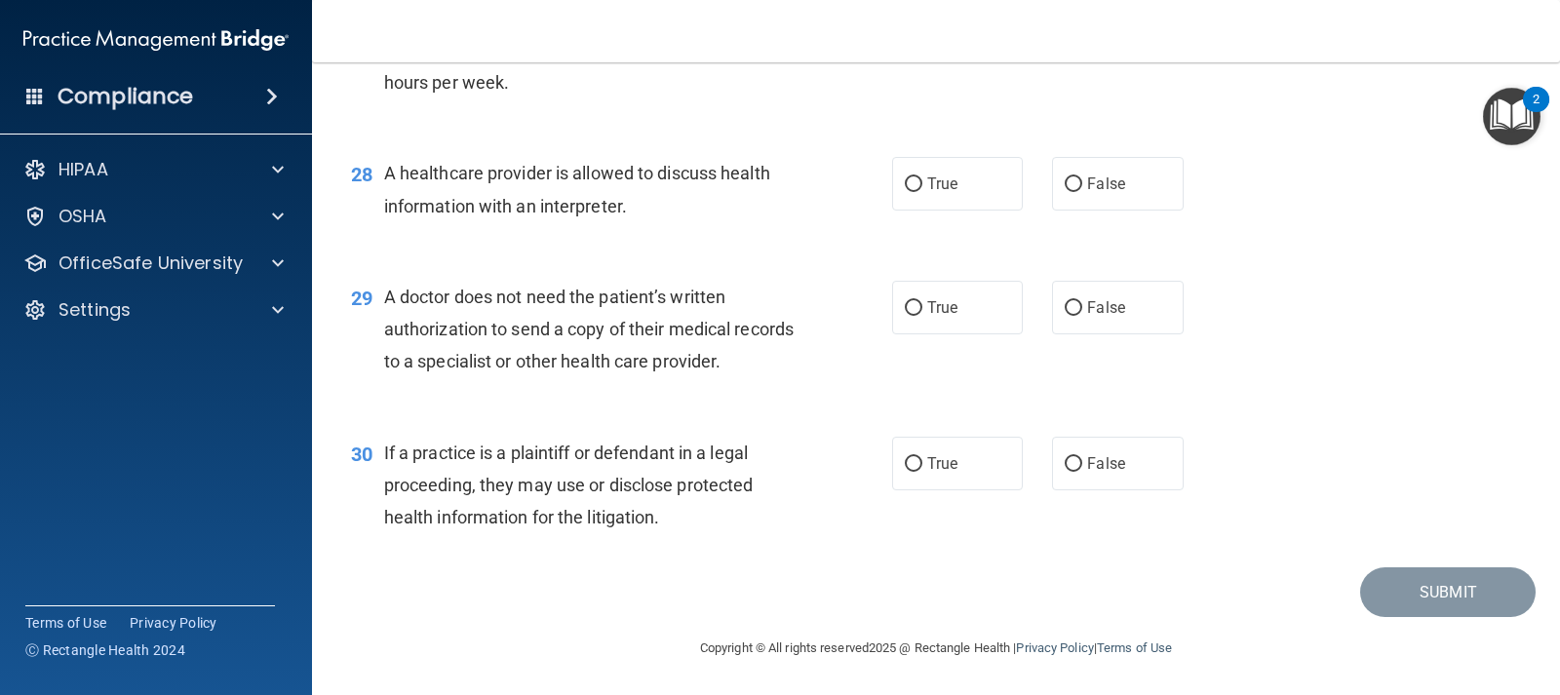
scroll to position [4486, 0]
click at [914, 192] on input "True" at bounding box center [914, 184] width 18 height 15
radio input "true"
click at [1121, 289] on label "False" at bounding box center [1117, 308] width 131 height 54
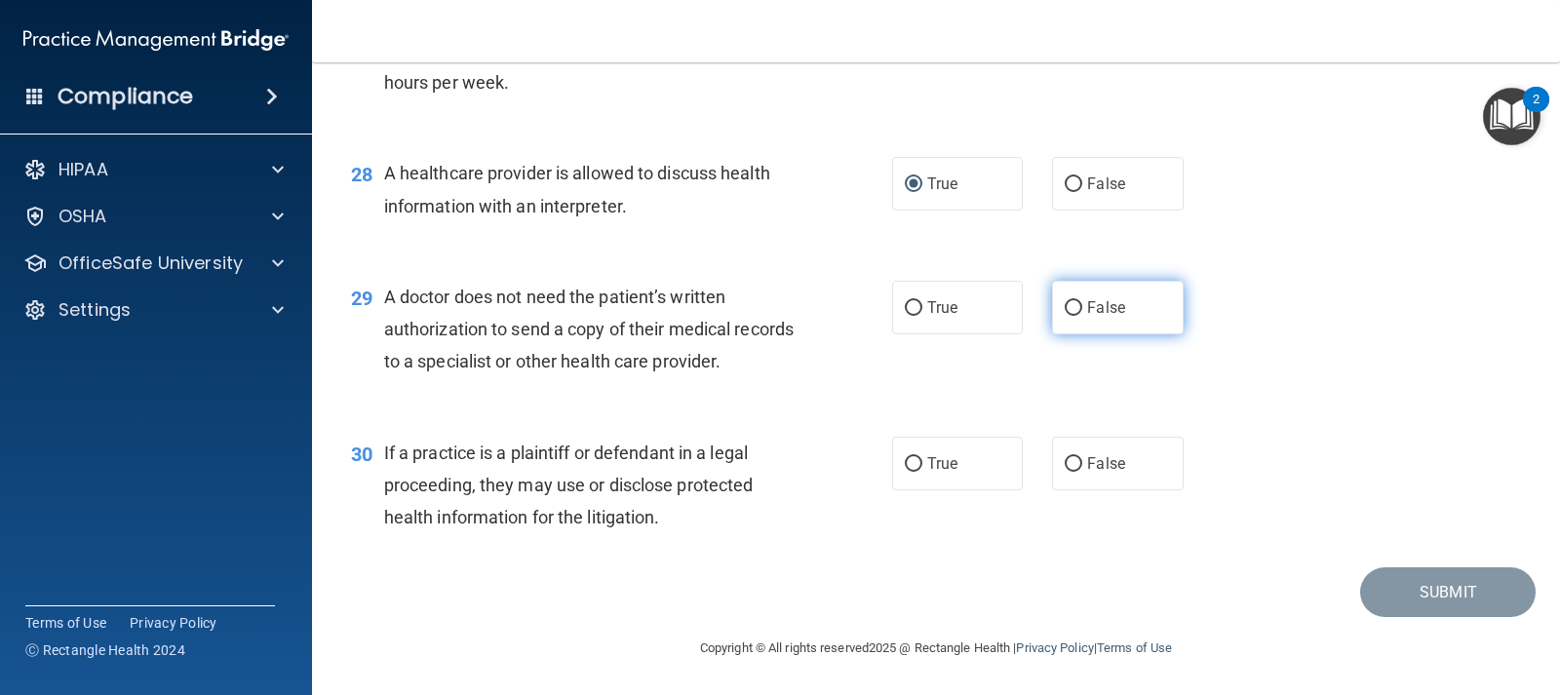
click at [1082, 301] on input "False" at bounding box center [1074, 308] width 18 height 15
radio input "true"
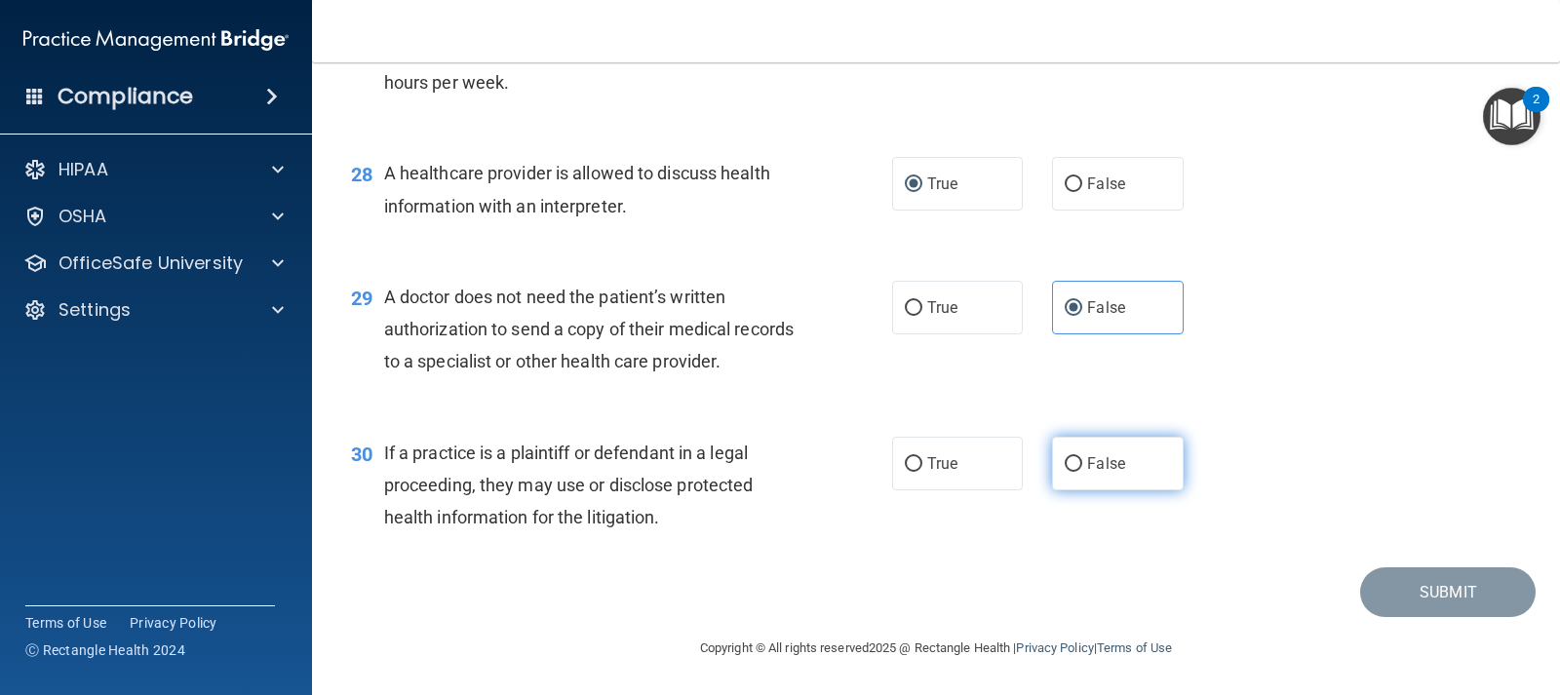
click at [1092, 486] on label "False" at bounding box center [1117, 464] width 131 height 54
click at [1082, 472] on input "False" at bounding box center [1074, 464] width 18 height 15
radio input "true"
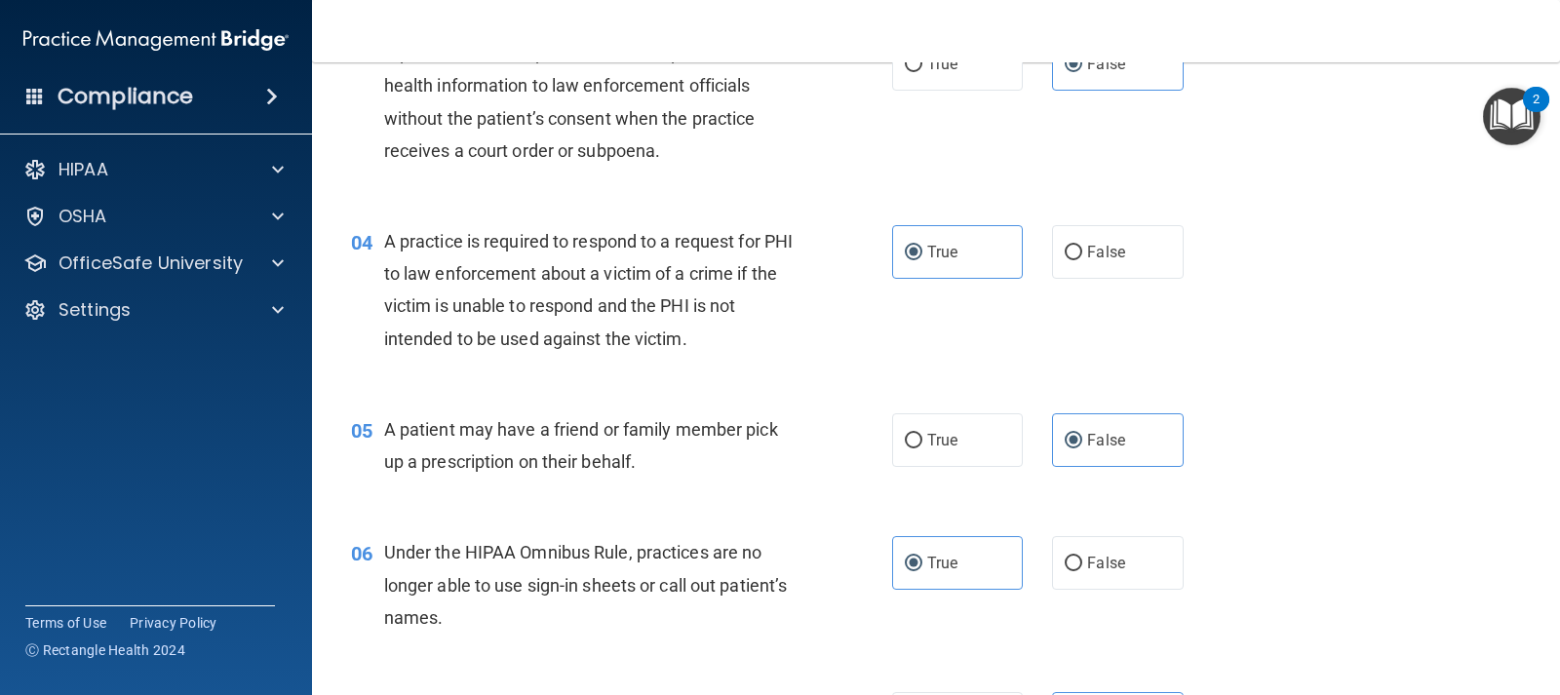
scroll to position [0, 0]
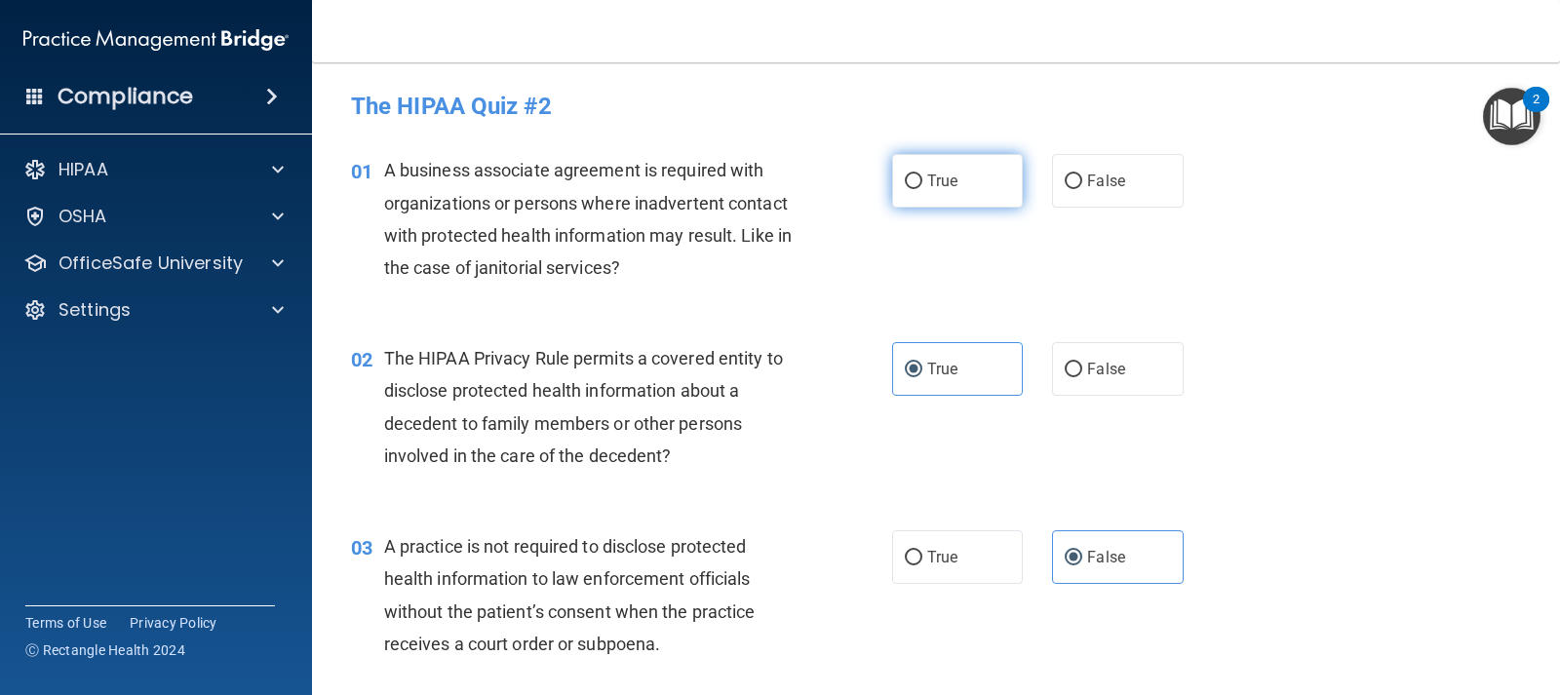
click at [942, 192] on label "True" at bounding box center [957, 181] width 131 height 54
click at [922, 189] on input "True" at bounding box center [914, 182] width 18 height 15
radio input "true"
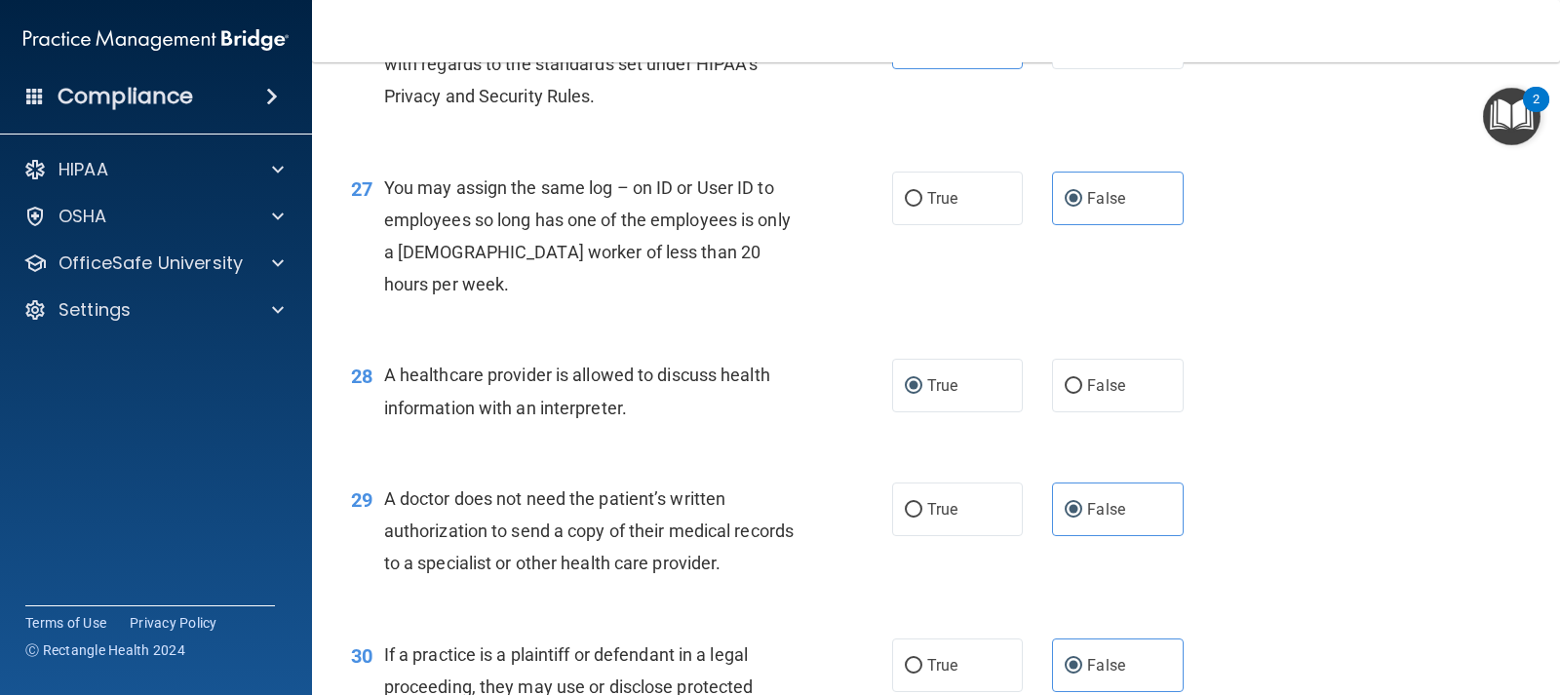
scroll to position [4492, 0]
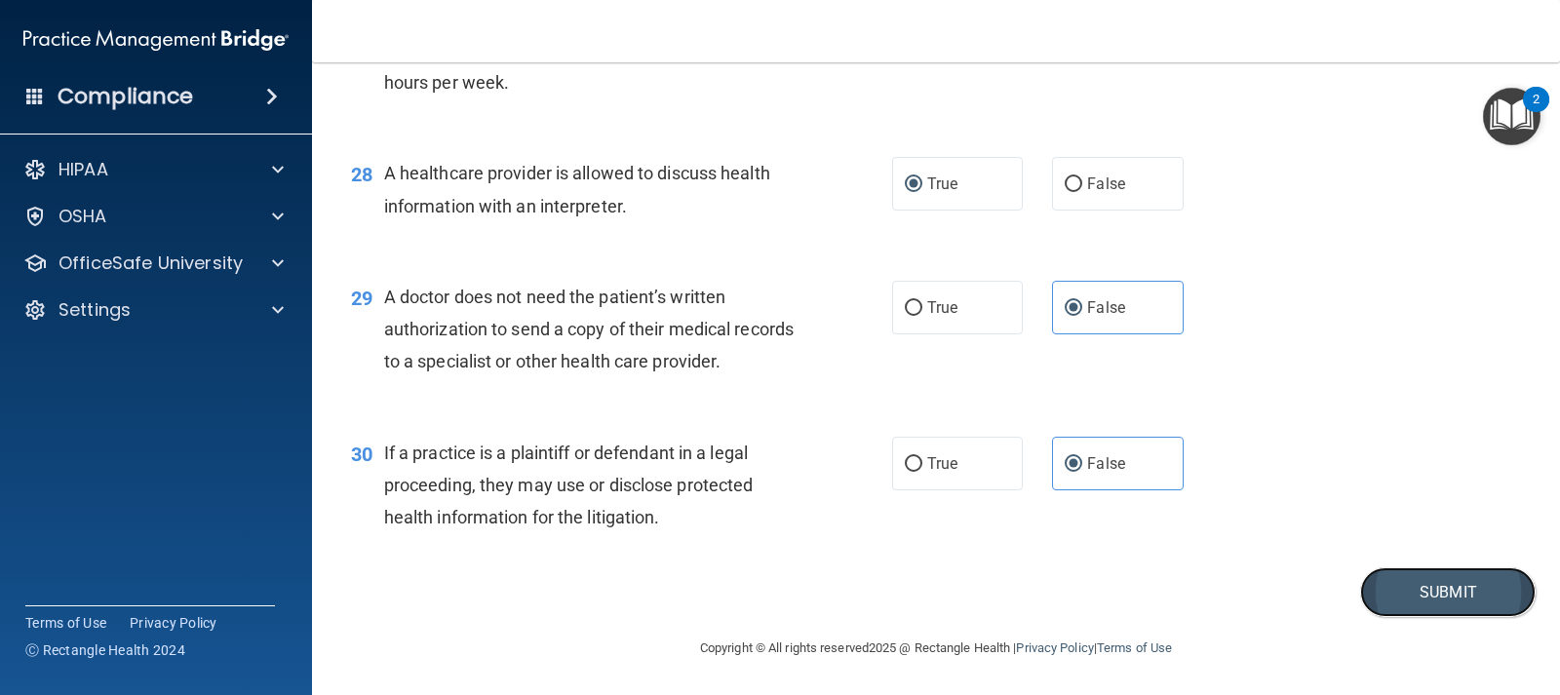
click at [1424, 592] on button "Submit" at bounding box center [1448, 593] width 176 height 50
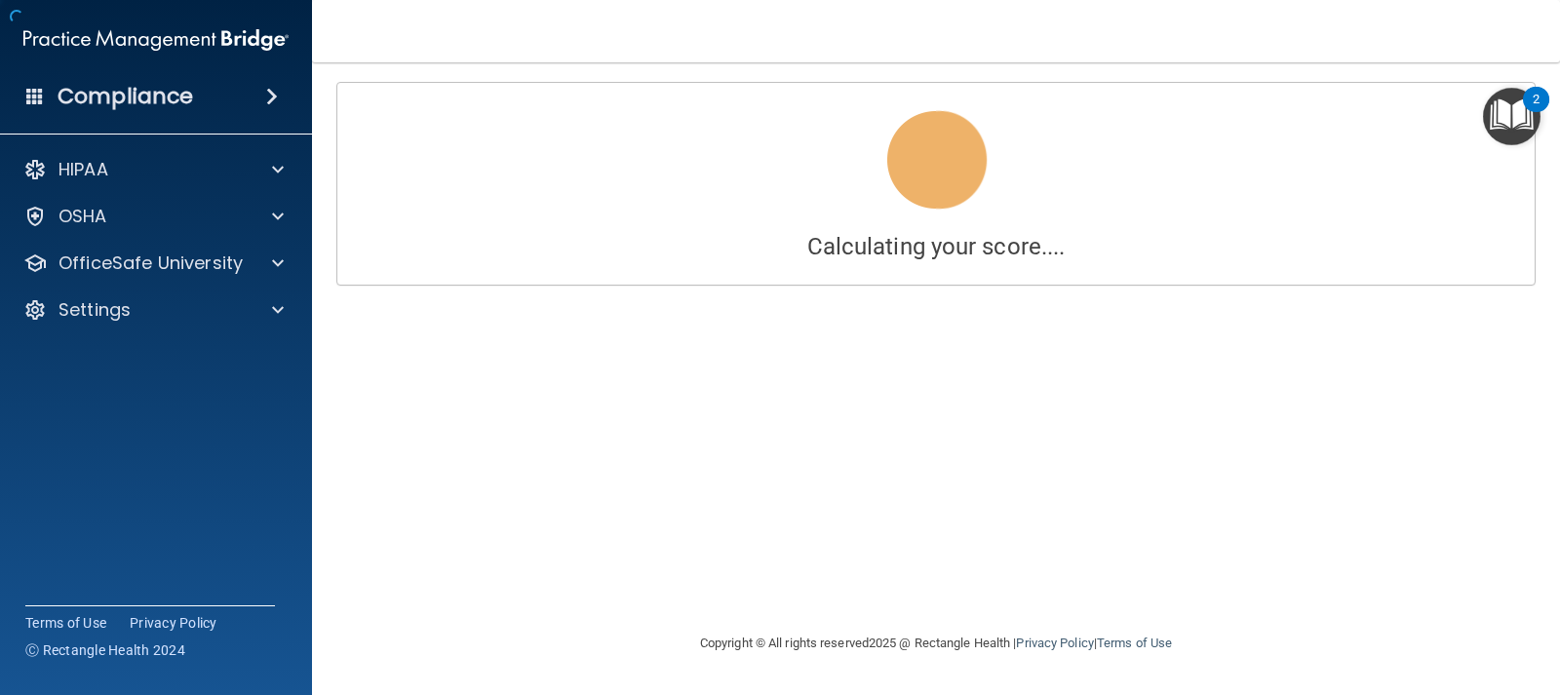
click at [1418, 599] on div "Calculating your score.... You did not pass the " The HIPAA Quiz #2 ". 40 out o…" at bounding box center [936, 347] width 1170 height 530
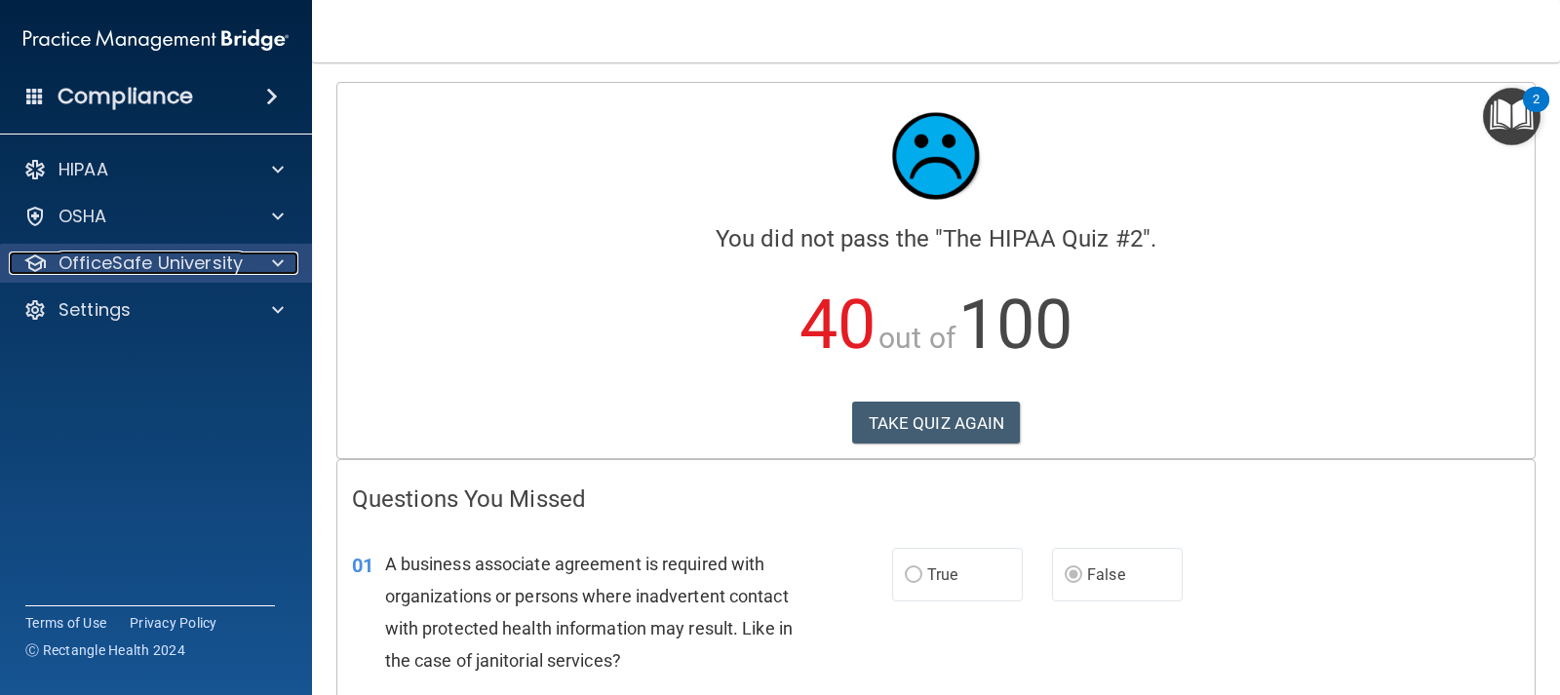
click at [209, 253] on p "OfficeSafe University" at bounding box center [151, 263] width 184 height 23
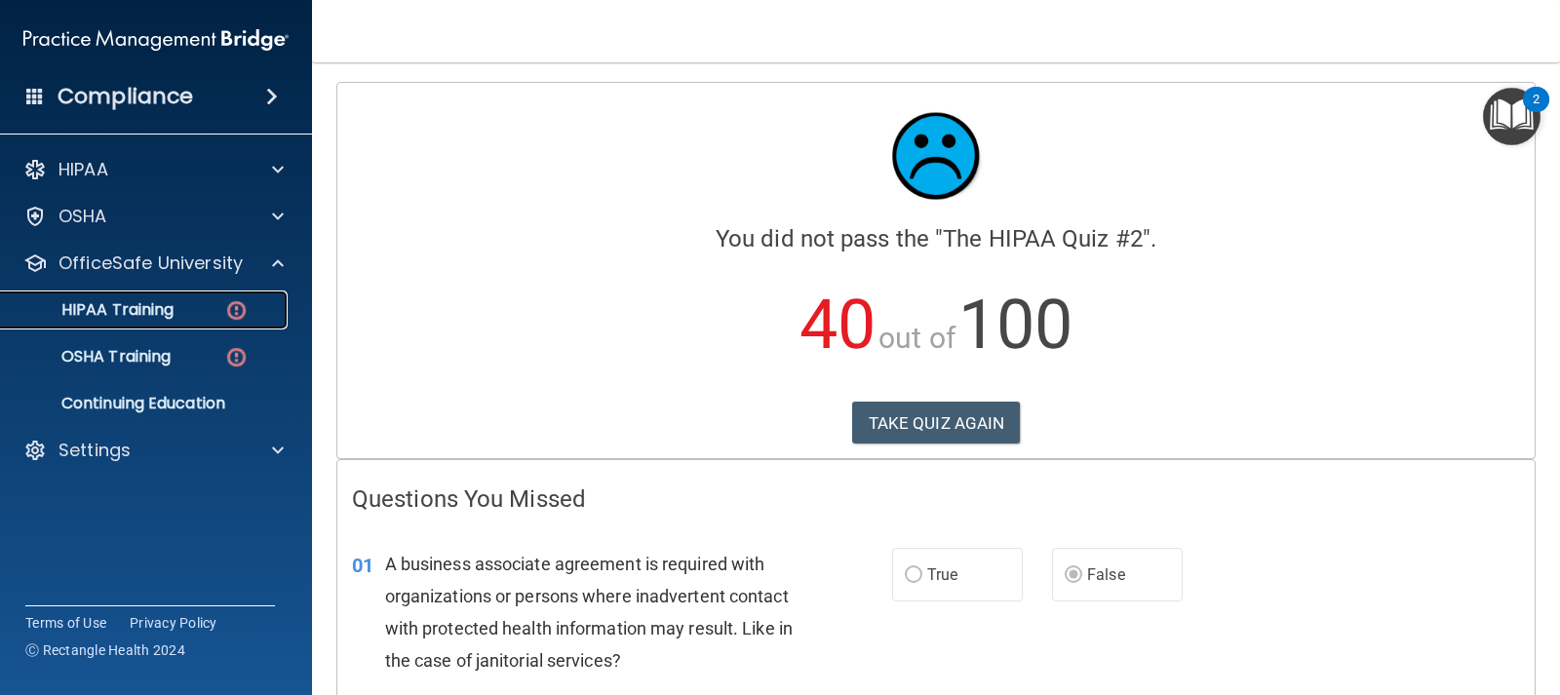
click at [207, 312] on div "HIPAA Training" at bounding box center [146, 310] width 266 height 20
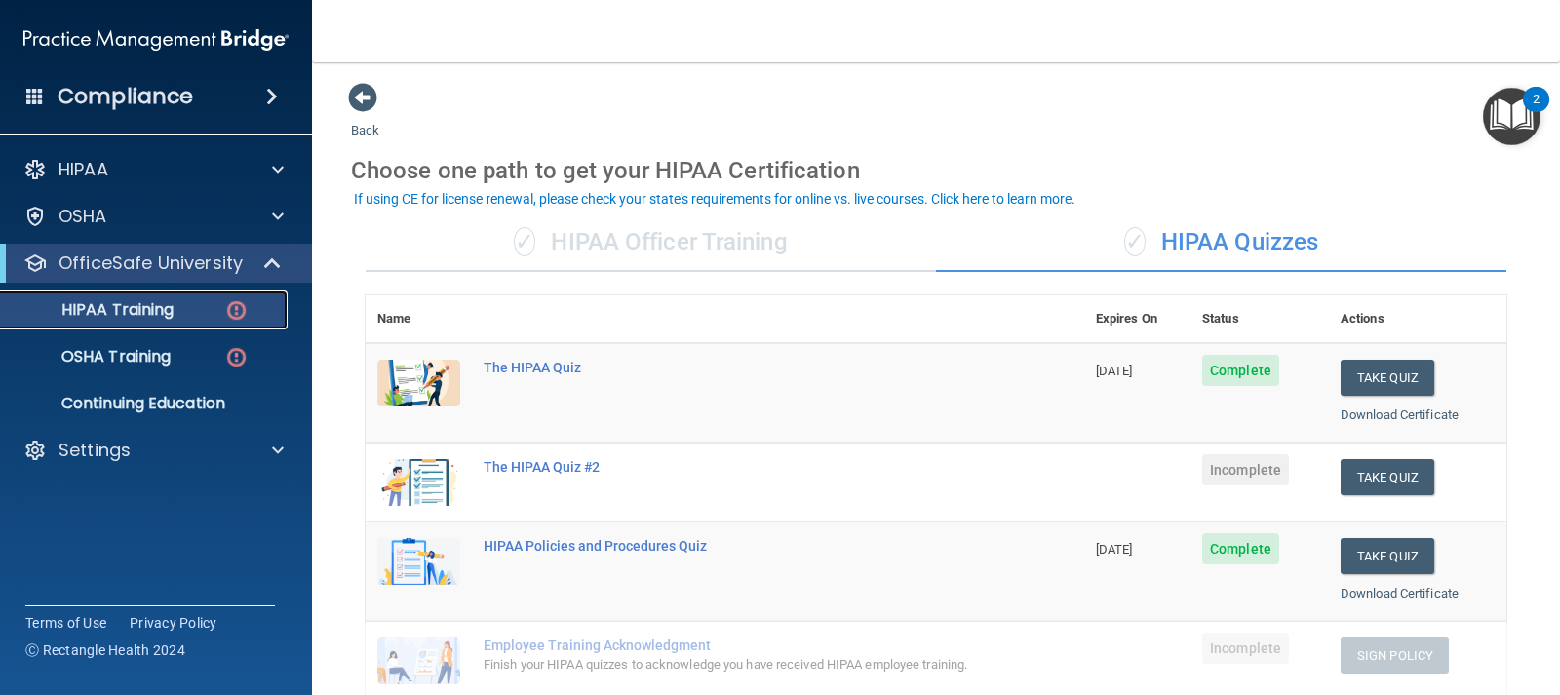
scroll to position [98, 0]
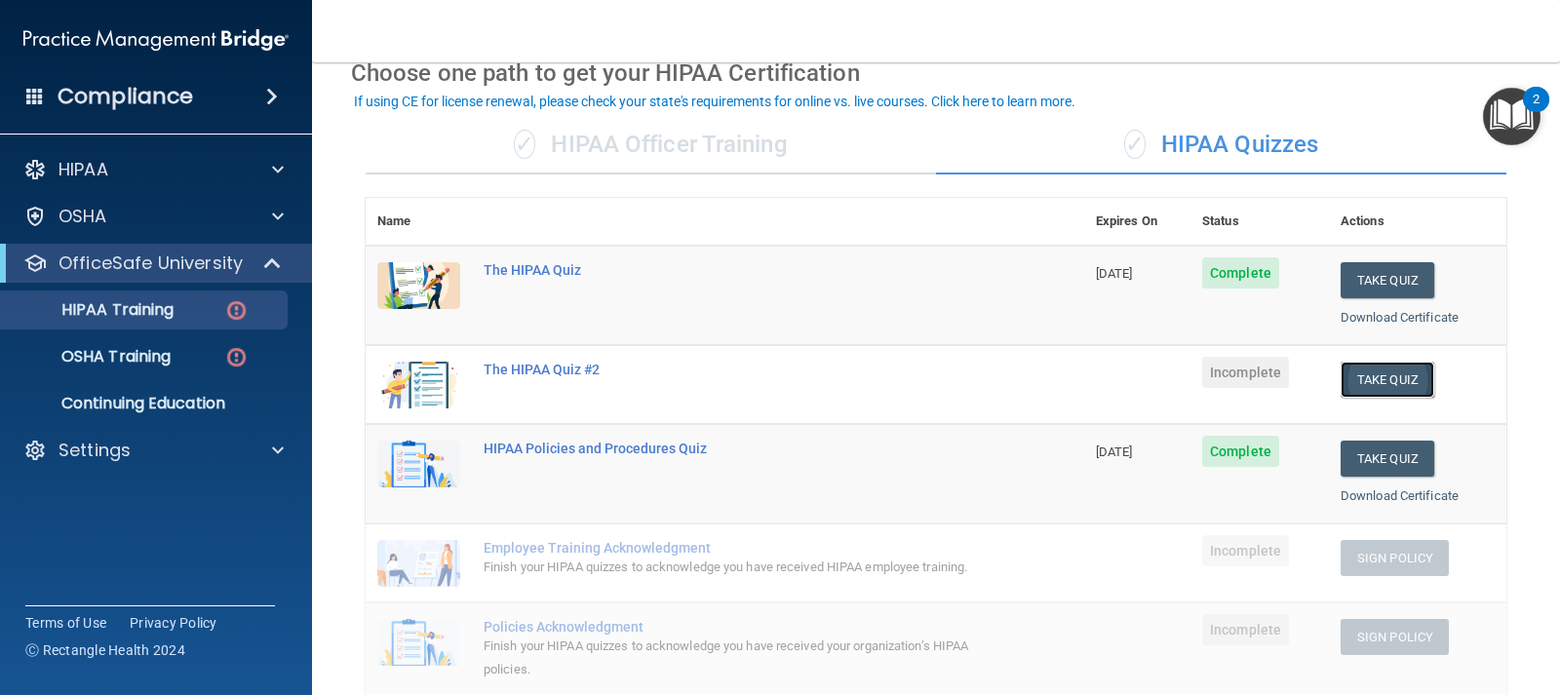
drag, startPoint x: 1409, startPoint y: 388, endPoint x: 1415, endPoint y: 378, distance: 11.4
click at [1409, 388] on button "Take Quiz" at bounding box center [1388, 380] width 94 height 36
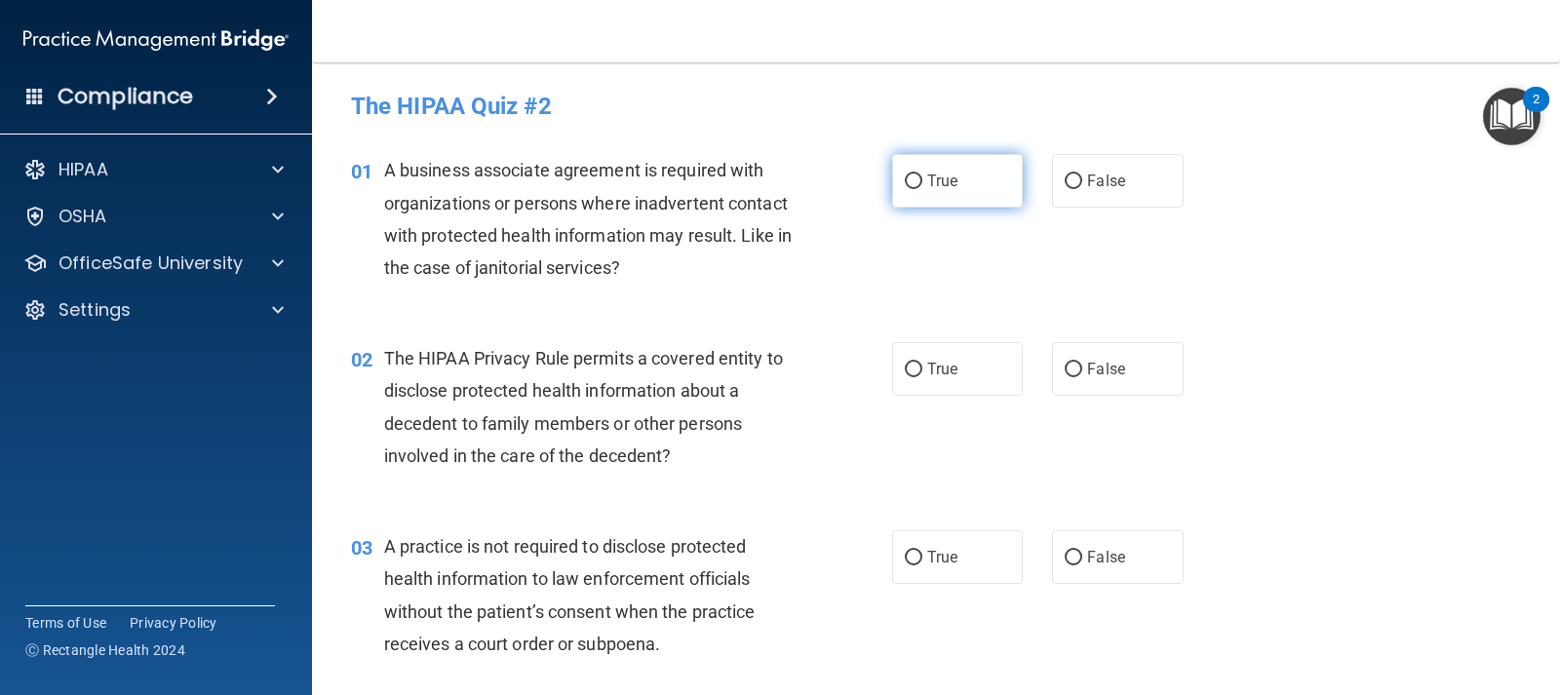
click at [925, 169] on label "True" at bounding box center [957, 181] width 131 height 54
click at [922, 175] on input "True" at bounding box center [914, 182] width 18 height 15
radio input "true"
drag, startPoint x: 935, startPoint y: 355, endPoint x: 1117, endPoint y: 550, distance: 266.3
click at [935, 356] on label "True" at bounding box center [957, 369] width 131 height 54
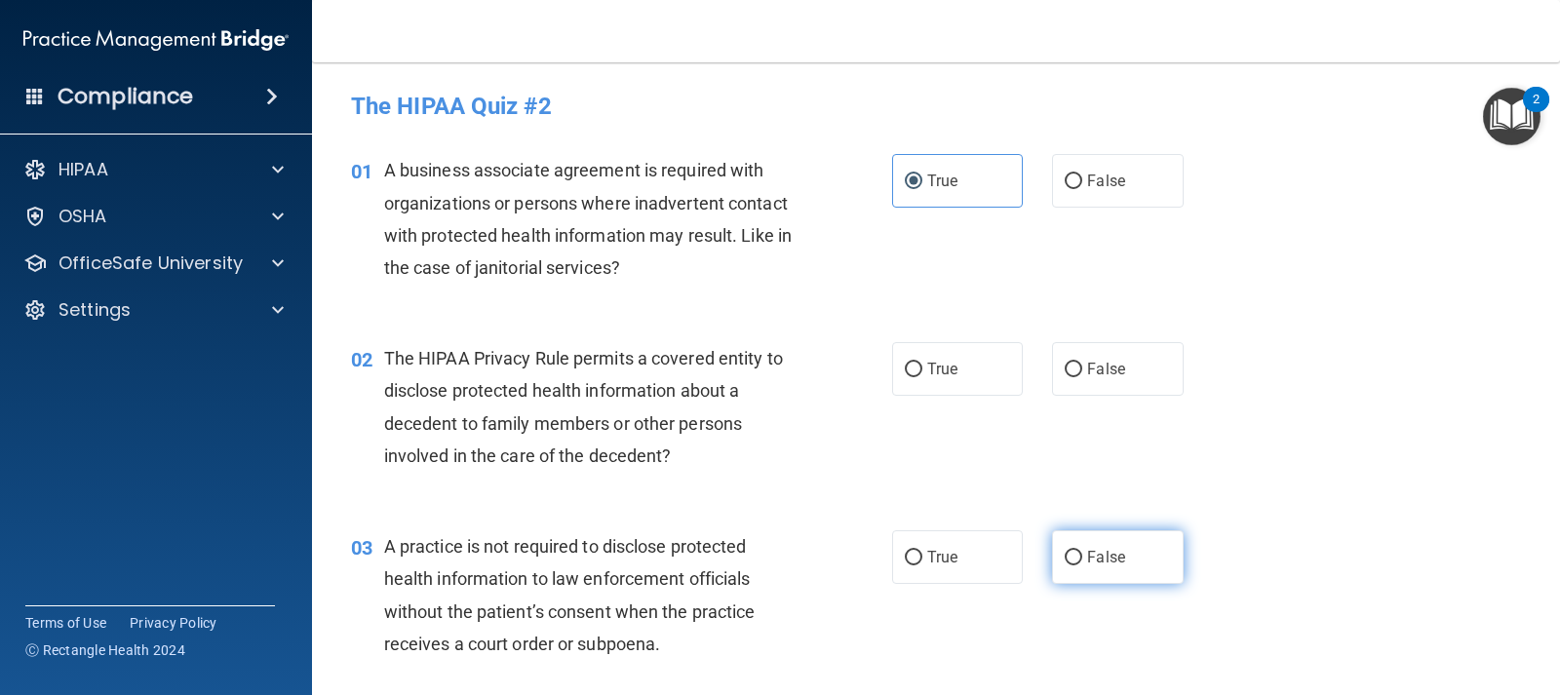
click at [922, 363] on input "True" at bounding box center [914, 370] width 18 height 15
radio input "true"
click at [948, 560] on span "True" at bounding box center [942, 557] width 30 height 19
click at [922, 560] on input "True" at bounding box center [914, 558] width 18 height 15
radio input "true"
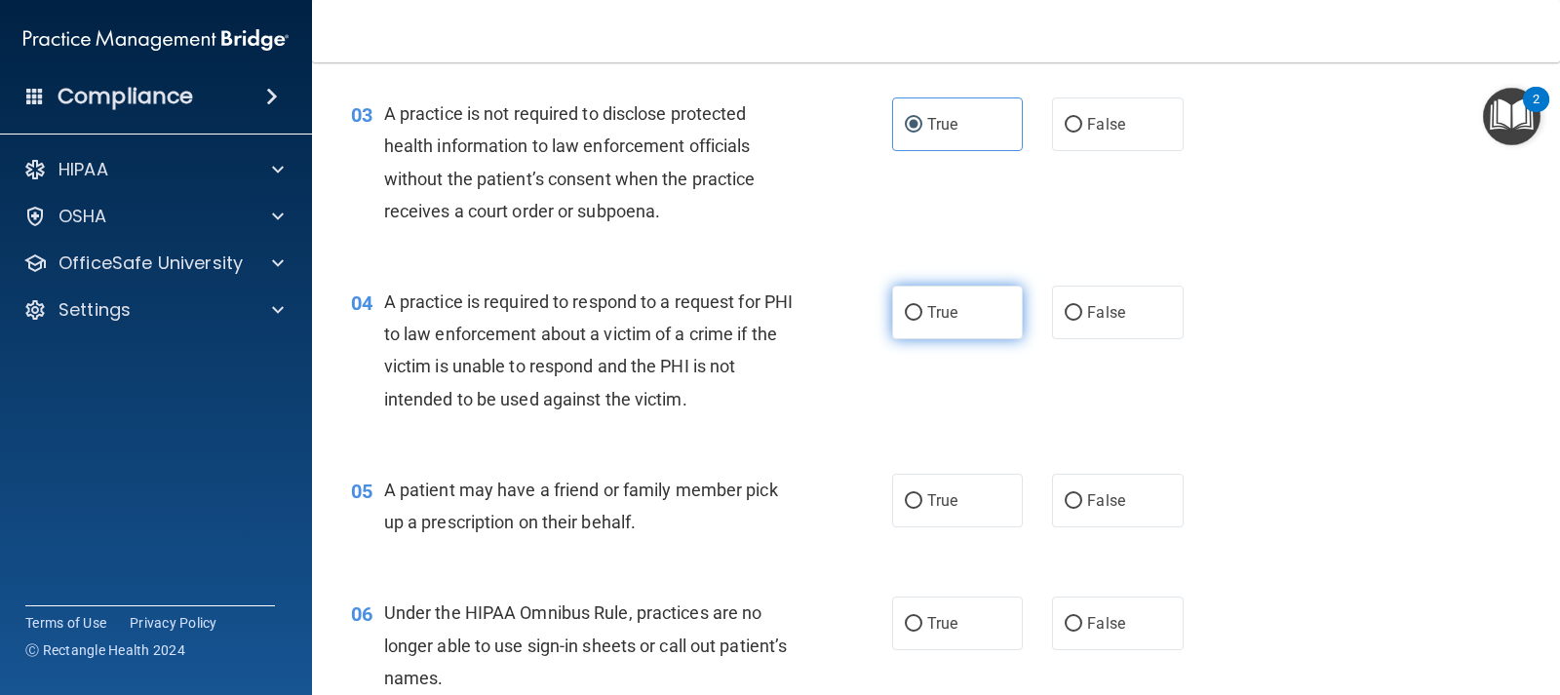
scroll to position [390, 0]
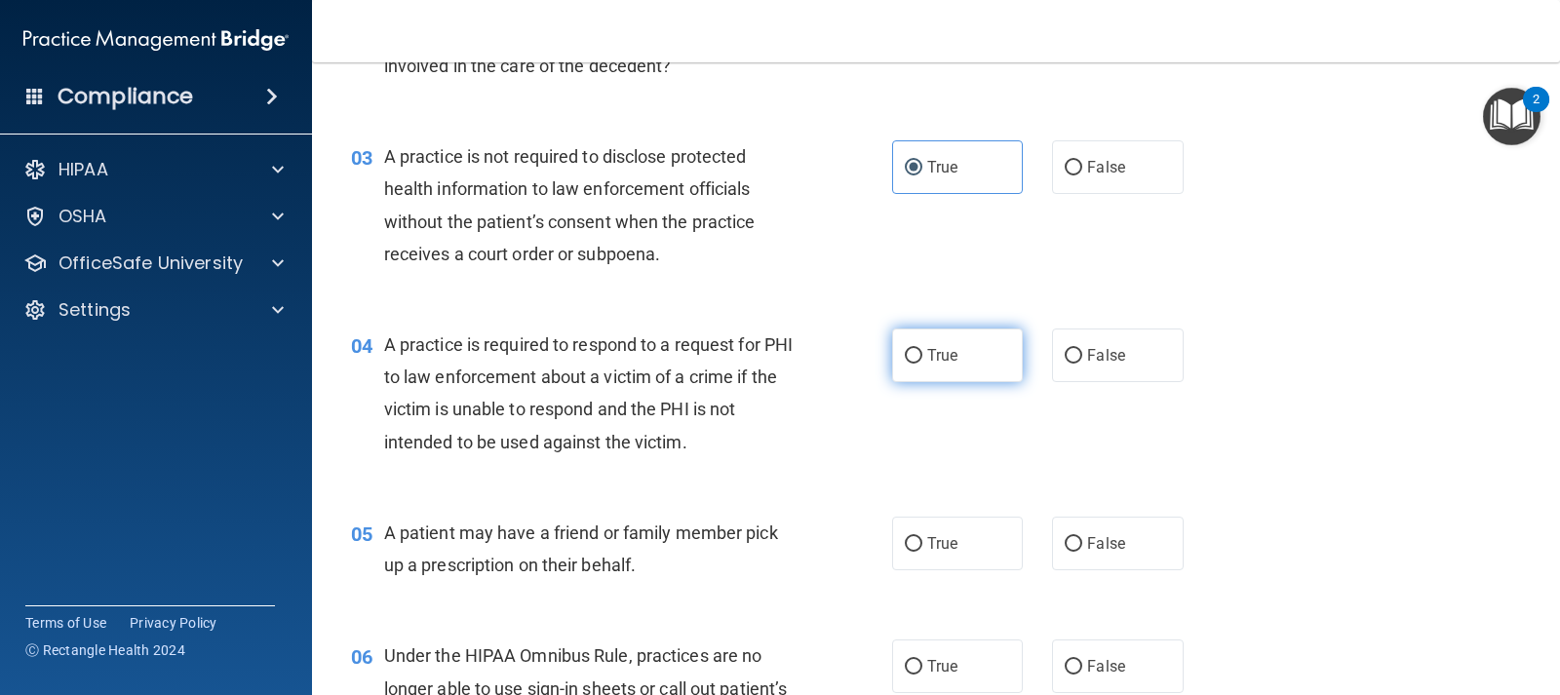
click at [947, 373] on label "True" at bounding box center [957, 356] width 131 height 54
click at [922, 364] on input "True" at bounding box center [914, 356] width 18 height 15
radio input "true"
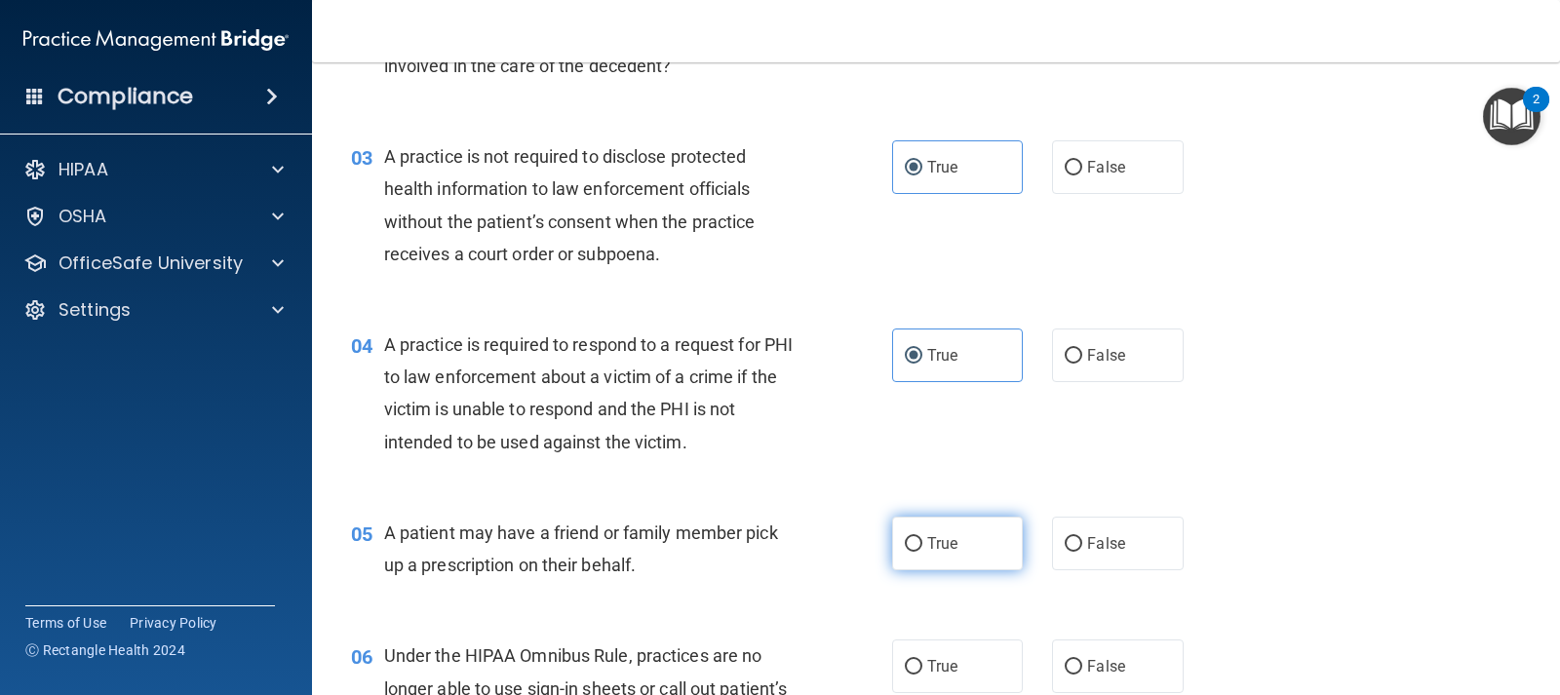
click at [953, 555] on label "True" at bounding box center [957, 544] width 131 height 54
click at [922, 552] on input "True" at bounding box center [914, 544] width 18 height 15
radio input "true"
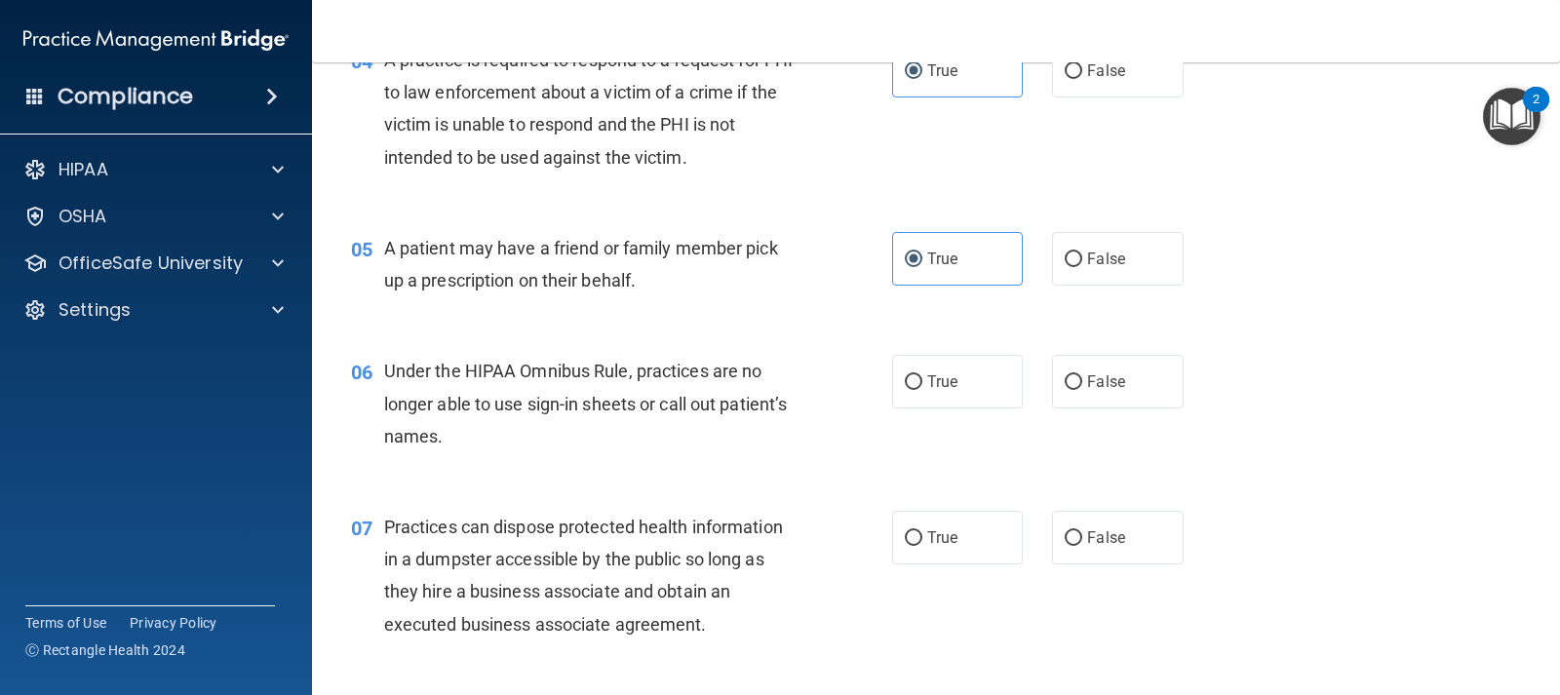
scroll to position [683, 0]
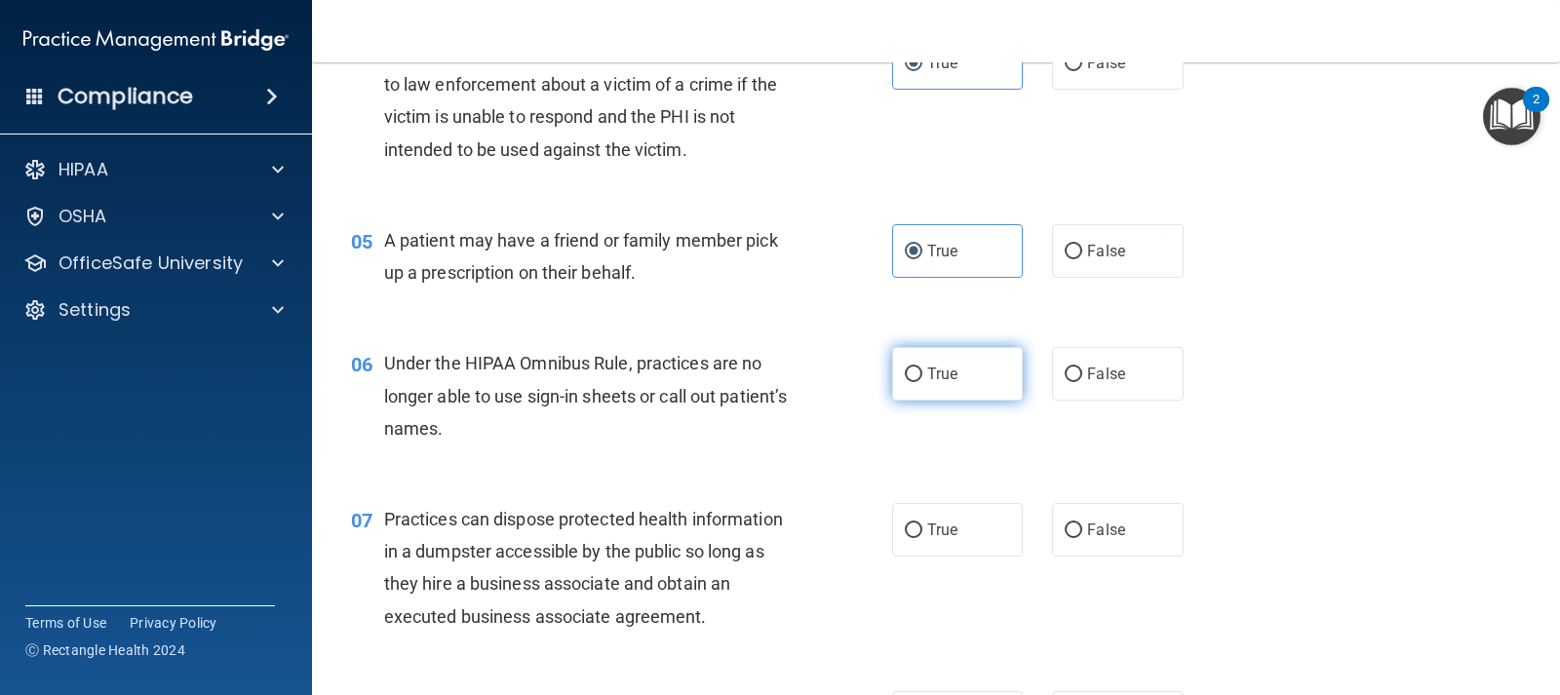
click at [940, 391] on label "True" at bounding box center [957, 374] width 131 height 54
click at [922, 382] on input "True" at bounding box center [914, 375] width 18 height 15
radio input "true"
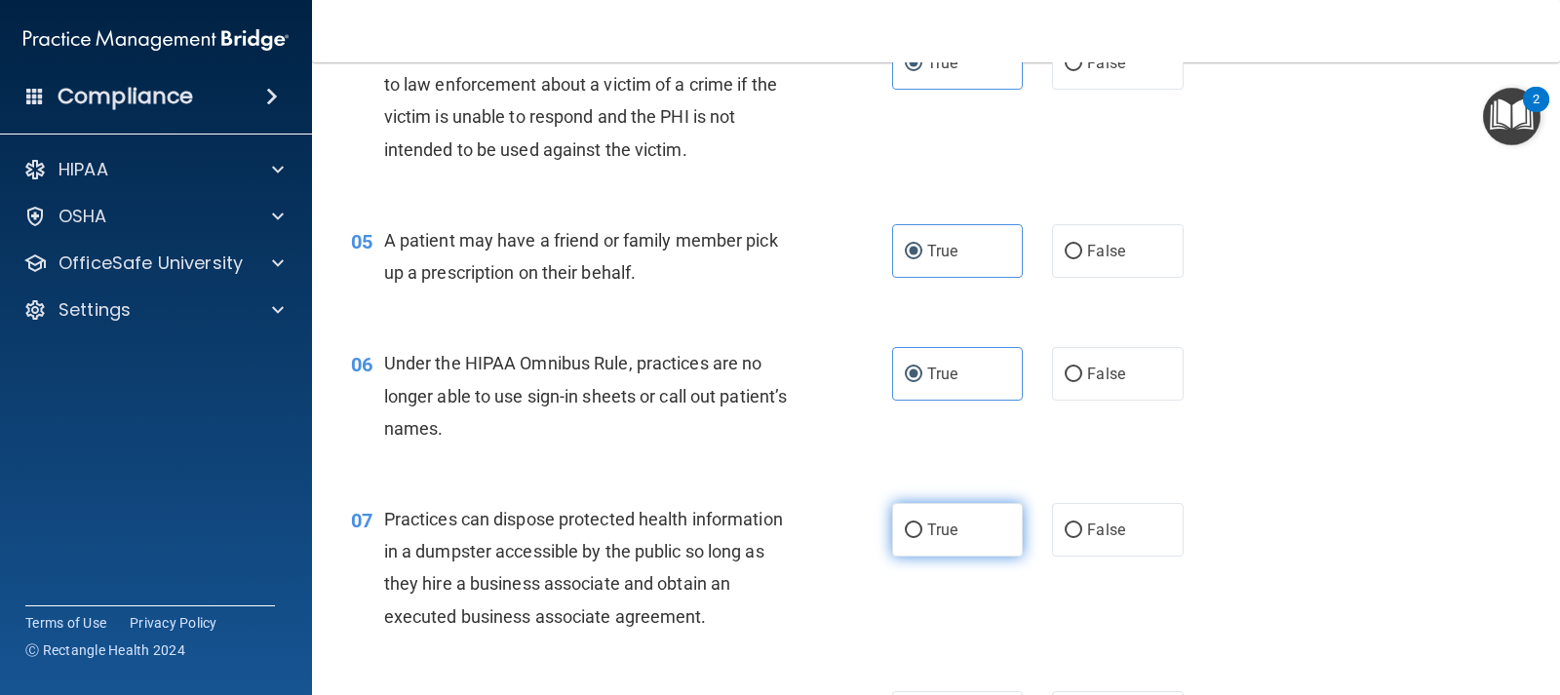
click at [933, 531] on span "True" at bounding box center [942, 530] width 30 height 19
click at [922, 531] on input "True" at bounding box center [914, 531] width 18 height 15
radio input "true"
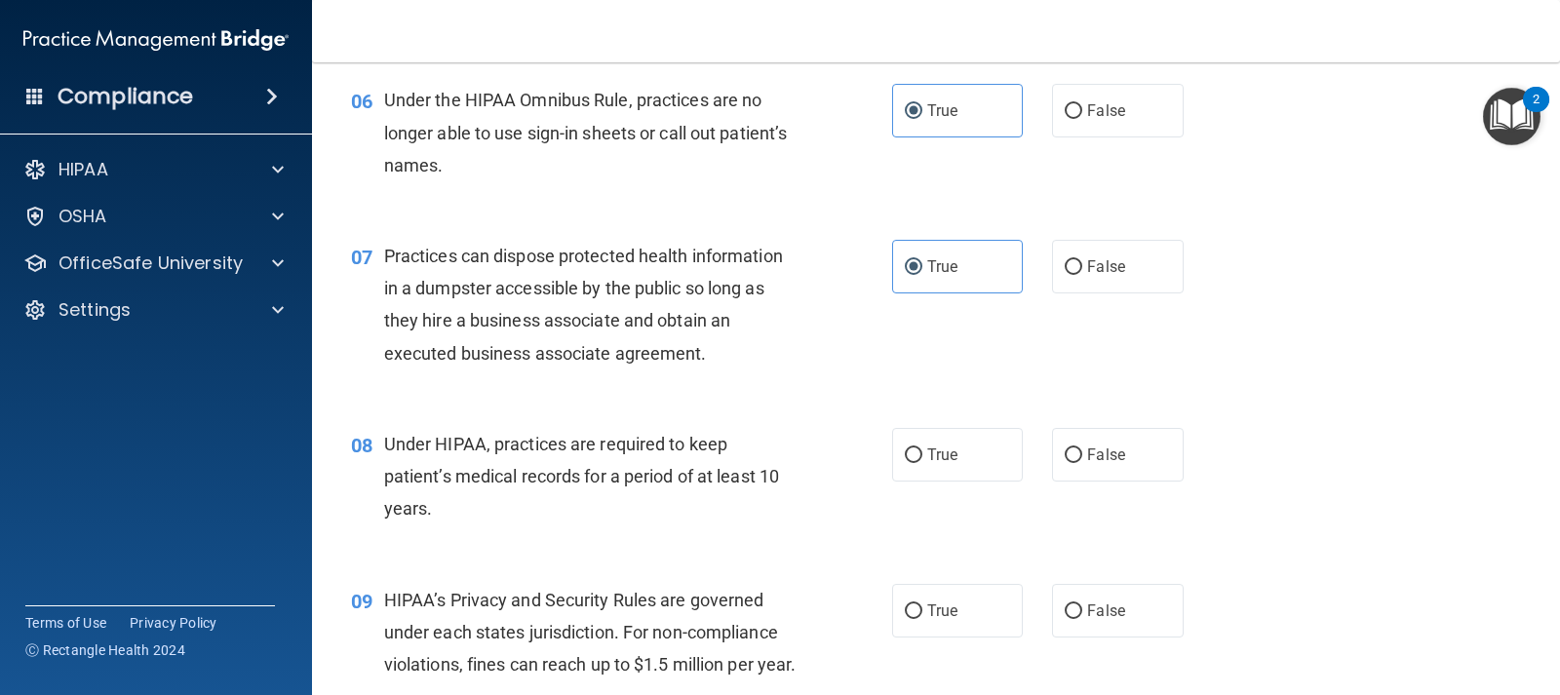
scroll to position [1073, 0]
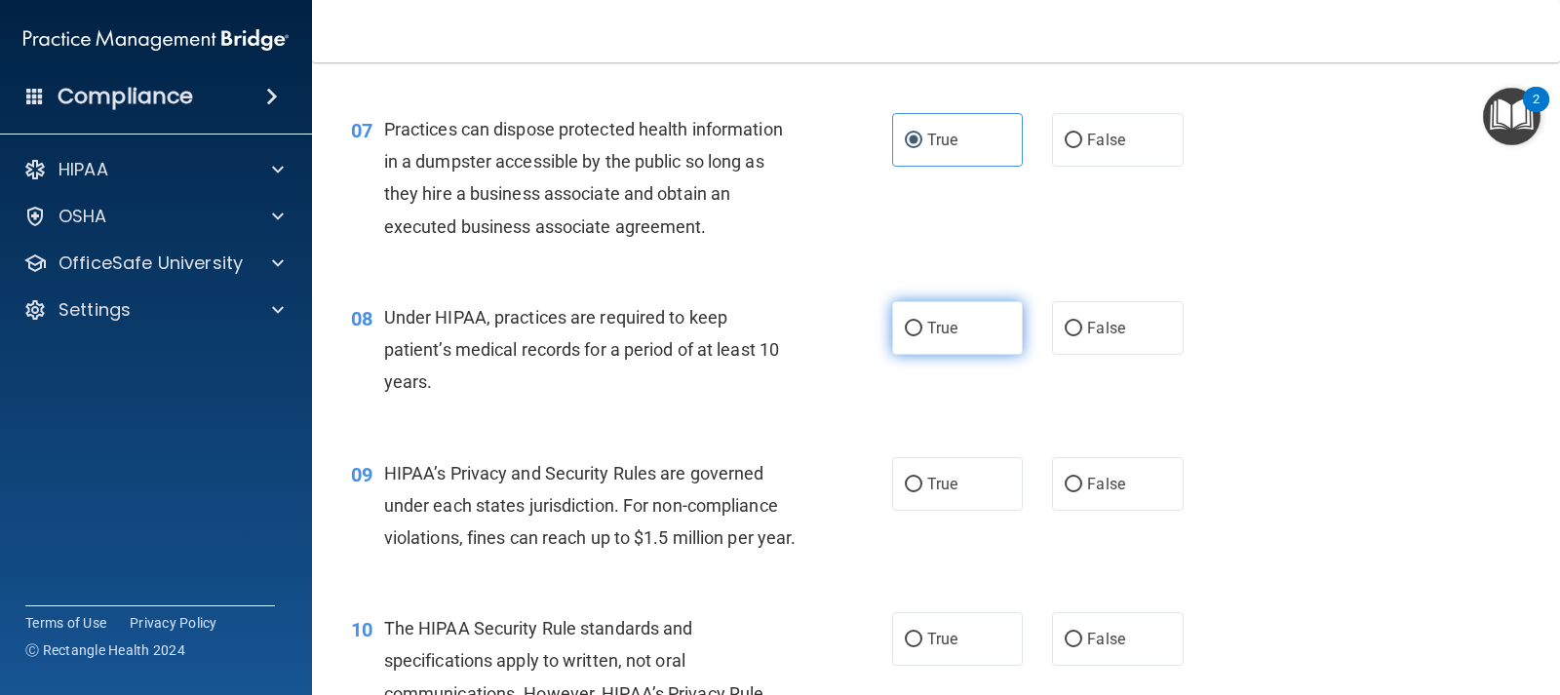
click at [968, 353] on label "True" at bounding box center [957, 328] width 131 height 54
click at [922, 336] on input "True" at bounding box center [914, 329] width 18 height 15
radio input "true"
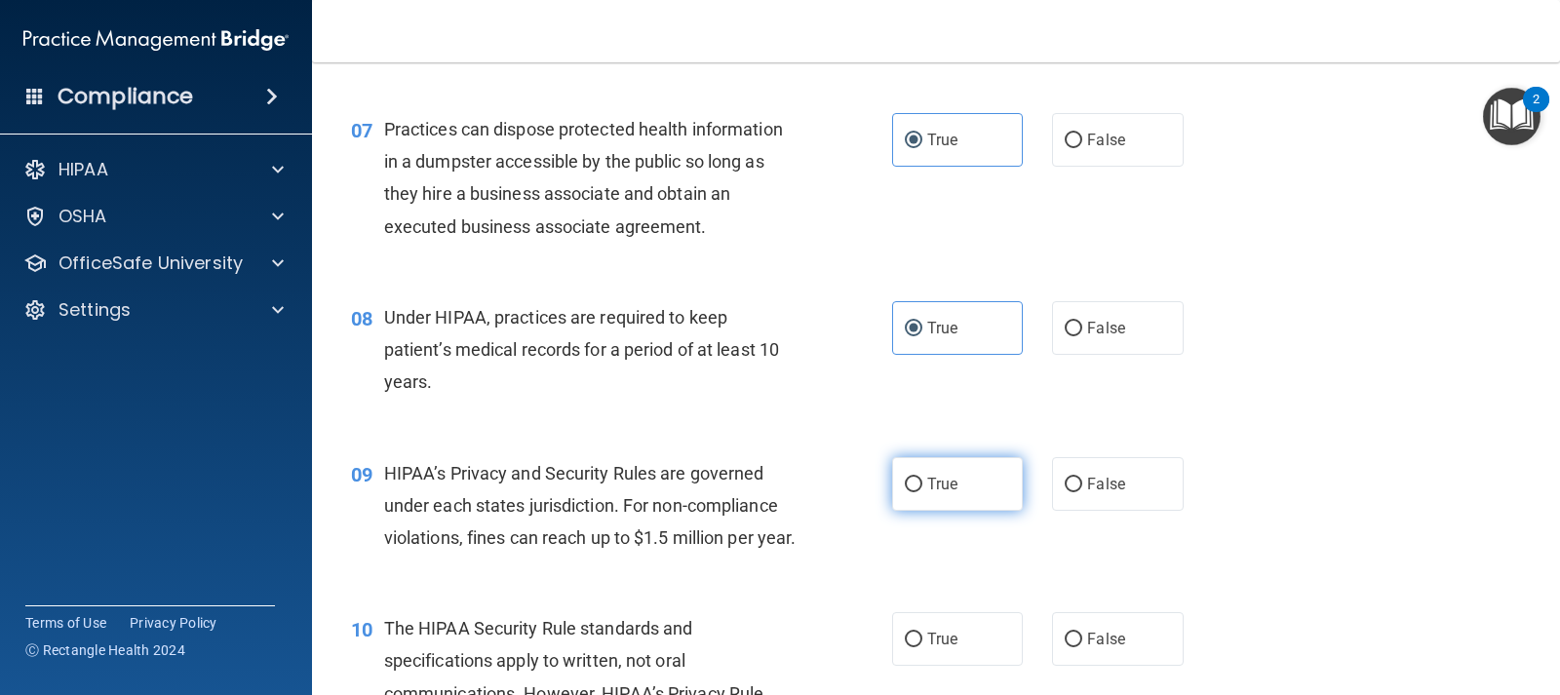
click at [952, 478] on label "True" at bounding box center [957, 484] width 131 height 54
click at [922, 478] on input "True" at bounding box center [914, 485] width 18 height 15
radio input "true"
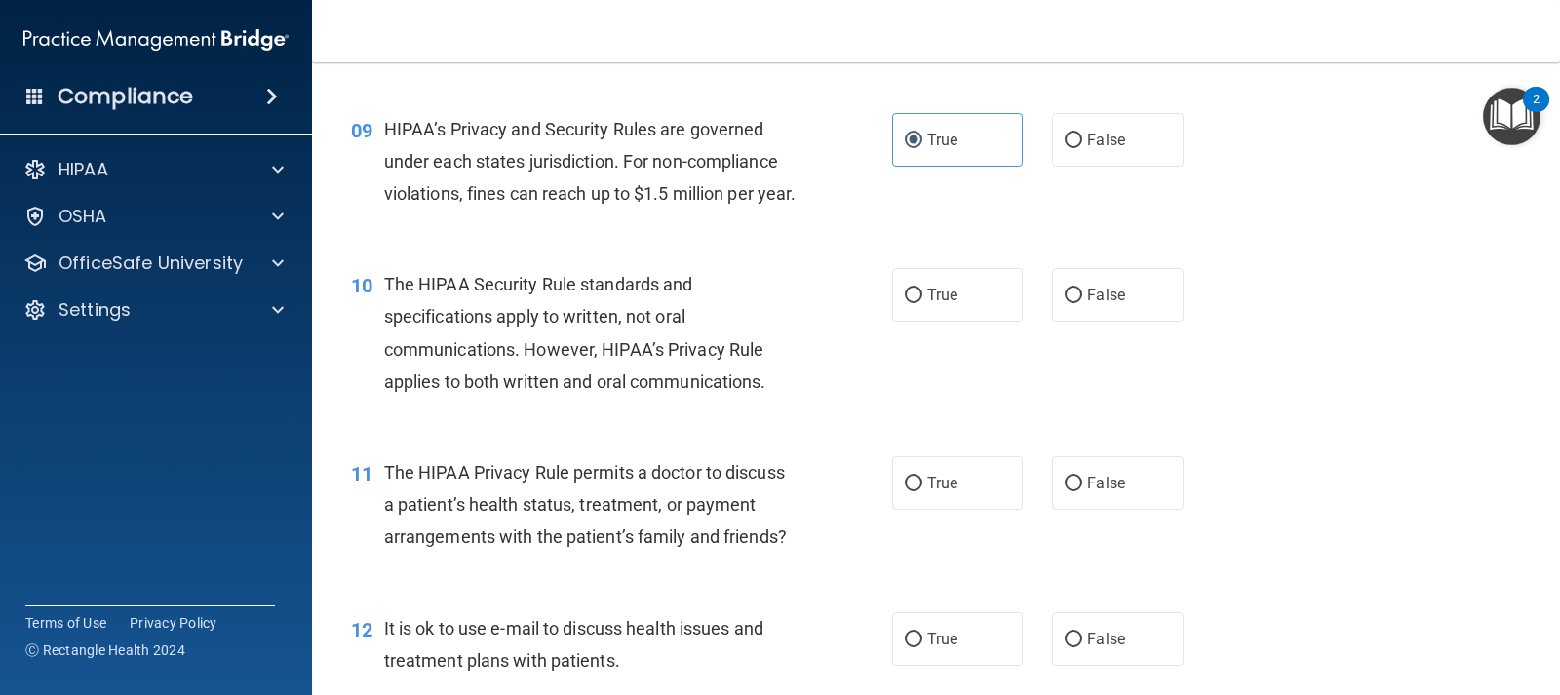
scroll to position [1463, 0]
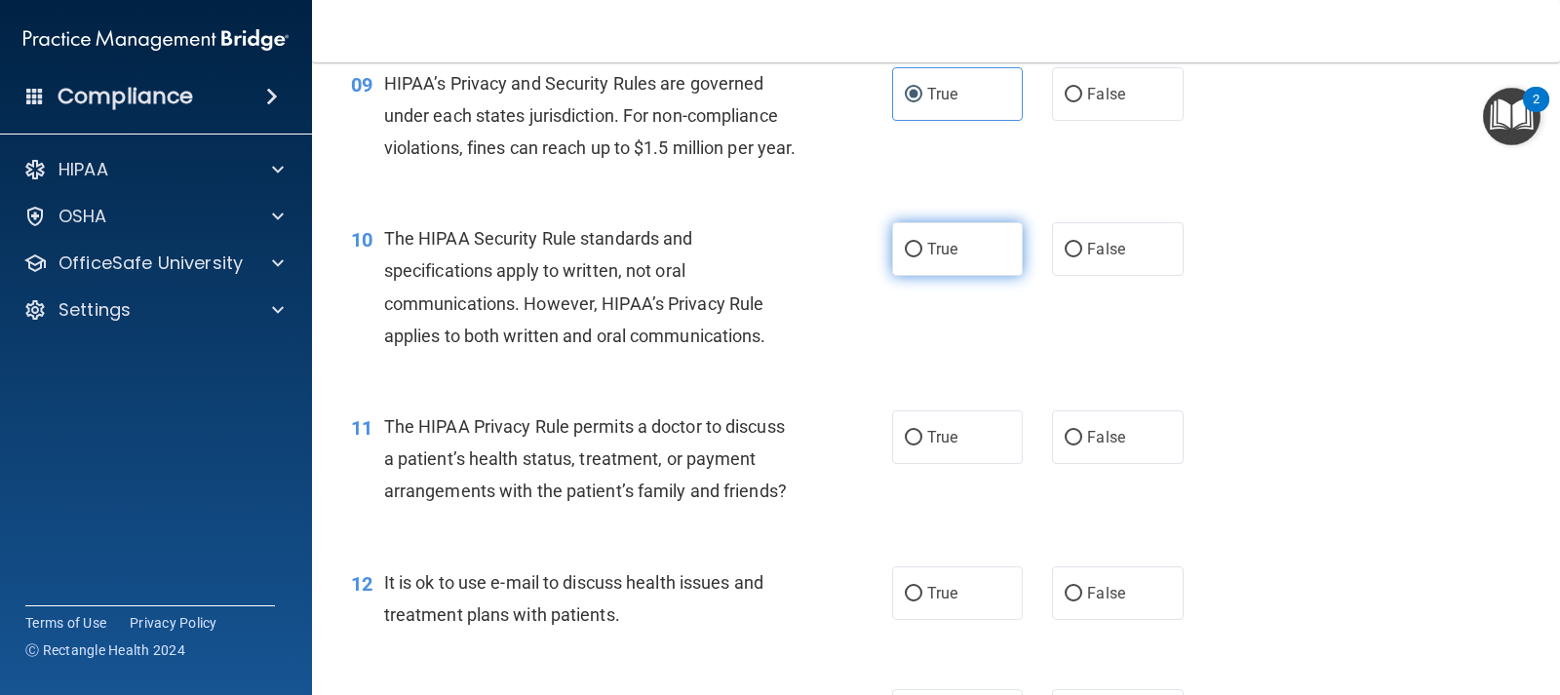
click at [939, 258] on span "True" at bounding box center [942, 249] width 30 height 19
click at [922, 257] on input "True" at bounding box center [914, 250] width 18 height 15
radio input "true"
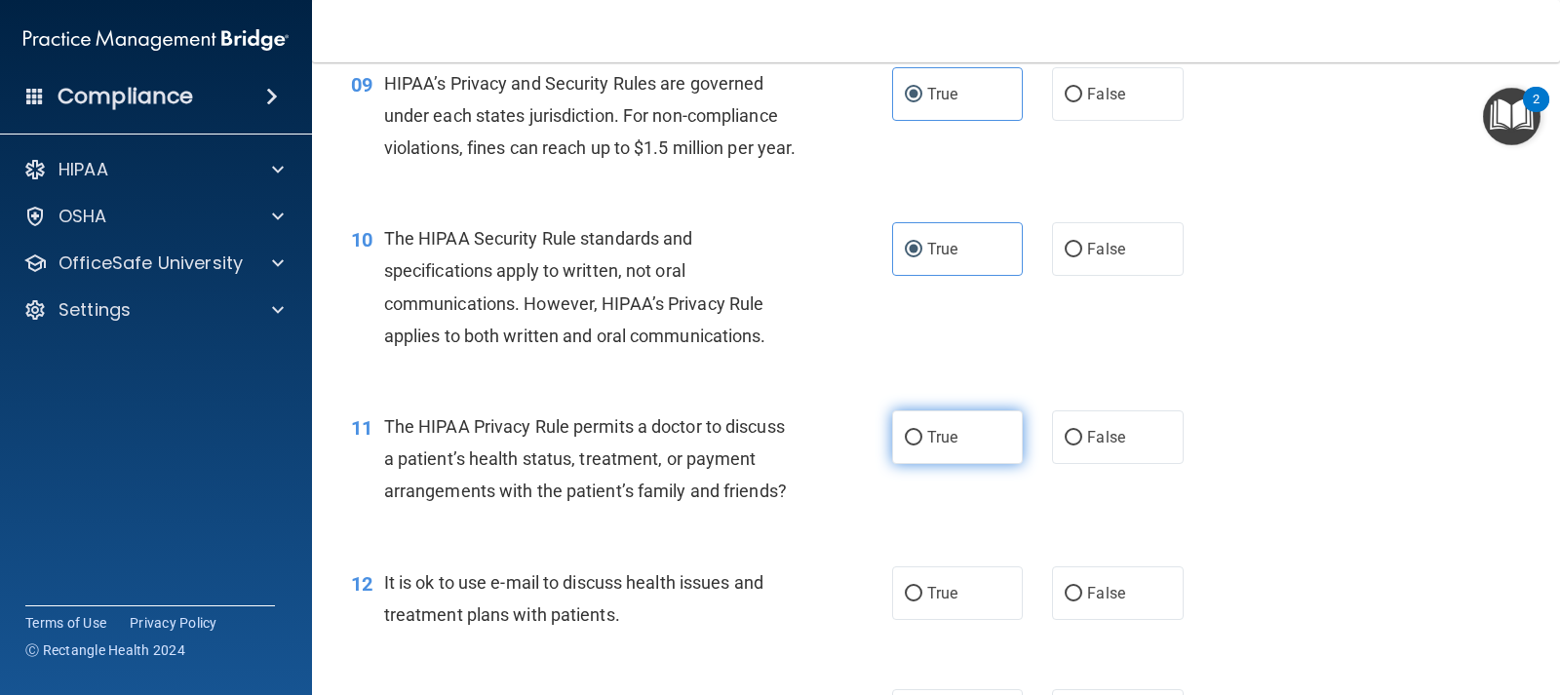
click at [951, 464] on label "True" at bounding box center [957, 438] width 131 height 54
click at [922, 446] on input "True" at bounding box center [914, 438] width 18 height 15
radio input "true"
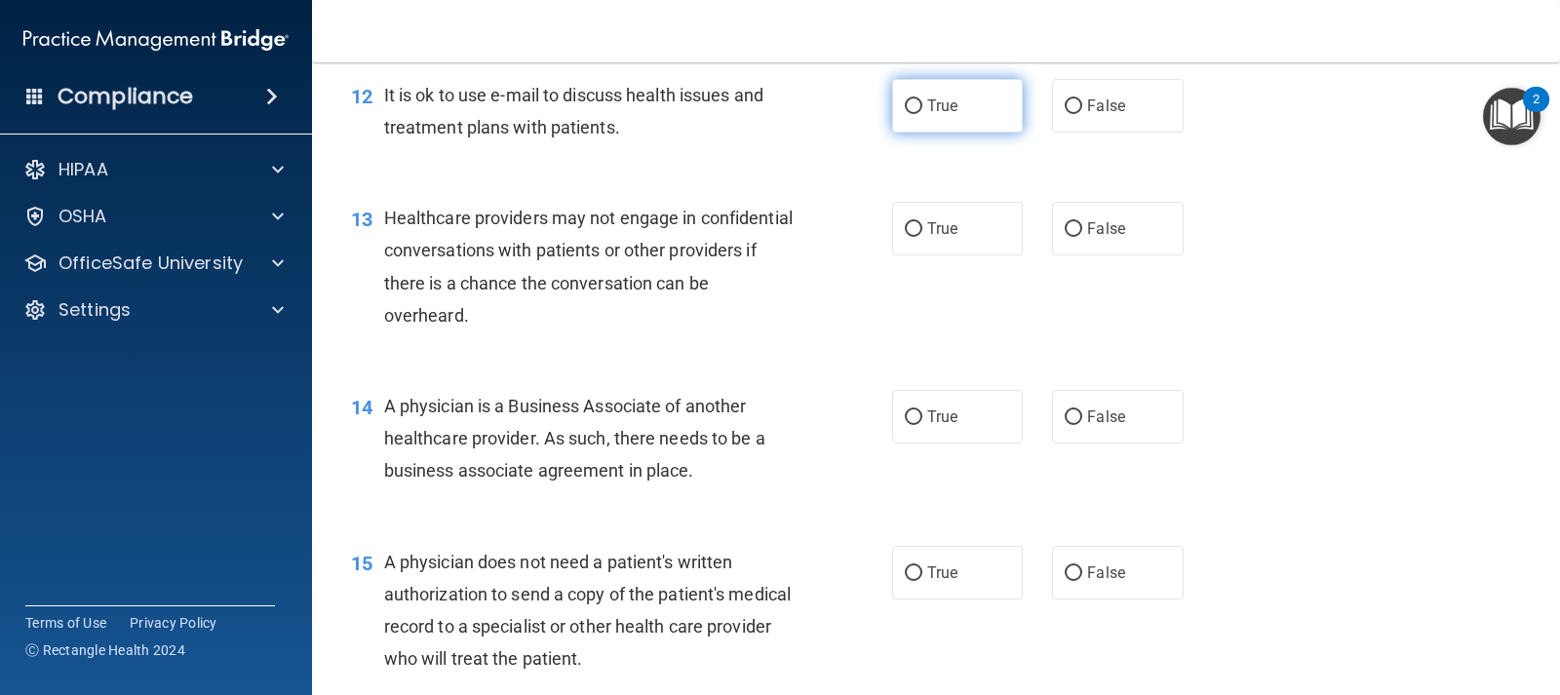
scroll to position [1853, 0]
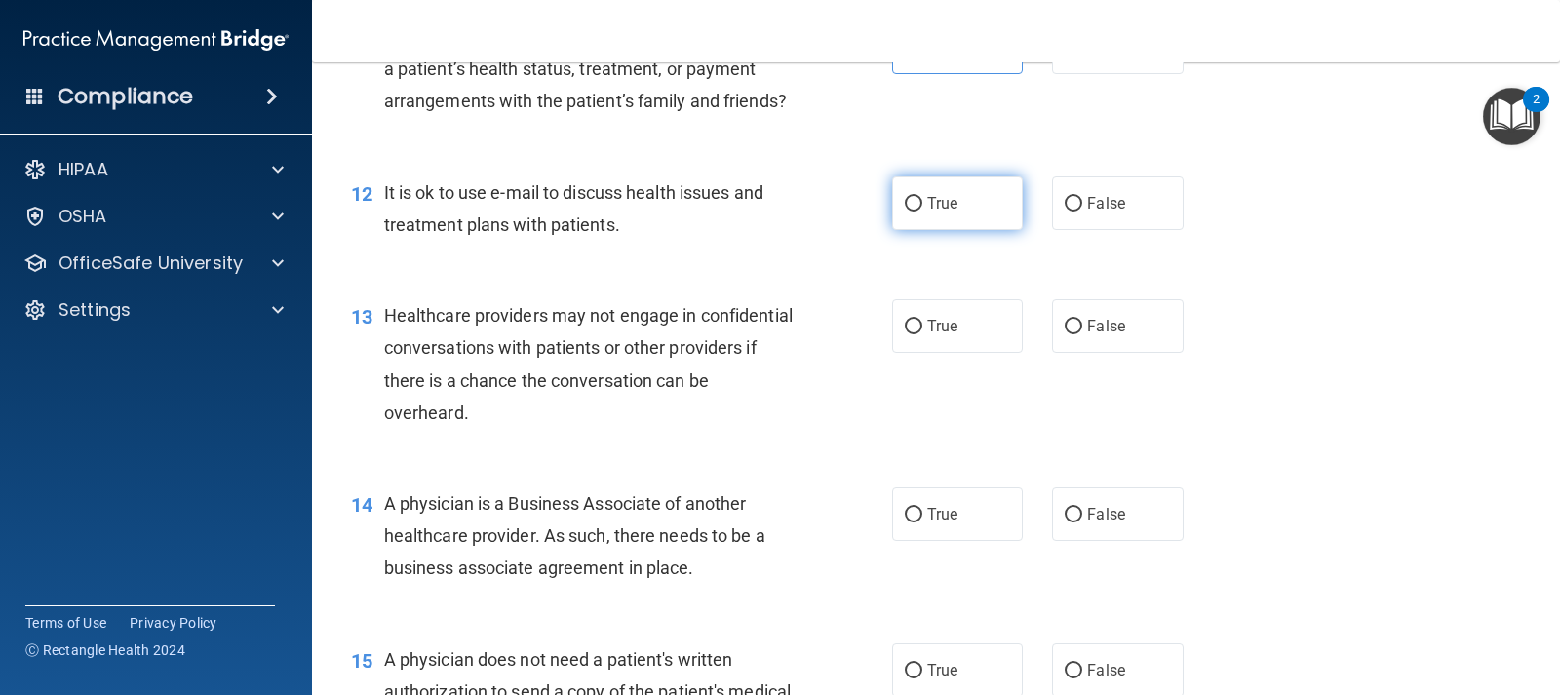
click at [956, 230] on label "True" at bounding box center [957, 204] width 131 height 54
click at [922, 212] on input "True" at bounding box center [914, 204] width 18 height 15
radio input "true"
drag, startPoint x: 963, startPoint y: 346, endPoint x: 968, endPoint y: 380, distance: 34.5
click at [964, 350] on label "True" at bounding box center [957, 326] width 131 height 54
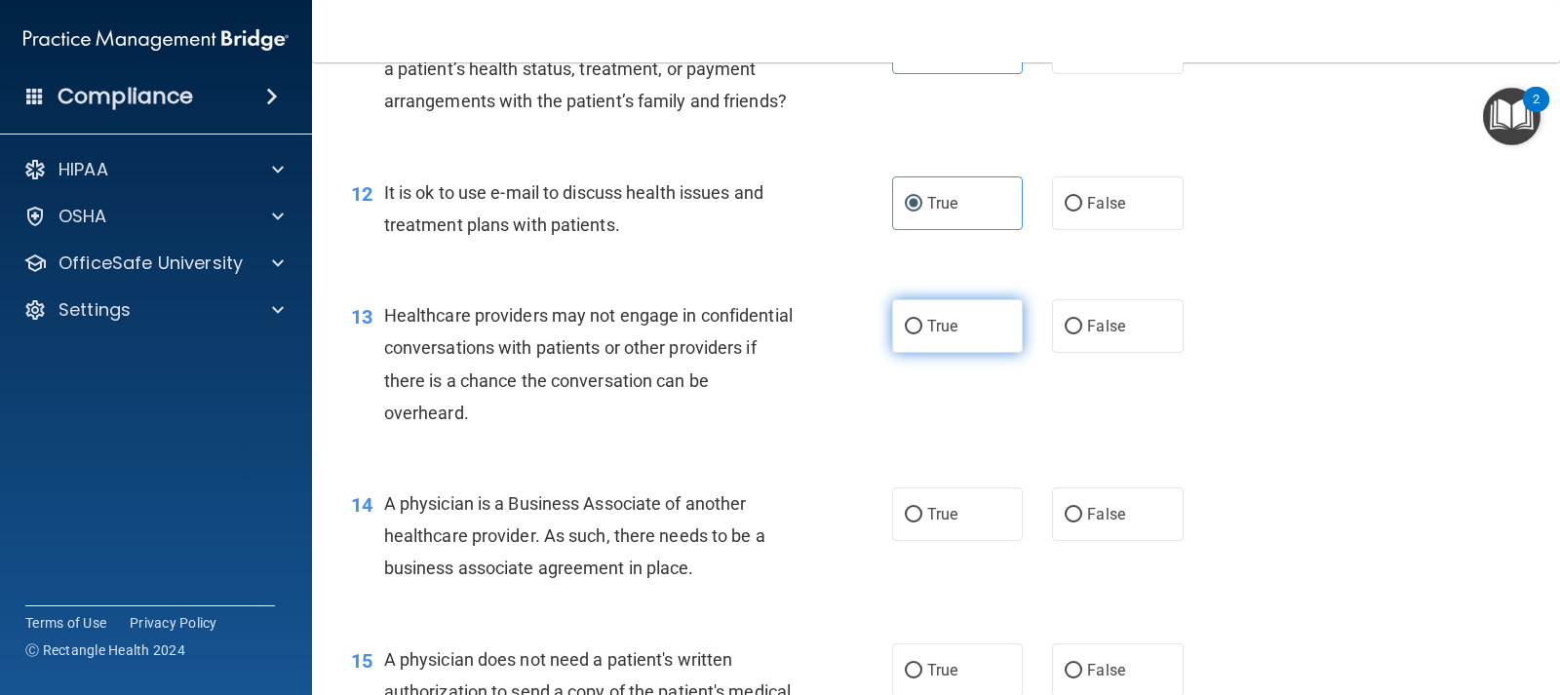
click at [922, 334] on input "True" at bounding box center [914, 327] width 18 height 15
radio input "true"
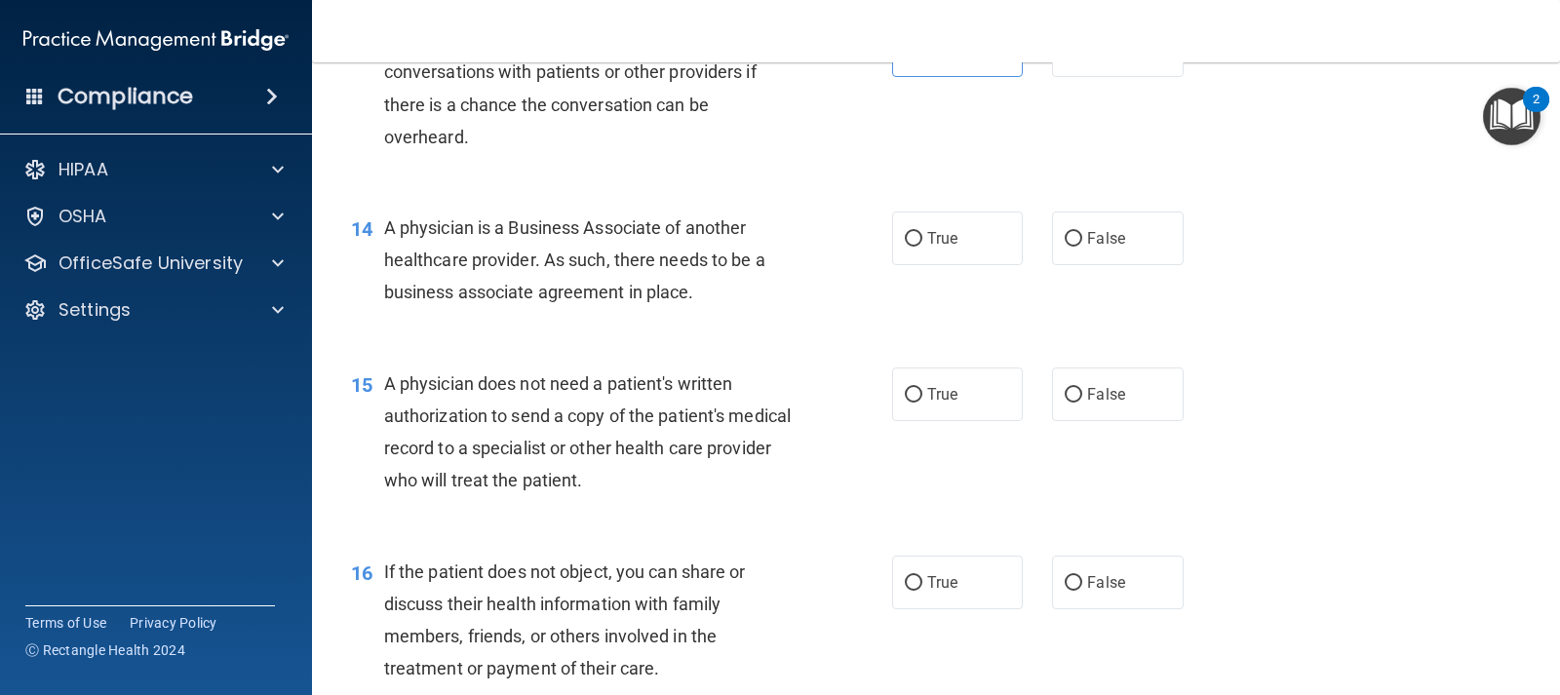
scroll to position [2145, 0]
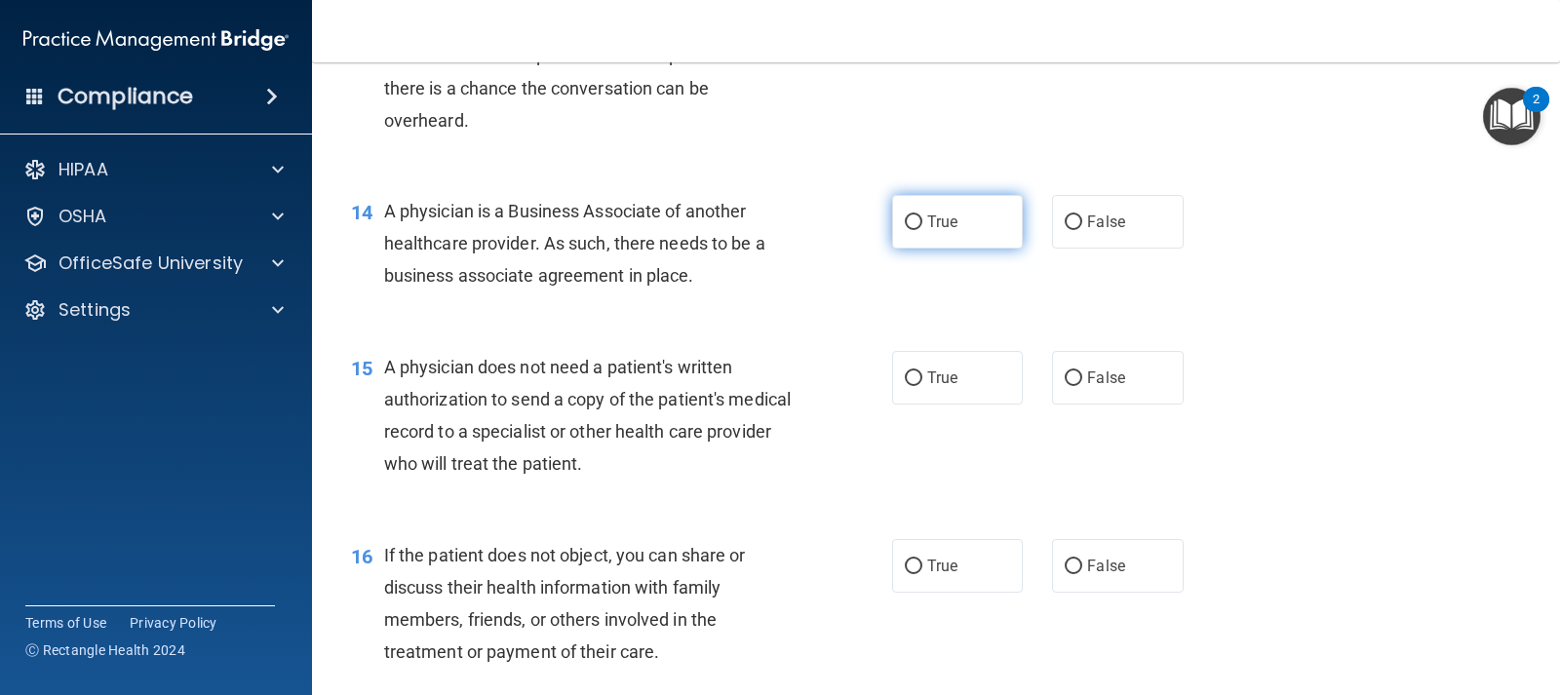
click at [930, 231] on span "True" at bounding box center [942, 222] width 30 height 19
click at [922, 230] on input "True" at bounding box center [914, 223] width 18 height 15
radio input "true"
click at [929, 387] on span "True" at bounding box center [942, 378] width 30 height 19
click at [922, 386] on input "True" at bounding box center [914, 379] width 18 height 15
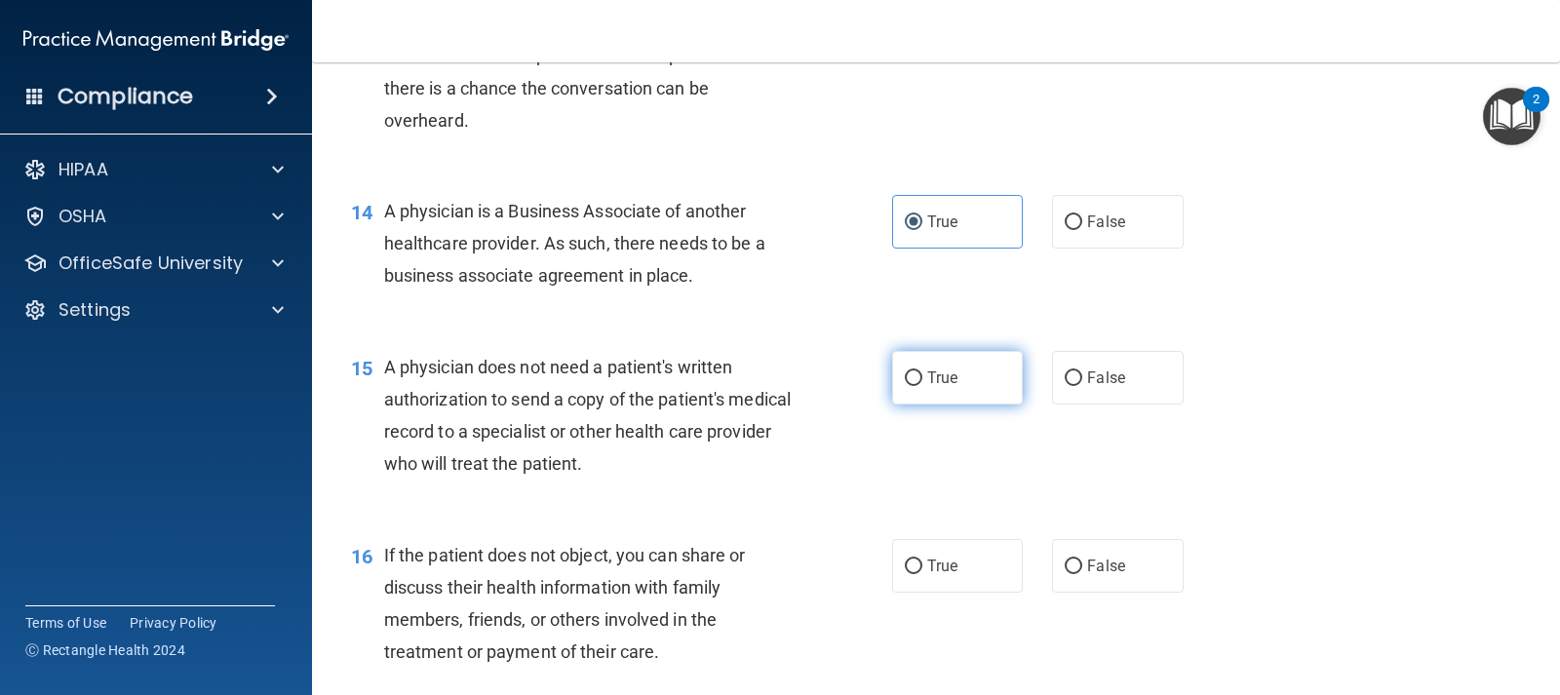
radio input "true"
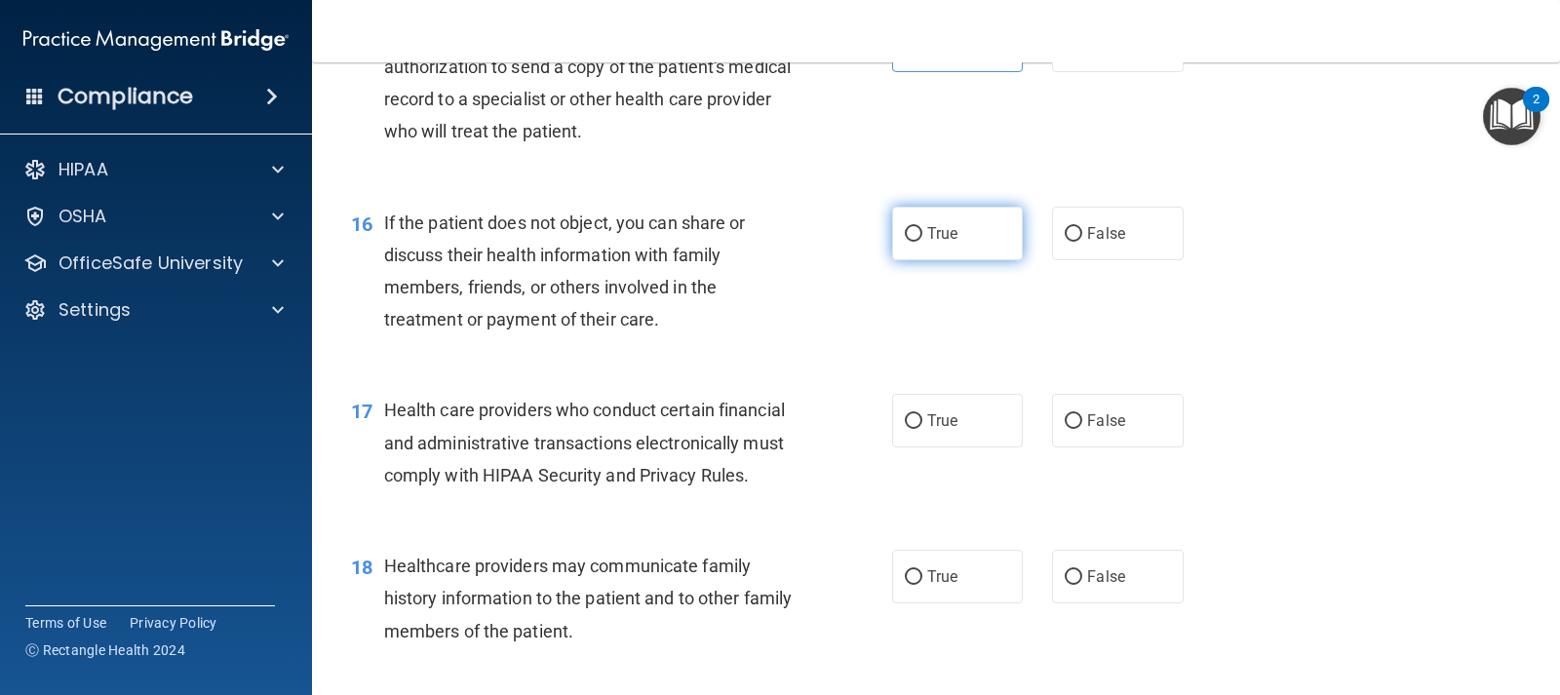
scroll to position [2535, 0]
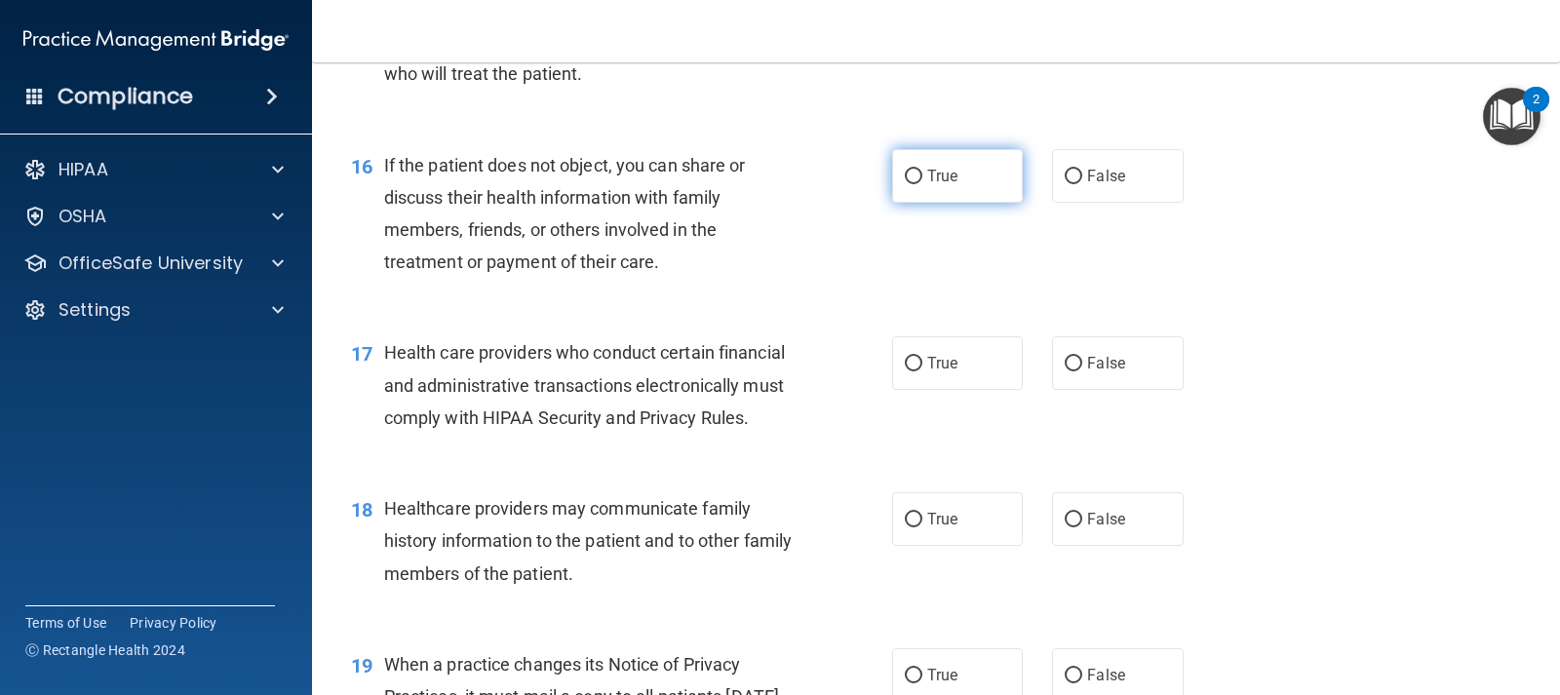
click at [954, 203] on label "True" at bounding box center [957, 176] width 131 height 54
click at [922, 184] on input "True" at bounding box center [914, 177] width 18 height 15
radio input "true"
click at [959, 390] on label "True" at bounding box center [957, 363] width 131 height 54
click at [922, 372] on input "True" at bounding box center [914, 364] width 18 height 15
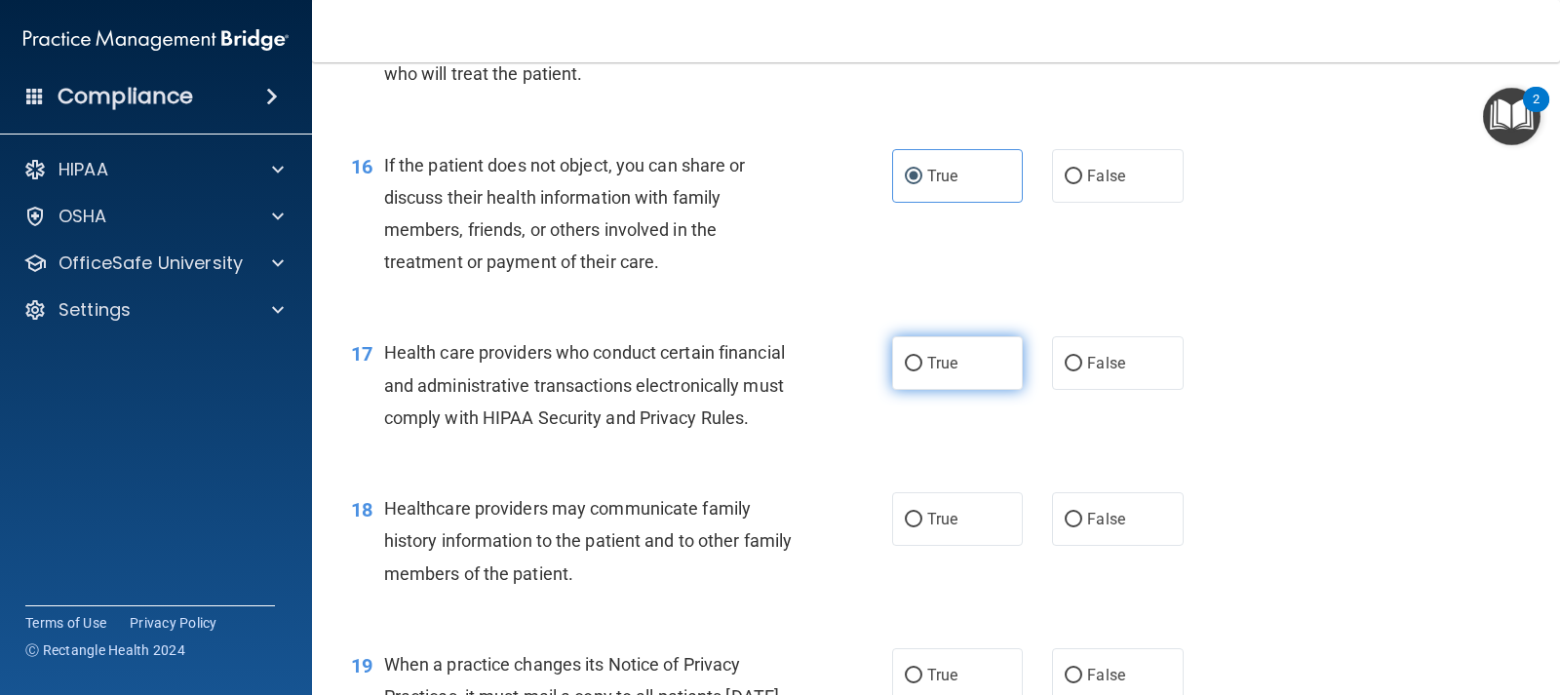
radio input "true"
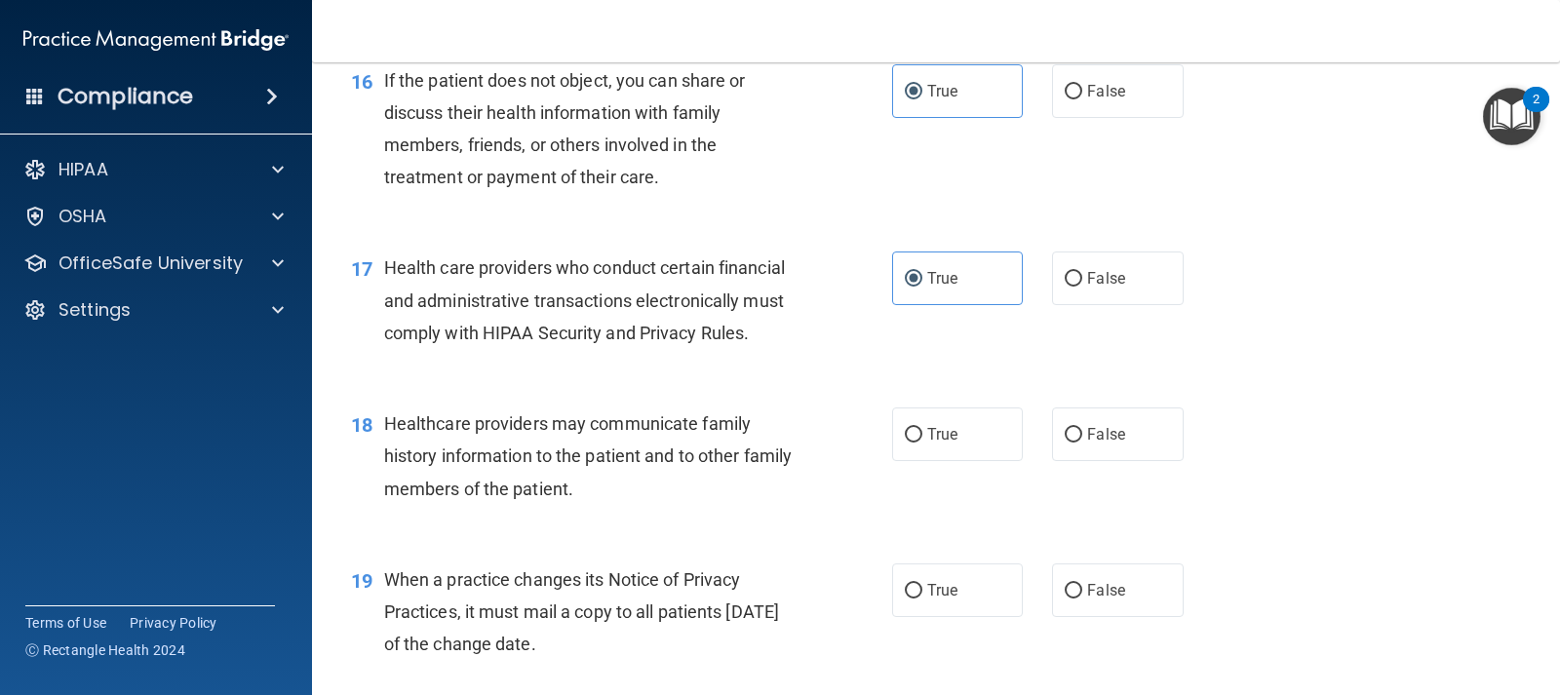
scroll to position [2828, 0]
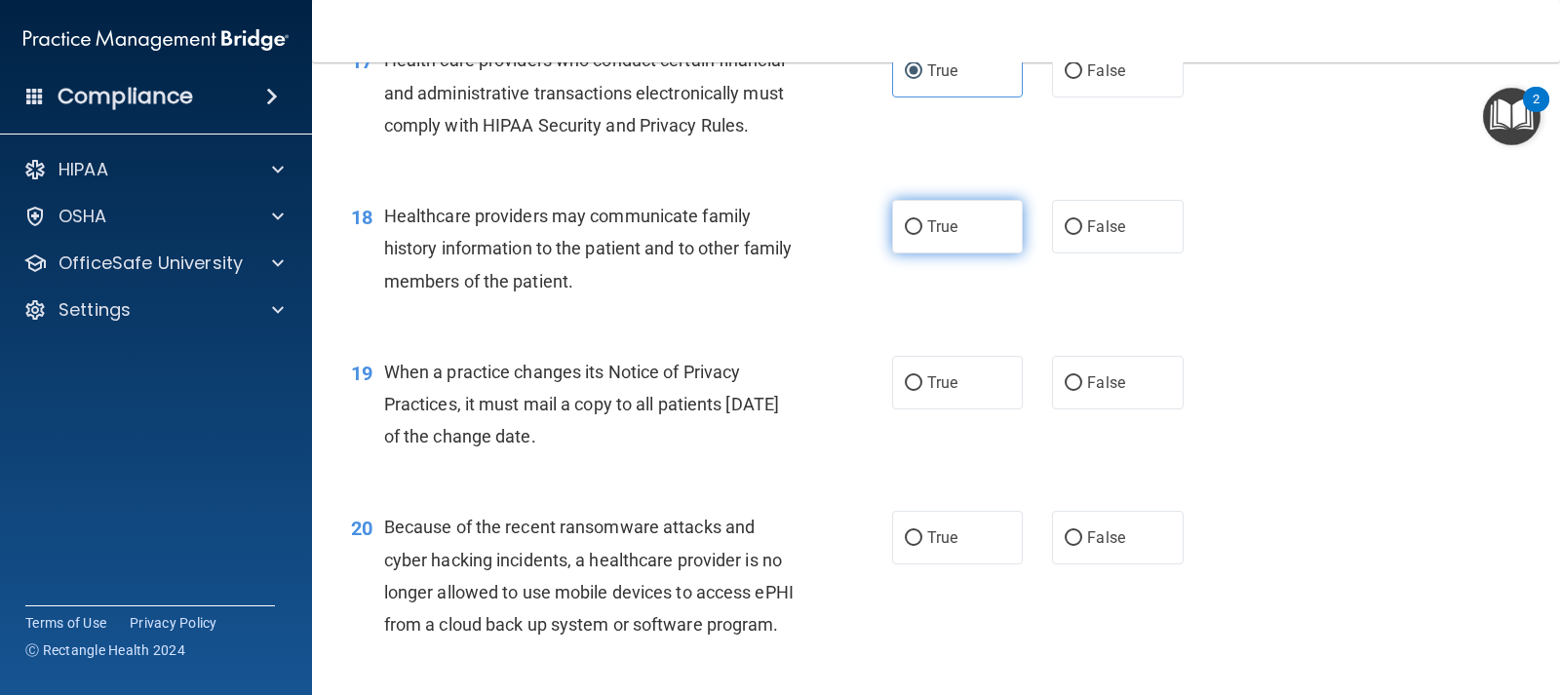
click at [950, 254] on label "True" at bounding box center [957, 227] width 131 height 54
click at [922, 235] on input "True" at bounding box center [914, 227] width 18 height 15
radio input "true"
click at [950, 443] on div "19 When a practice changes its Notice of Privacy Practices, it must mail a copy…" at bounding box center [935, 410] width 1199 height 156
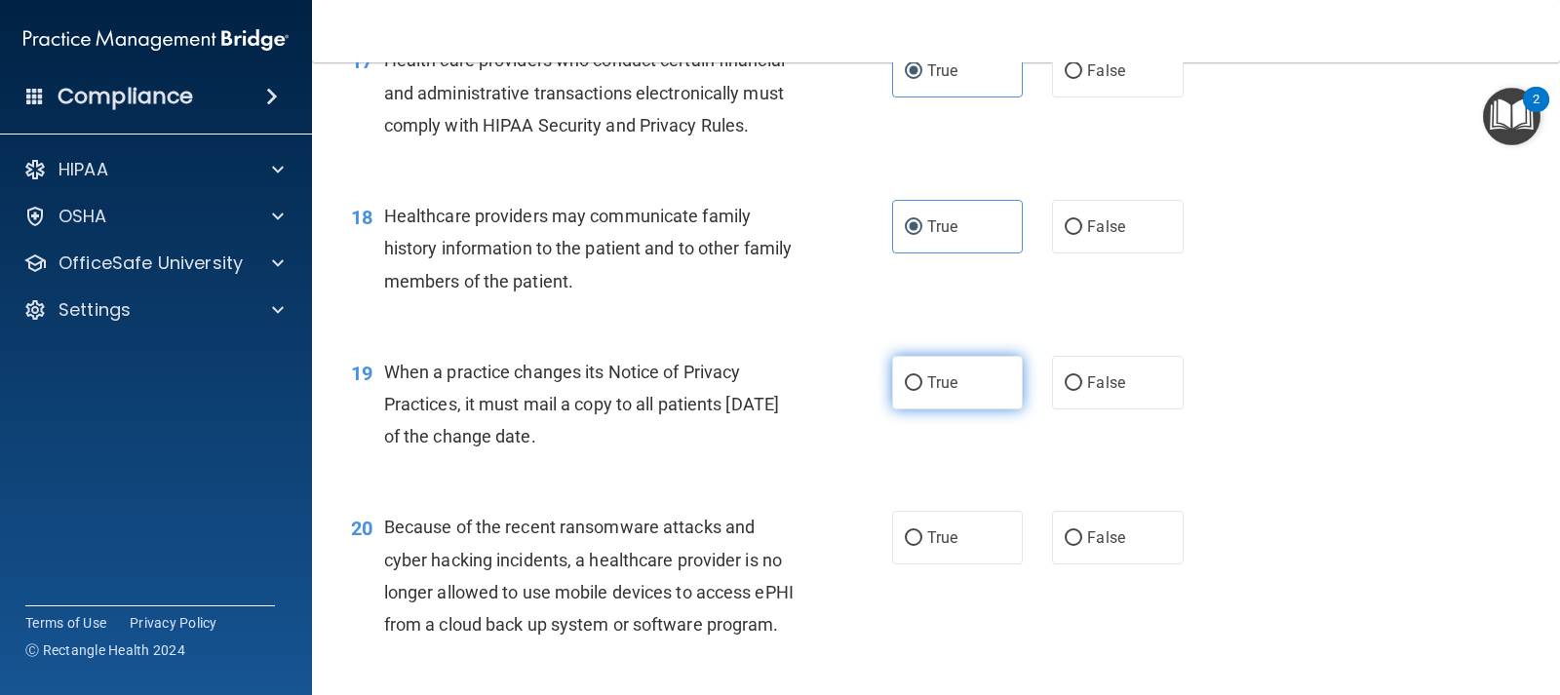
click at [964, 410] on label "True" at bounding box center [957, 383] width 131 height 54
click at [922, 391] on input "True" at bounding box center [914, 383] width 18 height 15
radio input "true"
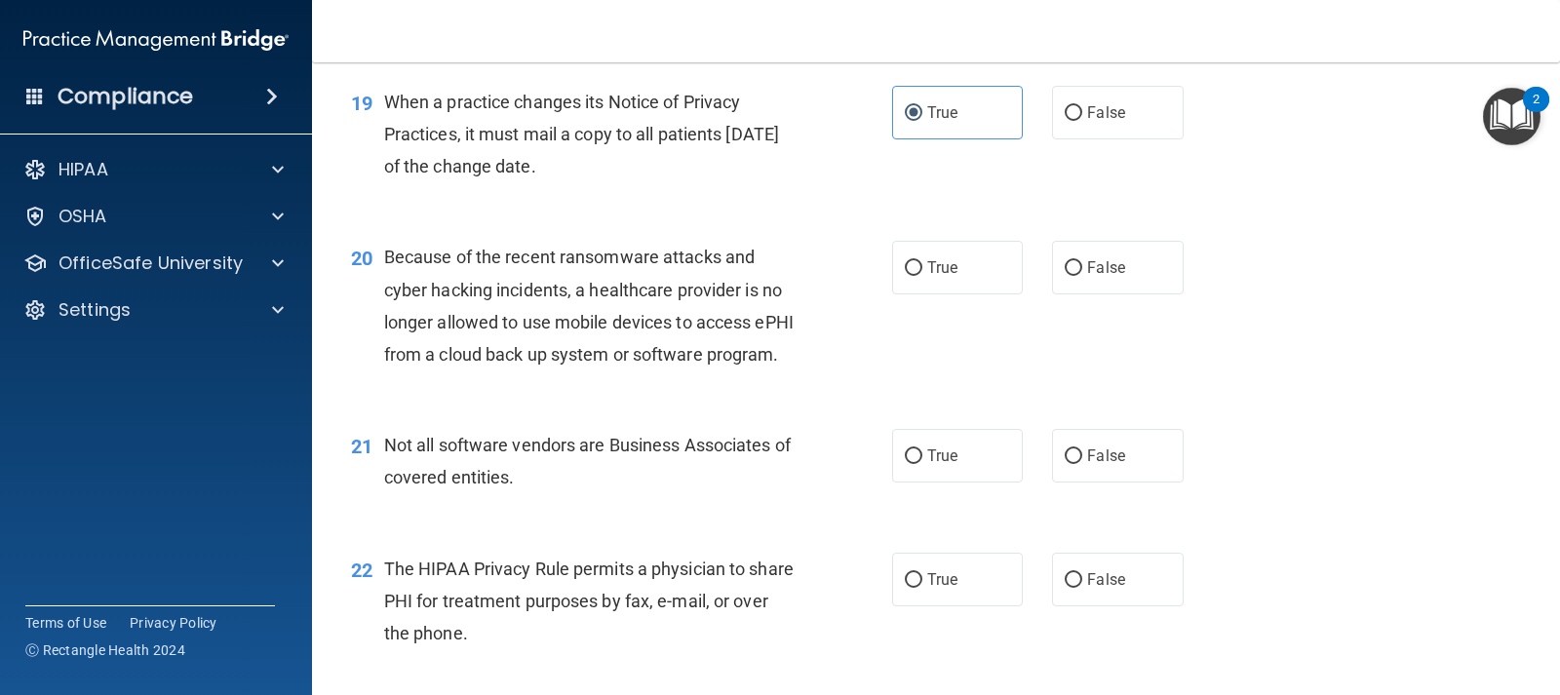
scroll to position [3120, 0]
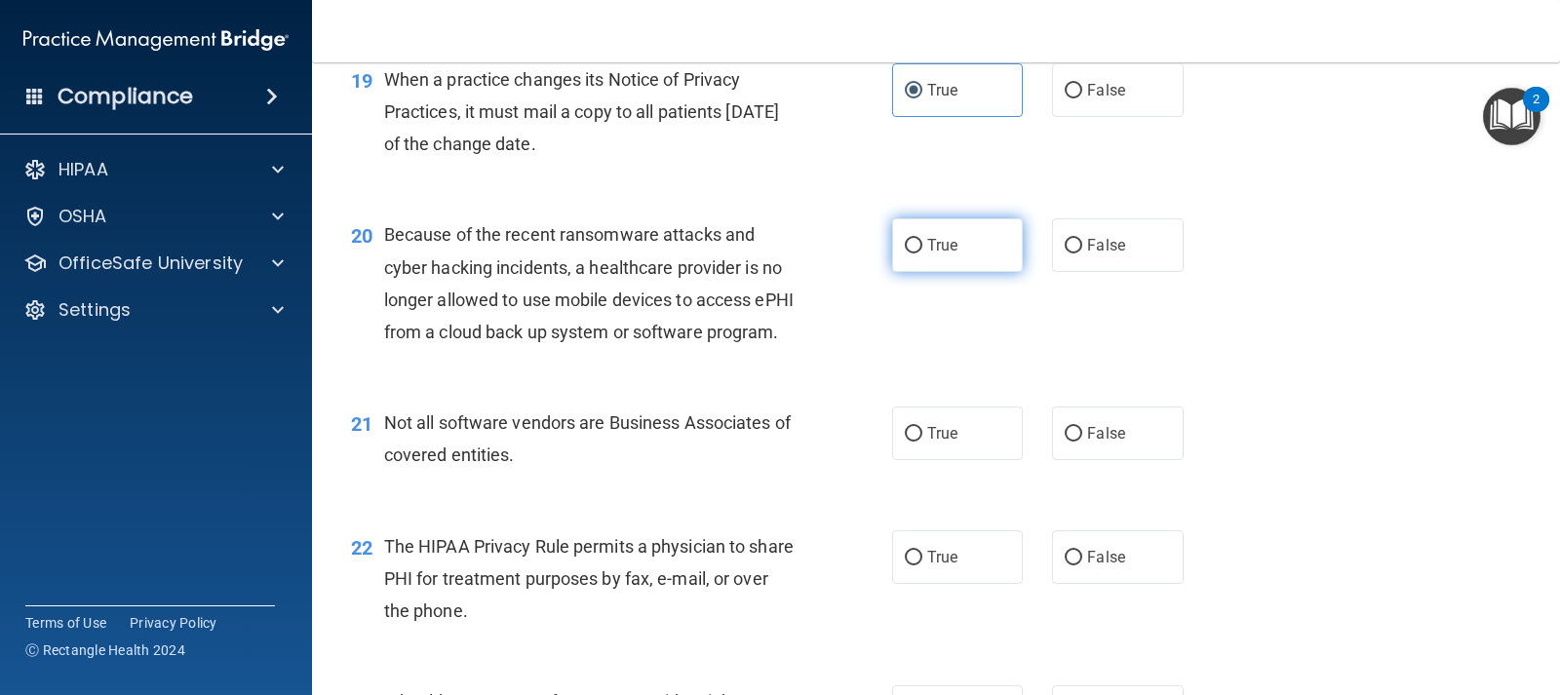
click at [956, 272] on label "True" at bounding box center [957, 245] width 131 height 54
click at [922, 254] on input "True" at bounding box center [914, 246] width 18 height 15
radio input "true"
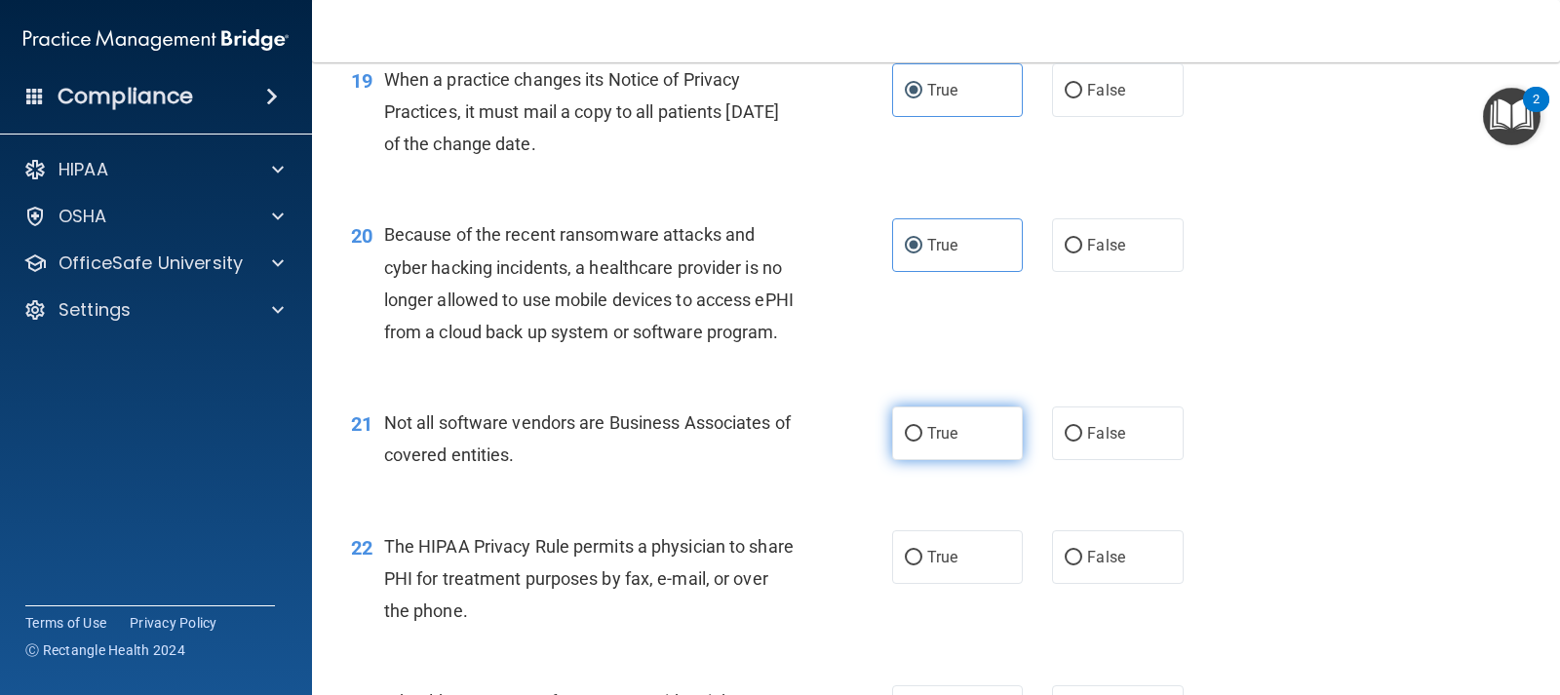
drag, startPoint x: 948, startPoint y: 463, endPoint x: 953, endPoint y: 493, distance: 30.6
click at [951, 479] on div "21 Not all software vendors are Business Associates of covered entities. True F…" at bounding box center [935, 443] width 1199 height 123
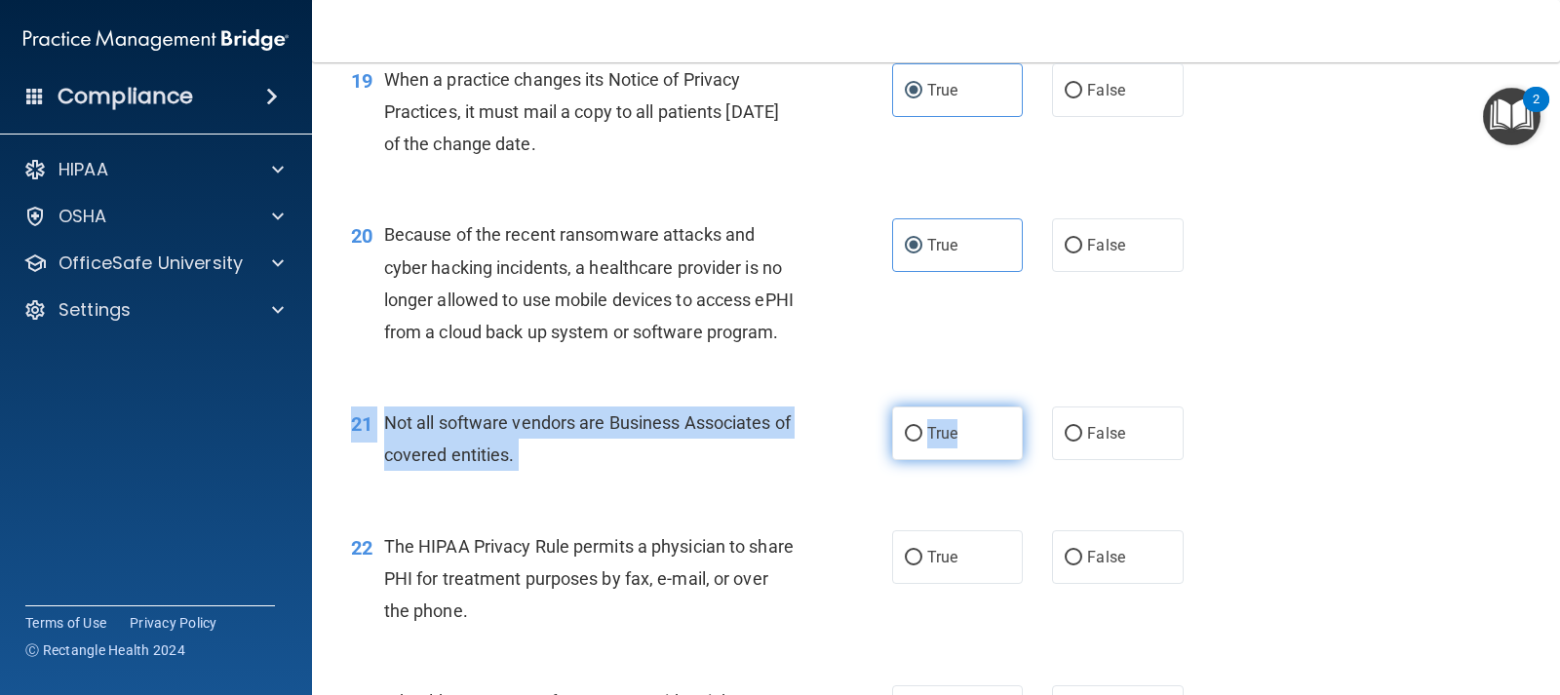
click at [953, 460] on label "True" at bounding box center [957, 434] width 131 height 54
click at [922, 442] on input "True" at bounding box center [914, 434] width 18 height 15
radio input "true"
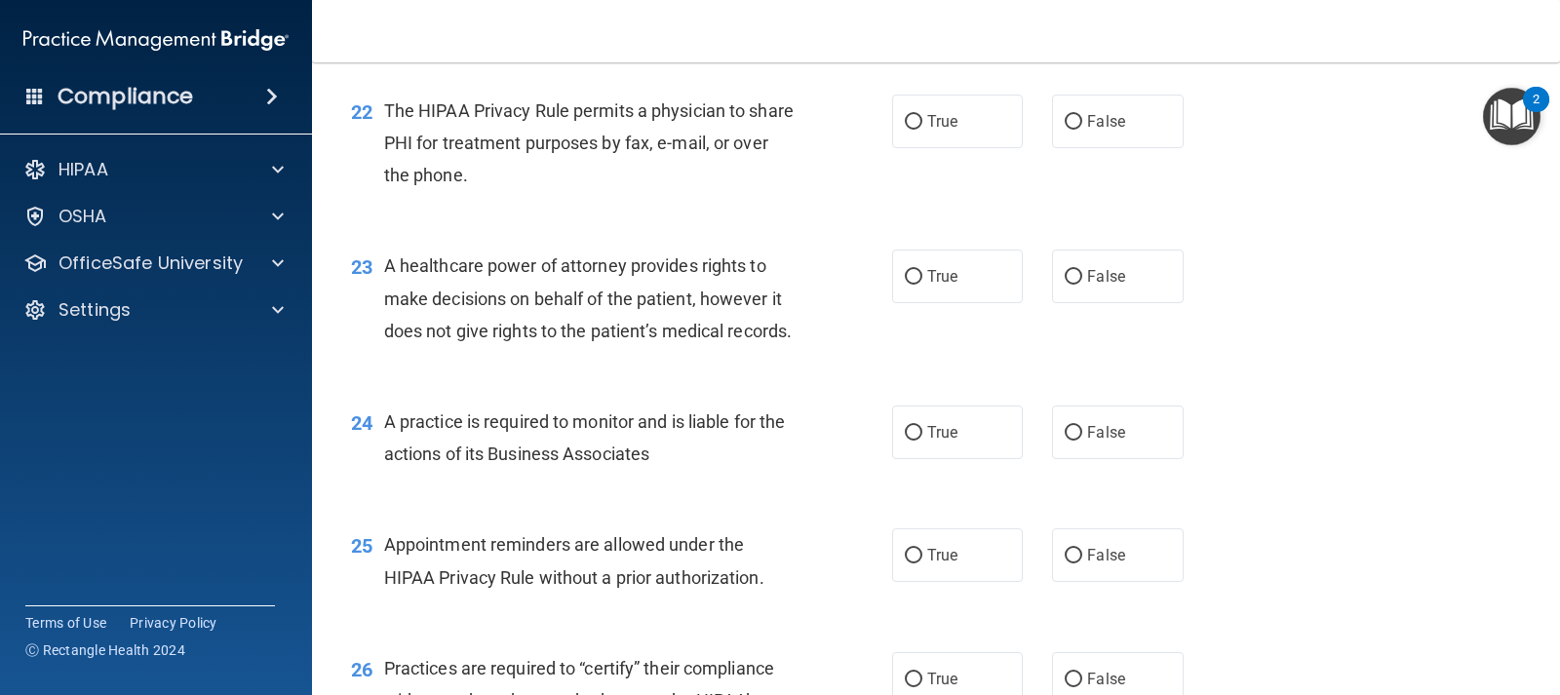
scroll to position [3608, 0]
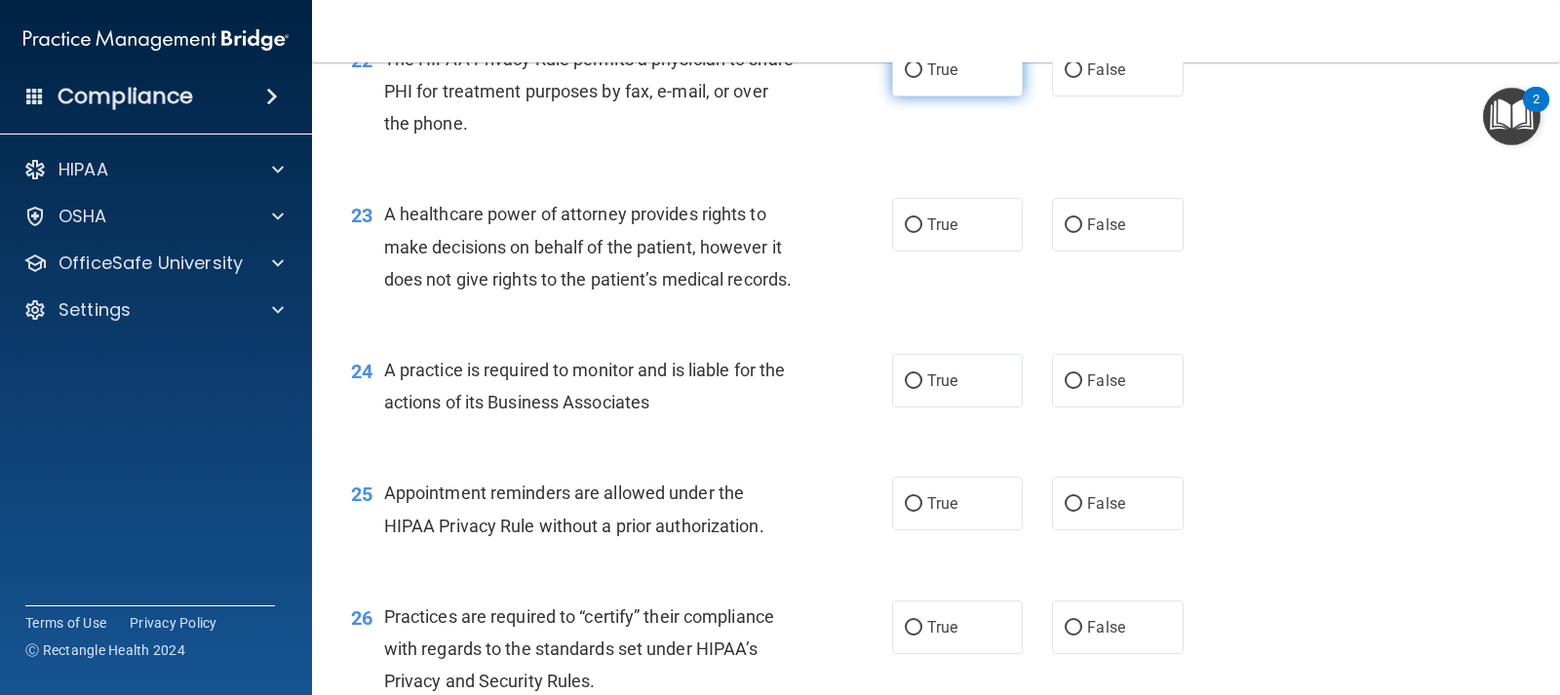
click at [930, 97] on label "True" at bounding box center [957, 70] width 131 height 54
click at [922, 78] on input "True" at bounding box center [914, 70] width 18 height 15
radio input "true"
click at [970, 252] on label "True" at bounding box center [957, 225] width 131 height 54
click at [922, 233] on input "True" at bounding box center [914, 225] width 18 height 15
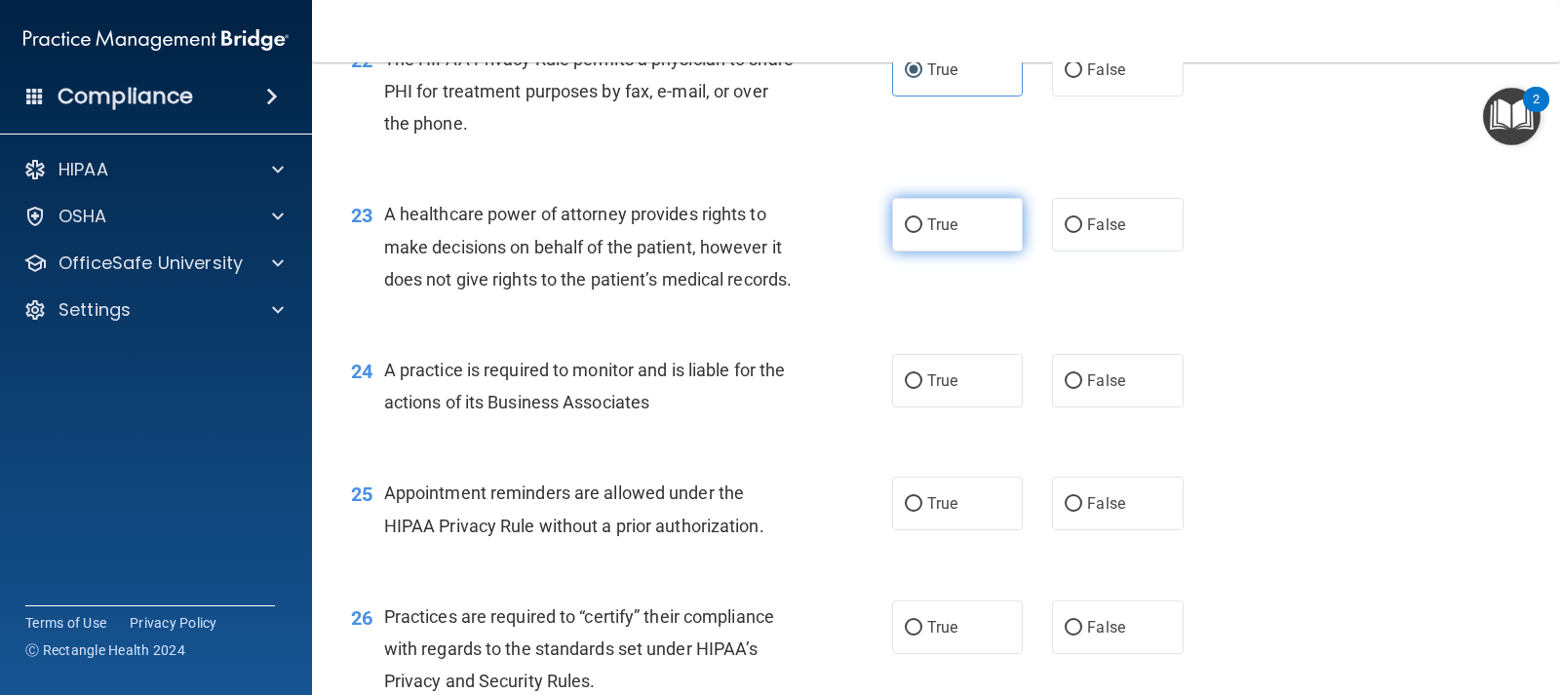
radio input "true"
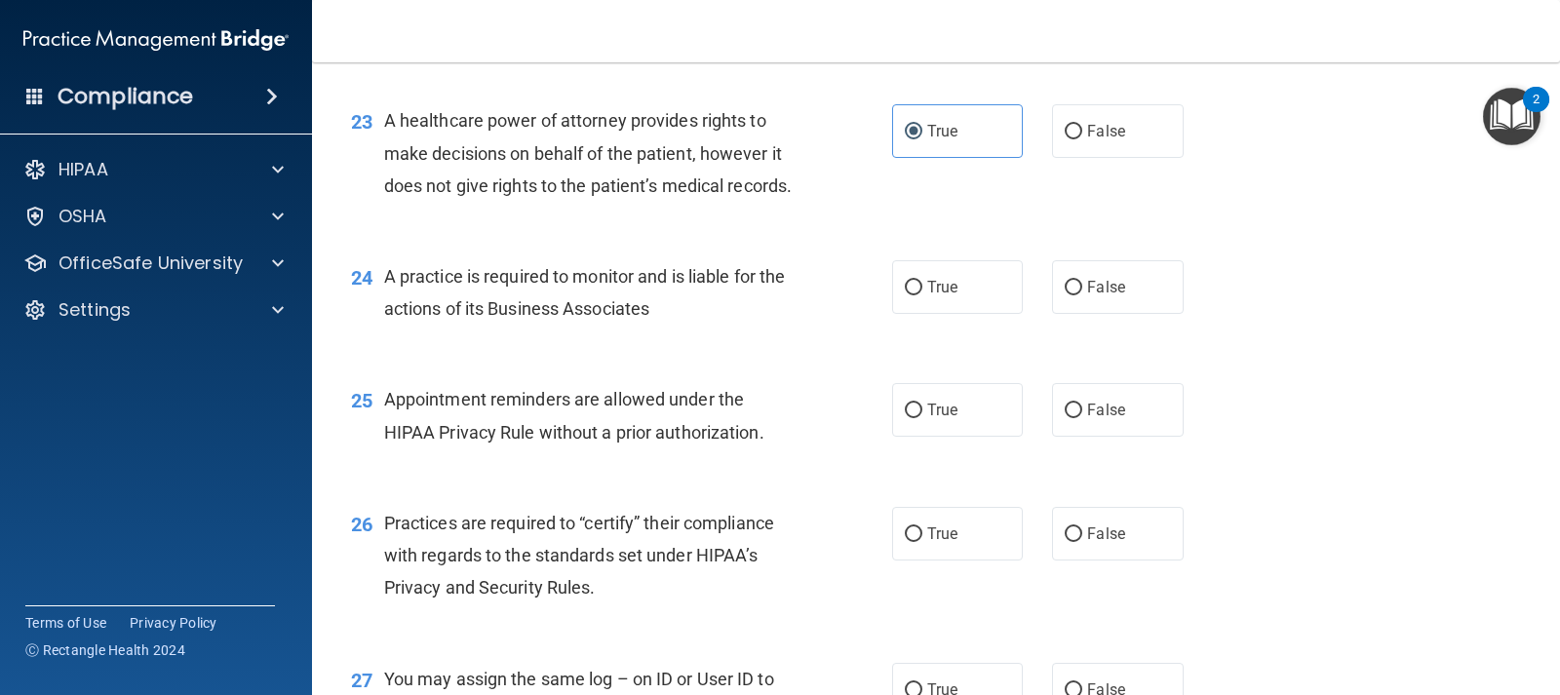
scroll to position [3901, 0]
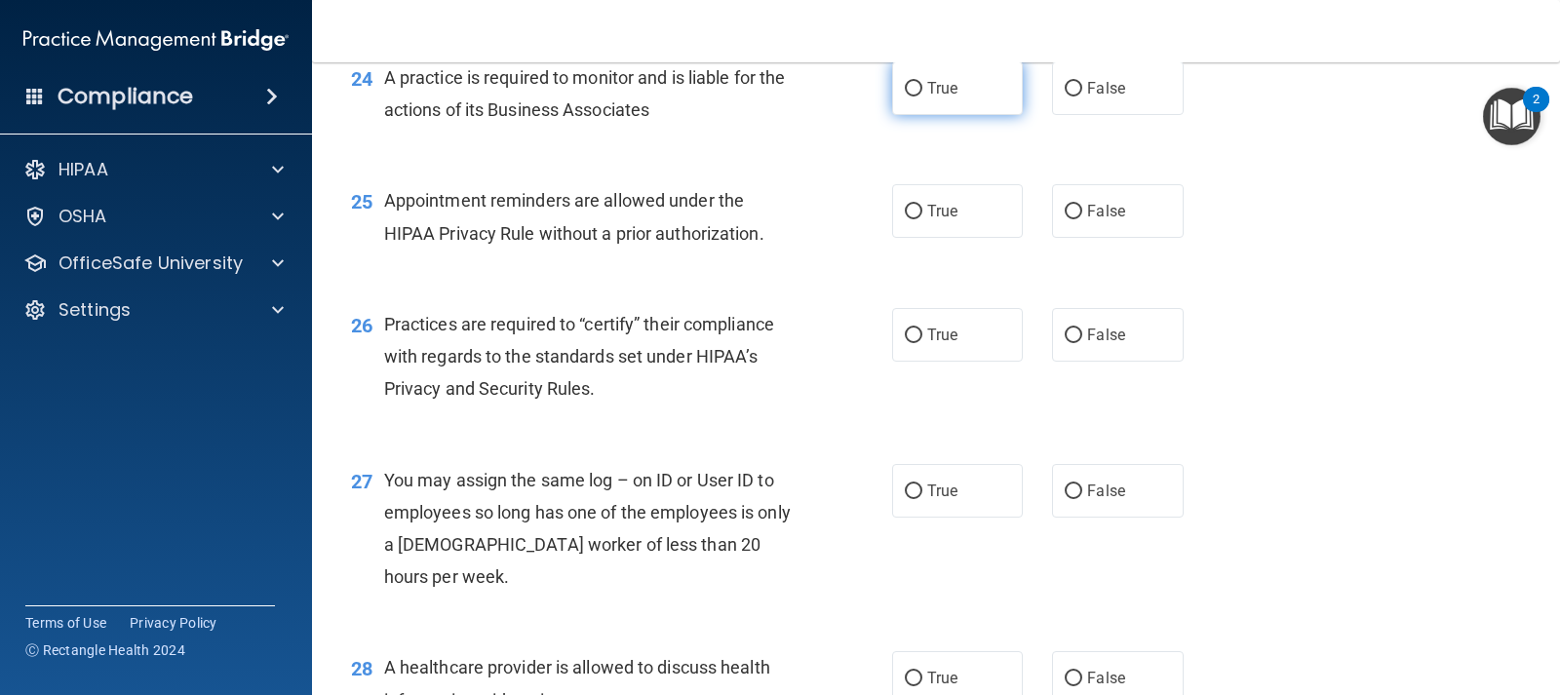
click at [938, 115] on label "True" at bounding box center [957, 88] width 131 height 54
click at [922, 97] on input "True" at bounding box center [914, 89] width 18 height 15
radio input "true"
click at [935, 220] on span "True" at bounding box center [942, 211] width 30 height 19
click at [922, 219] on input "True" at bounding box center [914, 212] width 18 height 15
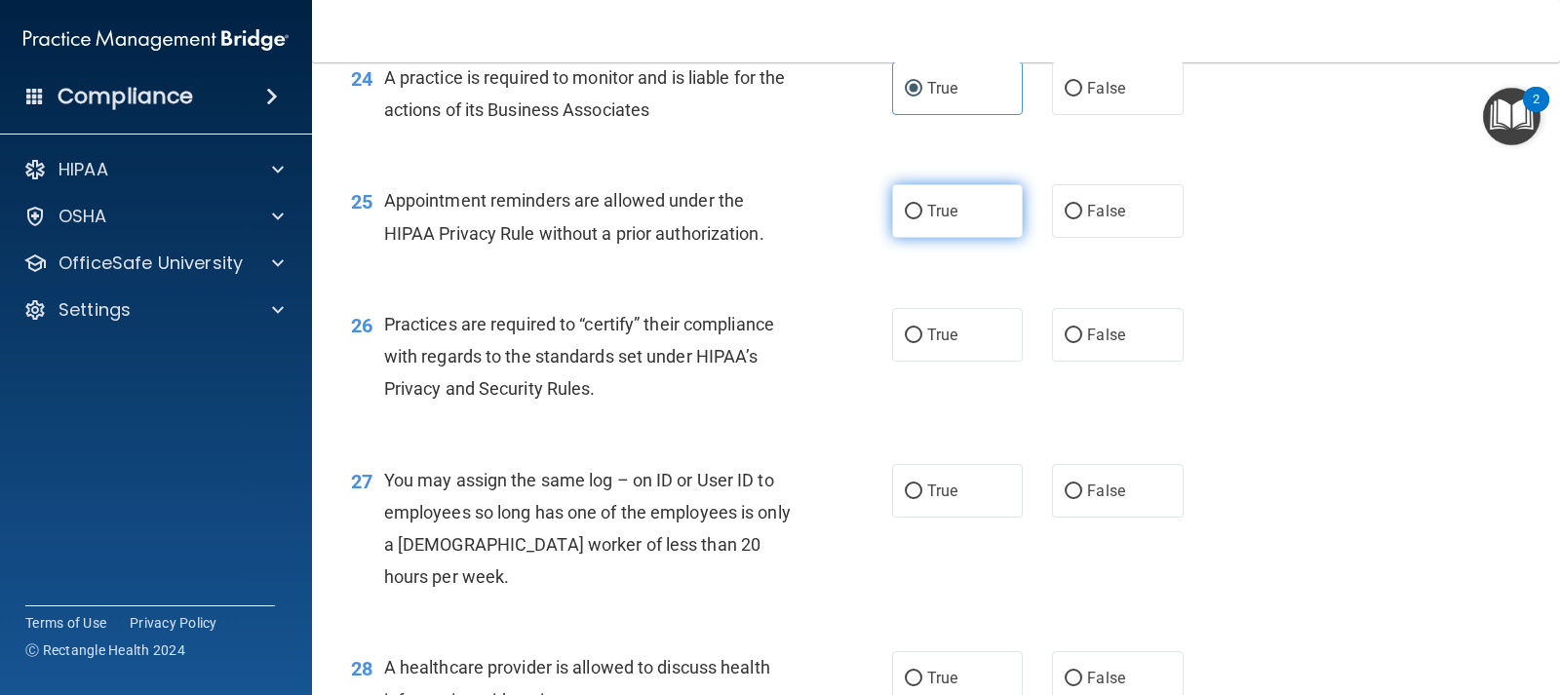
radio input "true"
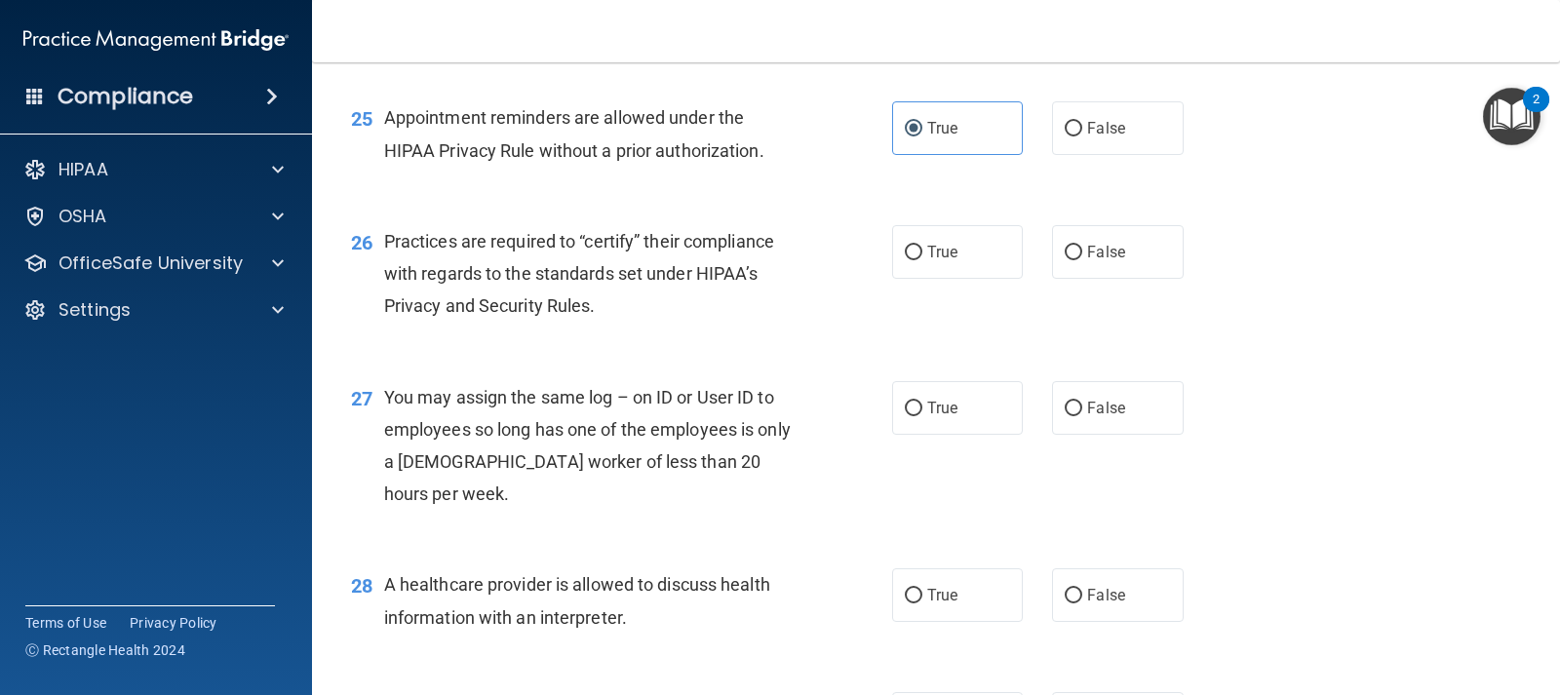
scroll to position [4096, 0]
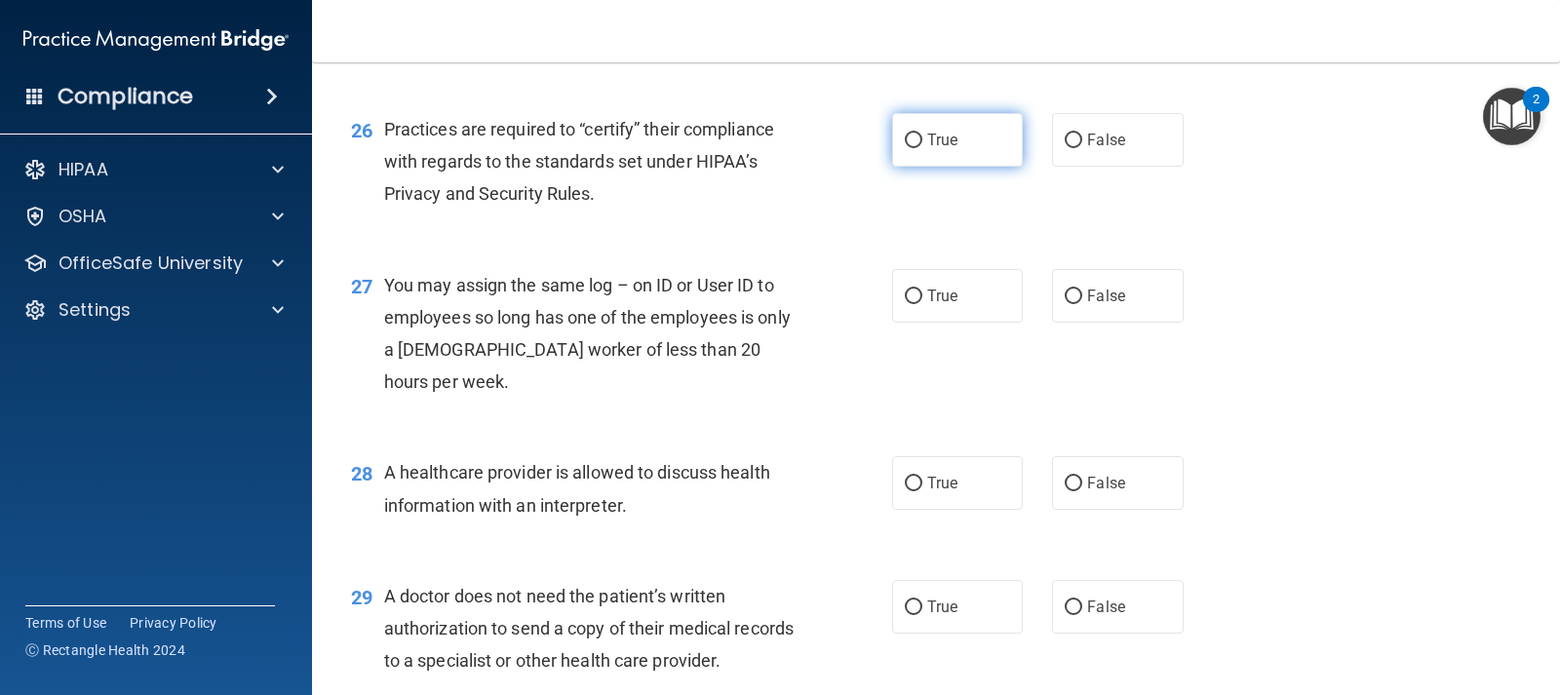
click at [932, 167] on label "True" at bounding box center [957, 140] width 131 height 54
click at [922, 148] on input "True" at bounding box center [914, 141] width 18 height 15
radio input "true"
click at [948, 305] on span "True" at bounding box center [942, 296] width 30 height 19
click at [922, 304] on input "True" at bounding box center [914, 297] width 18 height 15
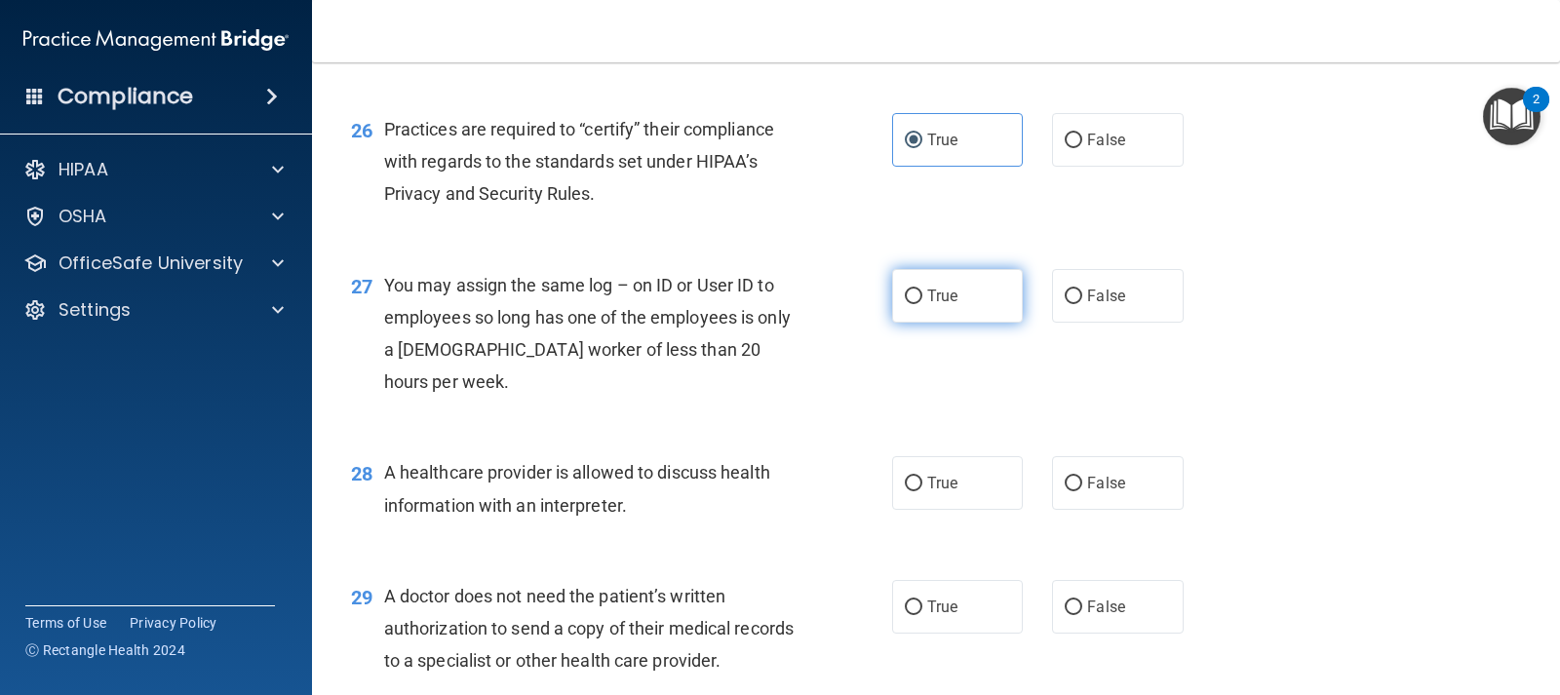
radio input "true"
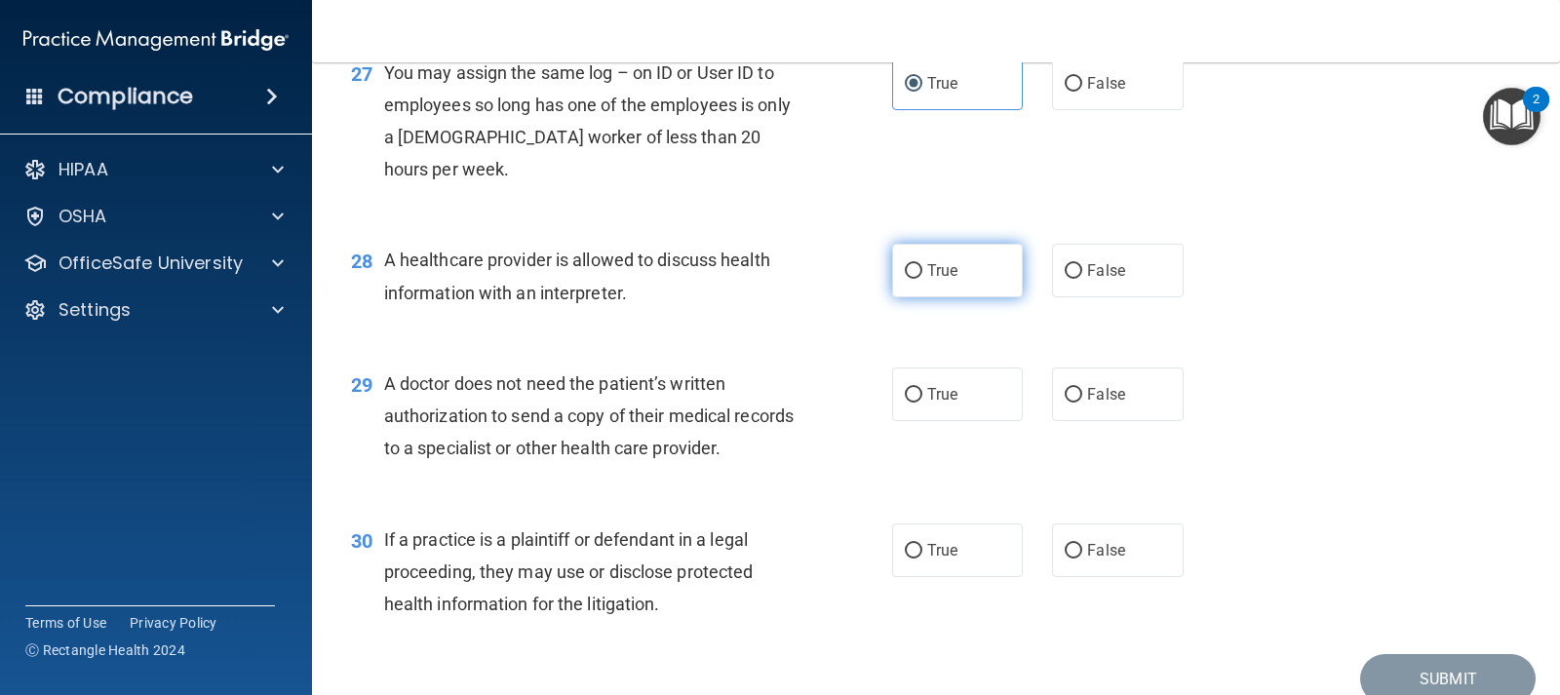
scroll to position [4388, 0]
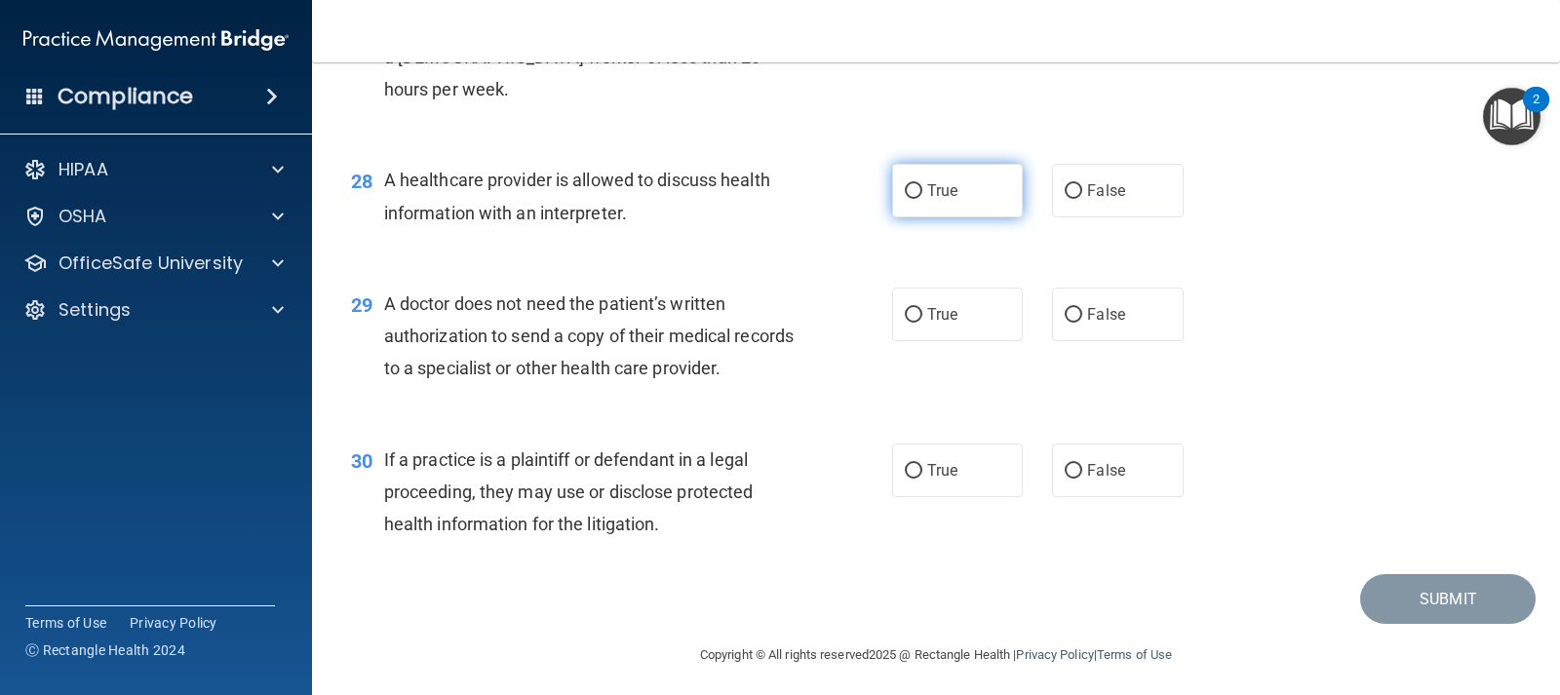
click at [947, 217] on label "True" at bounding box center [957, 191] width 131 height 54
click at [922, 199] on input "True" at bounding box center [914, 191] width 18 height 15
radio input "true"
drag, startPoint x: 955, startPoint y: 399, endPoint x: 959, endPoint y: 411, distance: 12.3
click at [955, 341] on label "True" at bounding box center [957, 315] width 131 height 54
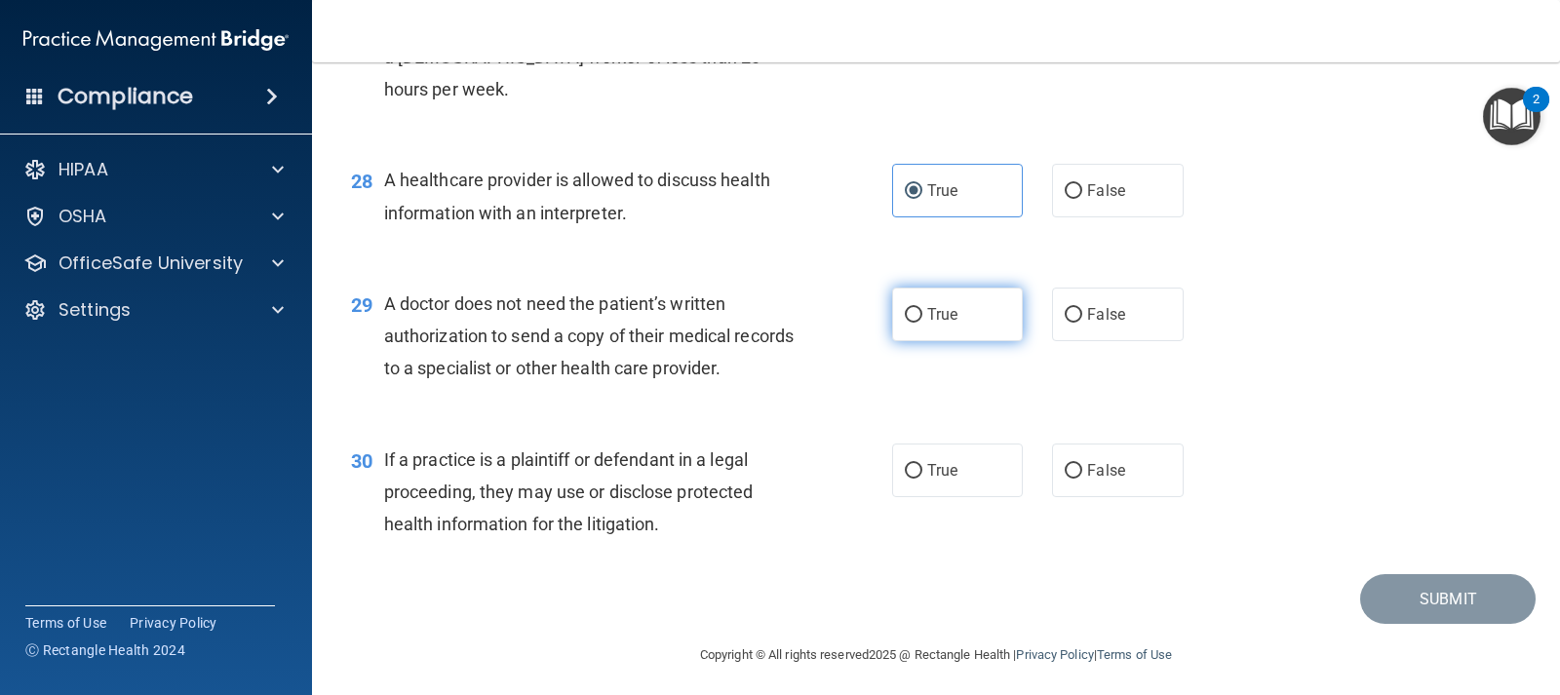
click at [922, 323] on input "True" at bounding box center [914, 315] width 18 height 15
radio input "true"
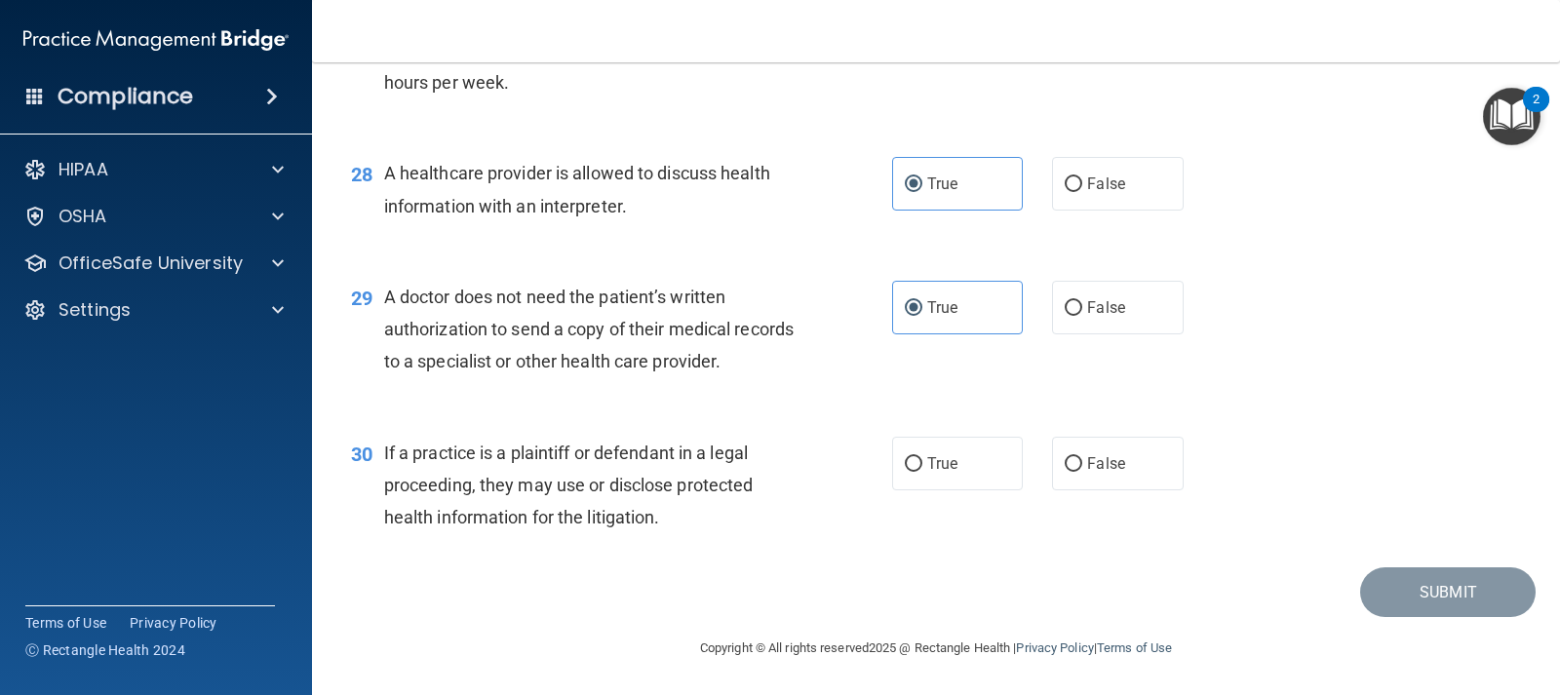
scroll to position [4492, 0]
click at [946, 460] on span "True" at bounding box center [942, 463] width 30 height 19
click at [922, 460] on input "True" at bounding box center [914, 464] width 18 height 15
radio input "true"
click at [1395, 601] on button "Submit" at bounding box center [1448, 593] width 176 height 50
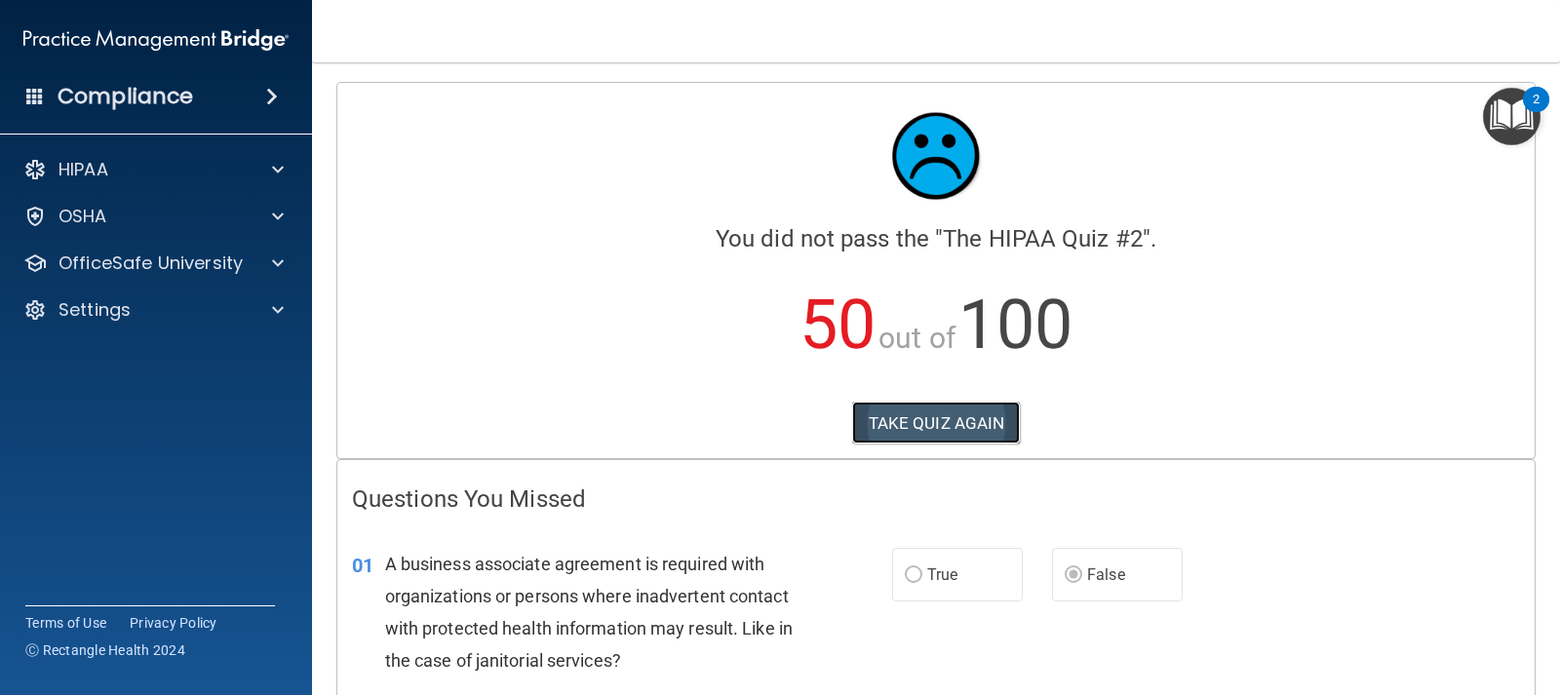
click at [954, 424] on button "TAKE QUIZ AGAIN" at bounding box center [936, 423] width 169 height 43
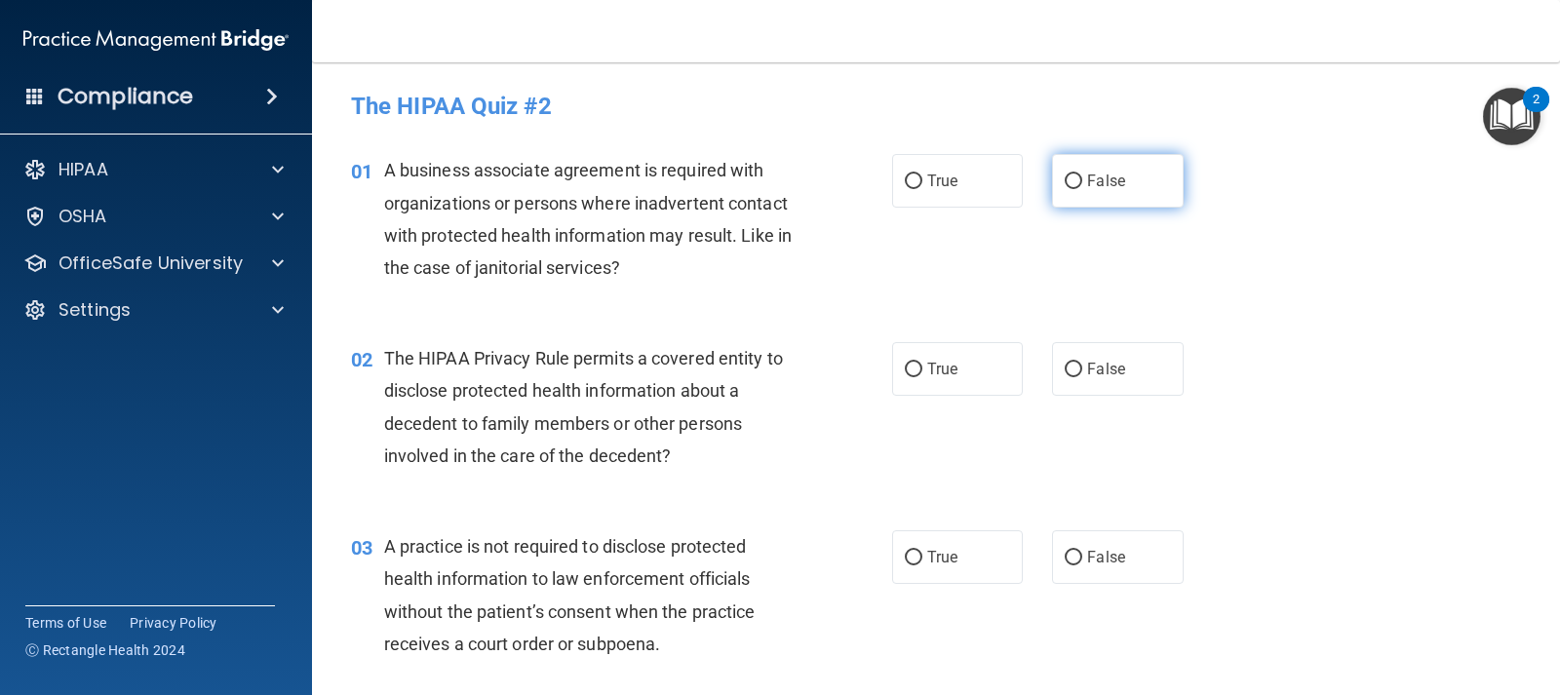
click at [1127, 198] on label "False" at bounding box center [1117, 181] width 131 height 54
click at [1082, 189] on input "False" at bounding box center [1074, 182] width 18 height 15
radio input "true"
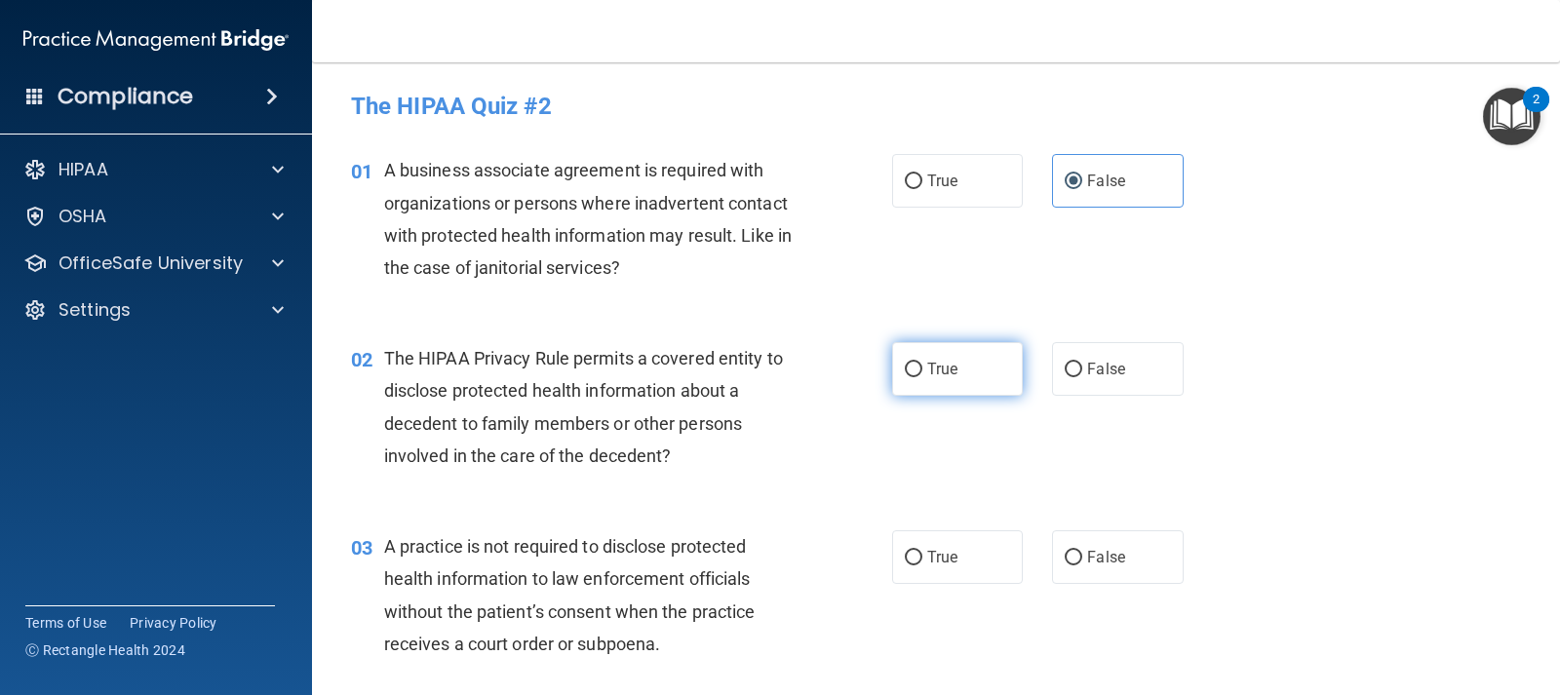
click at [931, 370] on span "True" at bounding box center [942, 369] width 30 height 19
click at [922, 370] on input "True" at bounding box center [914, 370] width 18 height 15
radio input "true"
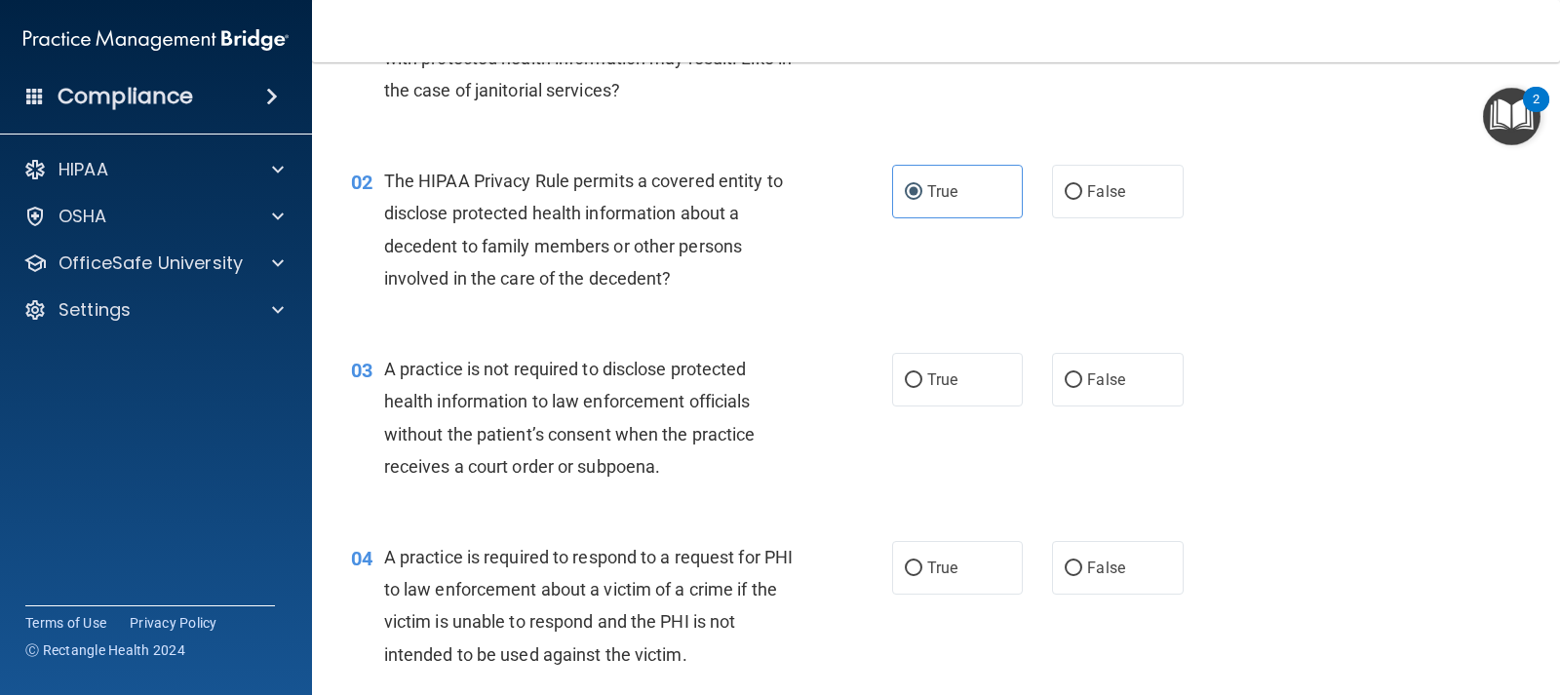
scroll to position [195, 0]
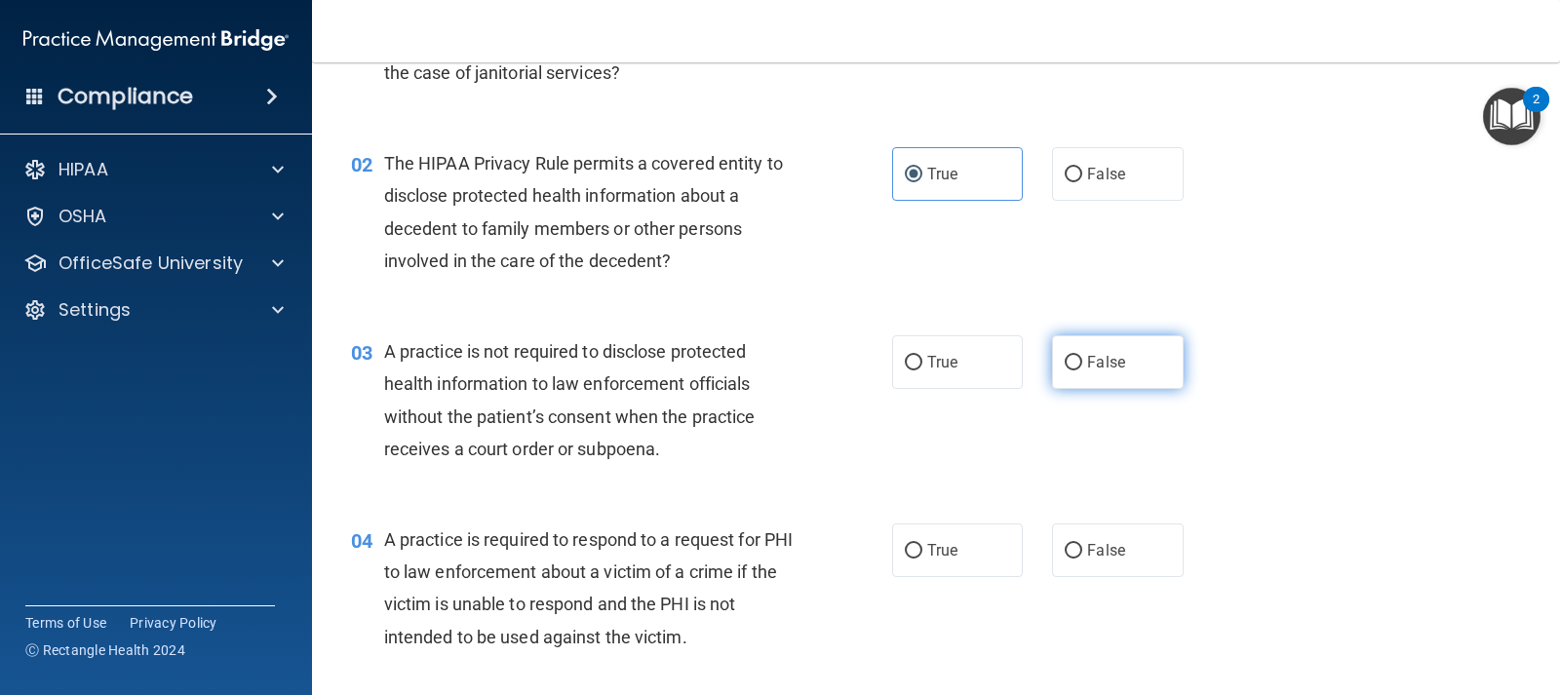
click at [1111, 352] on label "False" at bounding box center [1117, 362] width 131 height 54
click at [1082, 356] on input "False" at bounding box center [1074, 363] width 18 height 15
radio input "true"
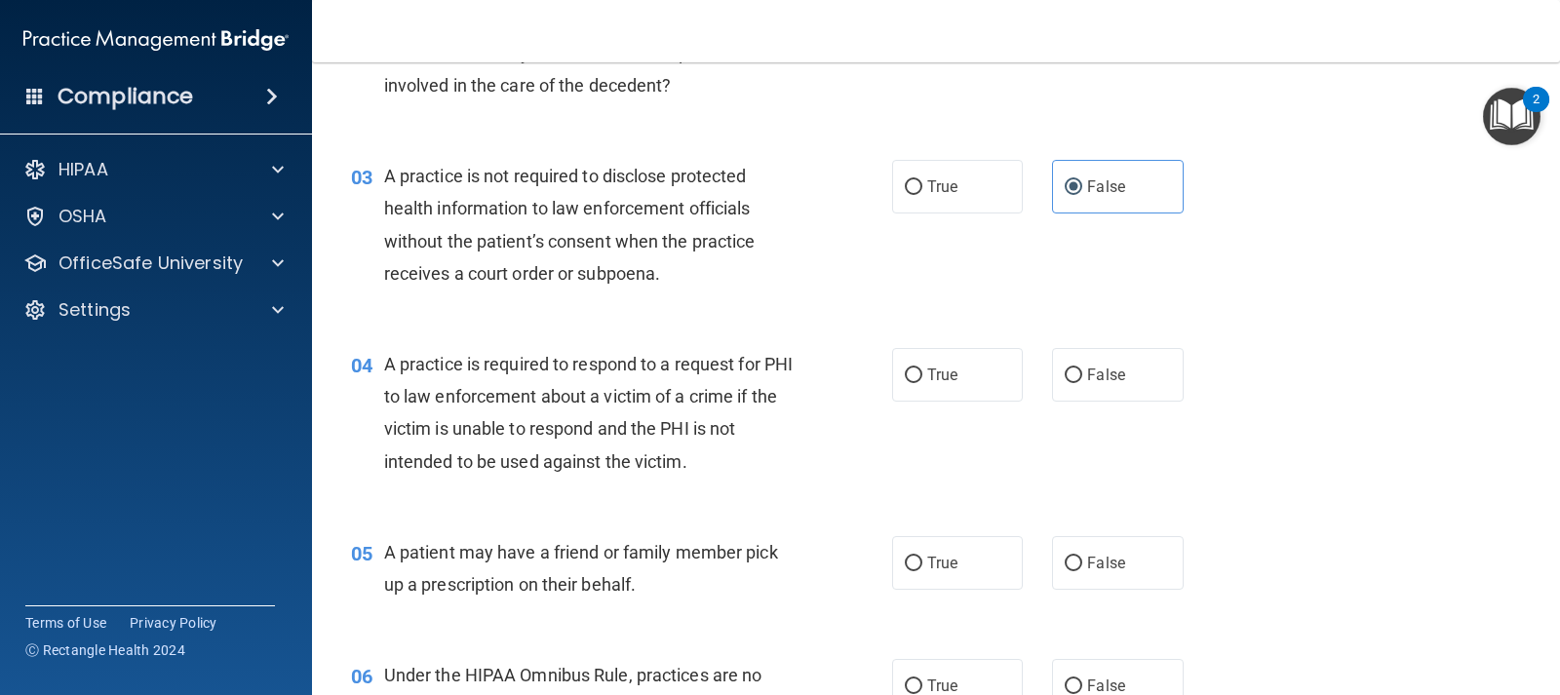
scroll to position [390, 0]
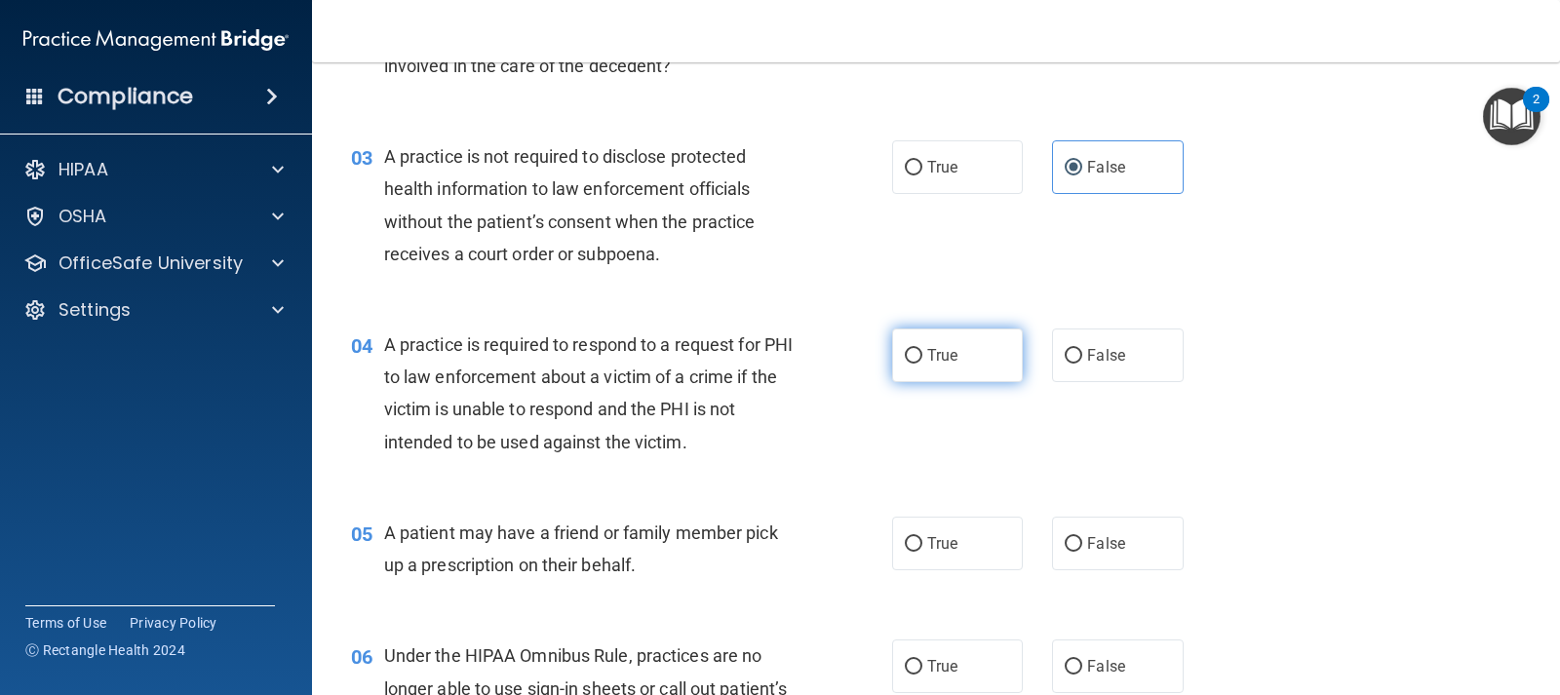
click at [944, 351] on span "True" at bounding box center [942, 355] width 30 height 19
click at [922, 351] on input "True" at bounding box center [914, 356] width 18 height 15
radio input "true"
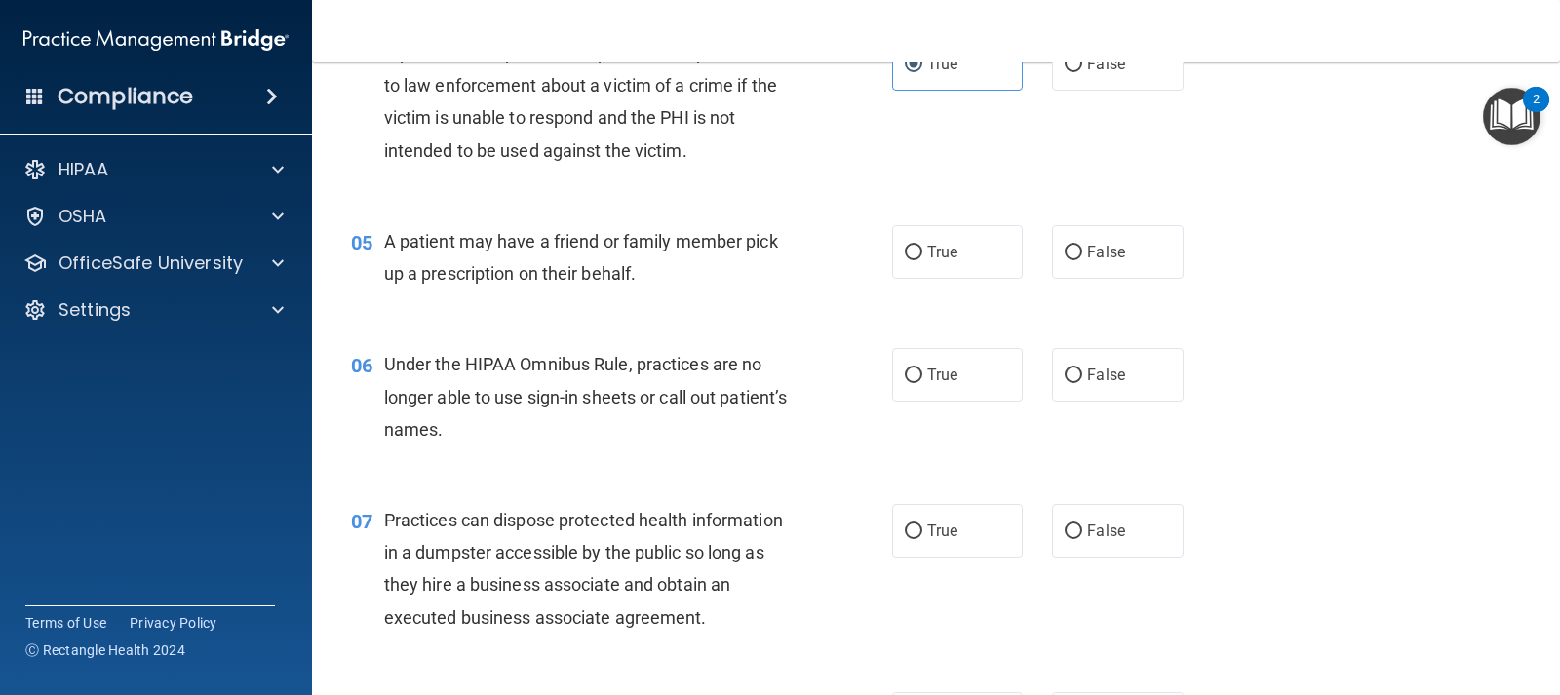
scroll to position [683, 0]
click at [957, 254] on label "True" at bounding box center [957, 251] width 131 height 54
click at [922, 254] on input "True" at bounding box center [914, 252] width 18 height 15
radio input "true"
click at [1094, 378] on span "False" at bounding box center [1106, 374] width 38 height 19
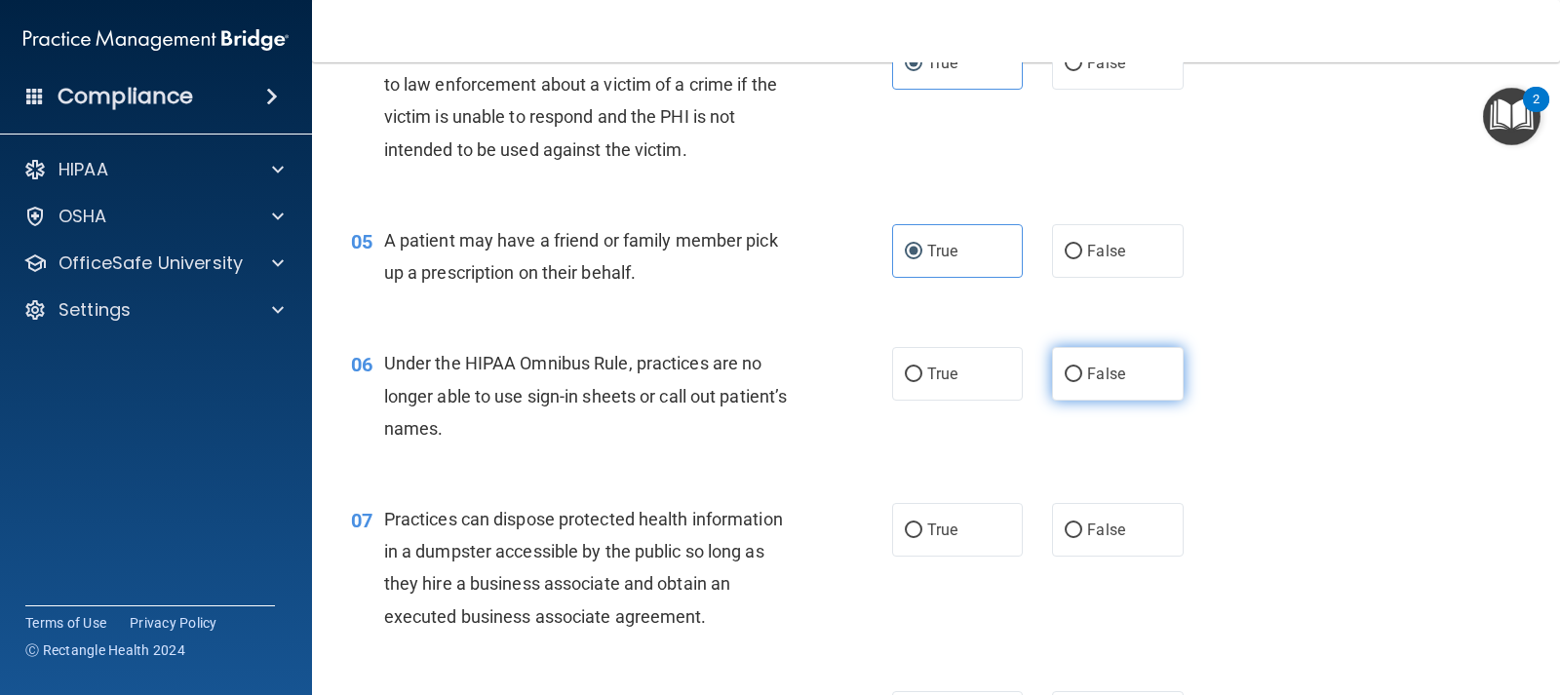
click at [1082, 378] on input "False" at bounding box center [1074, 375] width 18 height 15
radio input "true"
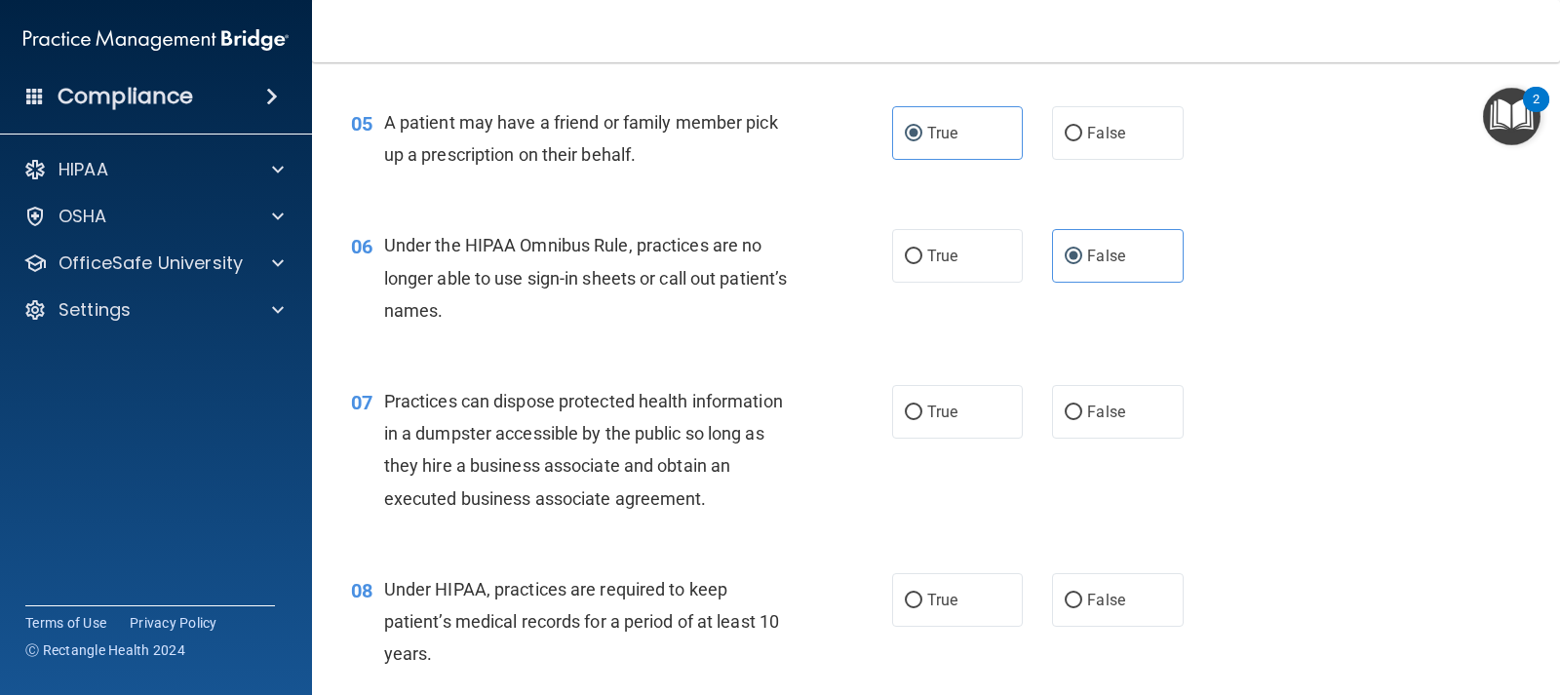
scroll to position [878, 0]
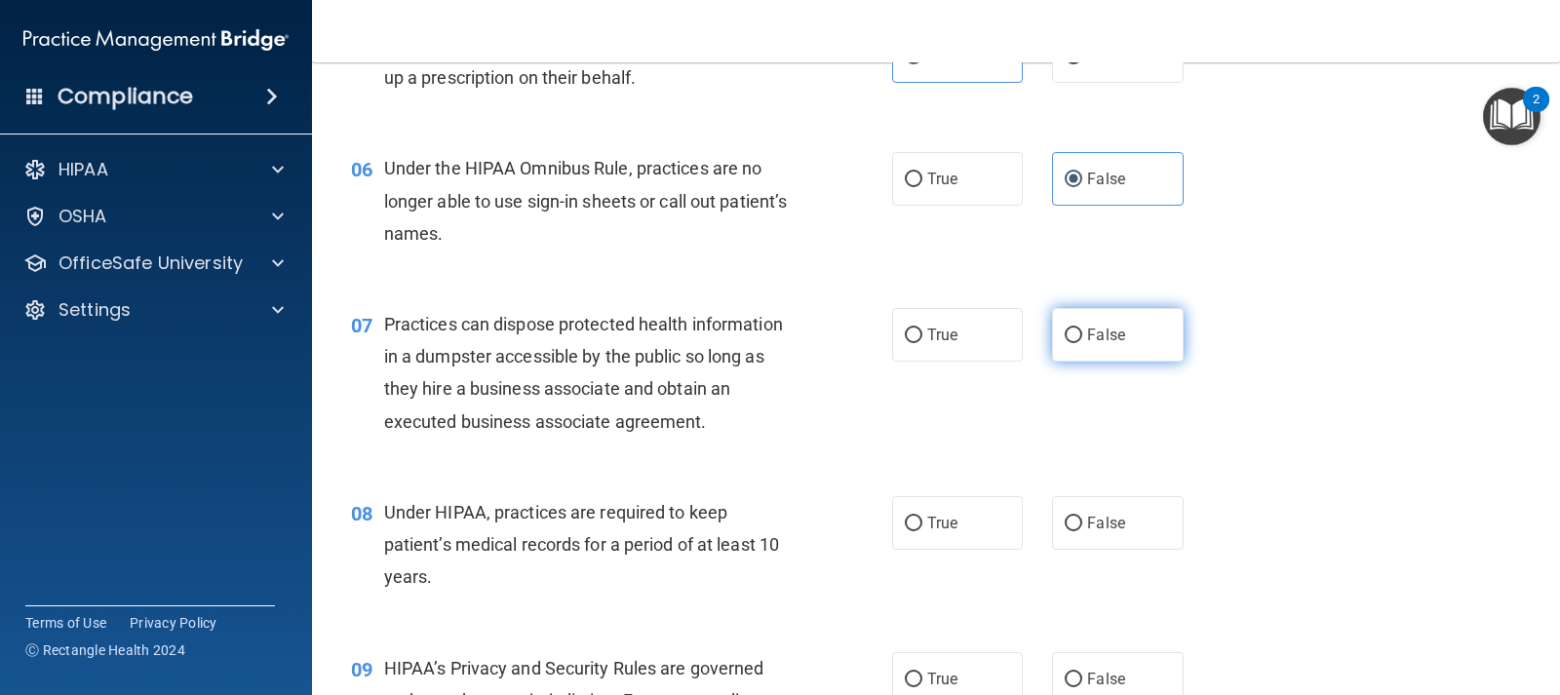
click at [1151, 345] on label "False" at bounding box center [1117, 335] width 131 height 54
click at [1082, 343] on input "False" at bounding box center [1074, 336] width 18 height 15
radio input "true"
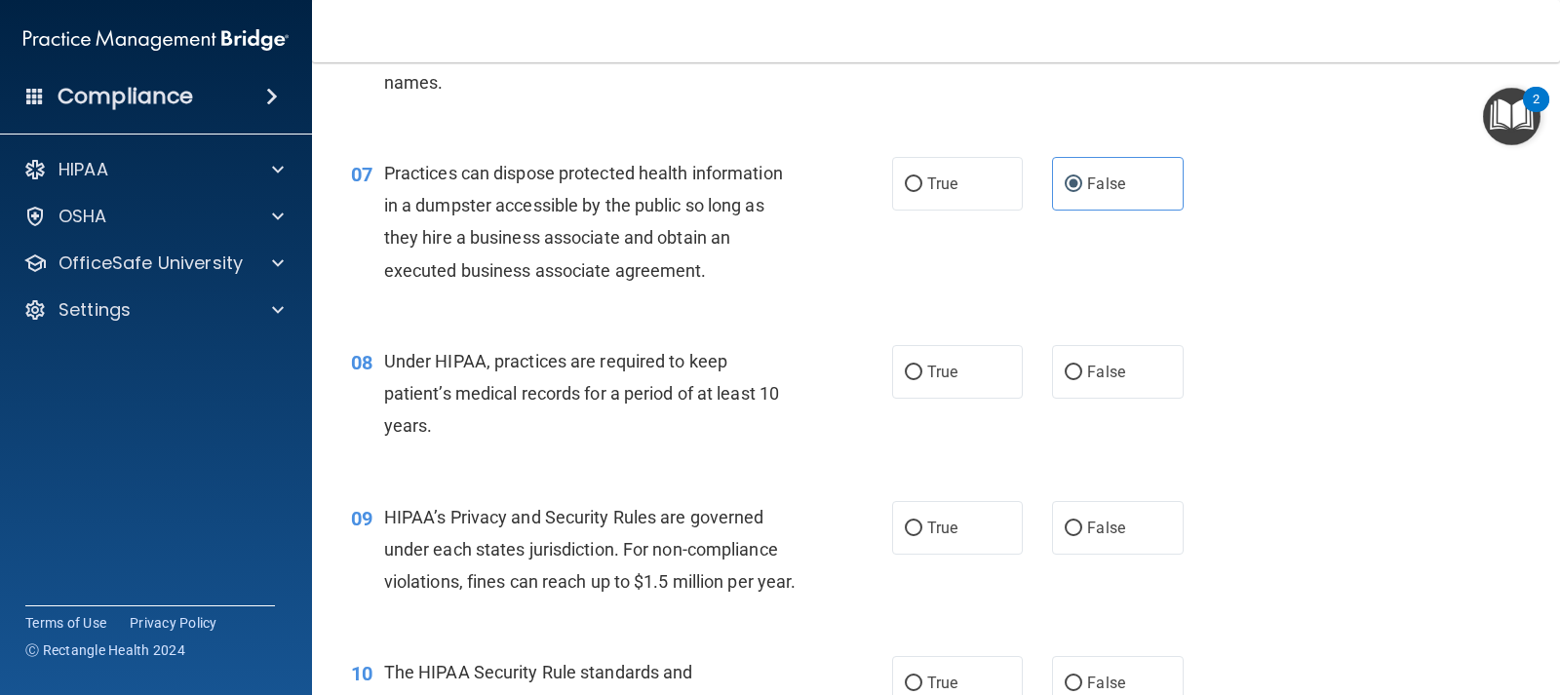
scroll to position [1073, 0]
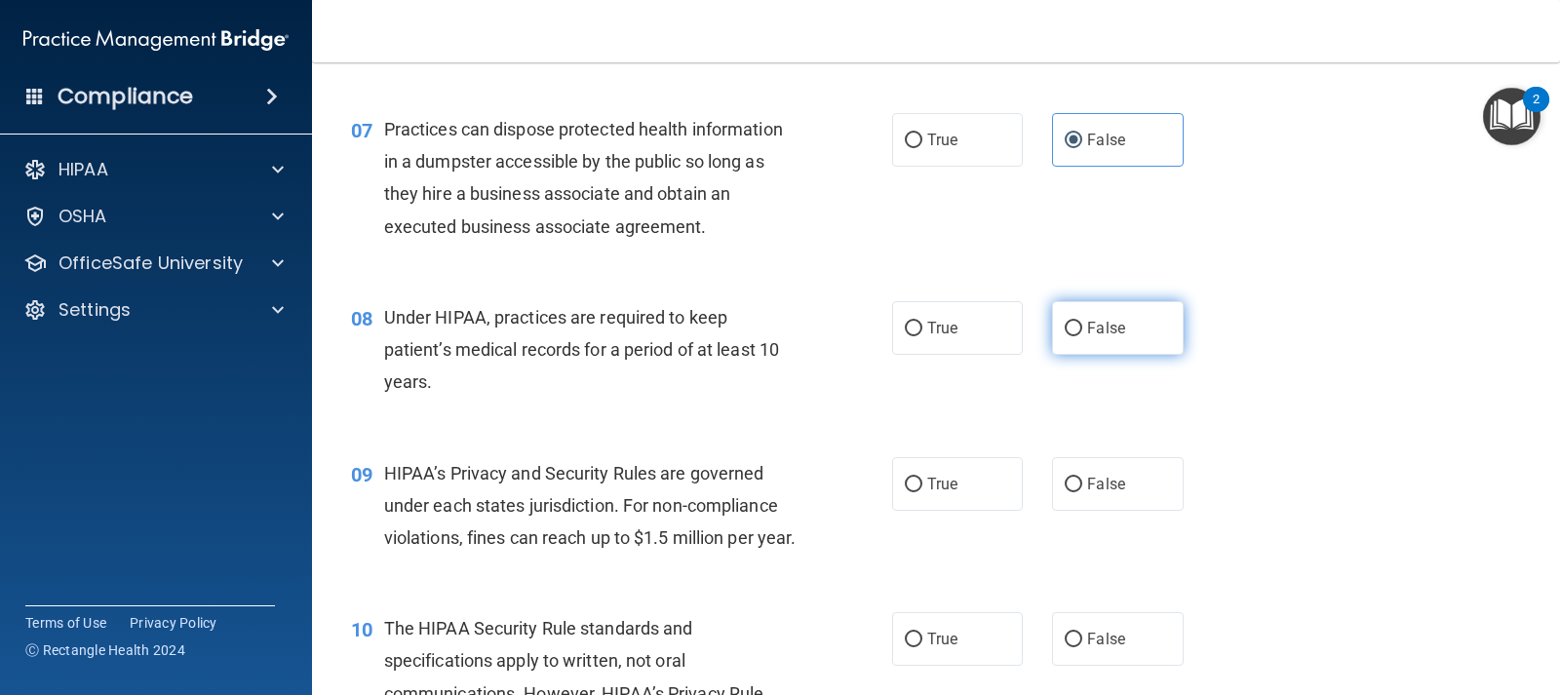
click at [1126, 342] on label "False" at bounding box center [1117, 328] width 131 height 54
click at [1082, 336] on input "False" at bounding box center [1074, 329] width 18 height 15
radio input "true"
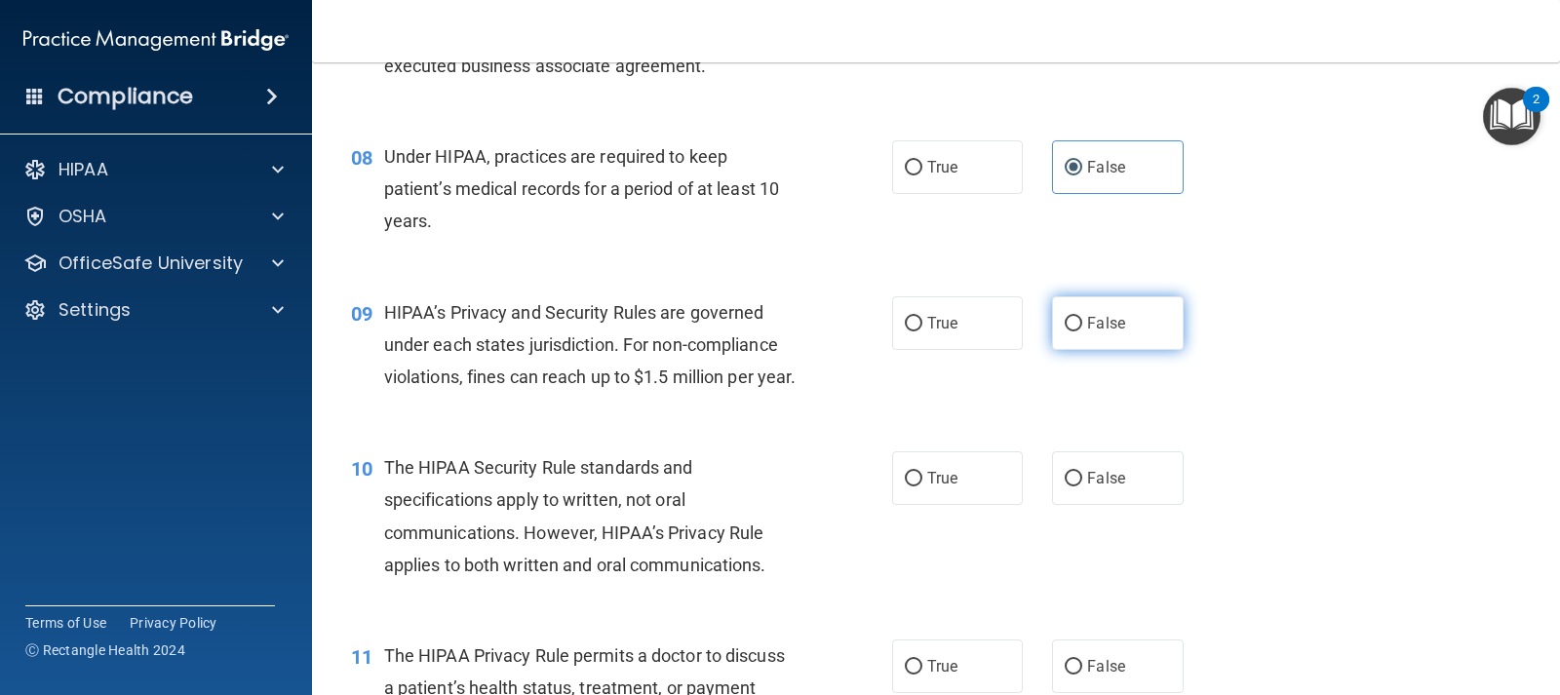
scroll to position [1268, 0]
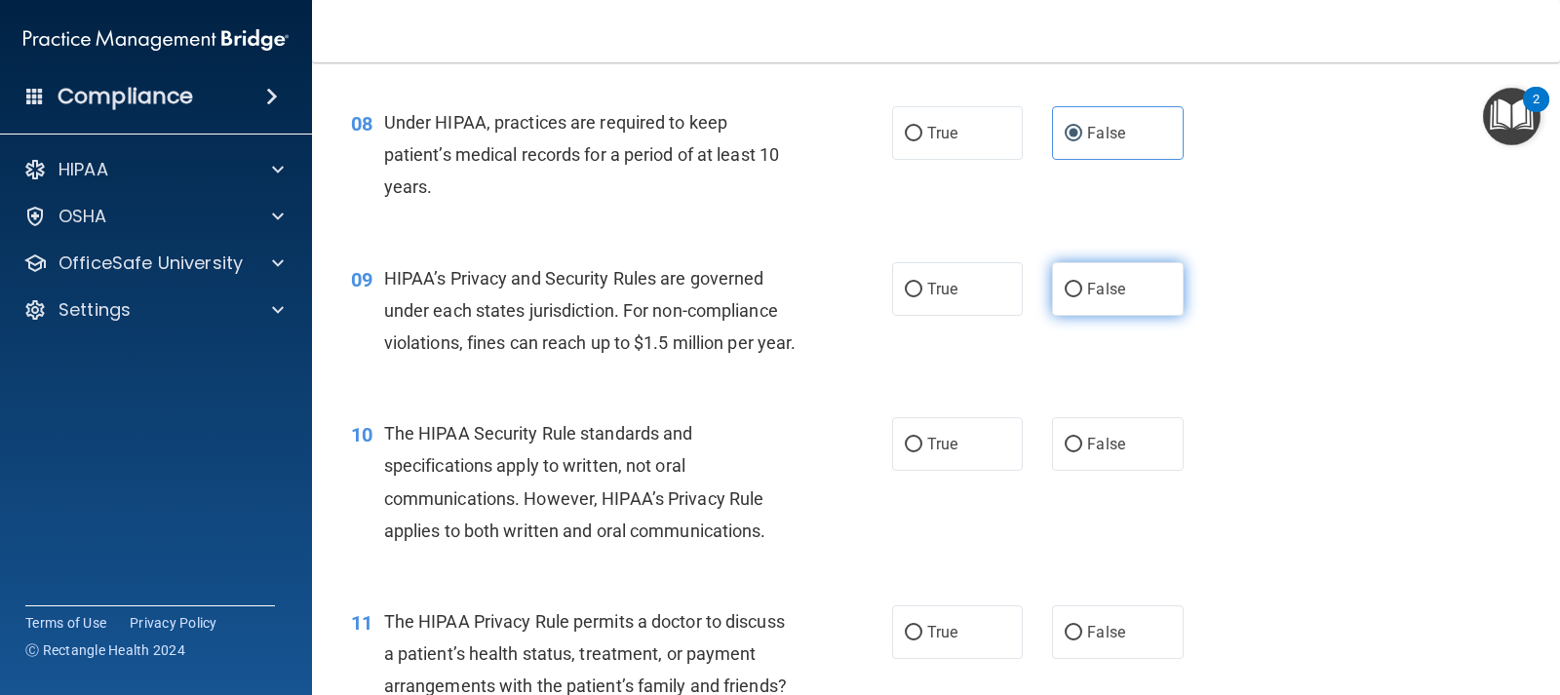
click at [1104, 299] on label "False" at bounding box center [1117, 289] width 131 height 54
click at [1082, 297] on input "False" at bounding box center [1074, 290] width 18 height 15
radio input "true"
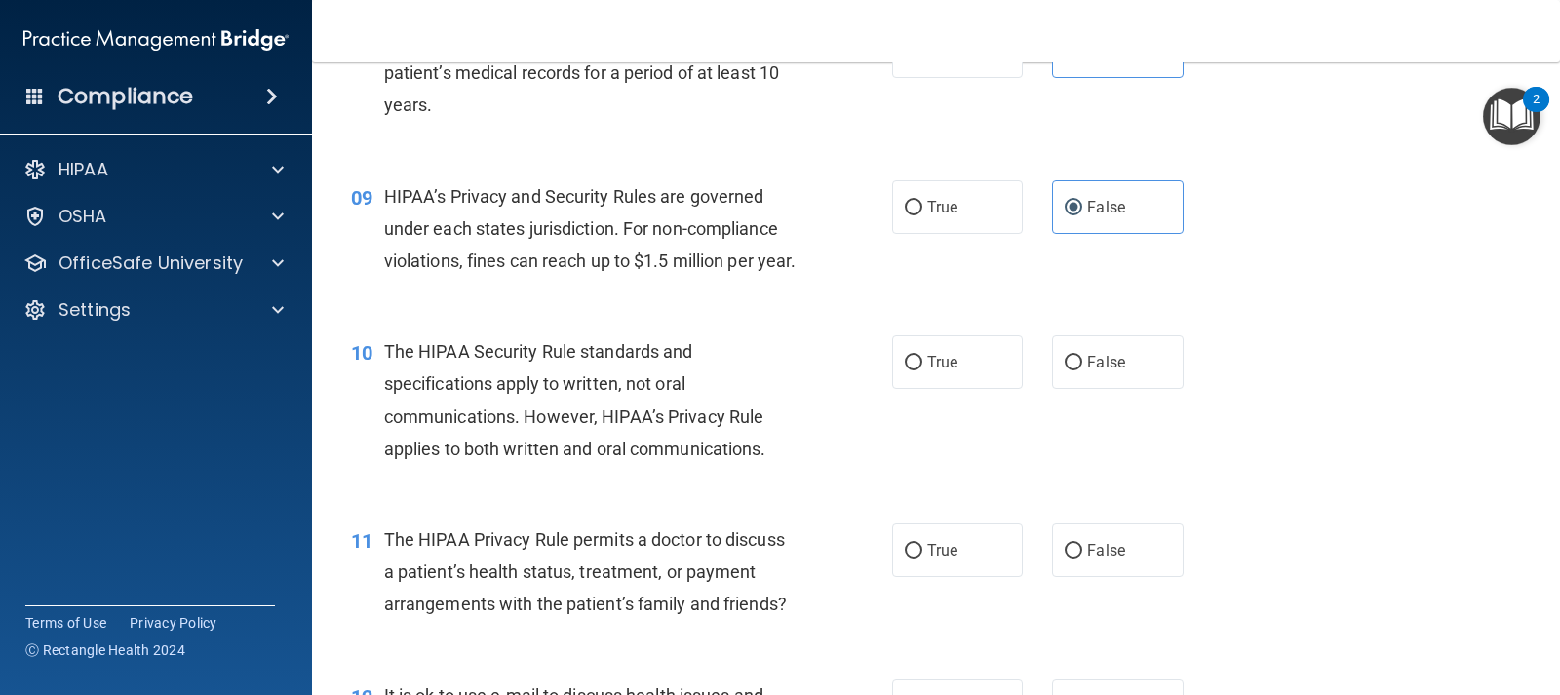
scroll to position [1463, 0]
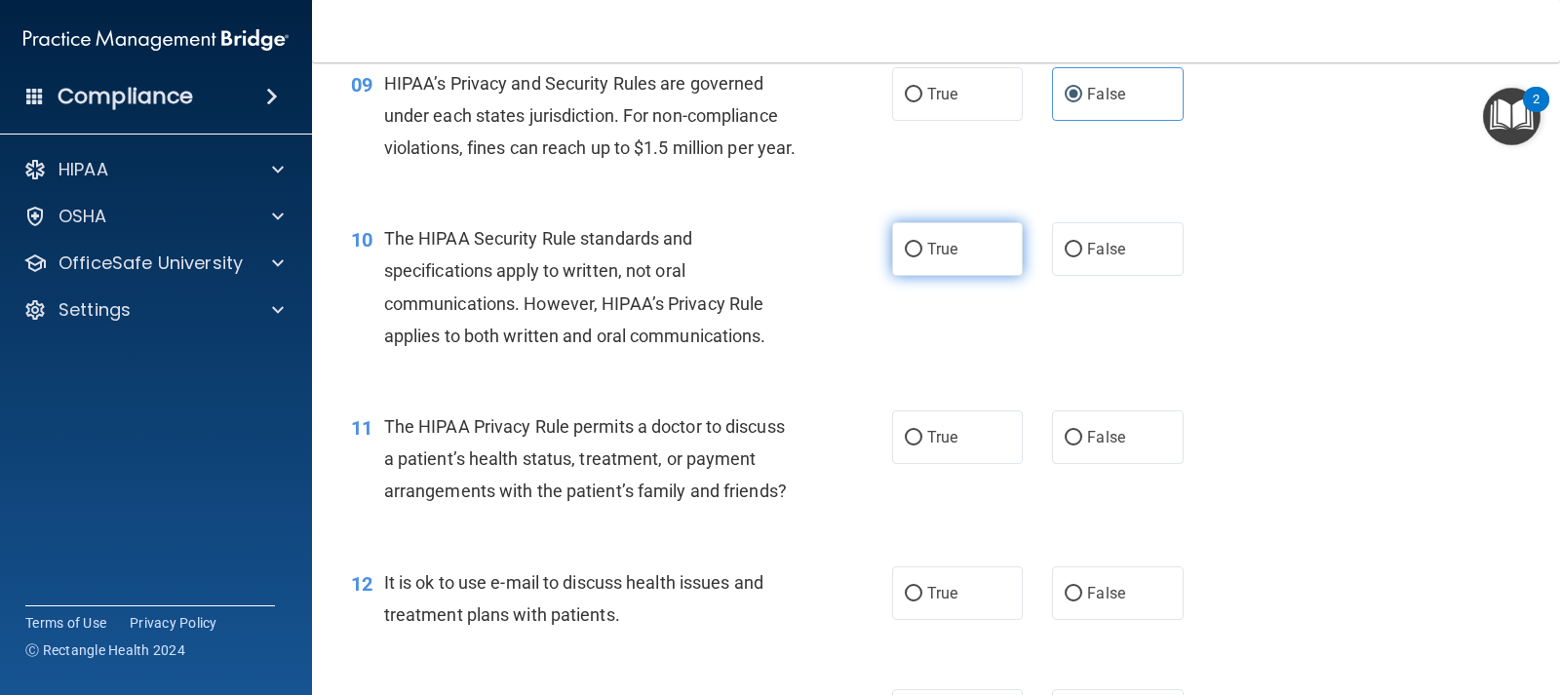
click at [978, 276] on label "True" at bounding box center [957, 249] width 131 height 54
click at [922, 257] on input "True" at bounding box center [914, 250] width 18 height 15
radio input "true"
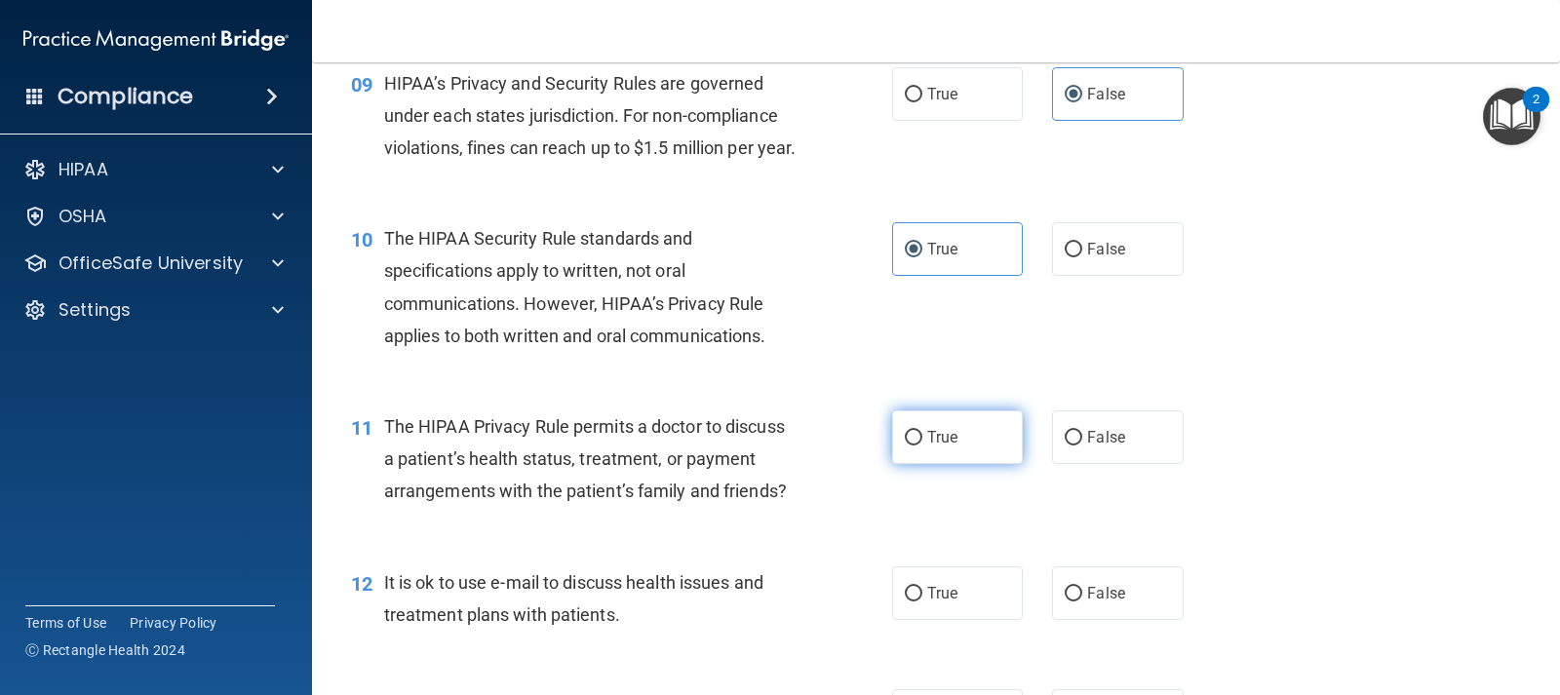
click at [982, 464] on label "True" at bounding box center [957, 438] width 131 height 54
click at [922, 446] on input "True" at bounding box center [914, 438] width 18 height 15
radio input "true"
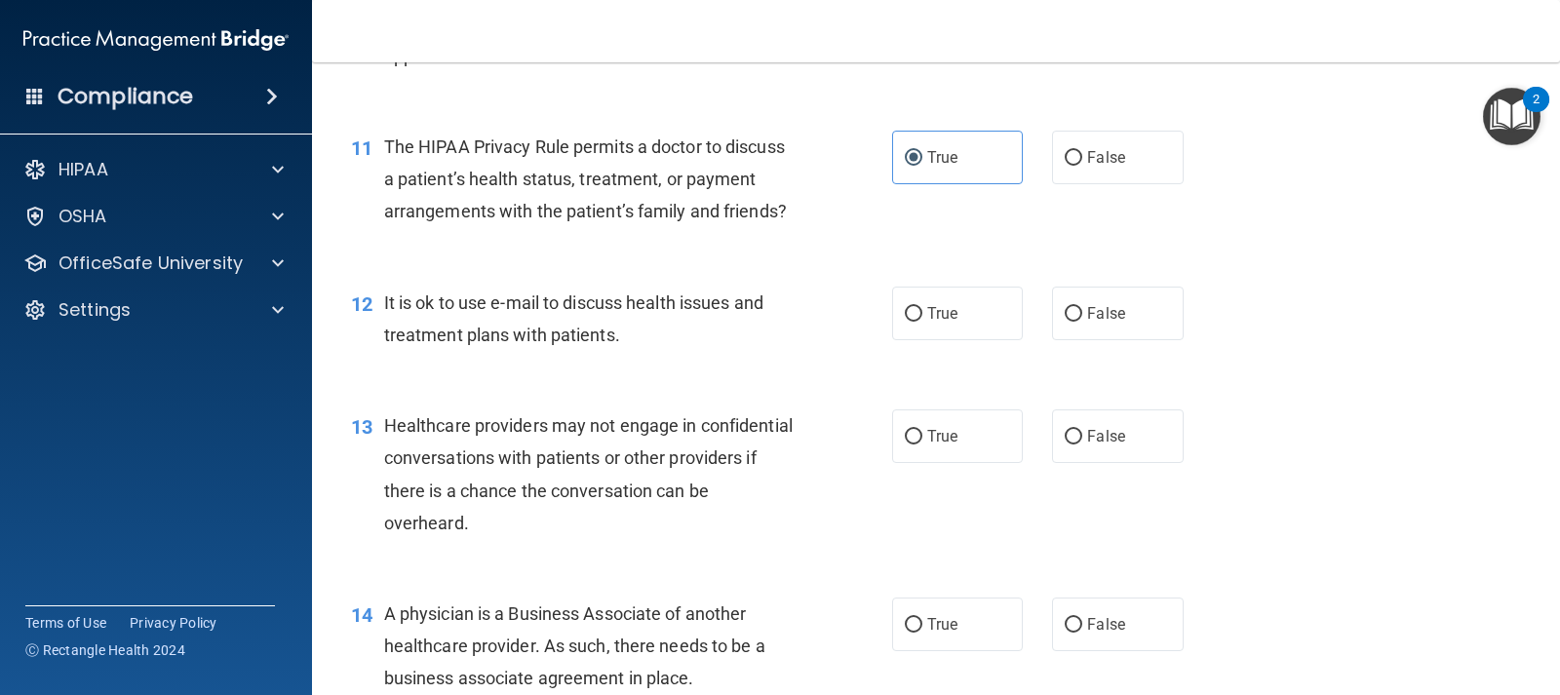
scroll to position [1853, 0]
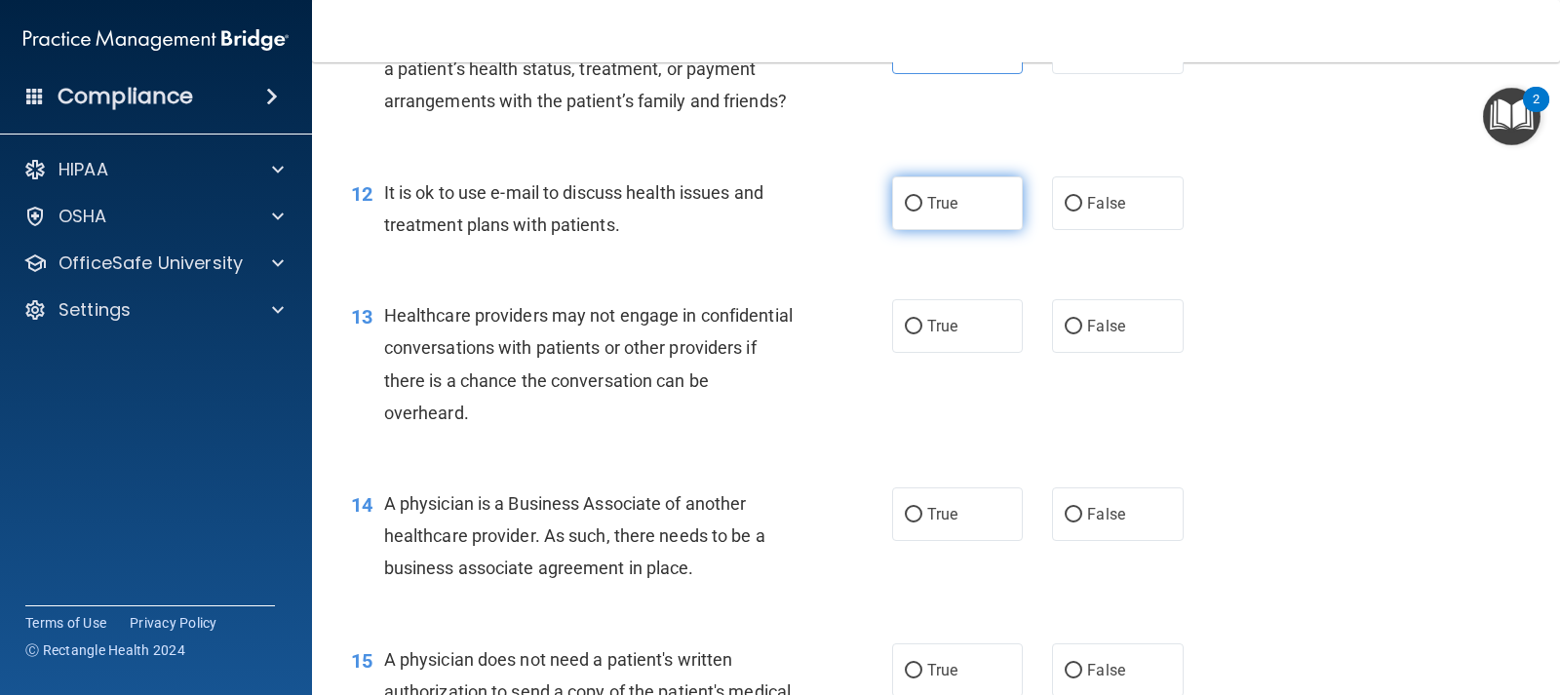
click at [937, 213] on span "True" at bounding box center [942, 203] width 30 height 19
click at [922, 212] on input "True" at bounding box center [914, 204] width 18 height 15
radio input "true"
click at [1088, 335] on span "False" at bounding box center [1106, 326] width 38 height 19
click at [1082, 334] on input "False" at bounding box center [1074, 327] width 18 height 15
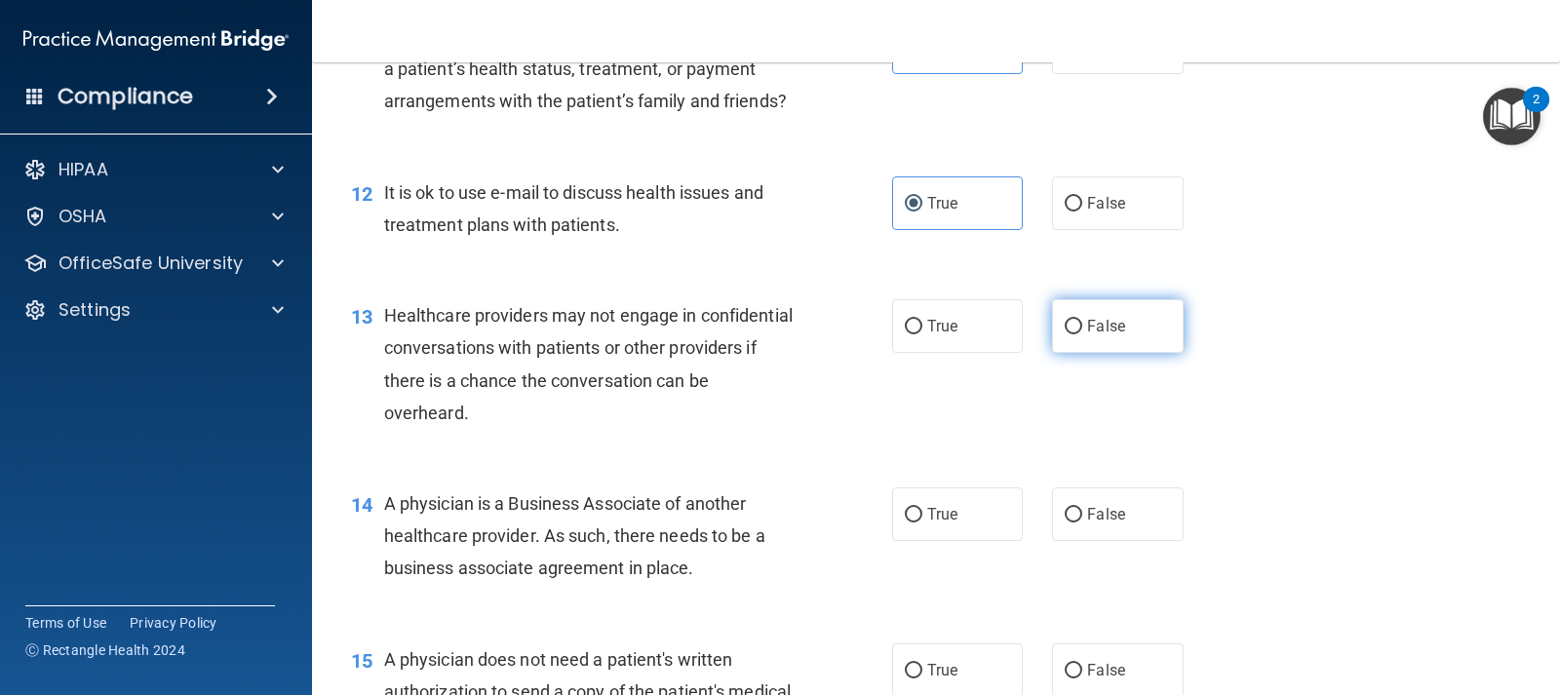
radio input "true"
click at [1112, 524] on span "False" at bounding box center [1106, 514] width 38 height 19
click at [1082, 523] on input "False" at bounding box center [1074, 515] width 18 height 15
radio input "true"
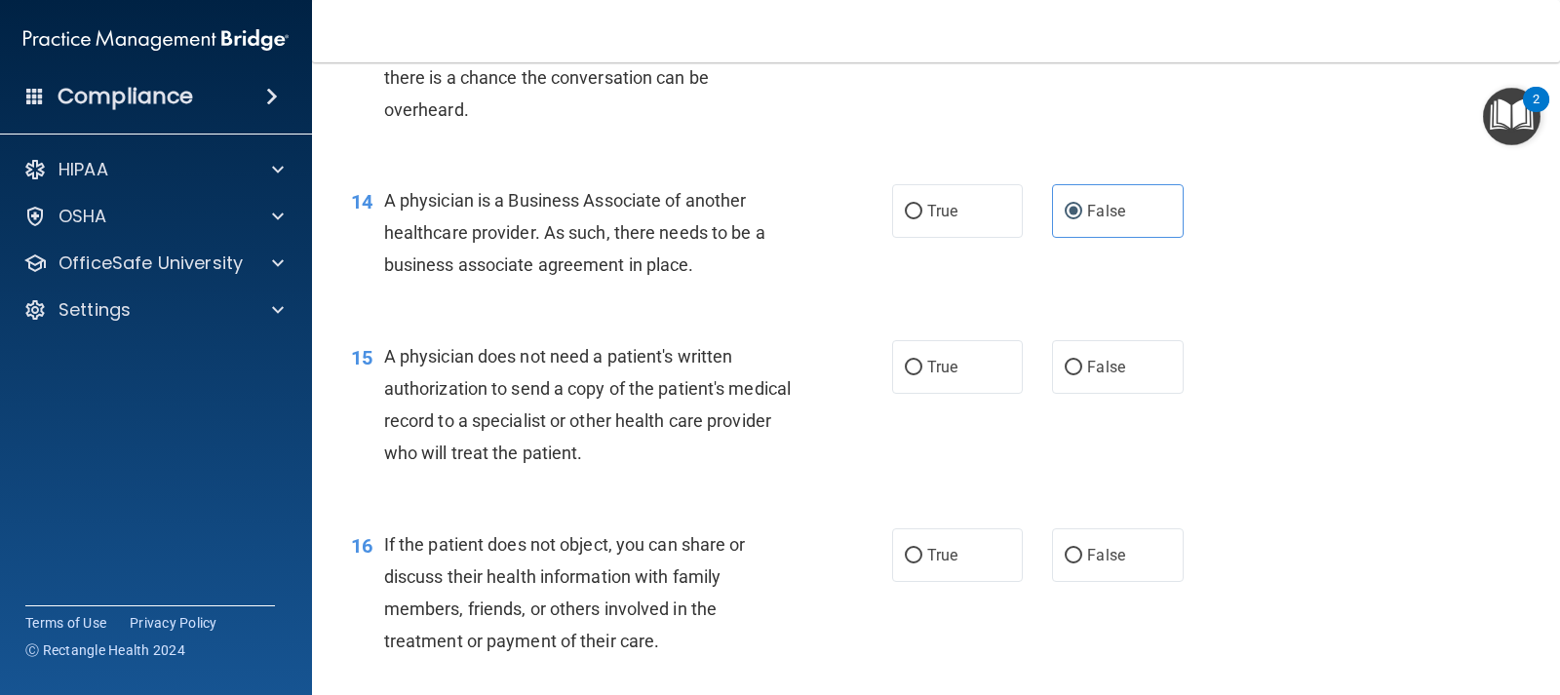
scroll to position [2243, 0]
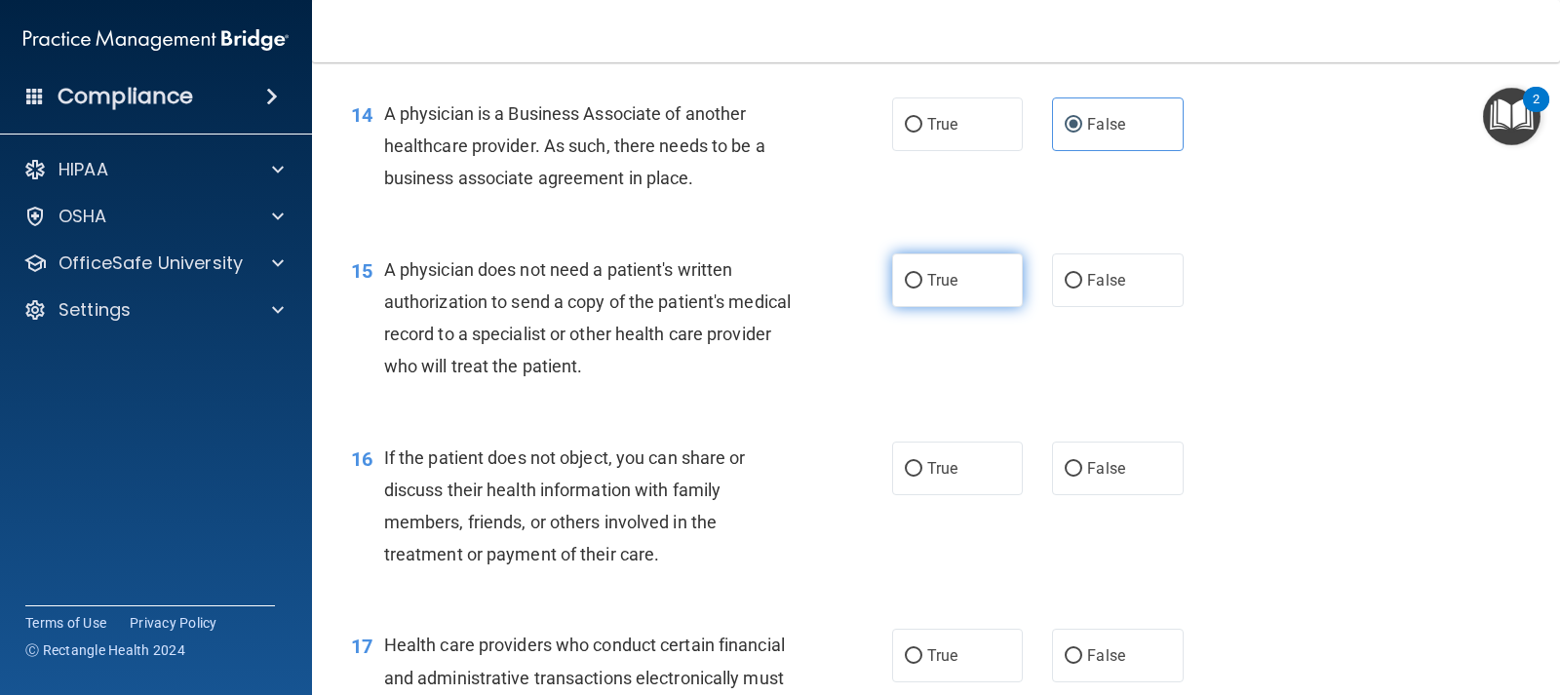
click at [913, 289] on input "True" at bounding box center [914, 281] width 18 height 15
radio input "true"
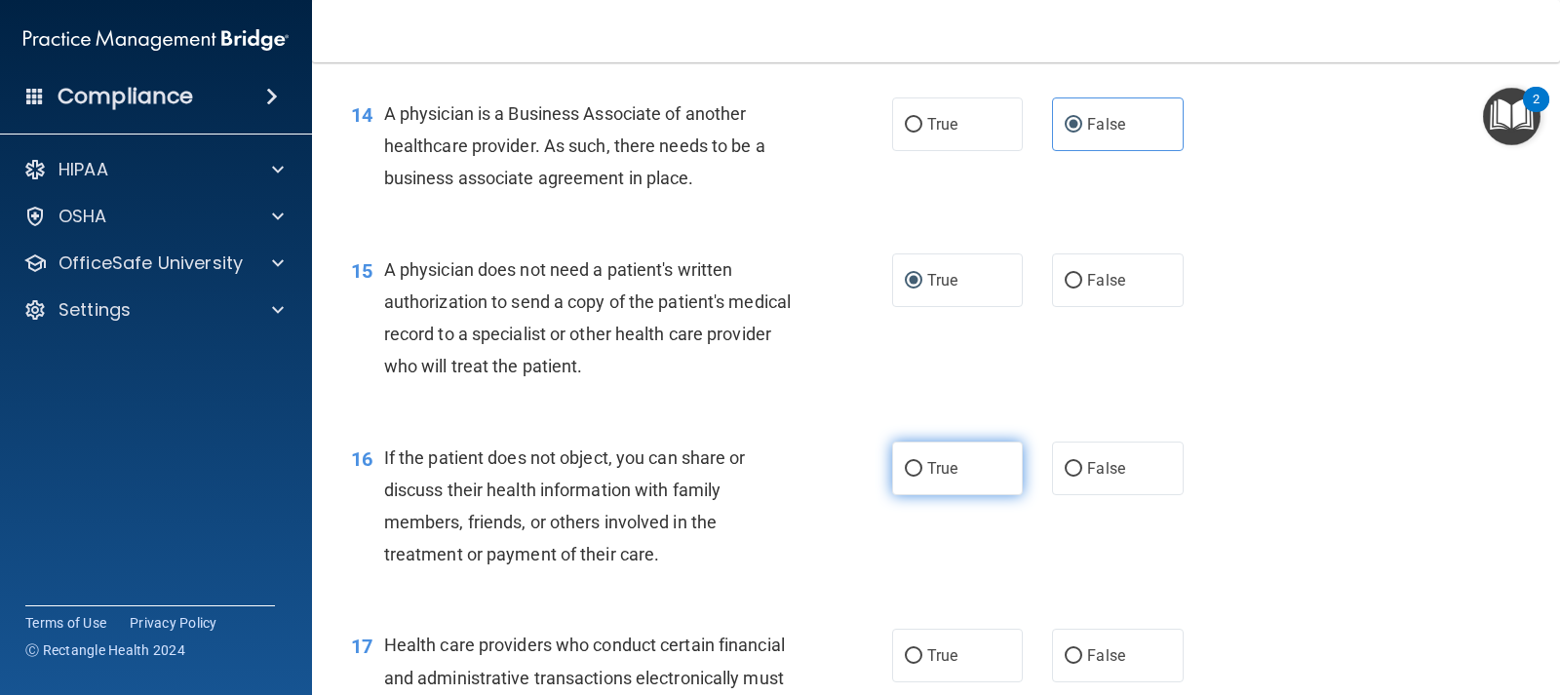
click at [914, 490] on label "True" at bounding box center [957, 469] width 131 height 54
click at [914, 477] on input "True" at bounding box center [914, 469] width 18 height 15
radio input "true"
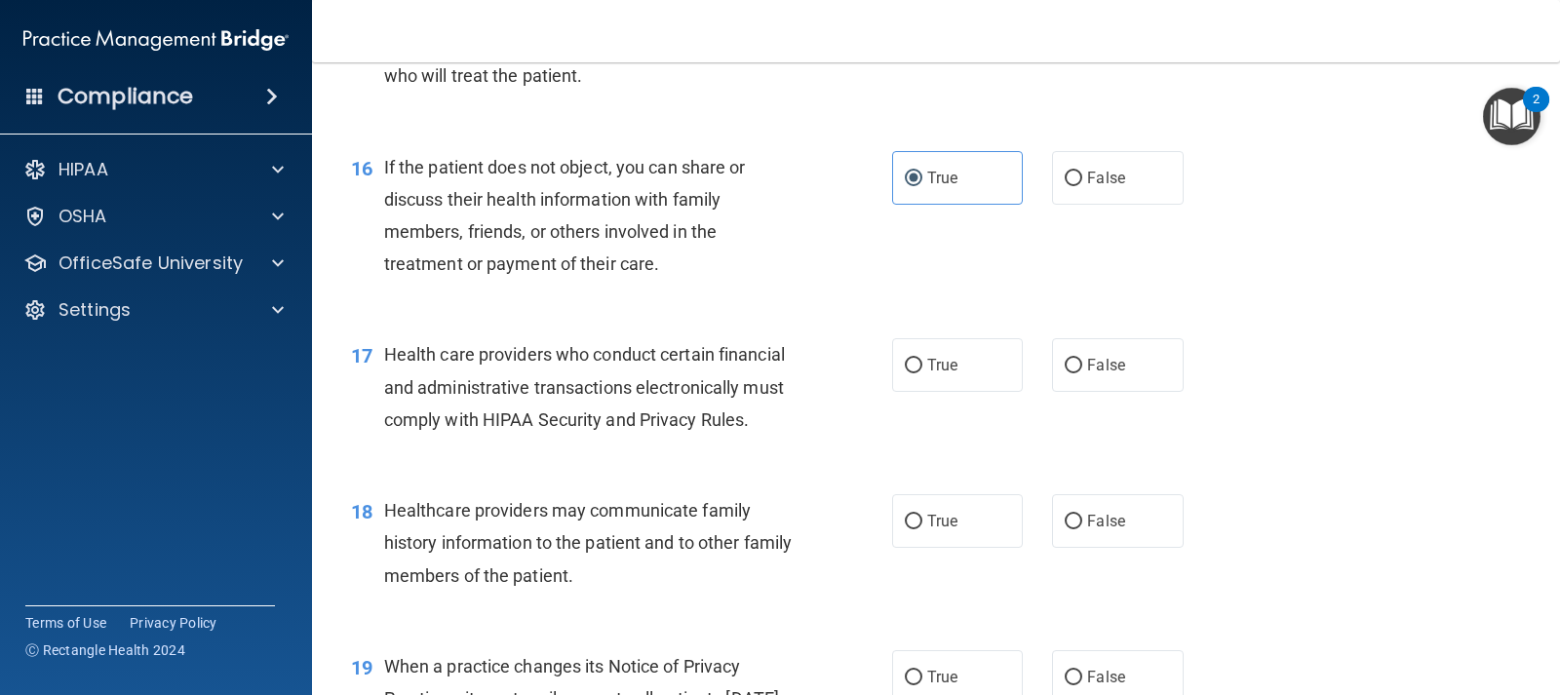
scroll to position [2535, 0]
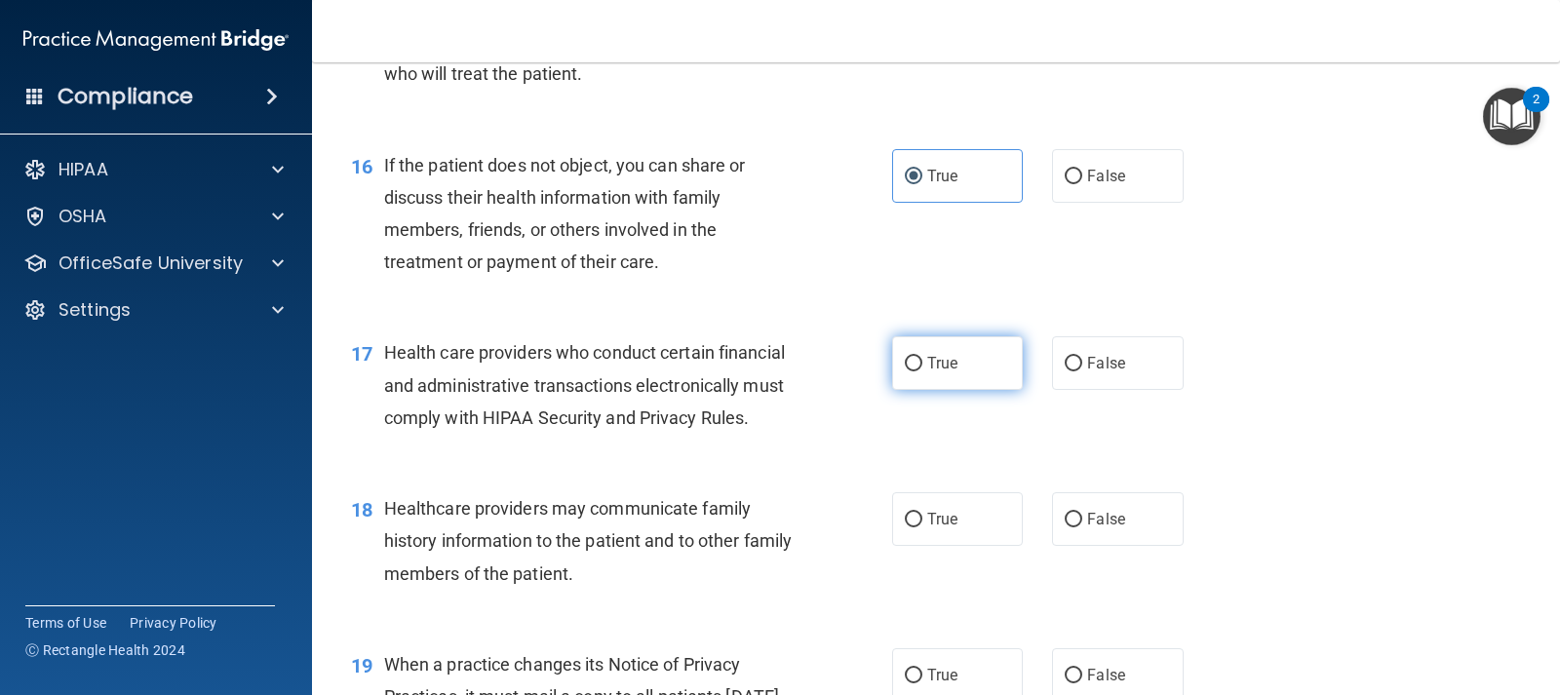
click at [905, 372] on input "True" at bounding box center [914, 364] width 18 height 15
radio input "true"
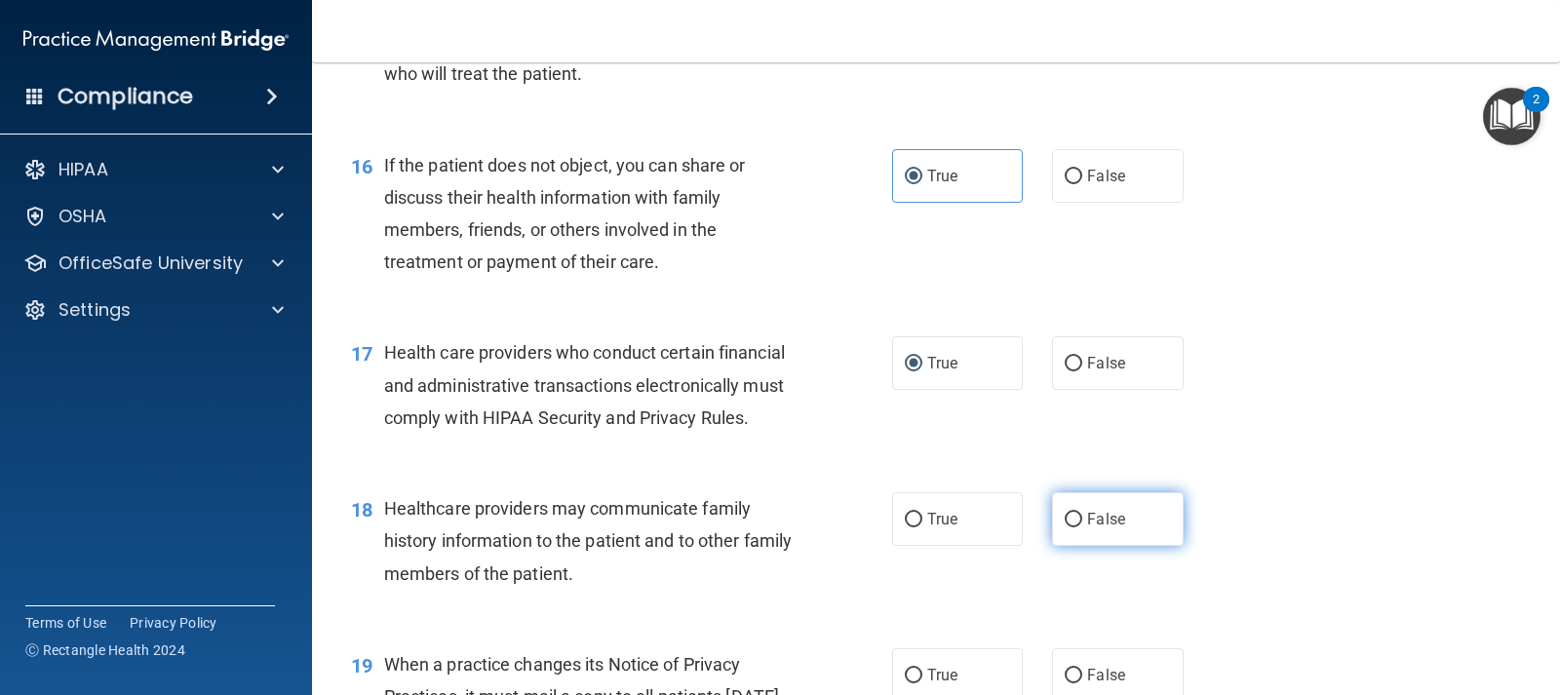
click at [1112, 529] on span "False" at bounding box center [1106, 519] width 38 height 19
click at [1082, 528] on input "False" at bounding box center [1074, 520] width 18 height 15
radio input "true"
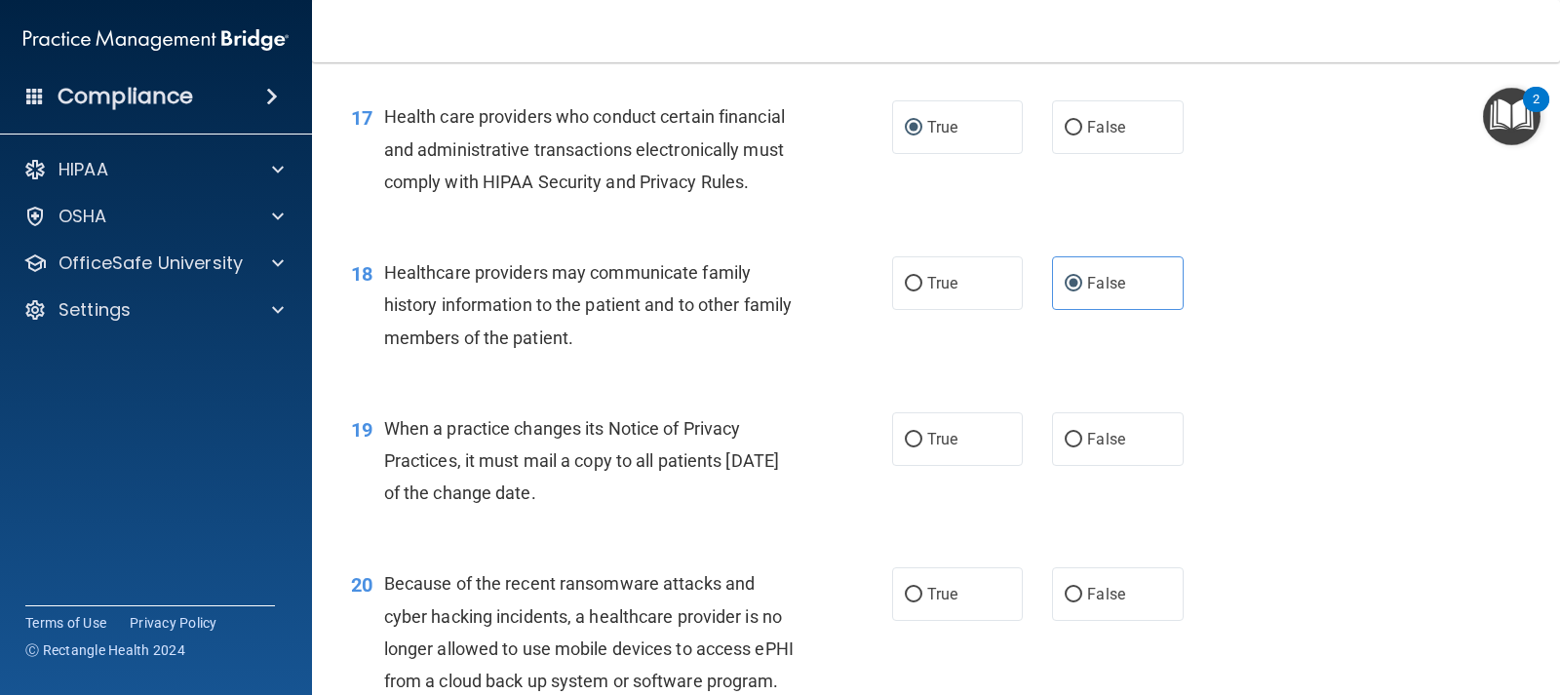
scroll to position [2828, 0]
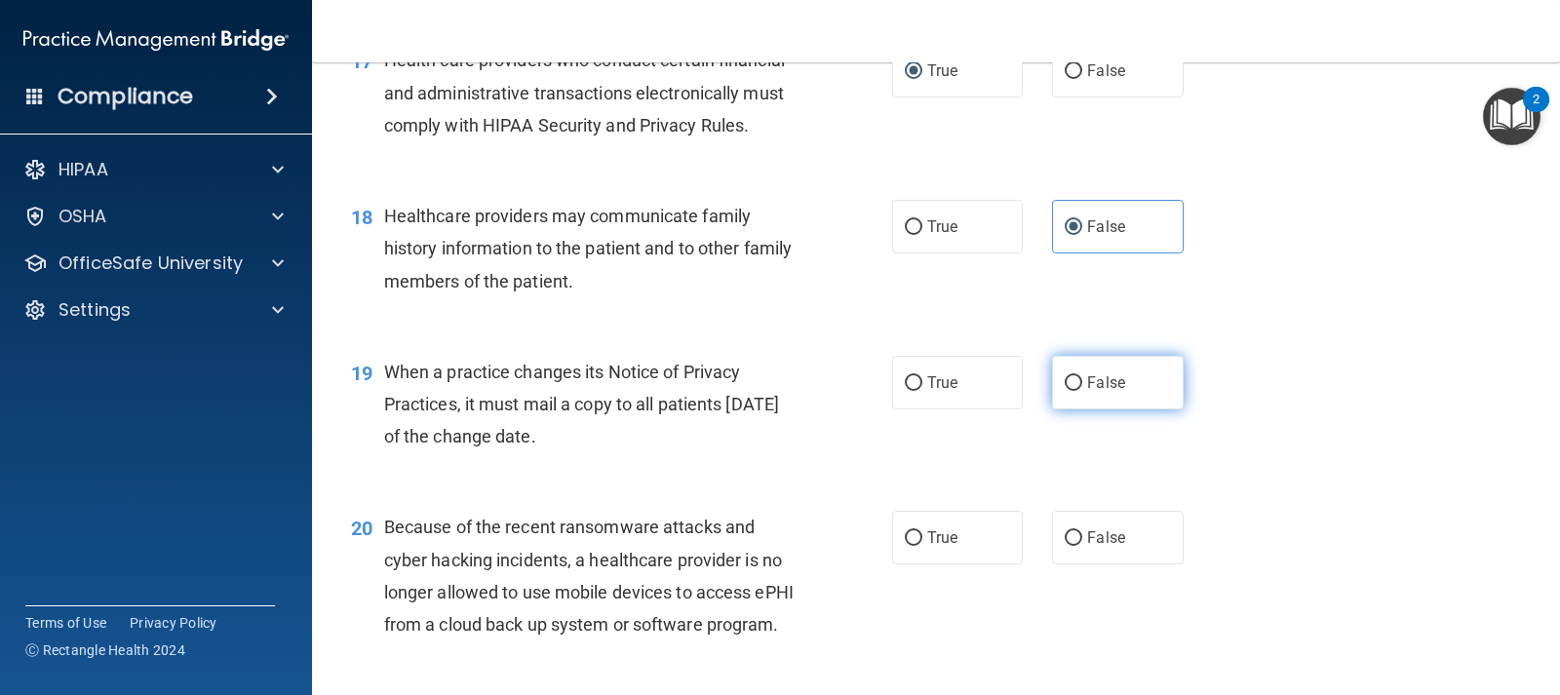
click at [1115, 392] on span "False" at bounding box center [1106, 382] width 38 height 19
click at [1082, 391] on input "False" at bounding box center [1074, 383] width 18 height 15
radio input "true"
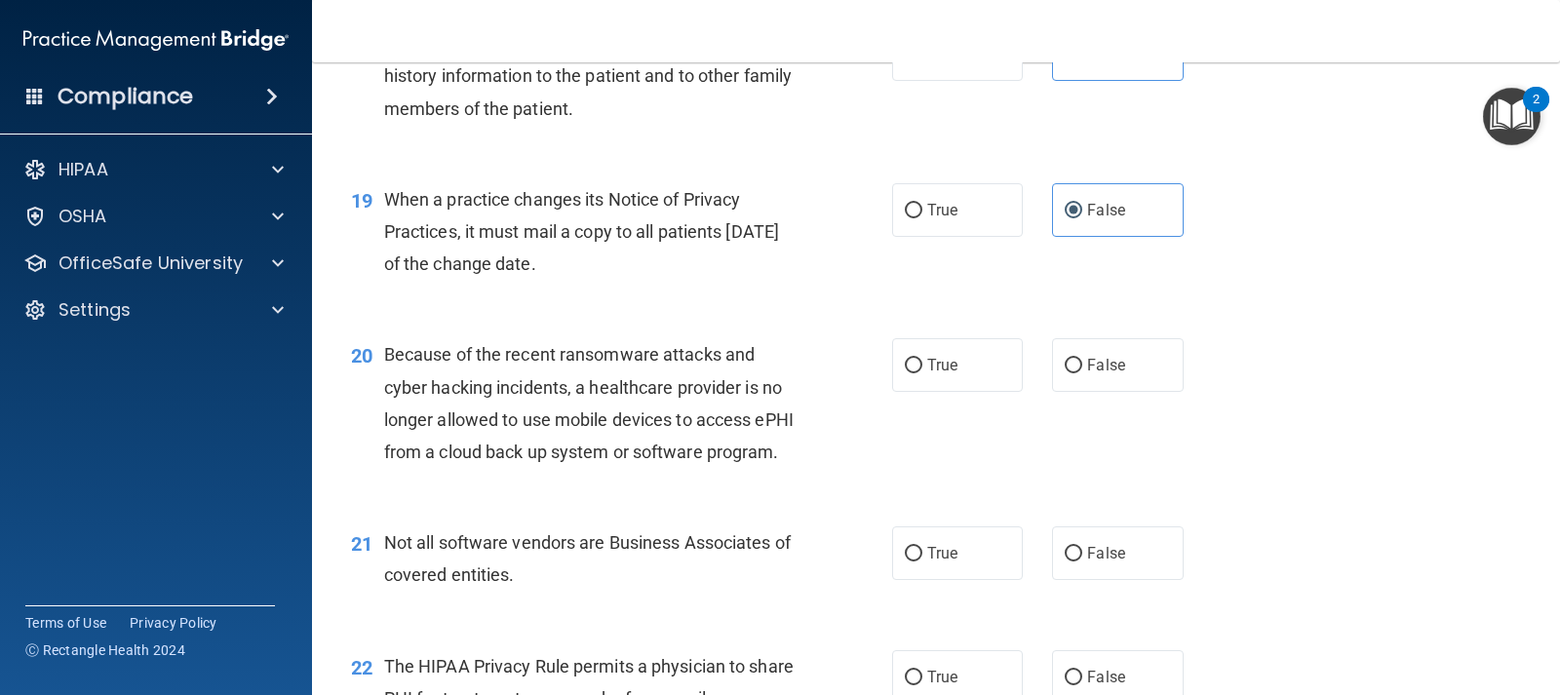
scroll to position [3120, 0]
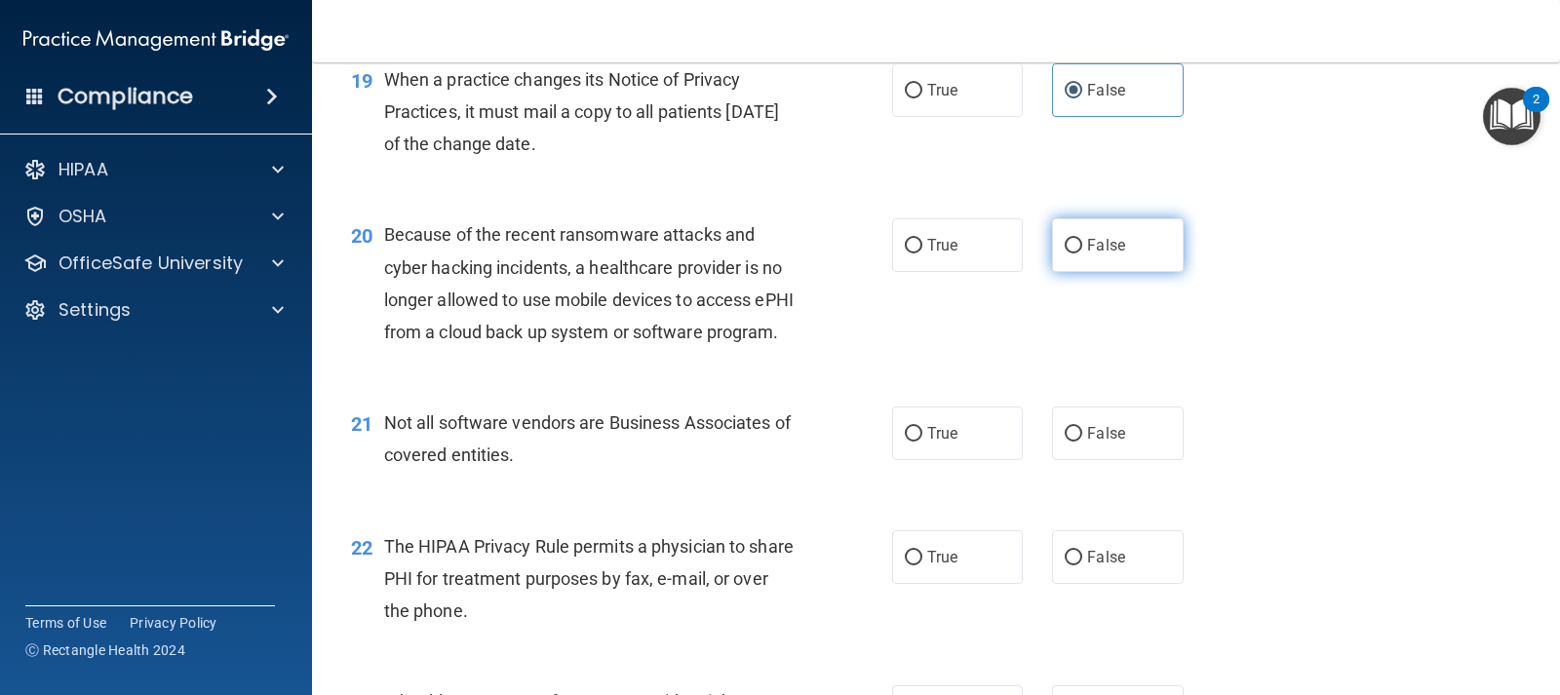
click at [1111, 255] on span "False" at bounding box center [1106, 245] width 38 height 19
click at [1082, 254] on input "False" at bounding box center [1074, 246] width 18 height 15
radio input "true"
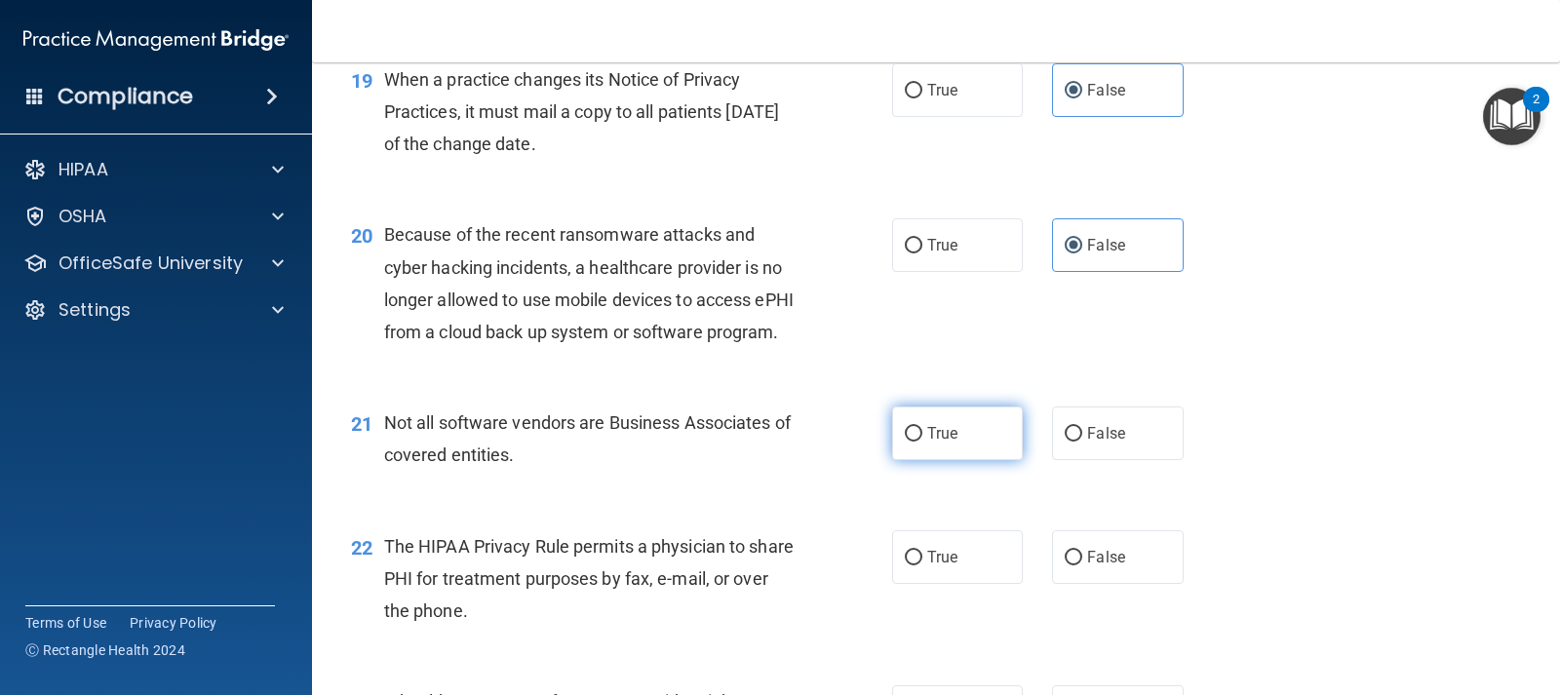
click at [906, 442] on input "True" at bounding box center [914, 434] width 18 height 15
radio input "true"
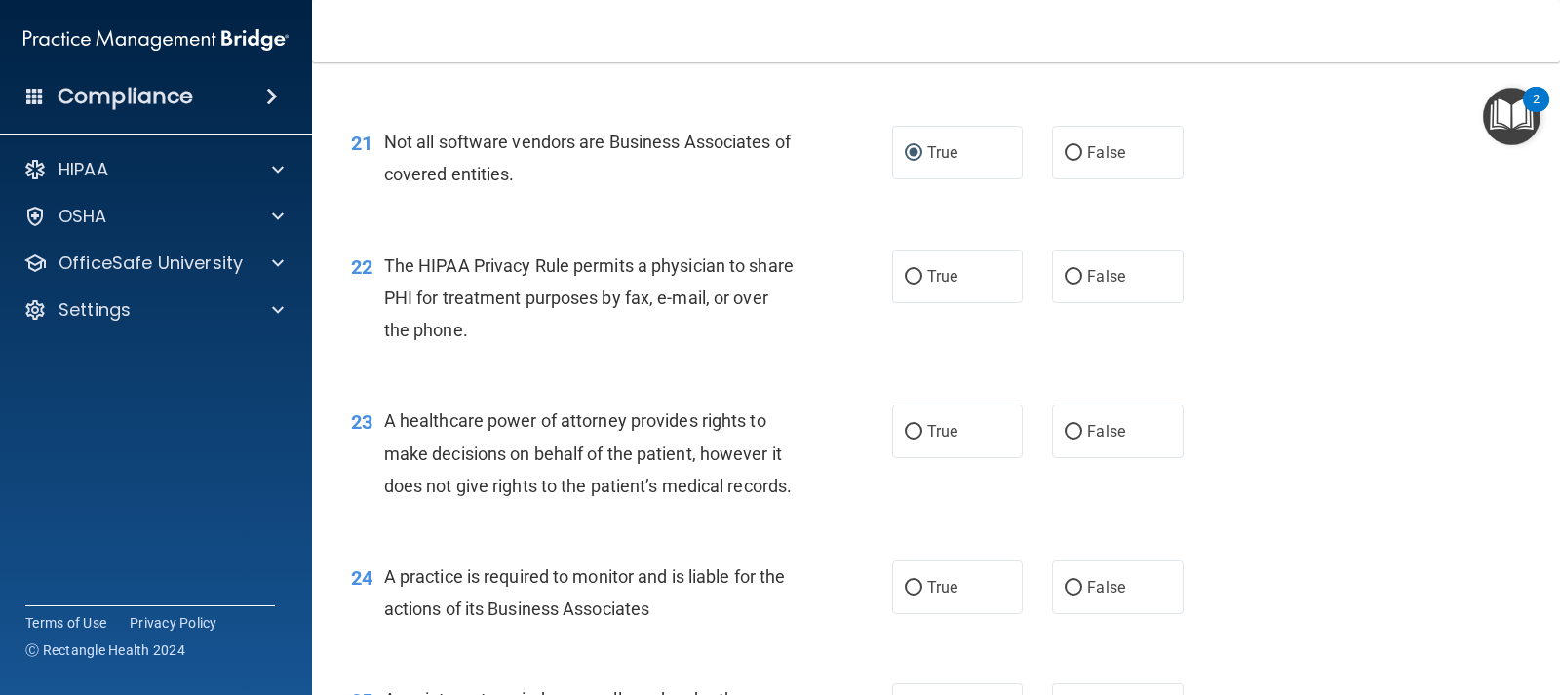
scroll to position [3413, 0]
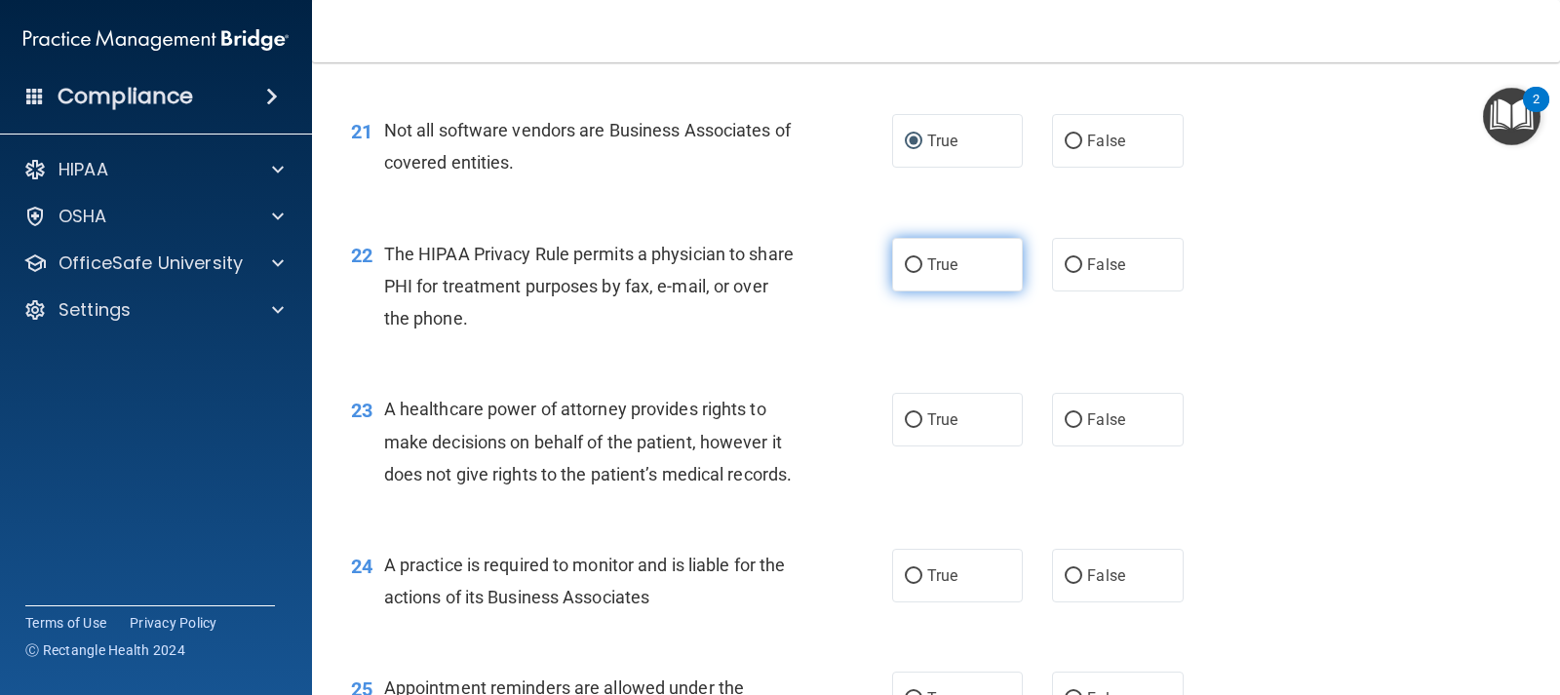
click at [946, 292] on label "True" at bounding box center [957, 265] width 131 height 54
click at [922, 273] on input "True" at bounding box center [914, 265] width 18 height 15
radio input "true"
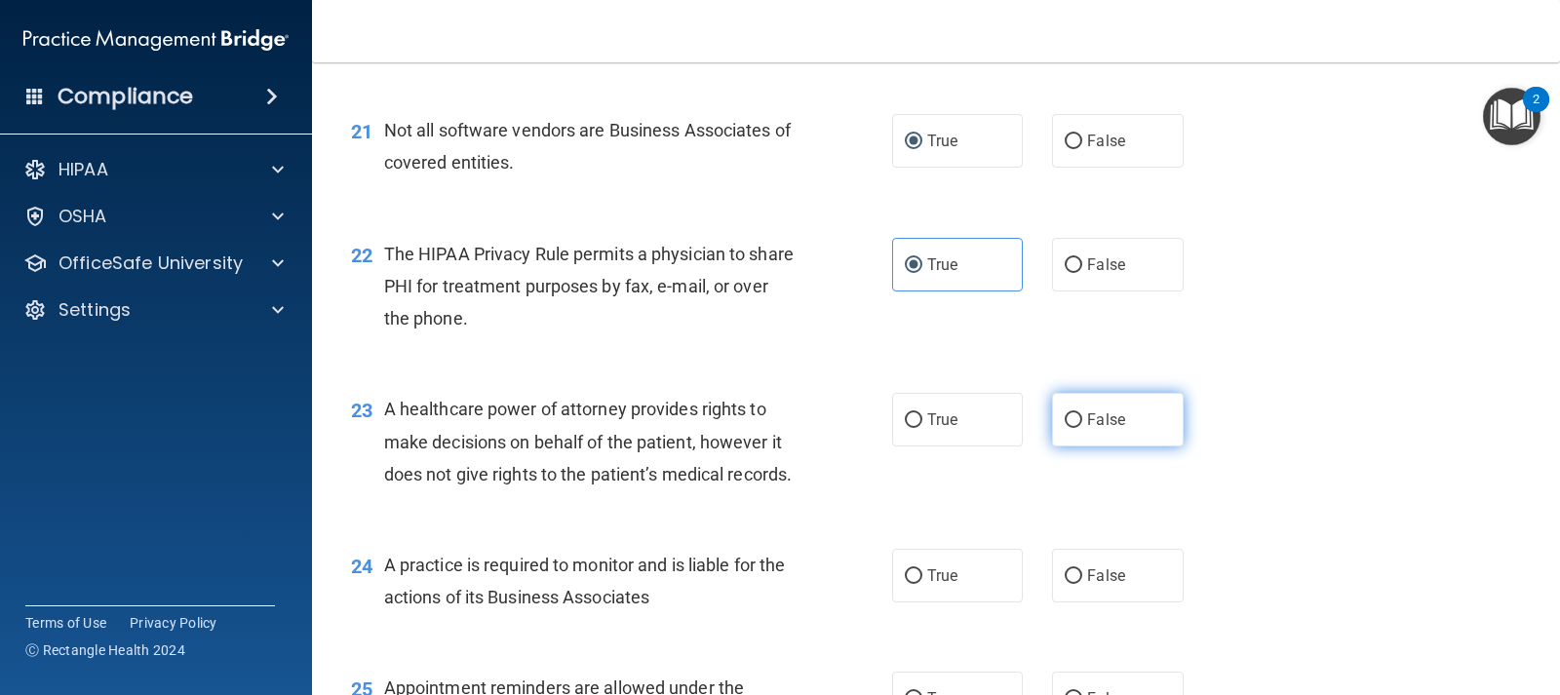
click at [1087, 429] on span "False" at bounding box center [1106, 420] width 38 height 19
click at [1082, 428] on input "False" at bounding box center [1074, 420] width 18 height 15
radio input "true"
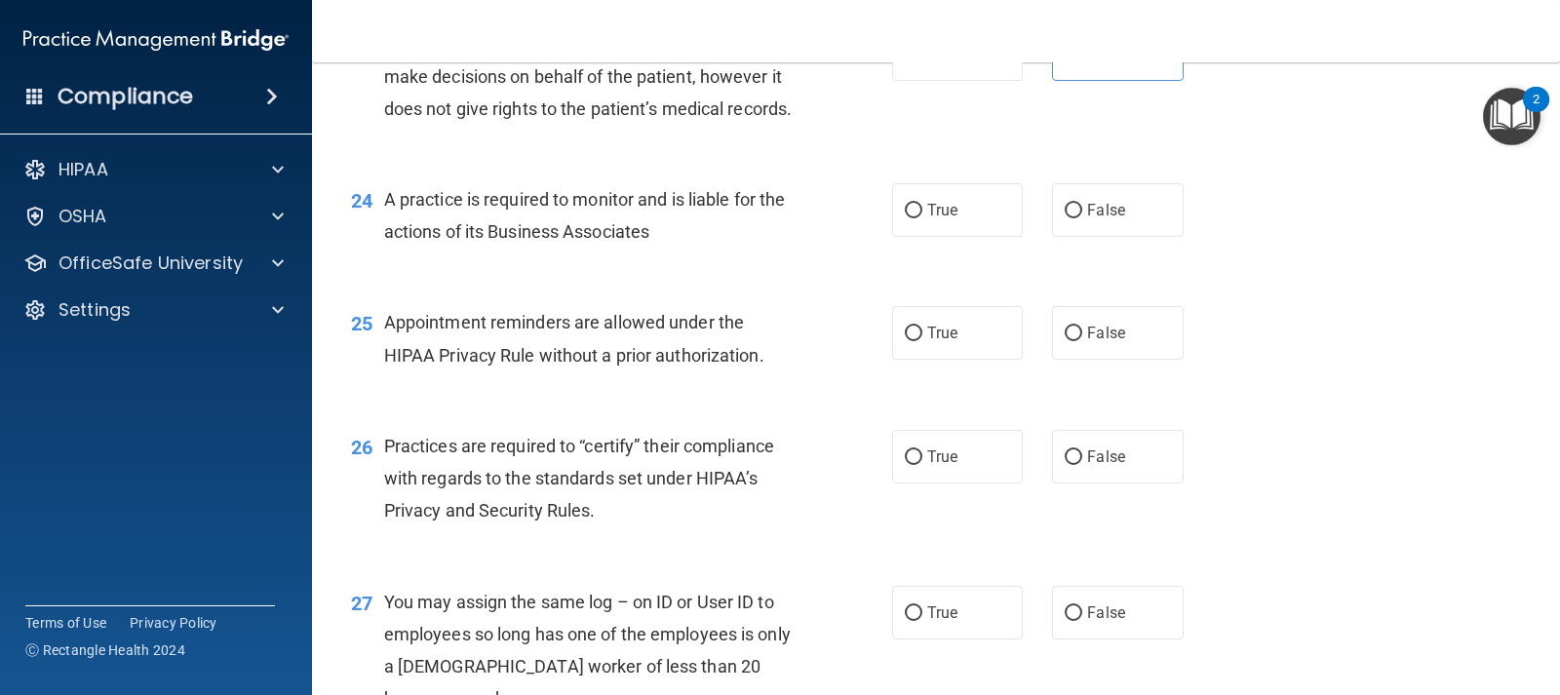
scroll to position [3803, 0]
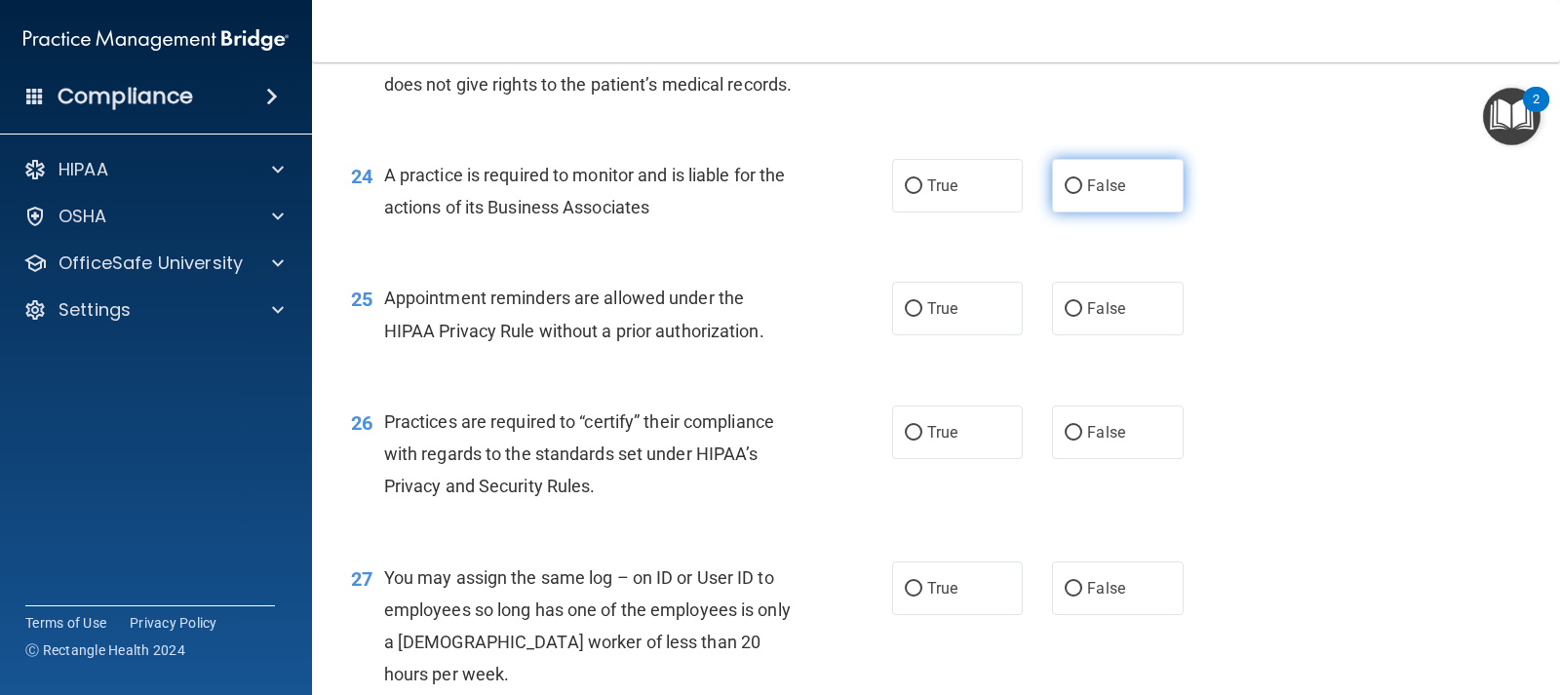
click at [1141, 213] on label "False" at bounding box center [1117, 186] width 131 height 54
click at [1082, 194] on input "False" at bounding box center [1074, 186] width 18 height 15
radio input "true"
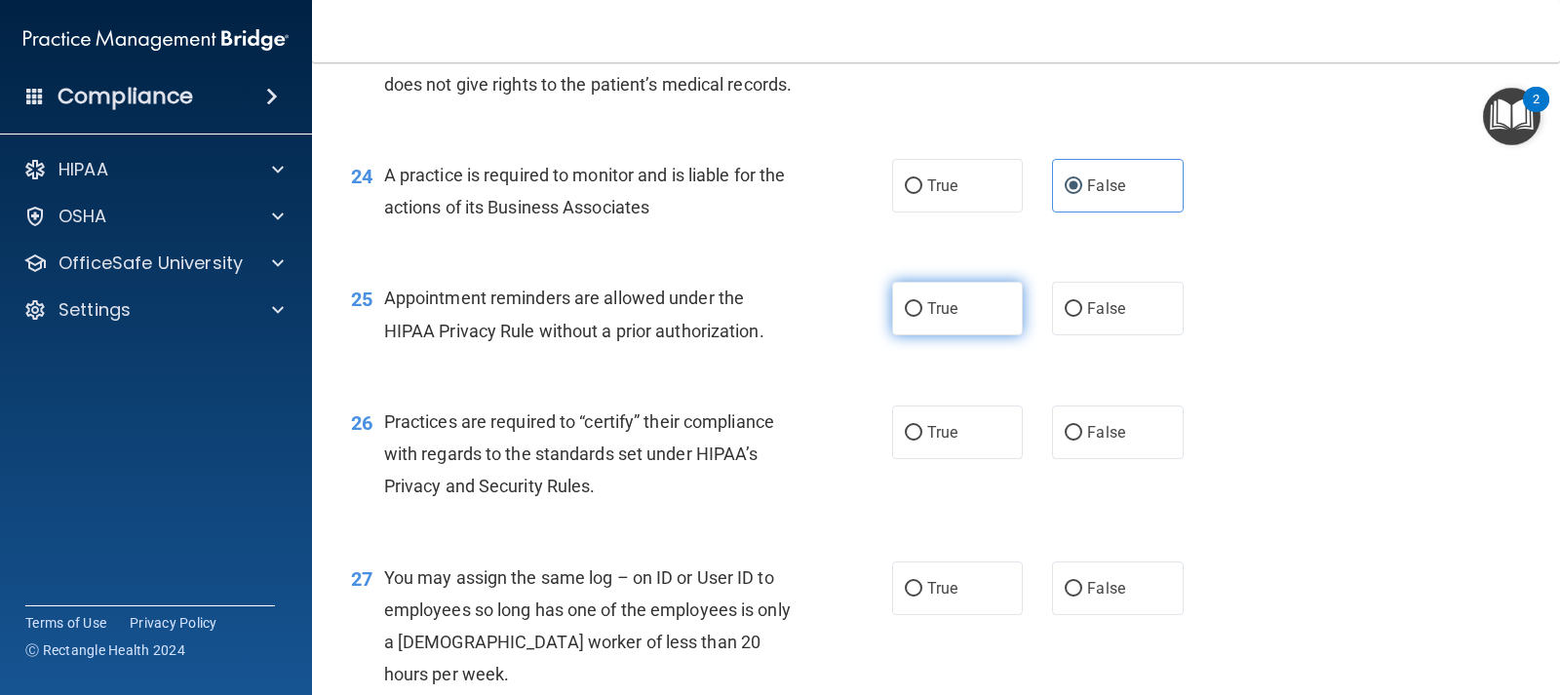
click at [927, 335] on label "True" at bounding box center [957, 309] width 131 height 54
click at [922, 317] on input "True" at bounding box center [914, 309] width 18 height 15
radio input "true"
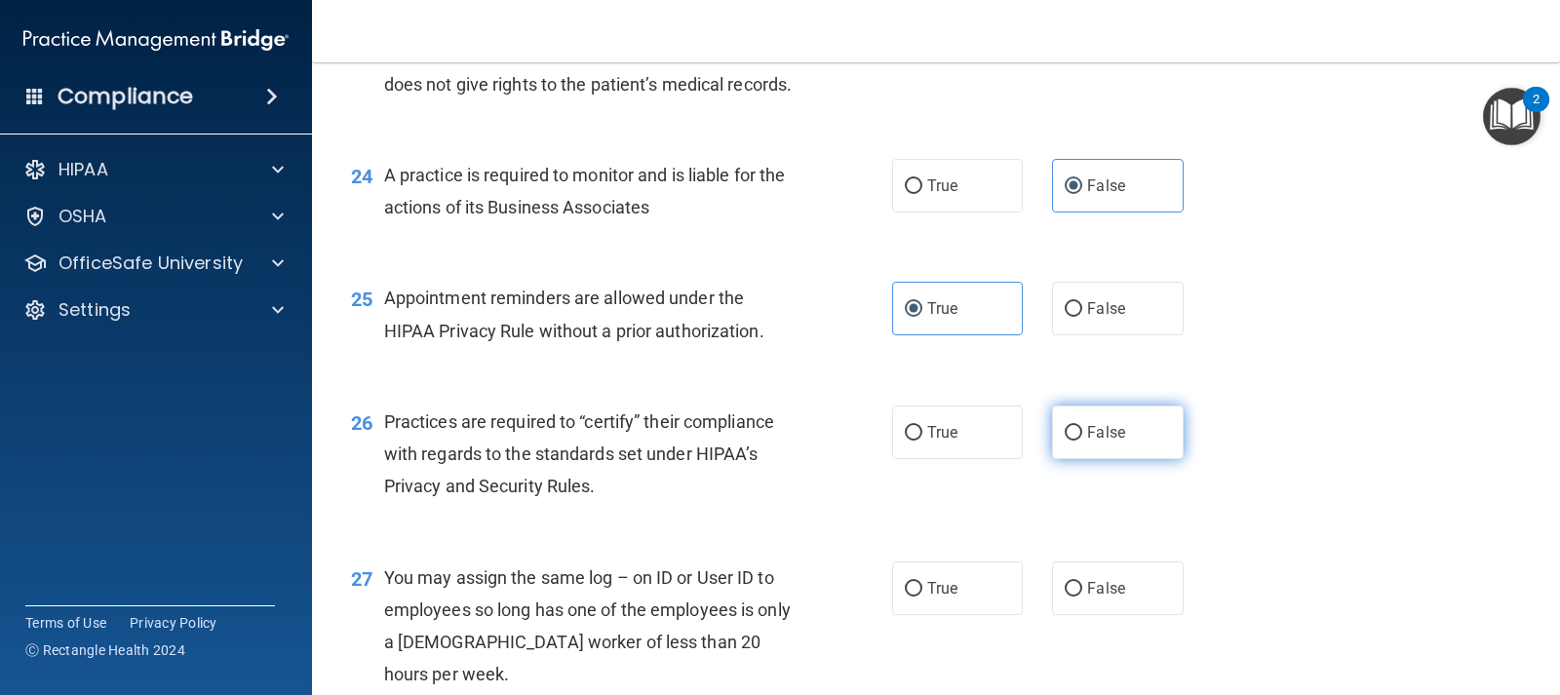
click at [1091, 459] on label "False" at bounding box center [1117, 433] width 131 height 54
click at [1082, 441] on input "False" at bounding box center [1074, 433] width 18 height 15
radio input "true"
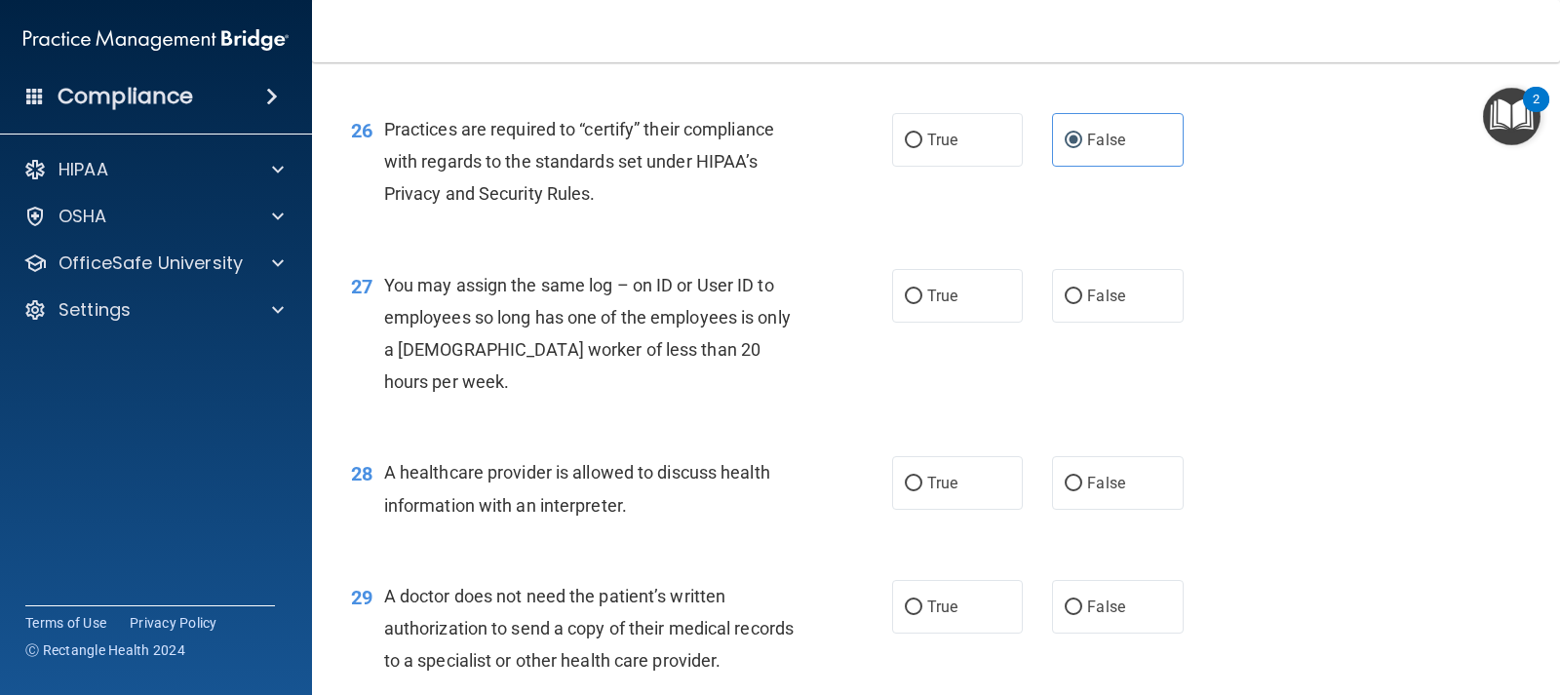
scroll to position [4193, 0]
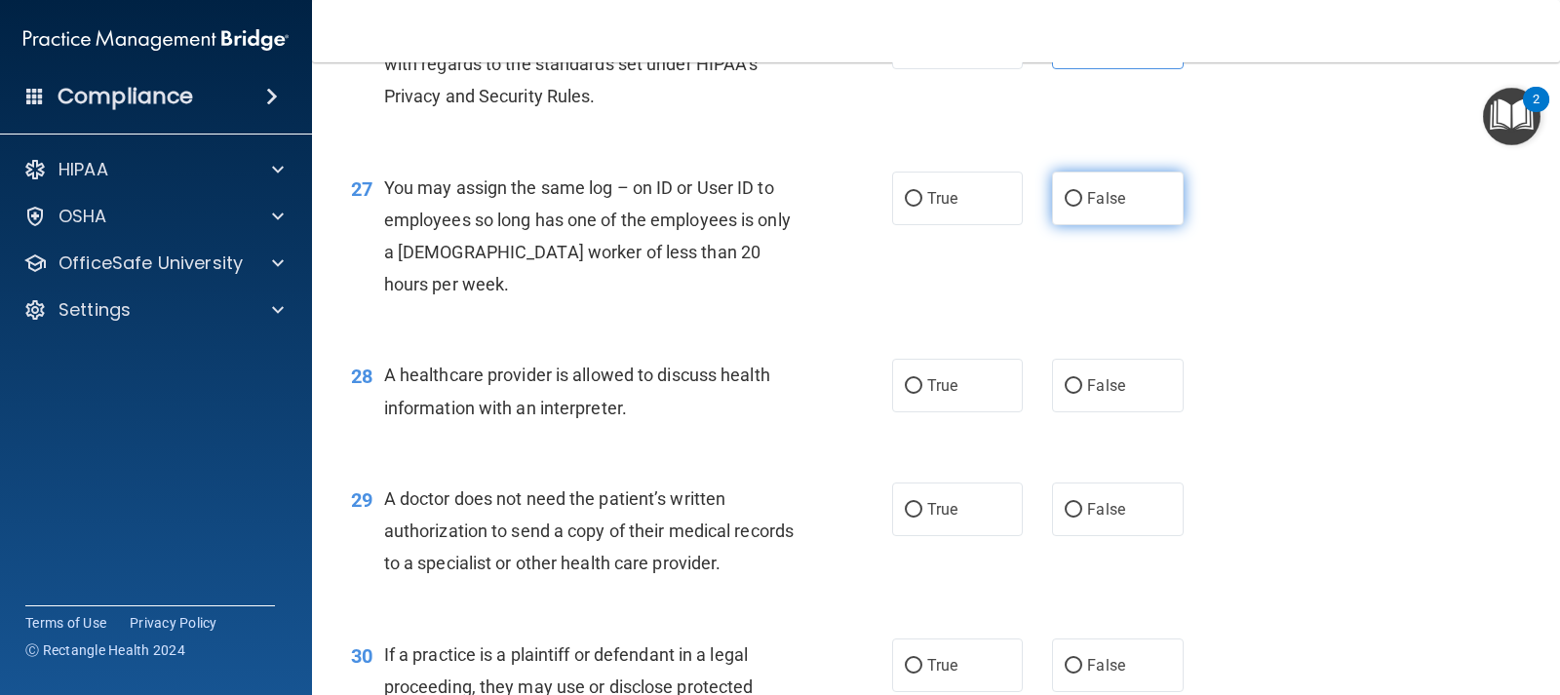
click at [1083, 225] on label "False" at bounding box center [1117, 199] width 131 height 54
click at [1082, 207] on input "False" at bounding box center [1074, 199] width 18 height 15
radio input "true"
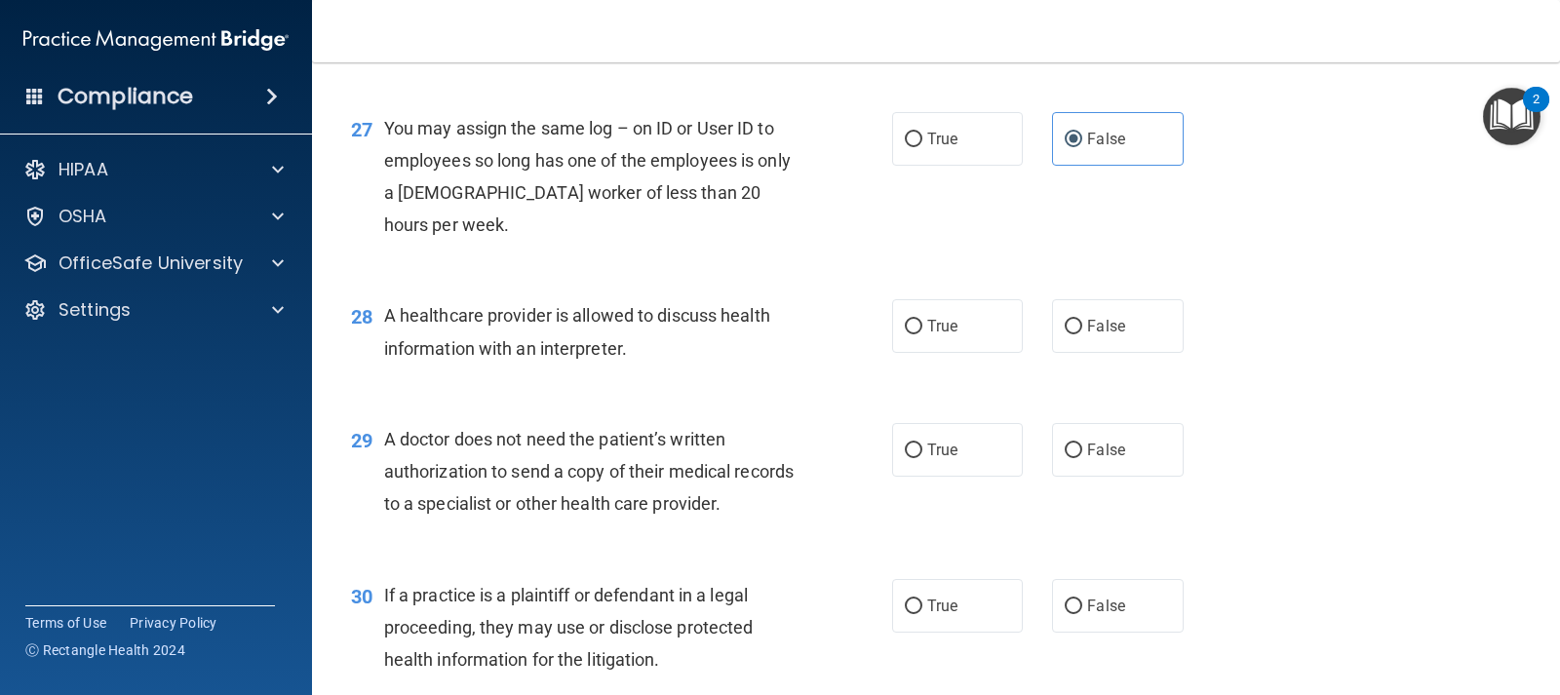
scroll to position [4492, 0]
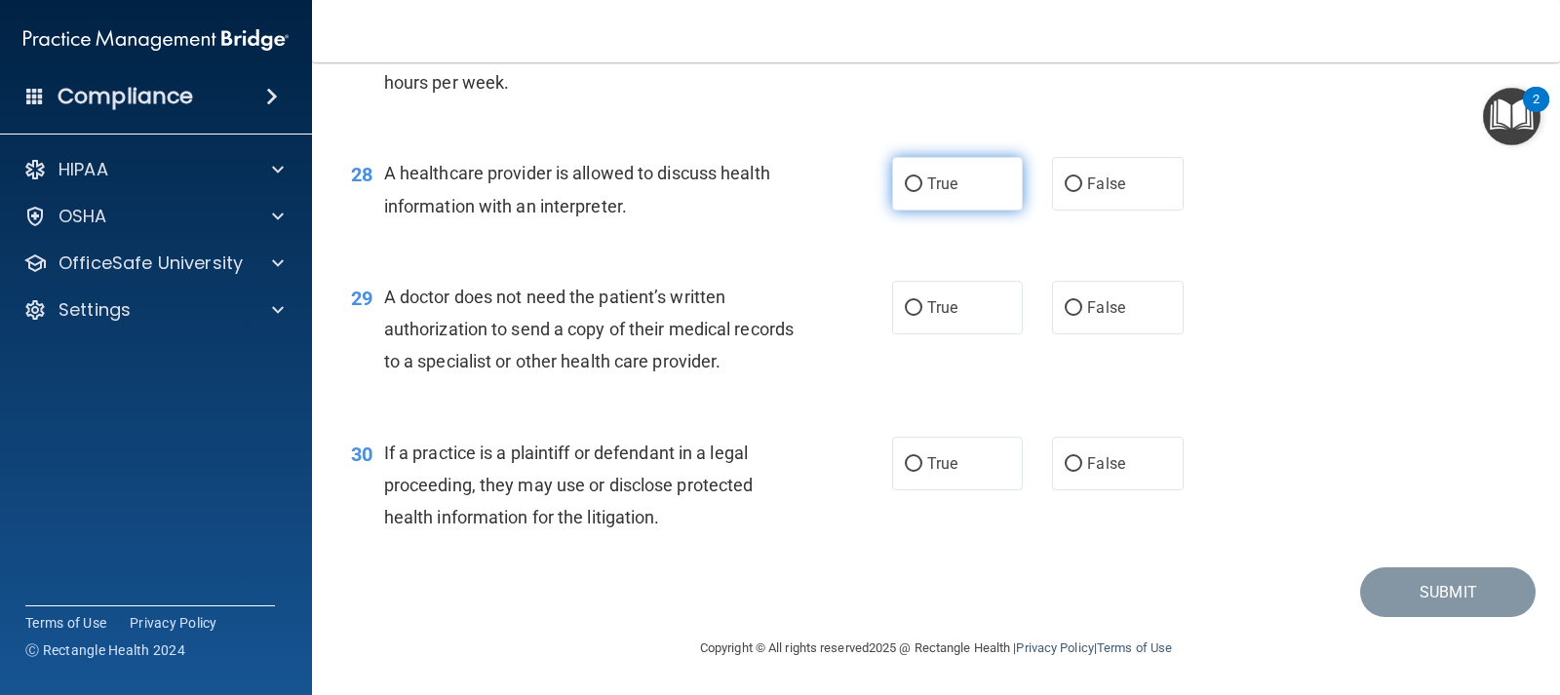
click at [916, 193] on label "True" at bounding box center [957, 184] width 131 height 54
click at [916, 192] on input "True" at bounding box center [914, 184] width 18 height 15
radio input "true"
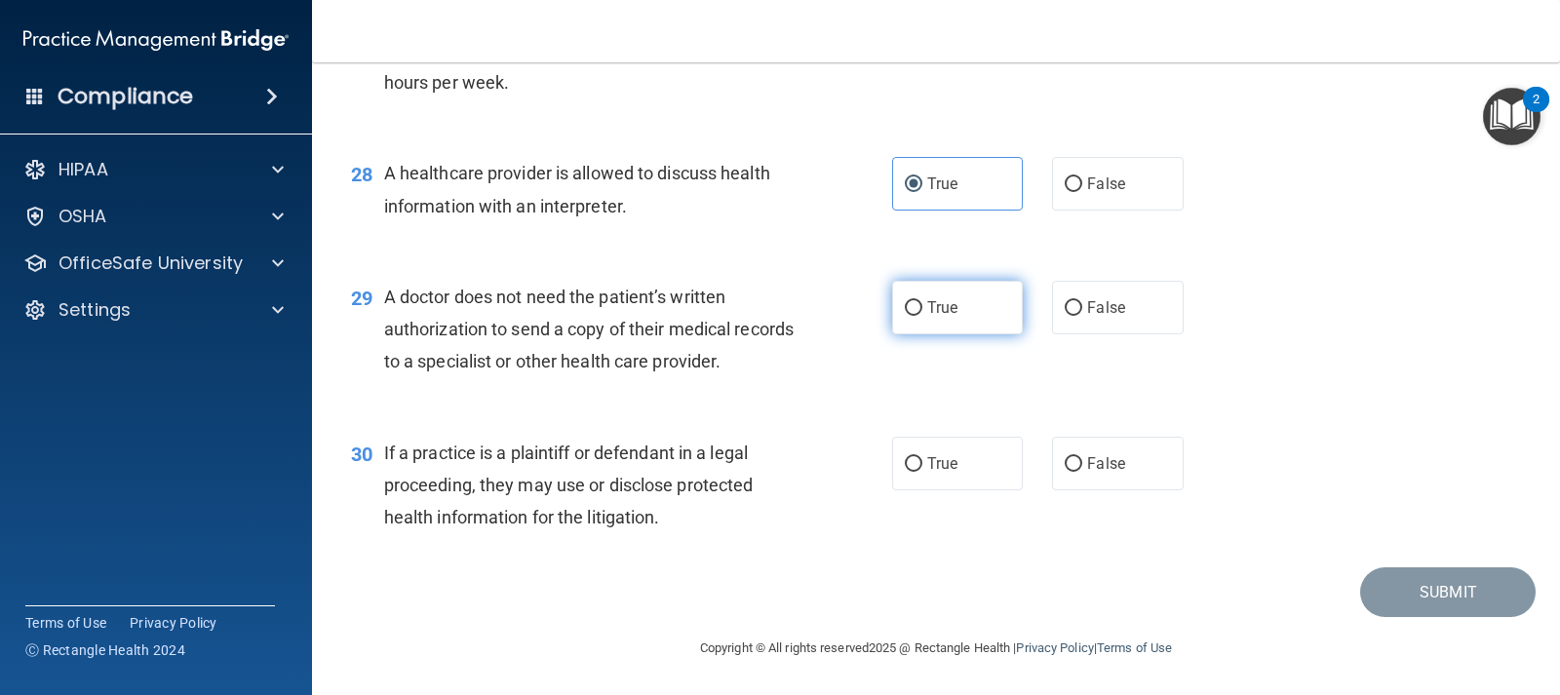
click at [956, 320] on label "True" at bounding box center [957, 308] width 131 height 54
click at [922, 316] on input "True" at bounding box center [914, 308] width 18 height 15
radio input "true"
click at [915, 509] on div "30 If a practice is a plaintiff or defendant in a legal proceeding, they may us…" at bounding box center [935, 490] width 1199 height 156
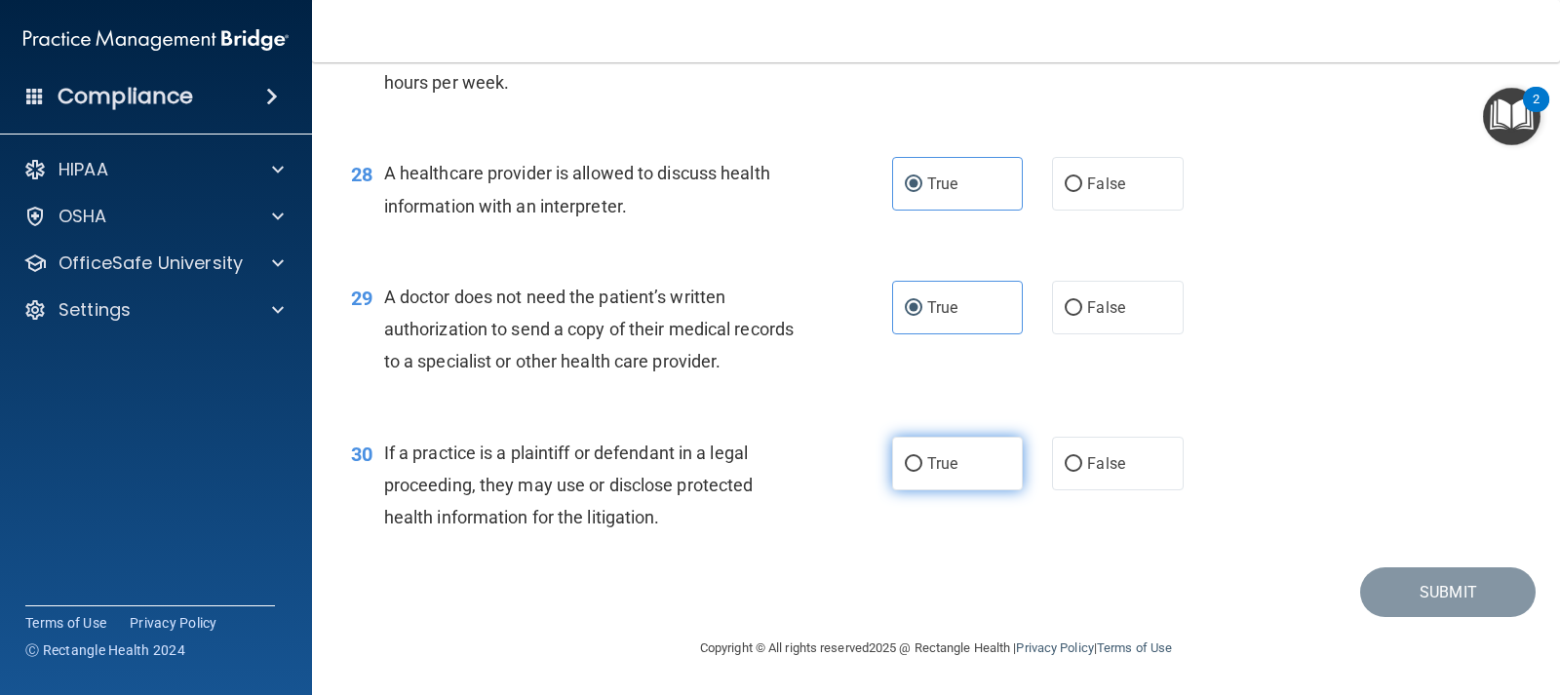
click at [922, 485] on label "True" at bounding box center [957, 464] width 131 height 54
click at [922, 472] on input "True" at bounding box center [914, 464] width 18 height 15
radio input "true"
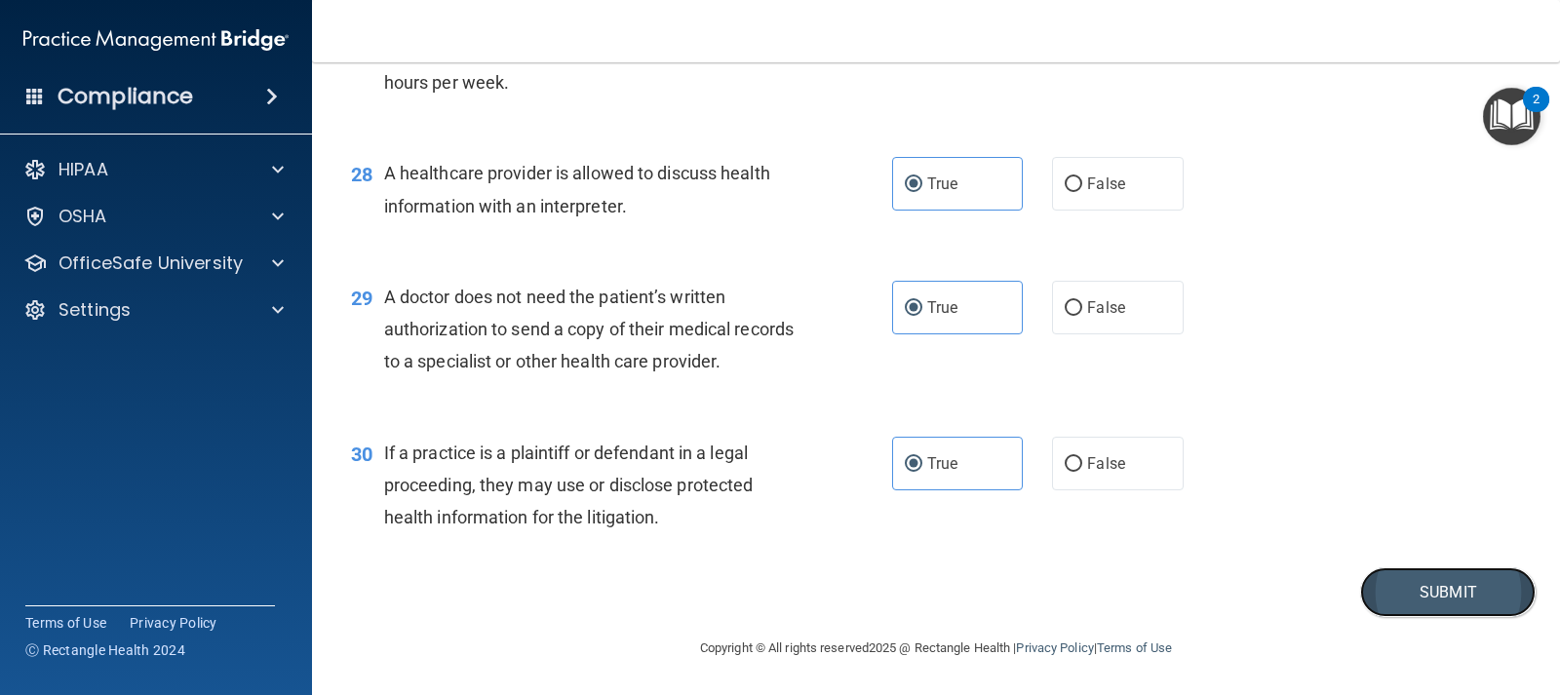
click at [1403, 599] on button "Submit" at bounding box center [1448, 593] width 176 height 50
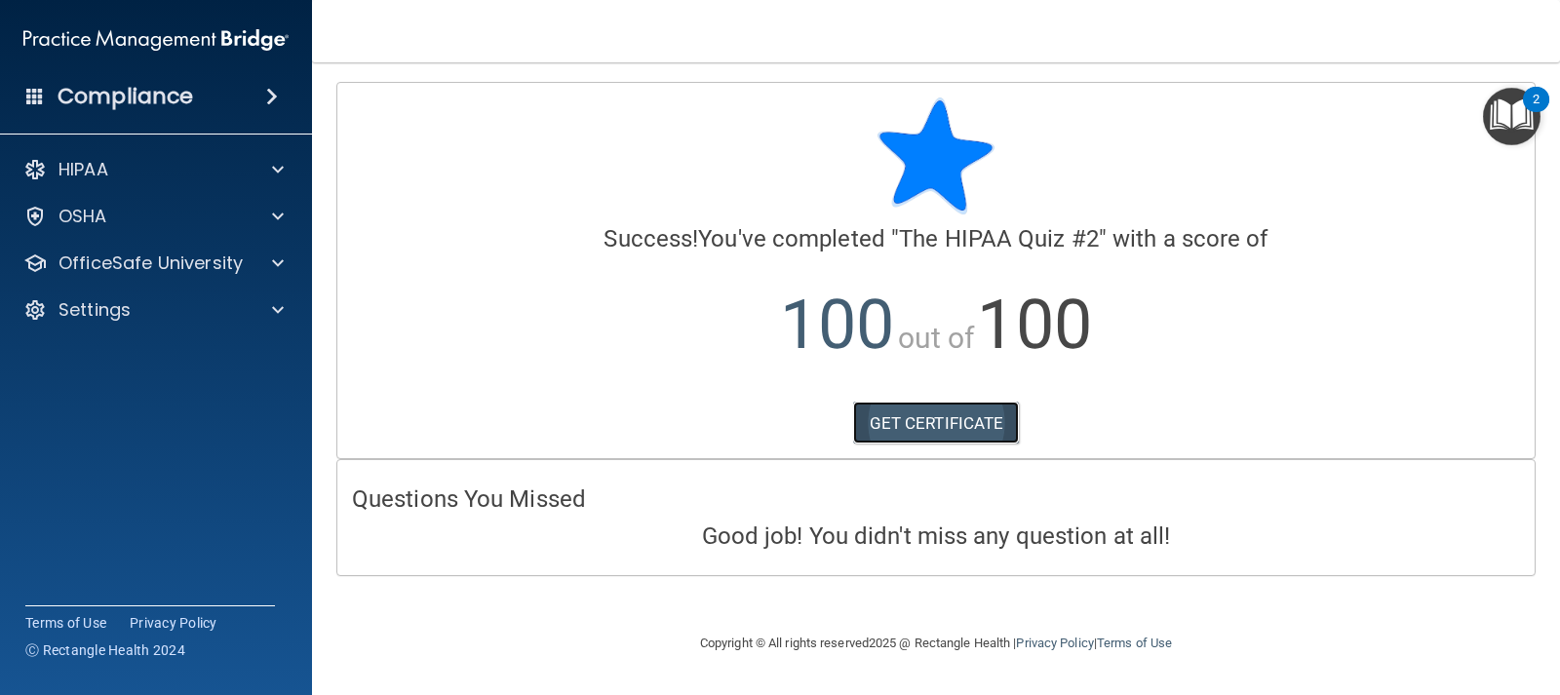
click at [921, 419] on link "GET CERTIFICATE" at bounding box center [936, 423] width 167 height 43
click at [269, 168] on div at bounding box center [275, 169] width 49 height 23
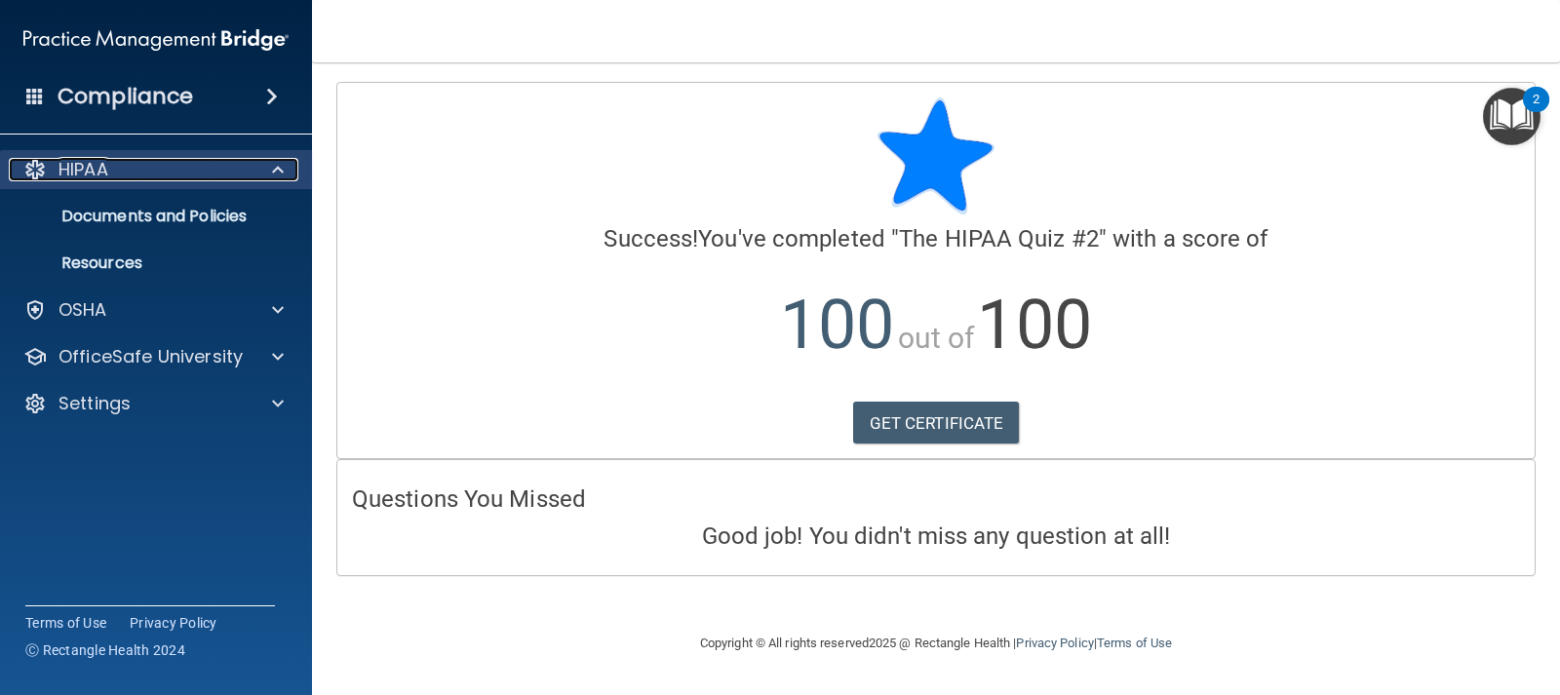
click at [251, 169] on div at bounding box center [275, 169] width 49 height 23
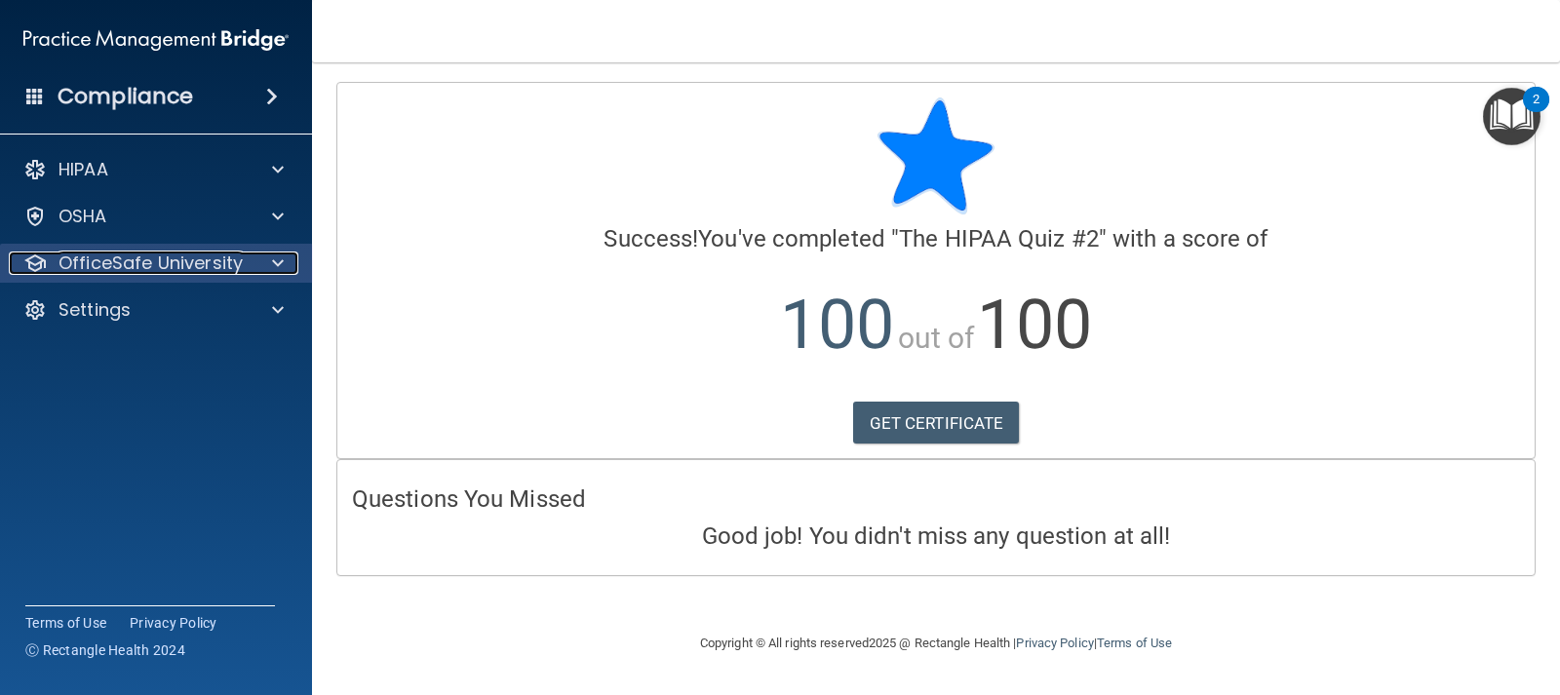
click at [274, 267] on span at bounding box center [278, 263] width 12 height 23
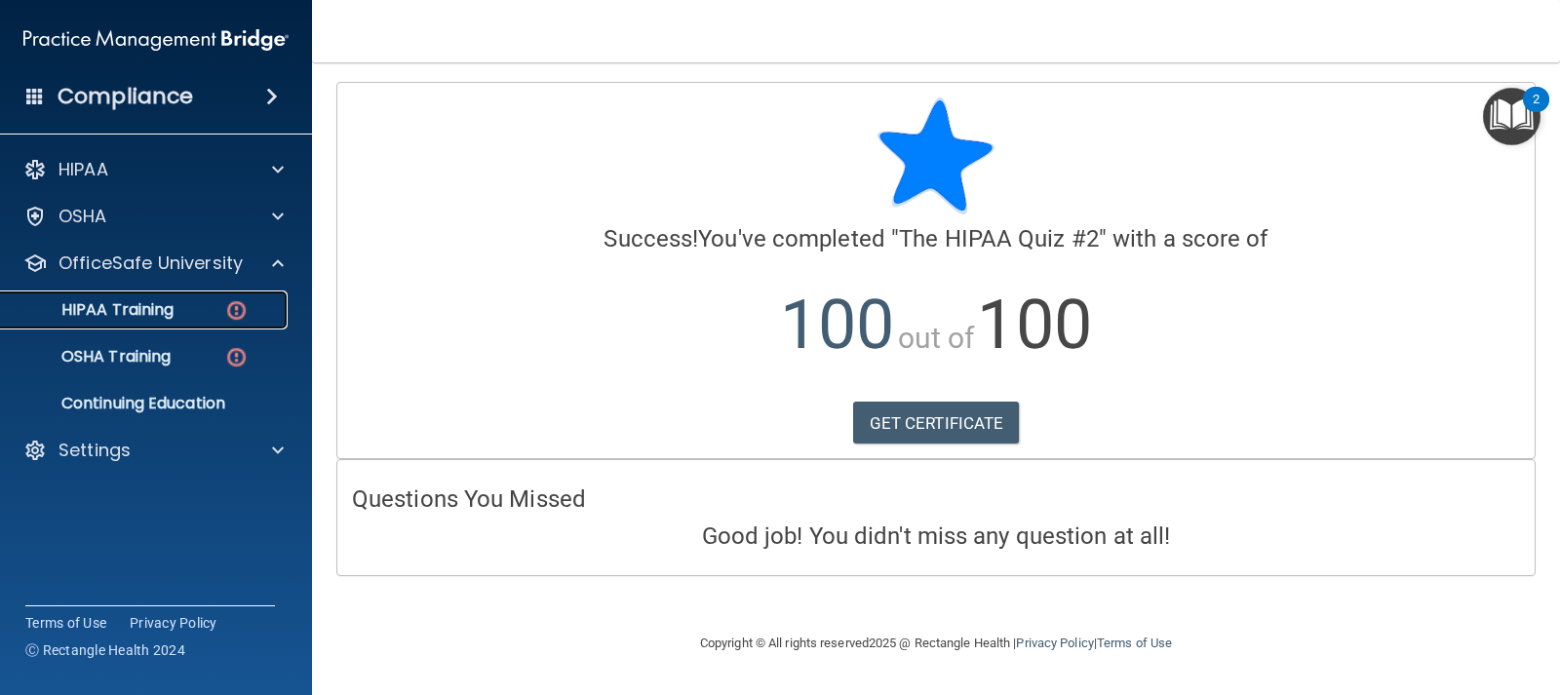
click at [196, 306] on div "HIPAA Training" at bounding box center [146, 310] width 266 height 20
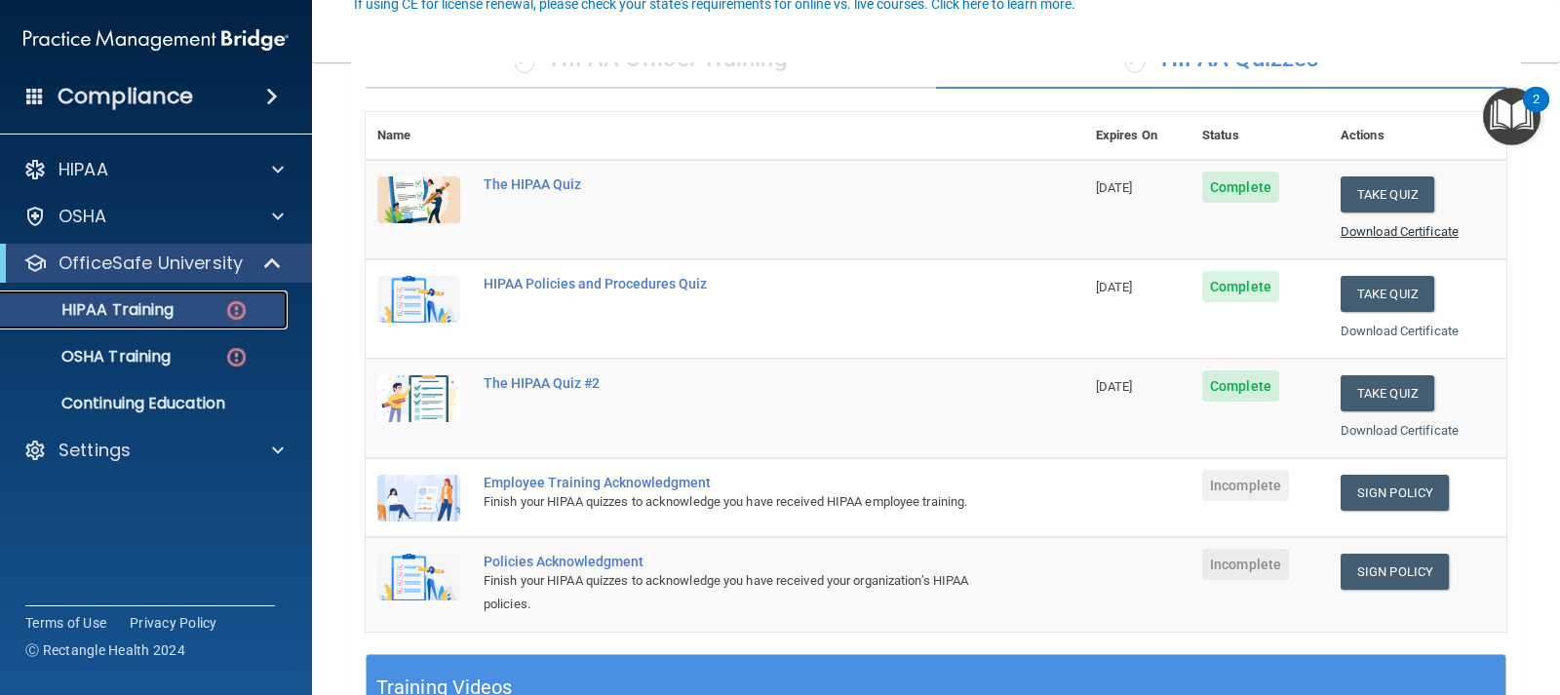
scroll to position [195, 0]
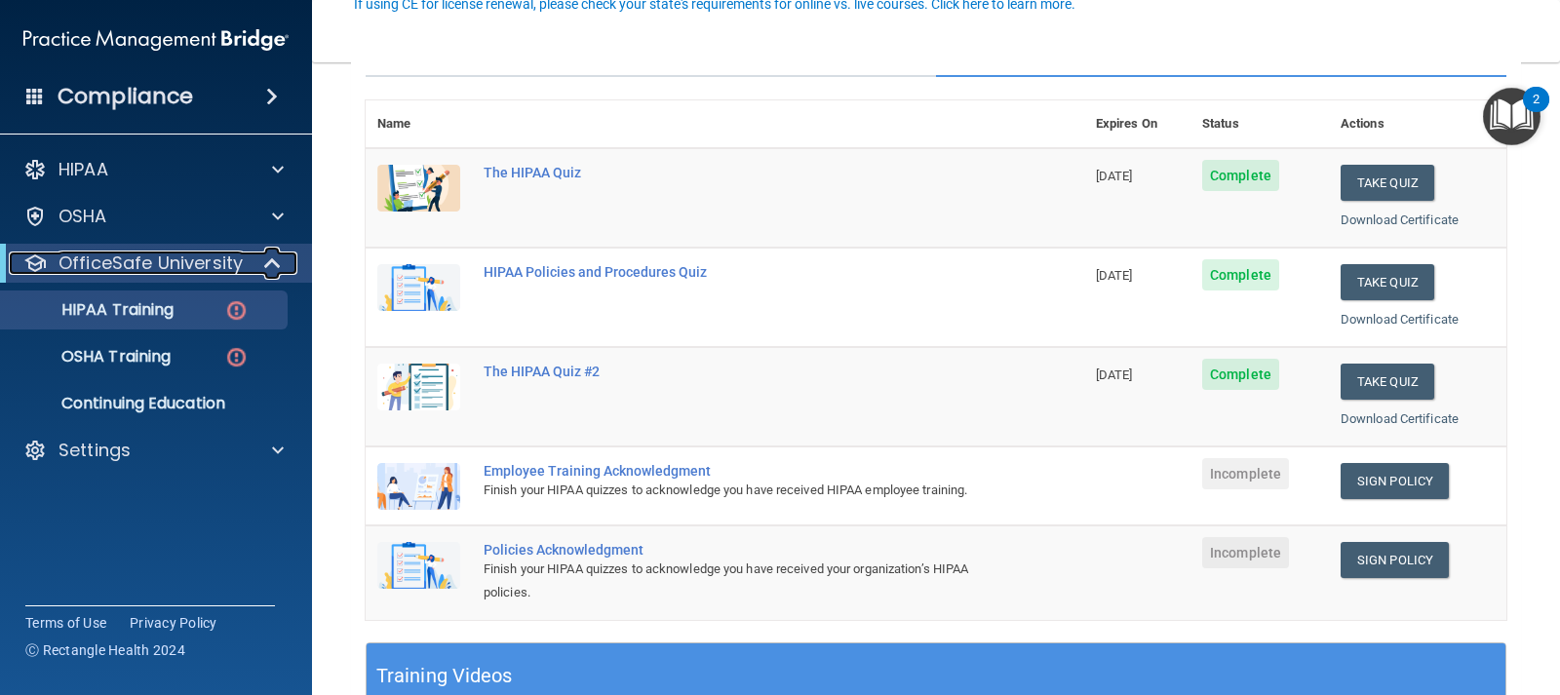
click at [266, 264] on span at bounding box center [274, 263] width 17 height 23
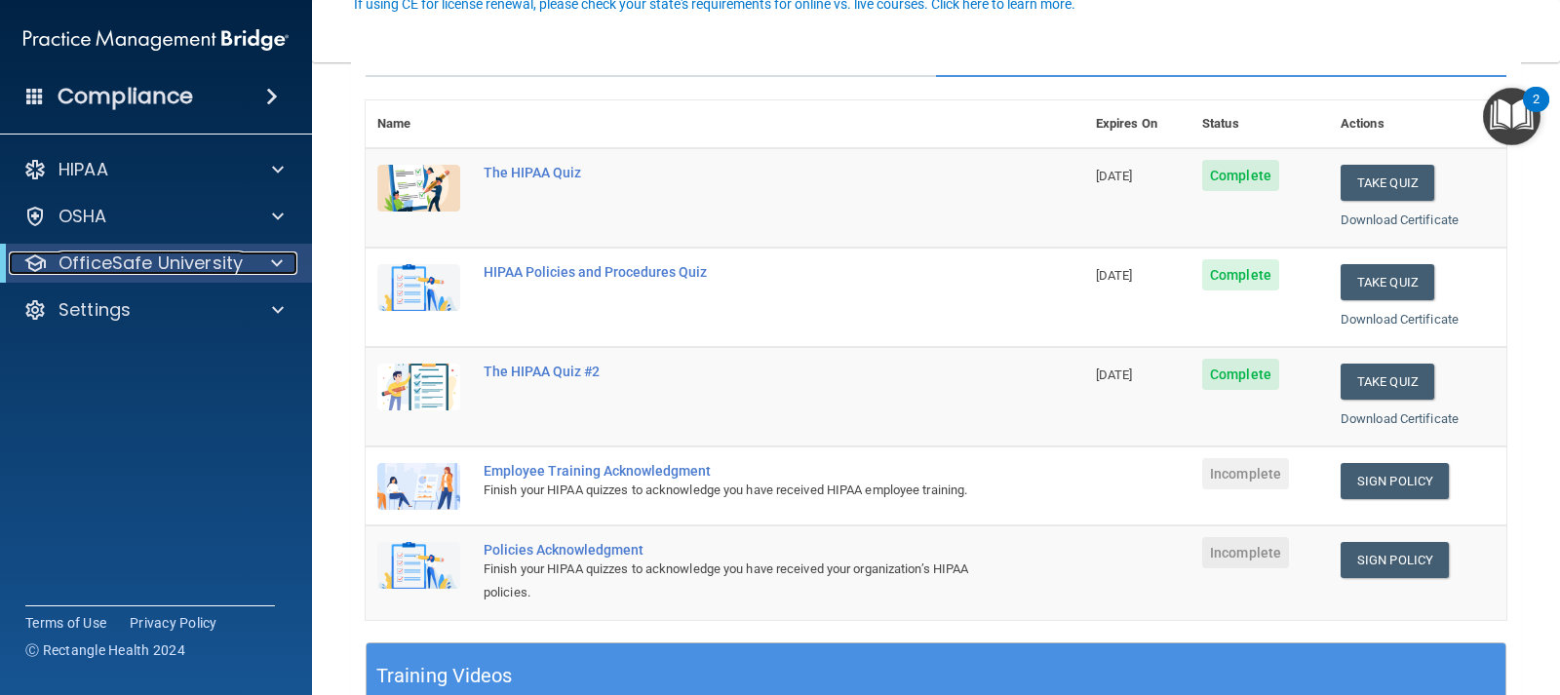
click at [263, 264] on div at bounding box center [274, 263] width 48 height 23
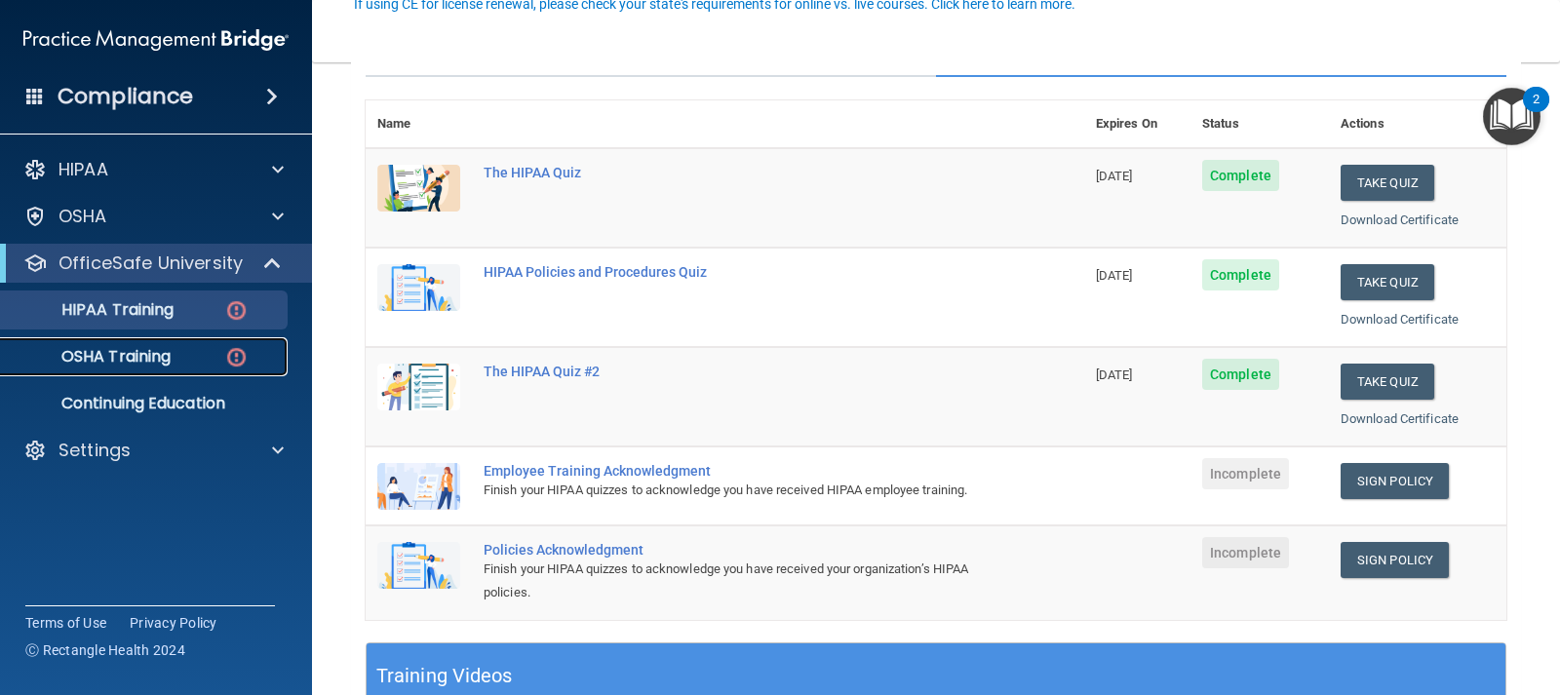
click at [135, 358] on p "OSHA Training" at bounding box center [92, 357] width 158 height 20
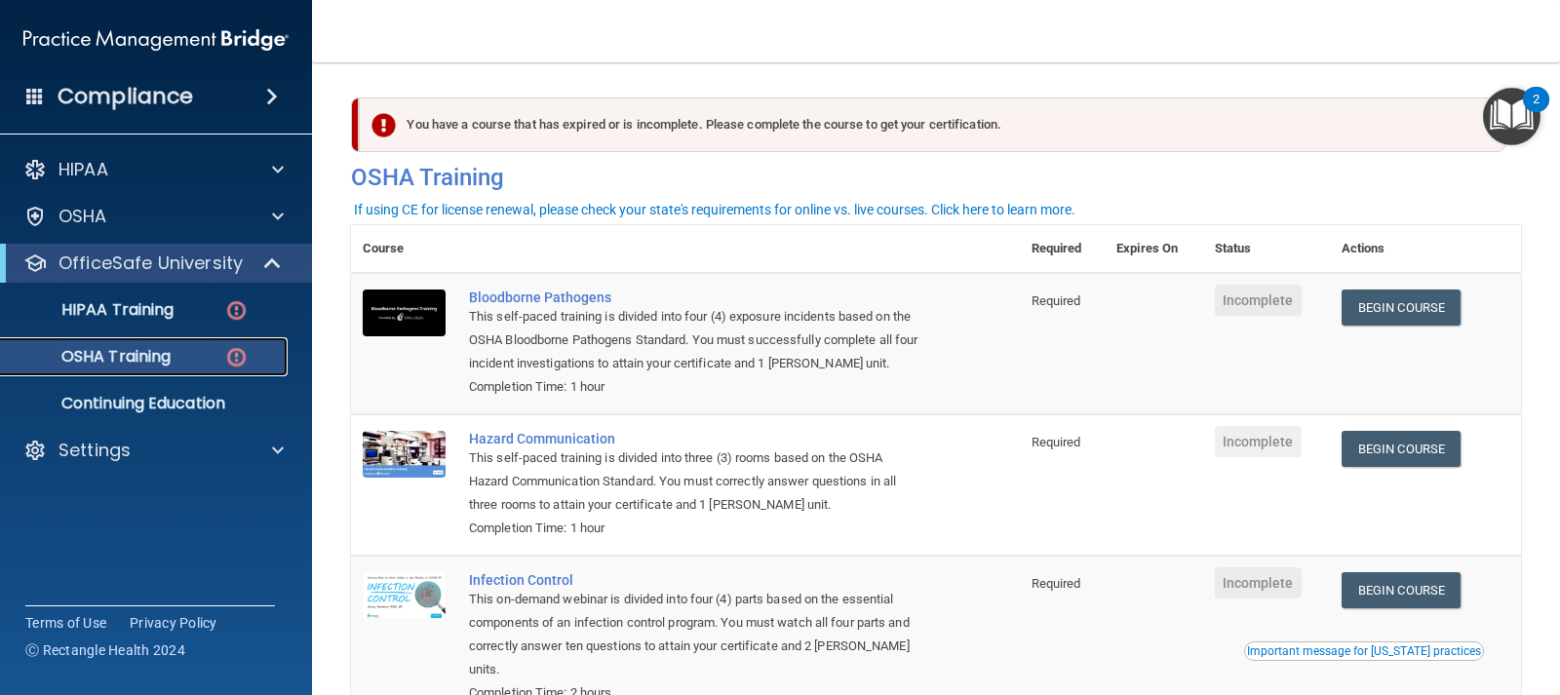
scroll to position [98, 0]
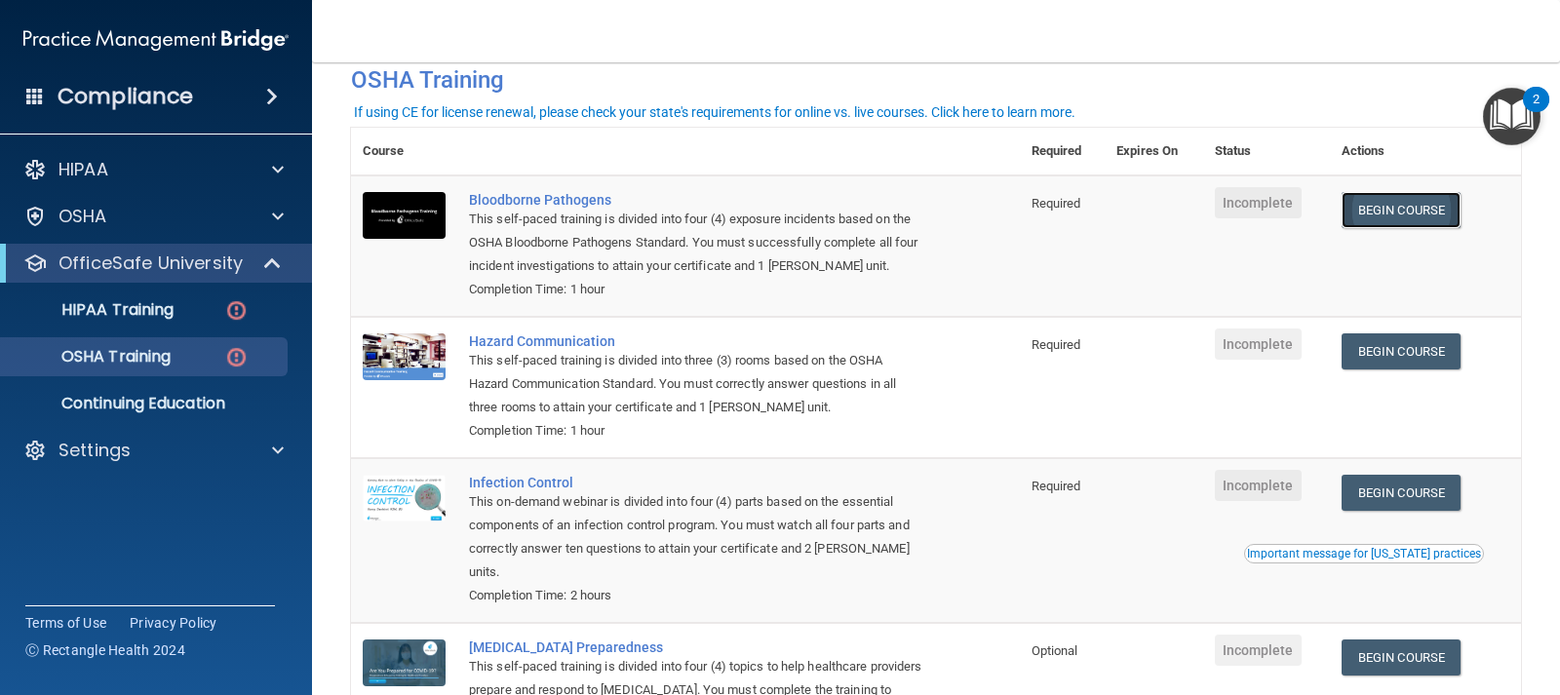
click at [1414, 212] on link "Begin Course" at bounding box center [1401, 210] width 119 height 36
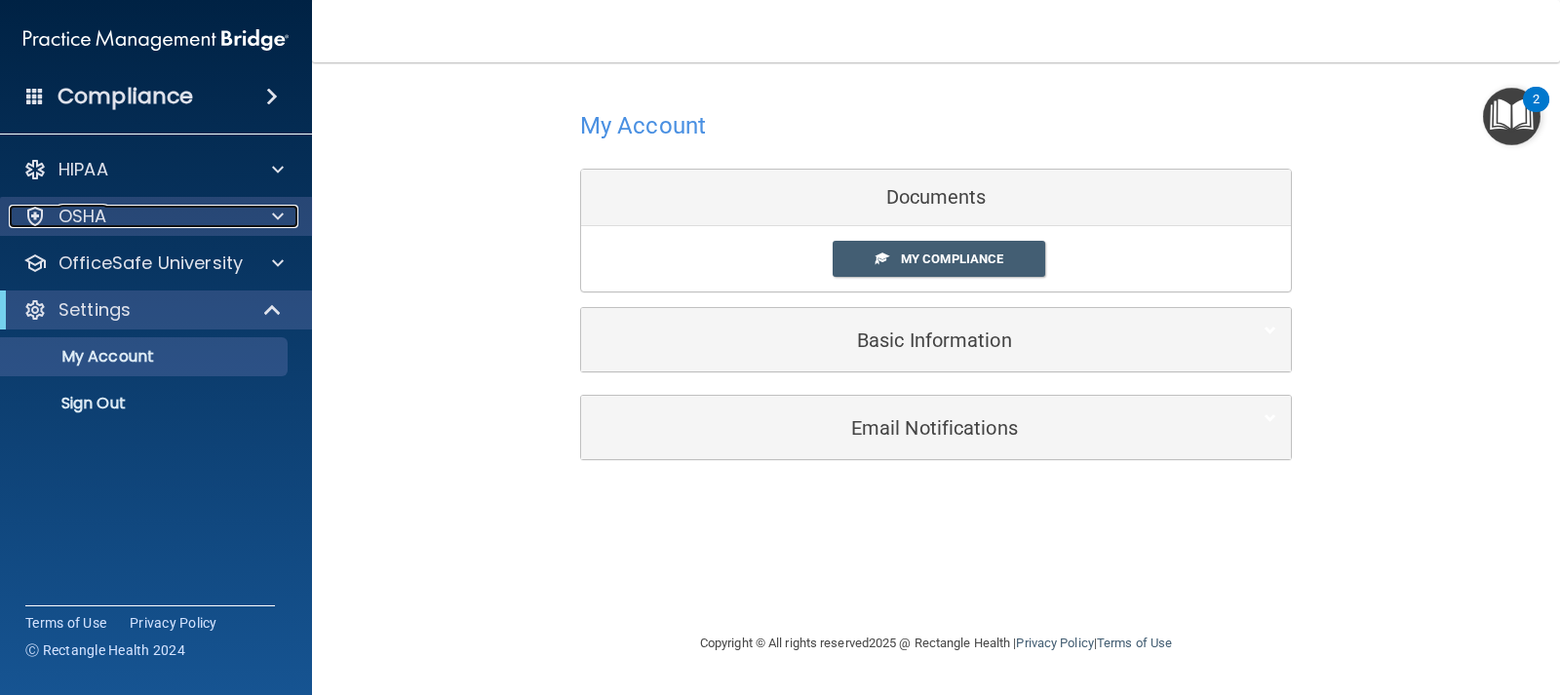
click at [267, 214] on div at bounding box center [275, 216] width 49 height 23
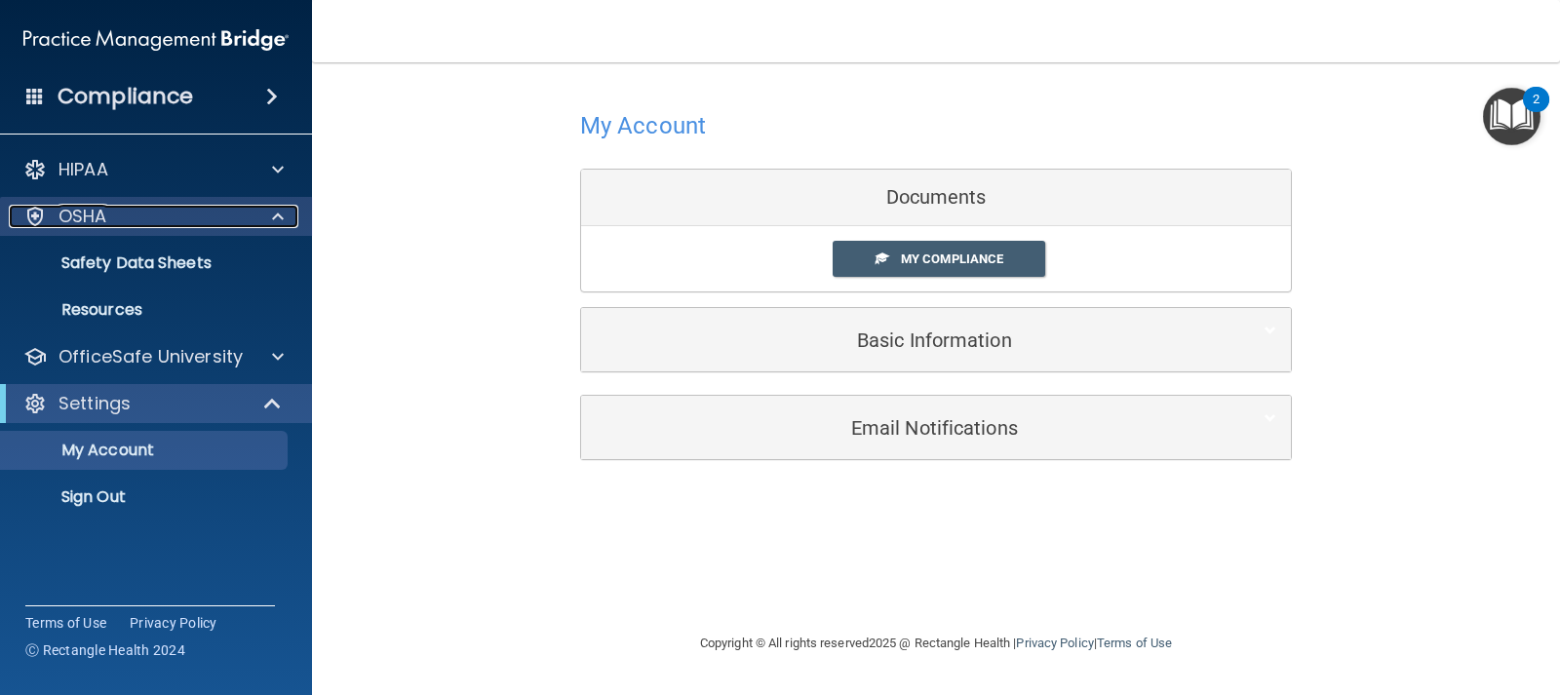
click at [267, 214] on div at bounding box center [275, 216] width 49 height 23
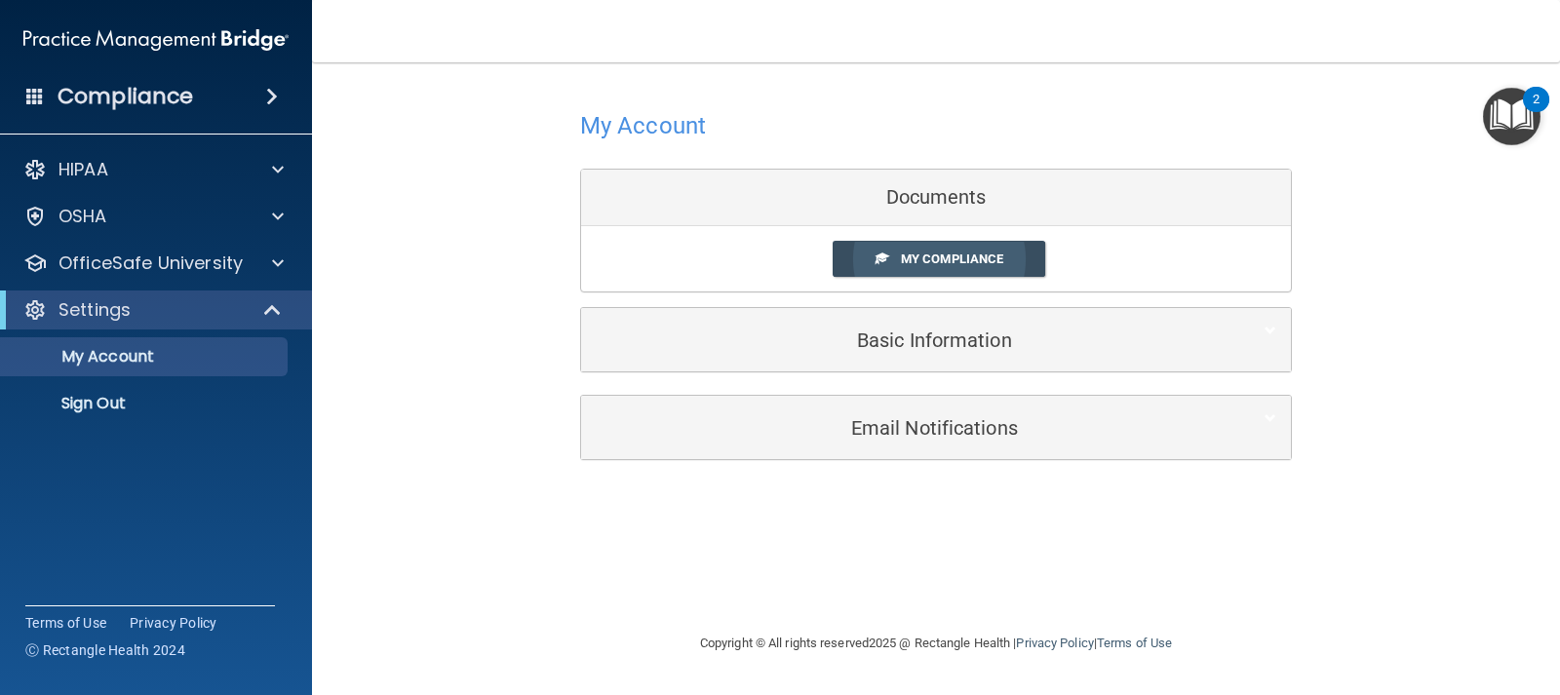
click at [976, 253] on link "My Compliance" at bounding box center [940, 259] width 214 height 36
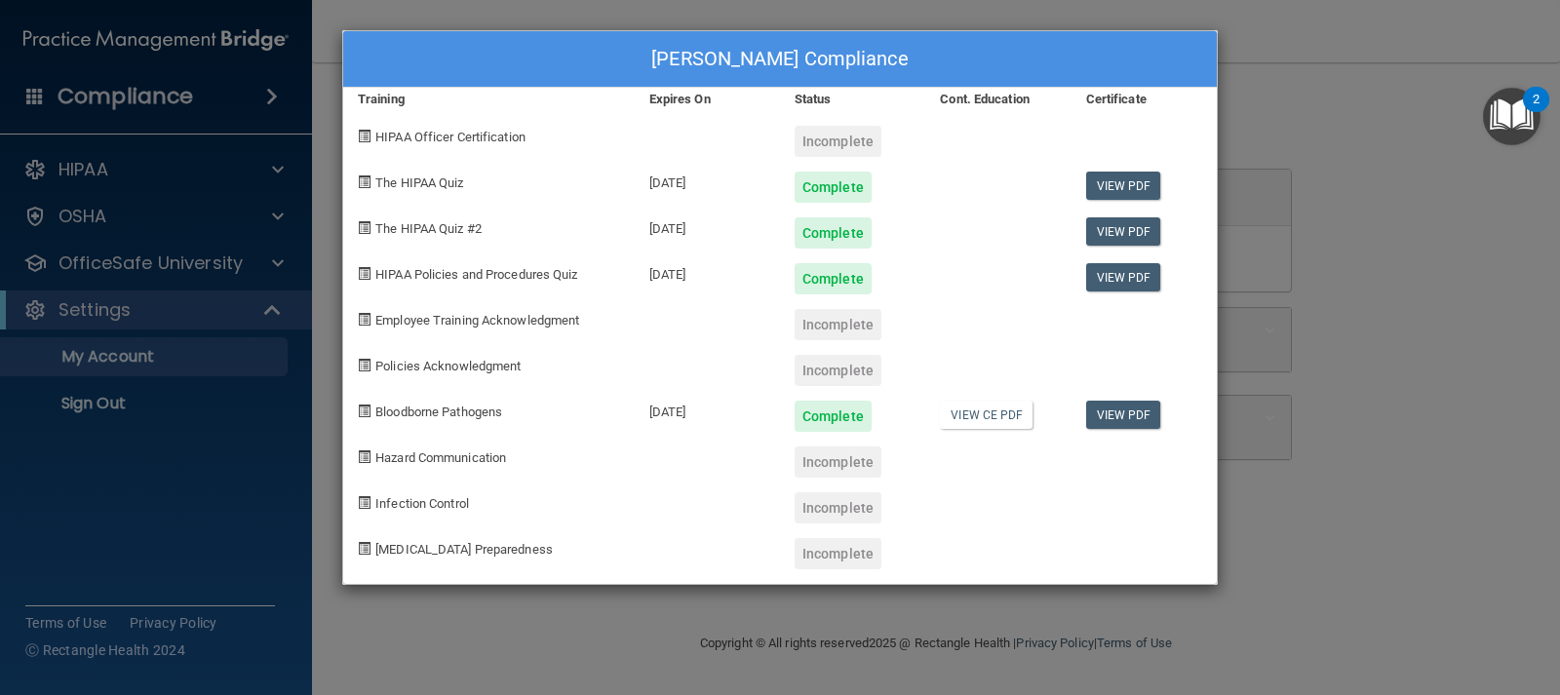
click at [1386, 79] on div "Jessica Fogleman's Compliance Training Expires On Status Cont. Education Certif…" at bounding box center [780, 347] width 1560 height 695
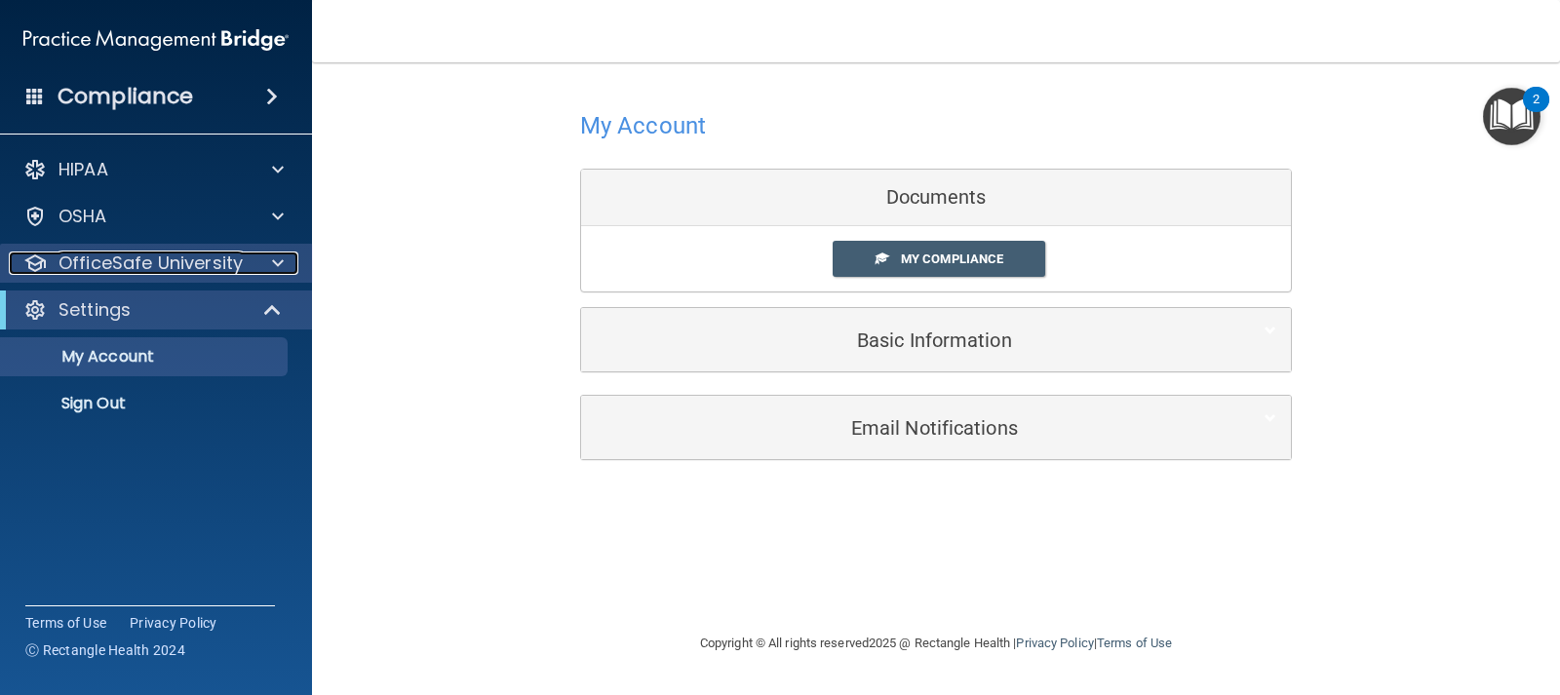
click at [242, 271] on div "OfficeSafe University" at bounding box center [130, 263] width 242 height 23
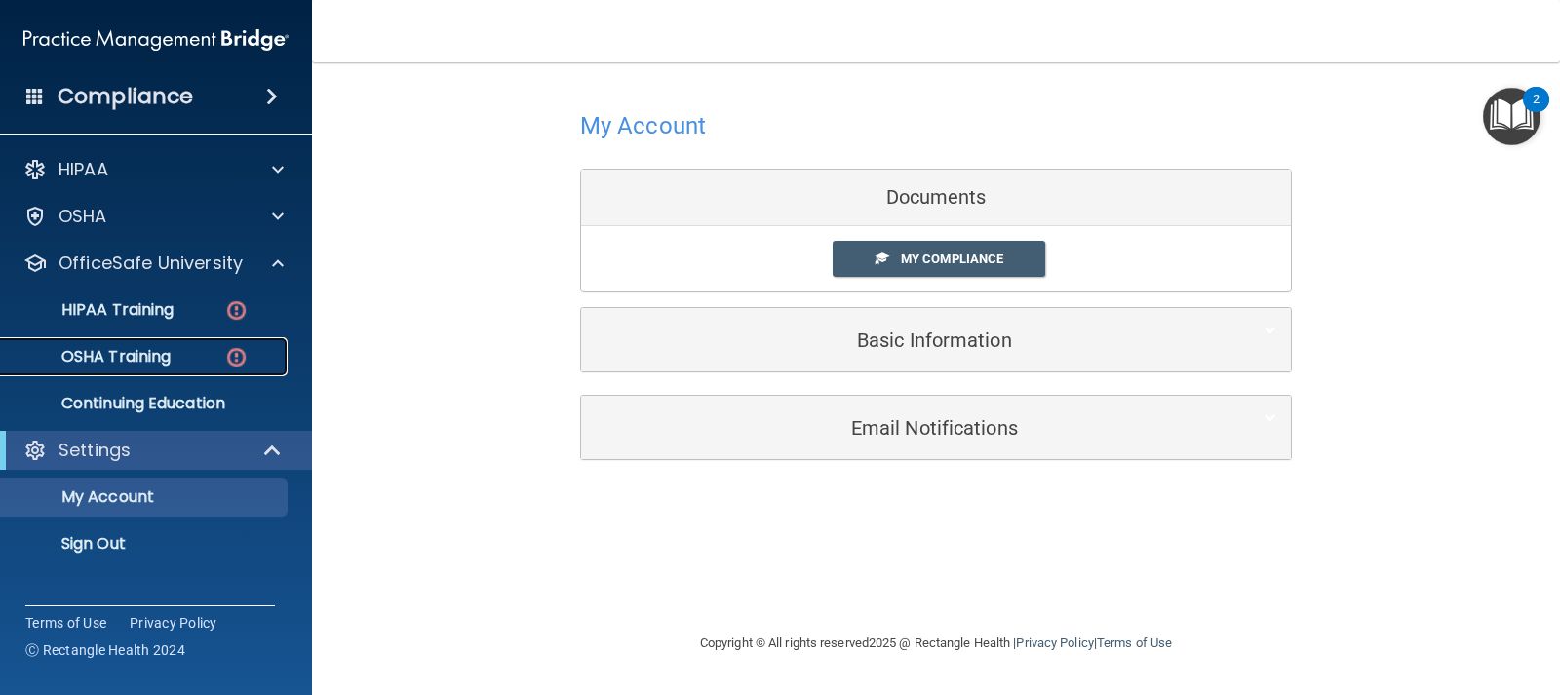
click at [155, 353] on p "OSHA Training" at bounding box center [92, 357] width 158 height 20
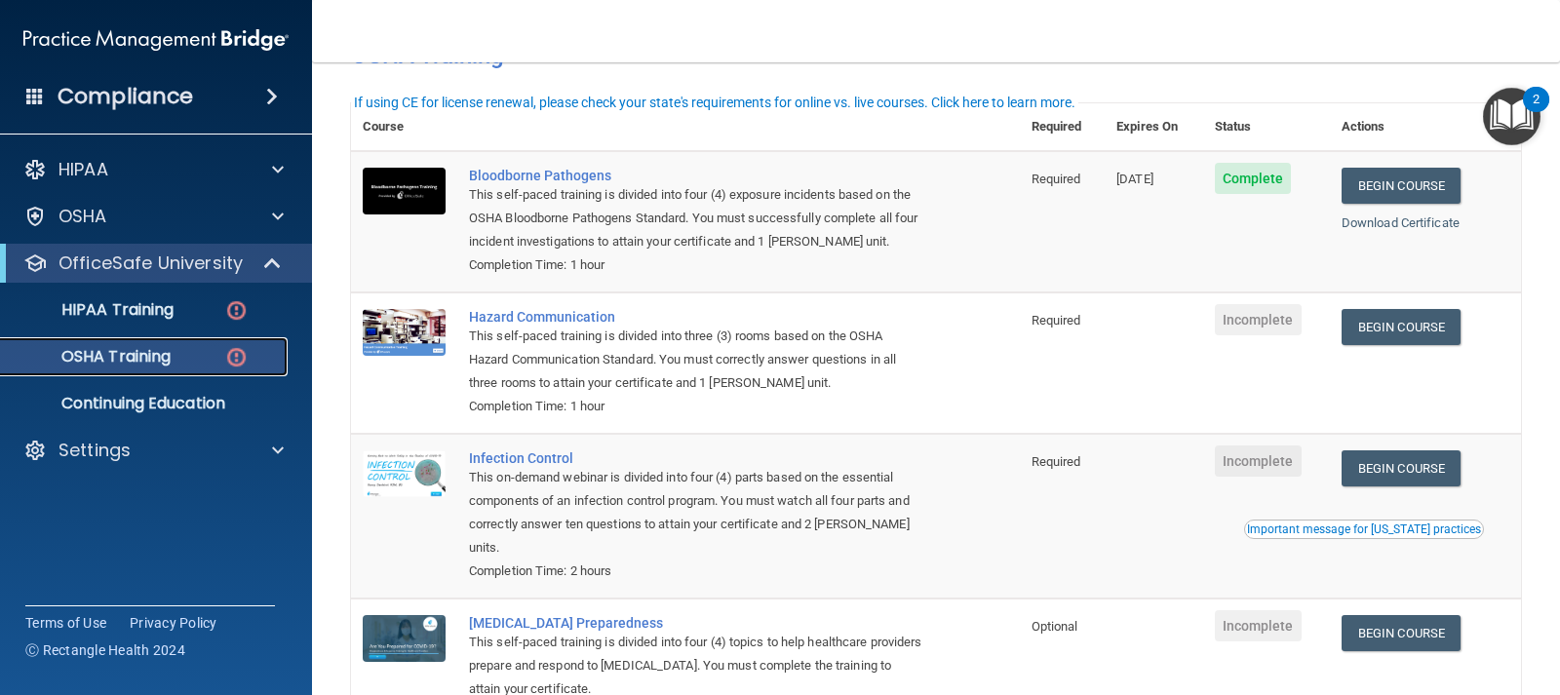
scroll to position [77, 0]
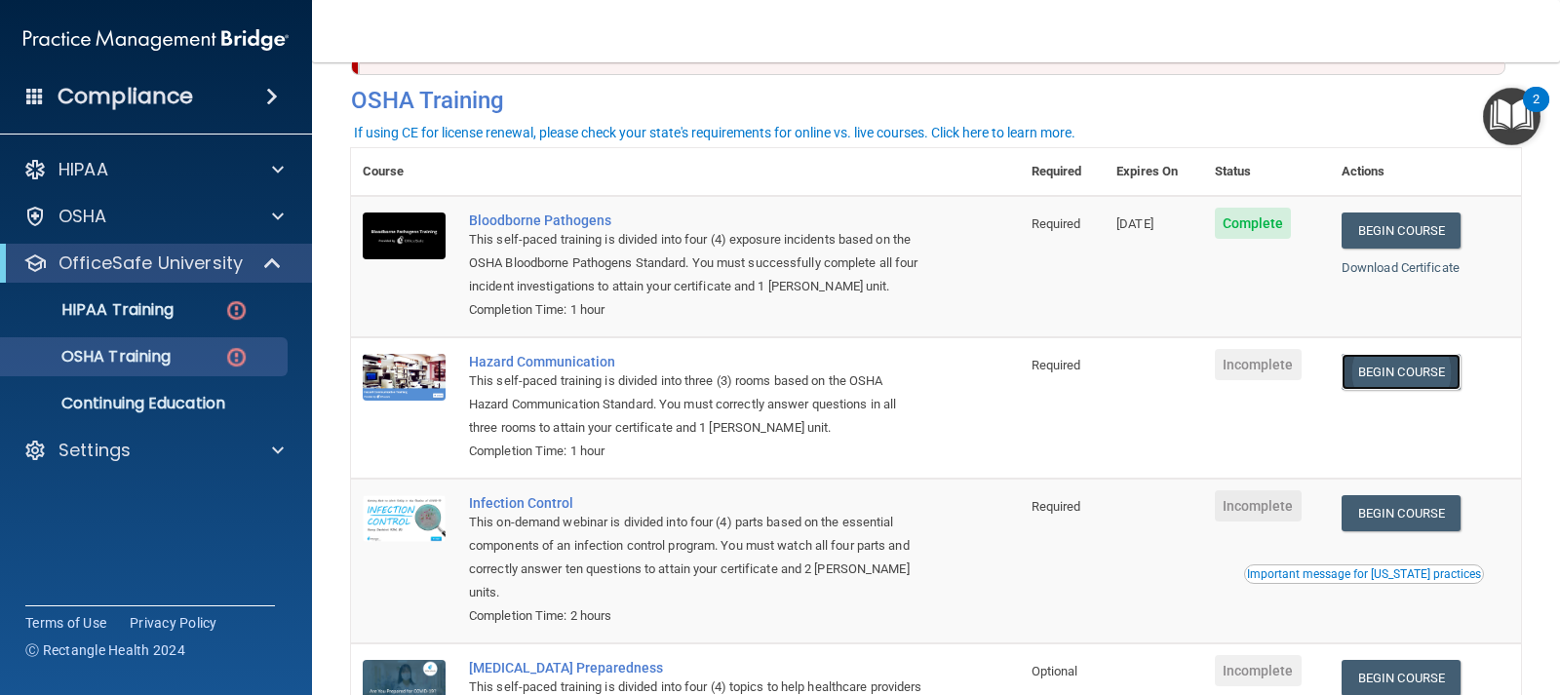
click at [1421, 371] on link "Begin Course" at bounding box center [1401, 372] width 119 height 36
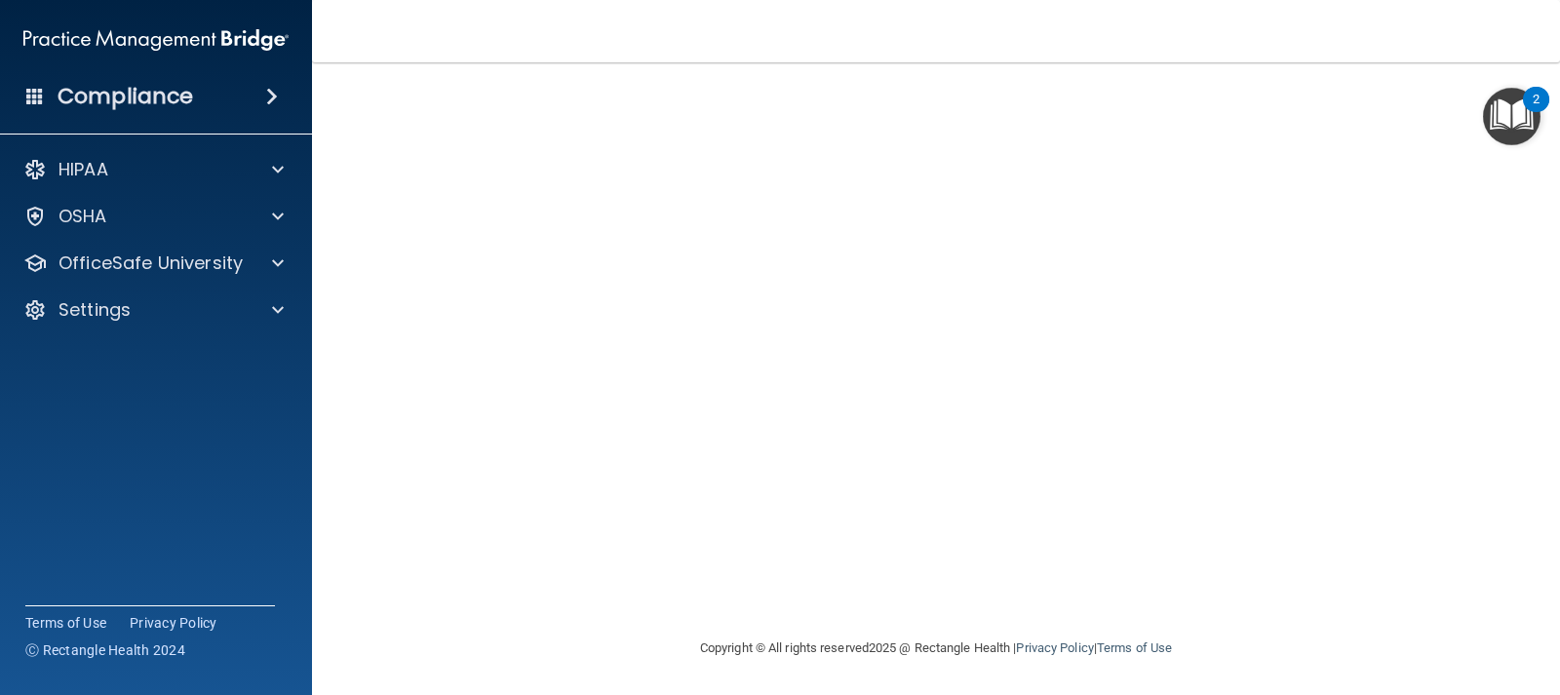
scroll to position [86, 0]
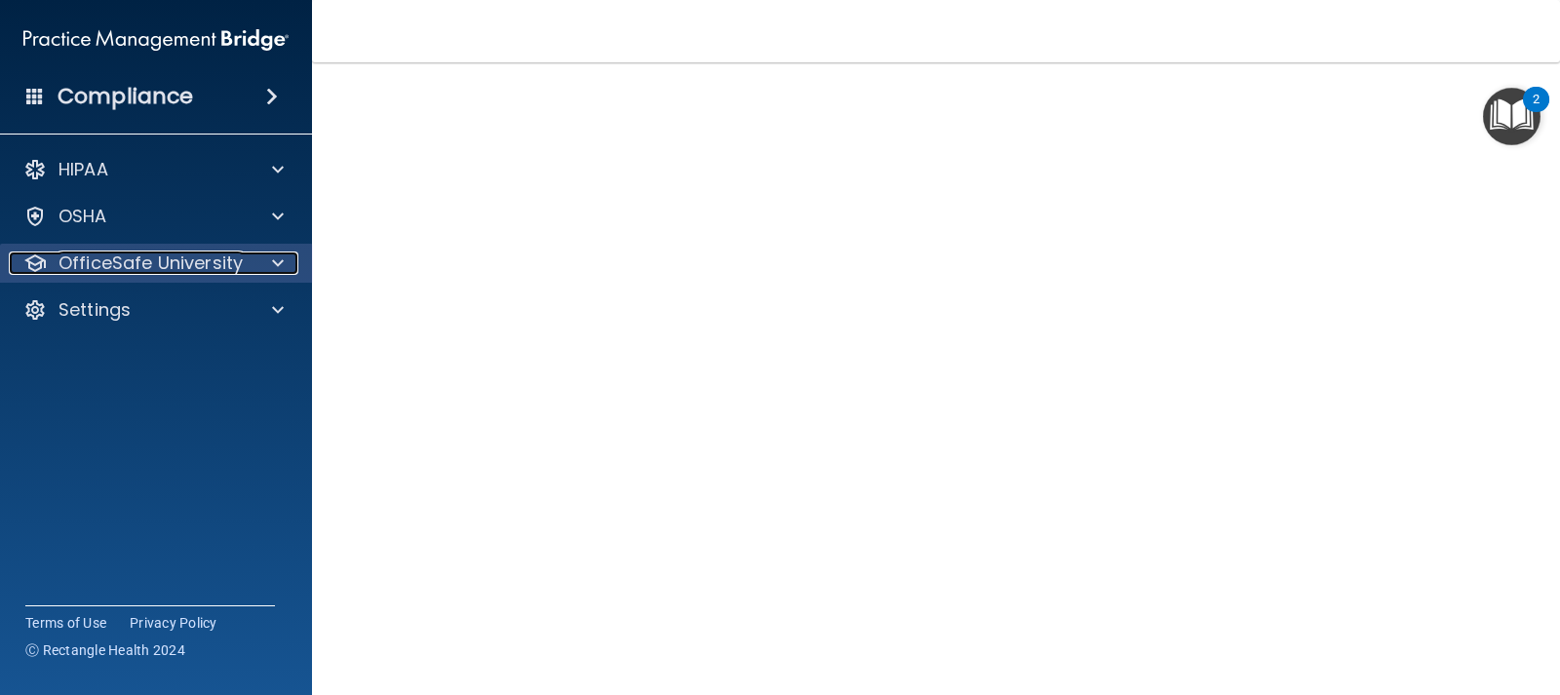
click at [286, 271] on div at bounding box center [275, 263] width 49 height 23
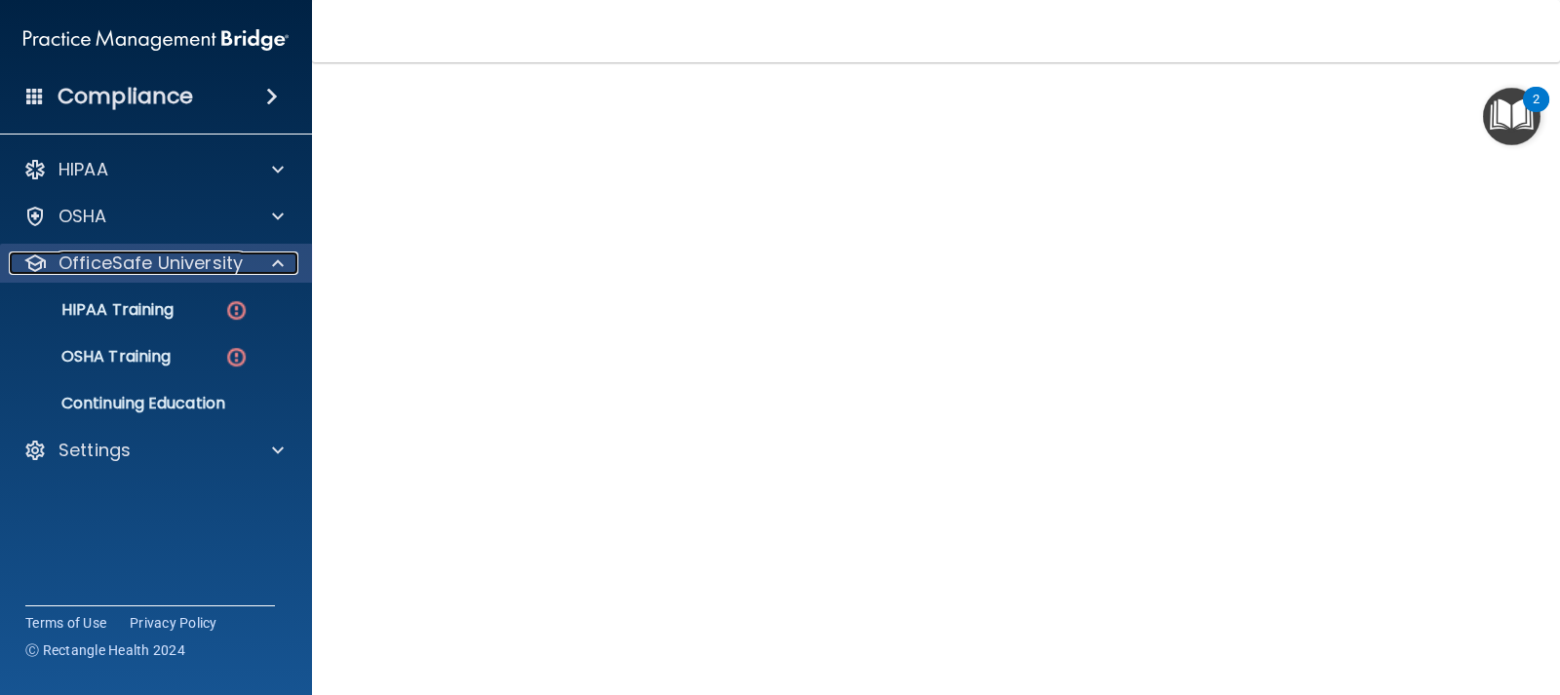
click at [286, 271] on div at bounding box center [275, 263] width 49 height 23
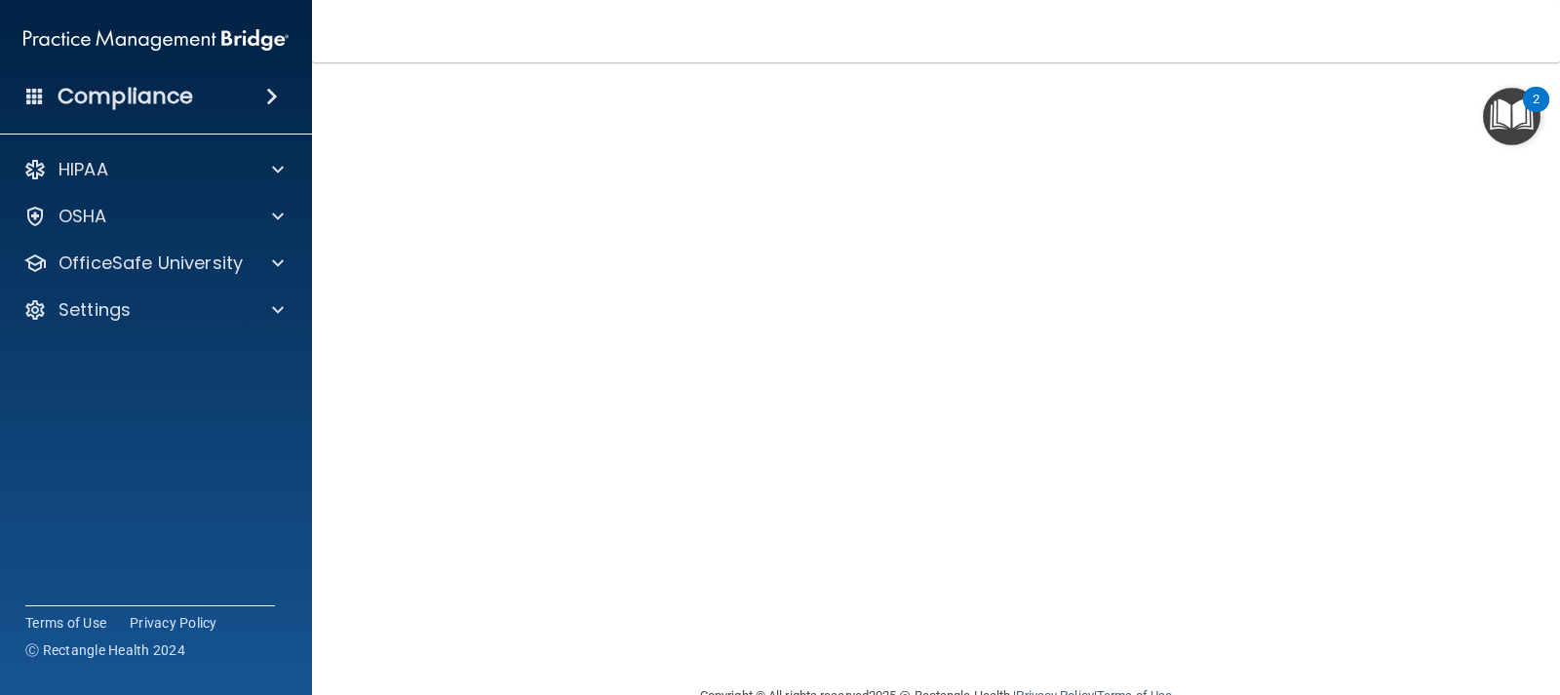
scroll to position [38, 0]
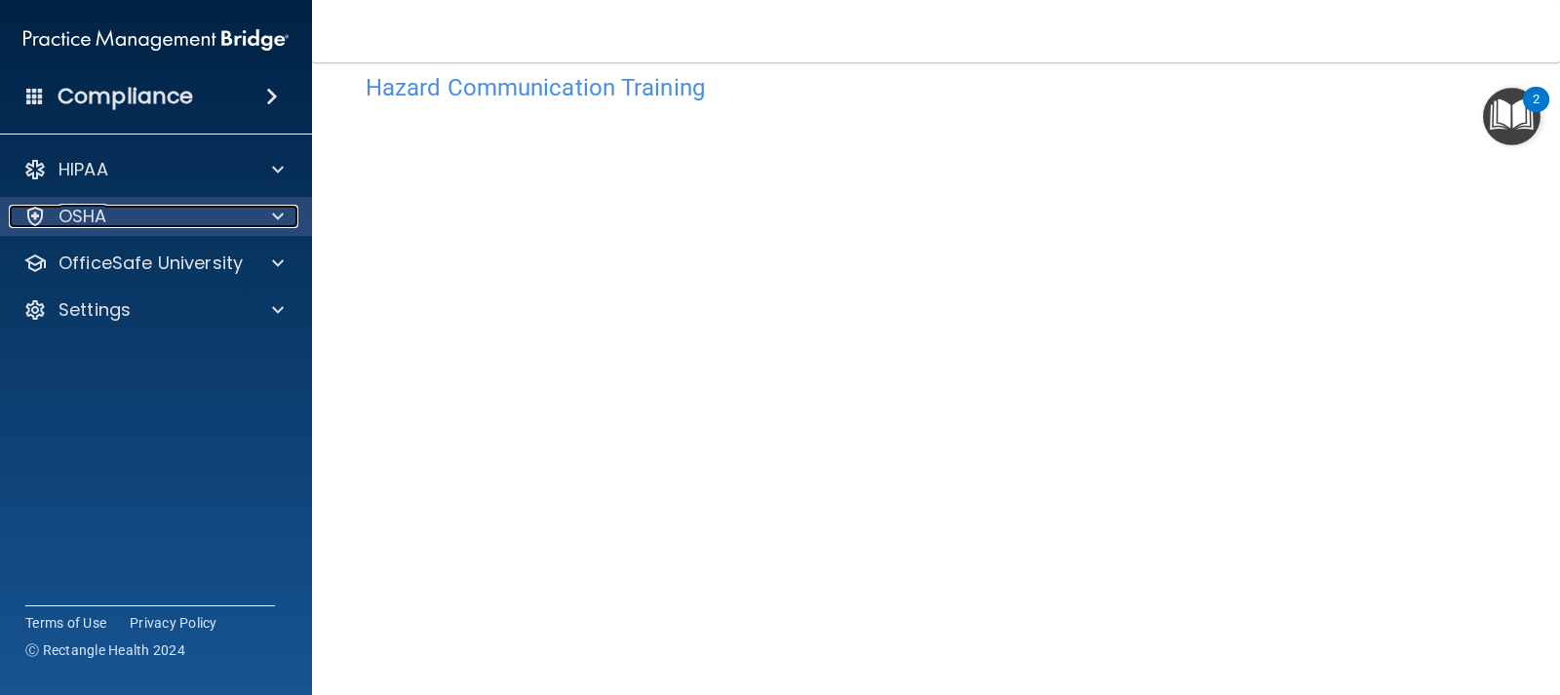
click at [289, 220] on div at bounding box center [275, 216] width 49 height 23
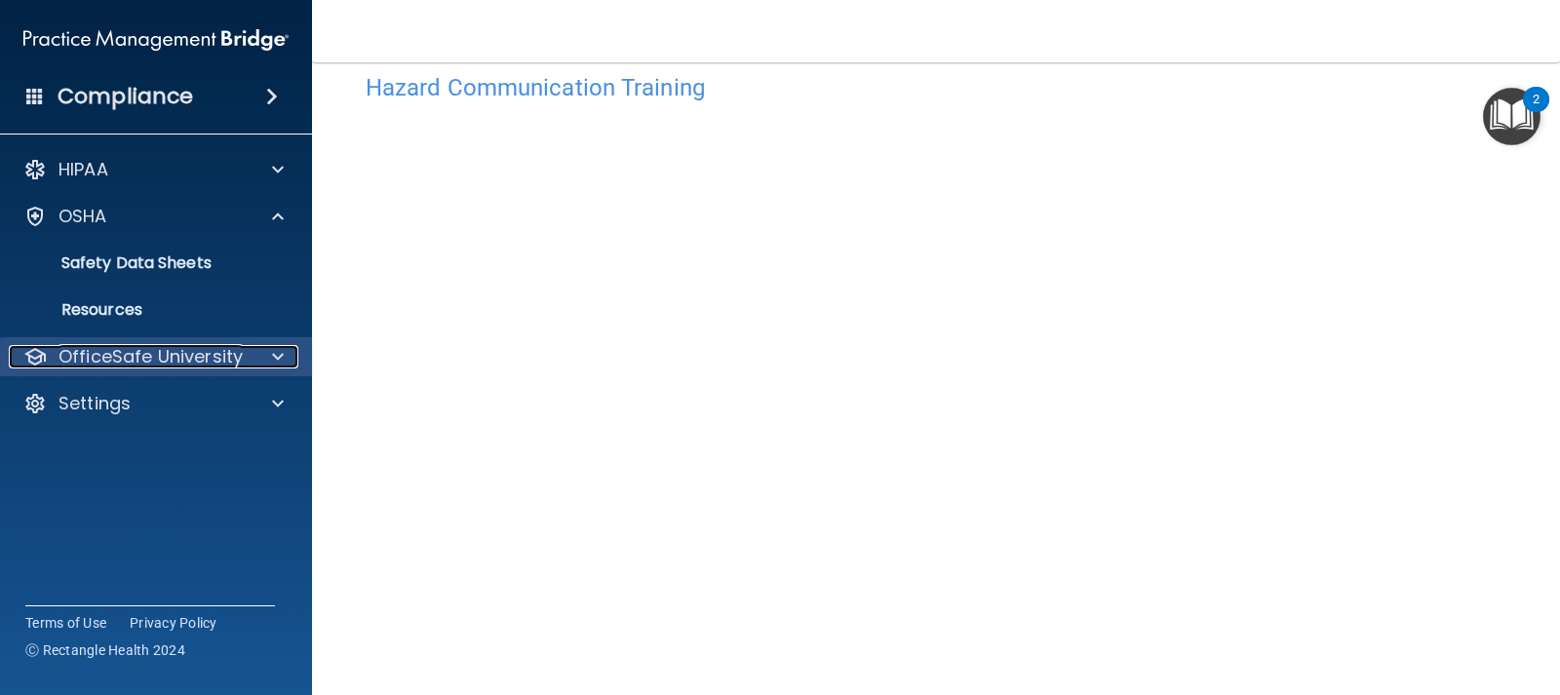
click at [251, 348] on div at bounding box center [275, 356] width 49 height 23
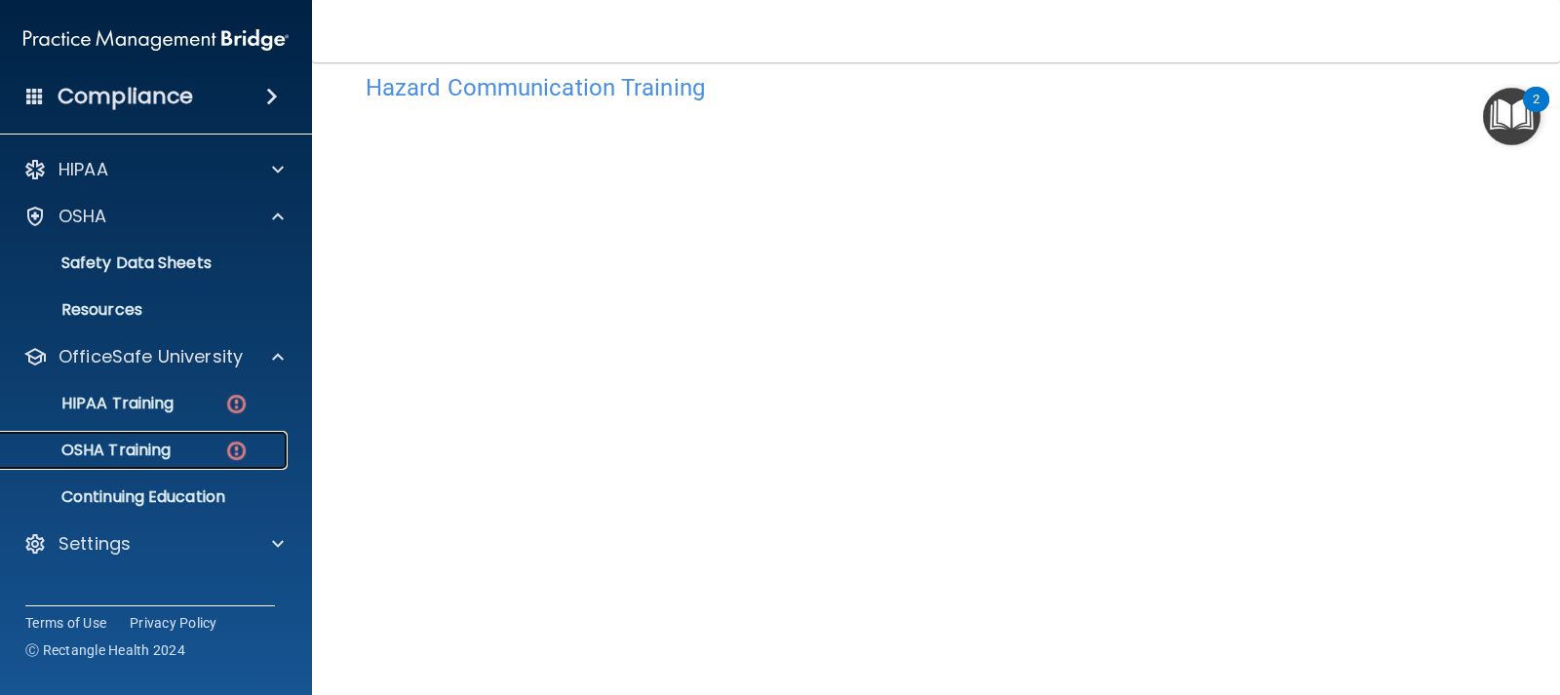
click at [176, 449] on div "OSHA Training" at bounding box center [146, 451] width 266 height 20
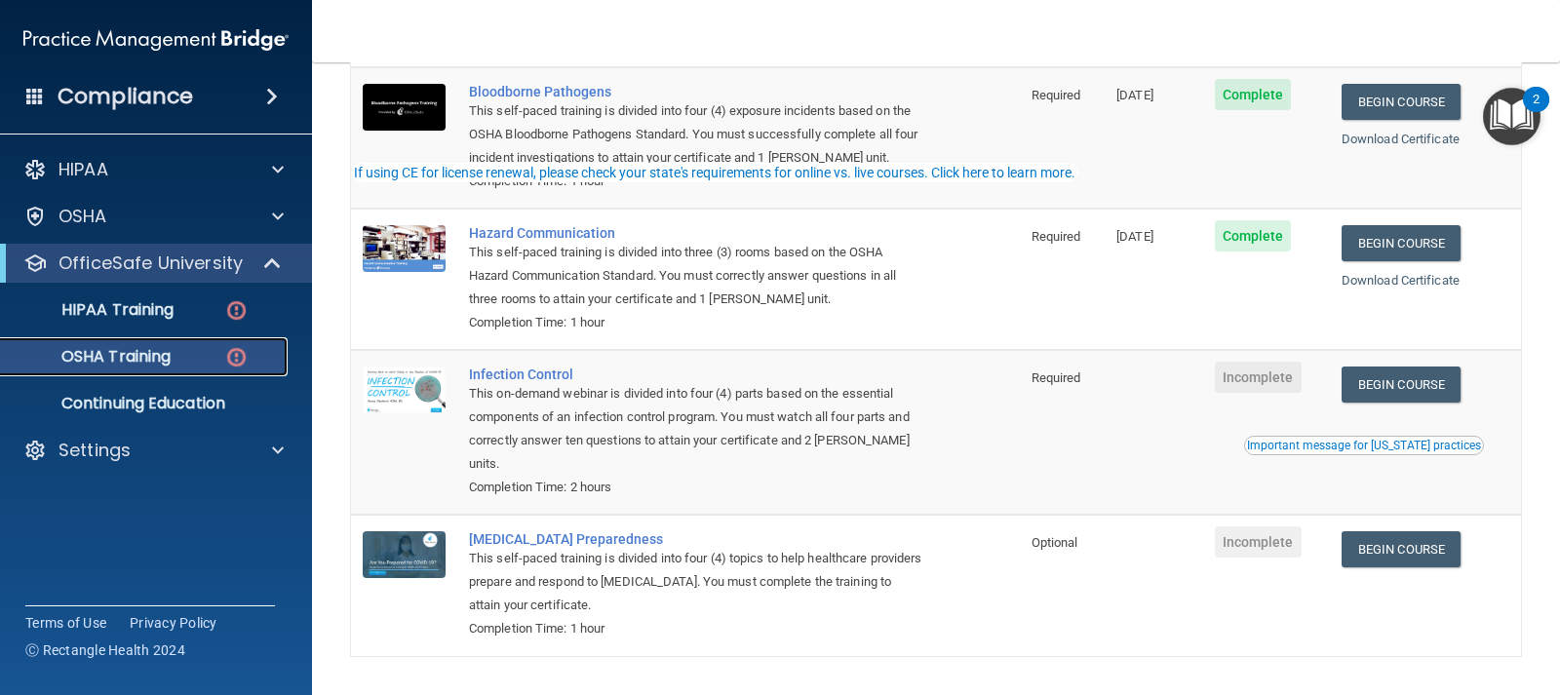
scroll to position [272, 0]
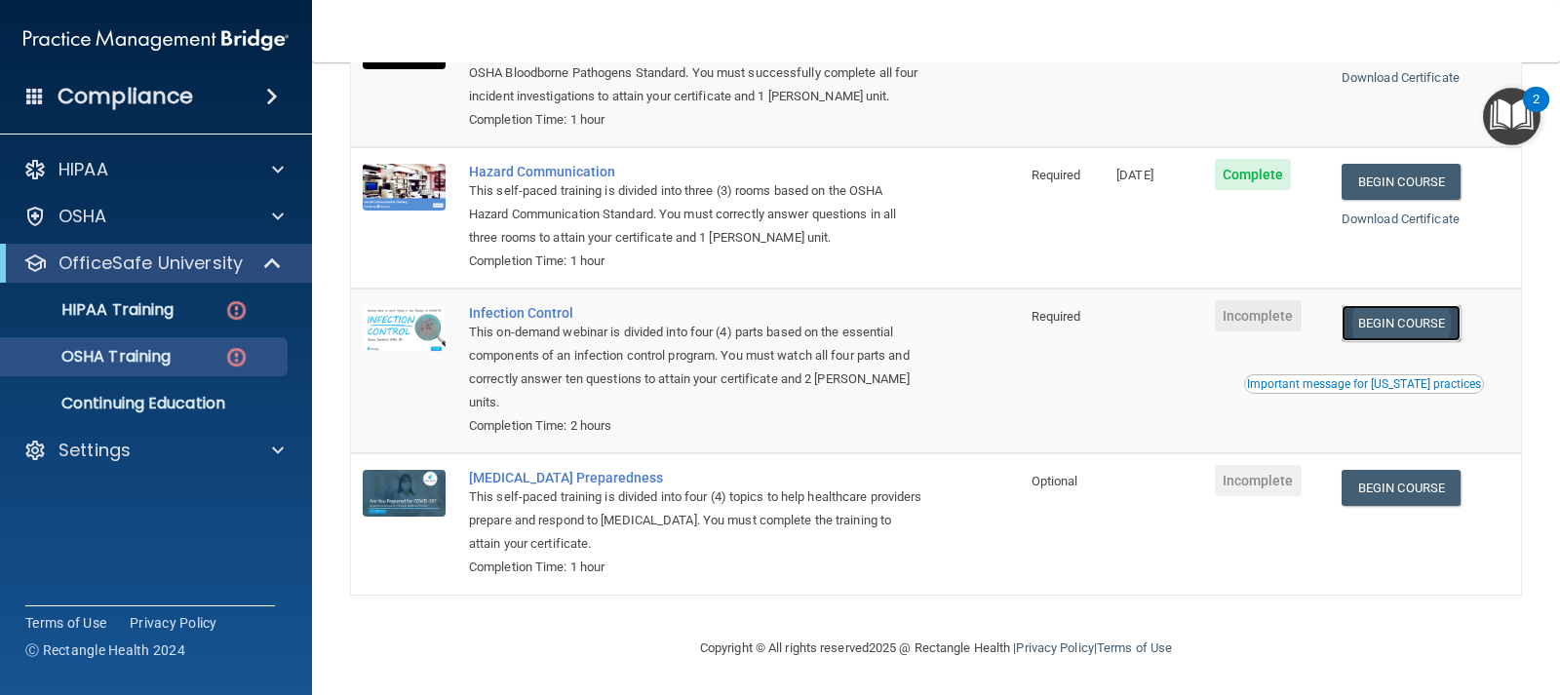
click at [1396, 316] on link "Begin Course" at bounding box center [1401, 323] width 119 height 36
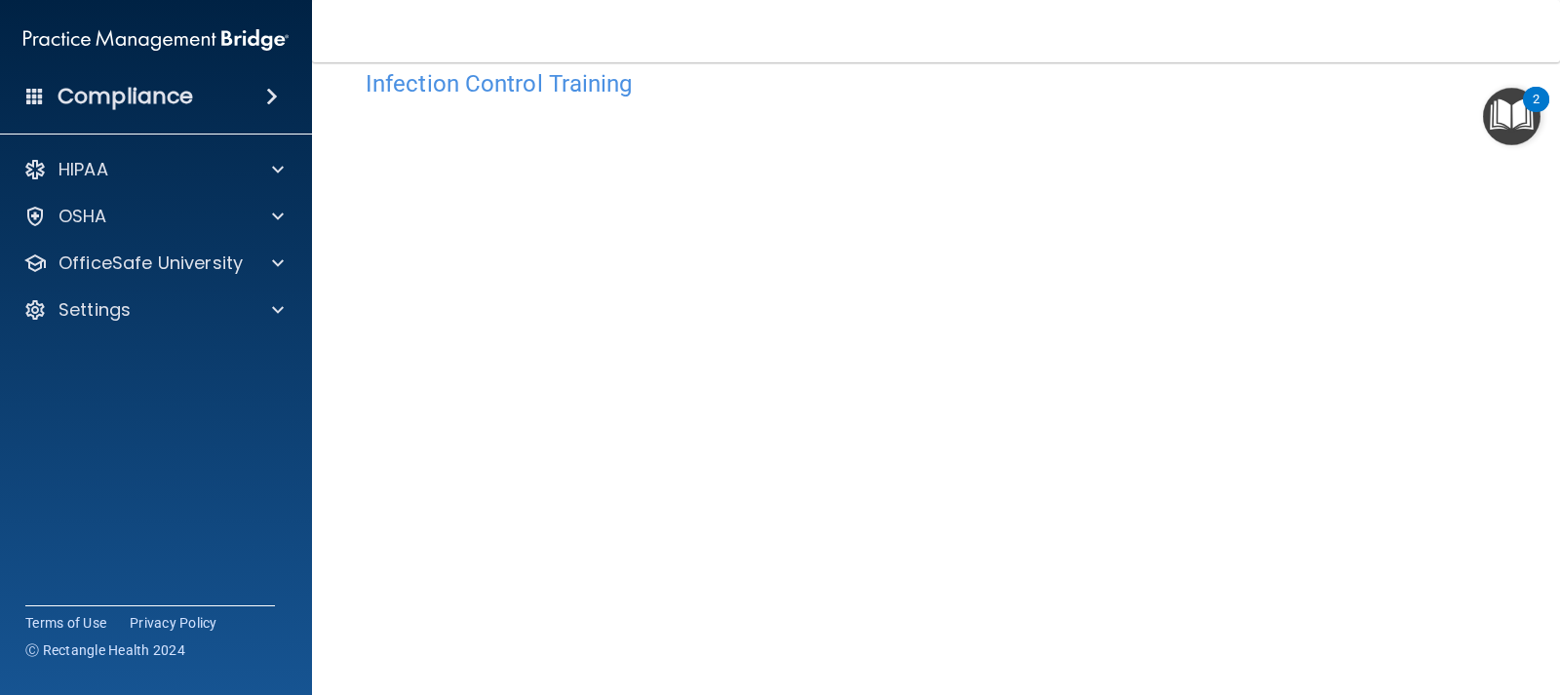
scroll to position [139, 0]
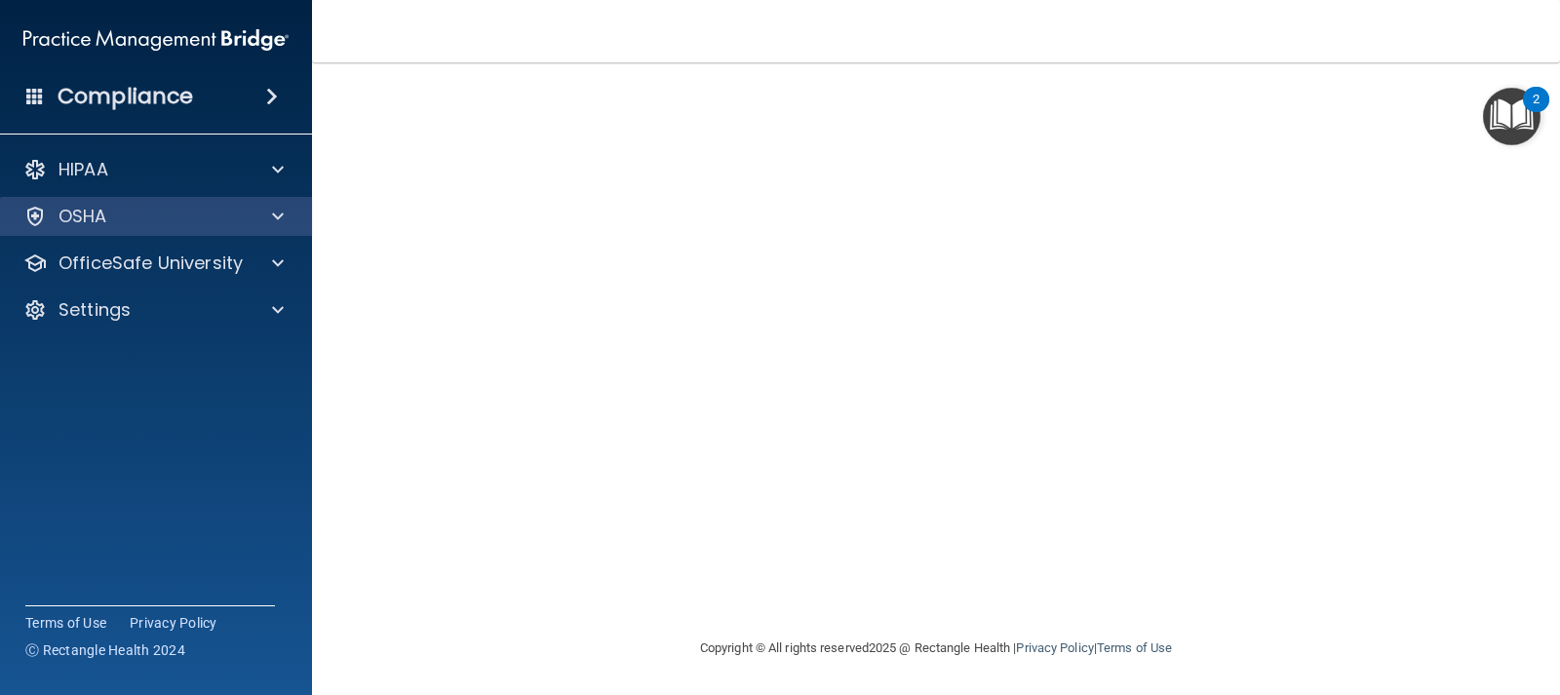
click at [191, 229] on div "OSHA" at bounding box center [156, 216] width 313 height 39
click at [288, 216] on div at bounding box center [275, 216] width 49 height 23
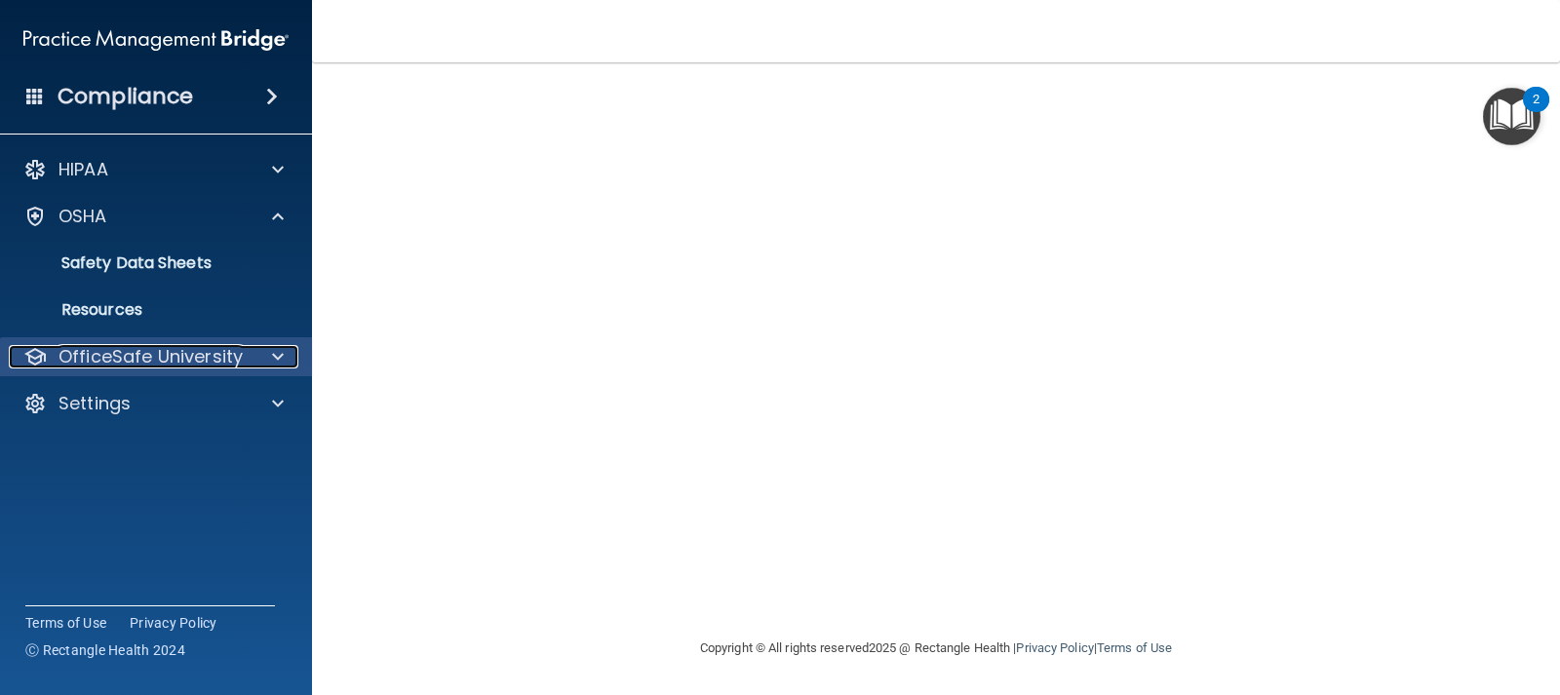
click at [199, 355] on p "OfficeSafe University" at bounding box center [151, 356] width 184 height 23
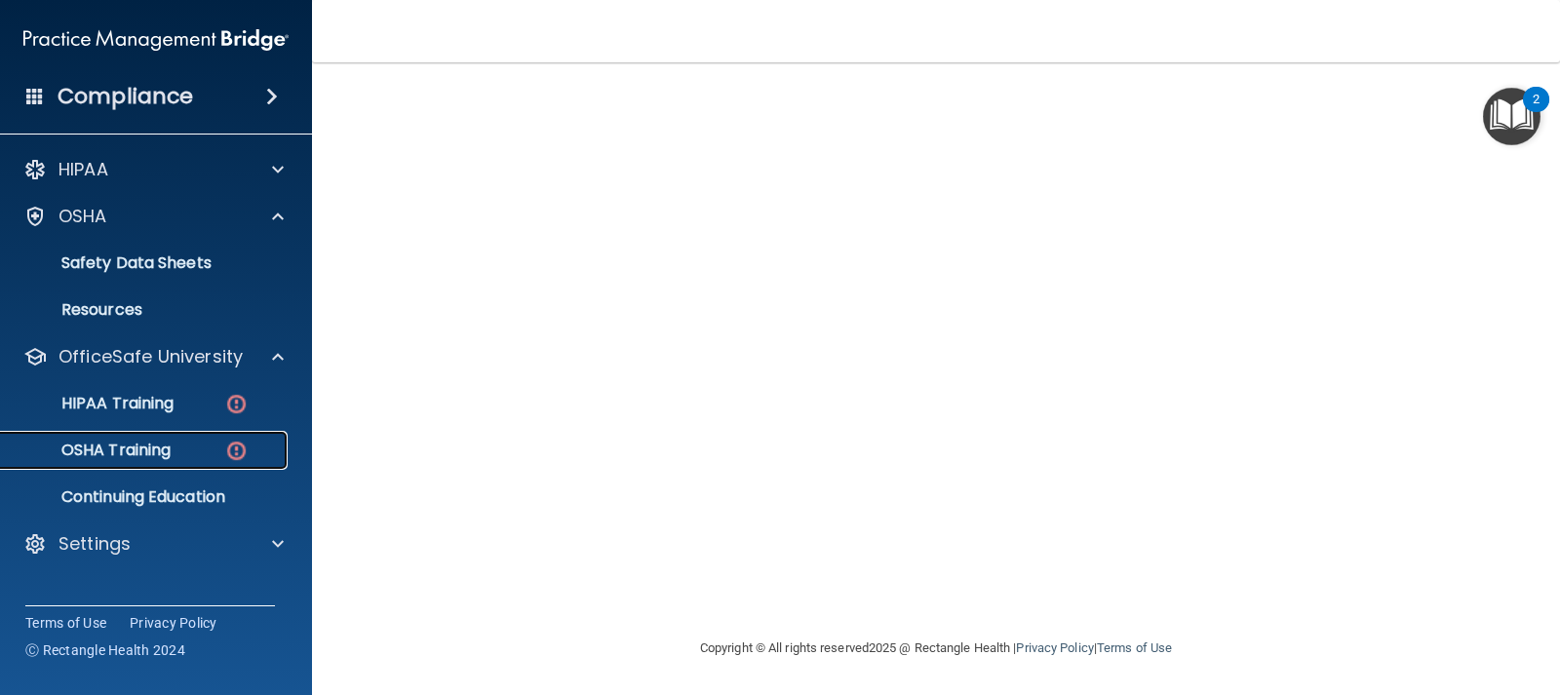
click at [244, 448] on img at bounding box center [236, 451] width 24 height 24
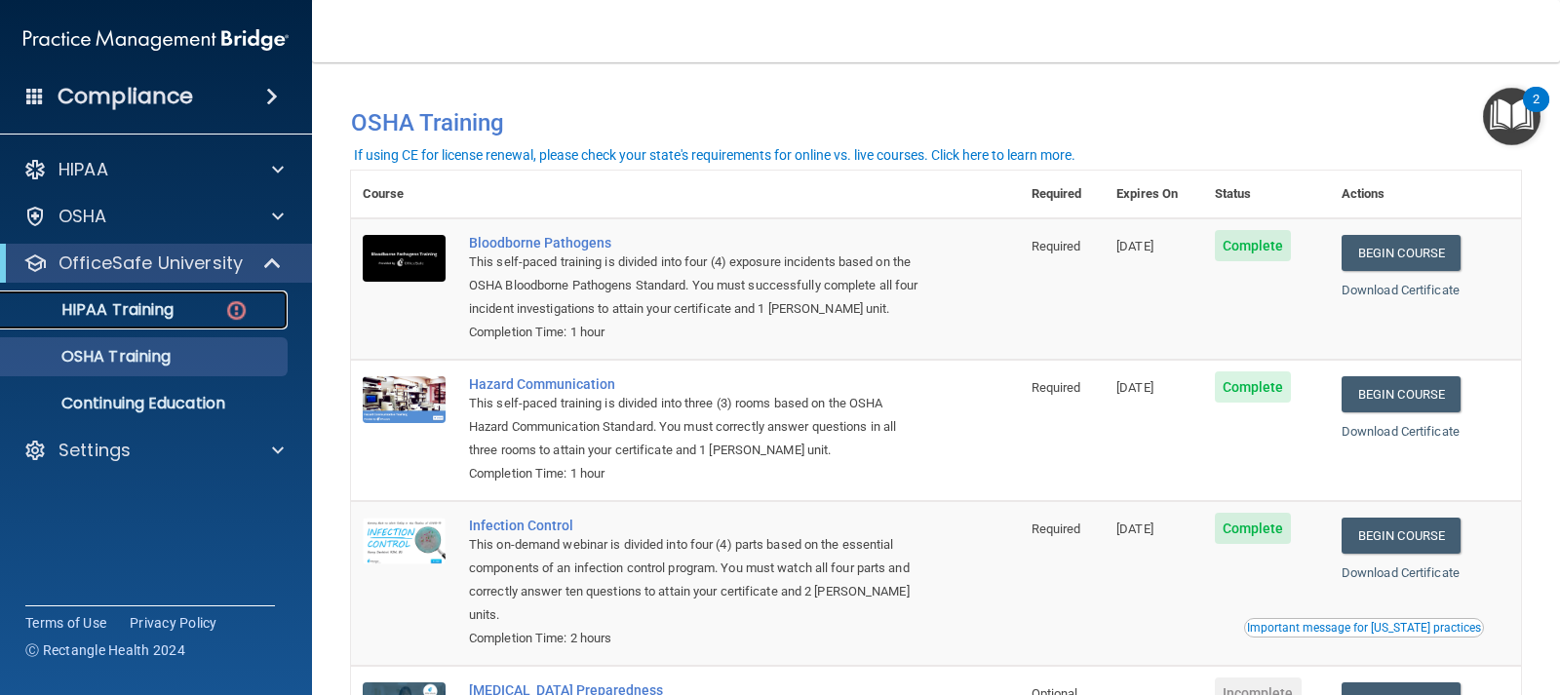
click at [160, 310] on p "HIPAA Training" at bounding box center [93, 310] width 161 height 20
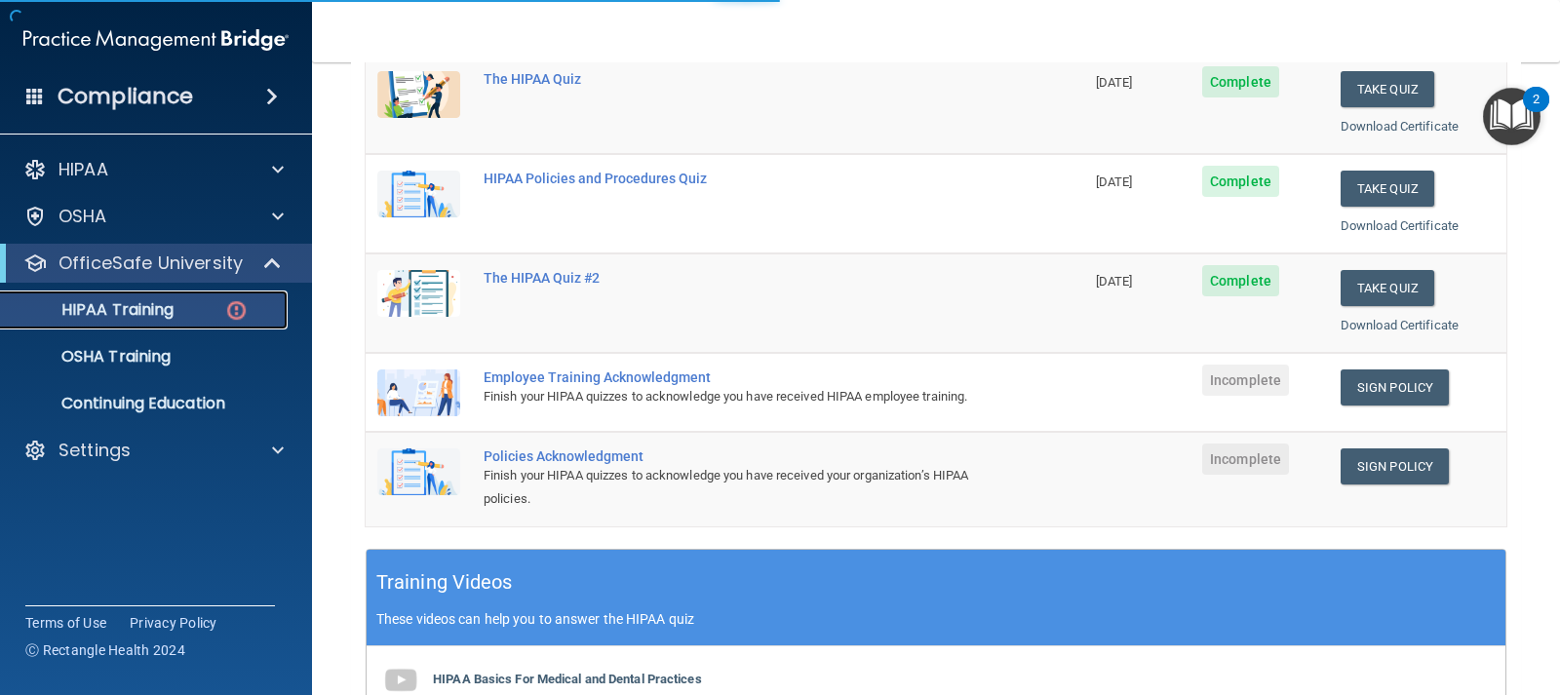
scroll to position [292, 0]
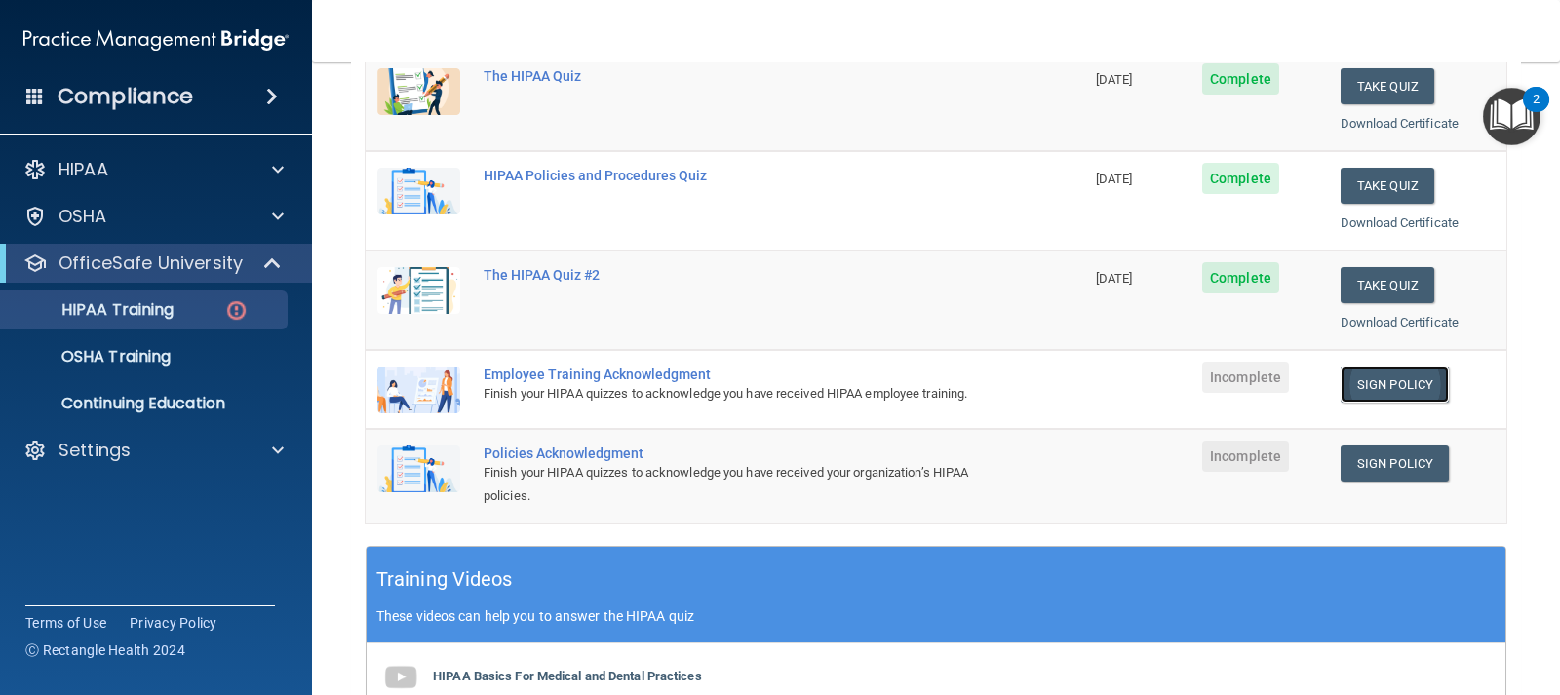
click at [1373, 386] on link "Sign Policy" at bounding box center [1395, 385] width 108 height 36
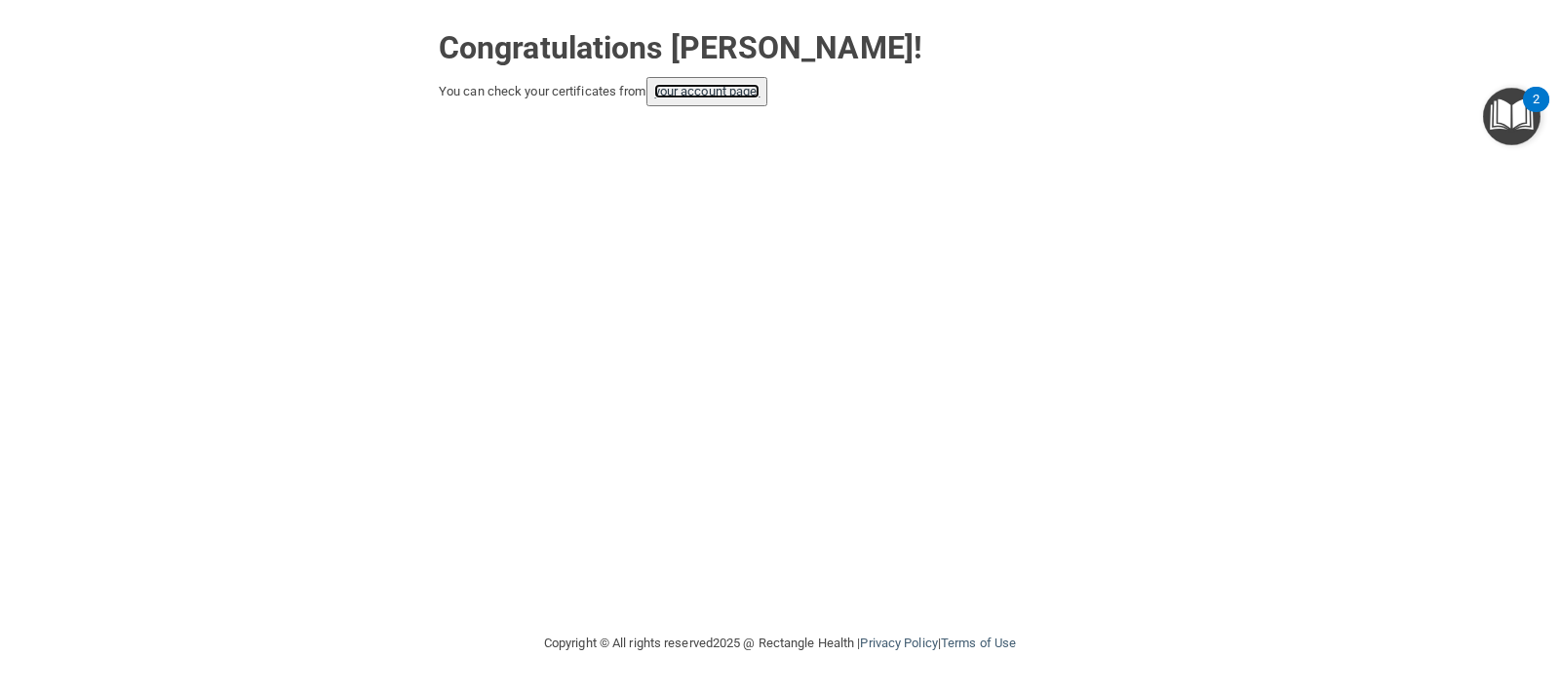
click at [716, 84] on link "your account page!" at bounding box center [707, 91] width 106 height 15
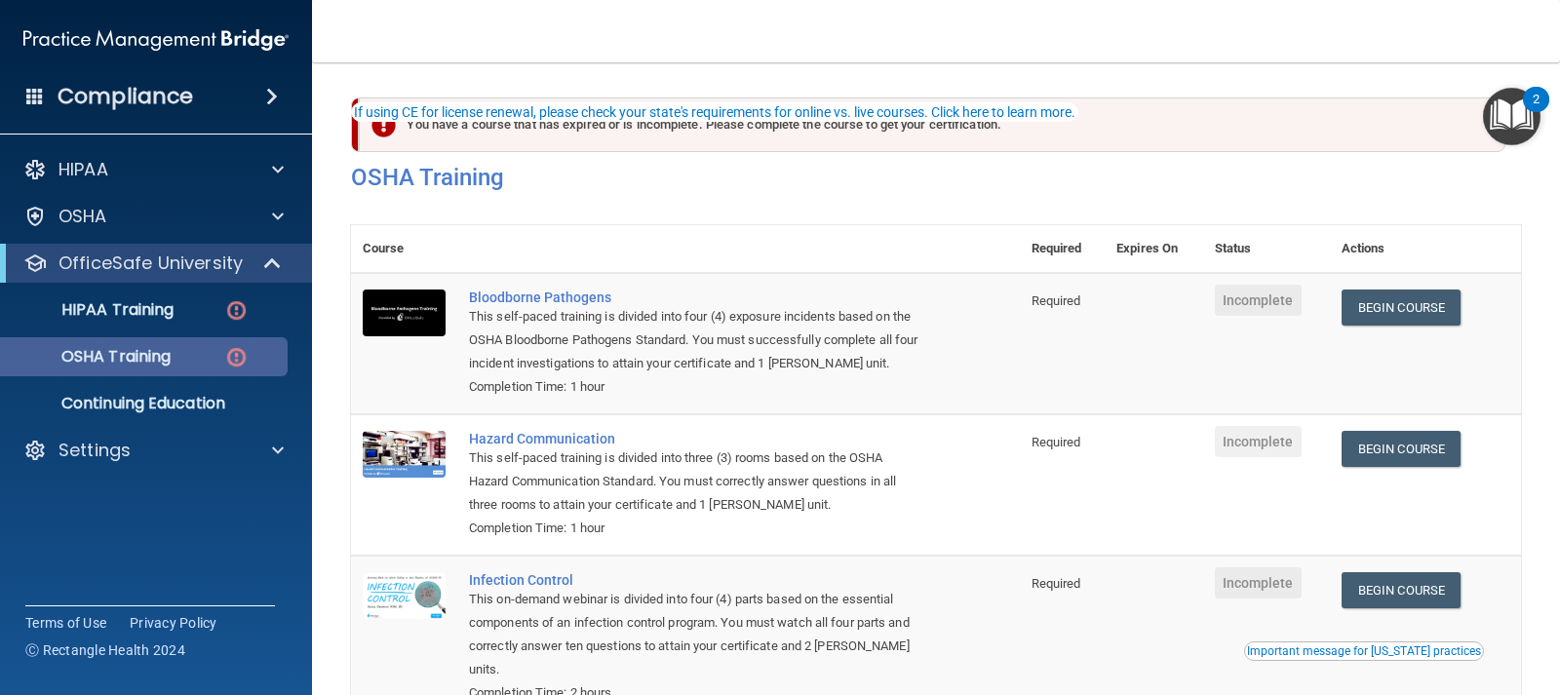
scroll to position [98, 0]
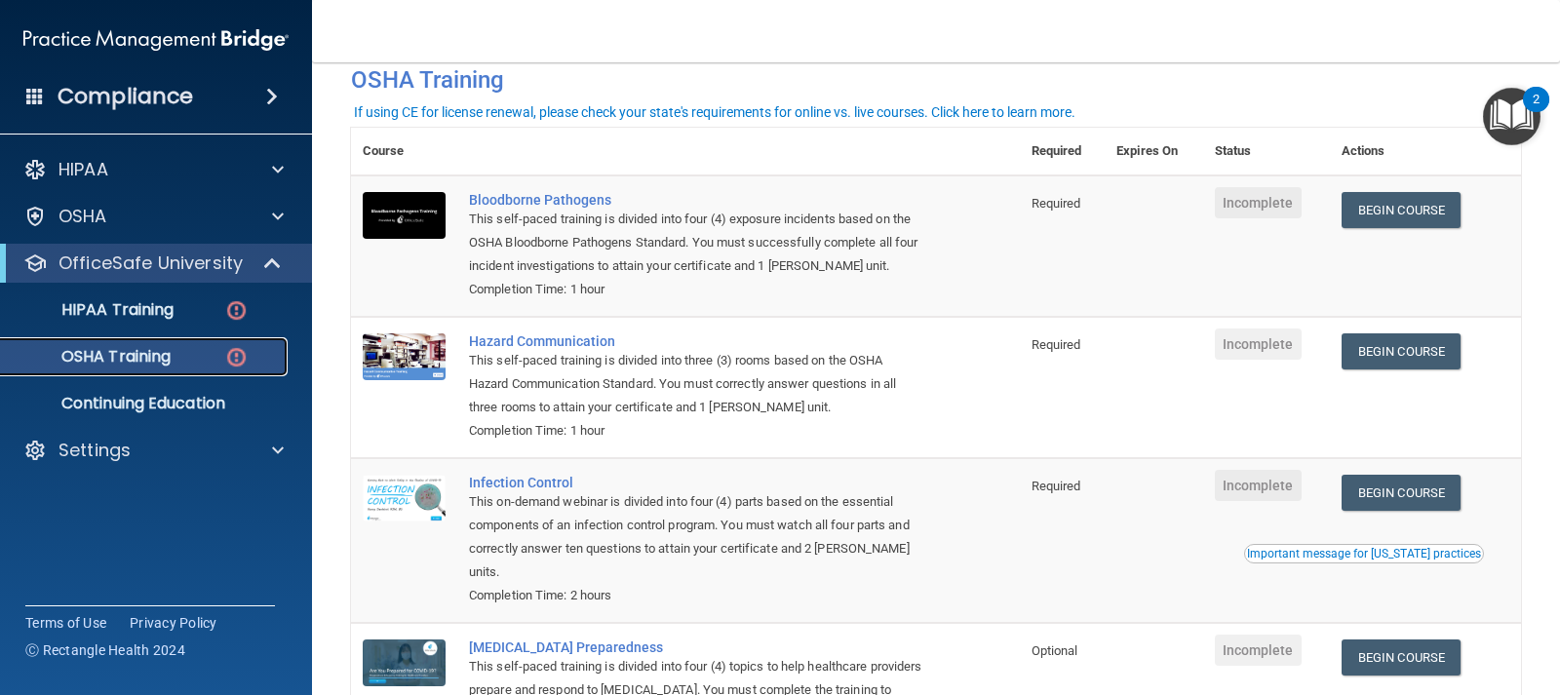
click at [157, 358] on p "OSHA Training" at bounding box center [92, 357] width 158 height 20
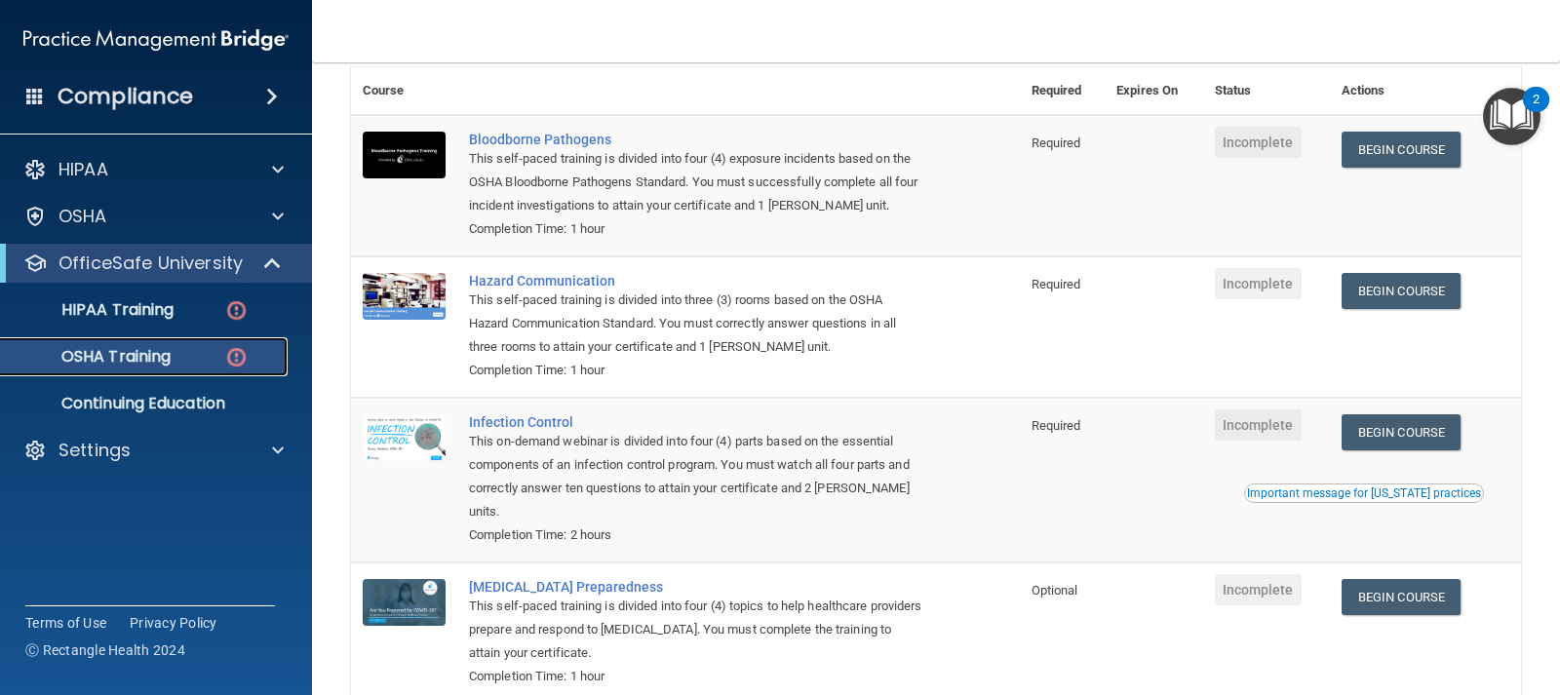
scroll to position [0, 0]
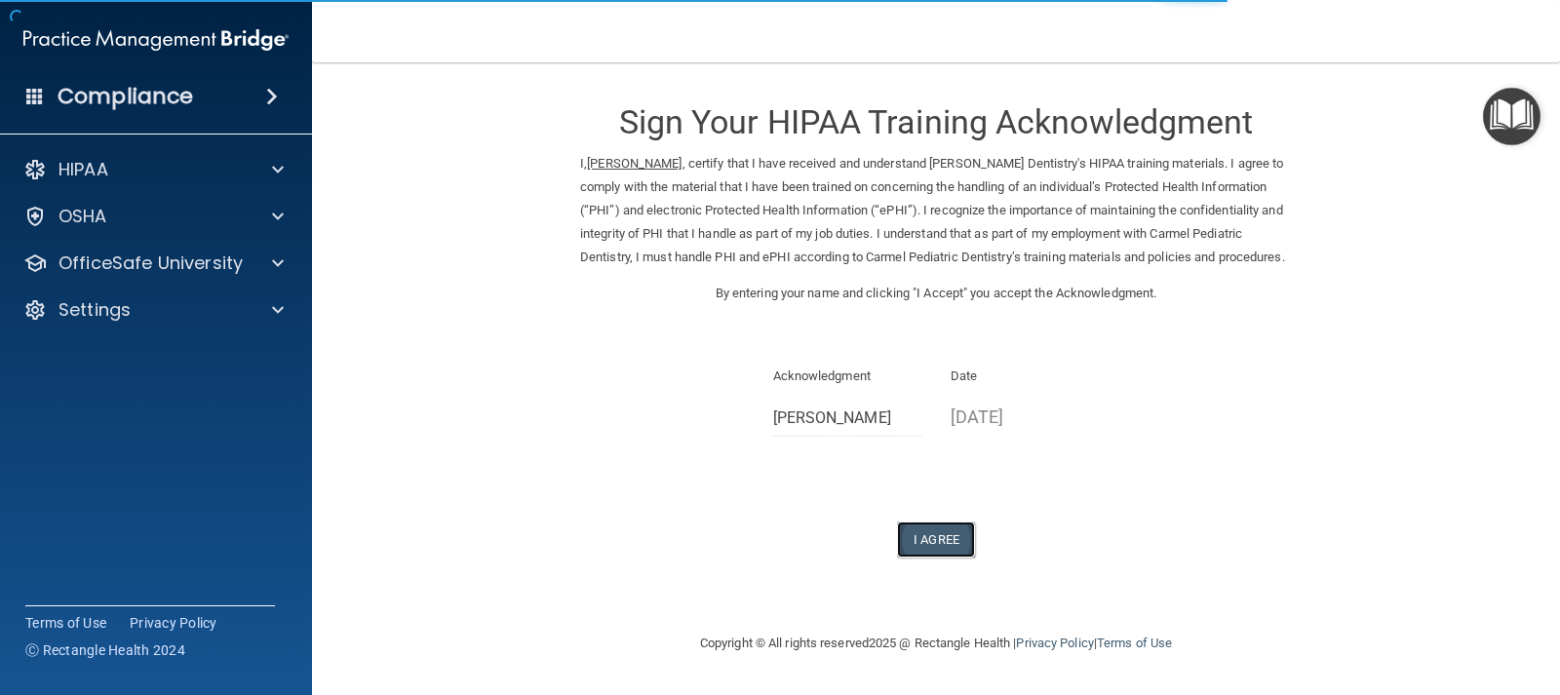
click at [922, 557] on button "I Agree" at bounding box center [936, 540] width 78 height 36
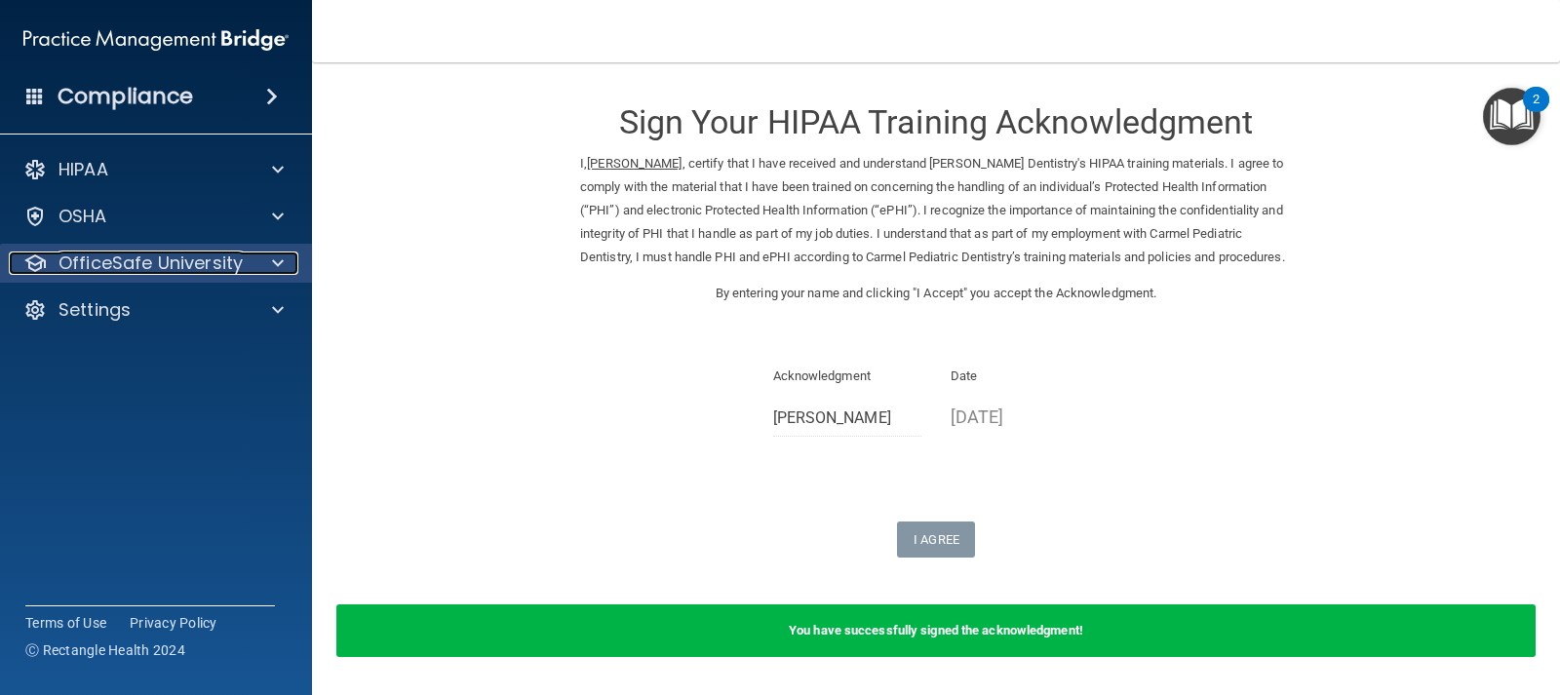
click at [185, 273] on p "OfficeSafe University" at bounding box center [151, 263] width 184 height 23
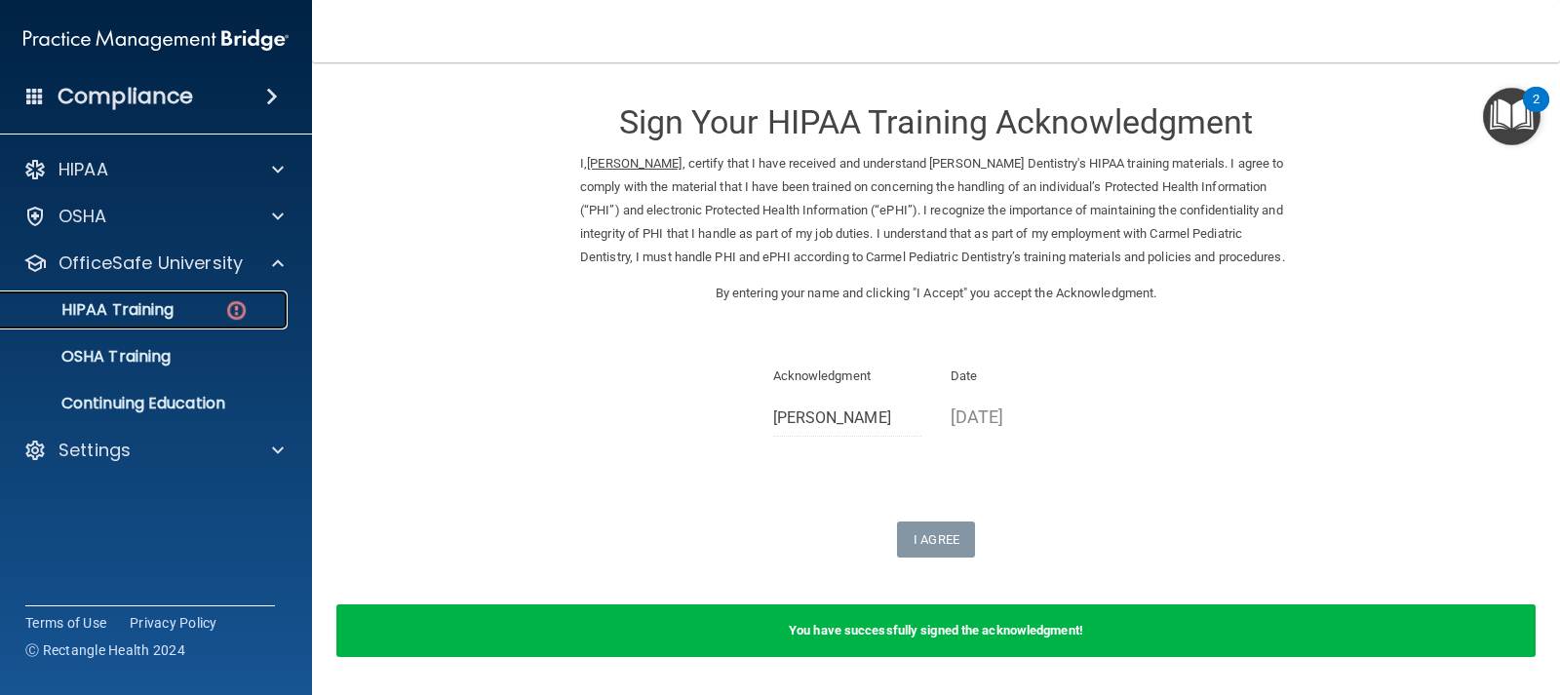
click at [121, 311] on p "HIPAA Training" at bounding box center [93, 310] width 161 height 20
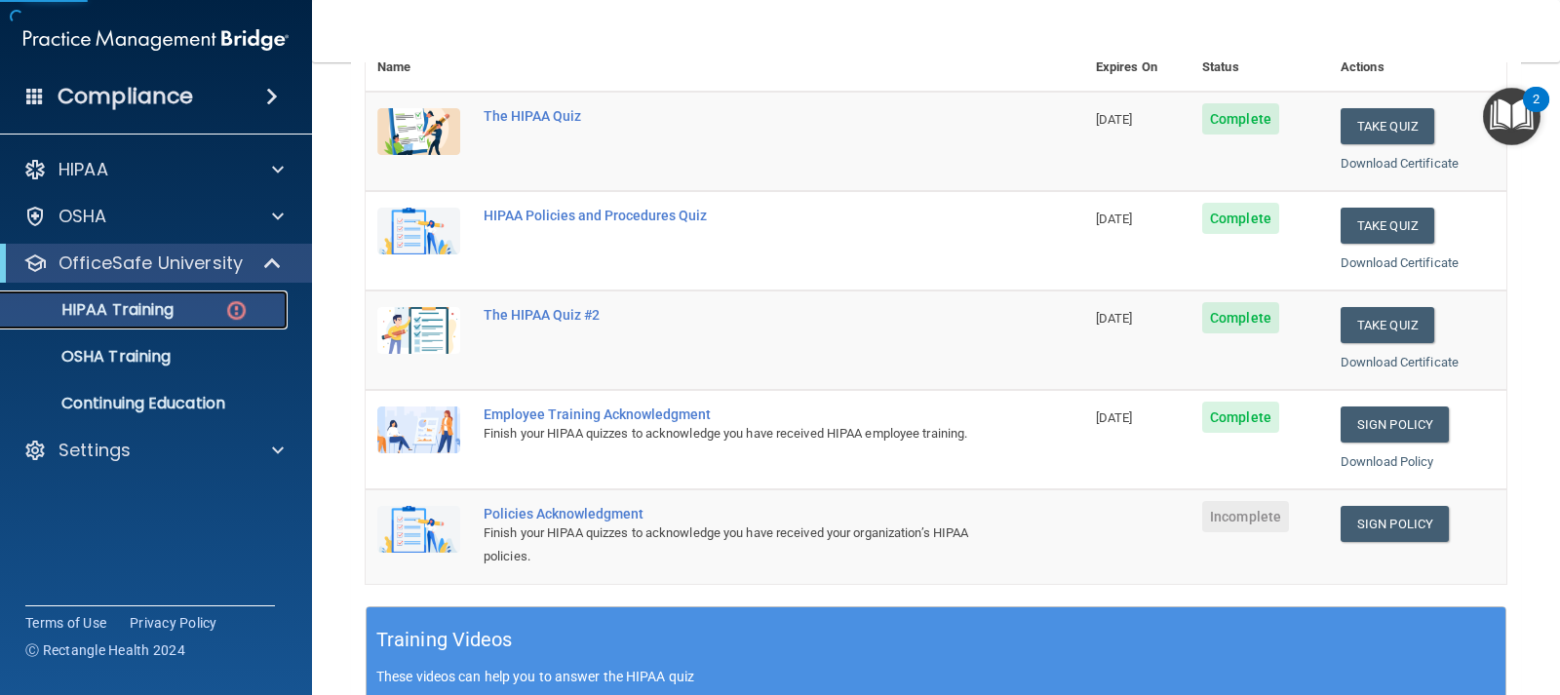
scroll to position [390, 0]
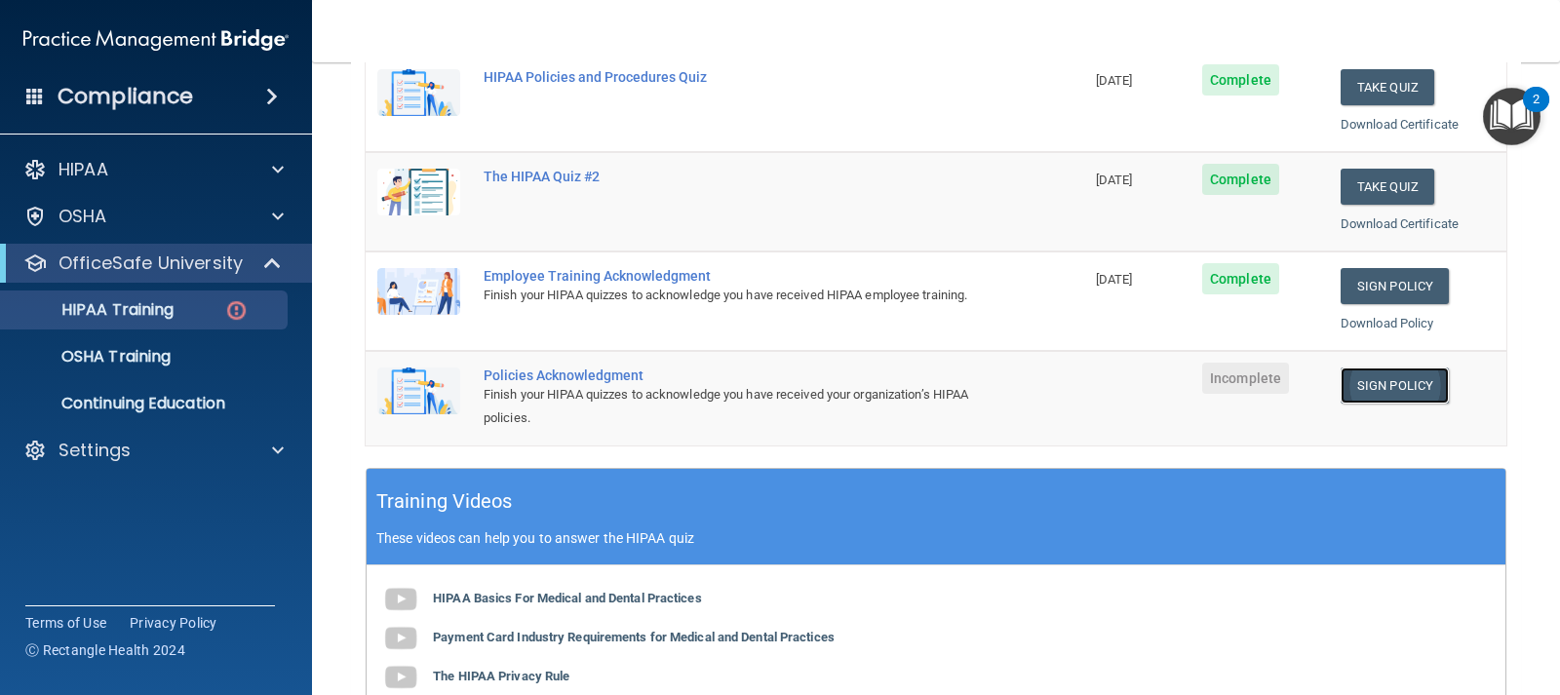
click at [1376, 390] on link "Sign Policy" at bounding box center [1395, 386] width 108 height 36
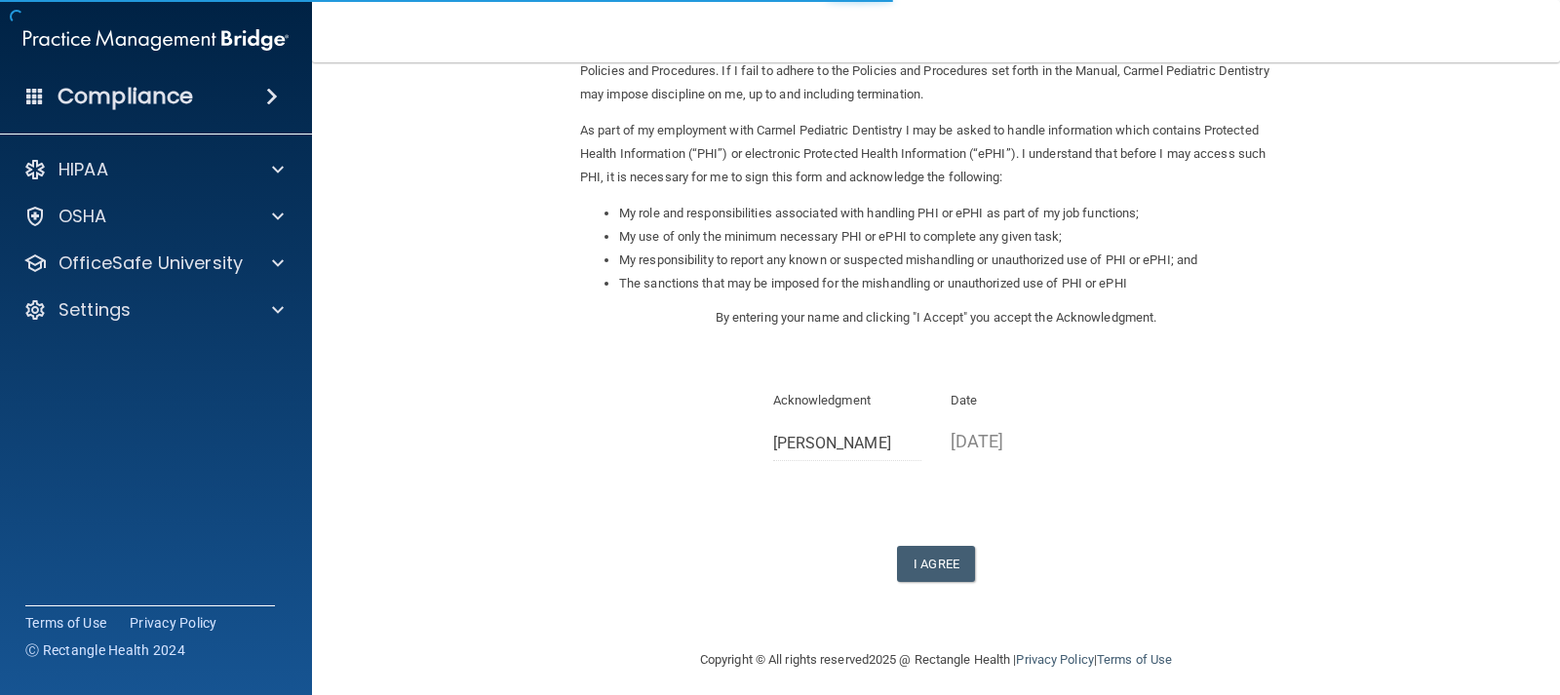
scroll to position [198, 0]
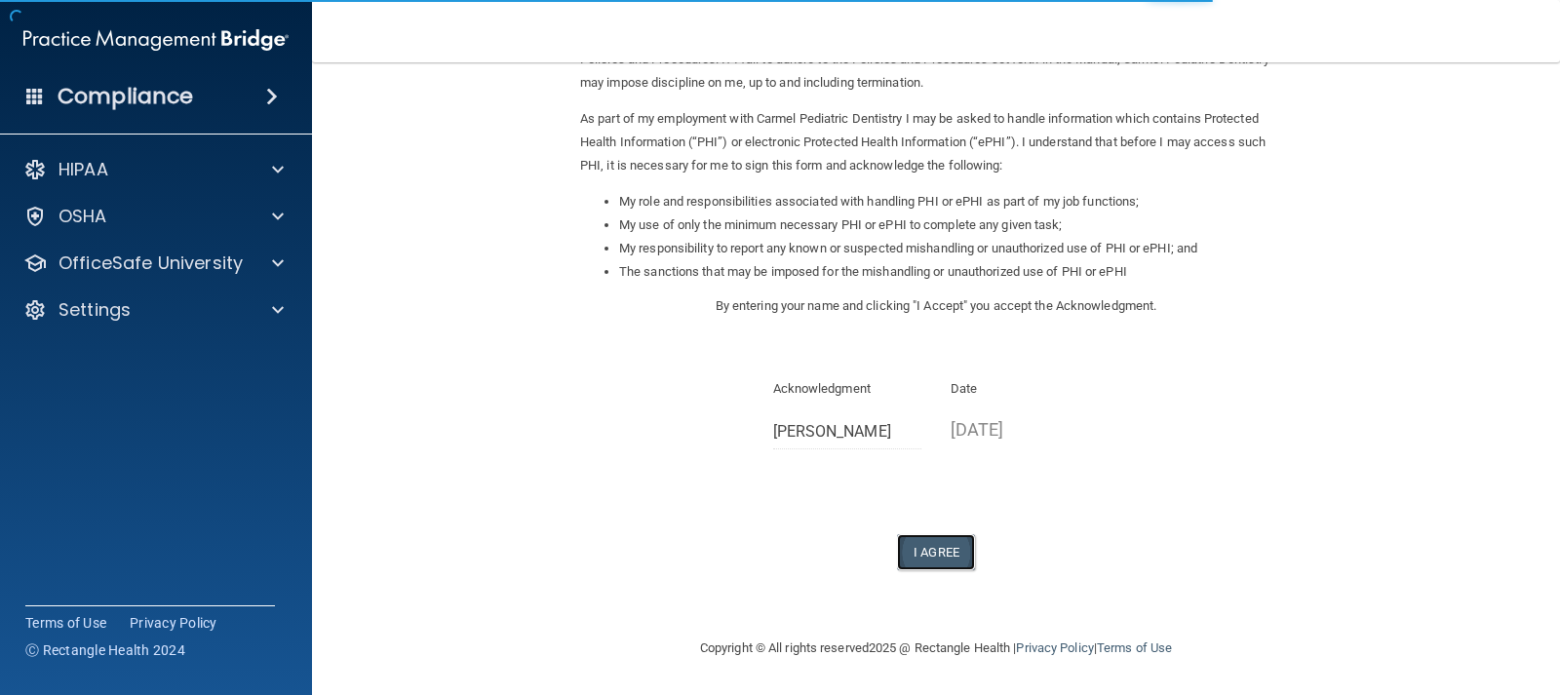
click at [934, 551] on button "I Agree" at bounding box center [936, 552] width 78 height 36
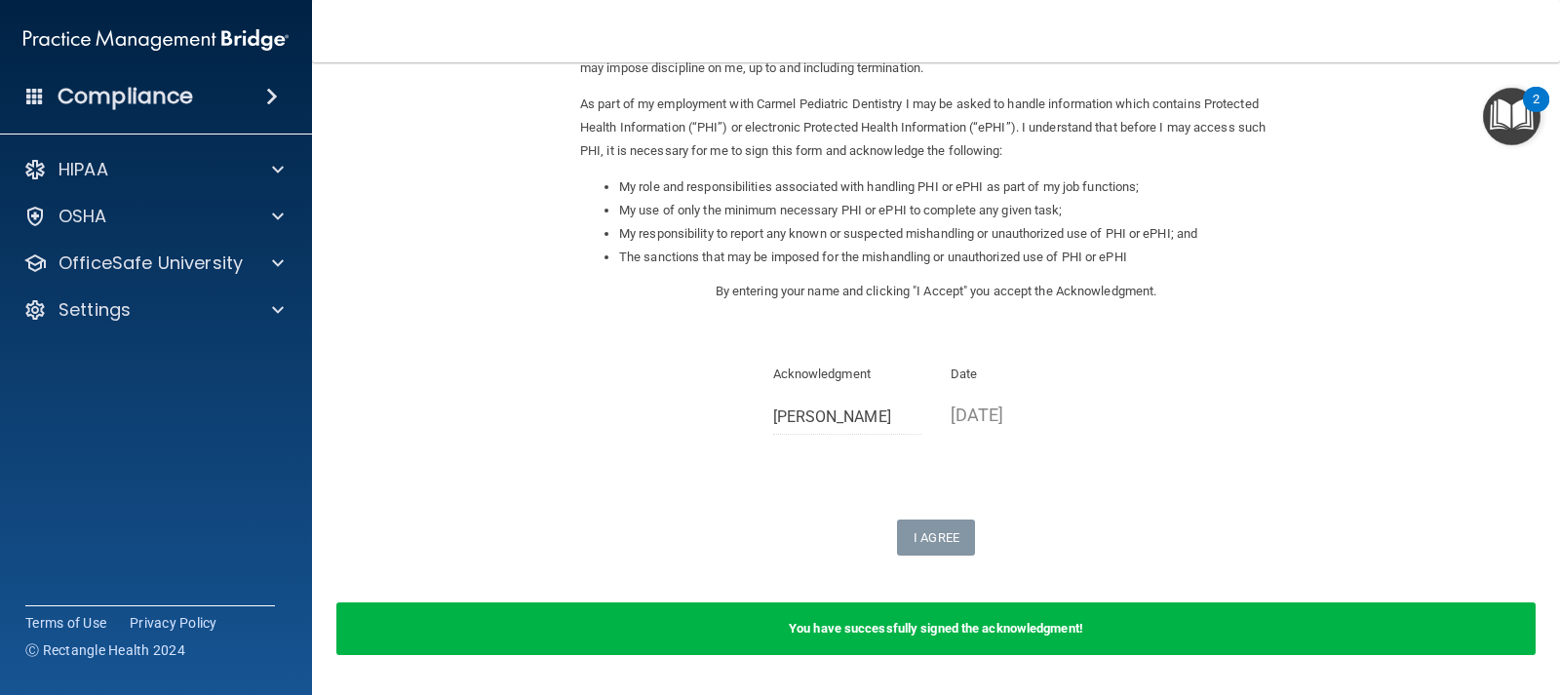
scroll to position [0, 0]
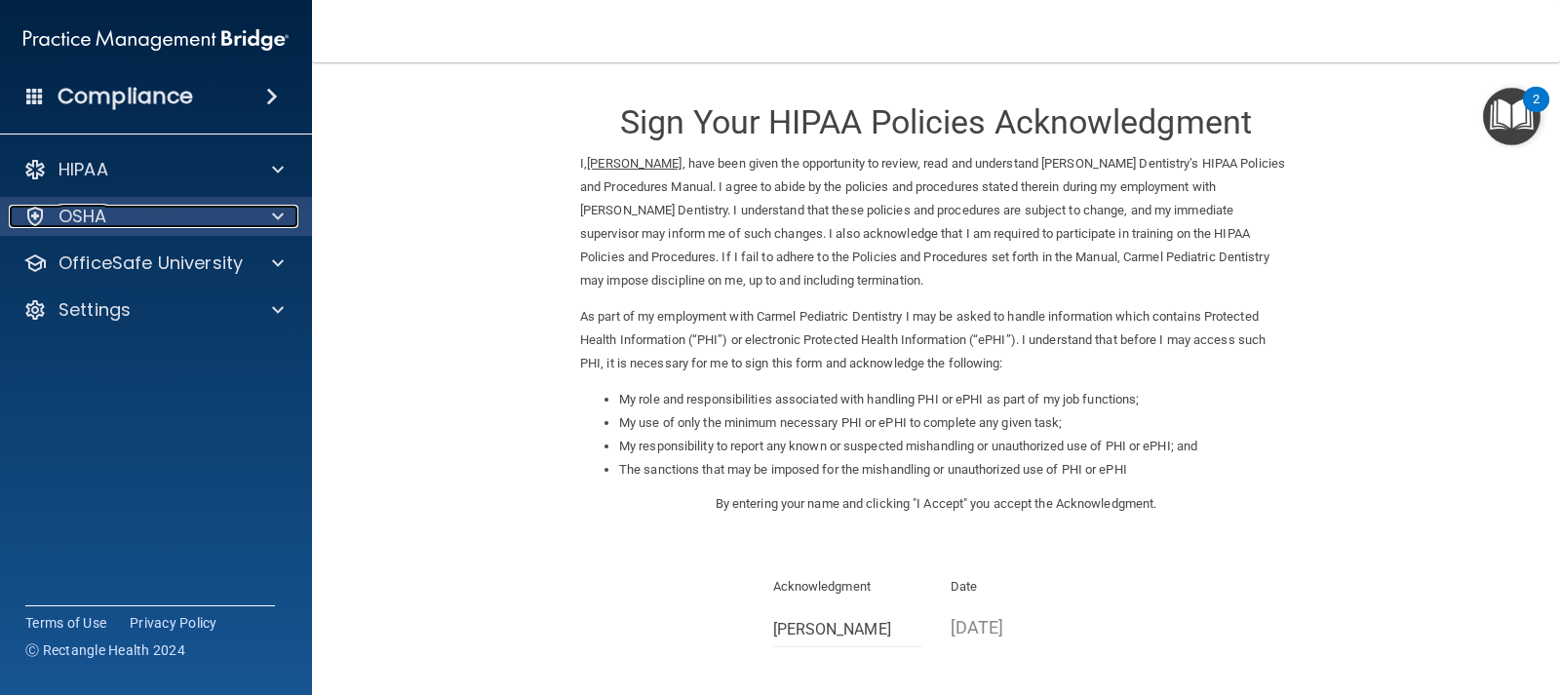
click at [238, 214] on div "OSHA" at bounding box center [130, 216] width 242 height 23
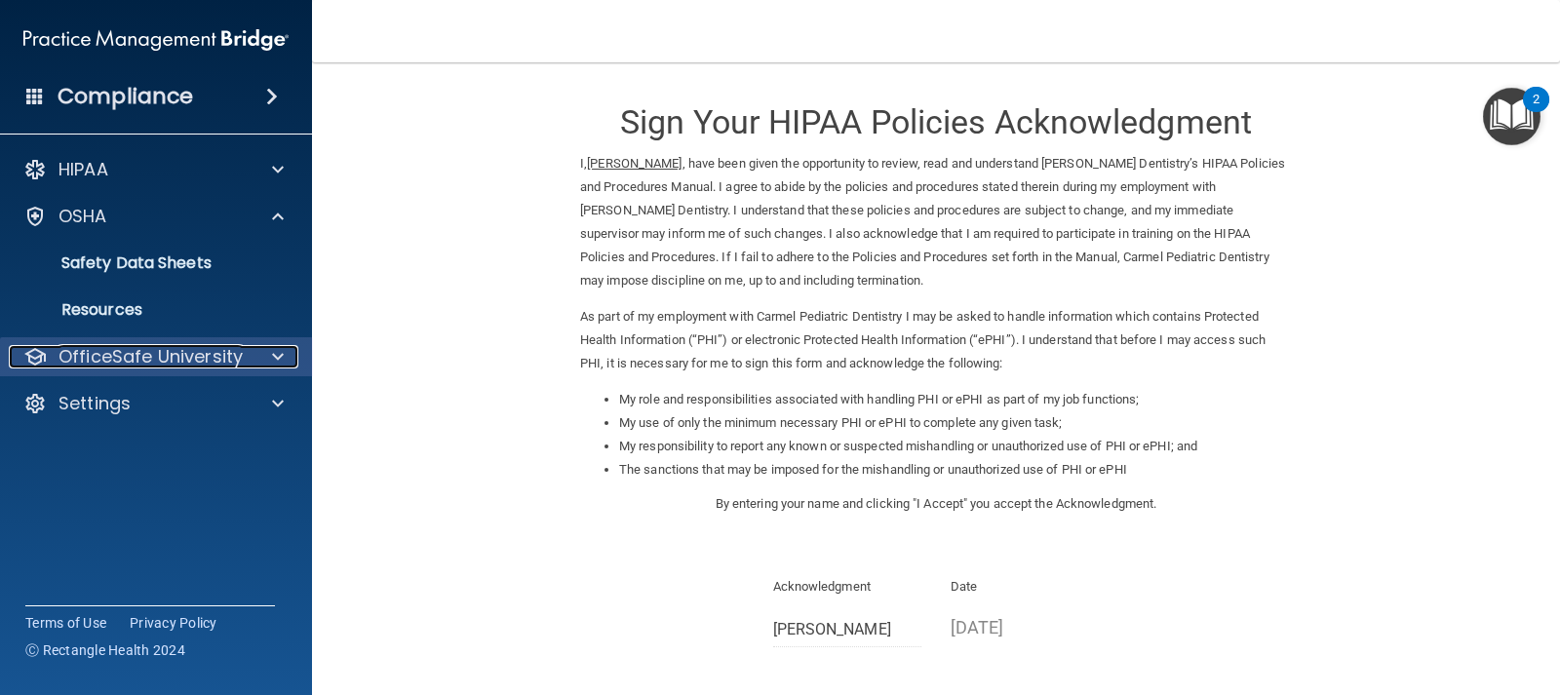
click at [170, 354] on p "OfficeSafe University" at bounding box center [151, 356] width 184 height 23
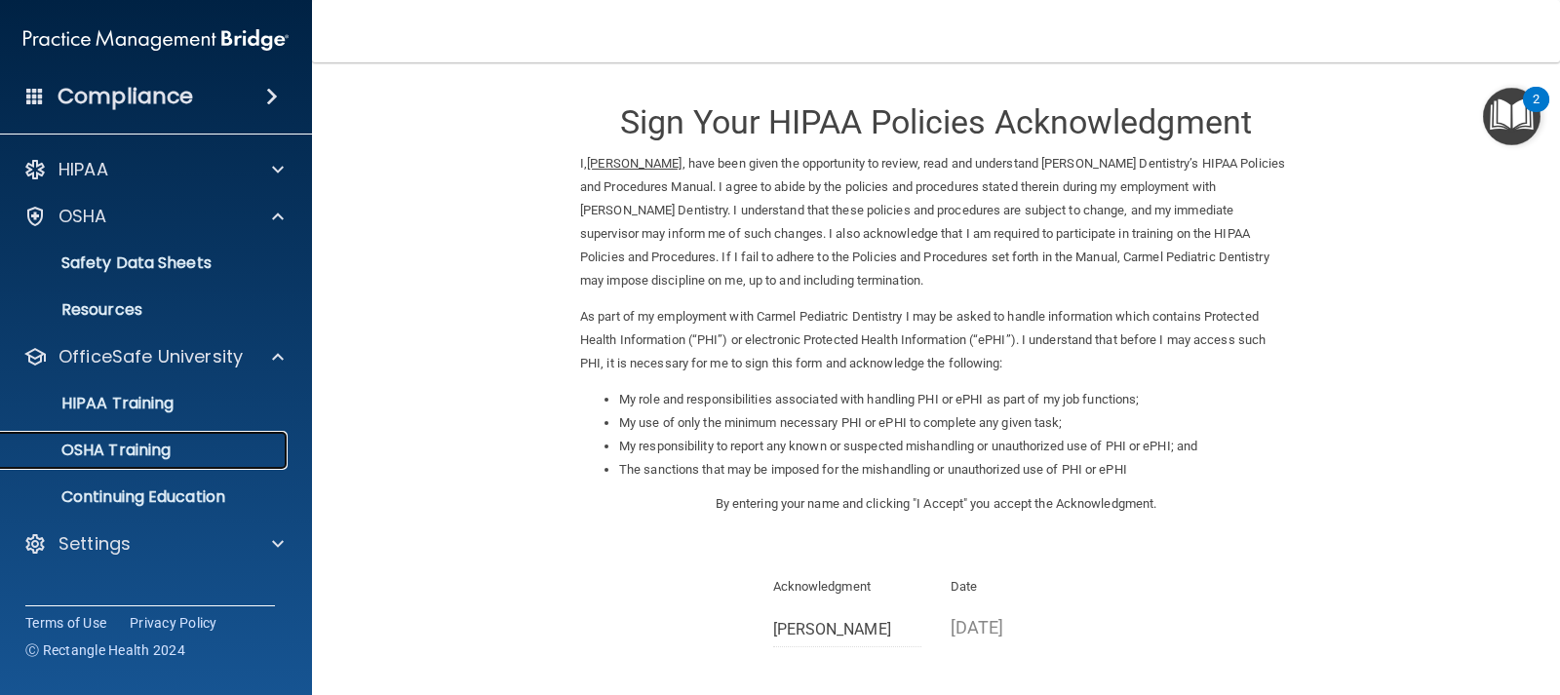
click at [148, 447] on p "OSHA Training" at bounding box center [92, 451] width 158 height 20
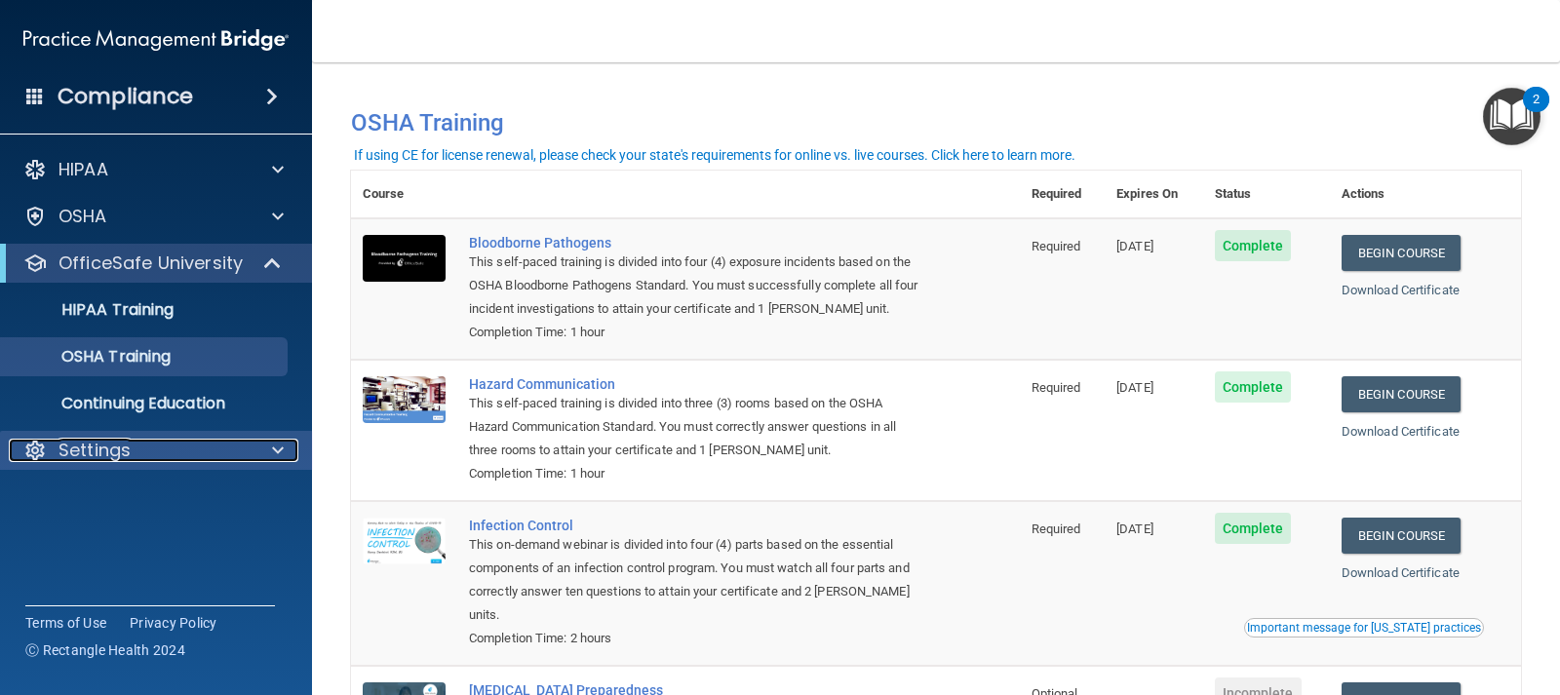
click at [227, 457] on div "Settings" at bounding box center [130, 450] width 242 height 23
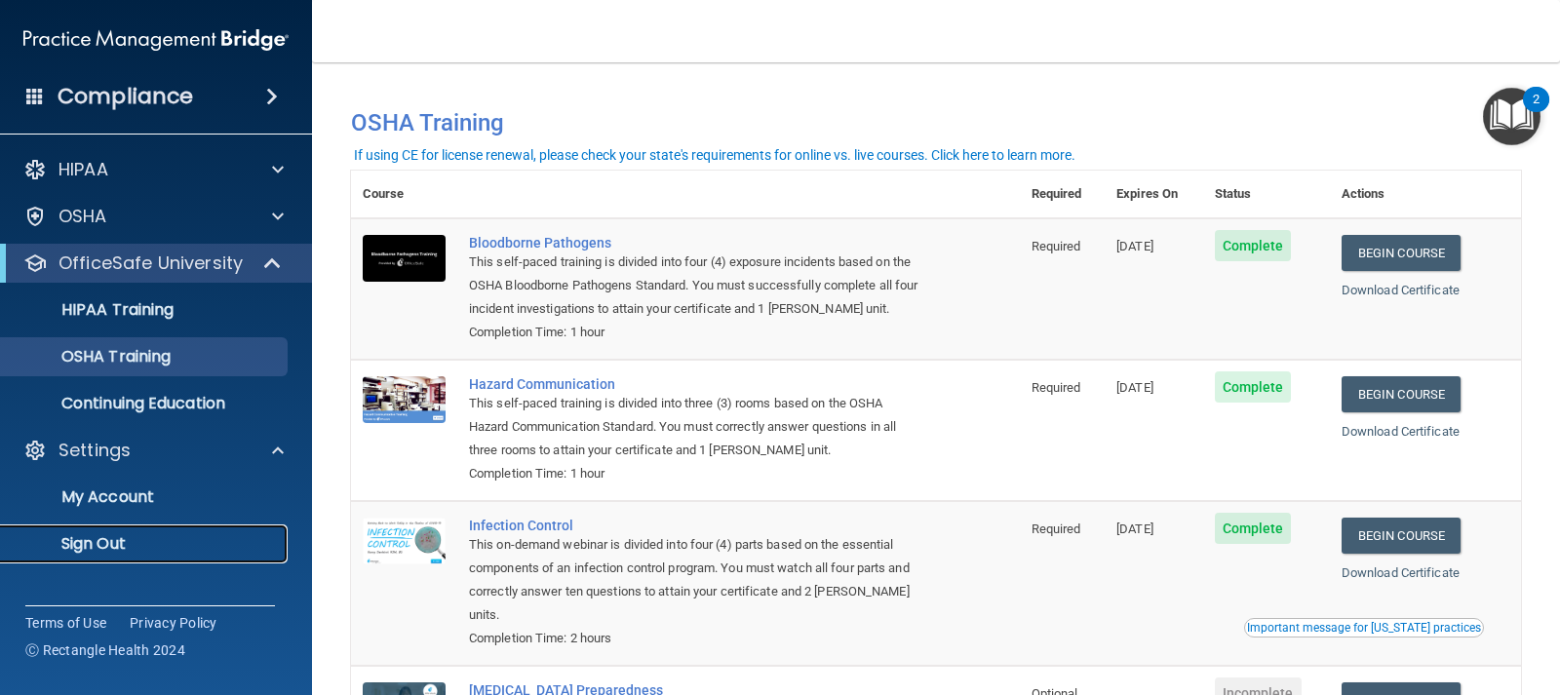
click at [95, 545] on p "Sign Out" at bounding box center [146, 544] width 266 height 20
